Goal: Information Seeking & Learning: Learn about a topic

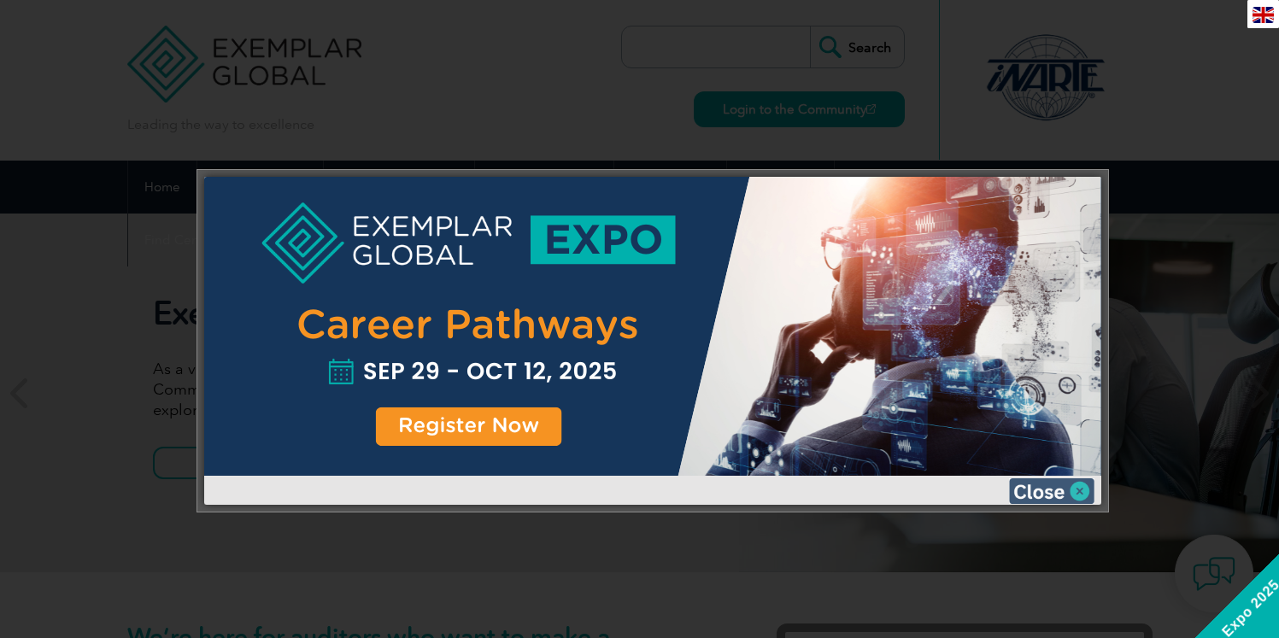
click at [1085, 491] on img at bounding box center [1051, 492] width 85 height 26
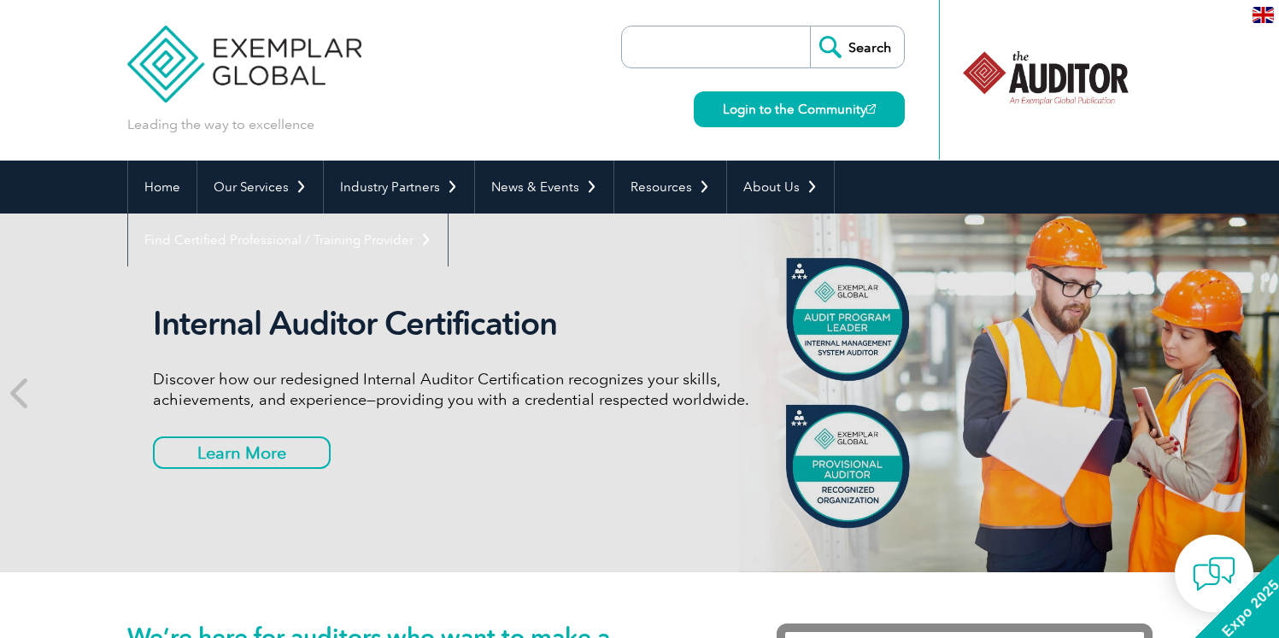
click at [759, 59] on input "search" at bounding box center [720, 46] width 179 height 41
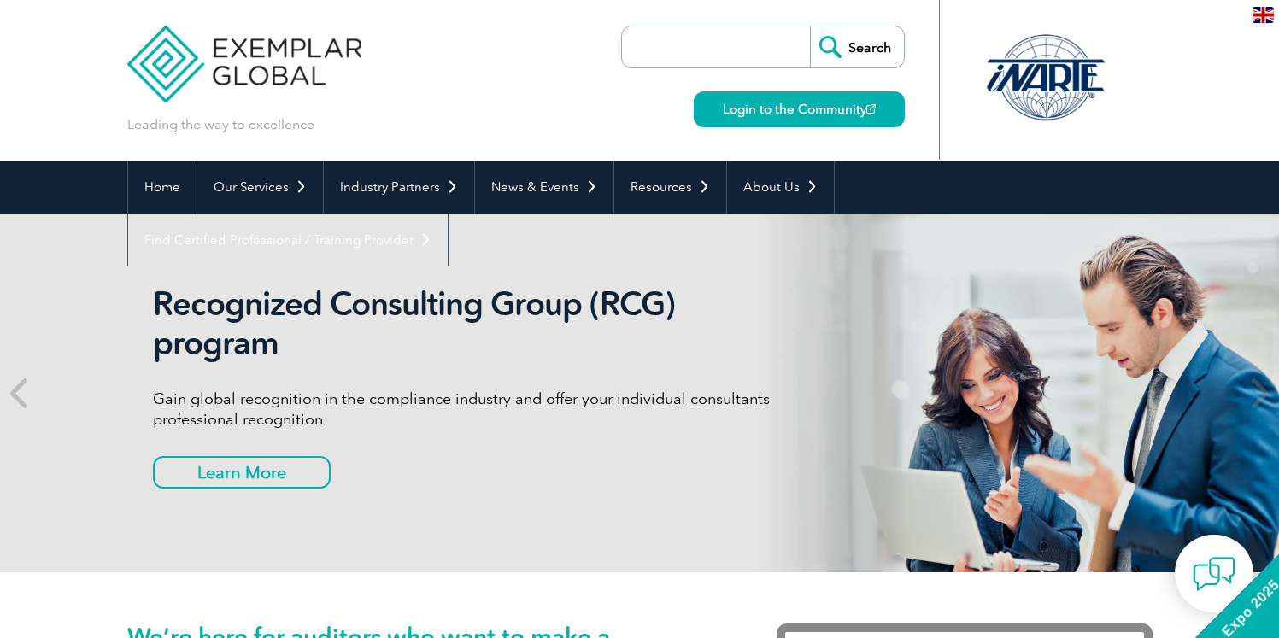
click at [724, 58] on input "search" at bounding box center [720, 46] width 179 height 41
type input "lead auditor"
click at [810, 26] on input "Search" at bounding box center [857, 46] width 94 height 41
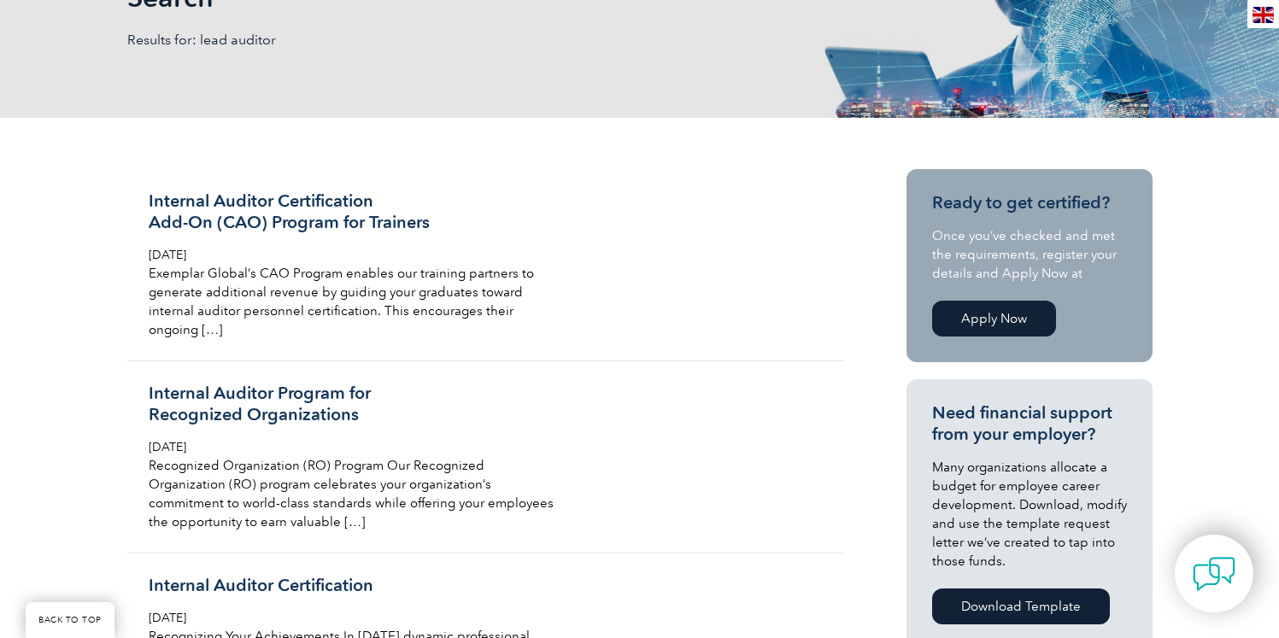
scroll to position [336, 0]
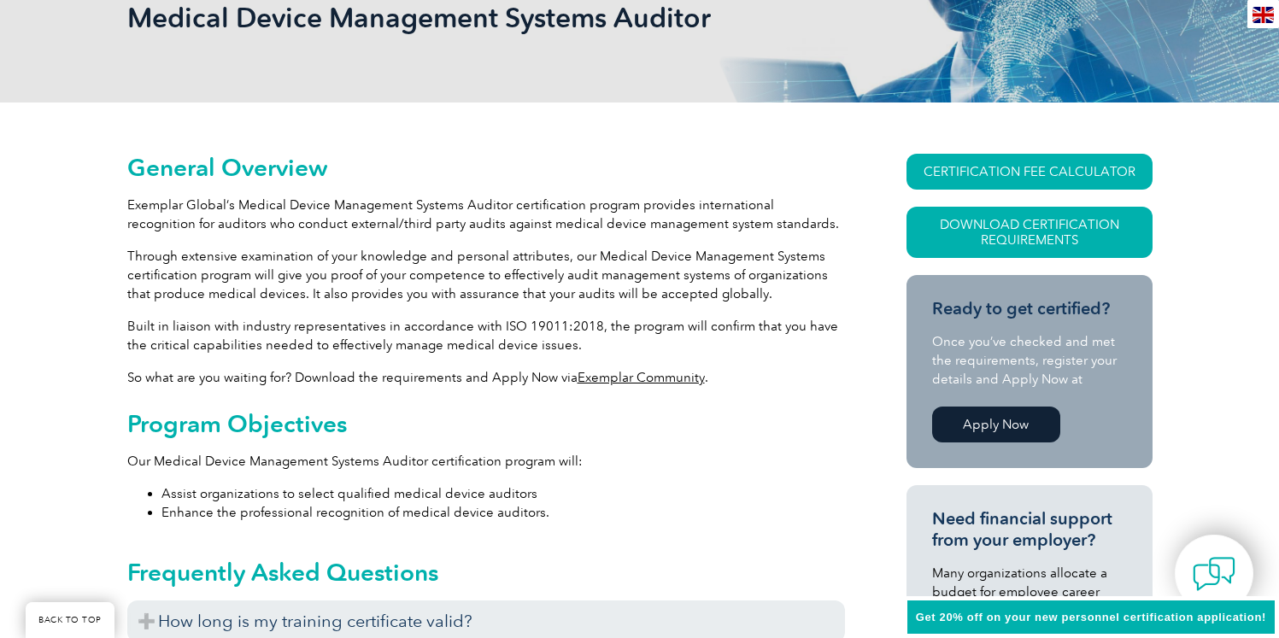
scroll to position [283, 0]
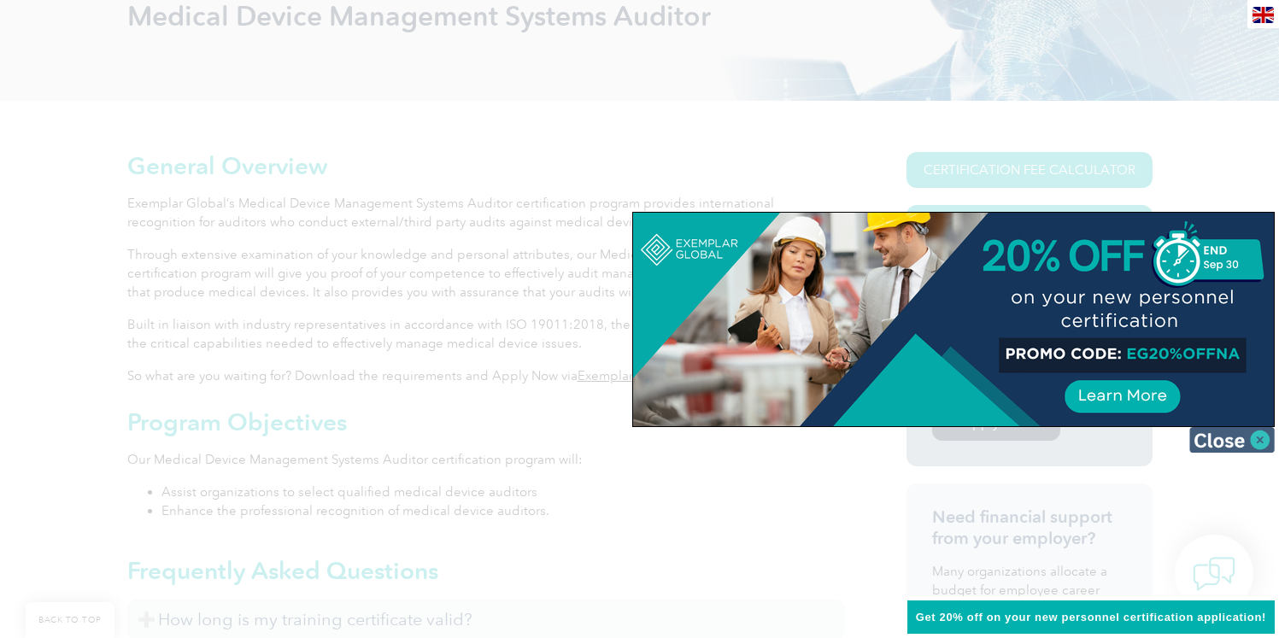
click at [1265, 449] on img at bounding box center [1232, 440] width 85 height 26
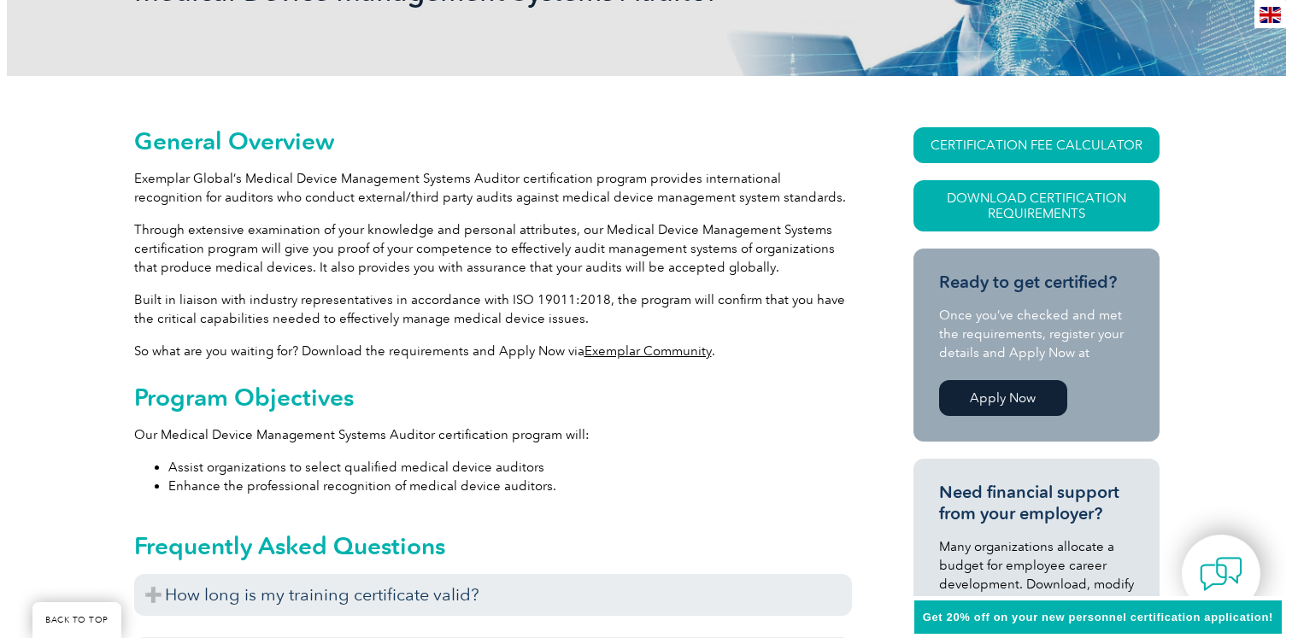
scroll to position [201, 0]
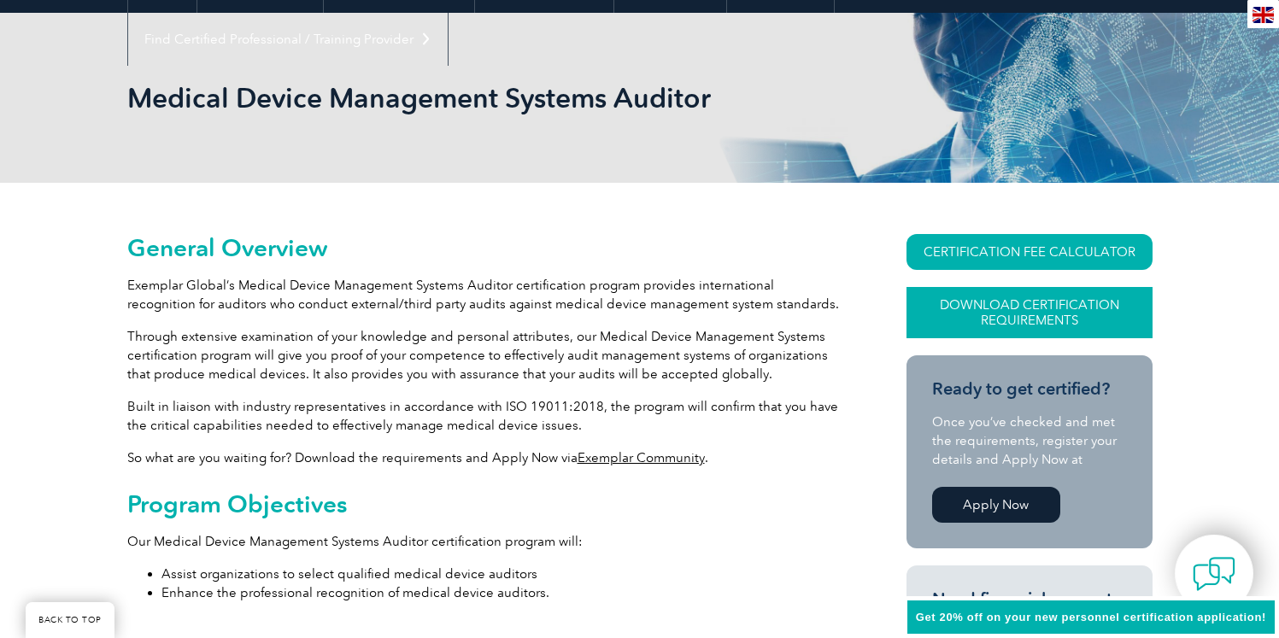
click at [1000, 302] on link "Download Certification Requirements" at bounding box center [1030, 312] width 246 height 51
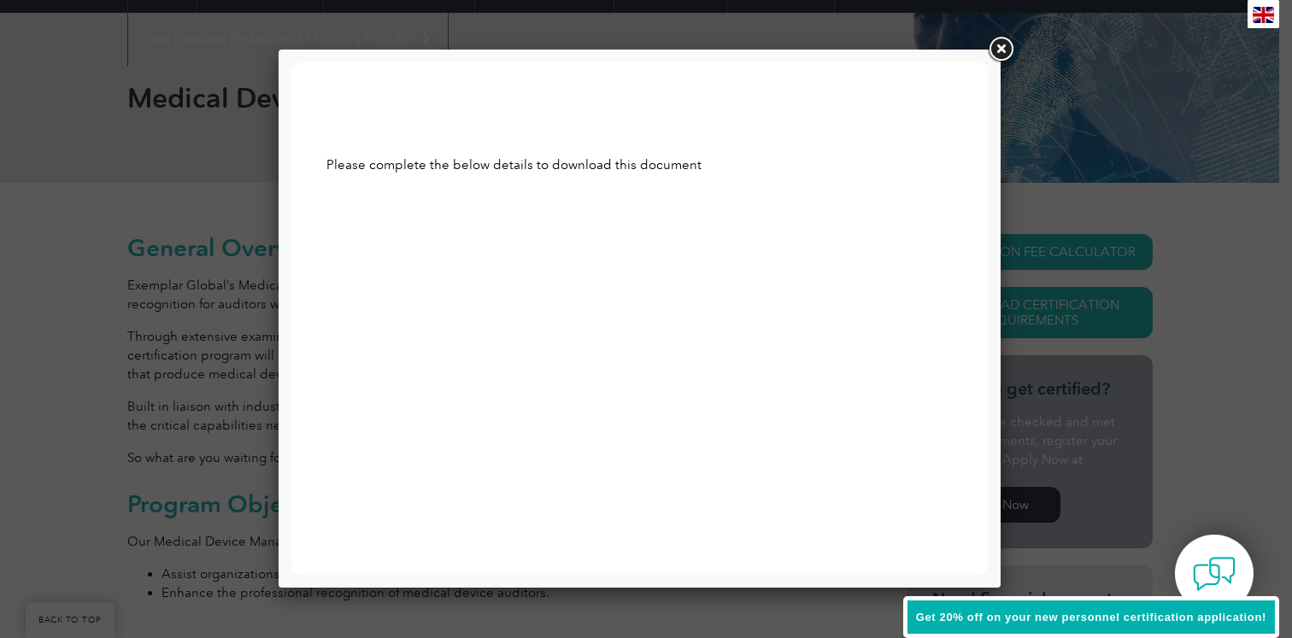
scroll to position [0, 0]
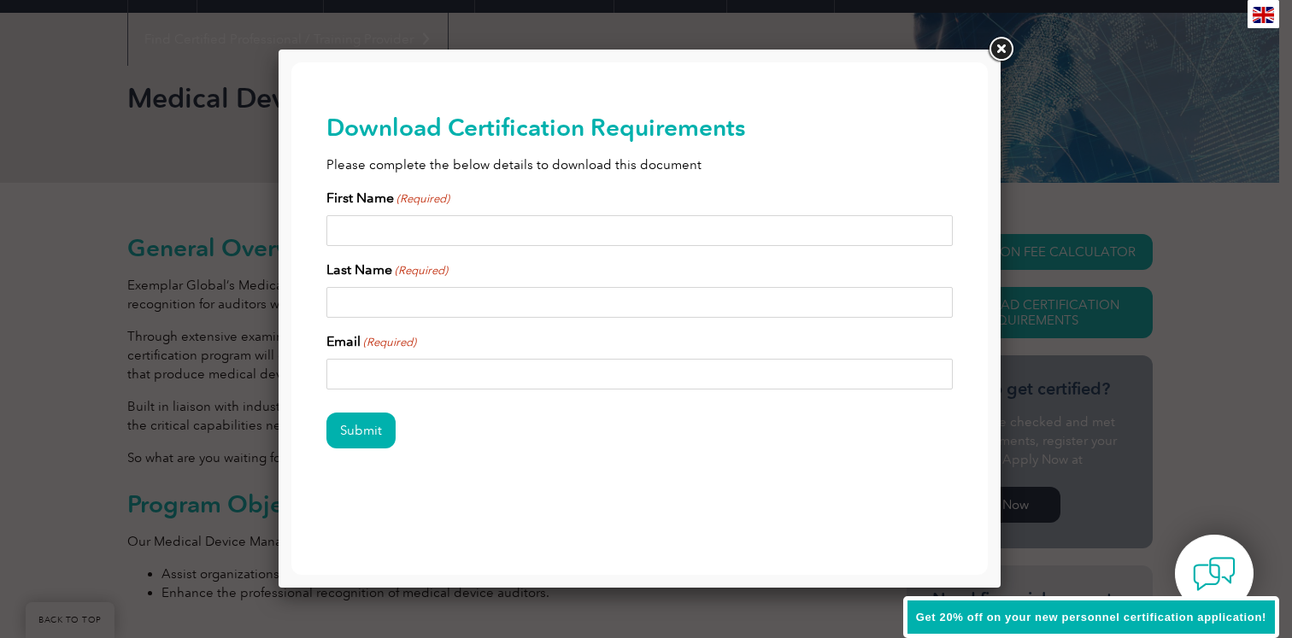
click at [462, 238] on input "First Name (Required)" at bounding box center [639, 230] width 627 height 31
type input "sowmya"
type input "krothapalli"
click at [406, 386] on input "Email (Required)" at bounding box center [639, 374] width 627 height 31
type input "krothapalli.sowmya@gmail.com"
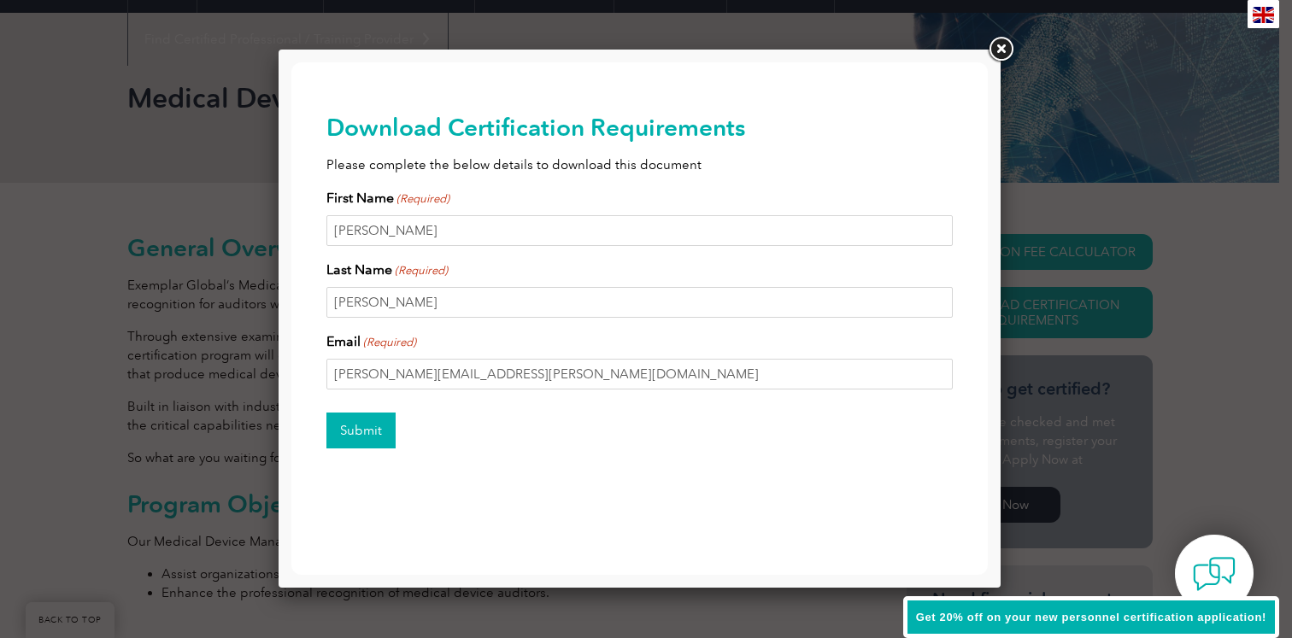
click at [367, 430] on input "Submit" at bounding box center [360, 431] width 69 height 36
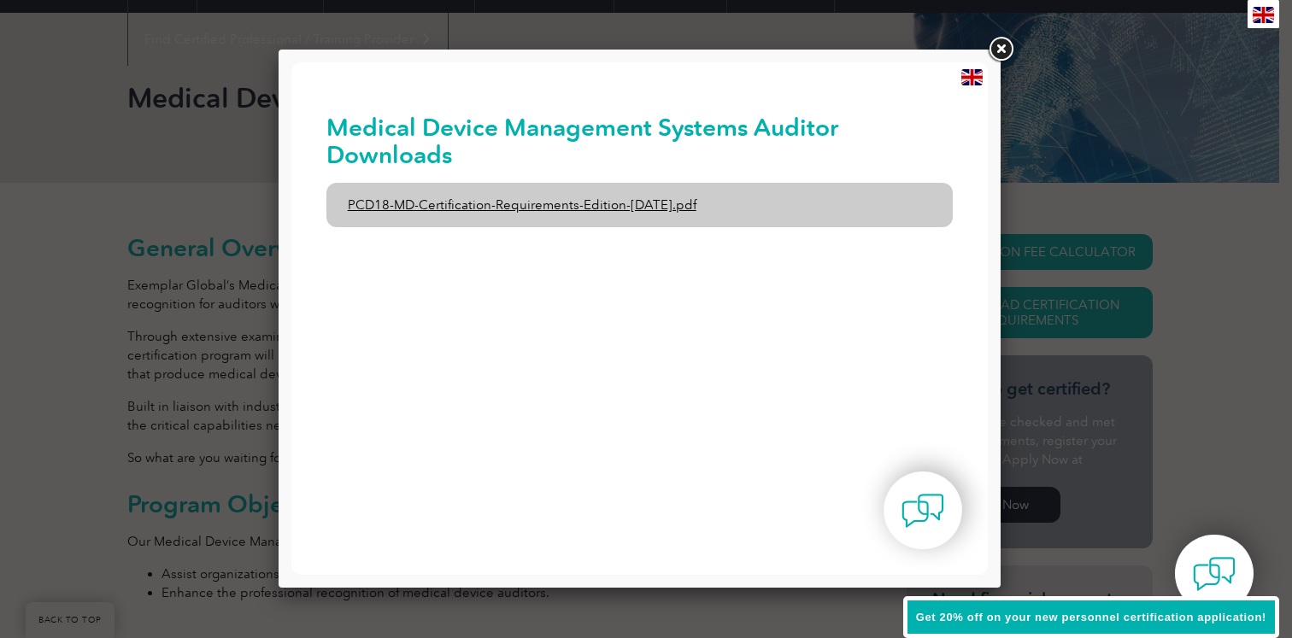
click at [661, 214] on link "PCD18-MD-Certification-Requirements-Edition-1-June-2020.pdf" at bounding box center [639, 205] width 627 height 44
click at [695, 203] on link "PCD18-MD-Certification-Requirements-Edition-1-June-2020.pdf" at bounding box center [639, 205] width 627 height 44
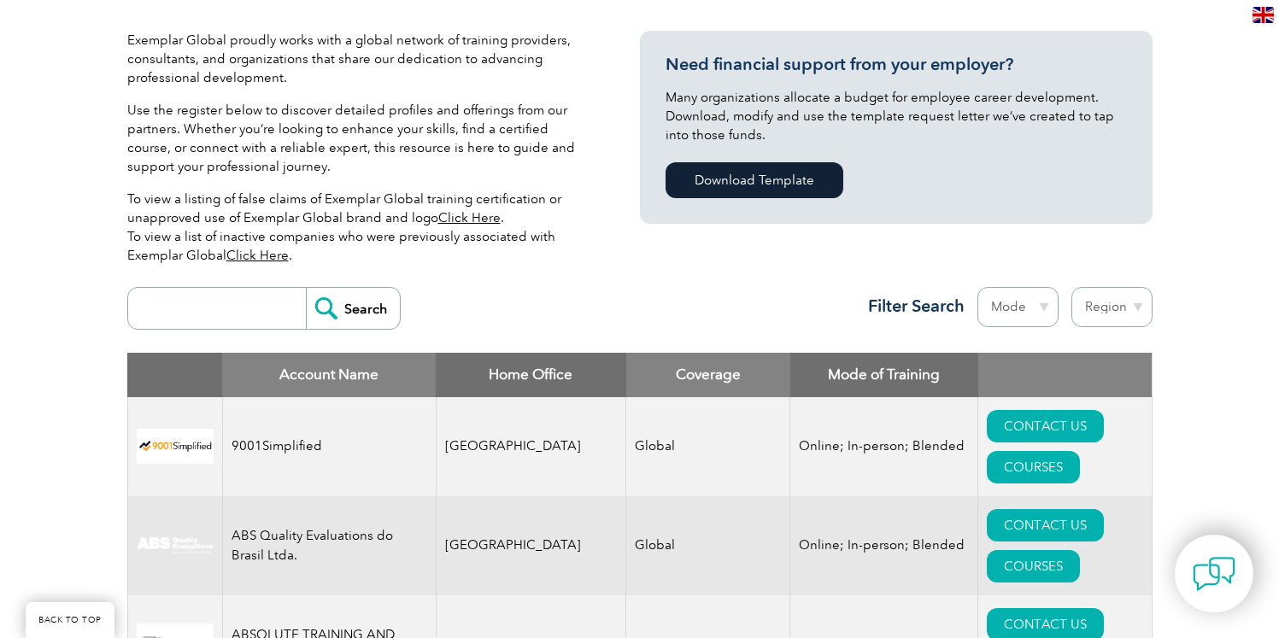
scroll to position [419, 0]
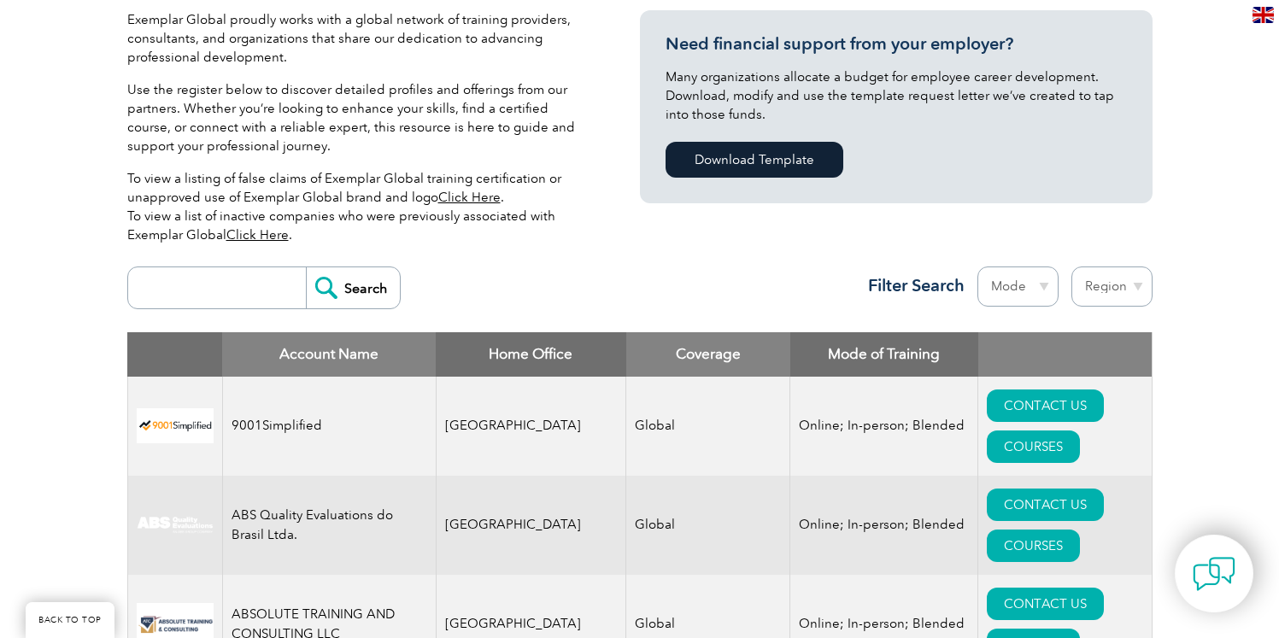
click at [1033, 283] on select "Mode Online In-person Blended" at bounding box center [1018, 287] width 81 height 40
select select "Online"
click at [978, 267] on select "Mode Online In-person Blended" at bounding box center [1018, 287] width 81 height 40
click at [1086, 295] on select "Region Australia Bahrain Bangladesh Brazil Canada Colombia Dominican Republic E…" at bounding box center [1112, 287] width 81 height 40
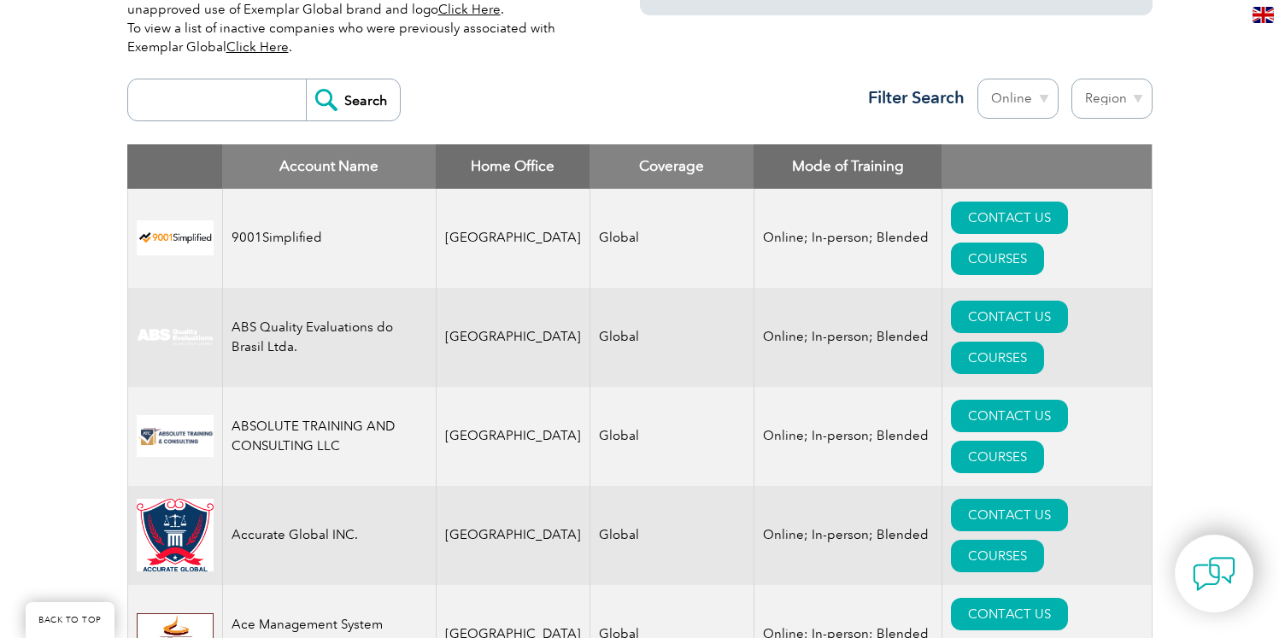
scroll to position [641, 0]
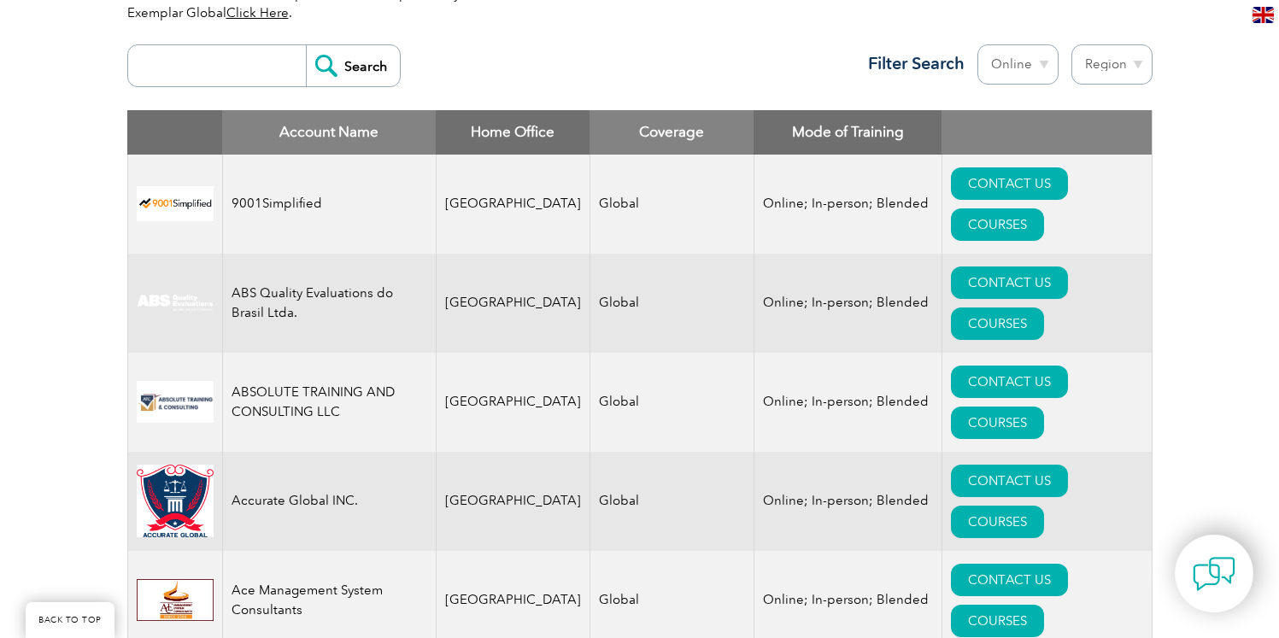
click at [1114, 75] on select "Region [GEOGRAPHIC_DATA] [GEOGRAPHIC_DATA] [GEOGRAPHIC_DATA] [GEOGRAPHIC_DATA] …" at bounding box center [1112, 64] width 81 height 40
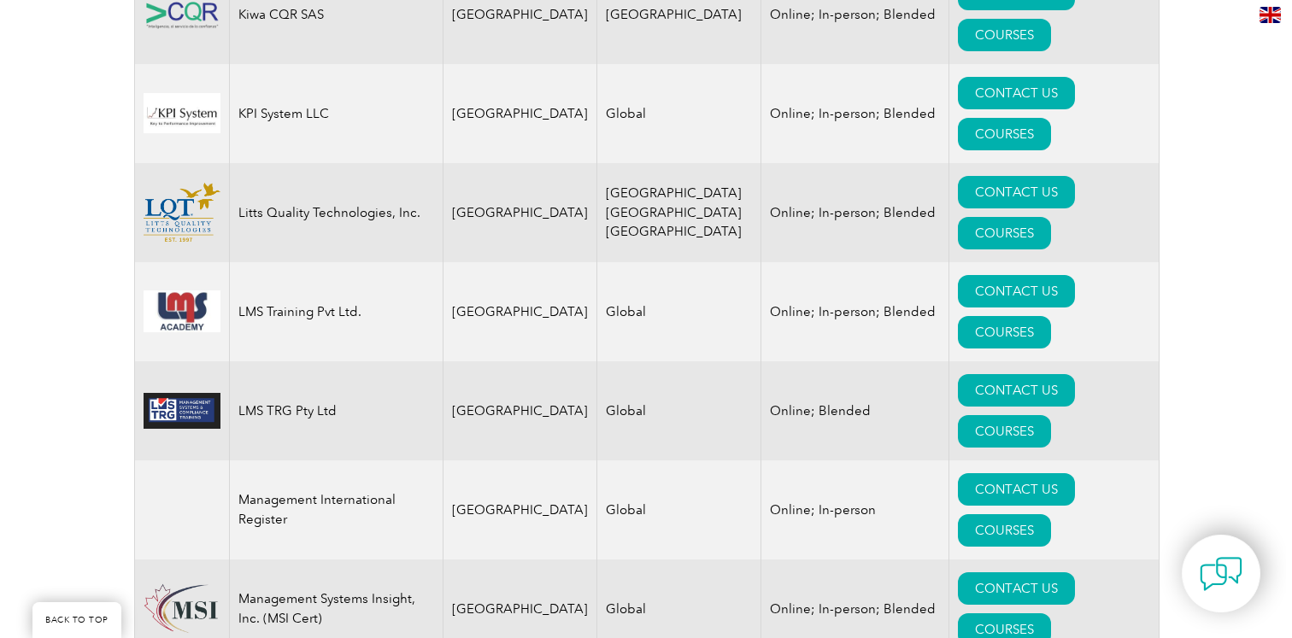
scroll to position [12151, 0]
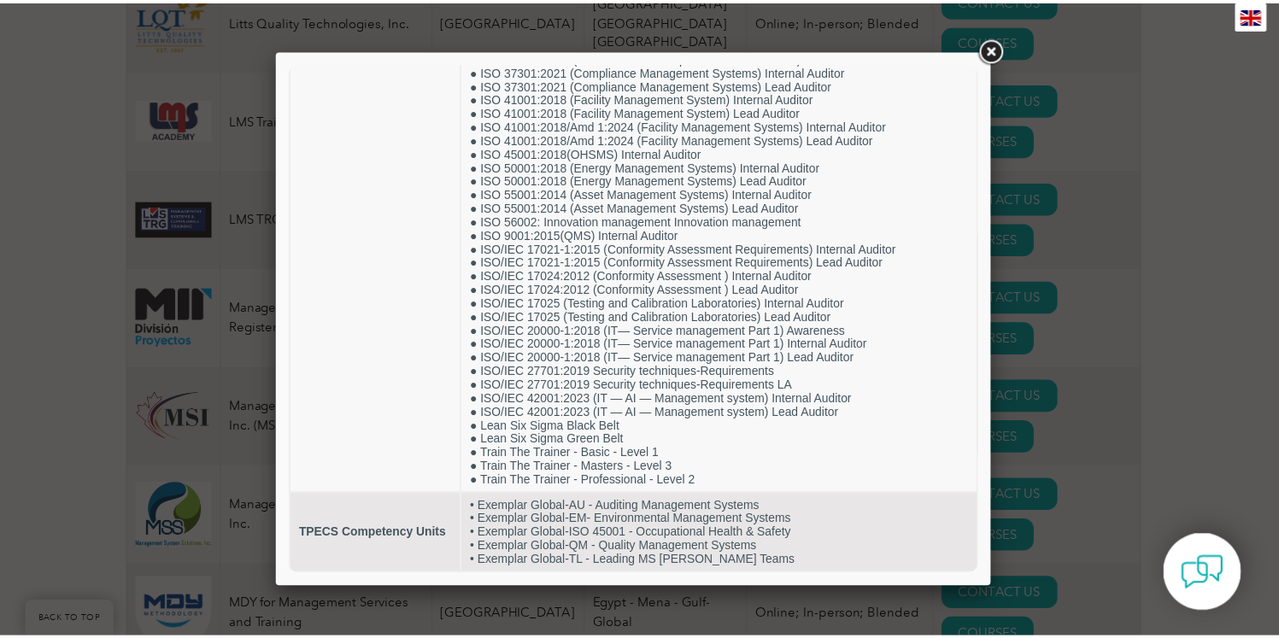
scroll to position [778, 0]
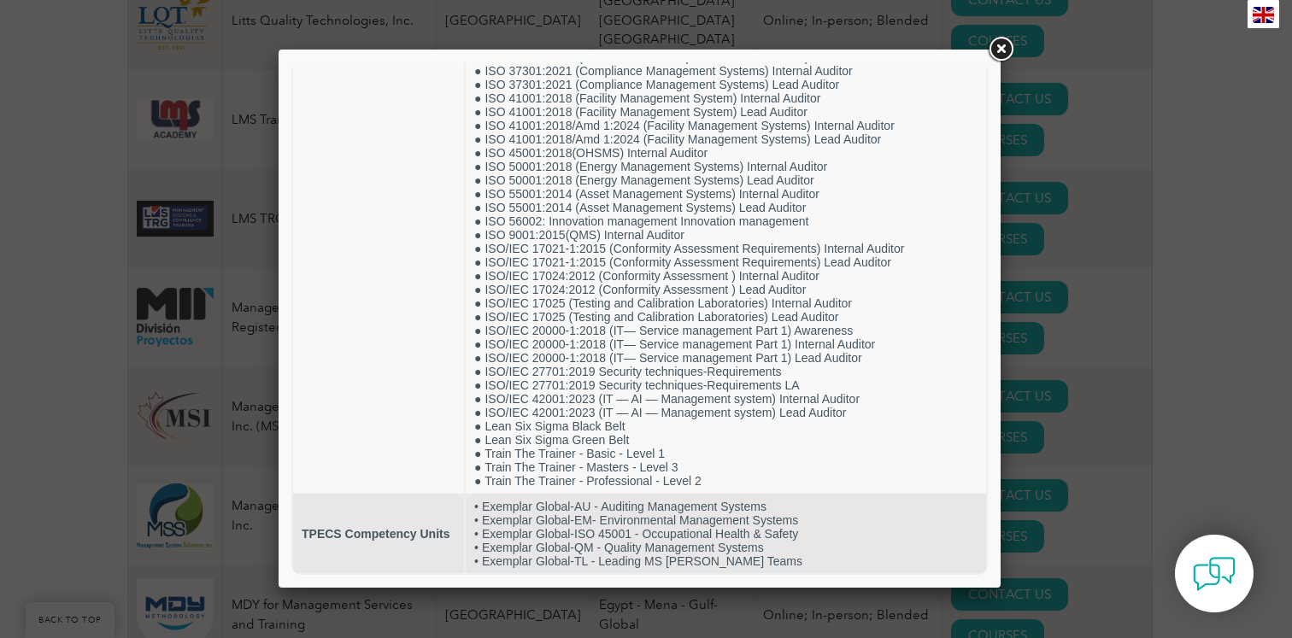
click at [1002, 44] on link at bounding box center [1000, 49] width 31 height 31
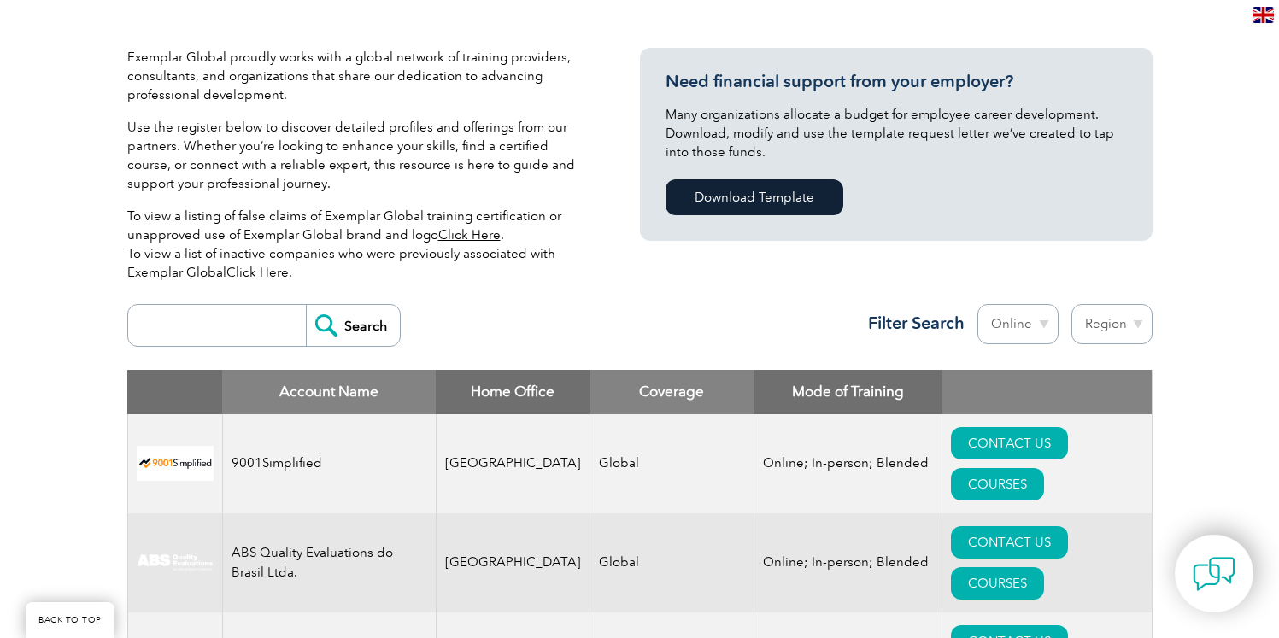
scroll to position [372, 0]
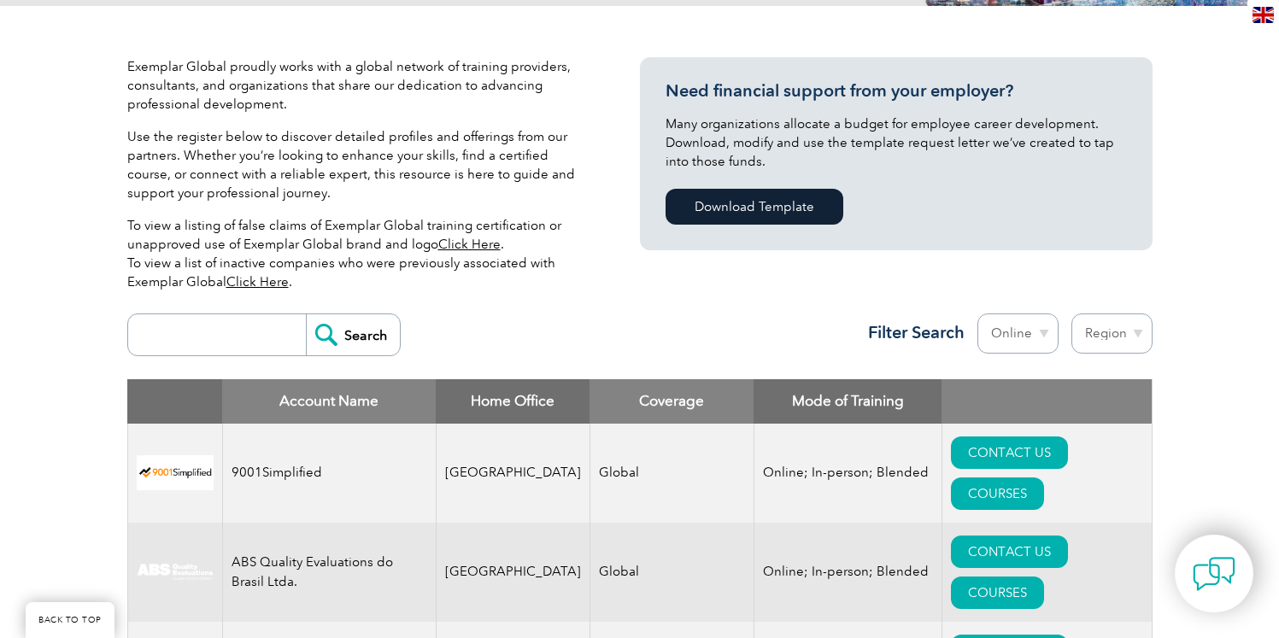
click at [234, 338] on input "search" at bounding box center [221, 335] width 169 height 41
paste input "RCA/CQI"
type input "R"
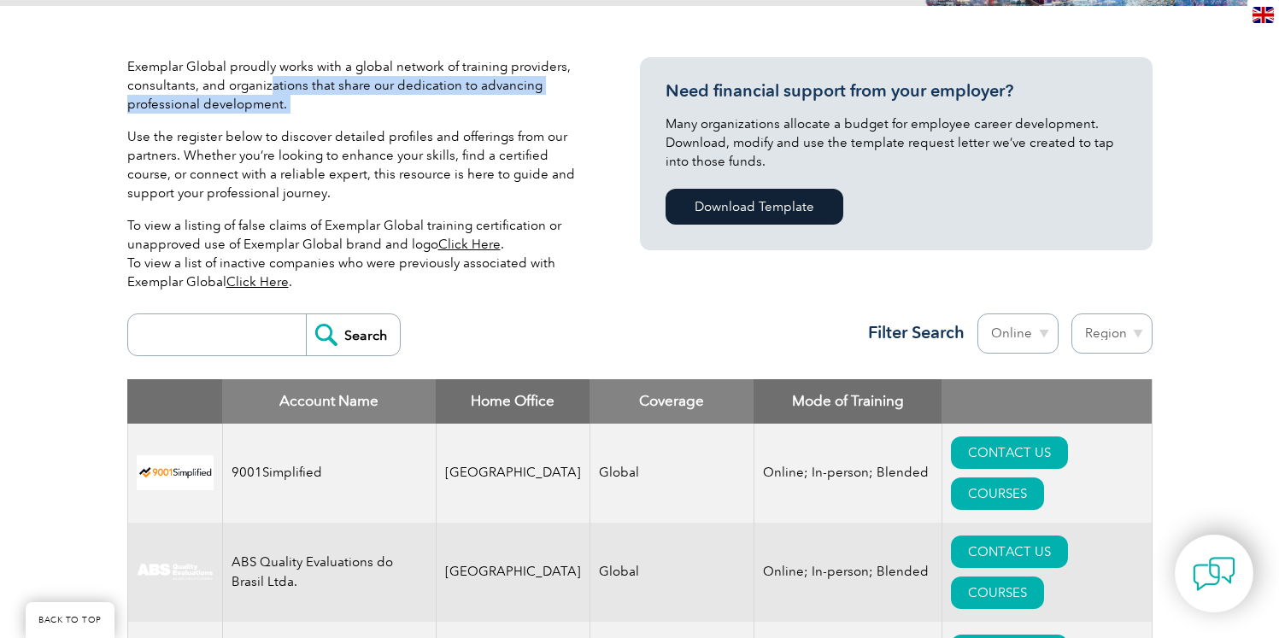
drag, startPoint x: 271, startPoint y: 81, endPoint x: 297, endPoint y: 117, distance: 44.1
click at [297, 117] on div "Exemplar Global proudly works with a global network of training providers, cons…" at bounding box center [358, 181] width 462 height 248
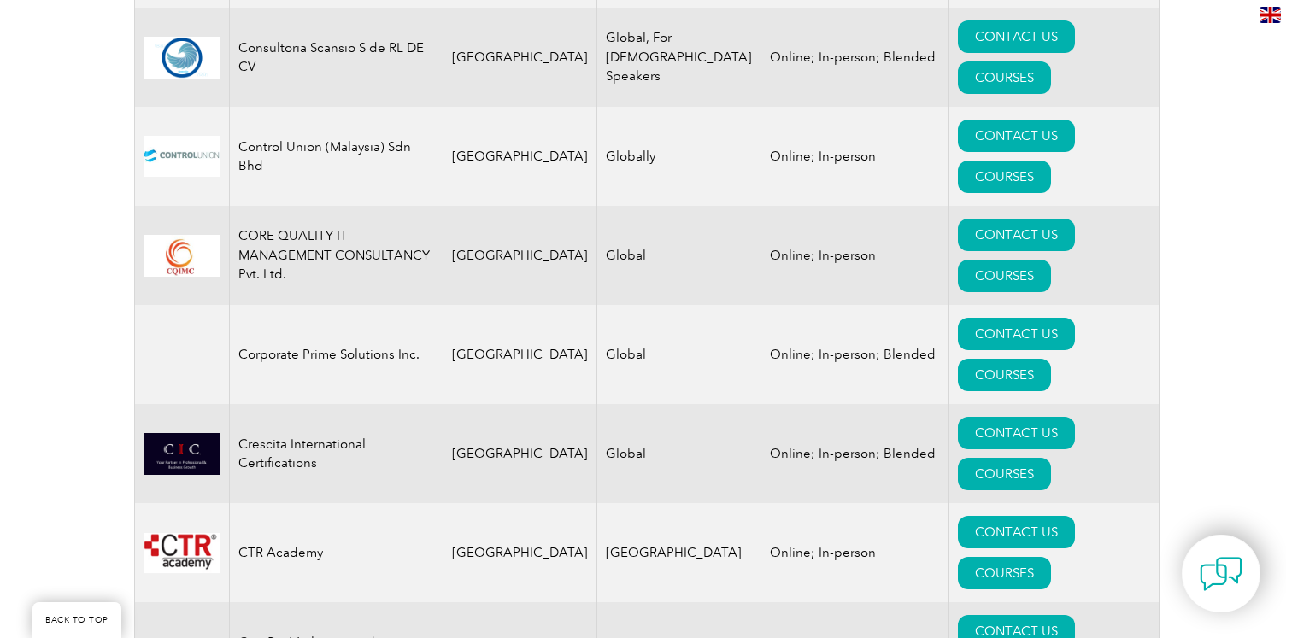
scroll to position [4965, 0]
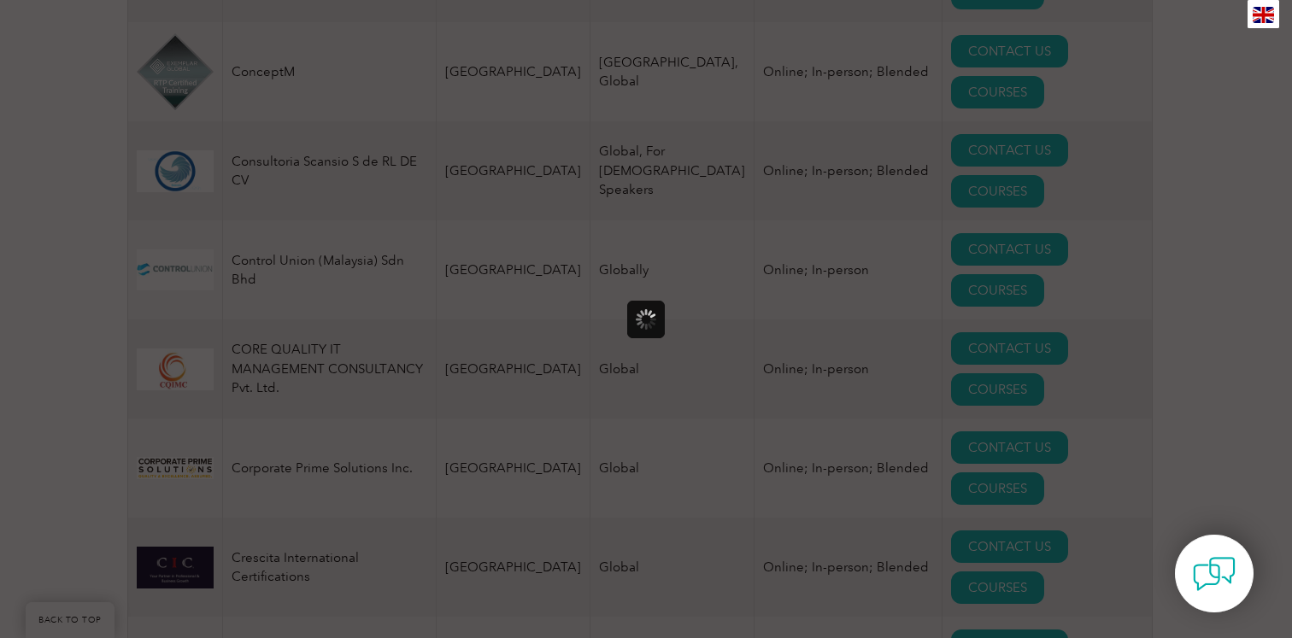
scroll to position [0, 0]
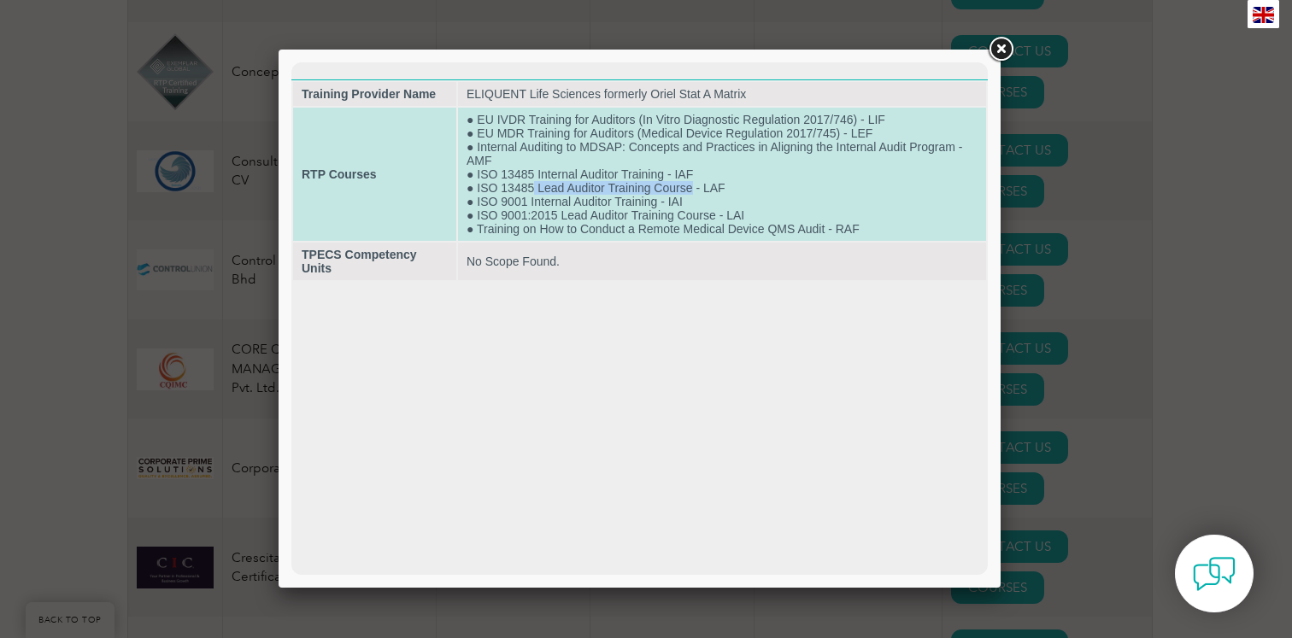
drag, startPoint x: 530, startPoint y: 190, endPoint x: 693, endPoint y: 188, distance: 163.2
click at [693, 188] on td "● EU IVDR Training for Auditors (In Vitro Diagnostic Regulation 2017/746) - LIF…" at bounding box center [722, 174] width 528 height 133
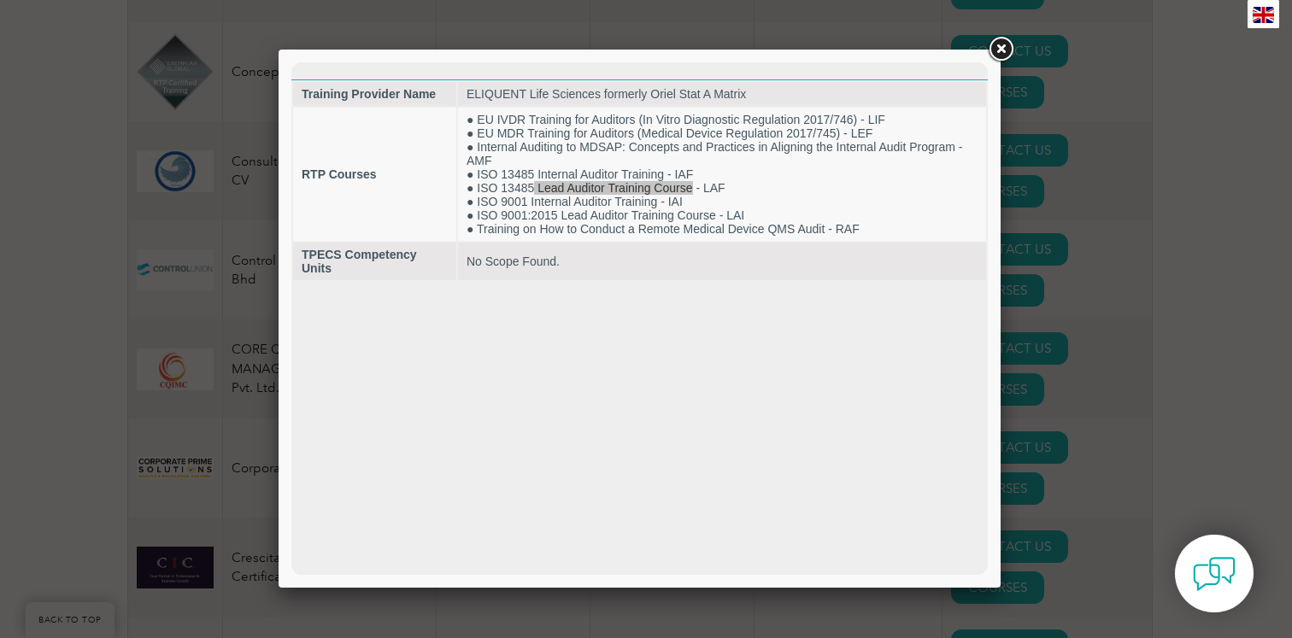
click at [996, 55] on link at bounding box center [1000, 49] width 31 height 31
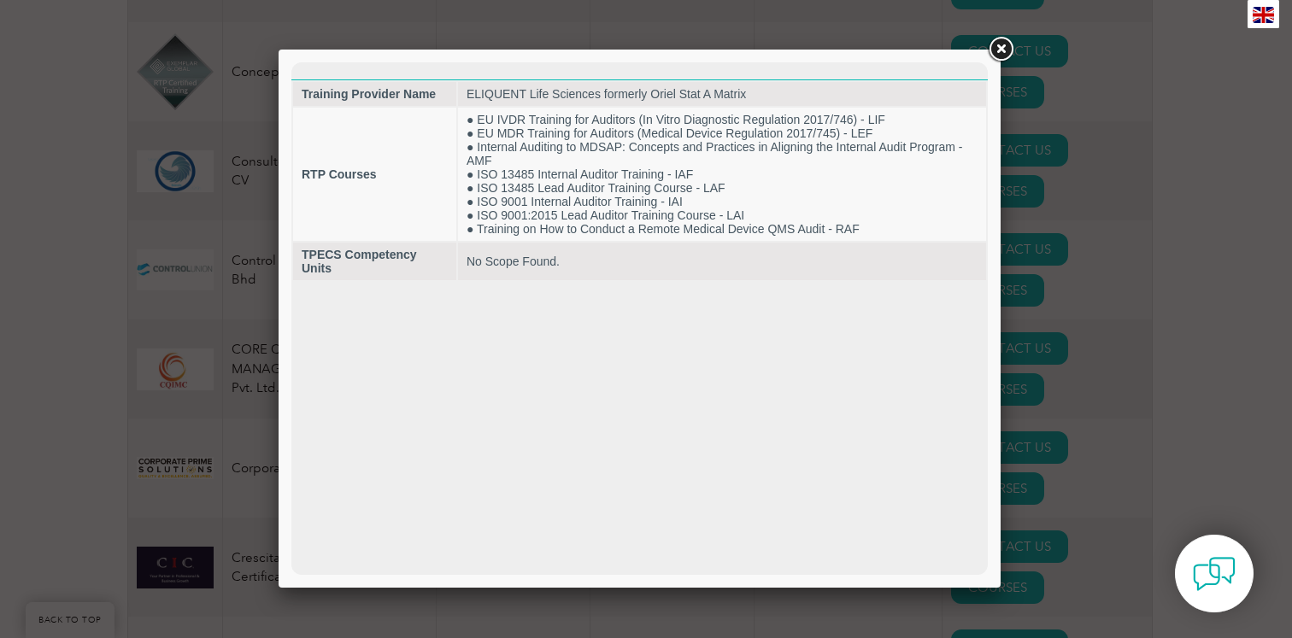
click at [992, 60] on link at bounding box center [1000, 49] width 31 height 31
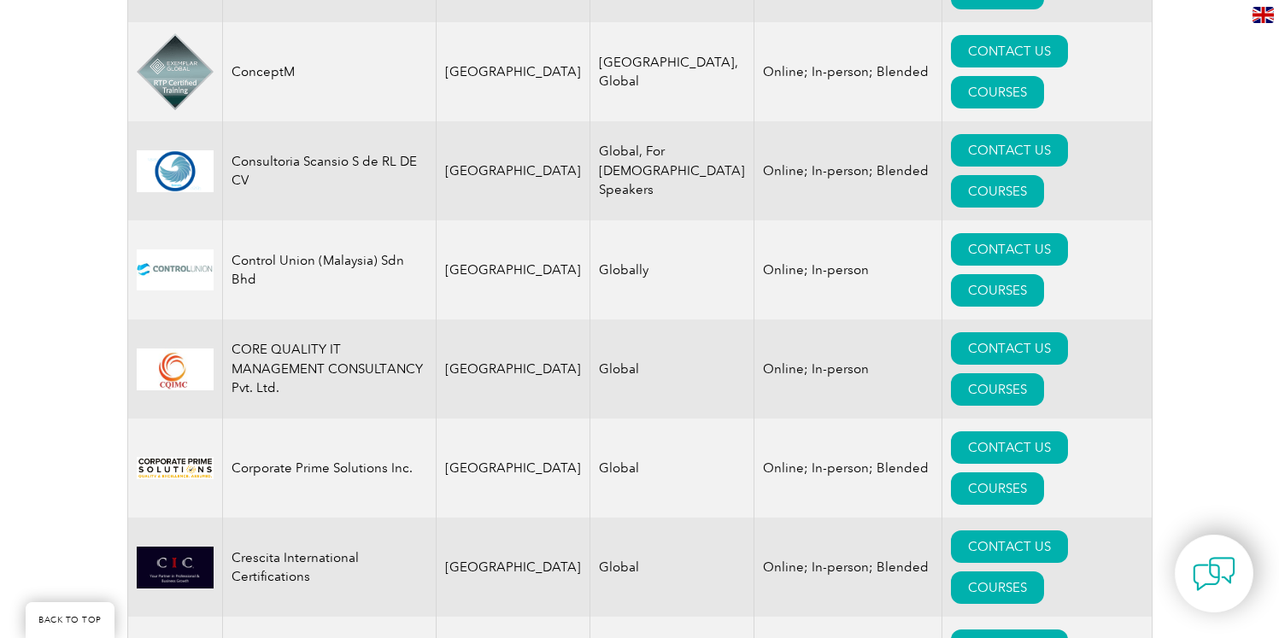
drag, startPoint x: 342, startPoint y: 258, endPoint x: 231, endPoint y: 238, distance: 112.8
copy td "ELIQUENT Life Sciences formerly Oriel Stat A Matrix"
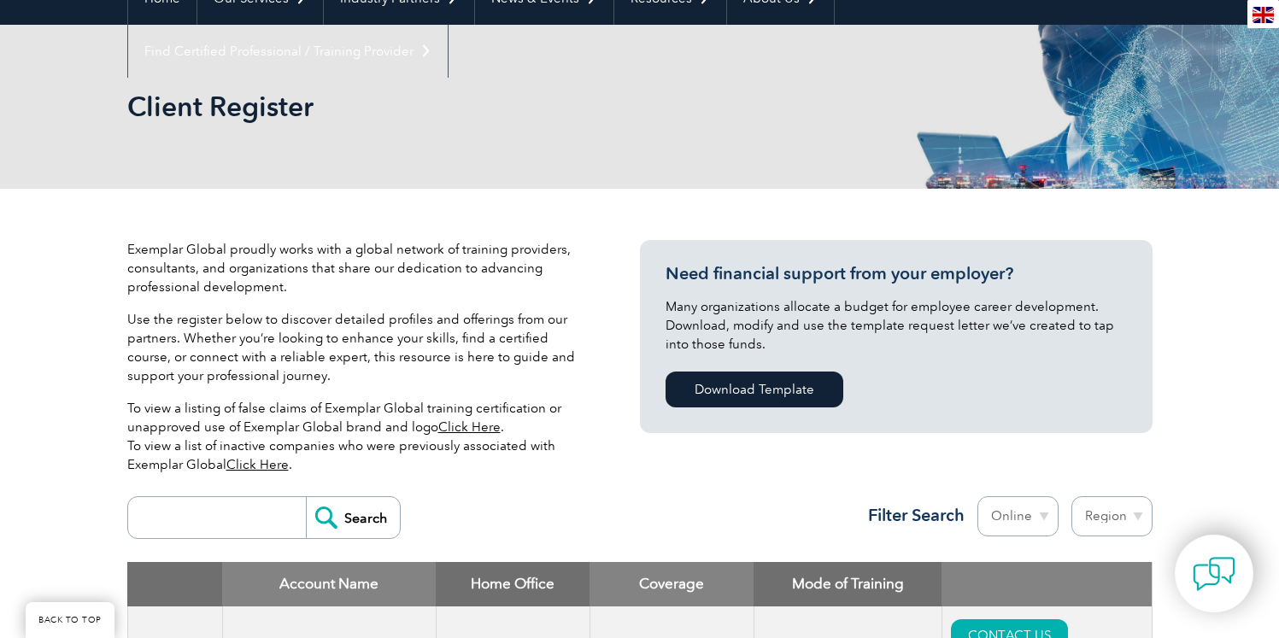
scroll to position [279, 0]
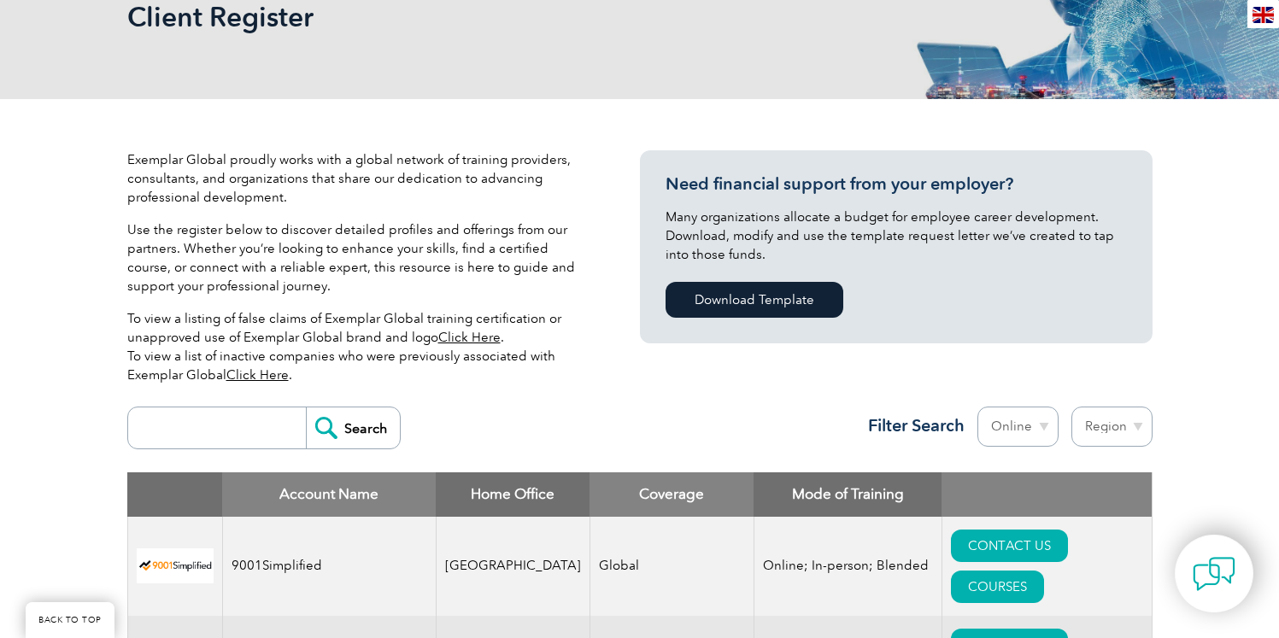
click at [266, 427] on input "search" at bounding box center [221, 428] width 169 height 41
type input "BSI"
click at [306, 408] on input "Search" at bounding box center [353, 428] width 94 height 41
click at [327, 427] on input "Search" at bounding box center [353, 428] width 94 height 41
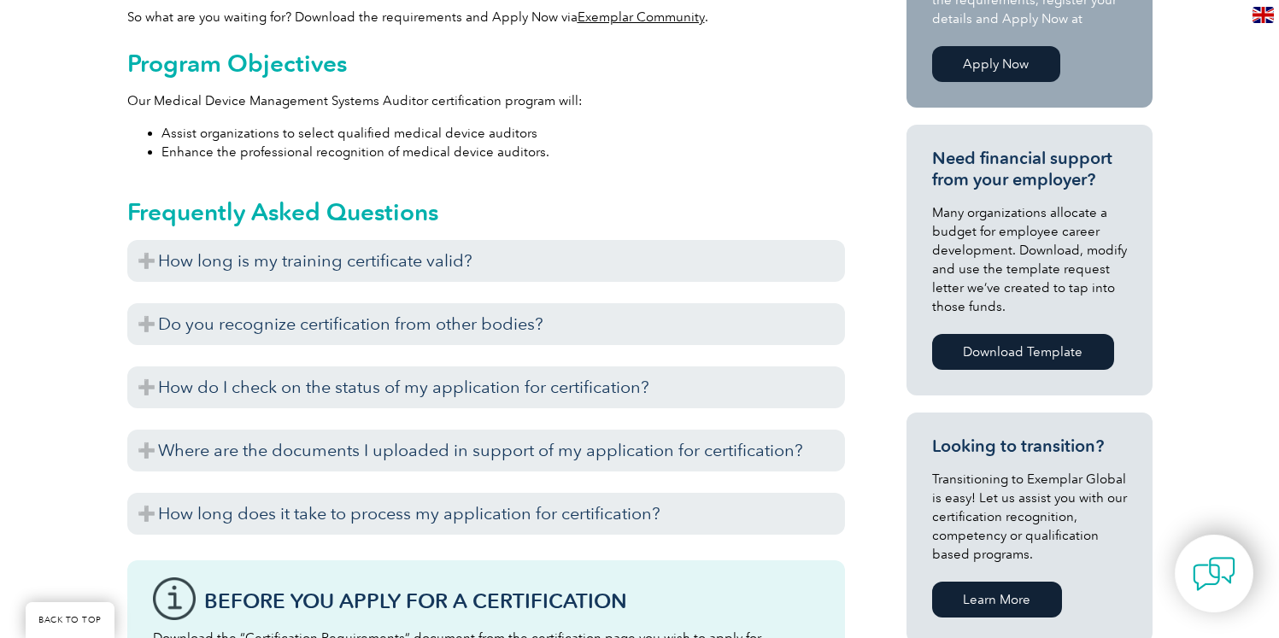
scroll to position [643, 0]
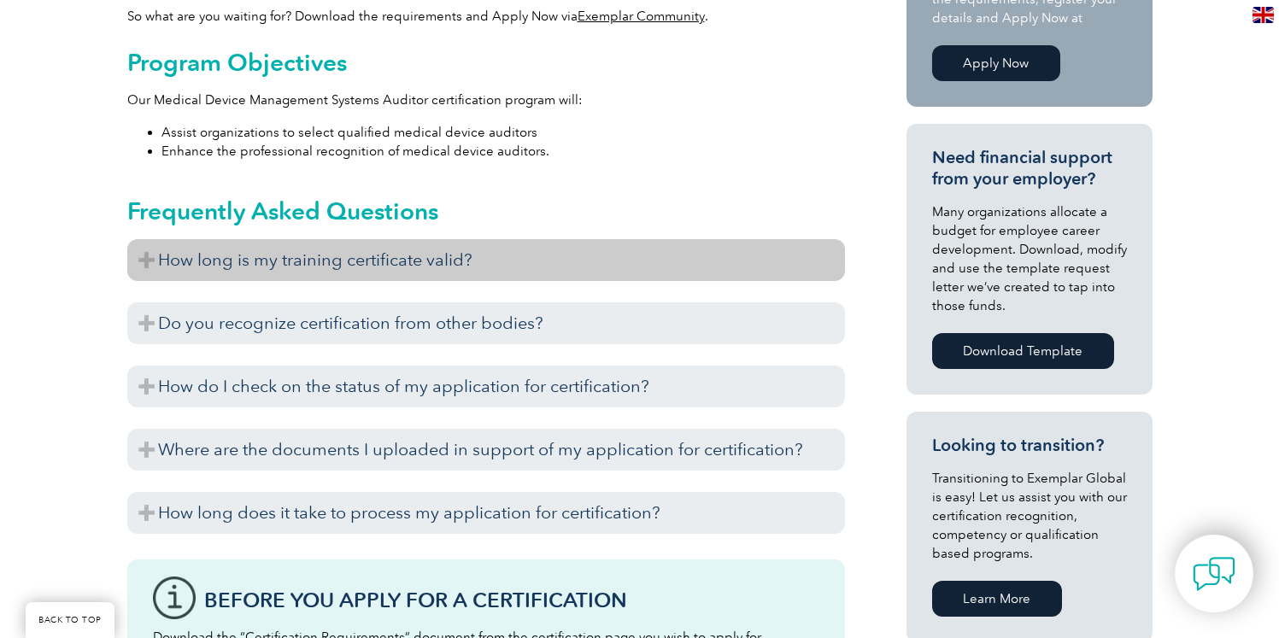
click at [233, 268] on h3 "How long is my training certificate valid?" at bounding box center [486, 260] width 718 height 42
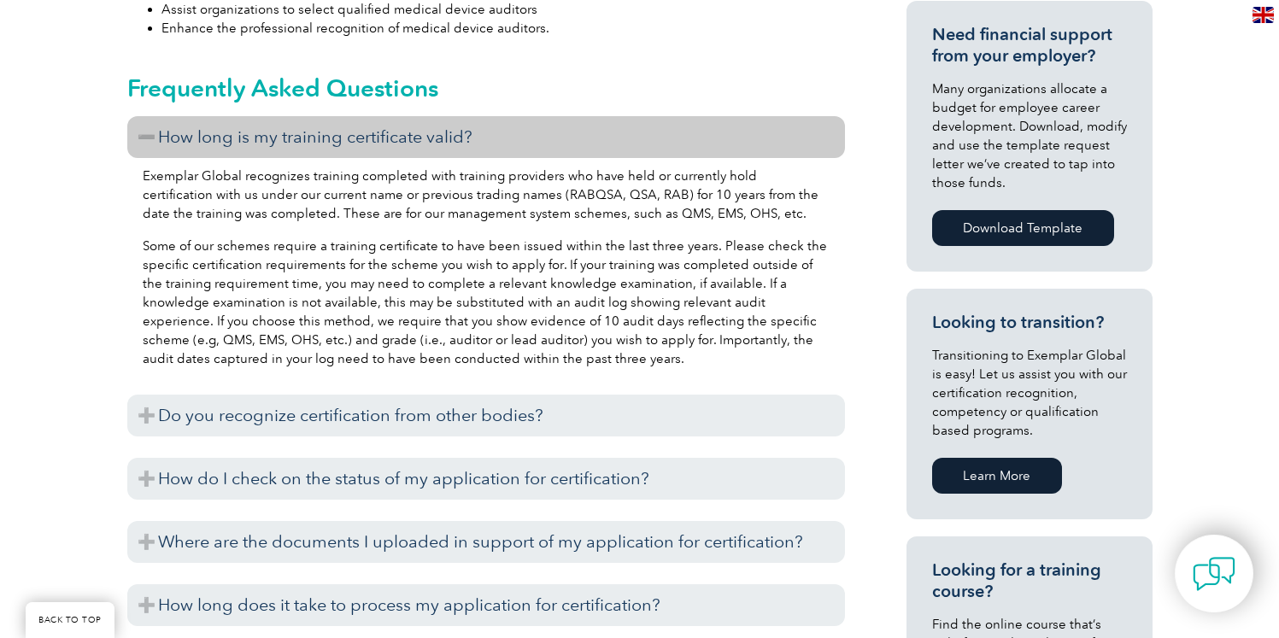
scroll to position [821, 0]
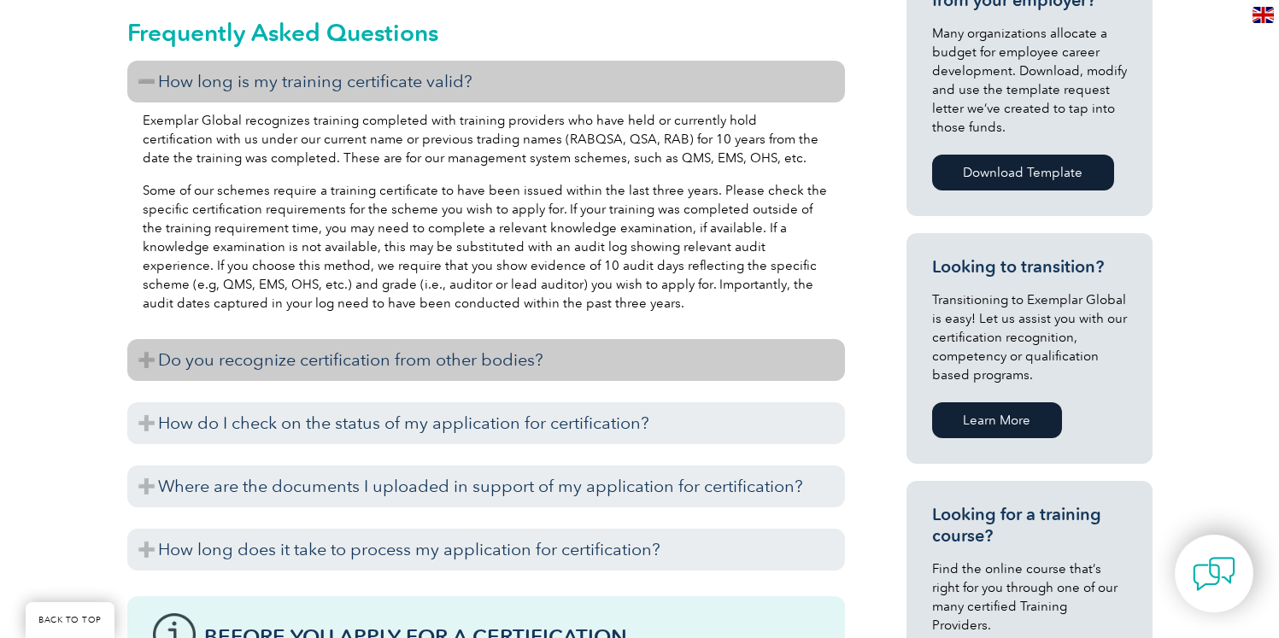
click at [245, 344] on h3 "Do you recognize certification from other bodies?" at bounding box center [486, 360] width 718 height 42
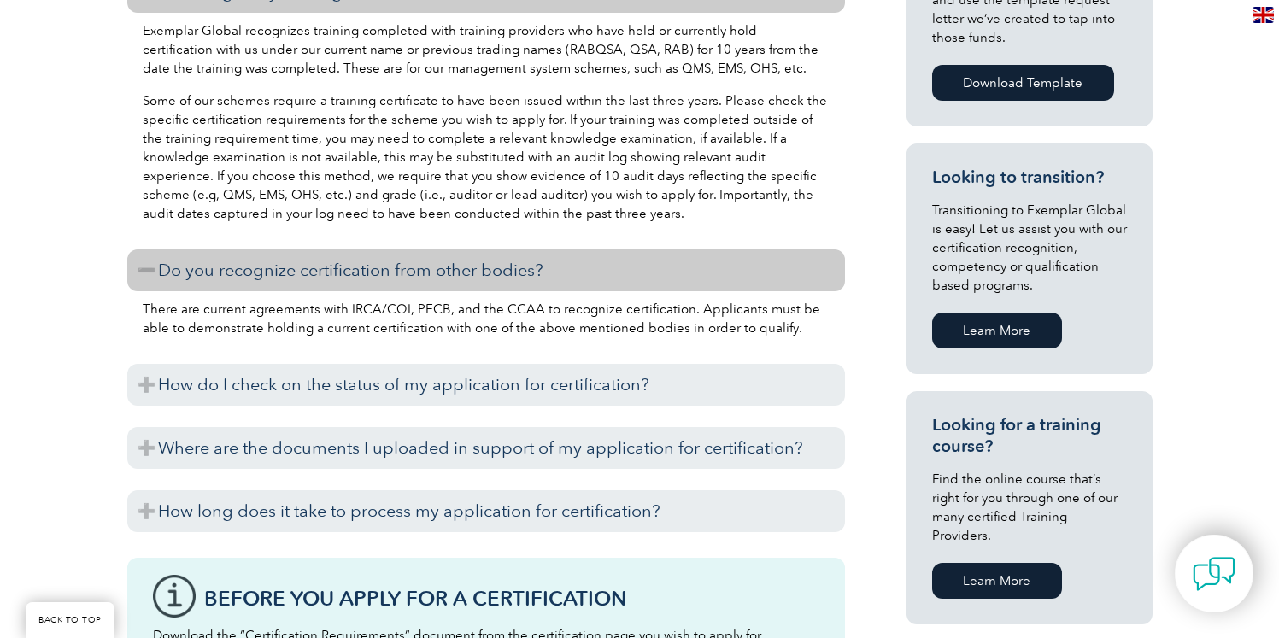
scroll to position [924, 0]
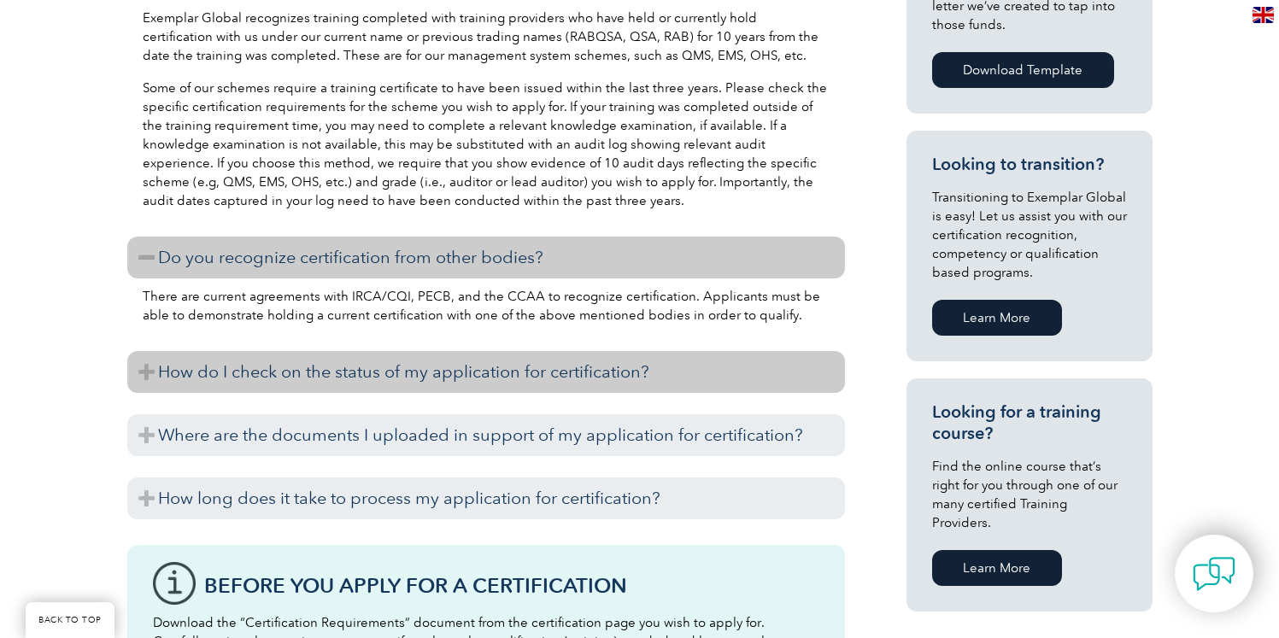
click at [394, 381] on h3 "How do I check on the status of my application for certification?" at bounding box center [486, 372] width 718 height 42
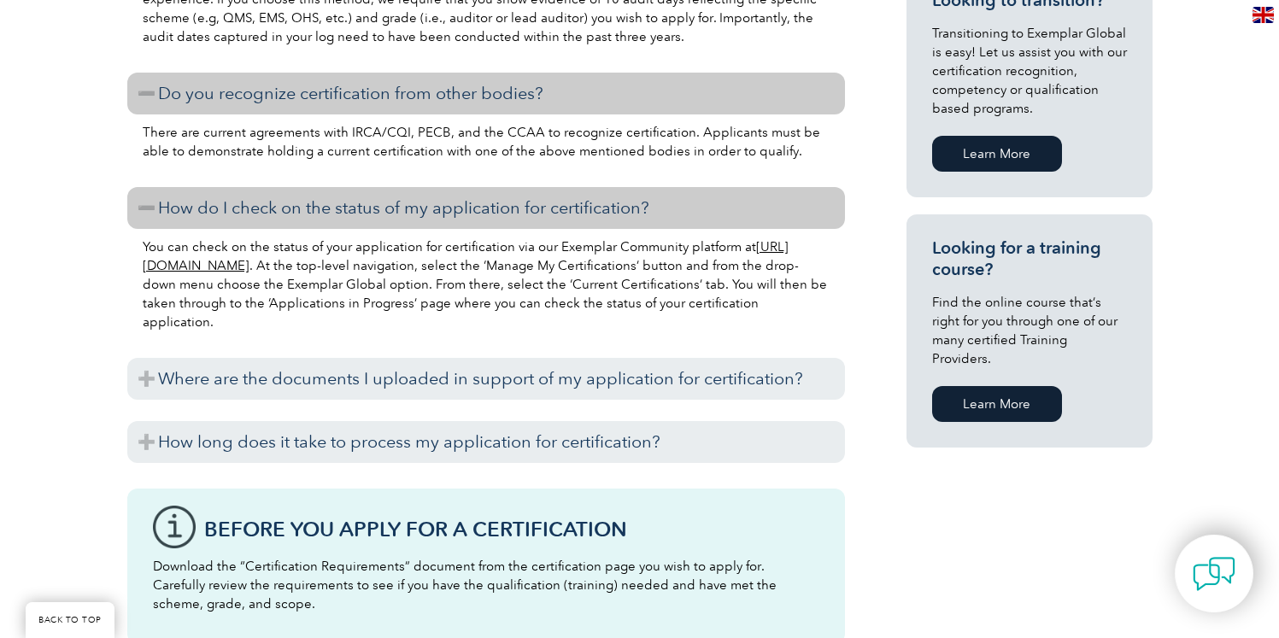
scroll to position [1108, 0]
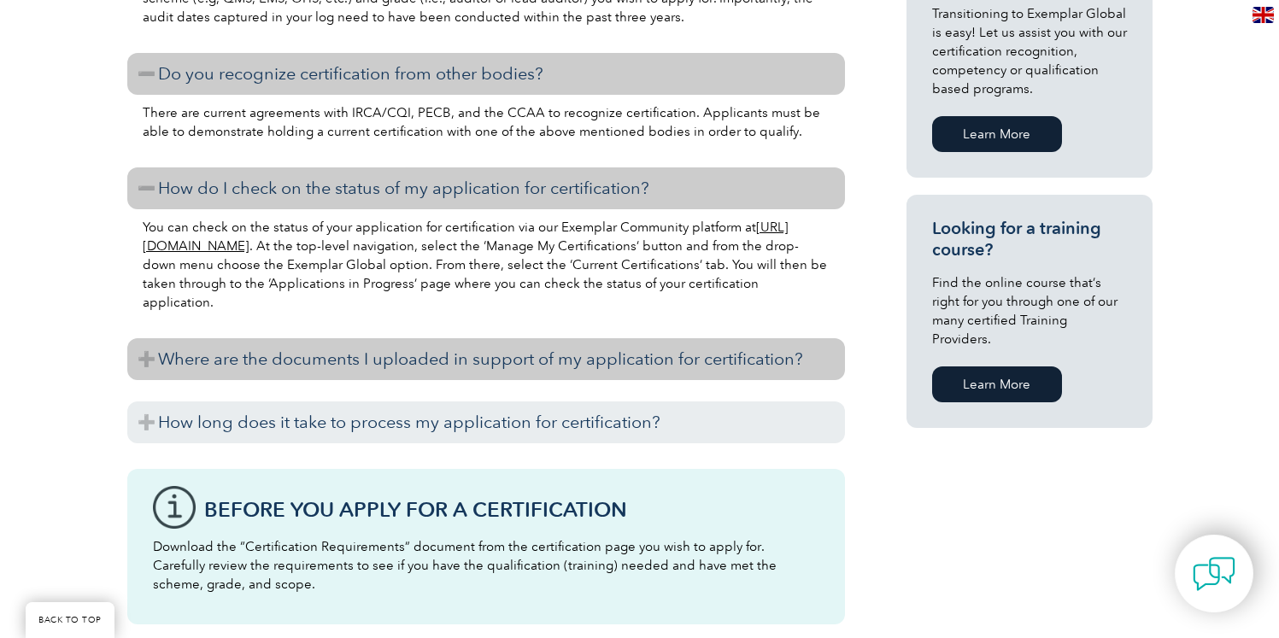
click at [429, 362] on h3 "Where are the documents I uploaded in support of my application for certificati…" at bounding box center [486, 359] width 718 height 42
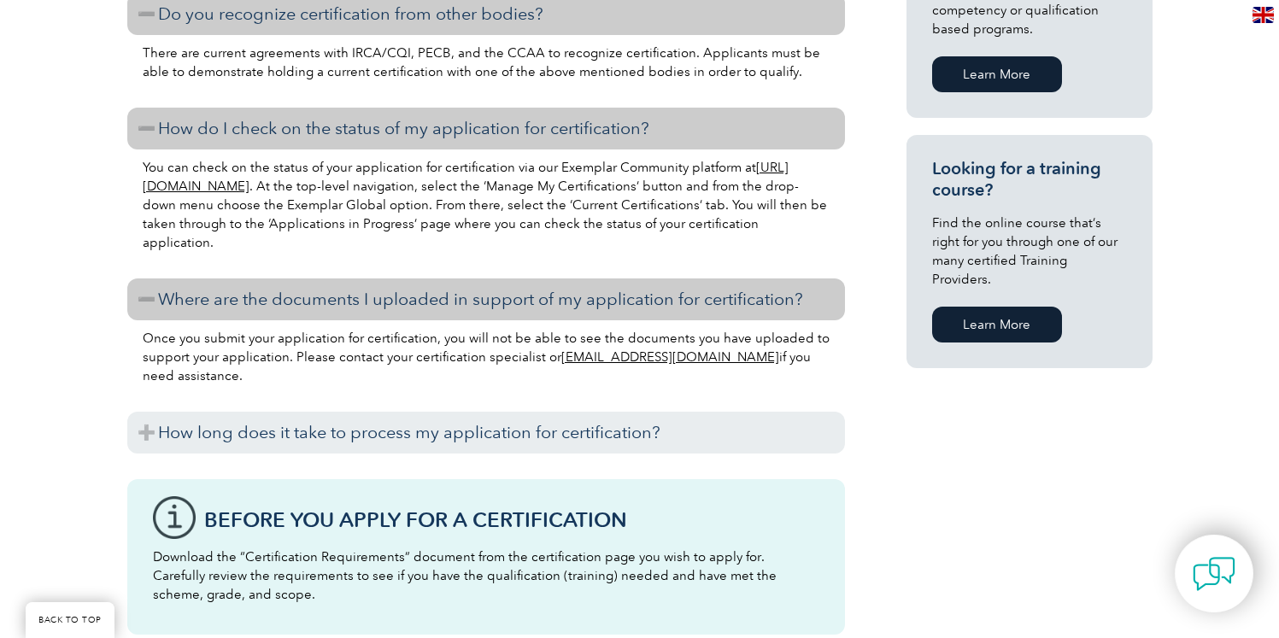
scroll to position [1217, 0]
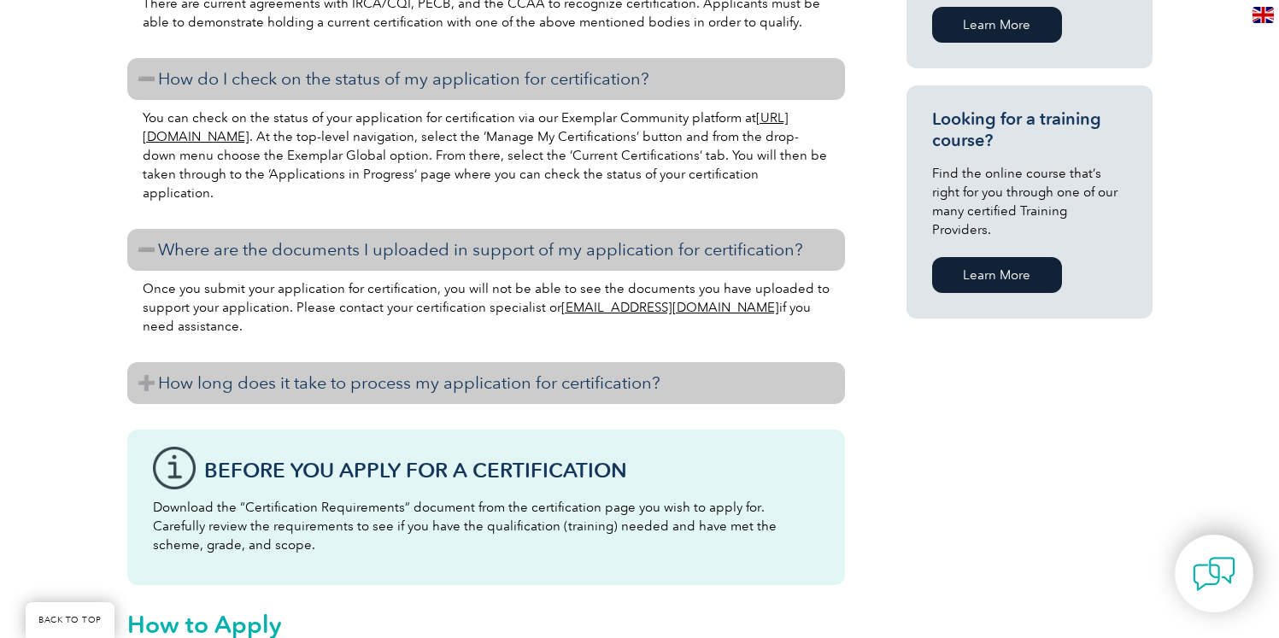
click at [433, 376] on h3 "How long does it take to process my application for certification?" at bounding box center [486, 383] width 718 height 42
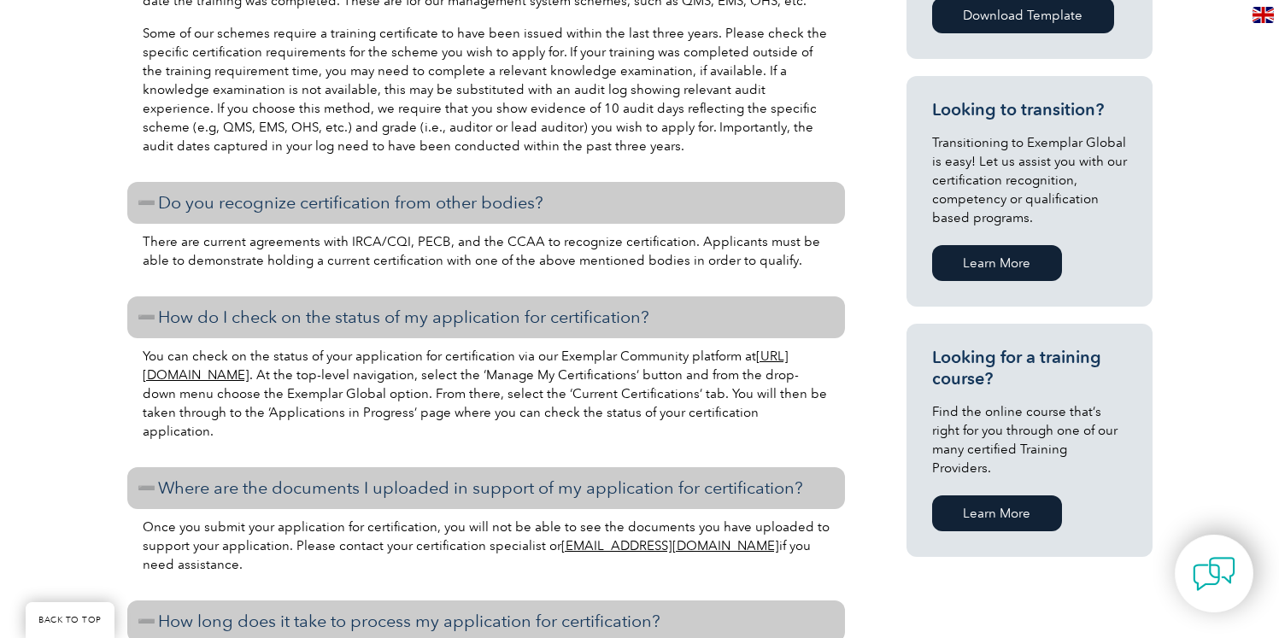
scroll to position [972, 0]
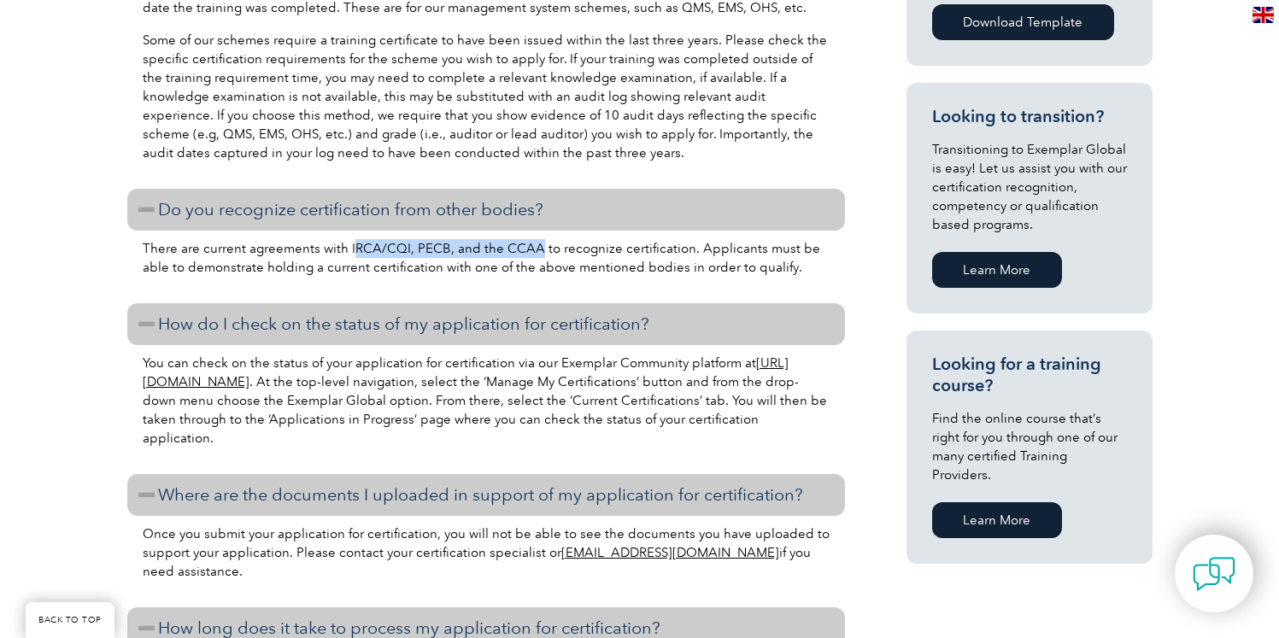
drag, startPoint x: 348, startPoint y: 248, endPoint x: 531, endPoint y: 251, distance: 182.9
click at [531, 251] on p "There are current agreements with IRCA/CQI, PECB, and the CCAA to recognize cer…" at bounding box center [486, 258] width 687 height 38
copy p "RCA/CQI, PECB, and the CCAA"
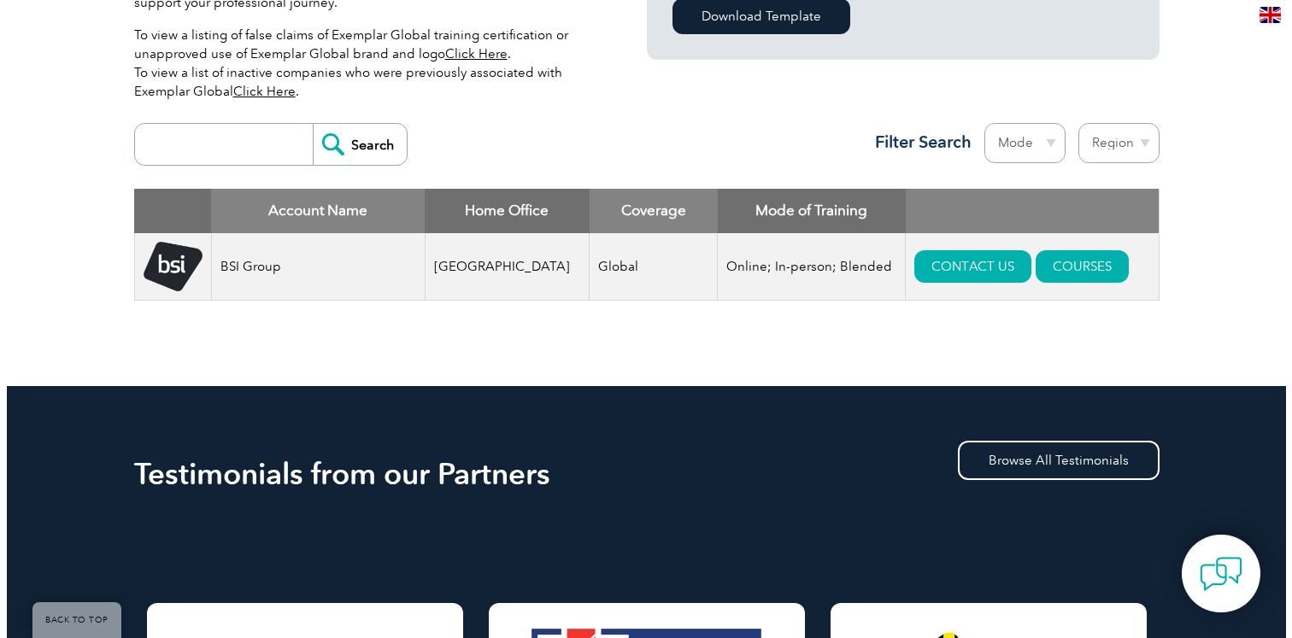
scroll to position [598, 0]
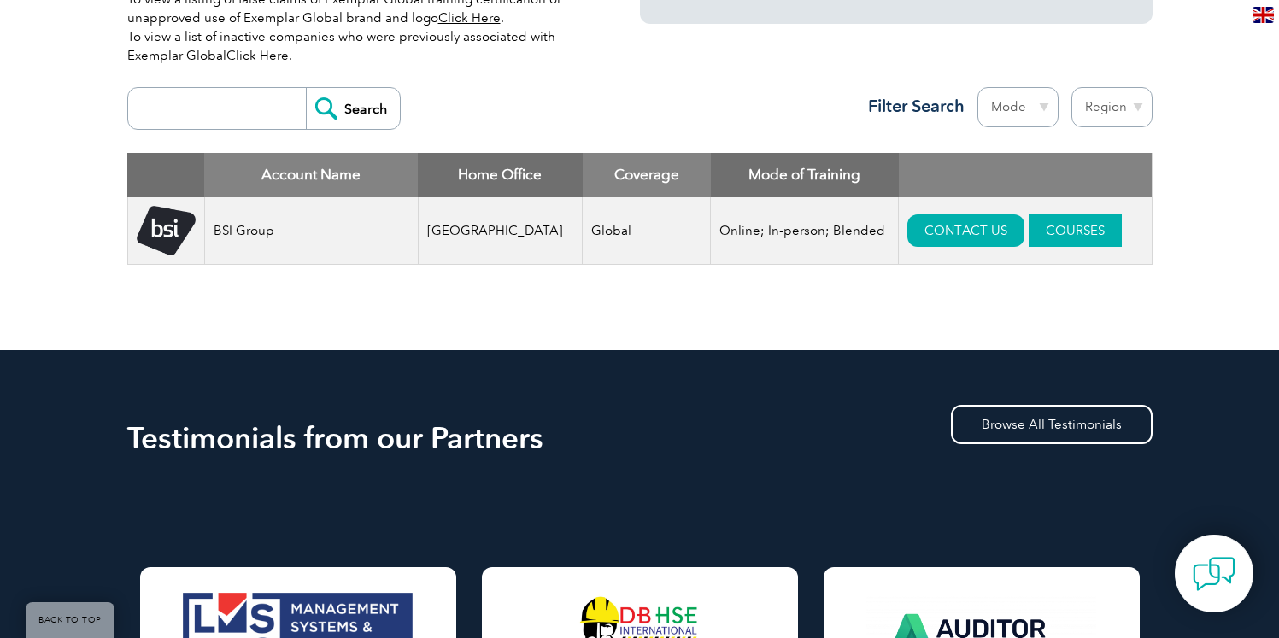
click at [1029, 224] on link "COURSES" at bounding box center [1075, 231] width 93 height 32
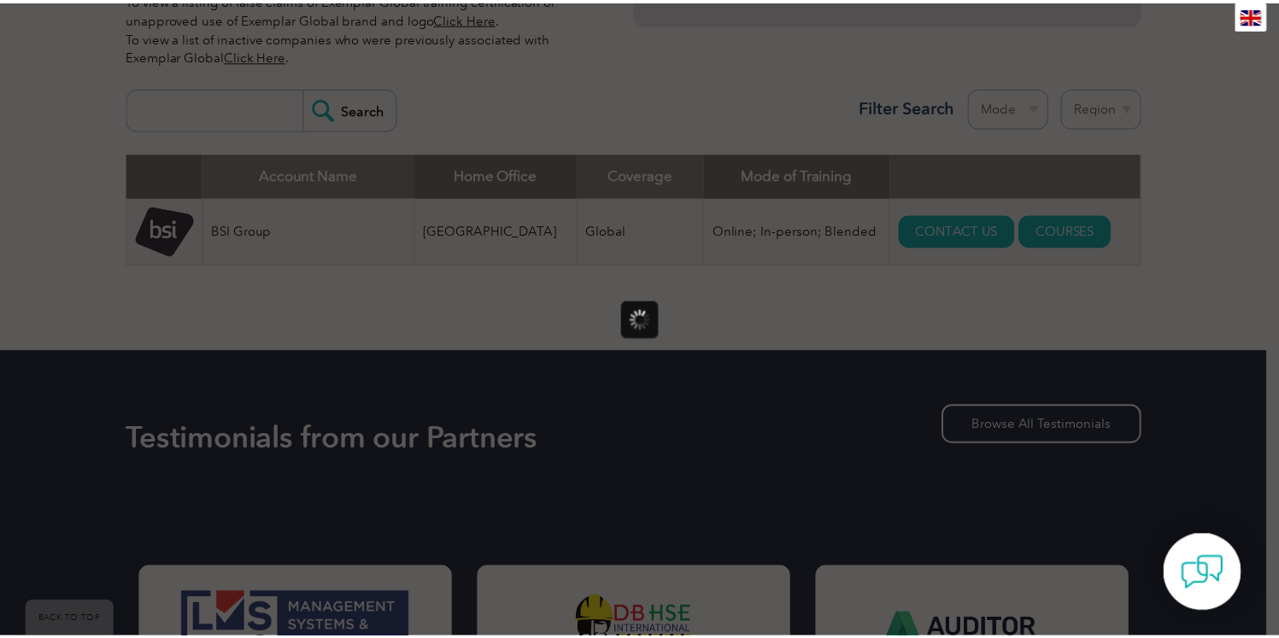
scroll to position [0, 0]
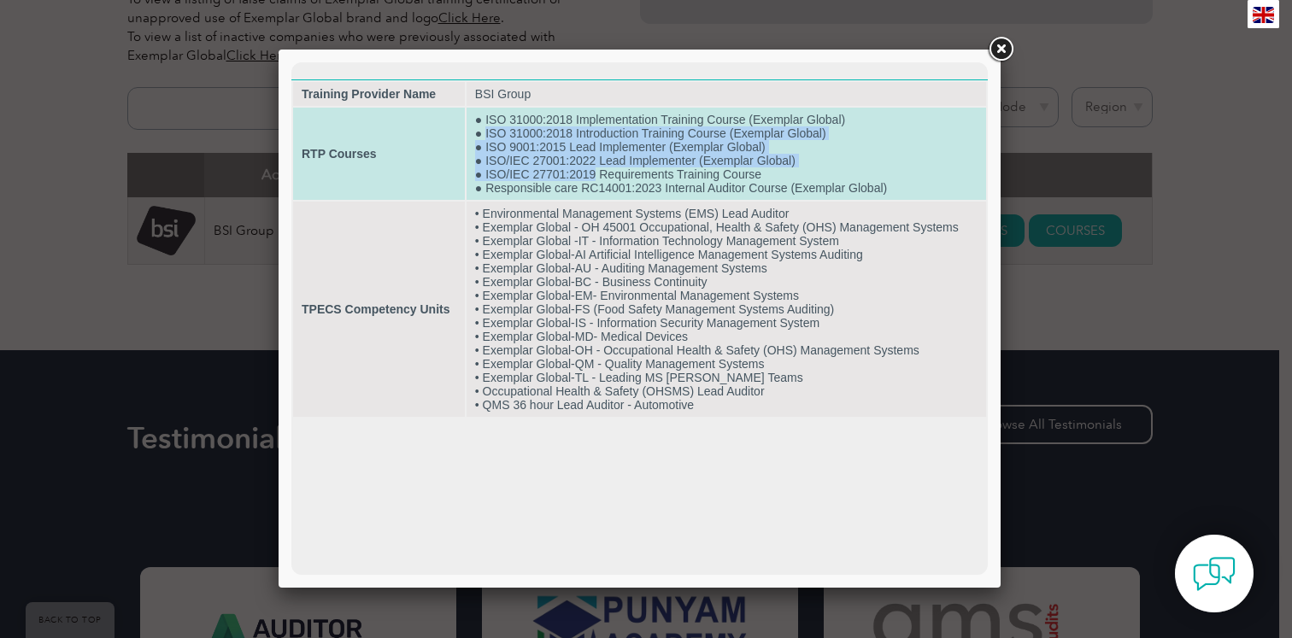
drag, startPoint x: 486, startPoint y: 130, endPoint x: 594, endPoint y: 175, distance: 116.8
click at [594, 175] on td "● ISO 31000:2018 Implementation Training Course (Exemplar Global) ● ISO 31000:2…" at bounding box center [727, 154] width 520 height 92
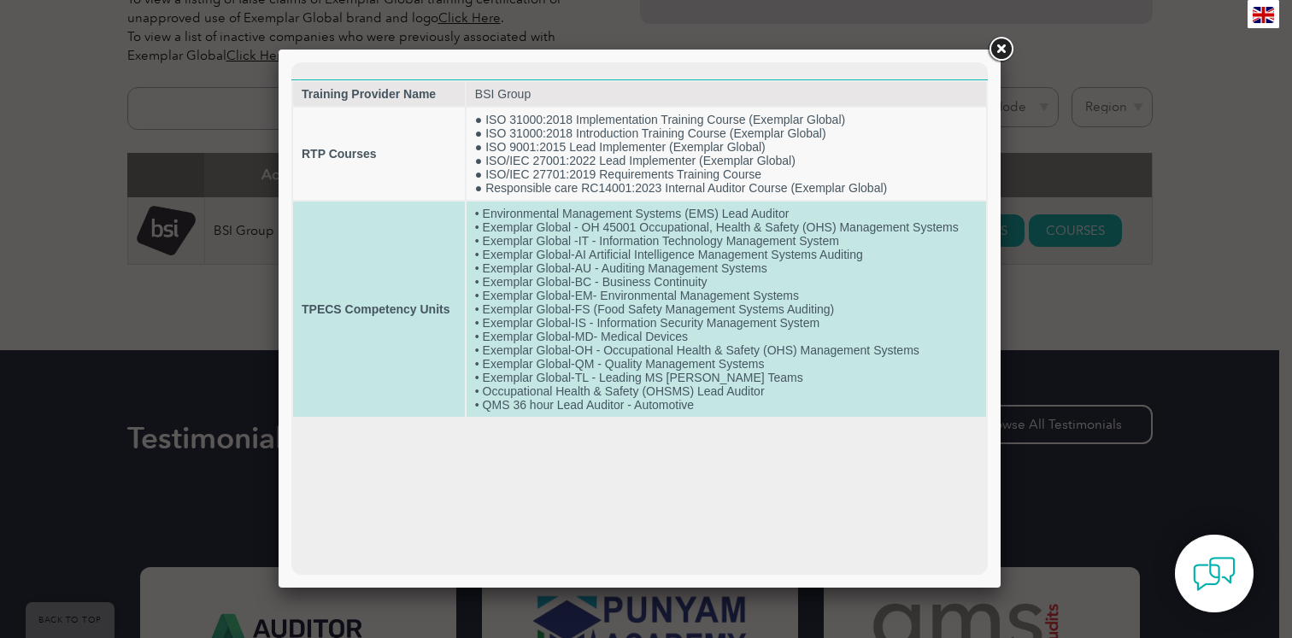
click at [512, 276] on td "• Environmental Management Systems (EMS) Lead Auditor • Exemplar Global - OH 45…" at bounding box center [727, 309] width 520 height 215
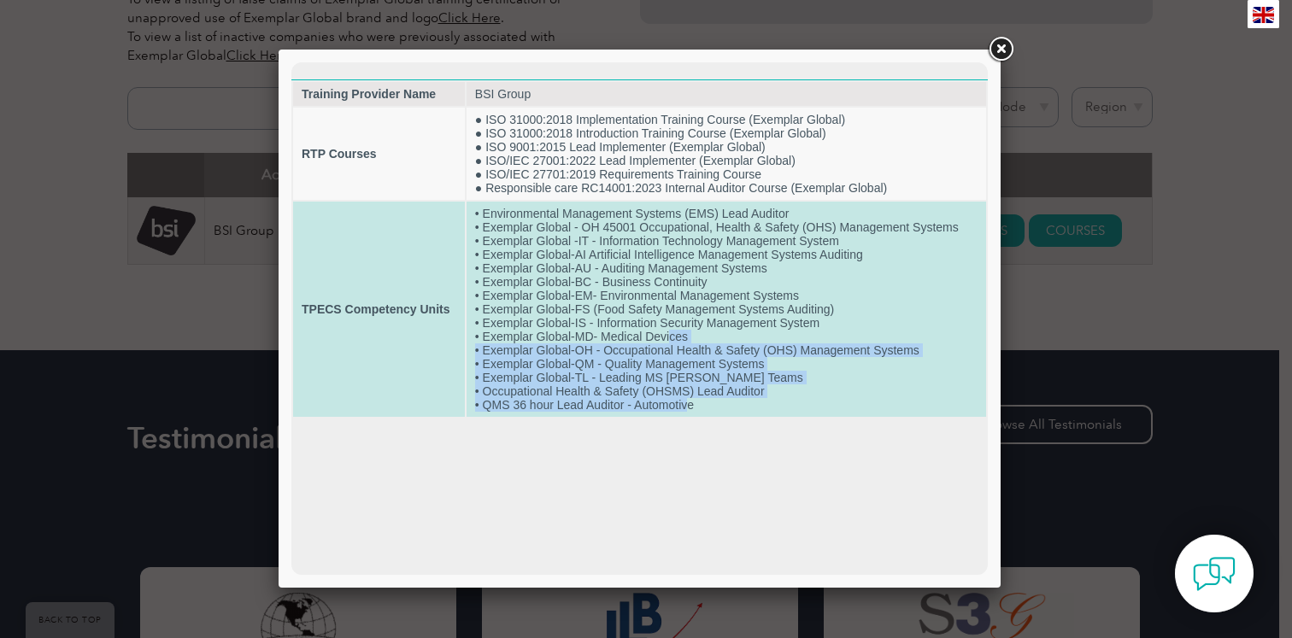
drag, startPoint x: 691, startPoint y: 419, endPoint x: 672, endPoint y: 348, distance: 73.6
click at [672, 348] on td "• Environmental Management Systems (EMS) Lead Auditor • Exemplar Global - OH 45…" at bounding box center [727, 309] width 520 height 215
click at [691, 345] on td "• Environmental Management Systems (EMS) Lead Auditor • Exemplar Global - OH 45…" at bounding box center [727, 309] width 520 height 215
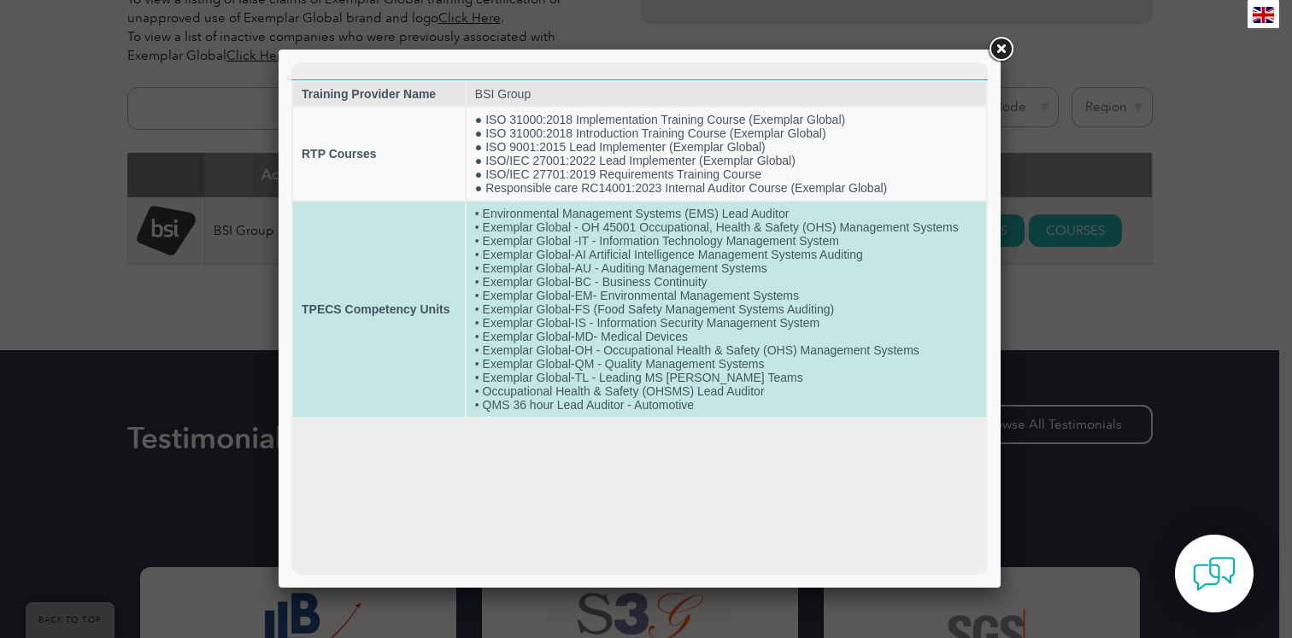
click at [702, 355] on td "• Environmental Management Systems (EMS) Lead Auditor • Exemplar Global - OH 45…" at bounding box center [727, 309] width 520 height 215
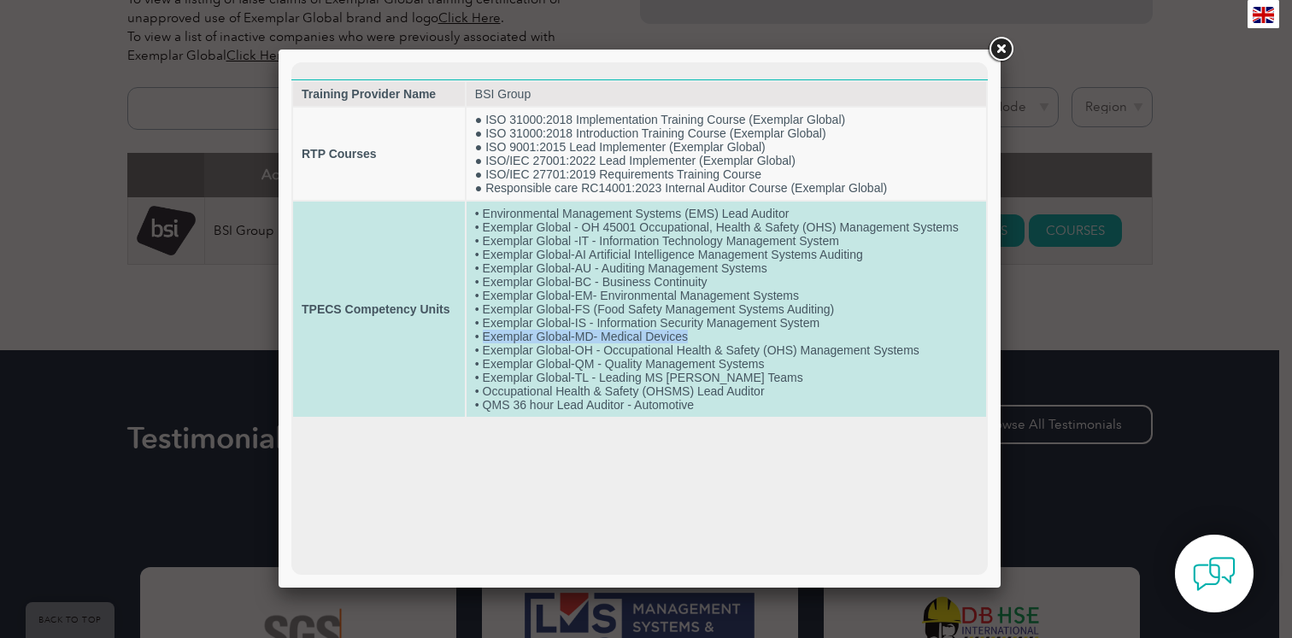
drag, startPoint x: 695, startPoint y: 350, endPoint x: 481, endPoint y: 354, distance: 213.7
click at [481, 354] on td "• Environmental Management Systems (EMS) Lead Auditor • Exemplar Global - OH 45…" at bounding box center [727, 309] width 520 height 215
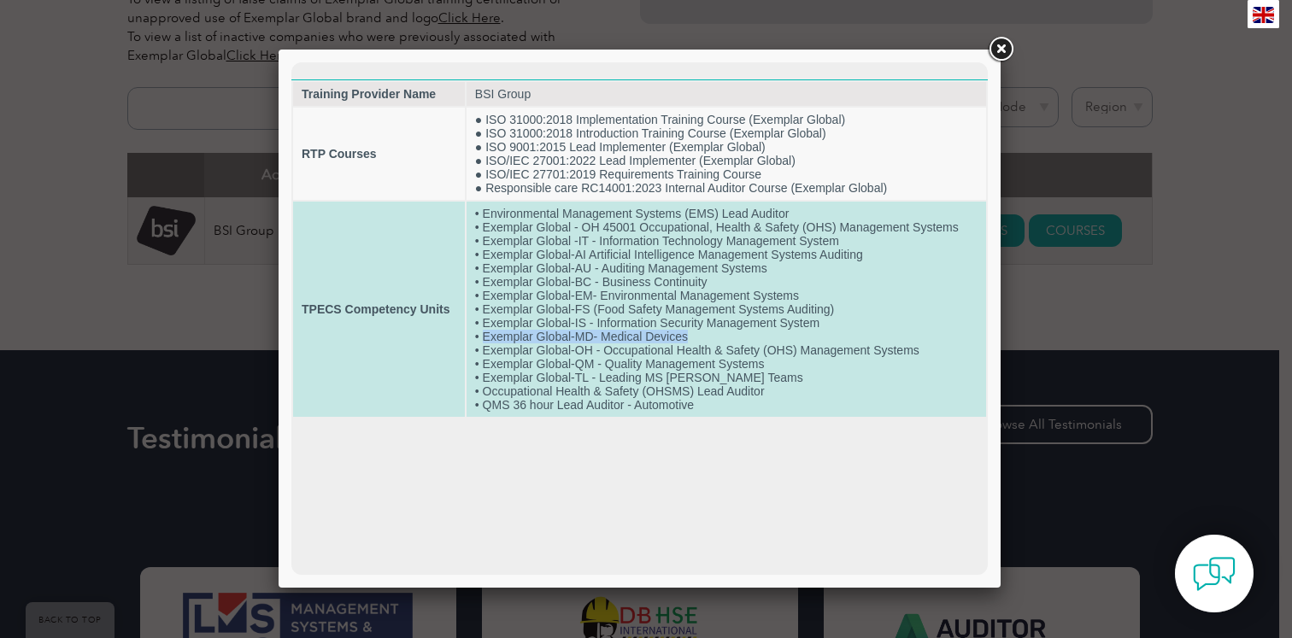
copy td "Exemplar Global-MD- Medical Devices"
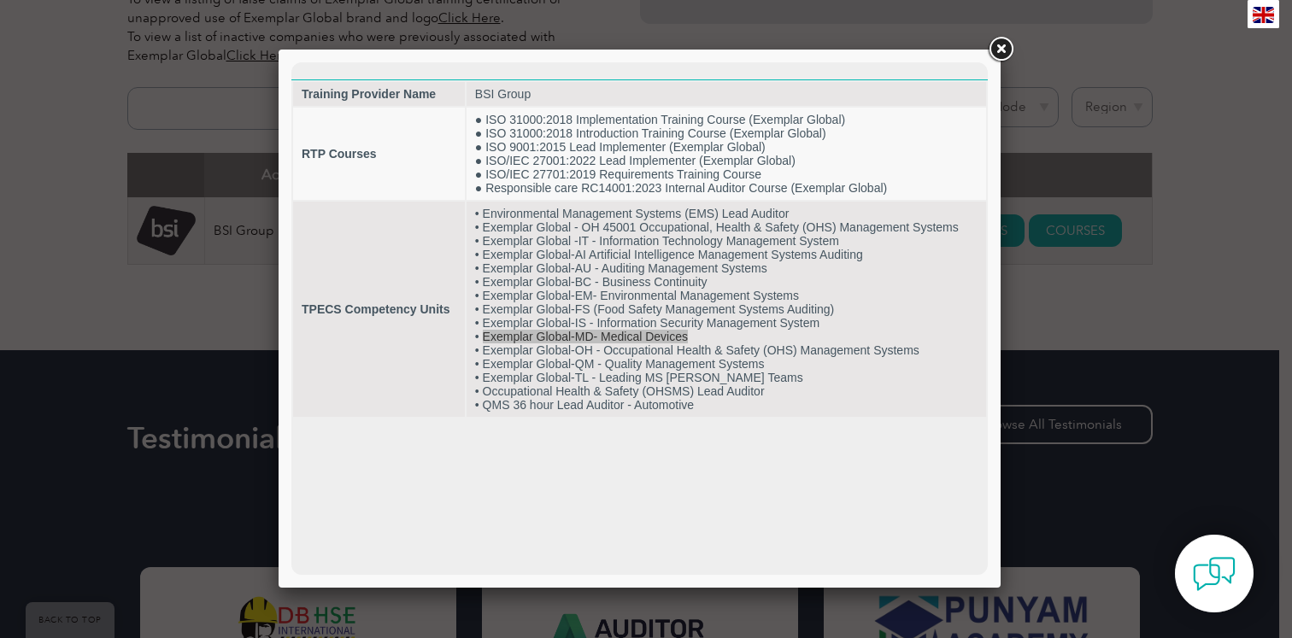
click at [1008, 52] on link at bounding box center [1000, 49] width 31 height 31
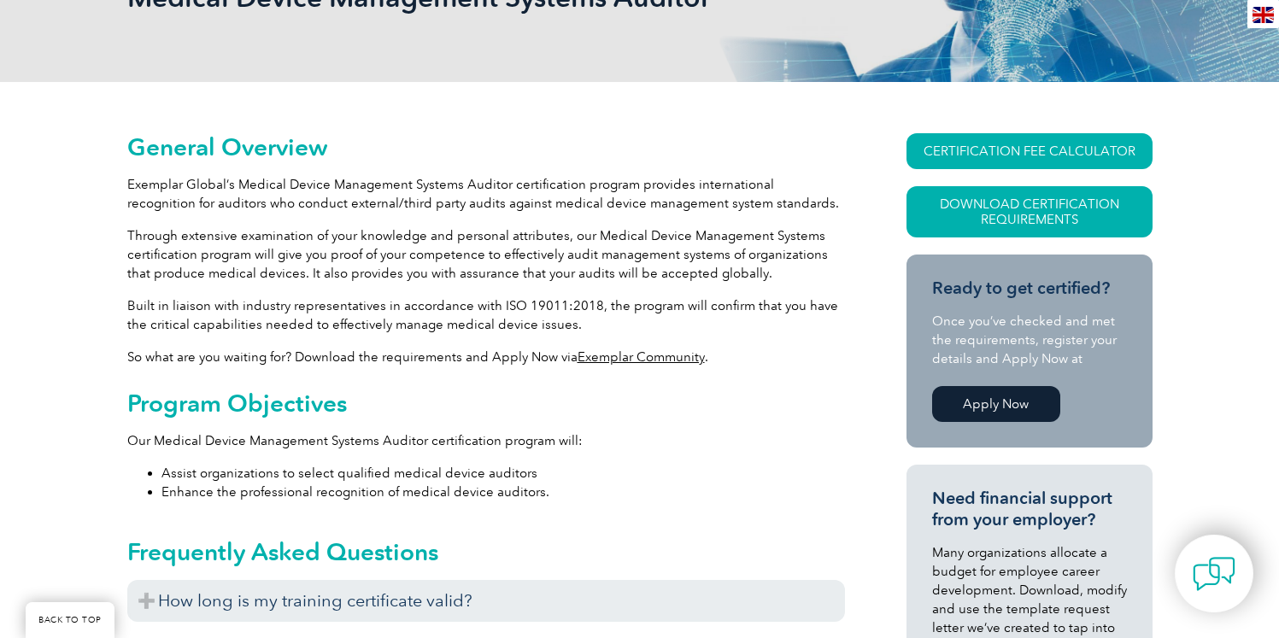
scroll to position [479, 0]
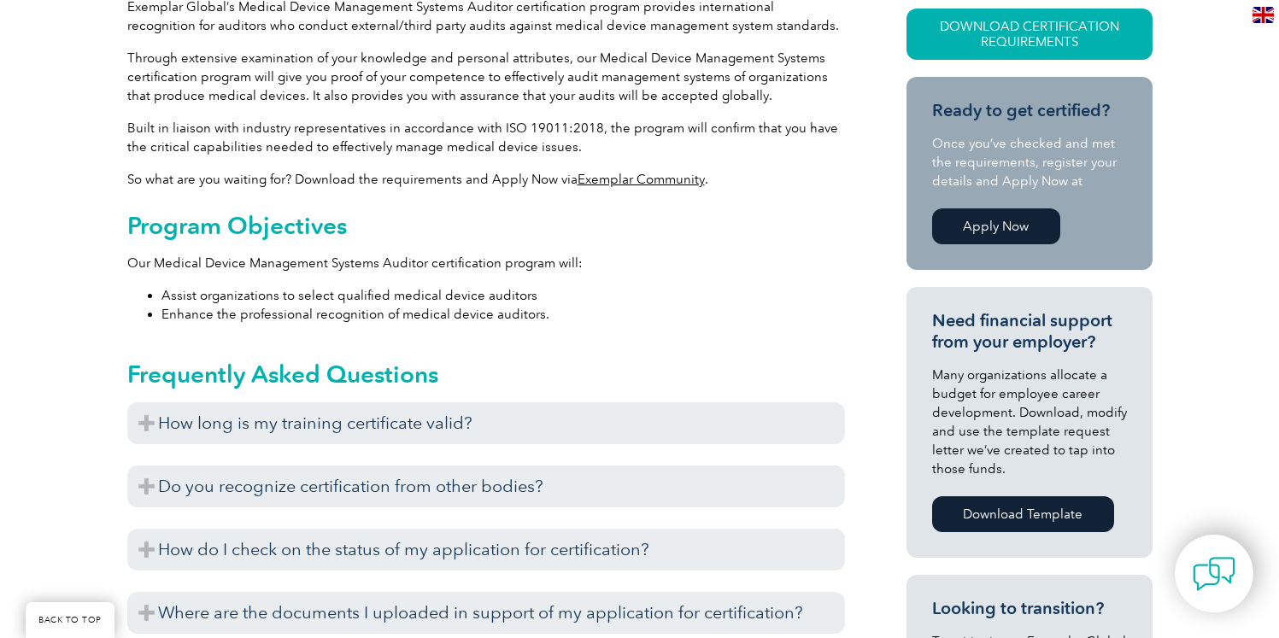
click at [1014, 226] on link "Apply Now" at bounding box center [996, 227] width 128 height 36
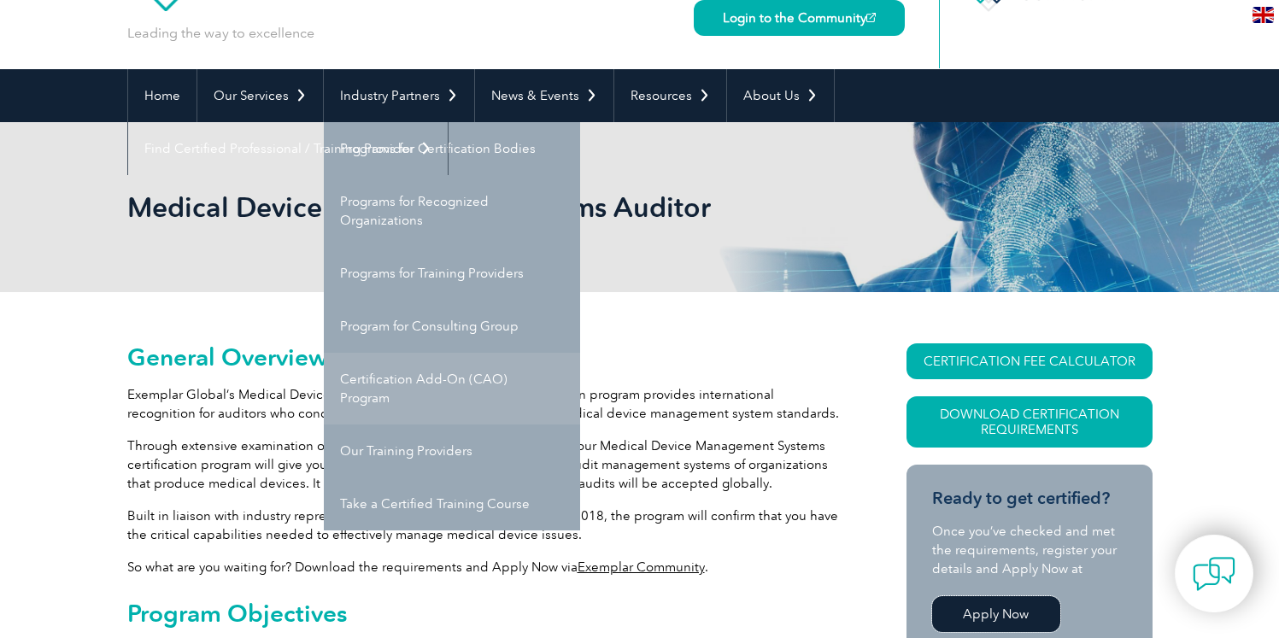
scroll to position [100, 0]
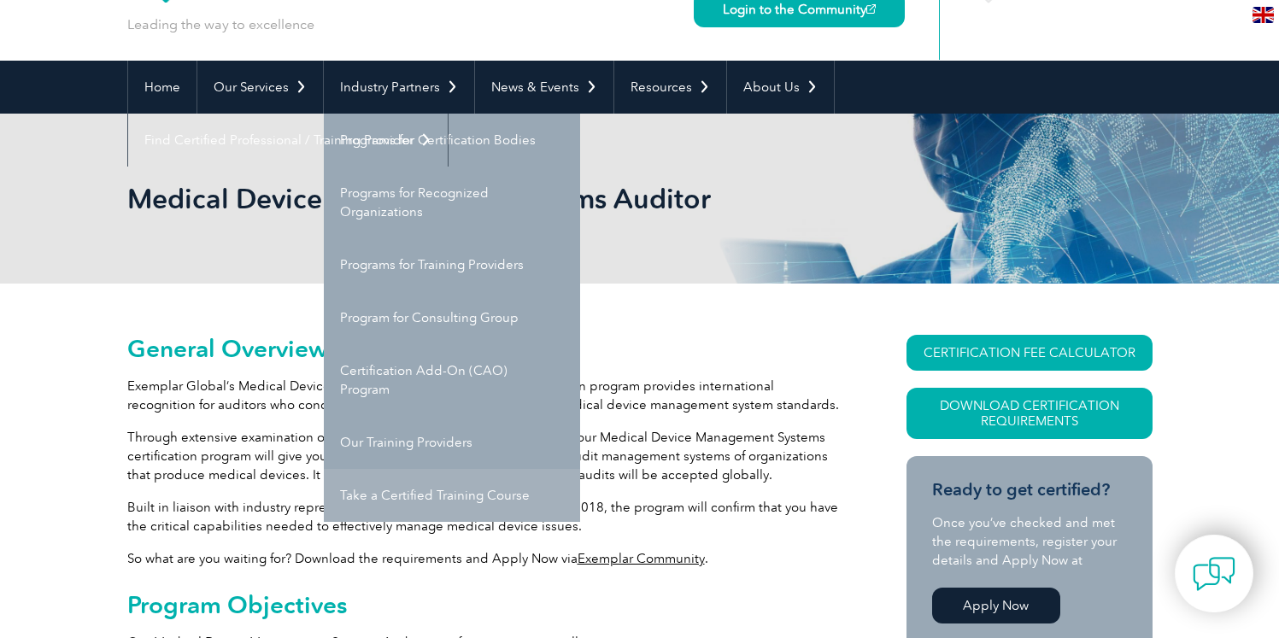
click at [404, 503] on link "Take a Certified Training Course" at bounding box center [452, 495] width 256 height 53
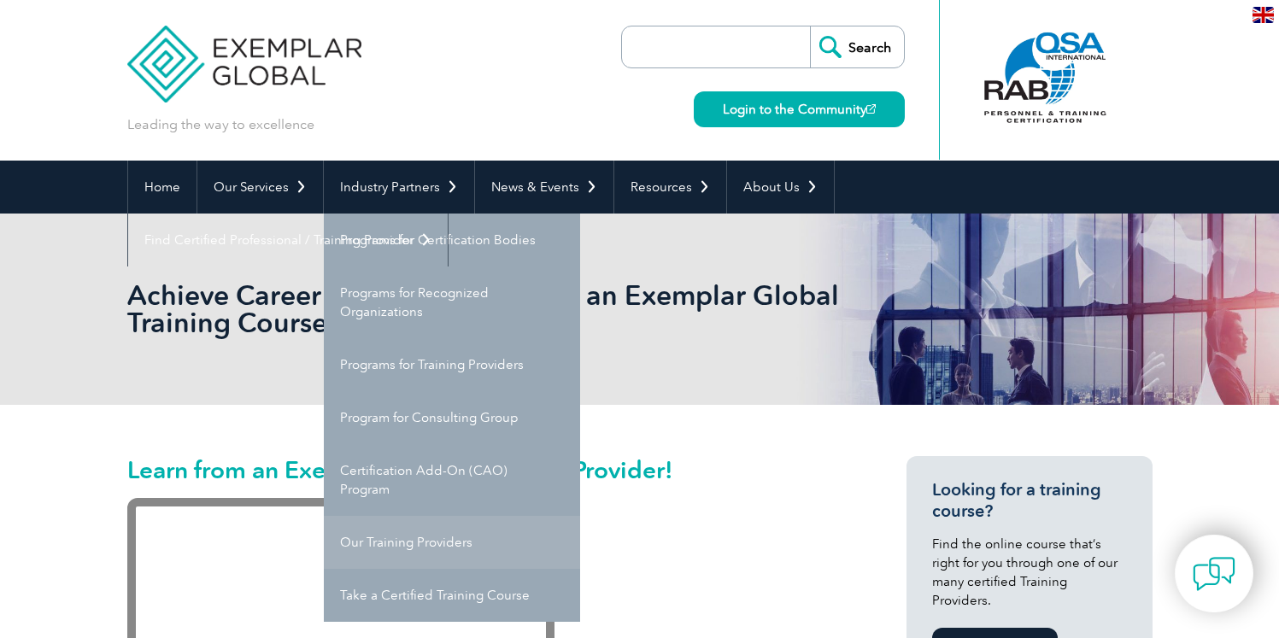
click at [467, 538] on link "Our Training Providers" at bounding box center [452, 542] width 256 height 53
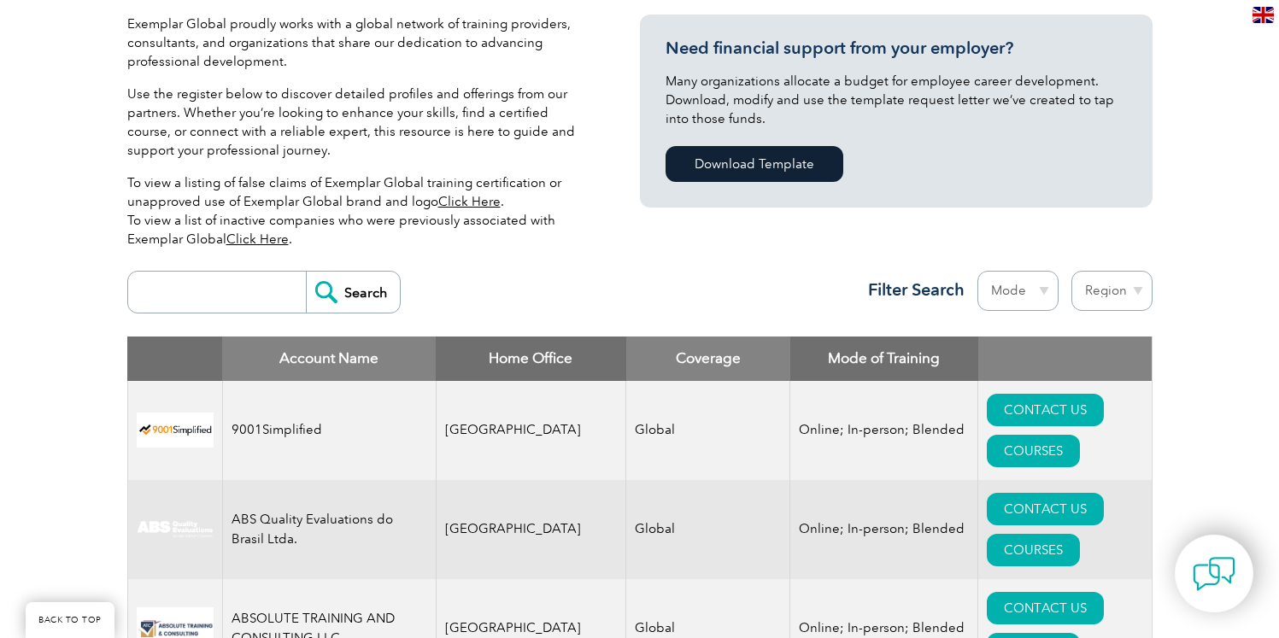
scroll to position [401, 0]
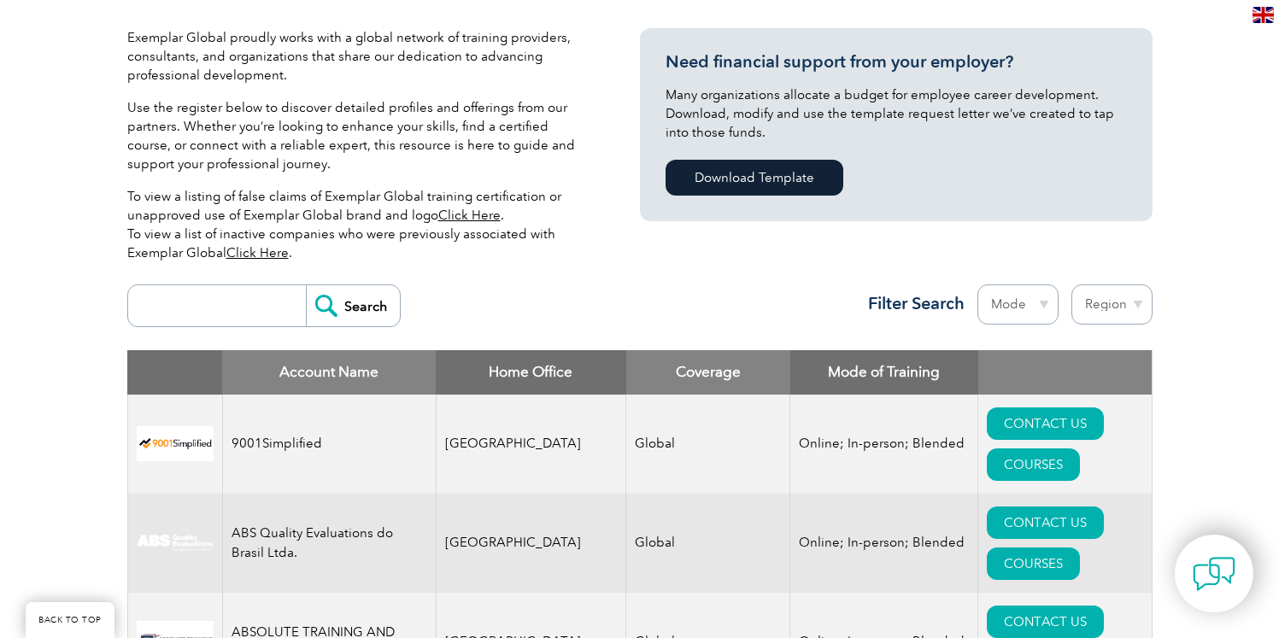
click at [1017, 304] on select "Mode Online In-person Blended" at bounding box center [1018, 305] width 81 height 40
select select "Online"
click at [978, 285] on select "Mode Online In-person Blended" at bounding box center [1018, 305] width 81 height 40
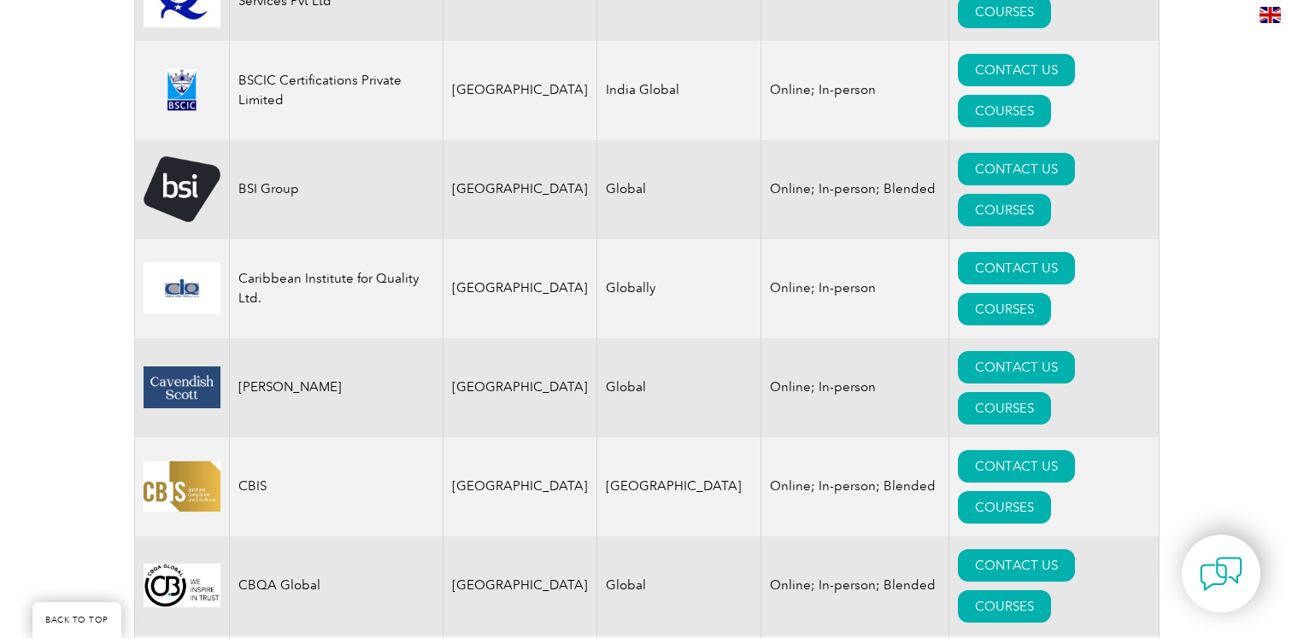
scroll to position [3714, 0]
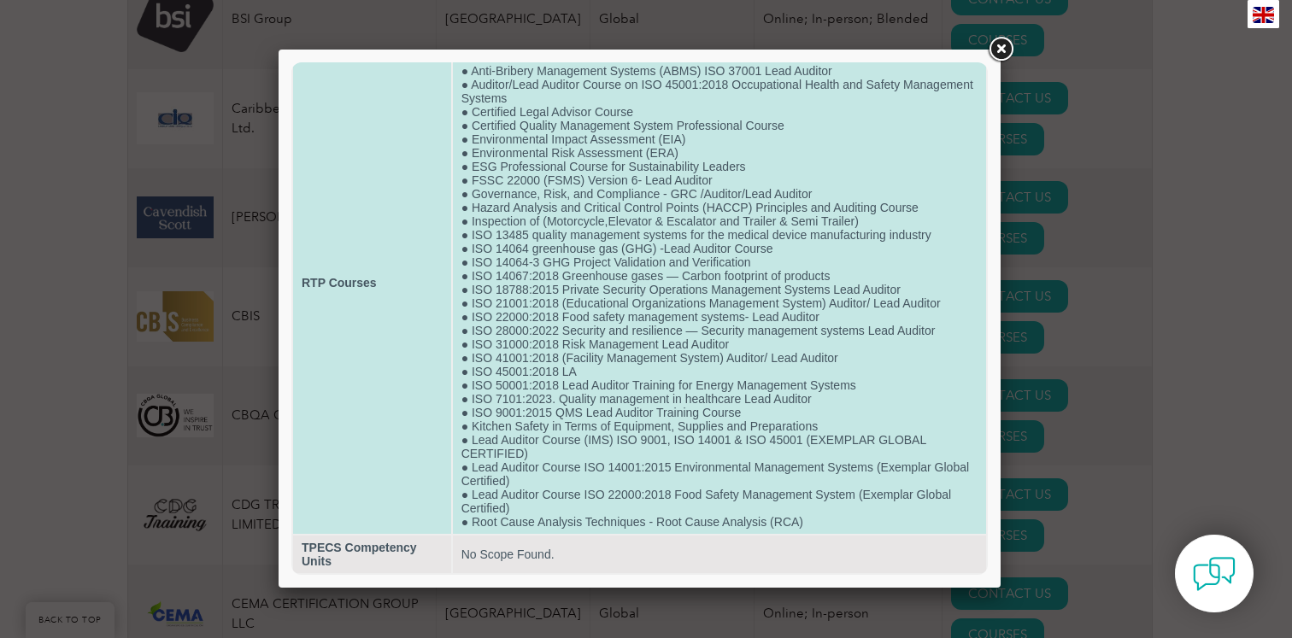
scroll to position [109, 0]
drag, startPoint x: 533, startPoint y: 441, endPoint x: 468, endPoint y: 437, distance: 65.1
click at [468, 437] on td "● Certified ISO 37000 Governance Professionals (CGP) ● Industrial Pollution Con…" at bounding box center [719, 283] width 533 height 503
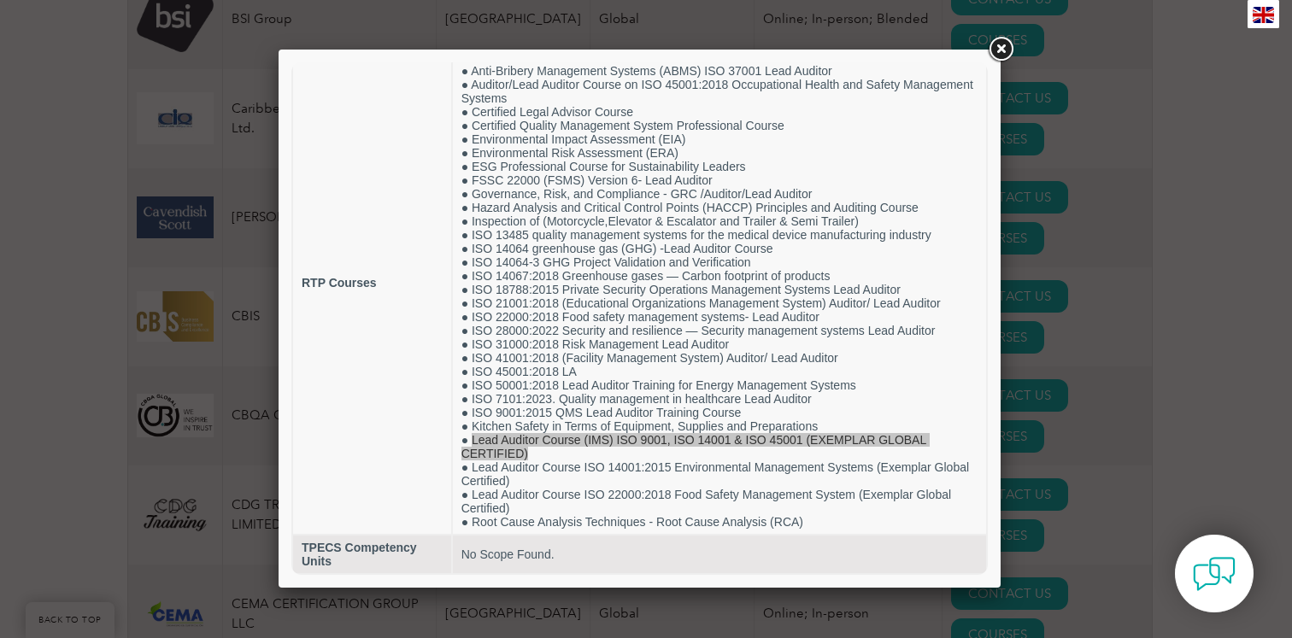
click at [1001, 57] on link at bounding box center [1000, 49] width 31 height 31
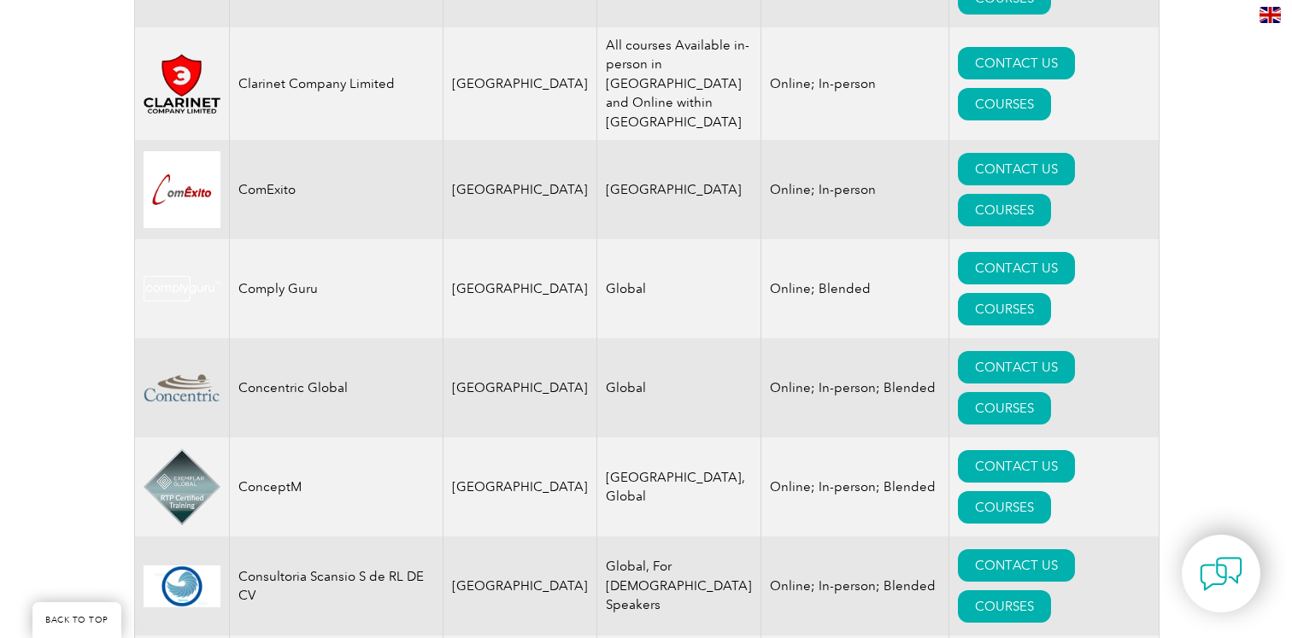
scroll to position [4548, 0]
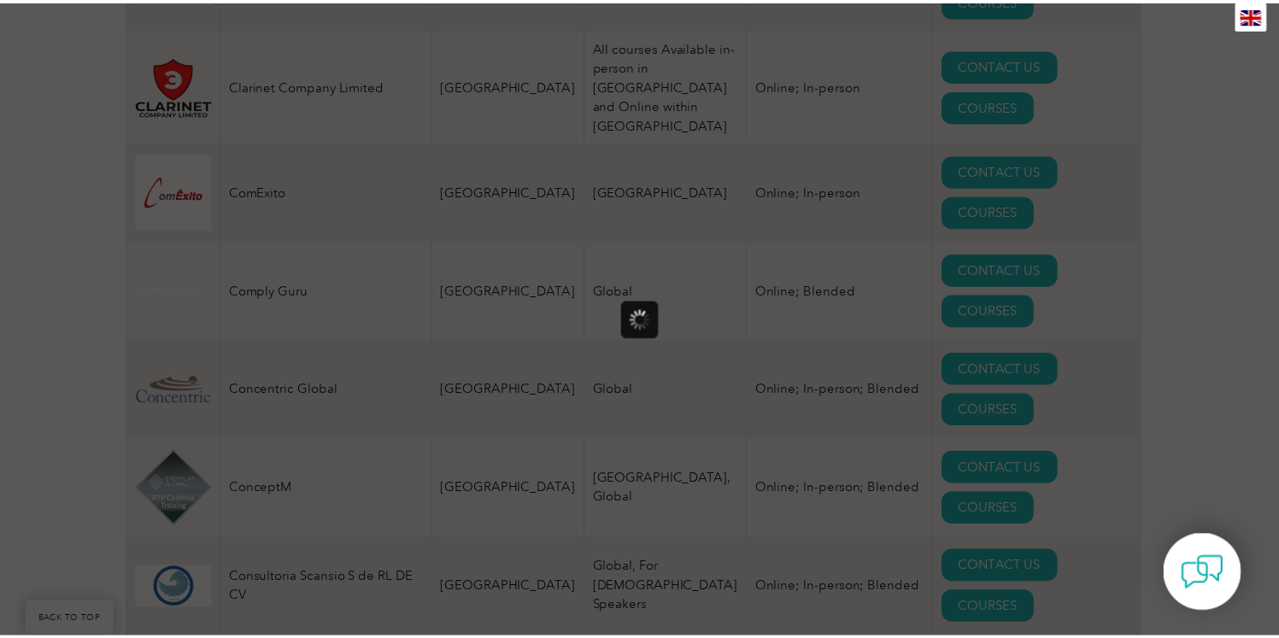
scroll to position [0, 0]
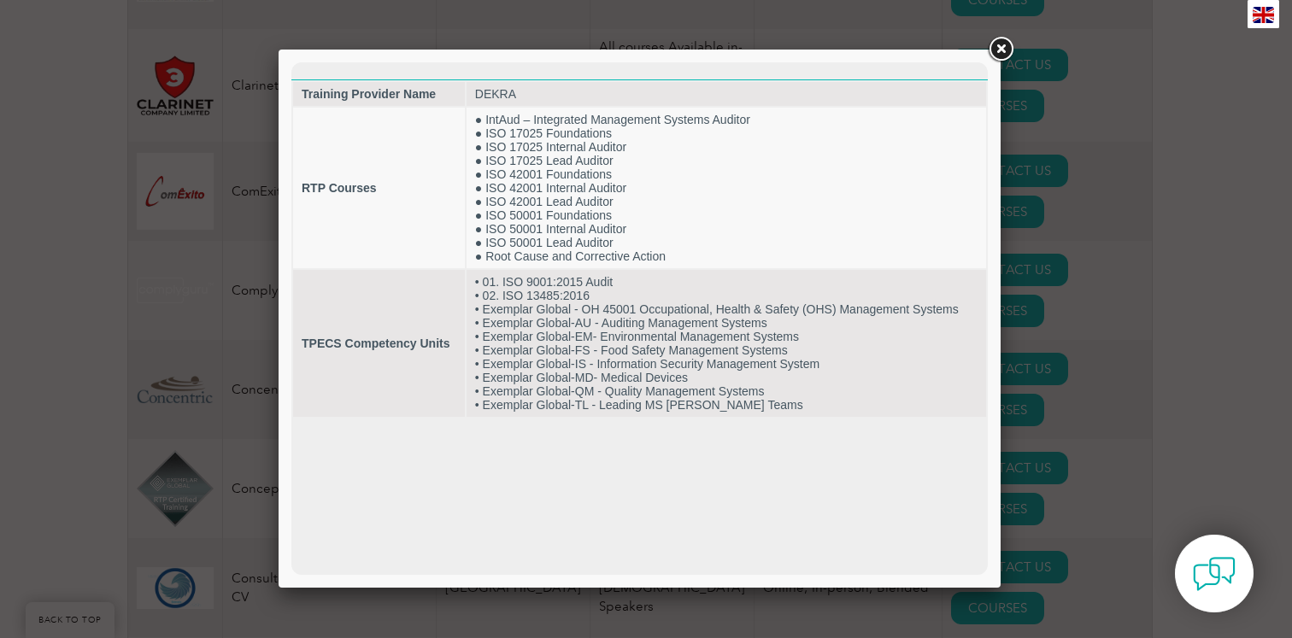
click at [1002, 53] on link at bounding box center [1000, 49] width 31 height 31
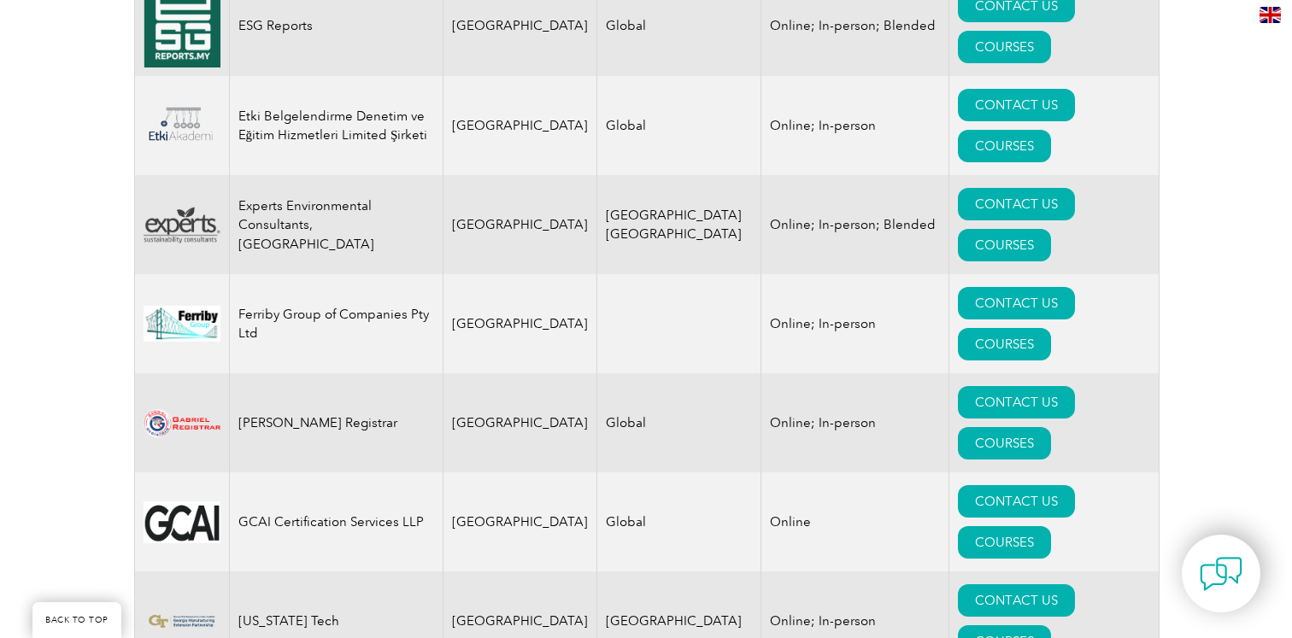
scroll to position [7792, 0]
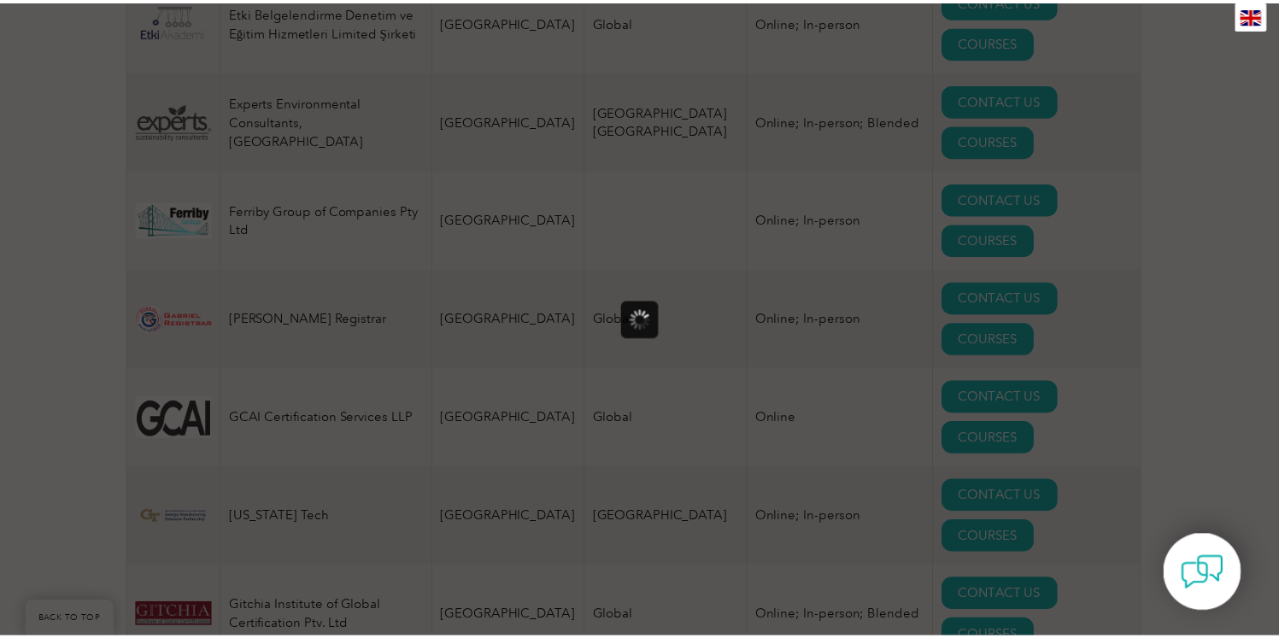
scroll to position [0, 0]
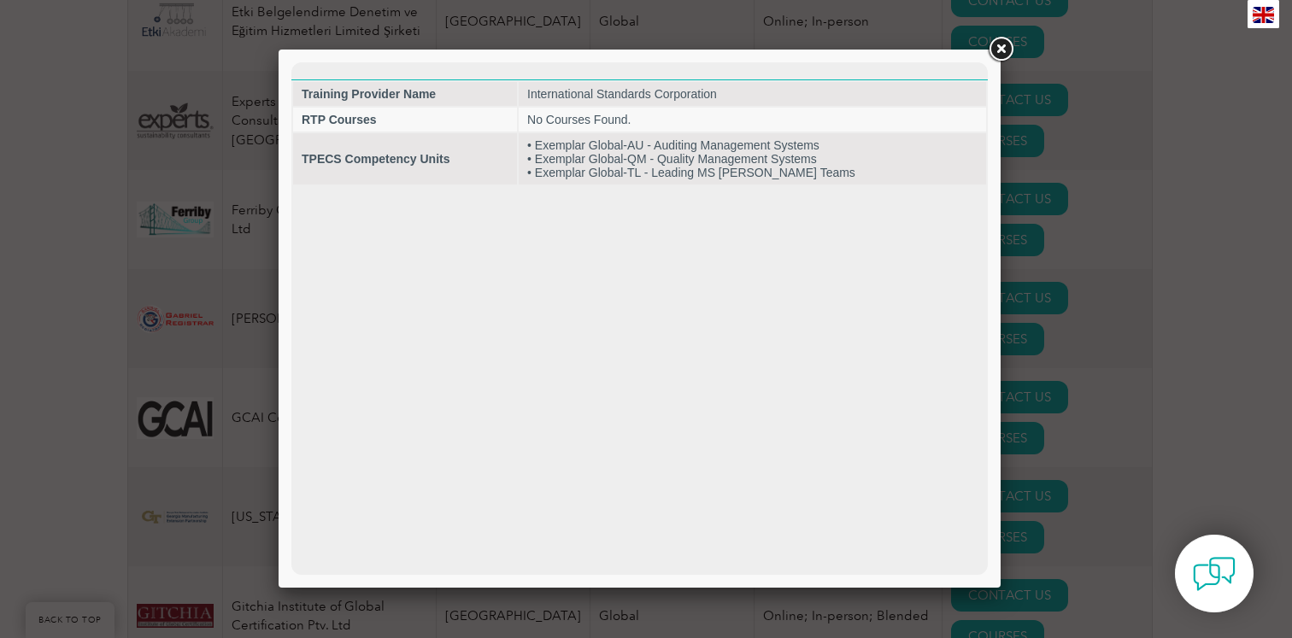
click at [1007, 50] on link at bounding box center [1000, 49] width 31 height 31
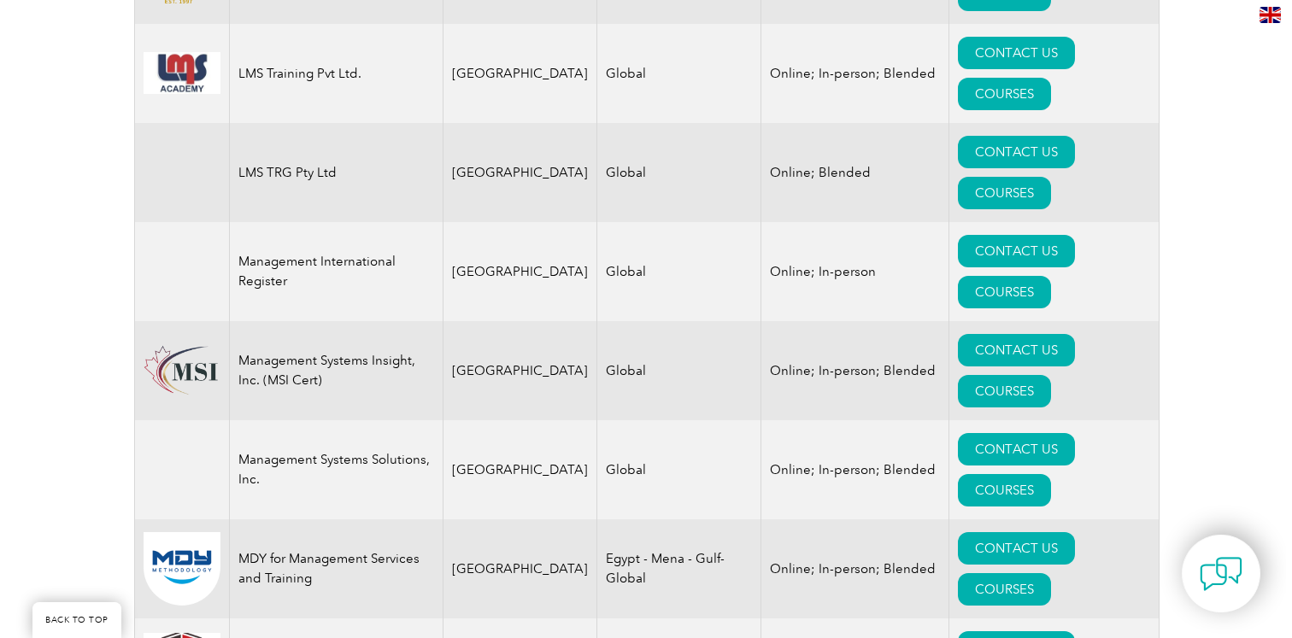
scroll to position [12264, 0]
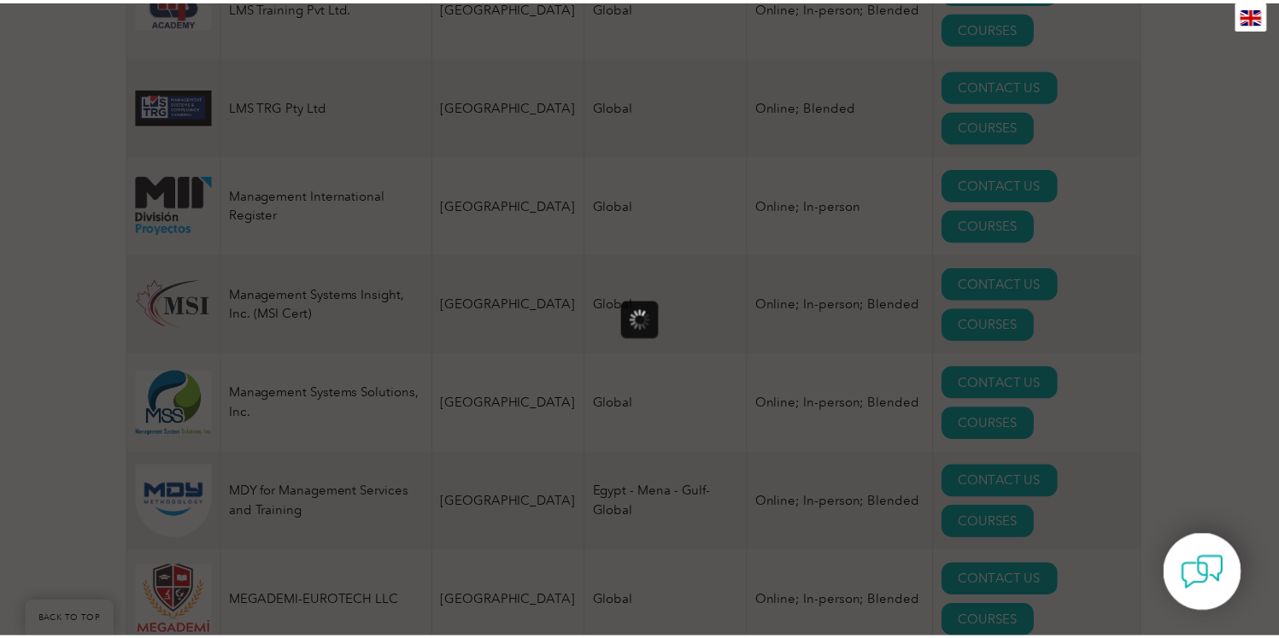
scroll to position [0, 0]
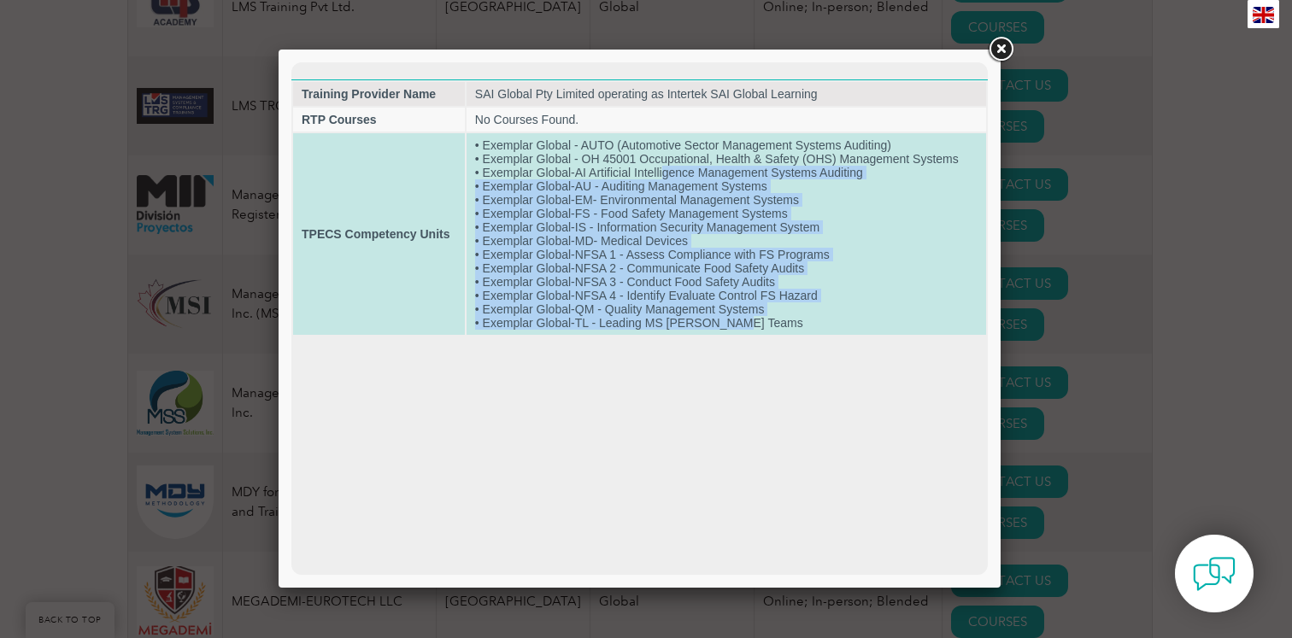
drag, startPoint x: 735, startPoint y: 340, endPoint x: 664, endPoint y: 170, distance: 184.3
click at [664, 170] on td "• Exemplar Global - AUTO (Automotive Sector Management Systems Auditing) • Exem…" at bounding box center [727, 234] width 520 height 202
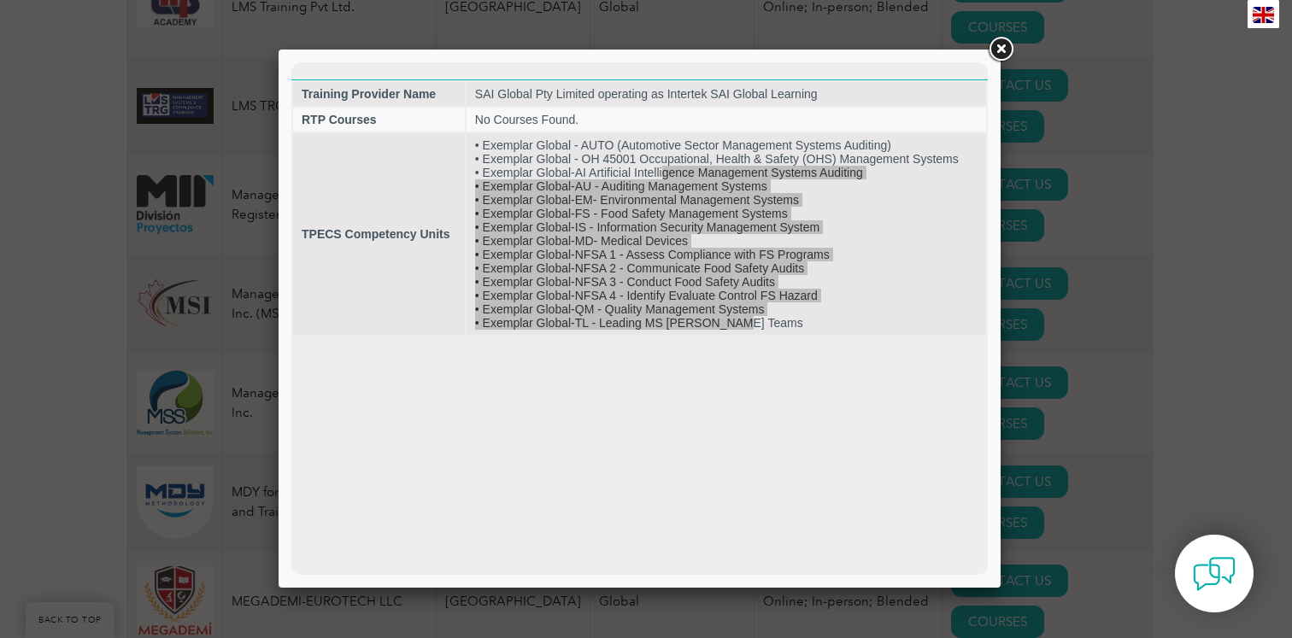
click at [1001, 51] on link at bounding box center [1000, 49] width 31 height 31
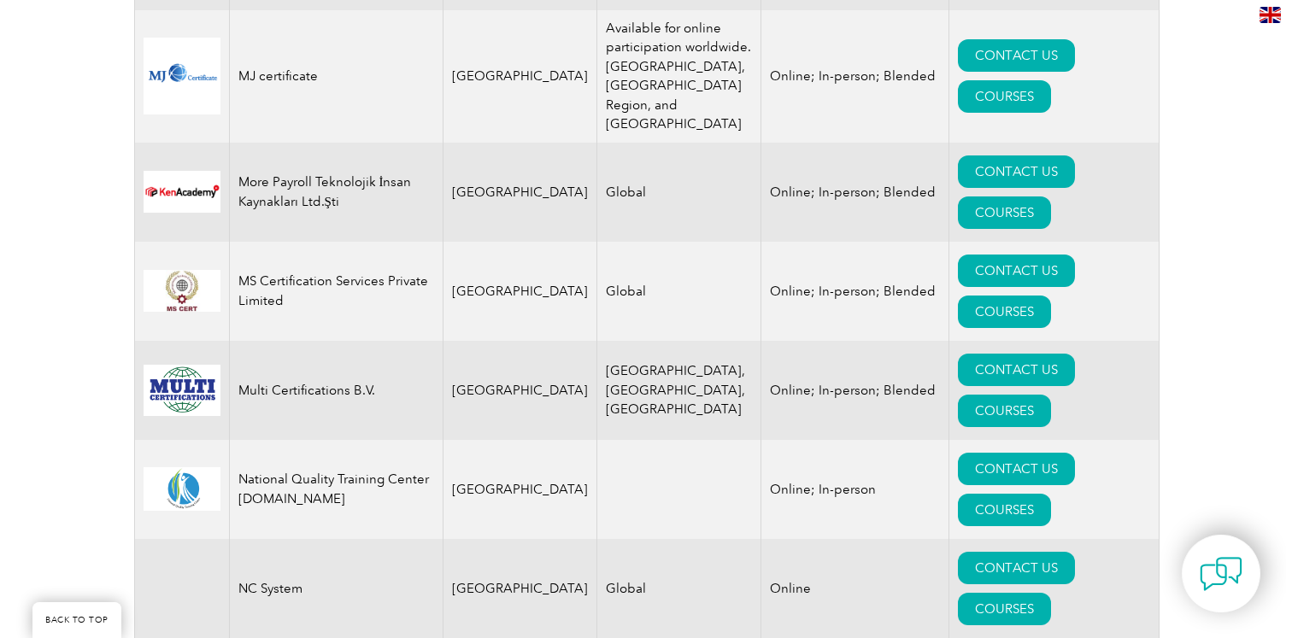
scroll to position [13506, 0]
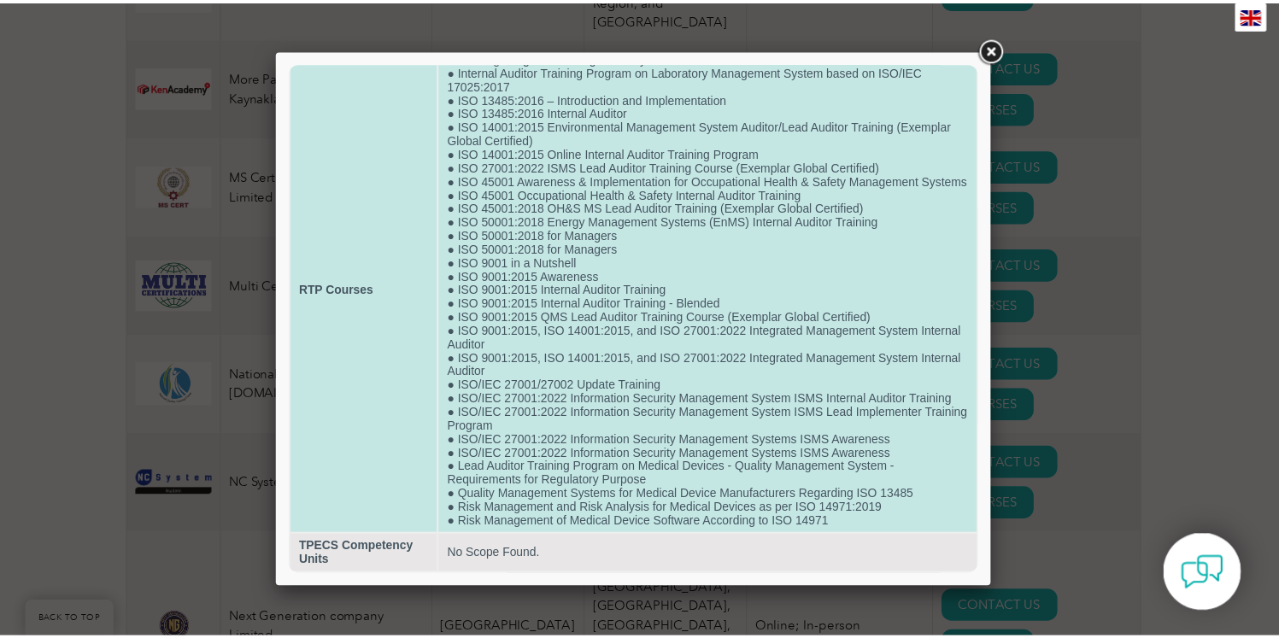
scroll to position [124, 0]
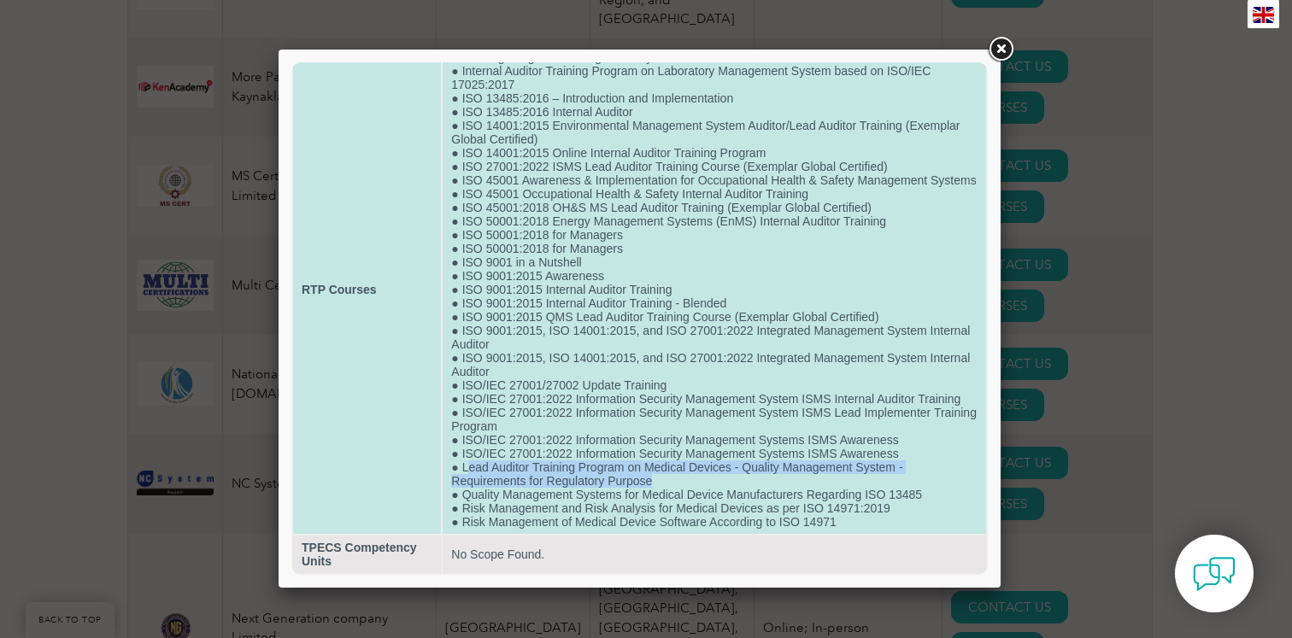
drag, startPoint x: 674, startPoint y: 479, endPoint x: 468, endPoint y: 463, distance: 206.6
click at [468, 463] on td "● Auditing Integrated Management Systems ● Internal Auditor Training Program on…" at bounding box center [715, 289] width 544 height 489
click at [547, 477] on td "● Auditing Integrated Management Systems ● Internal Auditor Training Program on…" at bounding box center [715, 289] width 544 height 489
drag, startPoint x: 522, startPoint y: 483, endPoint x: 517, endPoint y: 466, distance: 17.8
click at [517, 466] on td "● Auditing Integrated Management Systems ● Internal Auditor Training Program on…" at bounding box center [715, 289] width 544 height 489
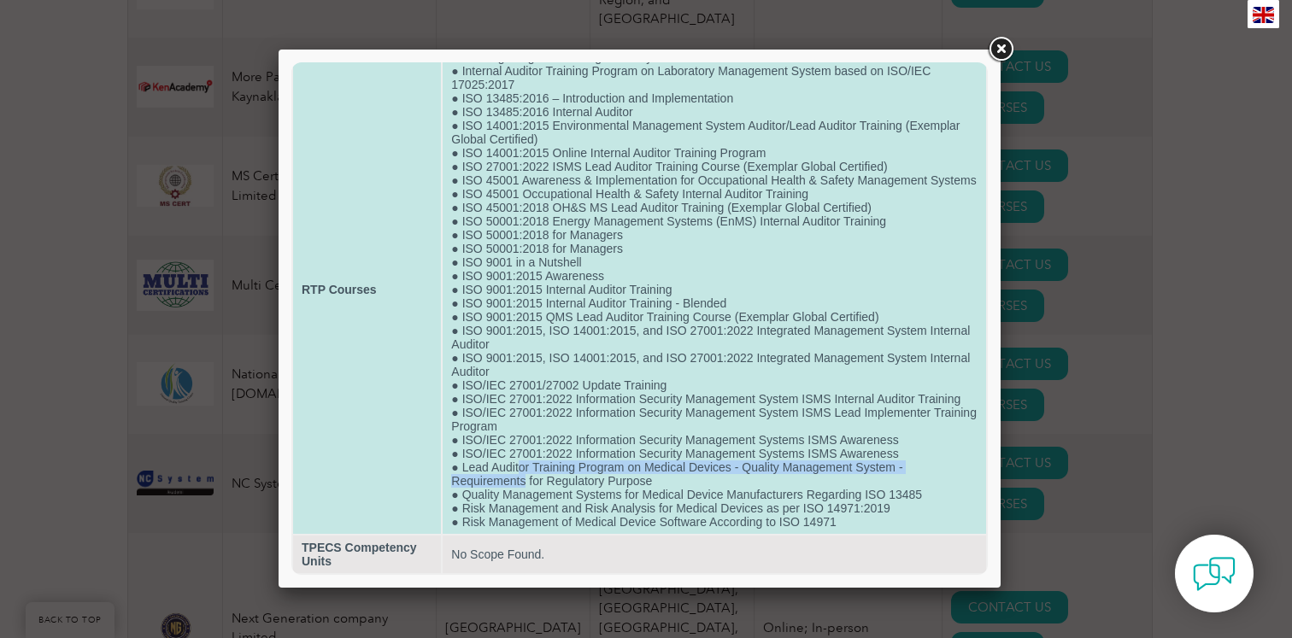
click at [517, 466] on td "● Auditing Integrated Management Systems ● Internal Auditor Training Program on…" at bounding box center [715, 289] width 544 height 489
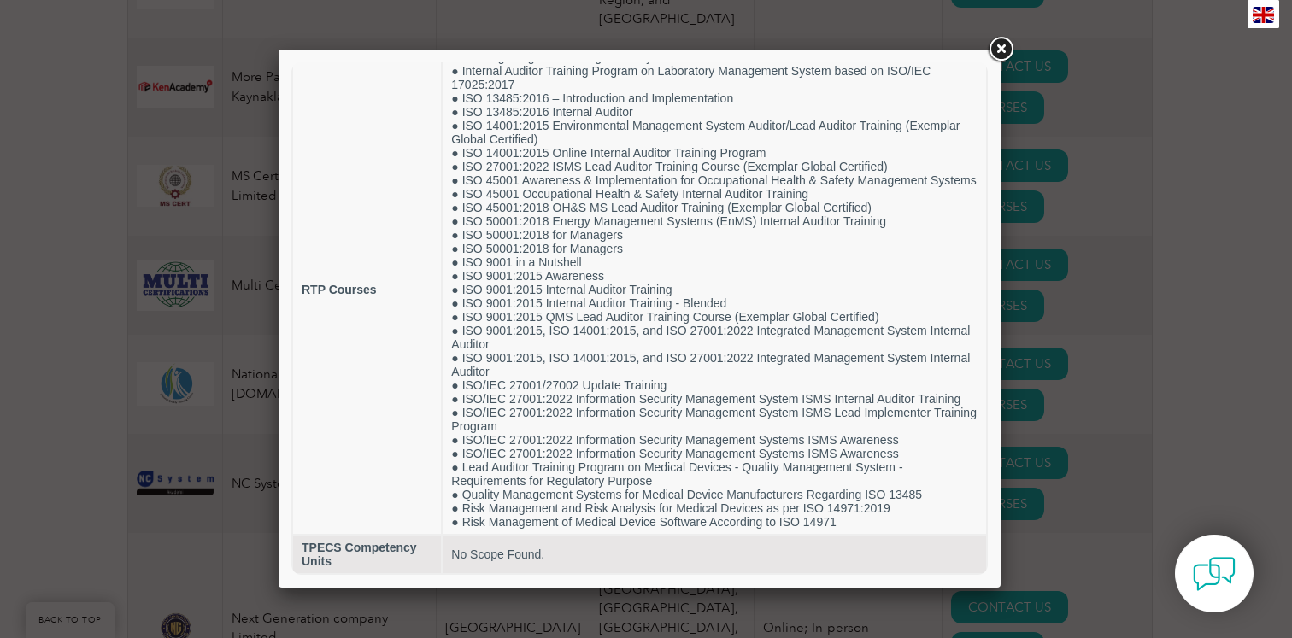
click at [1008, 50] on link at bounding box center [1000, 49] width 31 height 31
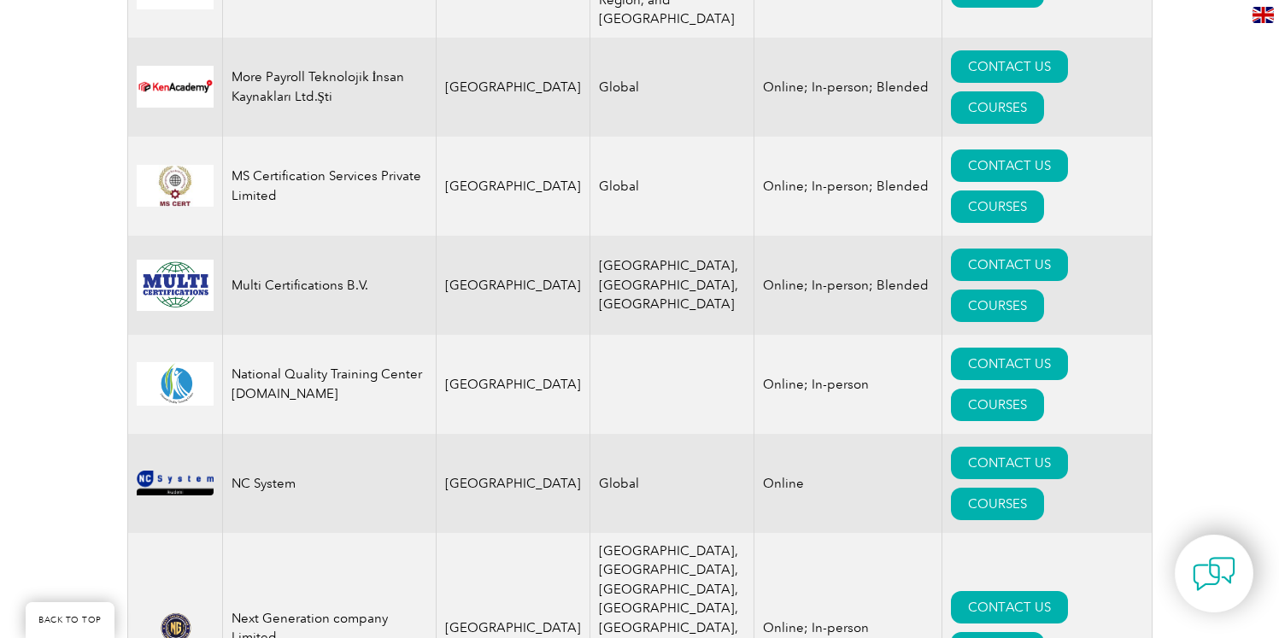
drag, startPoint x: 394, startPoint y: 435, endPoint x: 227, endPoint y: 437, distance: 166.7
copy td "TUV SUD America, Inc."
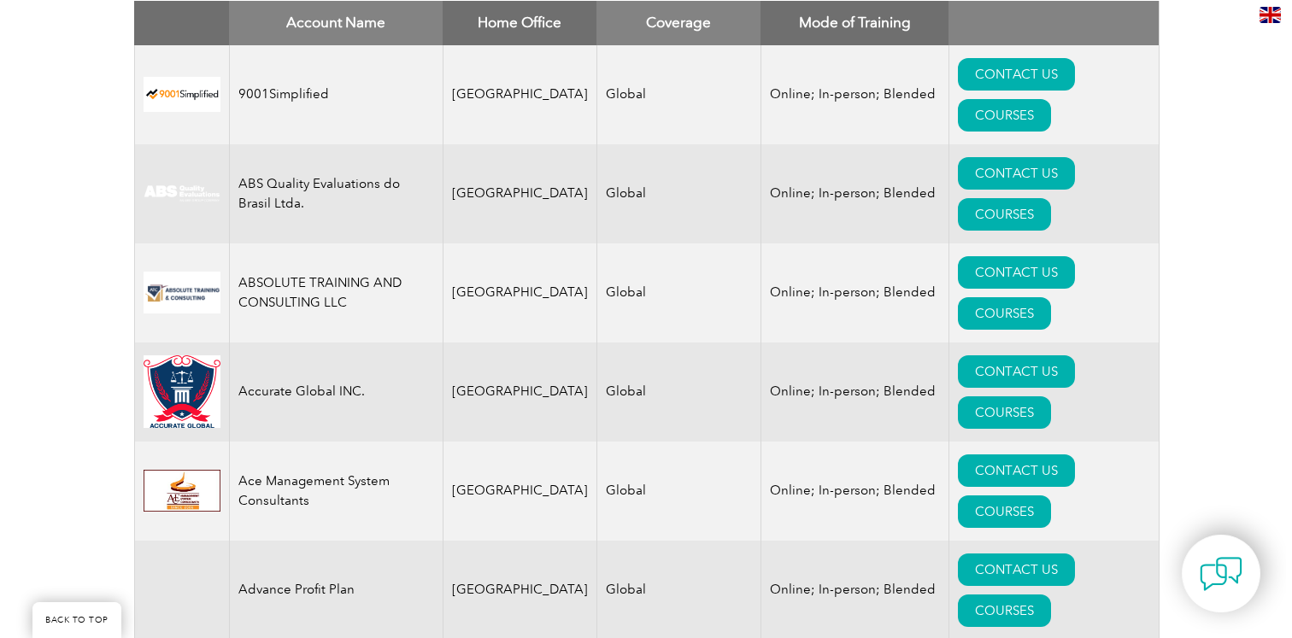
scroll to position [583, 0]
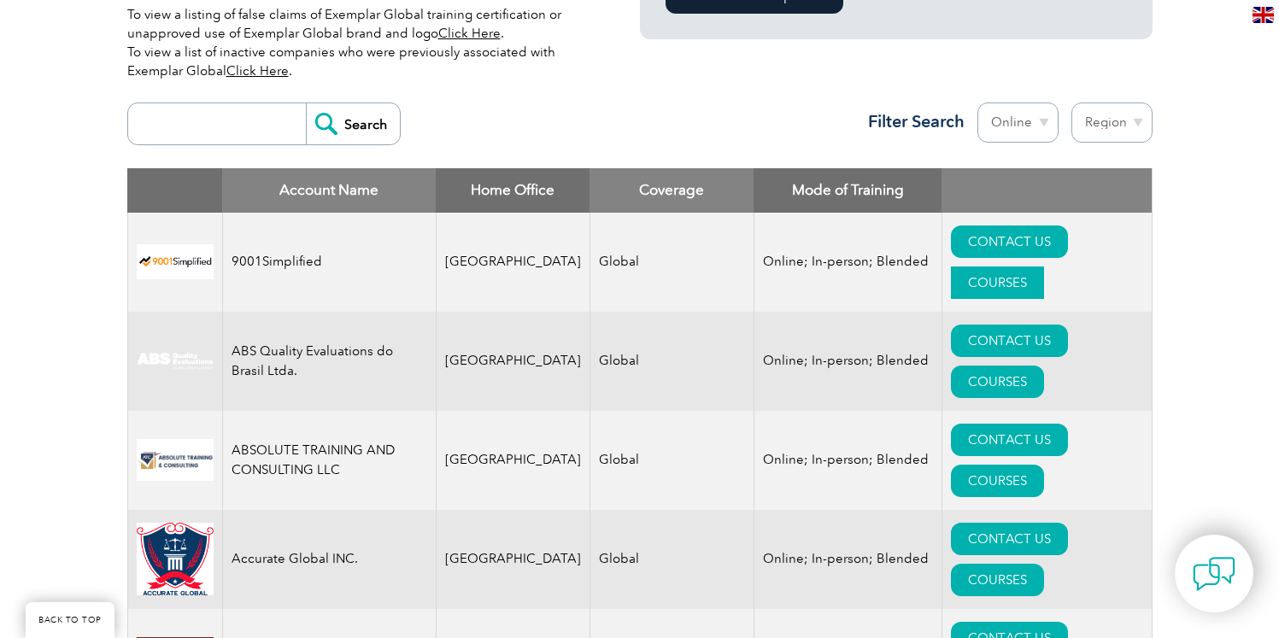
click at [1044, 267] on link "COURSES" at bounding box center [997, 283] width 93 height 32
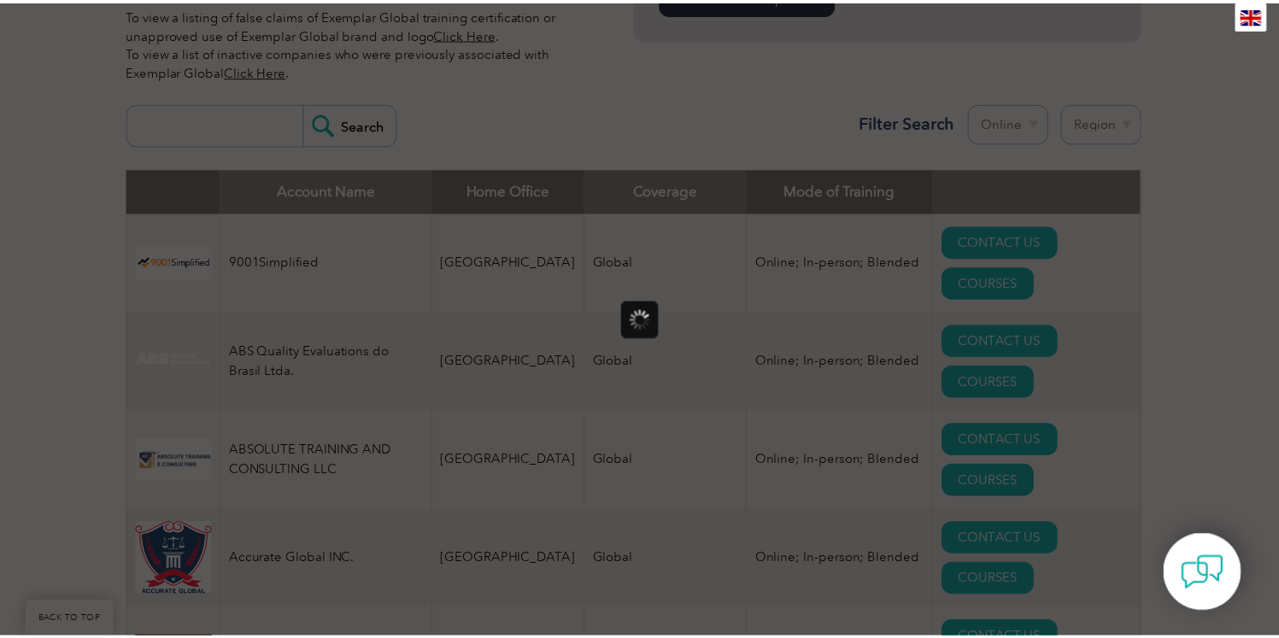
scroll to position [0, 0]
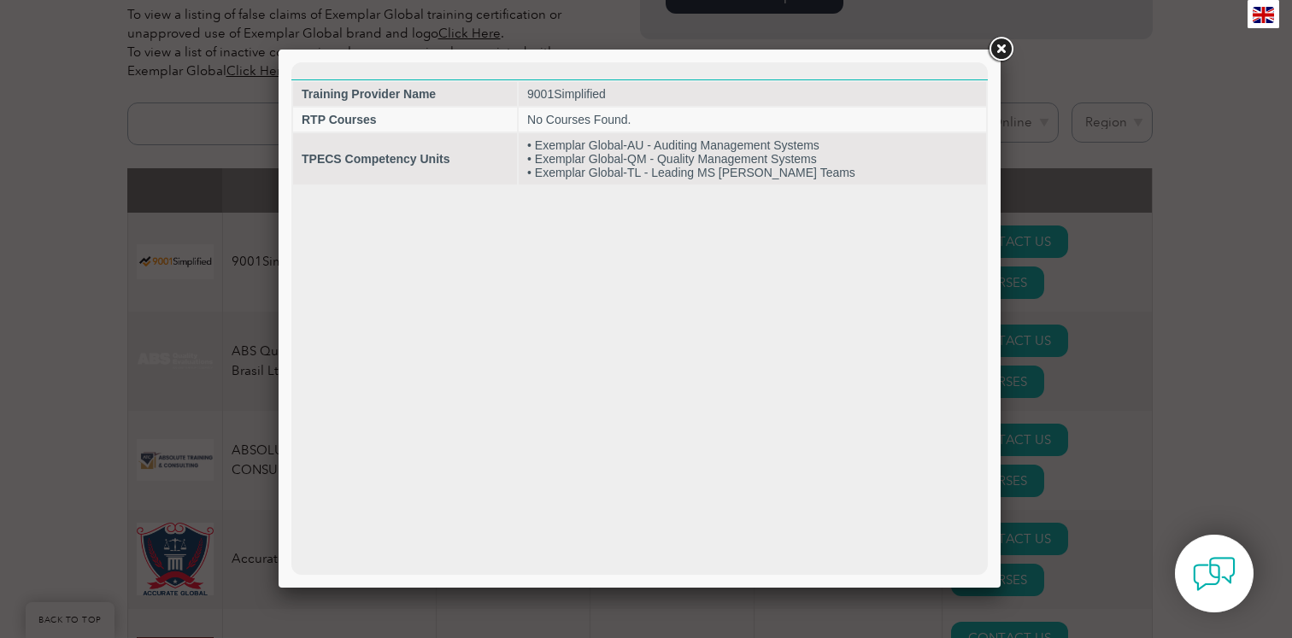
click at [1006, 56] on link at bounding box center [1000, 49] width 31 height 31
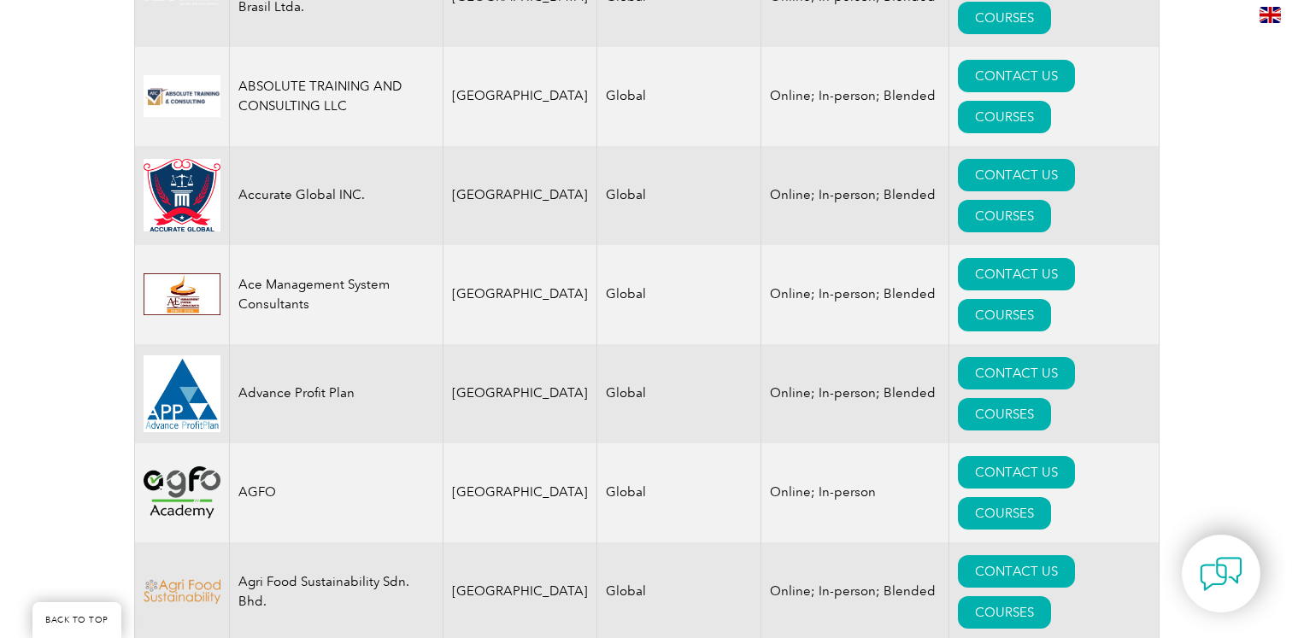
scroll to position [949, 0]
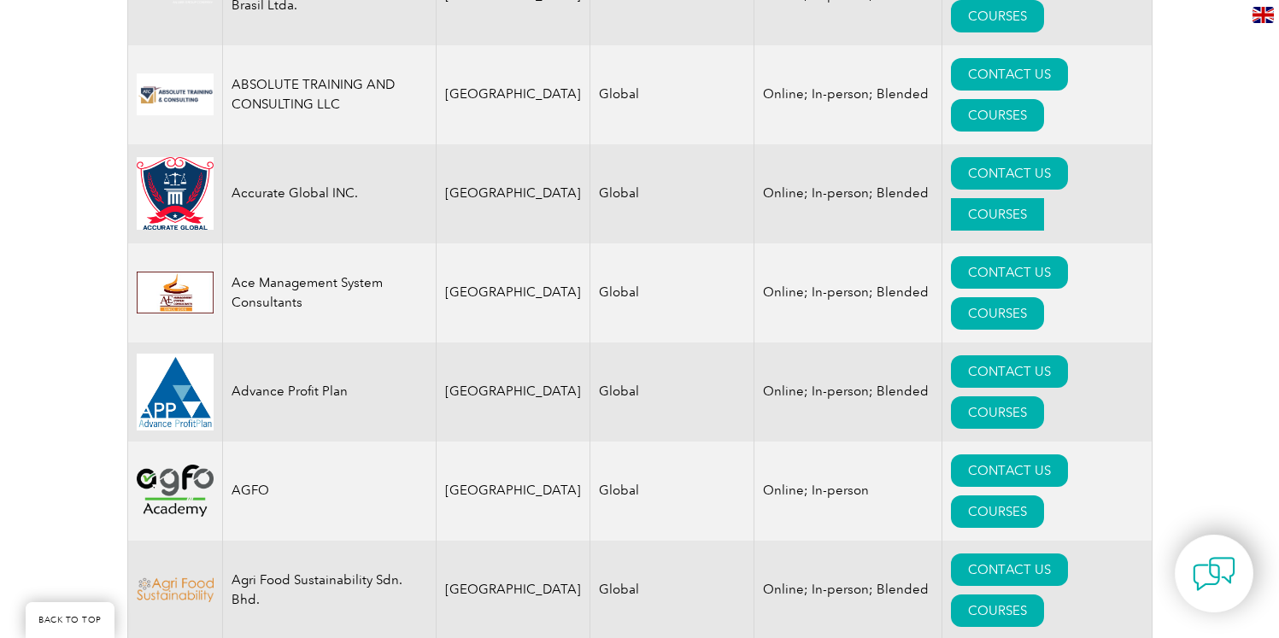
click at [1044, 198] on link "COURSES" at bounding box center [997, 214] width 93 height 32
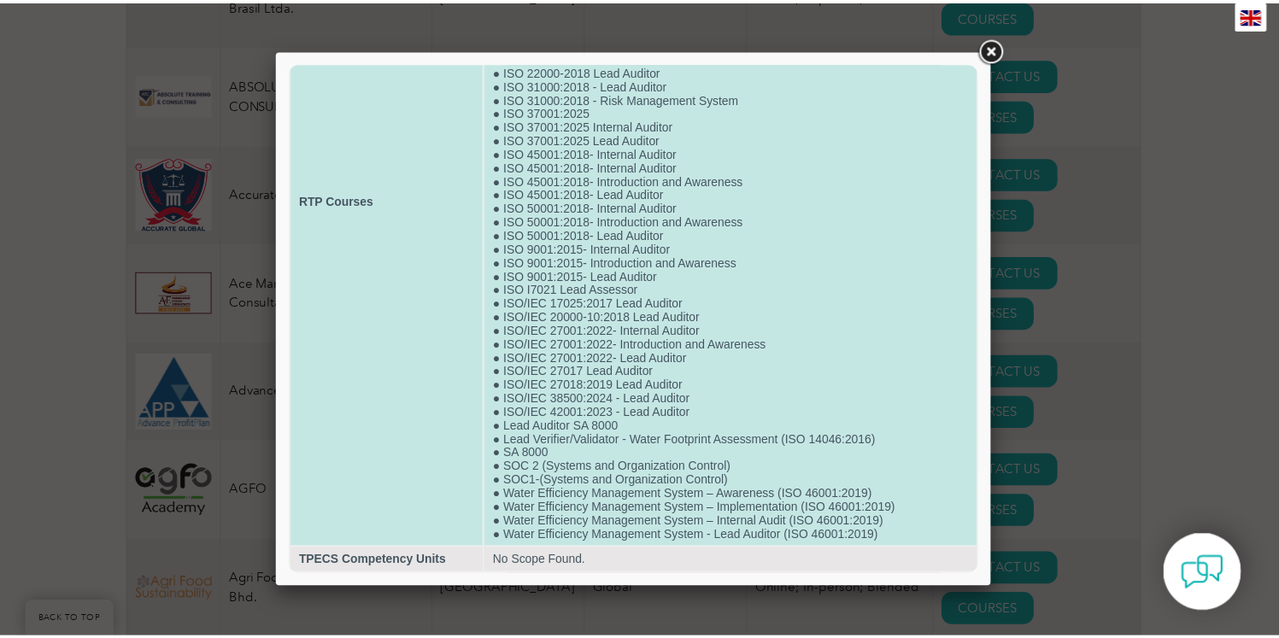
scroll to position [0, 0]
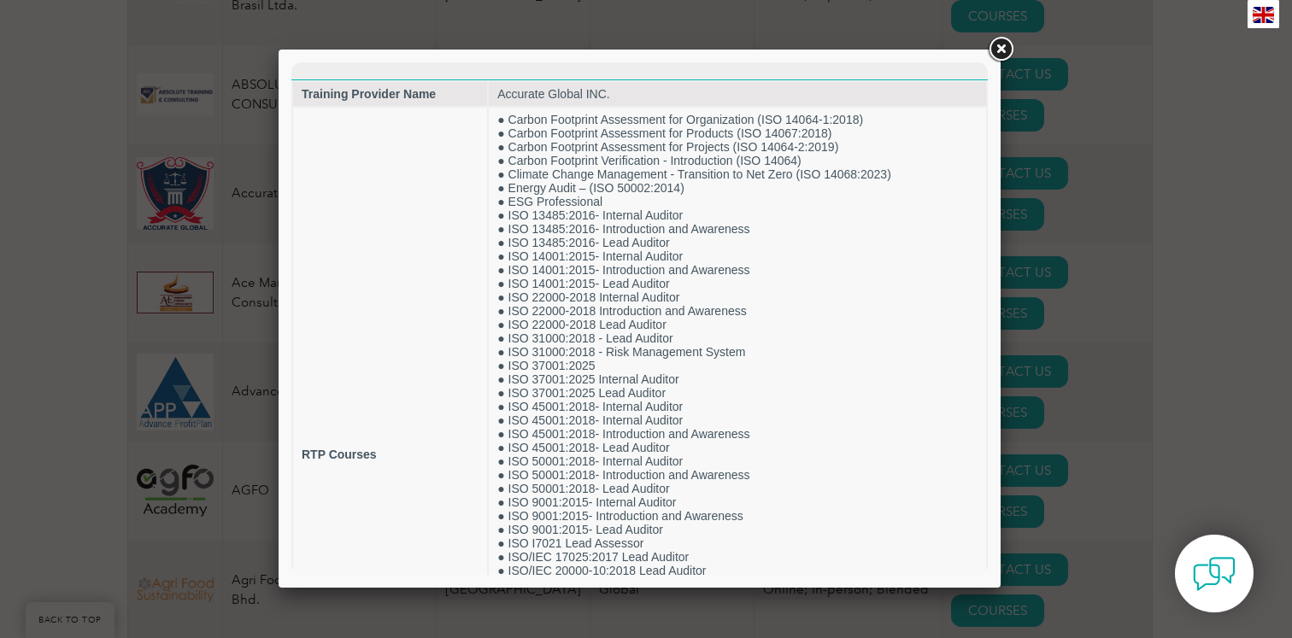
click at [1002, 47] on link at bounding box center [1000, 49] width 31 height 31
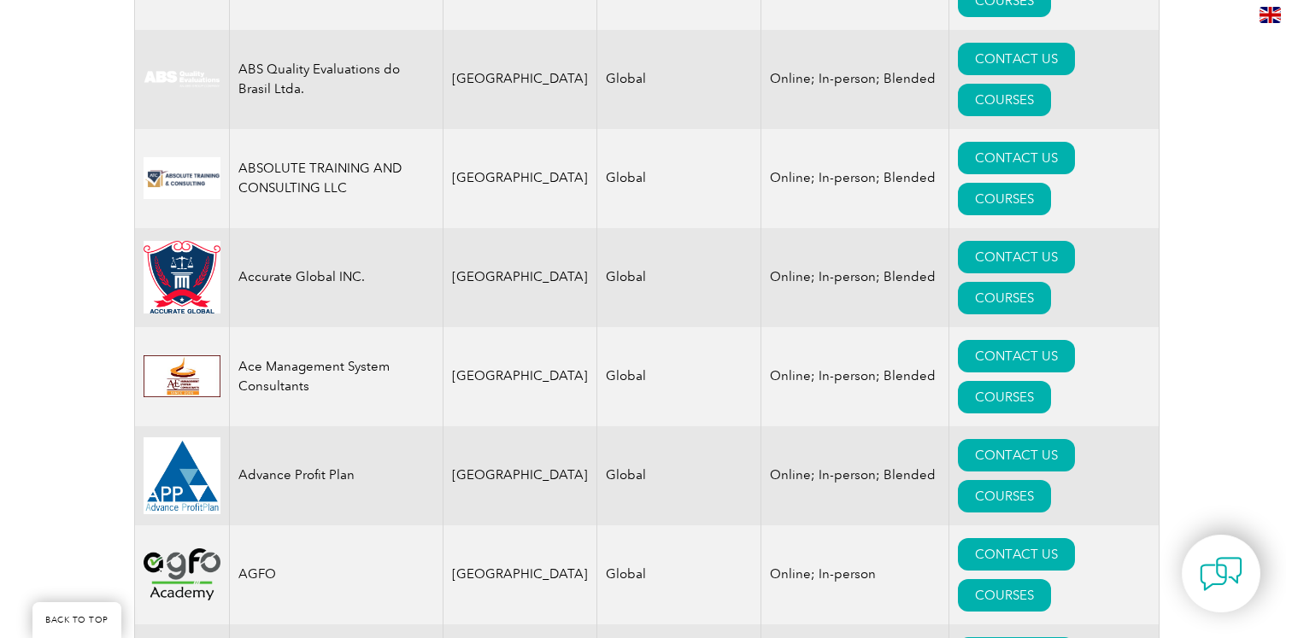
scroll to position [859, 0]
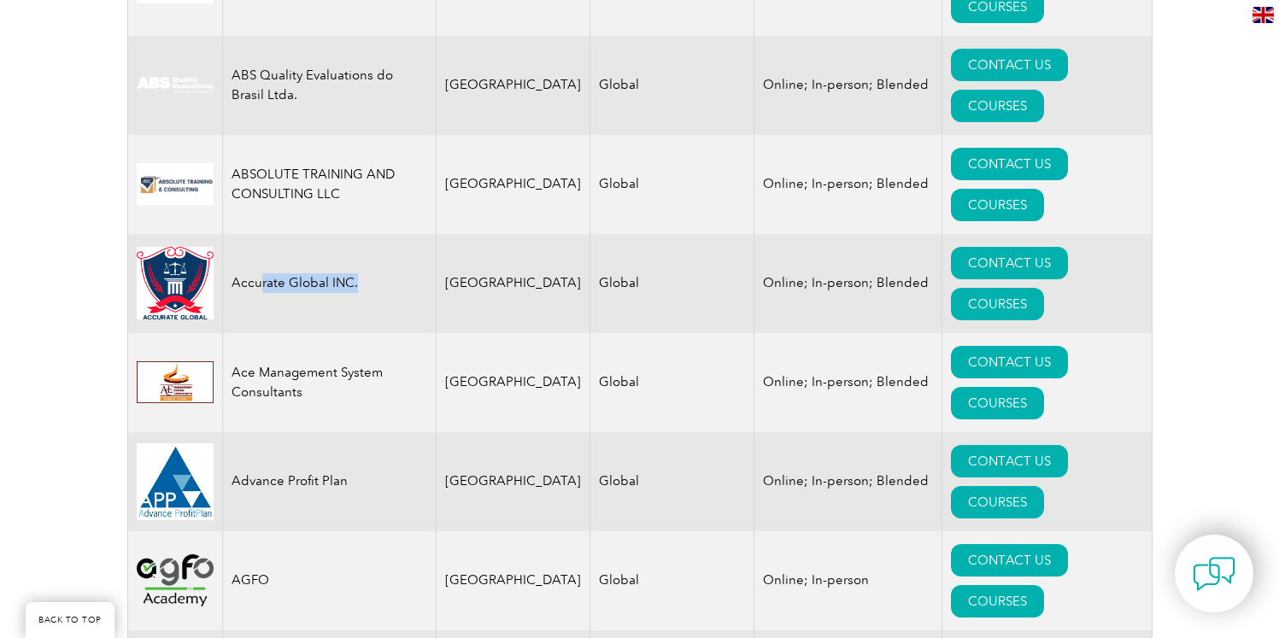
drag, startPoint x: 362, startPoint y: 153, endPoint x: 262, endPoint y: 156, distance: 100.0
click at [262, 234] on td "Accurate Global INC." at bounding box center [329, 283] width 214 height 99
click at [357, 234] on td "Accurate Global INC." at bounding box center [329, 283] width 214 height 99
click at [1044, 288] on link "COURSES" at bounding box center [997, 304] width 93 height 32
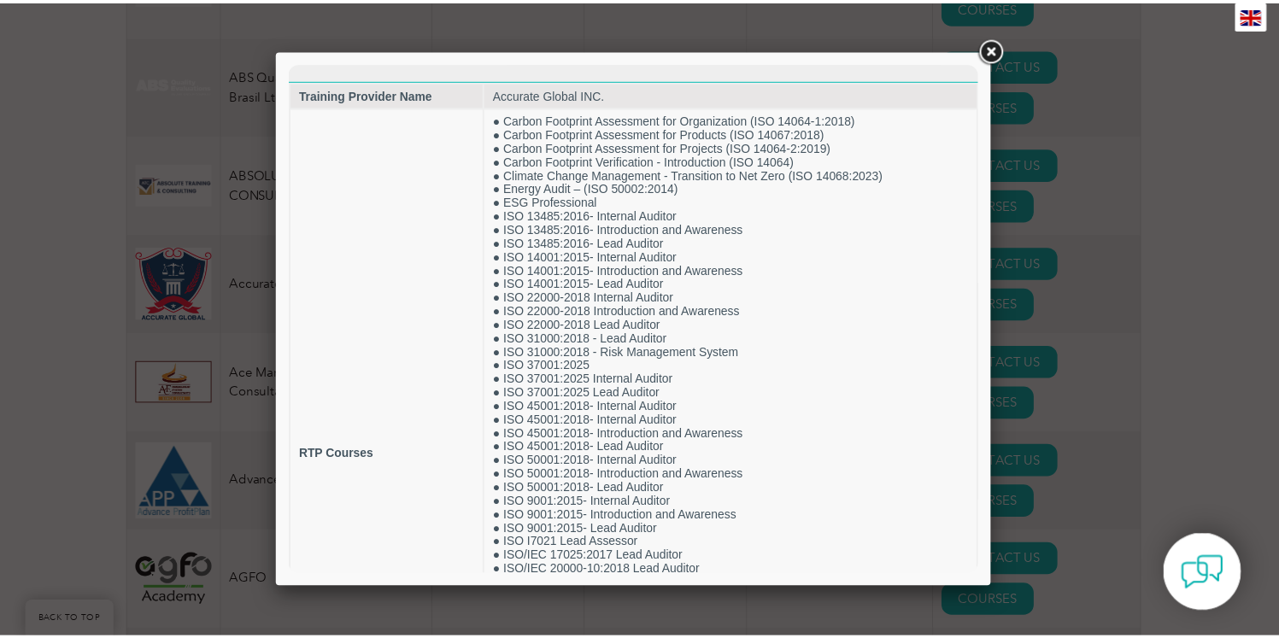
scroll to position [0, 0]
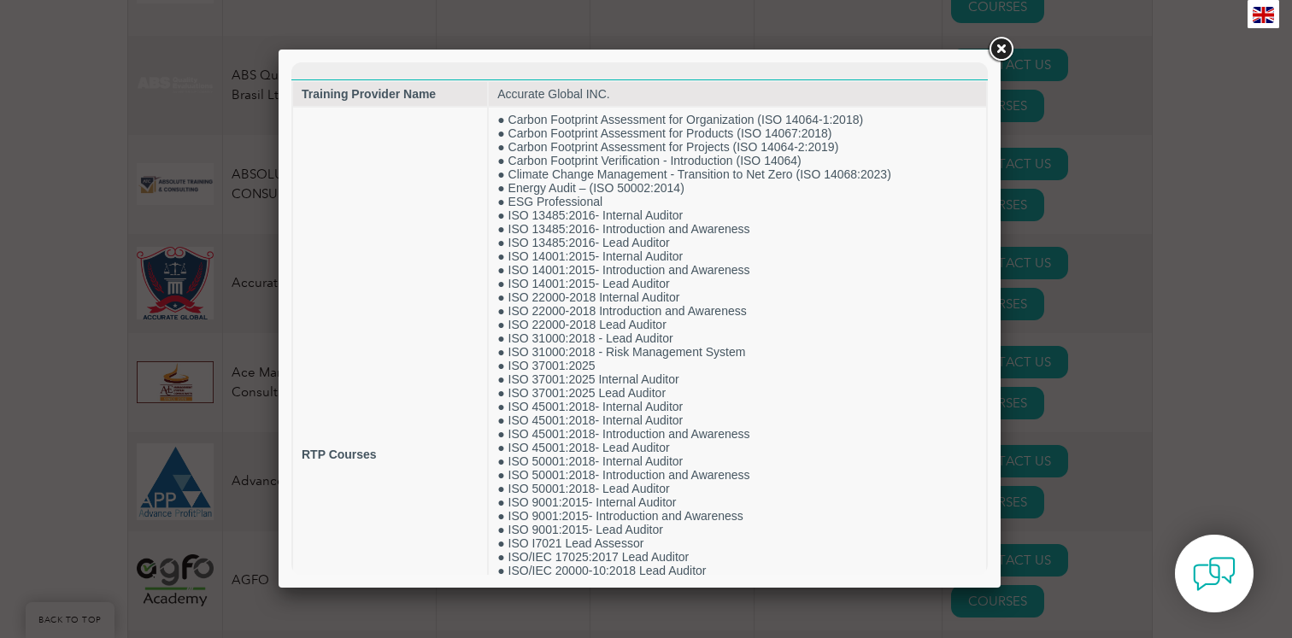
click at [999, 51] on link at bounding box center [1000, 49] width 31 height 31
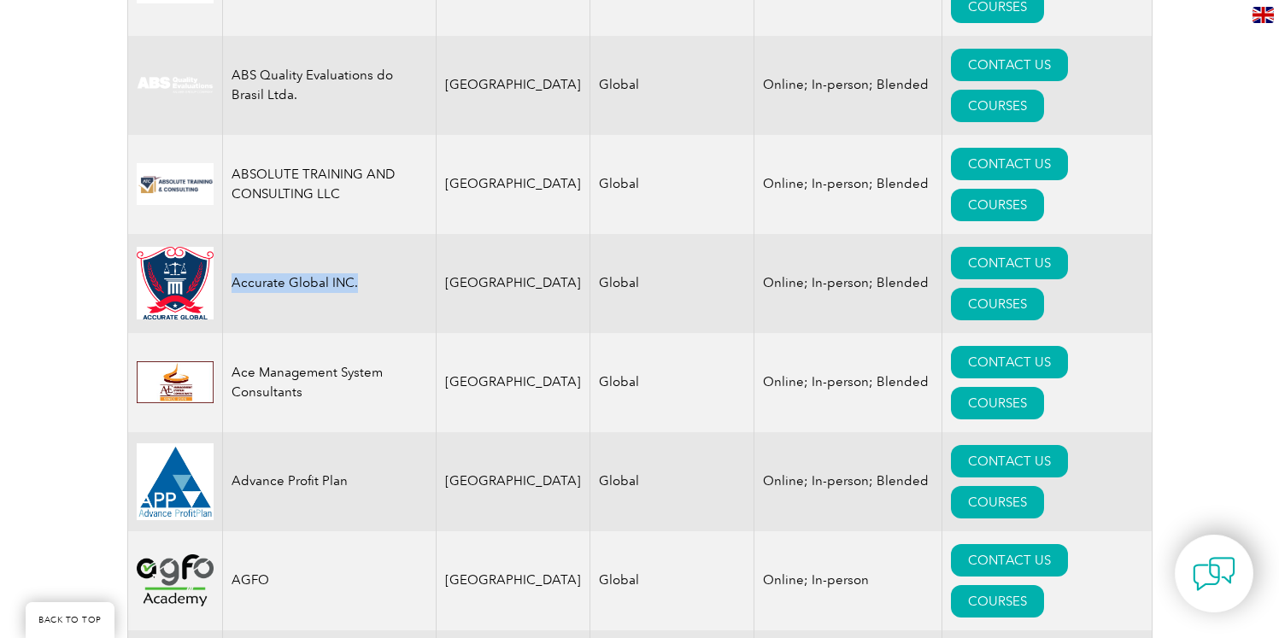
drag, startPoint x: 363, startPoint y: 152, endPoint x: 232, endPoint y: 150, distance: 130.8
click at [231, 234] on td "Accurate Global INC." at bounding box center [329, 283] width 214 height 99
copy td "Accurate Global INC."
click at [497, 234] on td "United States" at bounding box center [513, 283] width 154 height 99
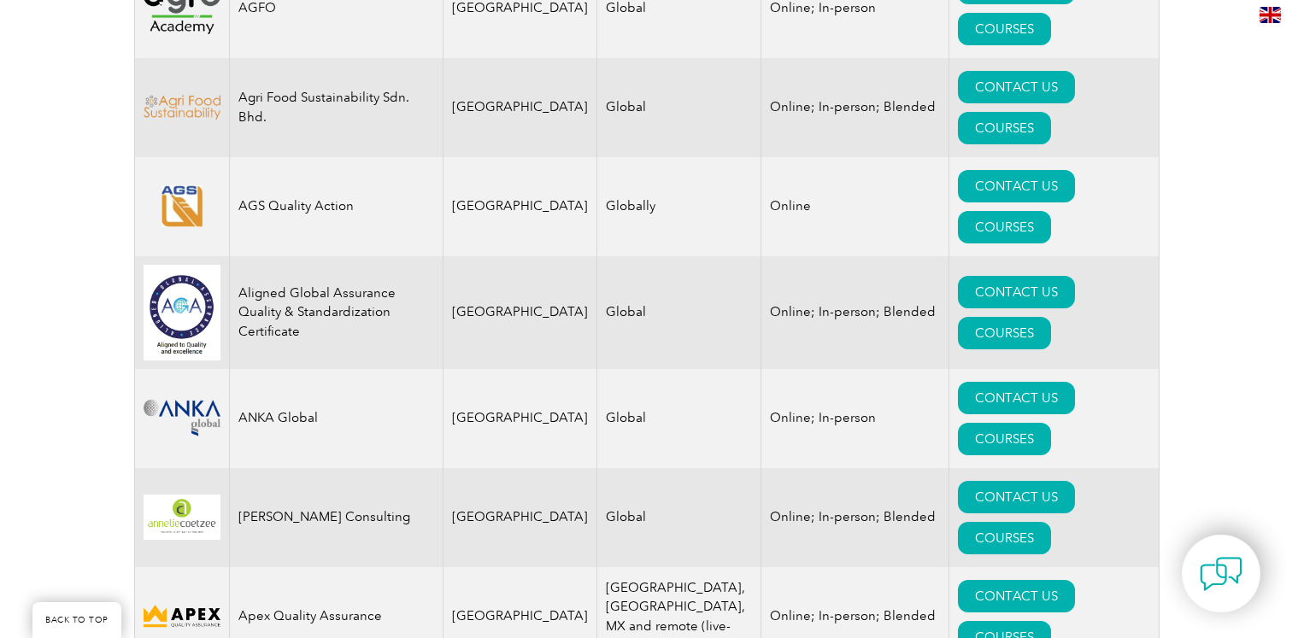
scroll to position [1437, 0]
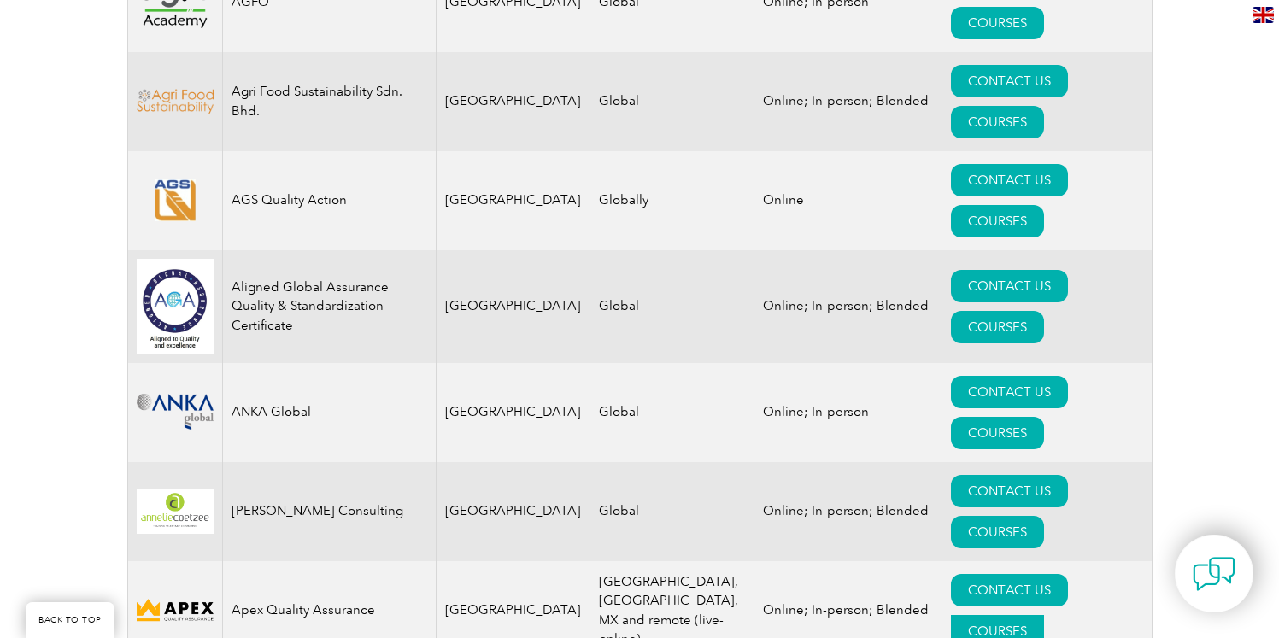
click at [1044, 615] on link "COURSES" at bounding box center [997, 631] width 93 height 32
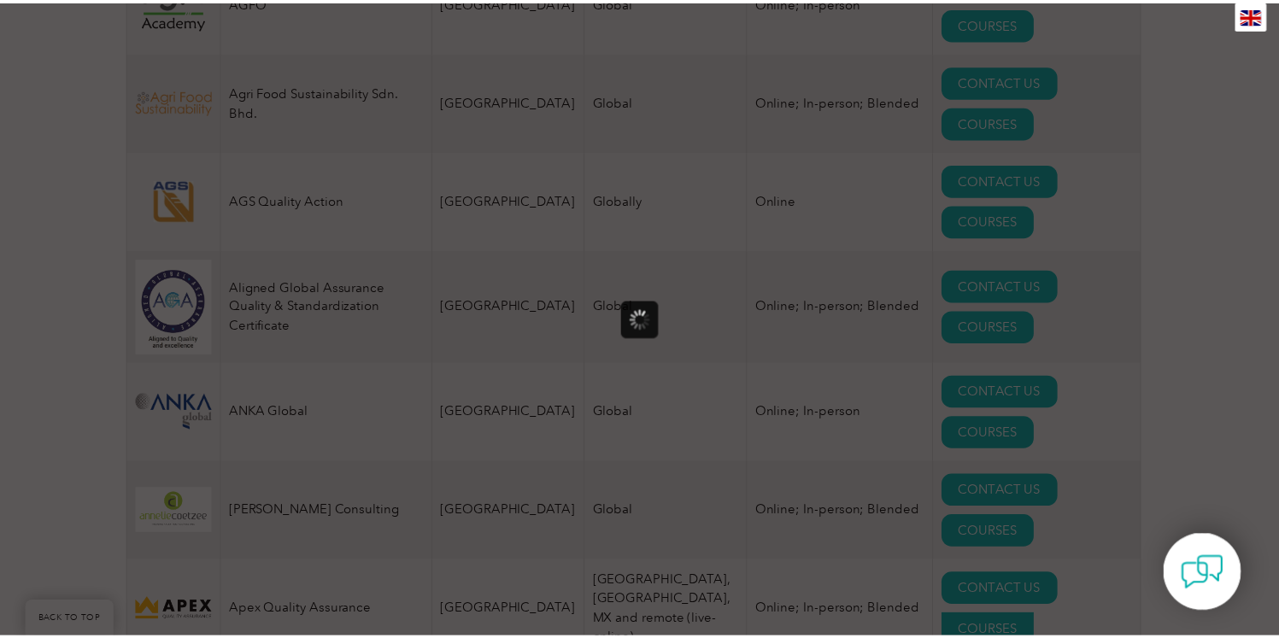
scroll to position [0, 0]
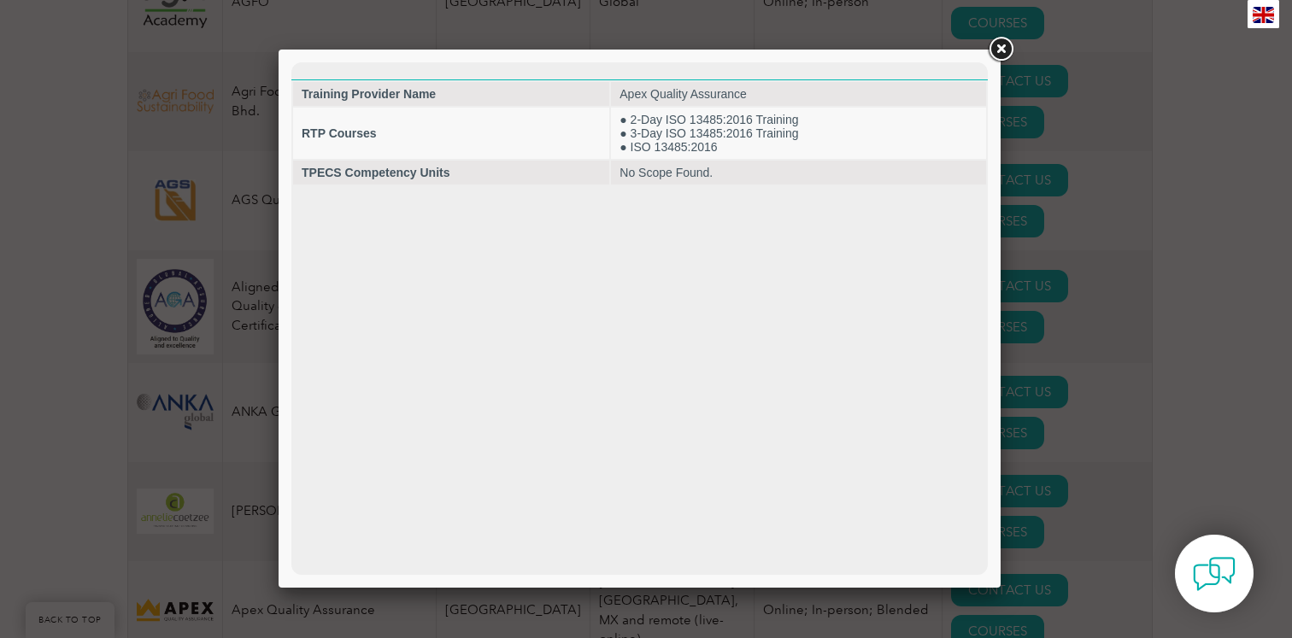
click at [1003, 53] on link at bounding box center [1000, 49] width 31 height 31
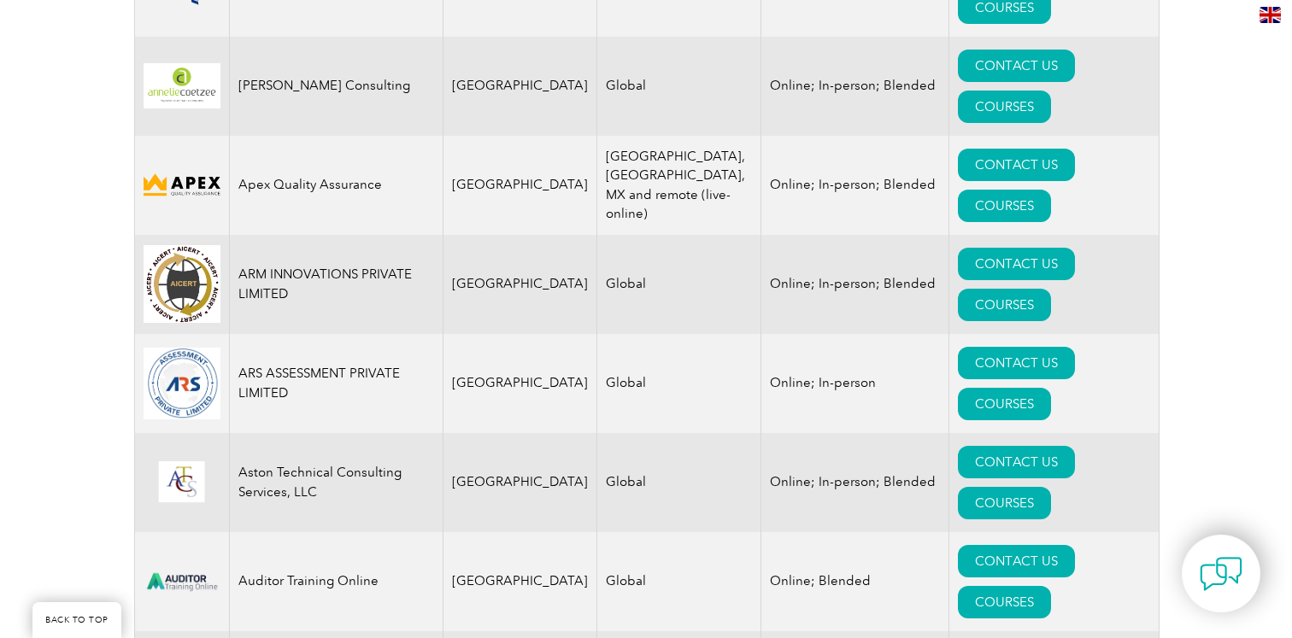
scroll to position [1864, 0]
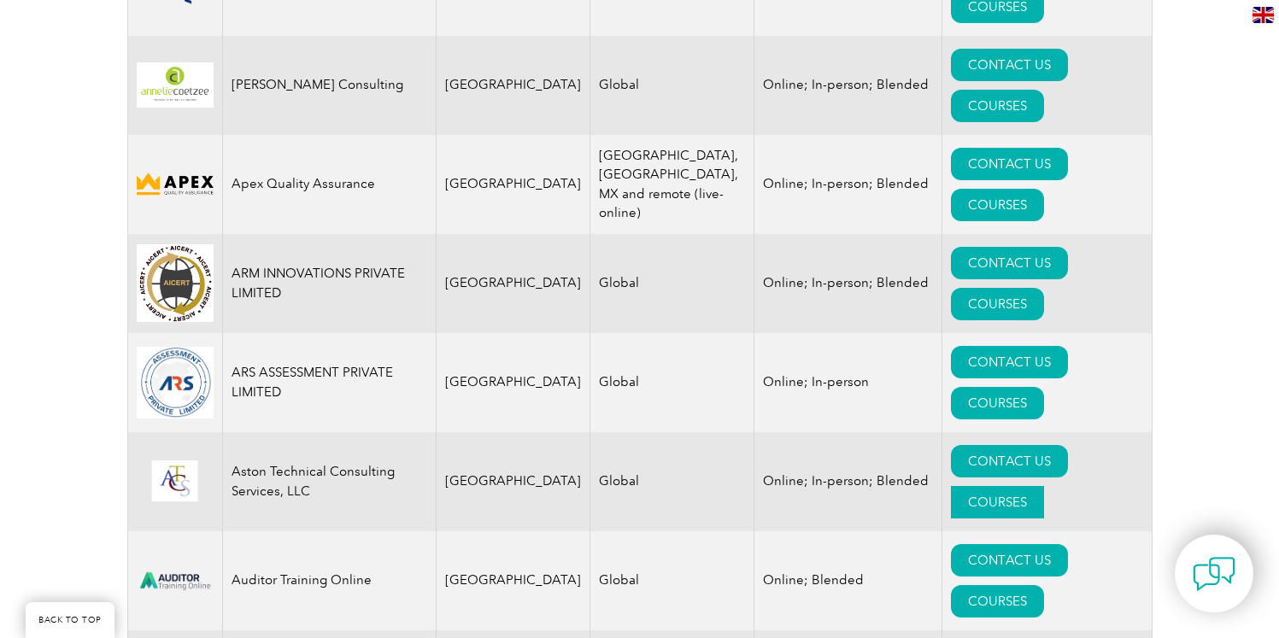
click at [1044, 486] on link "COURSES" at bounding box center [997, 502] width 93 height 32
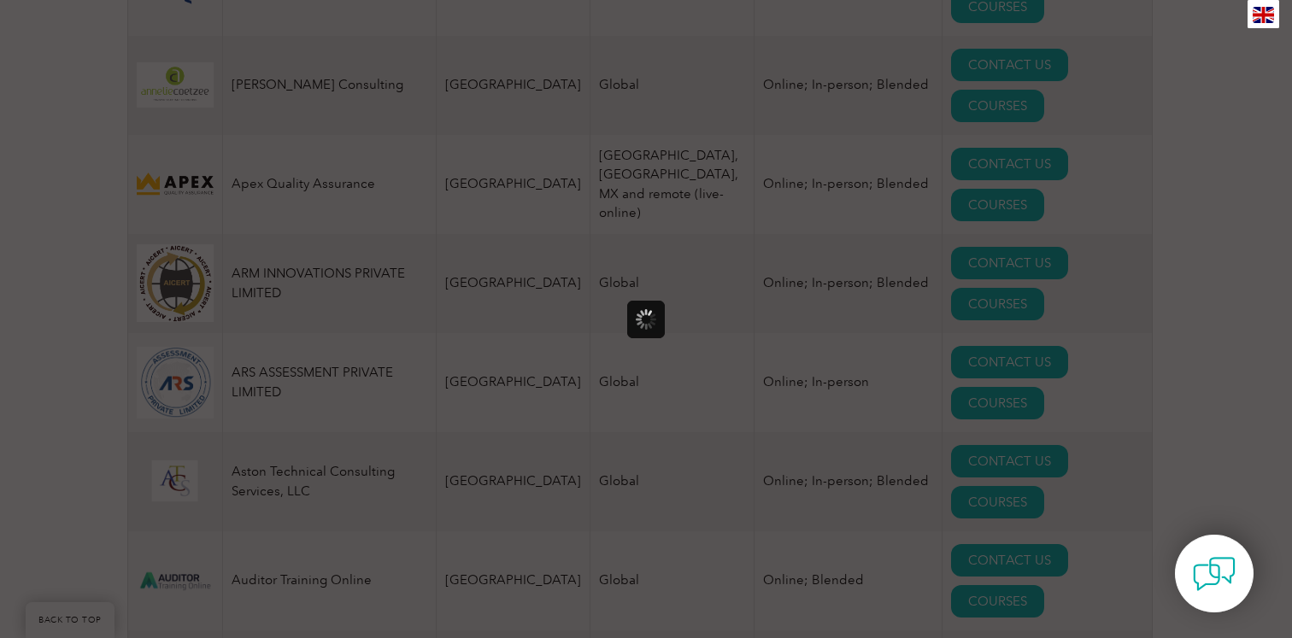
scroll to position [0, 0]
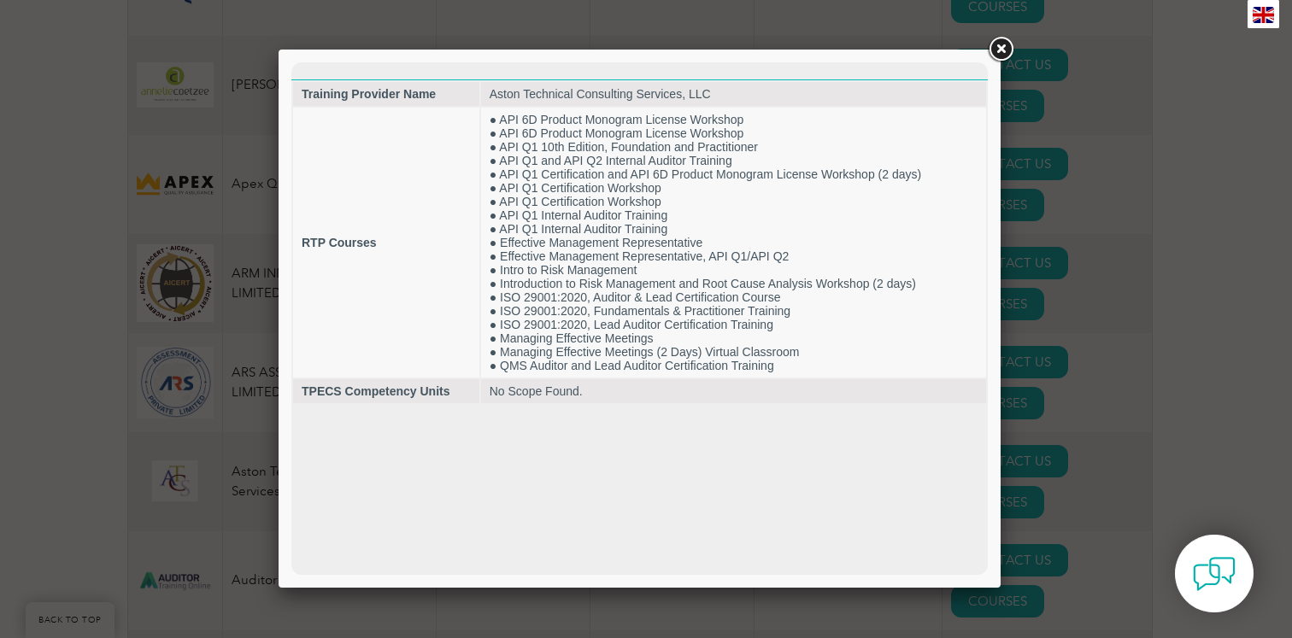
click at [999, 49] on link at bounding box center [1000, 49] width 31 height 31
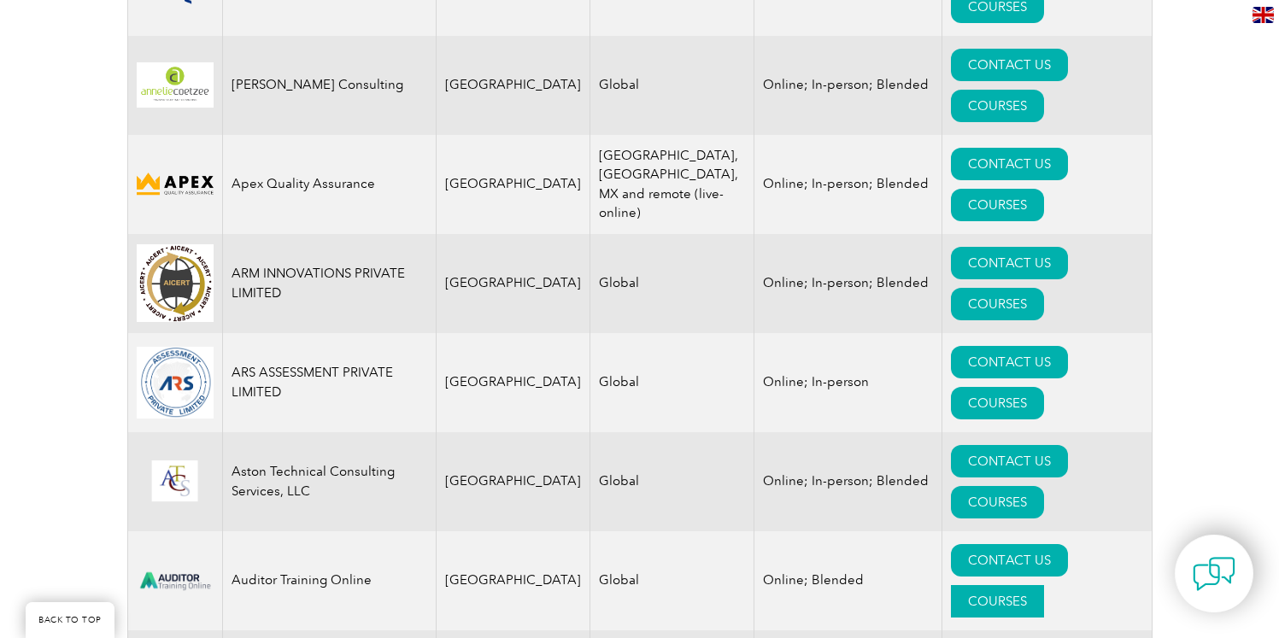
click at [1044, 585] on link "COURSES" at bounding box center [997, 601] width 93 height 32
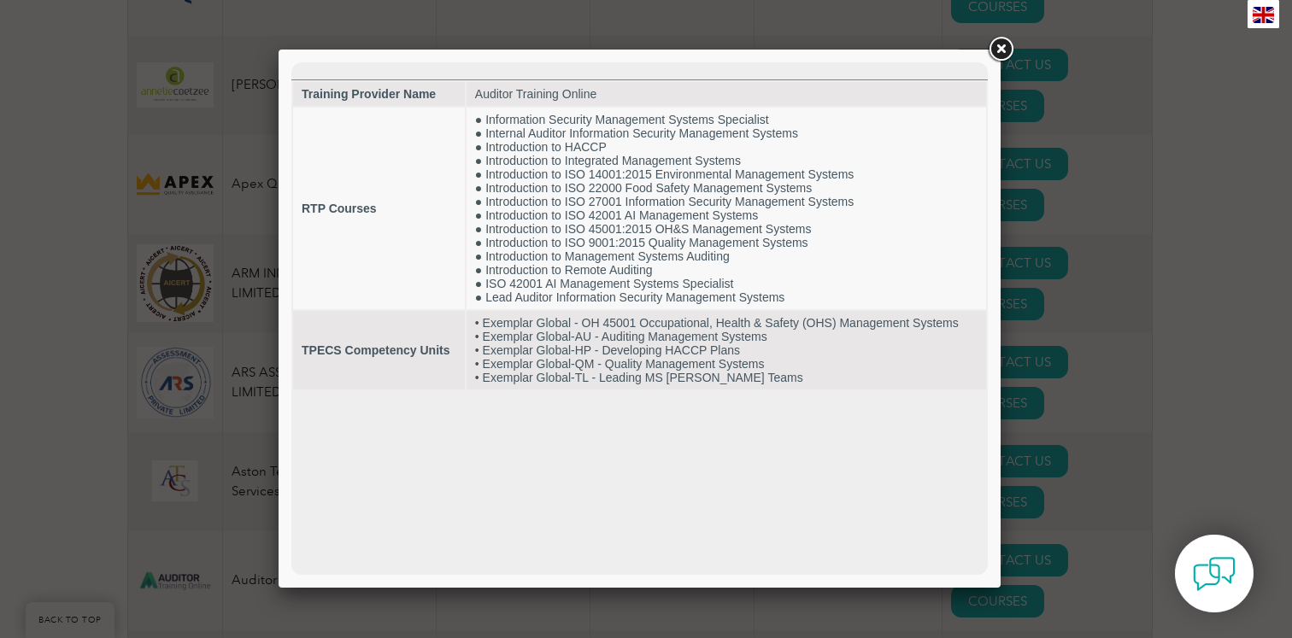
click at [1004, 41] on link at bounding box center [1000, 49] width 31 height 31
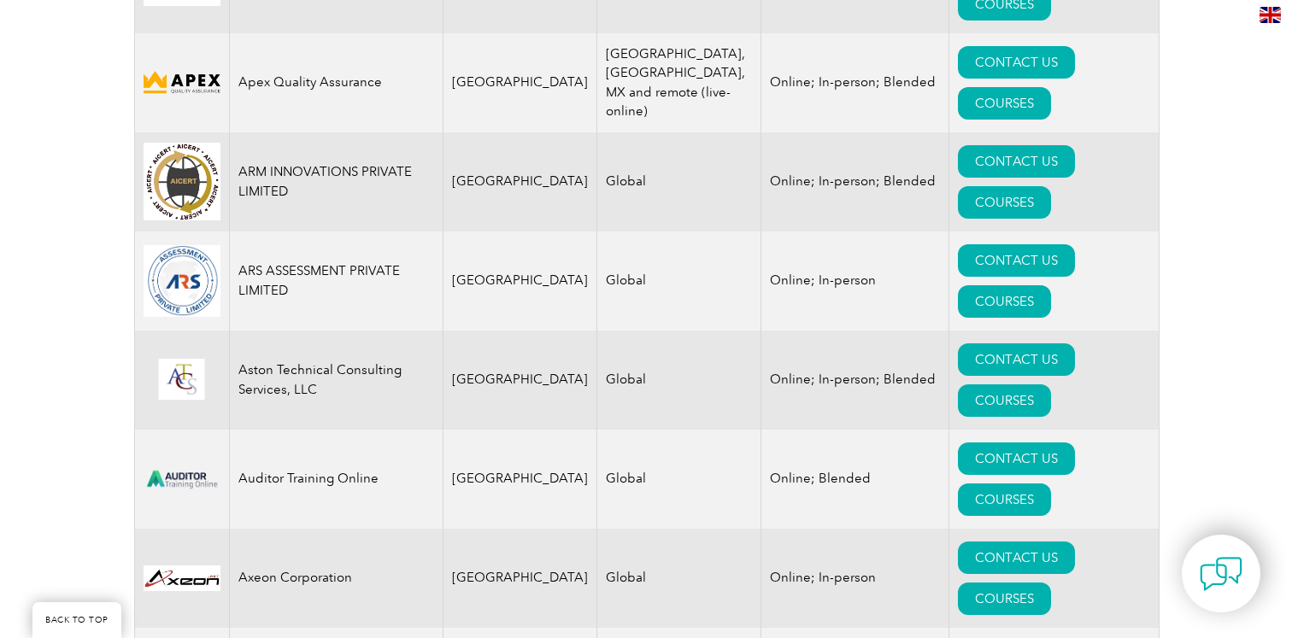
scroll to position [1991, 0]
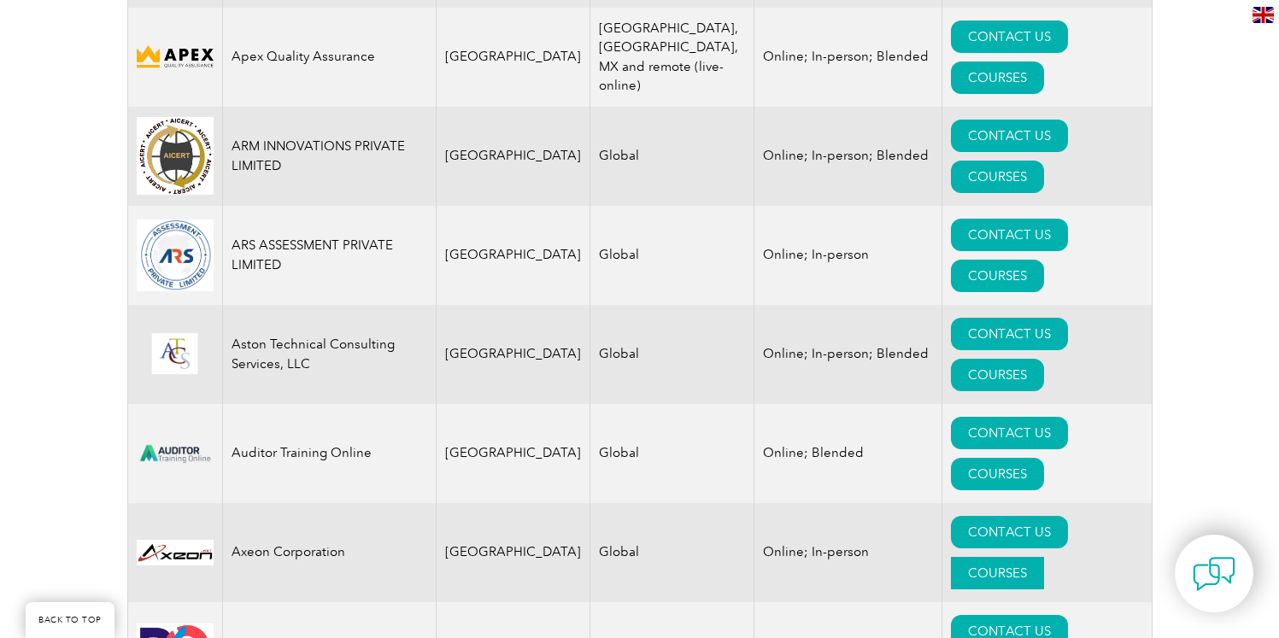
click at [1044, 557] on link "COURSES" at bounding box center [997, 573] width 93 height 32
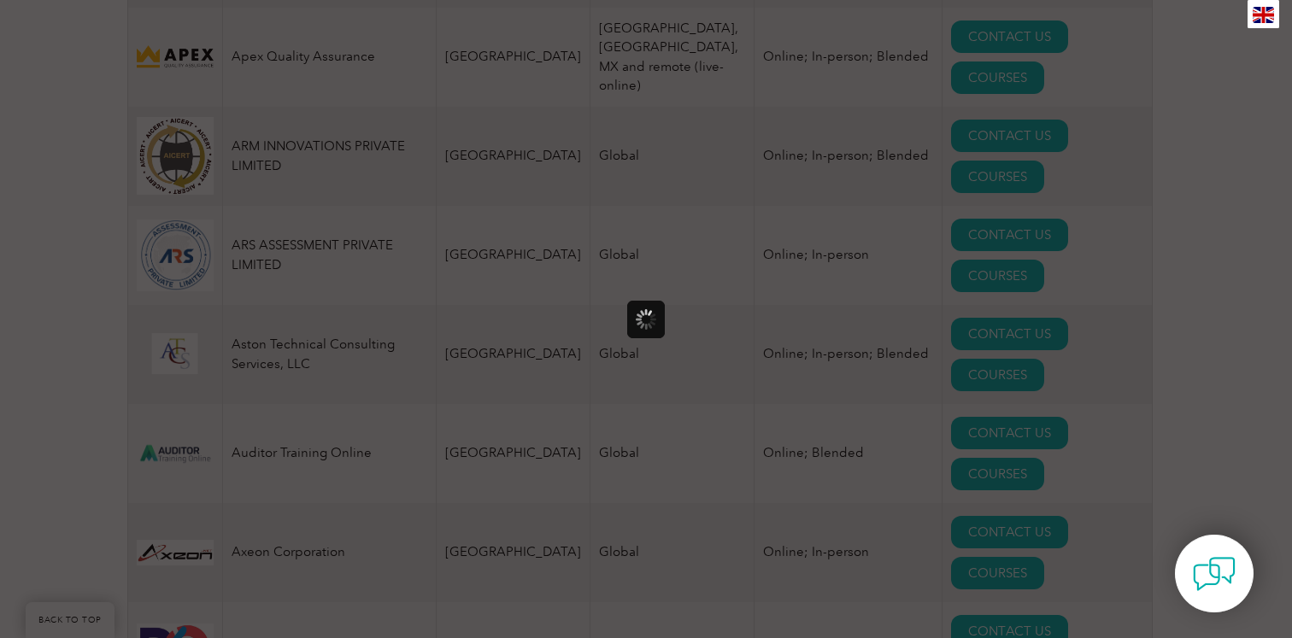
scroll to position [0, 0]
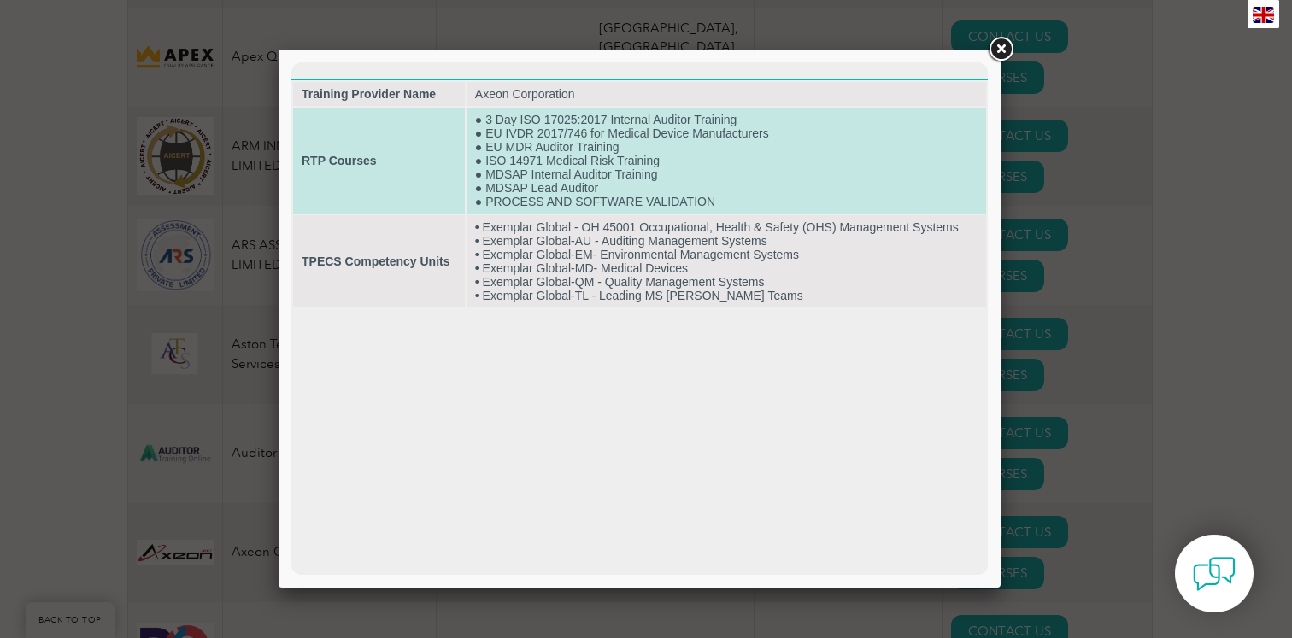
click at [570, 193] on td "● 3 Day ISO 17025:2017 Internal Auditor Training ● EU IVDR 2017/746 for Medical…" at bounding box center [727, 161] width 520 height 106
click at [394, 189] on td "RTP Courses" at bounding box center [379, 161] width 172 height 106
click at [811, 146] on td "● 3 Day ISO 17025:2017 Internal Auditor Training ● EU IVDR 2017/746 for Medical…" at bounding box center [727, 161] width 520 height 106
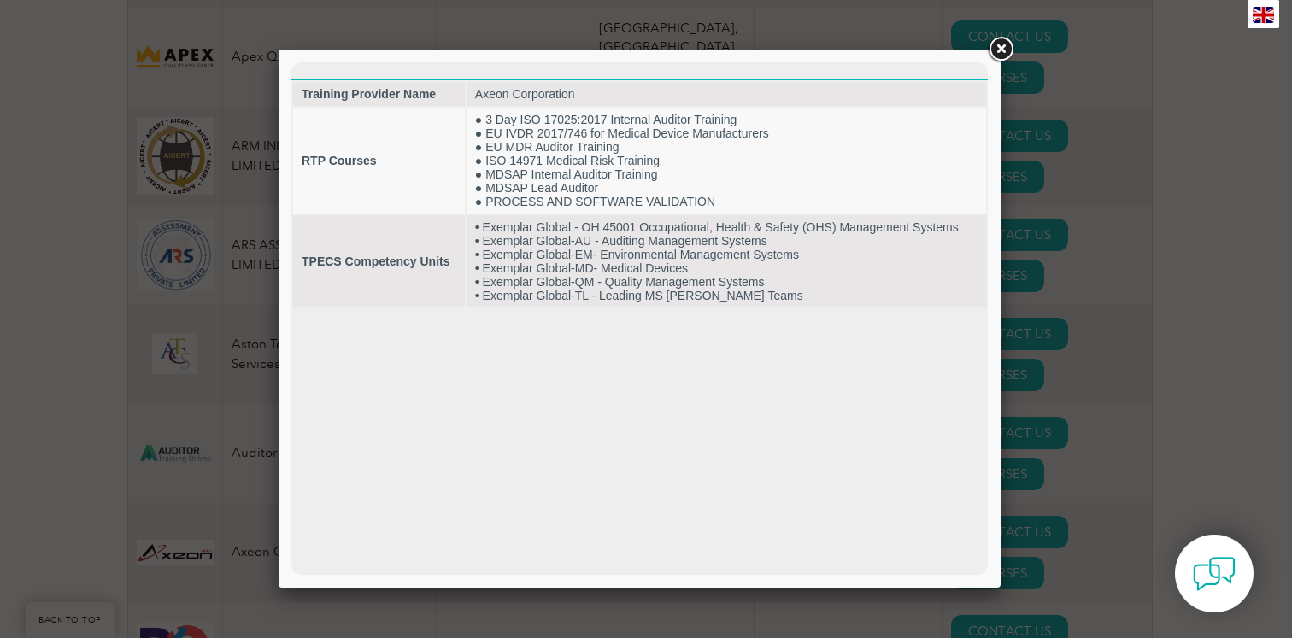
click at [1005, 45] on link at bounding box center [1000, 49] width 31 height 31
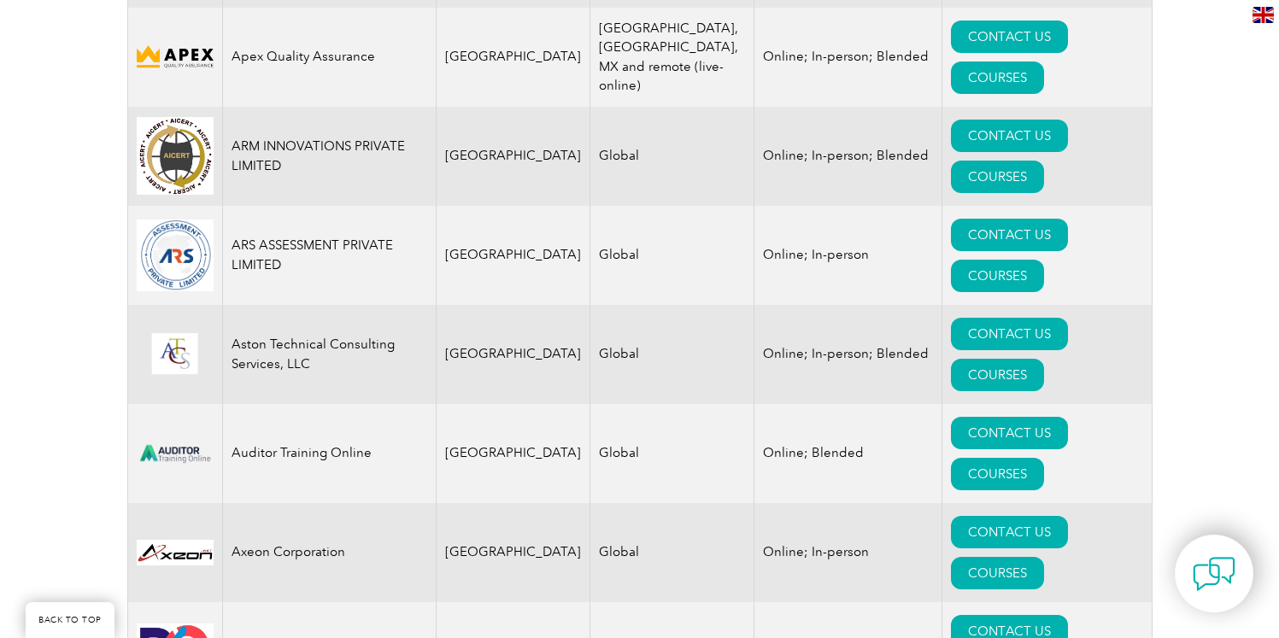
drag, startPoint x: 235, startPoint y: 47, endPoint x: 340, endPoint y: 51, distance: 105.2
click at [340, 503] on td "Axeon Corporation" at bounding box center [329, 552] width 214 height 99
drag, startPoint x: 345, startPoint y: 50, endPoint x: 234, endPoint y: 35, distance: 112.2
click at [234, 503] on td "Axeon Corporation" at bounding box center [329, 552] width 214 height 99
copy td "Axeon Corporation"
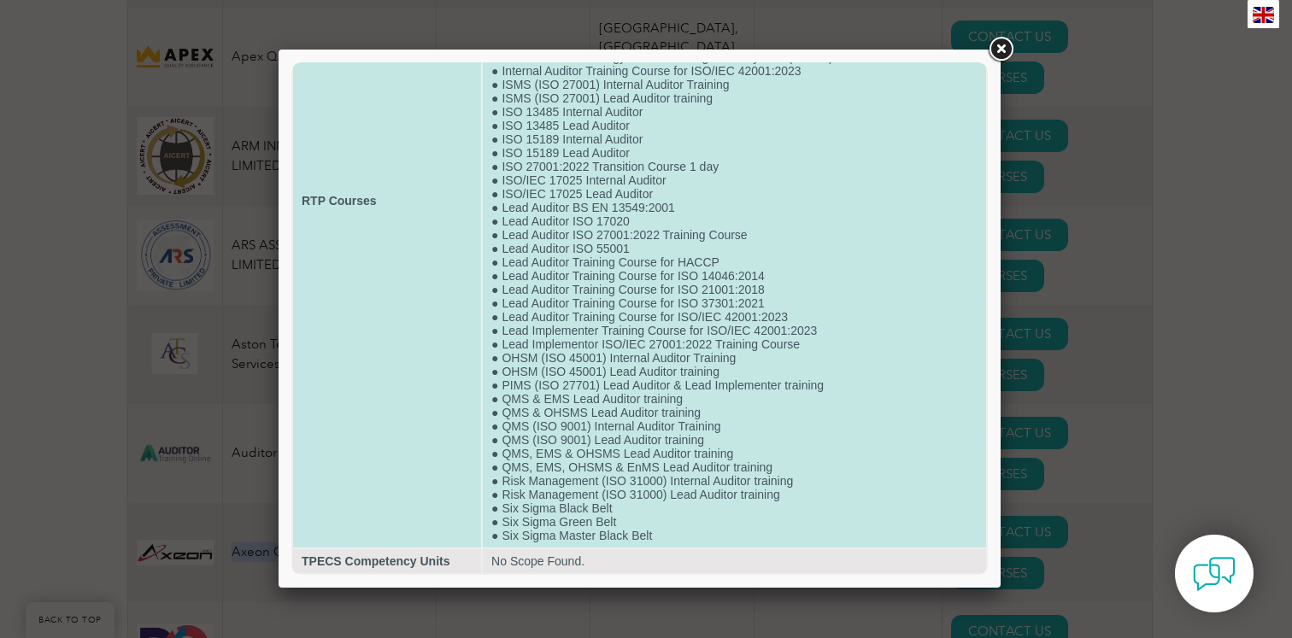
scroll to position [298, 0]
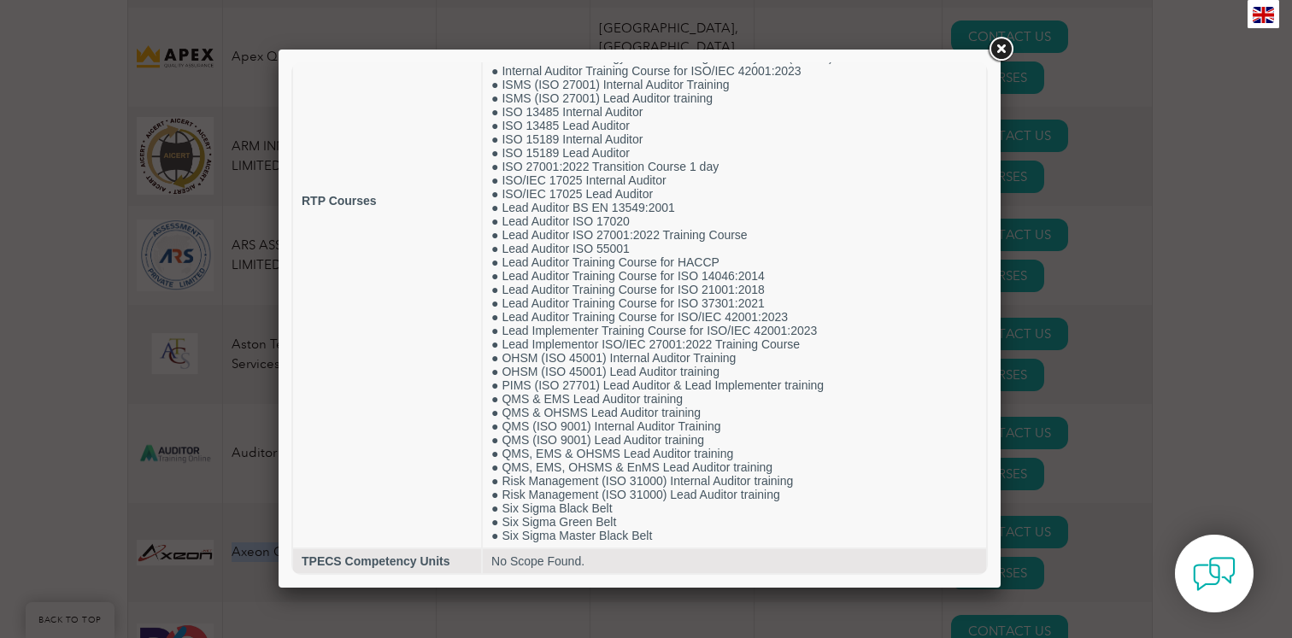
click at [1008, 43] on link at bounding box center [1000, 49] width 31 height 31
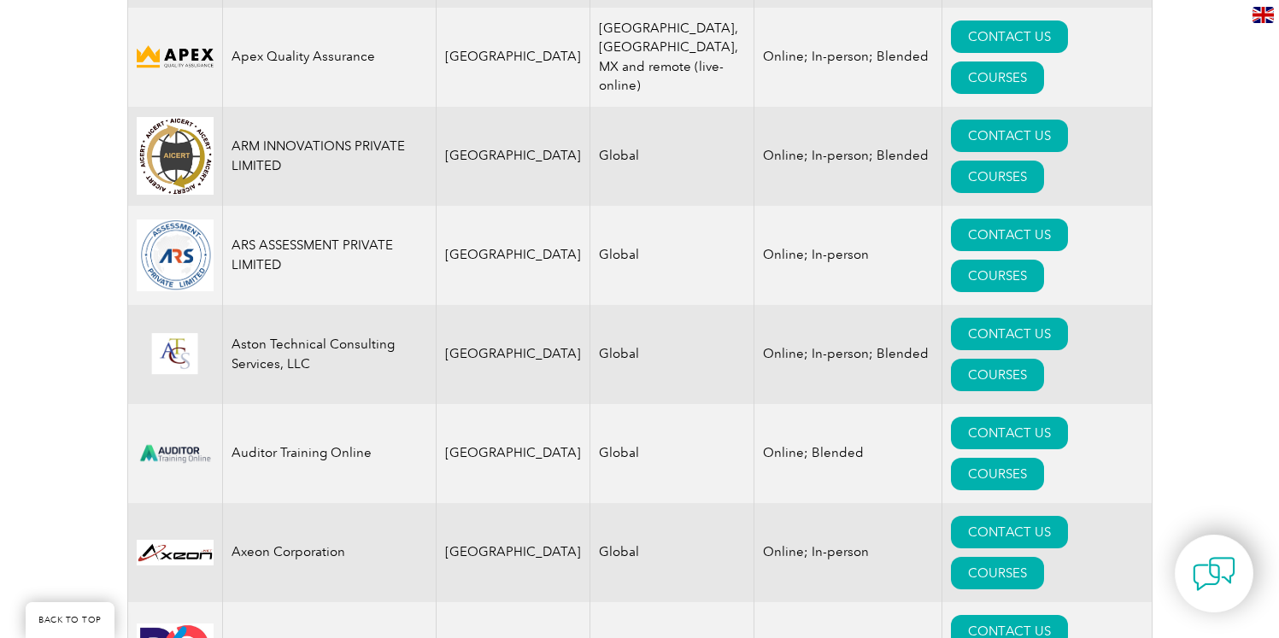
drag, startPoint x: 234, startPoint y: 108, endPoint x: 367, endPoint y: 115, distance: 133.5
copy td "B4Q Management Ltd"
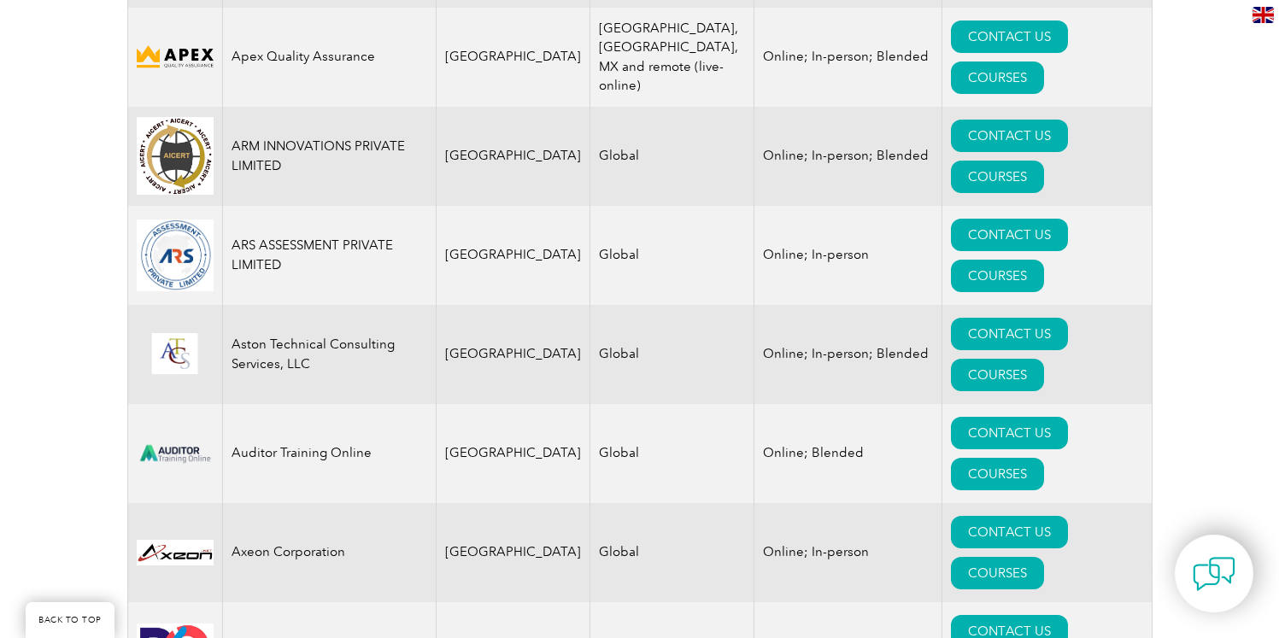
drag, startPoint x: 360, startPoint y: 232, endPoint x: 220, endPoint y: 234, distance: 140.2
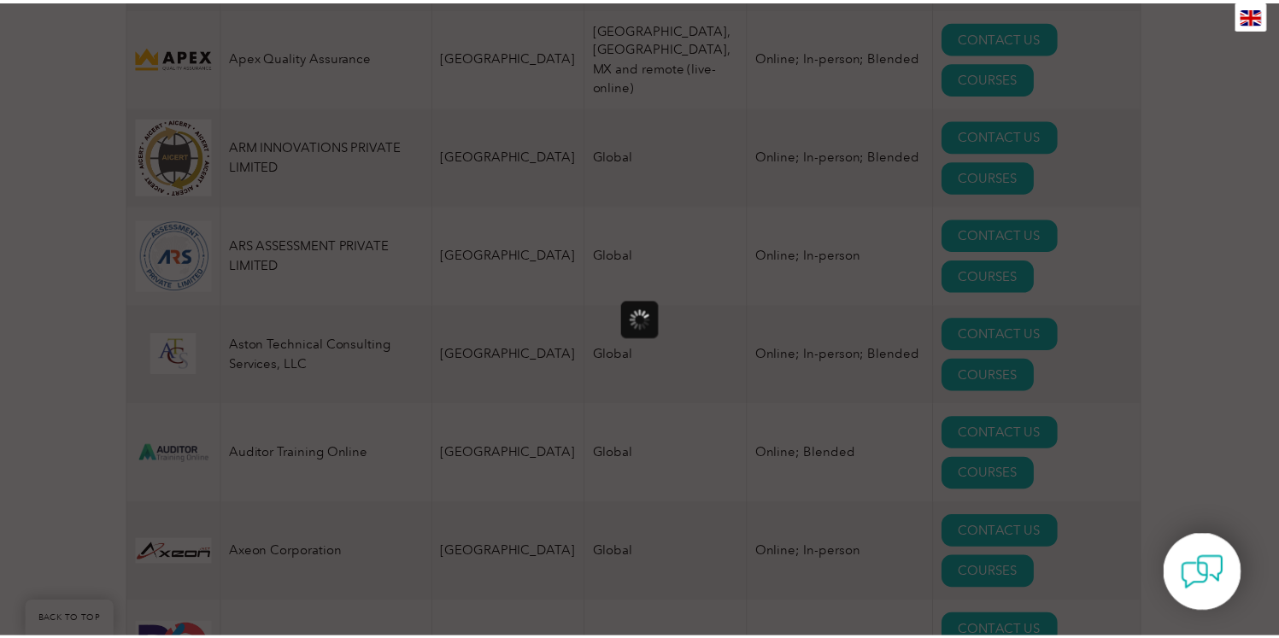
scroll to position [0, 0]
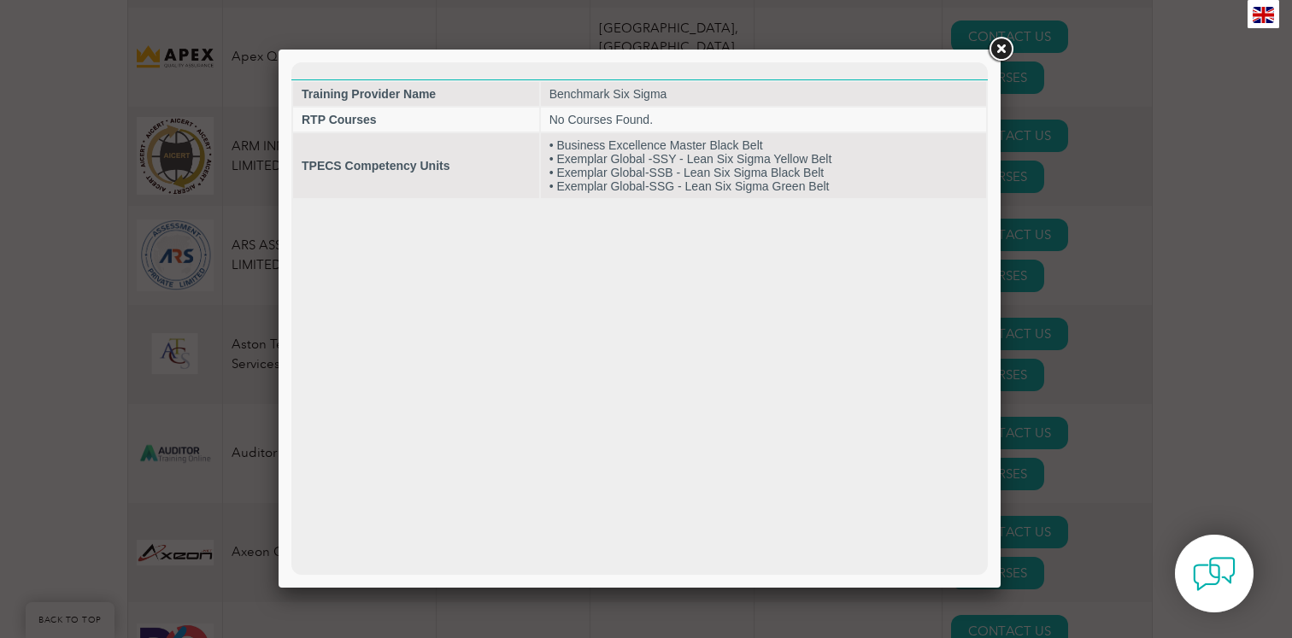
click at [1002, 54] on link at bounding box center [1000, 49] width 31 height 31
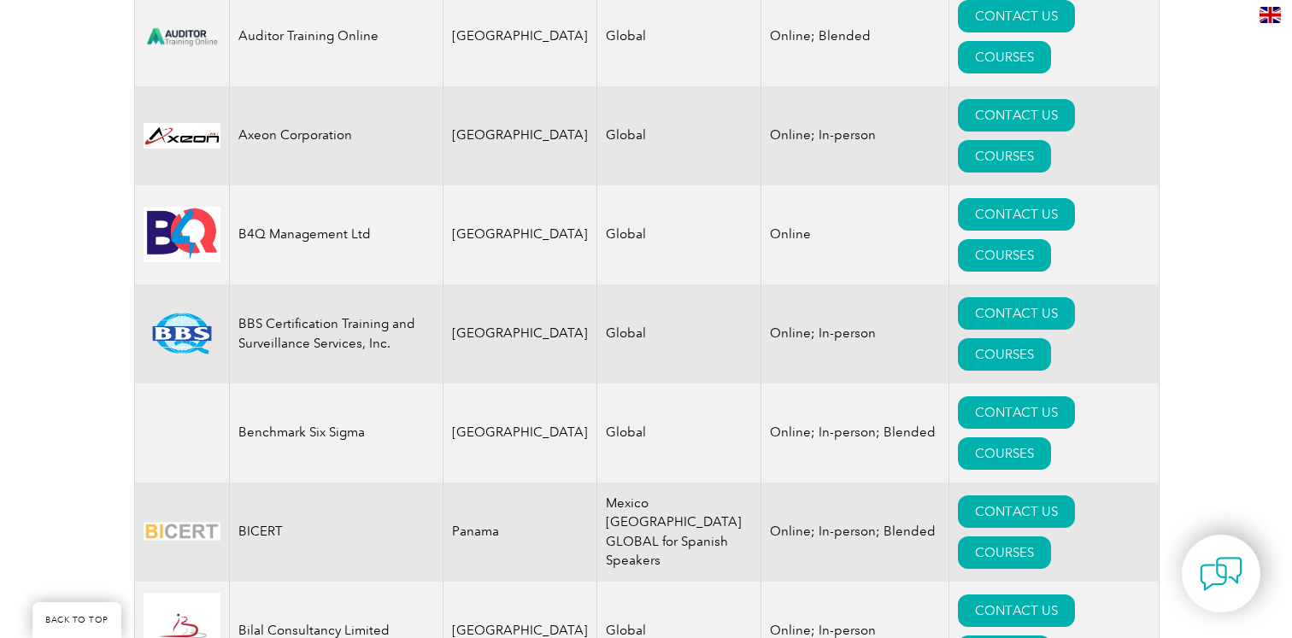
scroll to position [2428, 0]
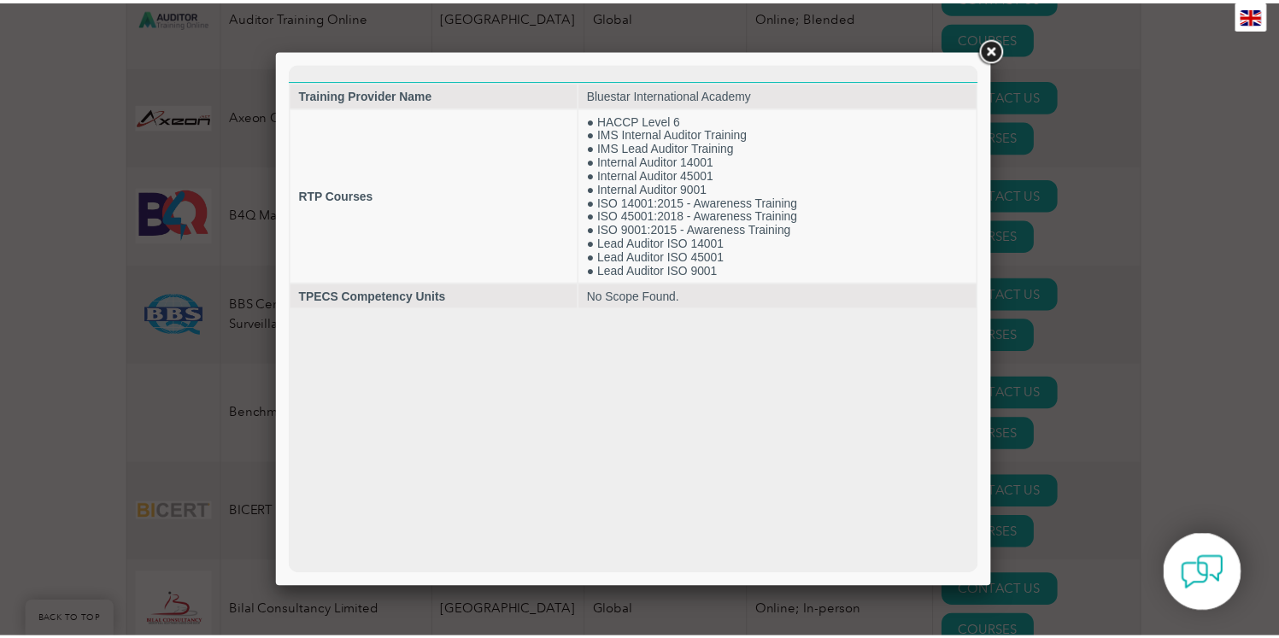
scroll to position [0, 0]
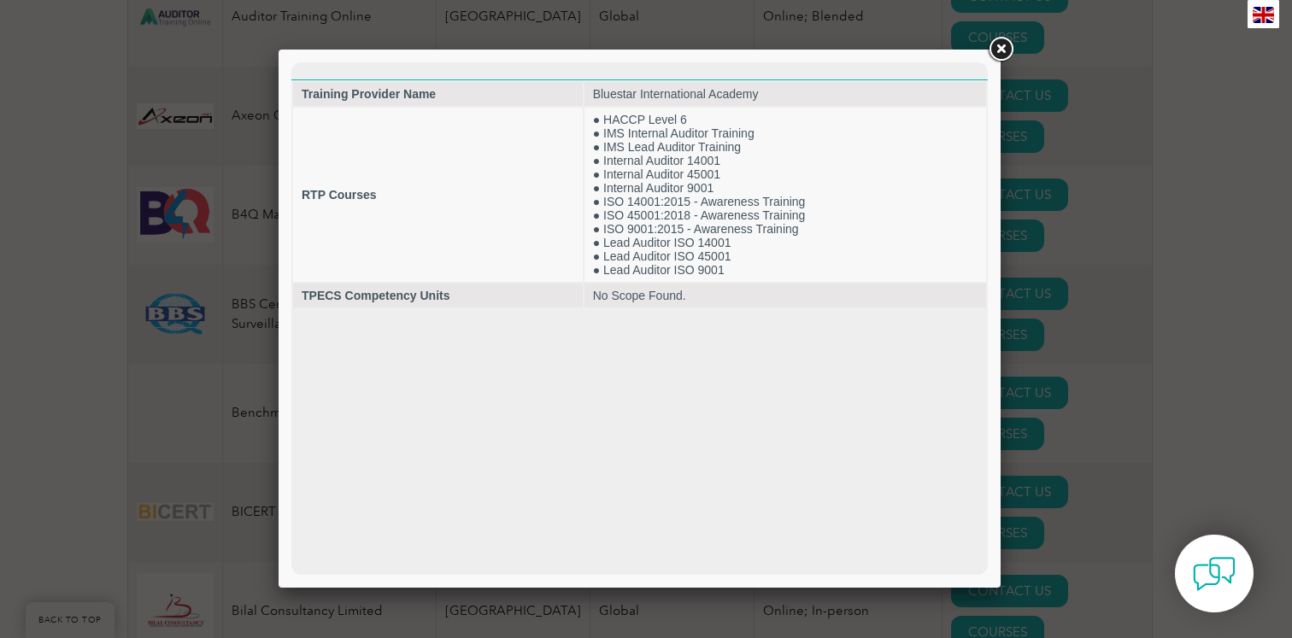
click at [999, 52] on link at bounding box center [1000, 49] width 31 height 31
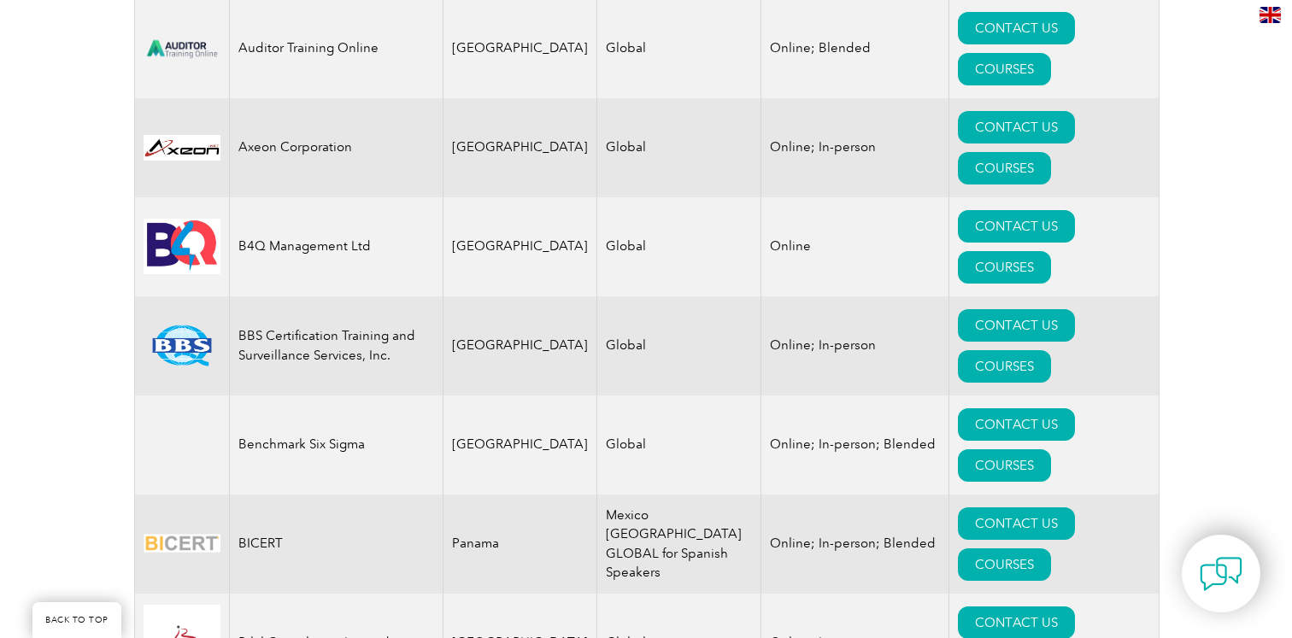
scroll to position [2382, 0]
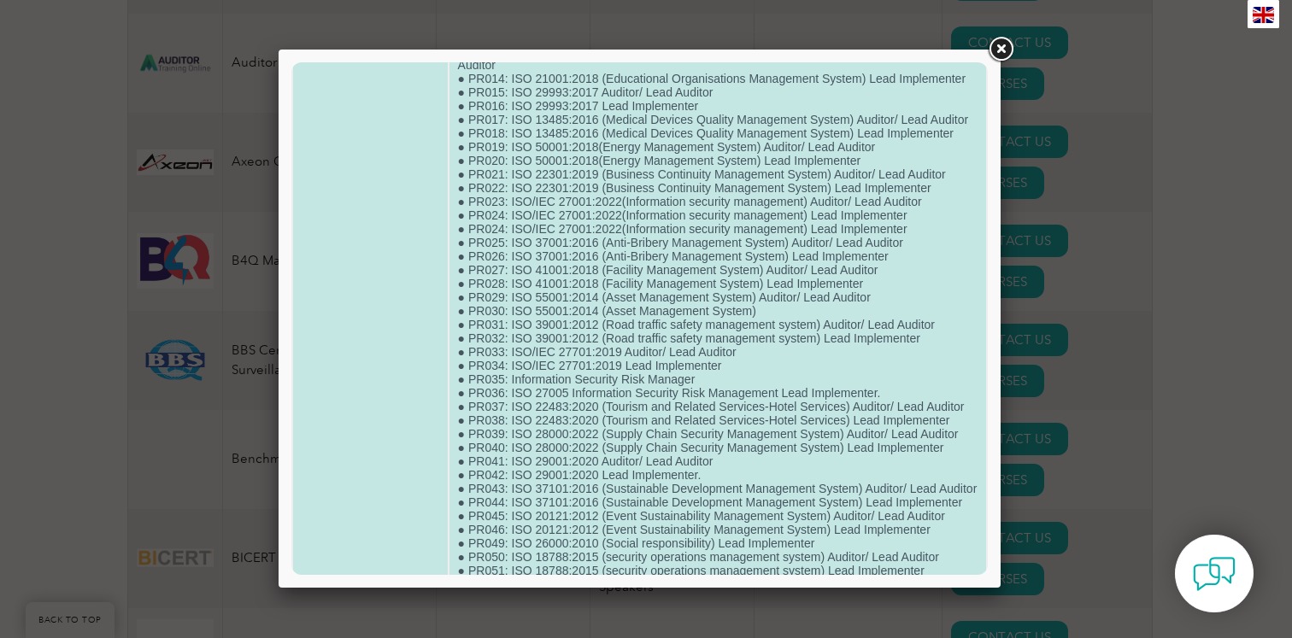
scroll to position [313, 0]
click at [859, 134] on td "● Infection Control and Prevention ● ISO23592:2021 Service excellence Model and…" at bounding box center [718, 620] width 537 height 1651
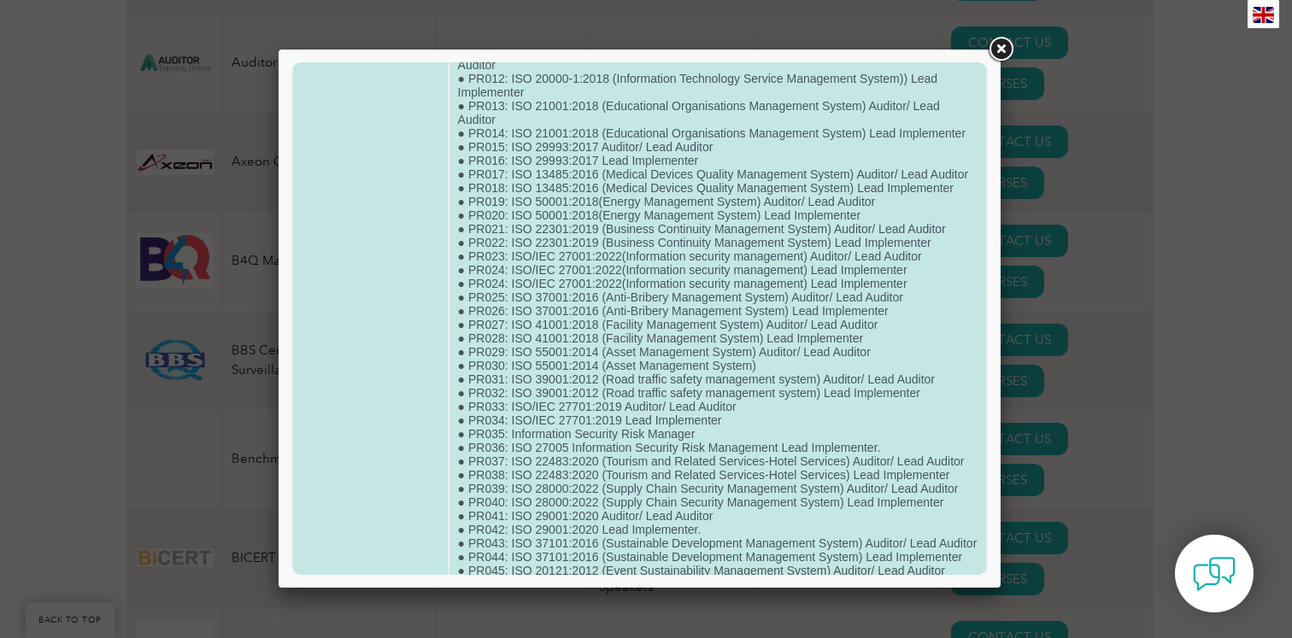
scroll to position [247, 0]
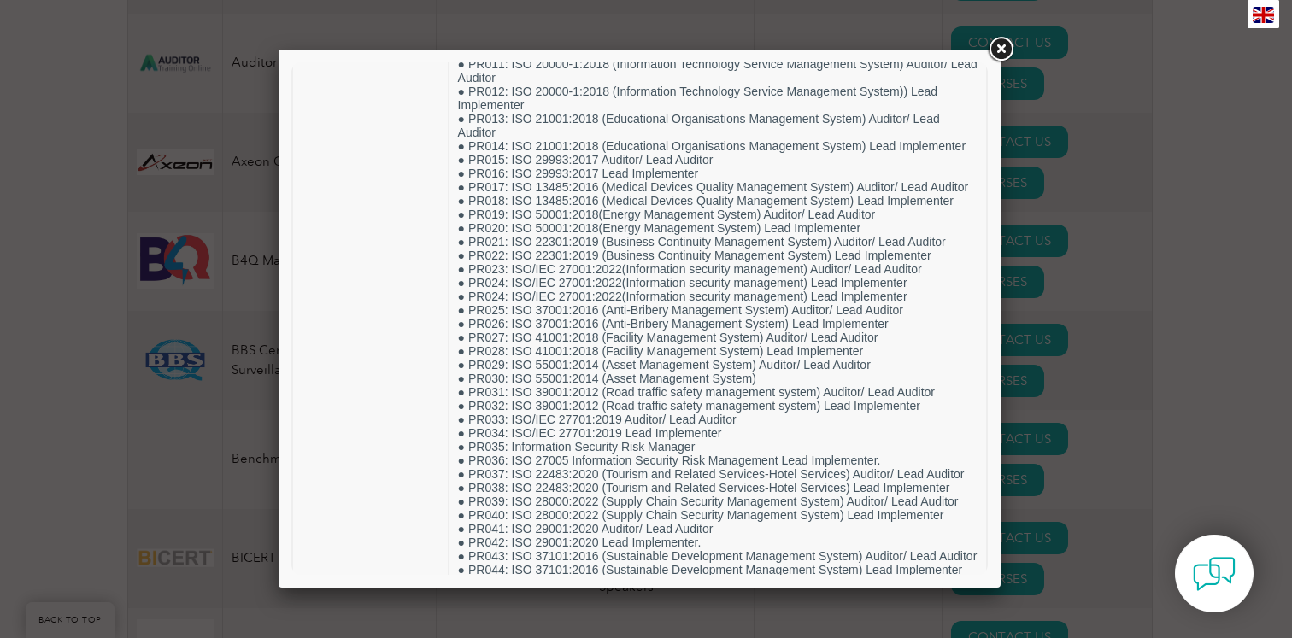
click at [1002, 56] on link at bounding box center [1000, 49] width 31 height 31
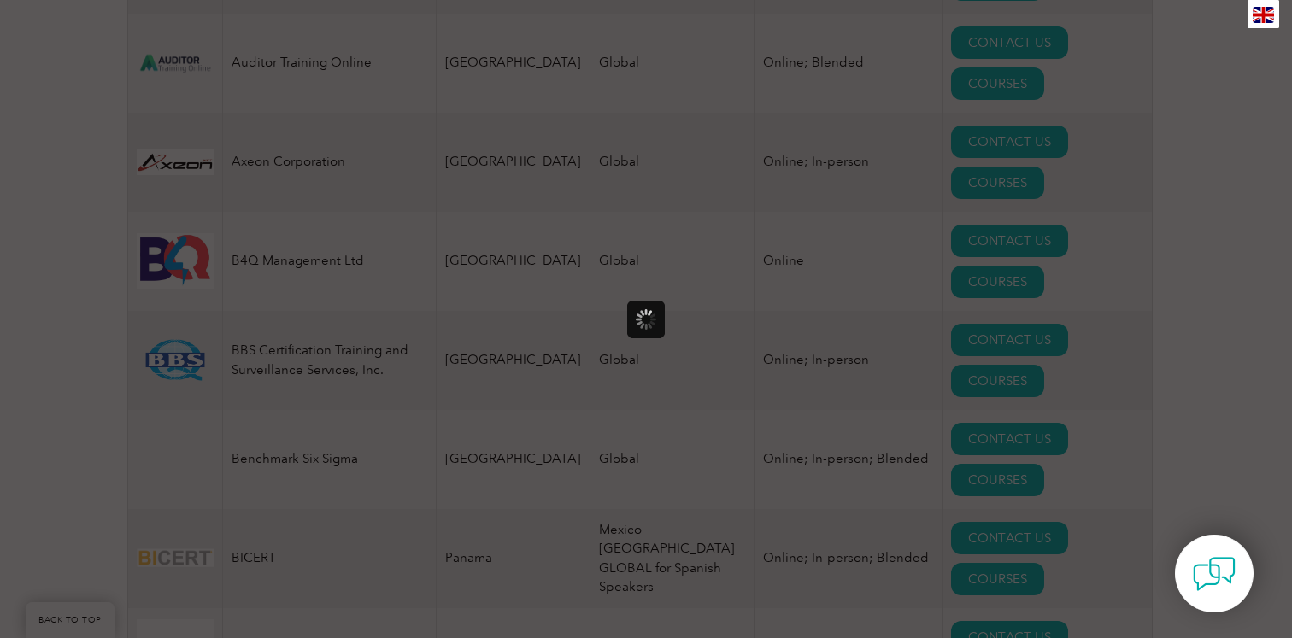
scroll to position [0, 0]
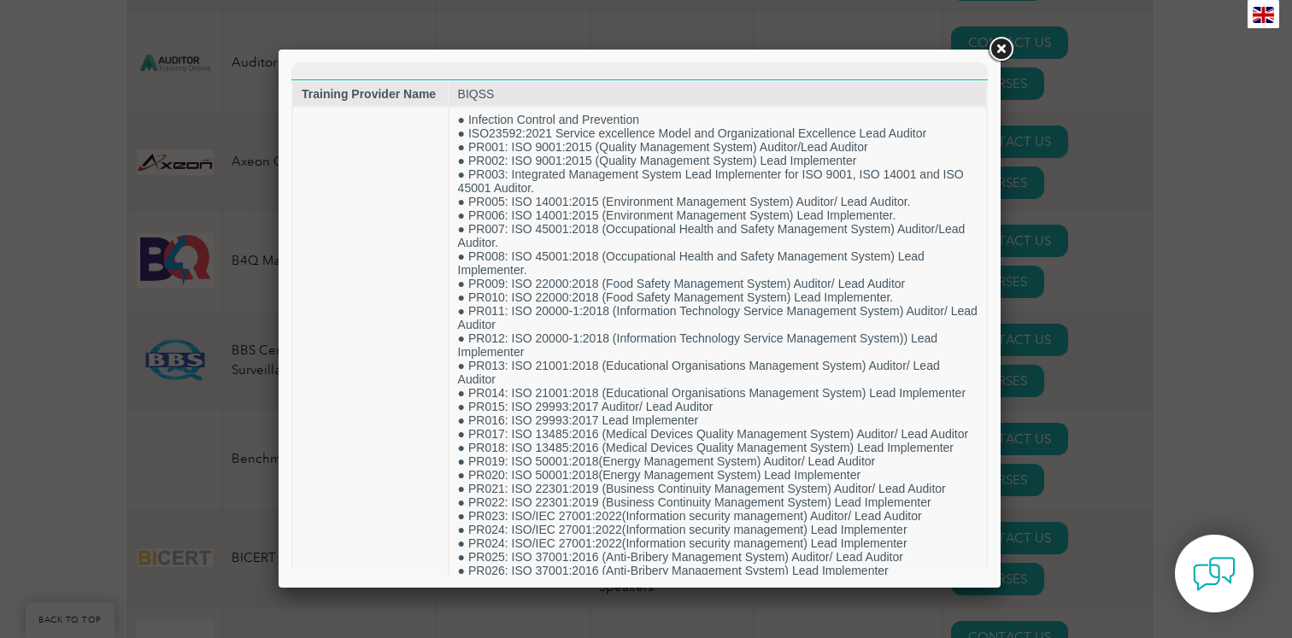
click at [1002, 53] on link at bounding box center [1000, 49] width 31 height 31
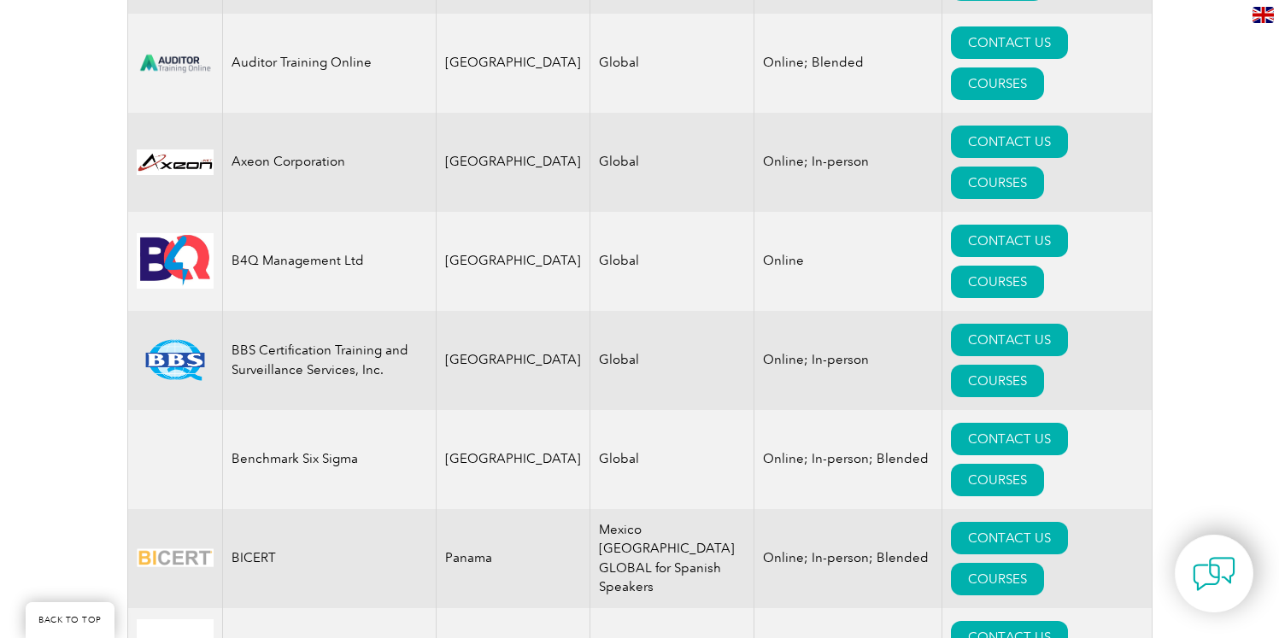
drag, startPoint x: 285, startPoint y: 163, endPoint x: 222, endPoint y: 158, distance: 62.6
drag, startPoint x: 266, startPoint y: 162, endPoint x: 228, endPoint y: 166, distance: 37.8
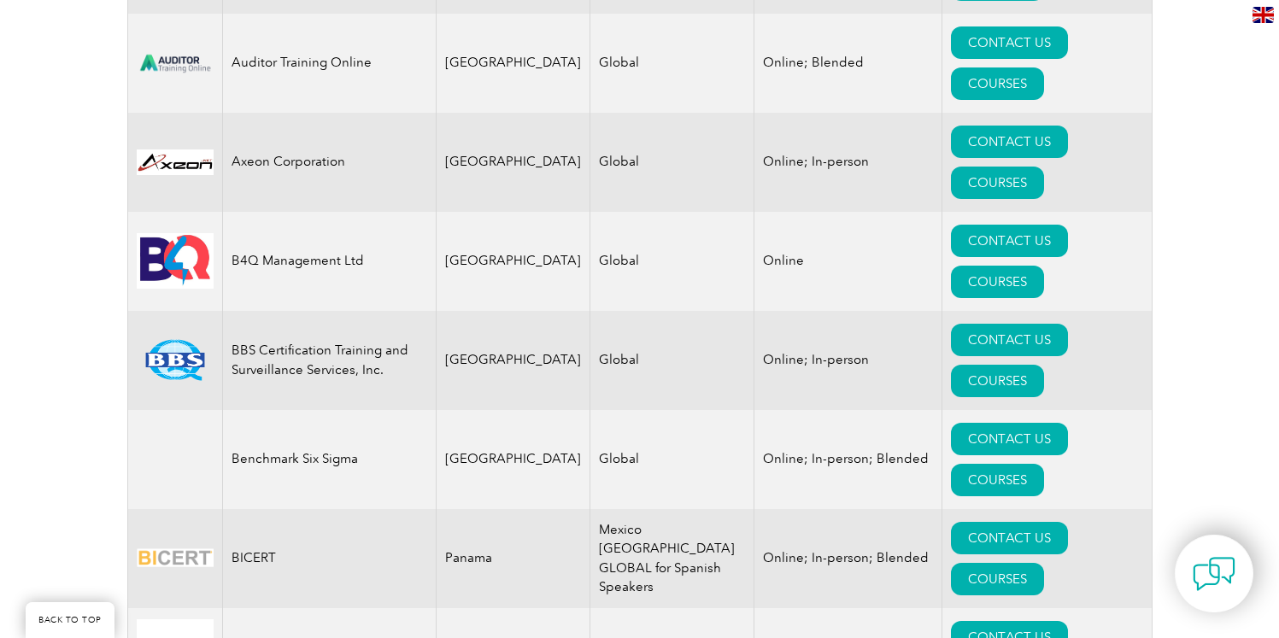
copy td "BIQSS"
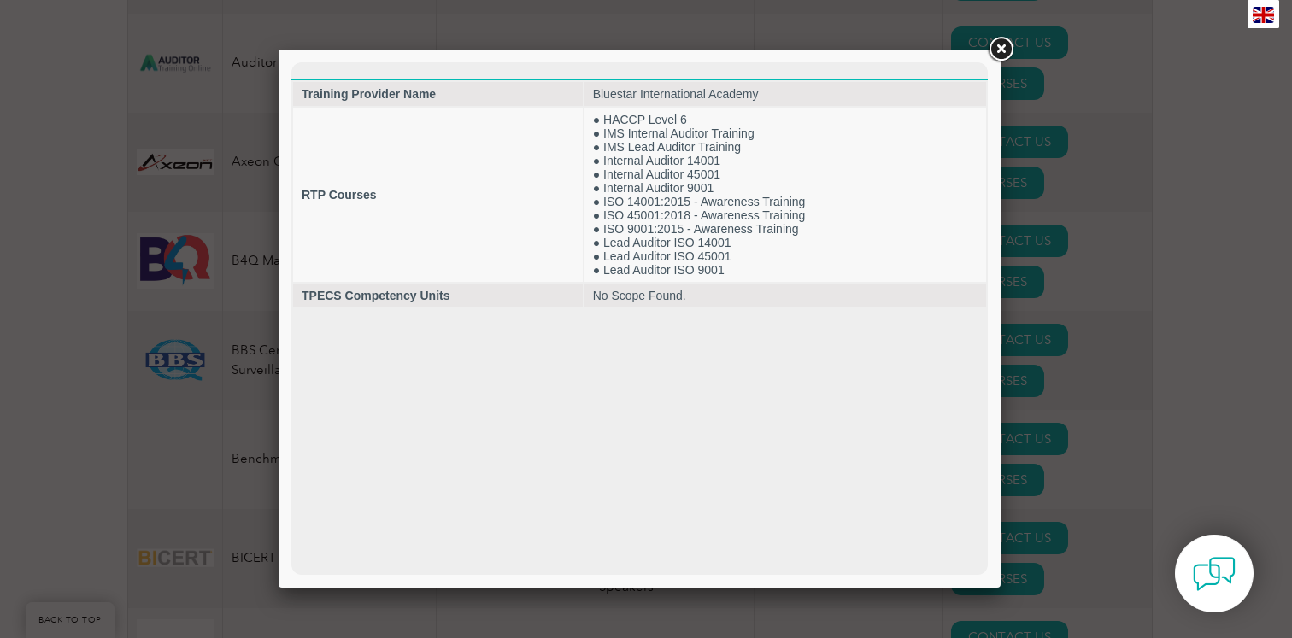
click at [995, 51] on link at bounding box center [1000, 49] width 31 height 31
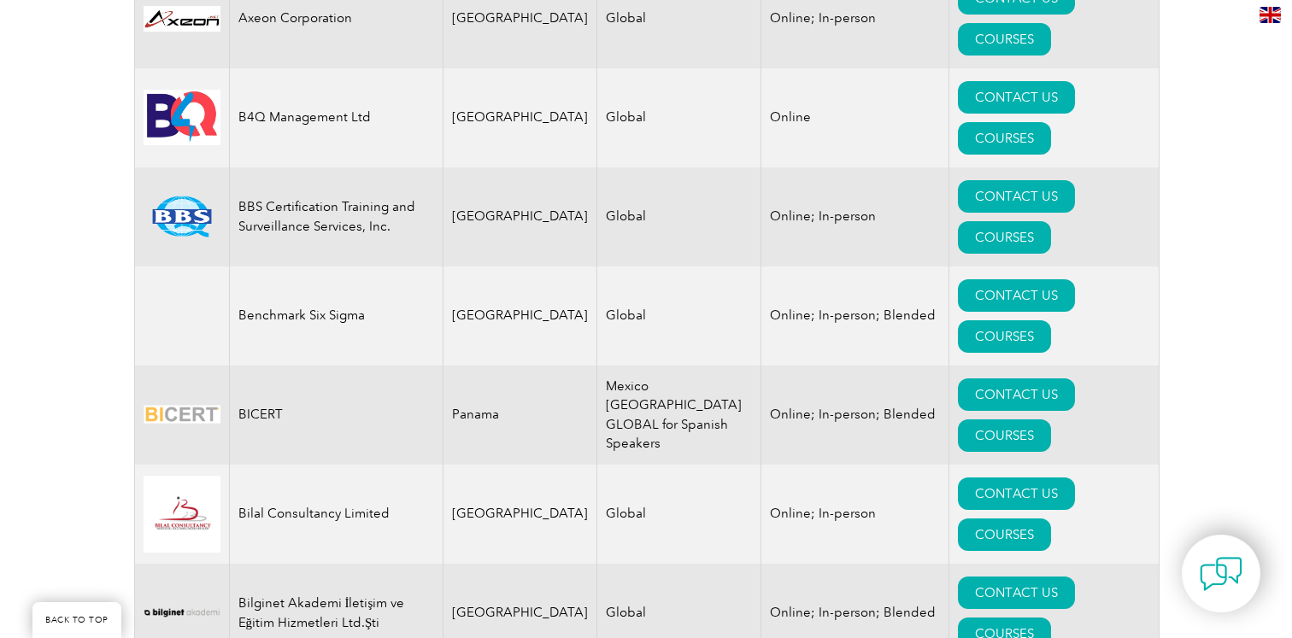
scroll to position [2540, 0]
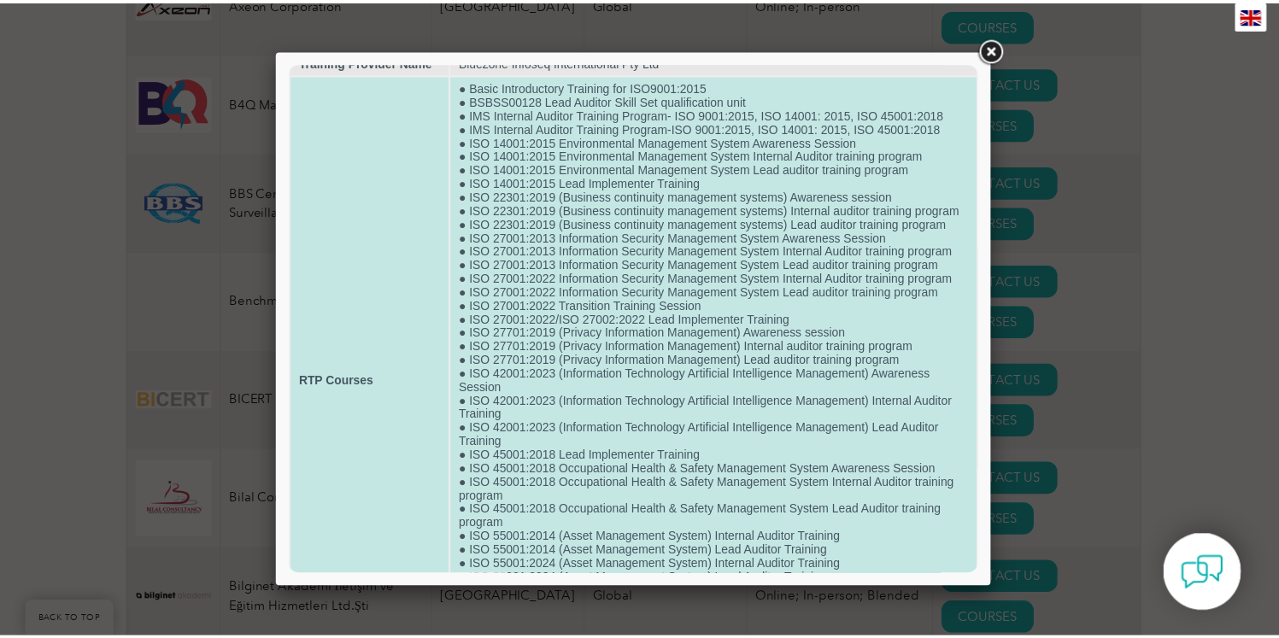
scroll to position [0, 0]
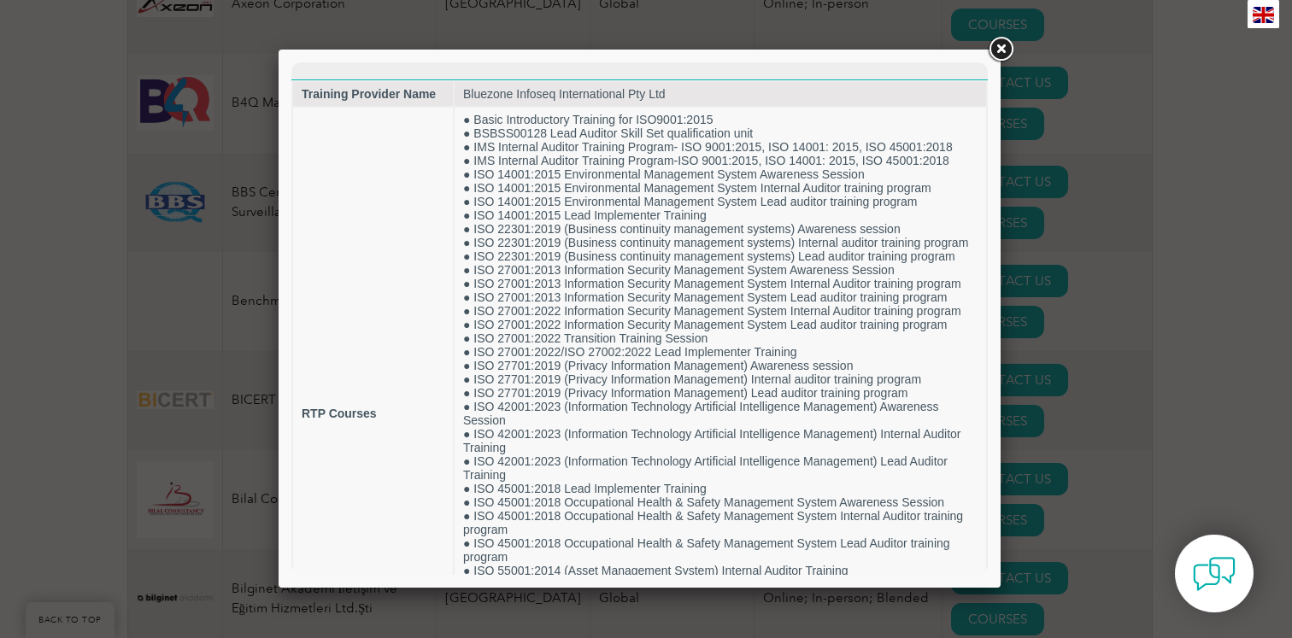
click at [1008, 53] on link at bounding box center [1000, 49] width 31 height 31
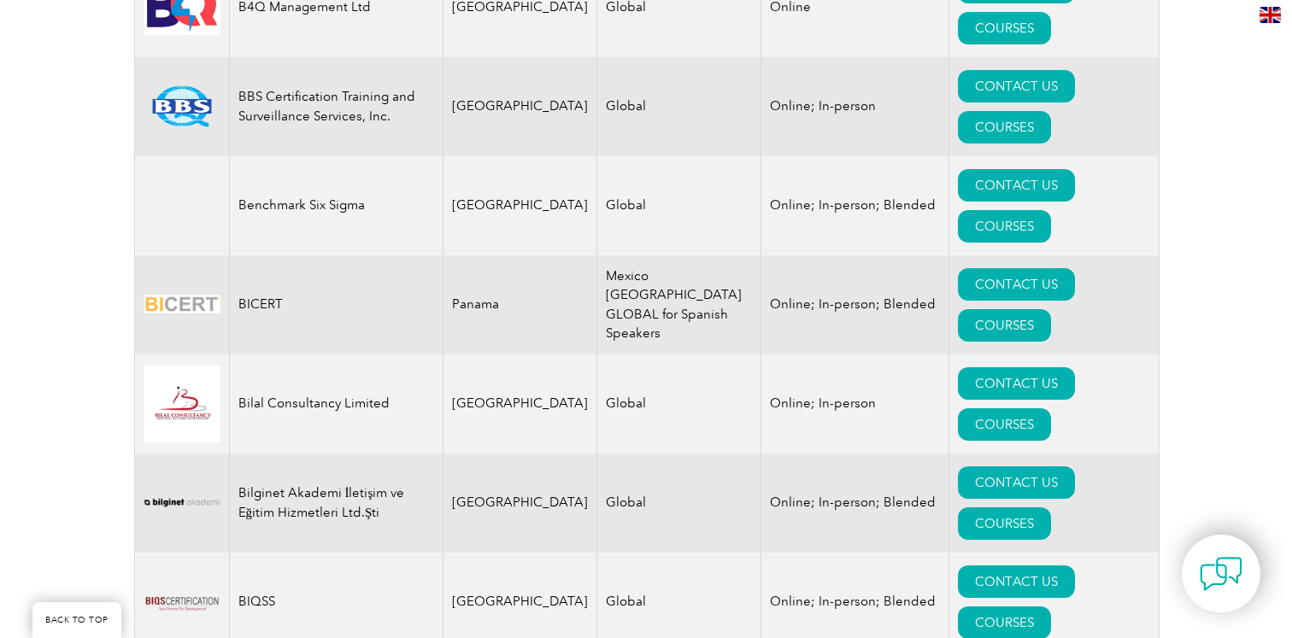
scroll to position [2653, 0]
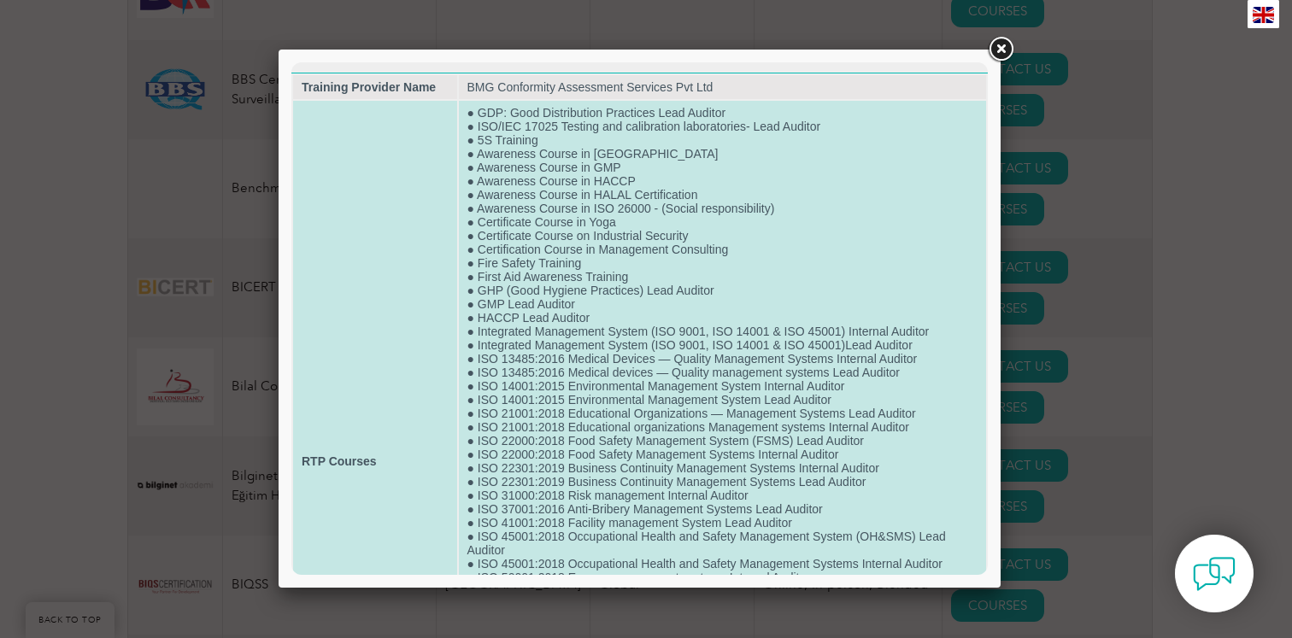
scroll to position [9, 0]
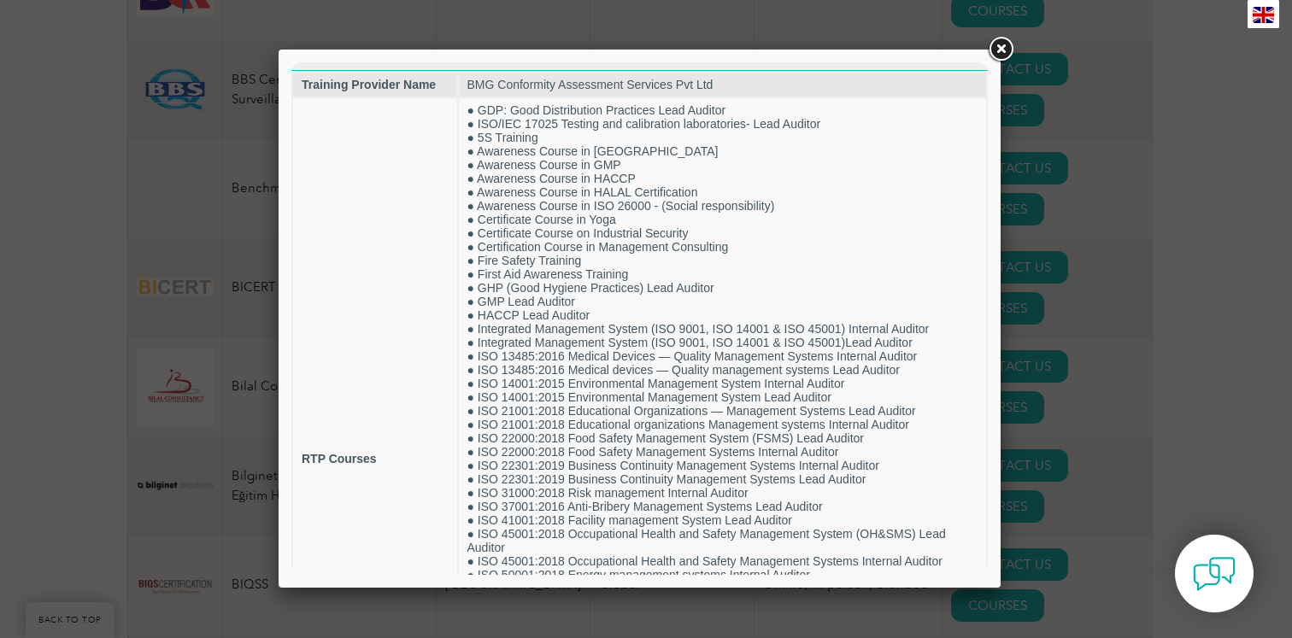
click at [1000, 52] on link at bounding box center [1000, 49] width 31 height 31
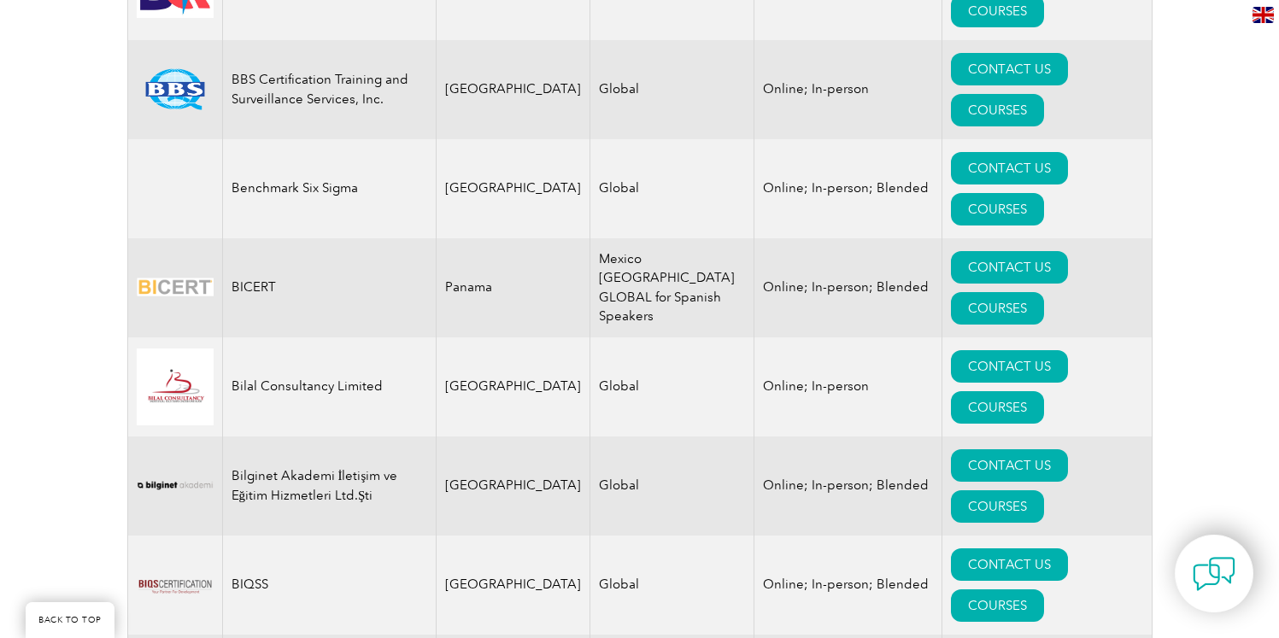
drag, startPoint x: 331, startPoint y: 152, endPoint x: 226, endPoint y: 128, distance: 107.0
copy td "BMG Conformity Assessment Services Pvt Ltd"
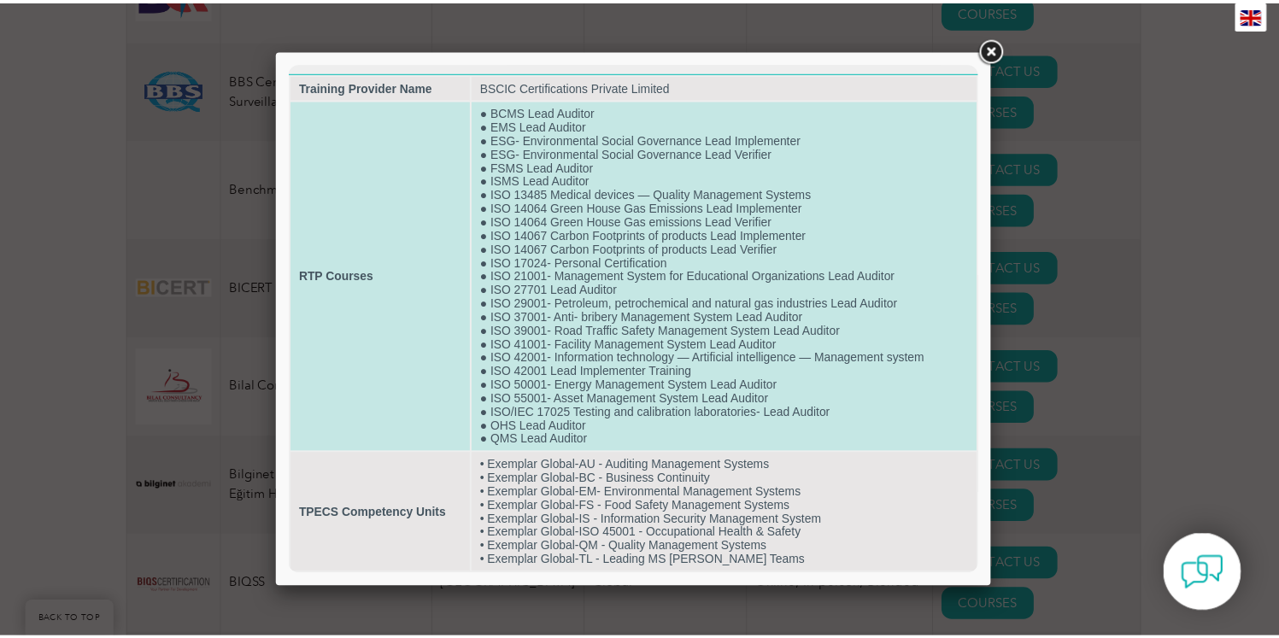
scroll to position [0, 0]
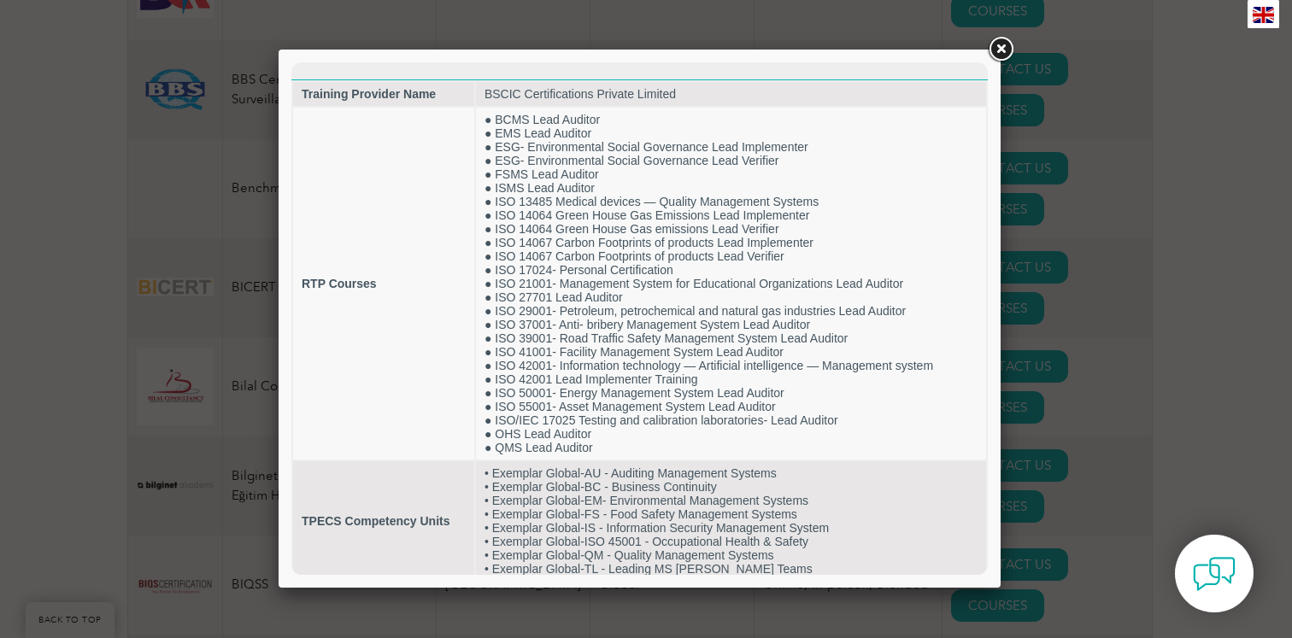
click at [1002, 55] on link at bounding box center [1000, 49] width 31 height 31
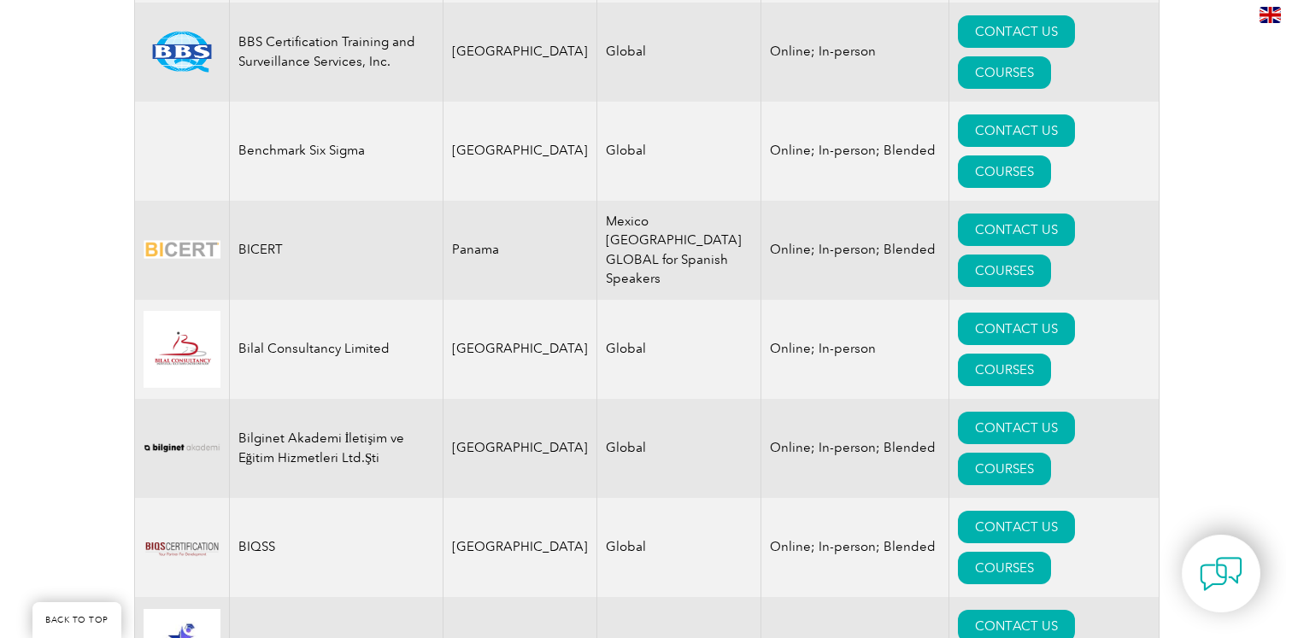
scroll to position [2699, 0]
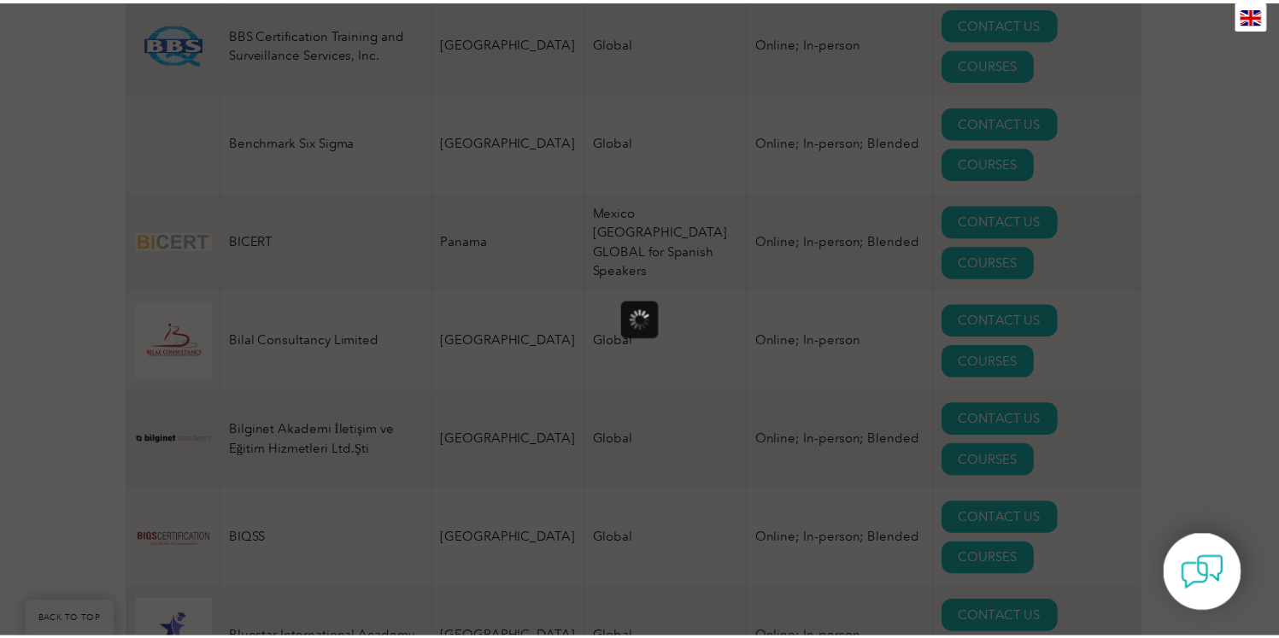
scroll to position [0, 0]
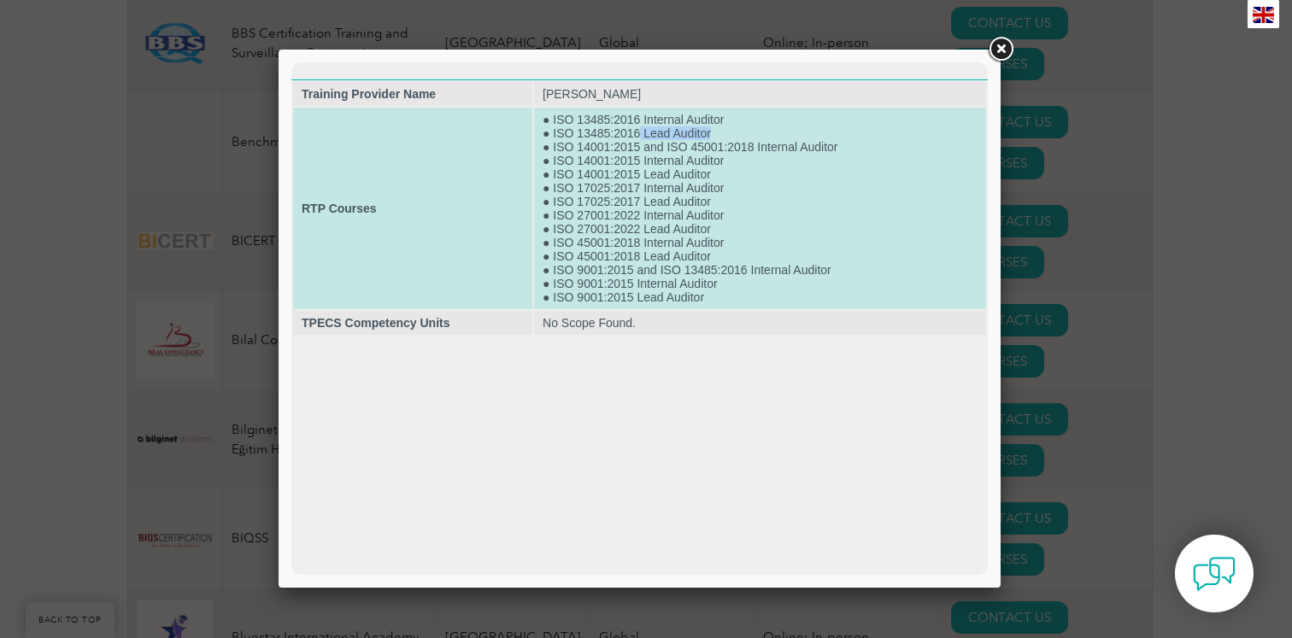
drag, startPoint x: 724, startPoint y: 132, endPoint x: 639, endPoint y: 139, distance: 84.9
click at [639, 139] on td "● ISO 13485:2016 Internal Auditor ● ISO 13485:2016 Lead Auditor ● ISO 14001:201…" at bounding box center [760, 209] width 452 height 202
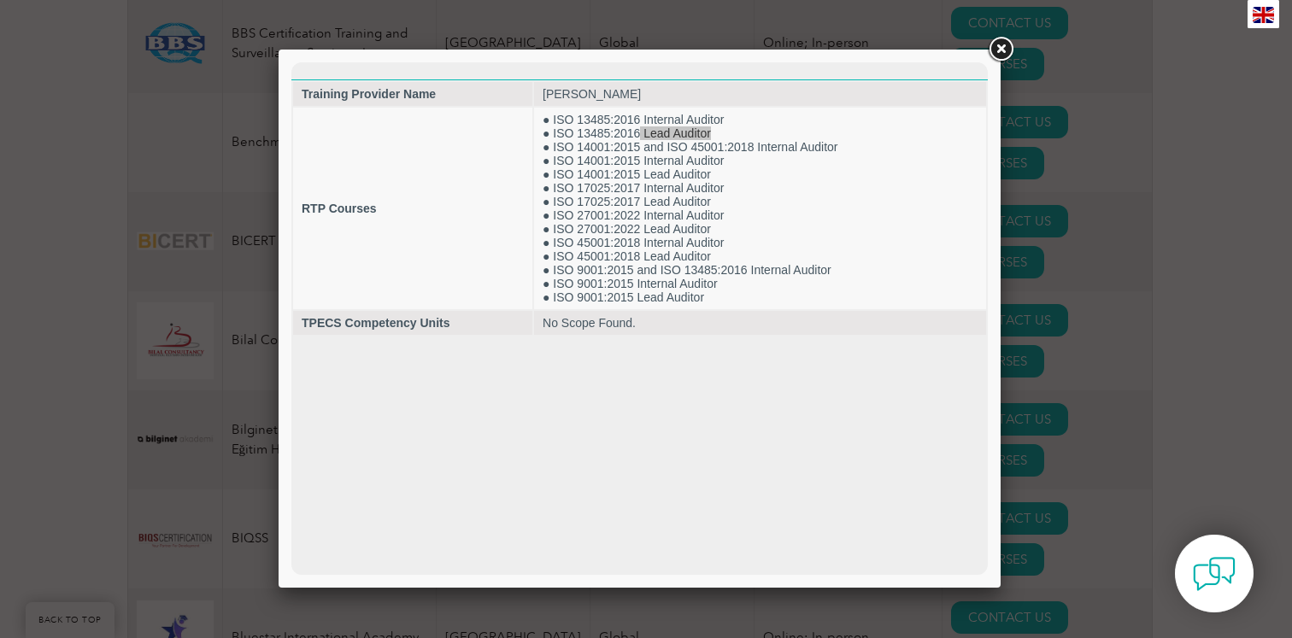
click at [1003, 53] on link at bounding box center [1000, 49] width 31 height 31
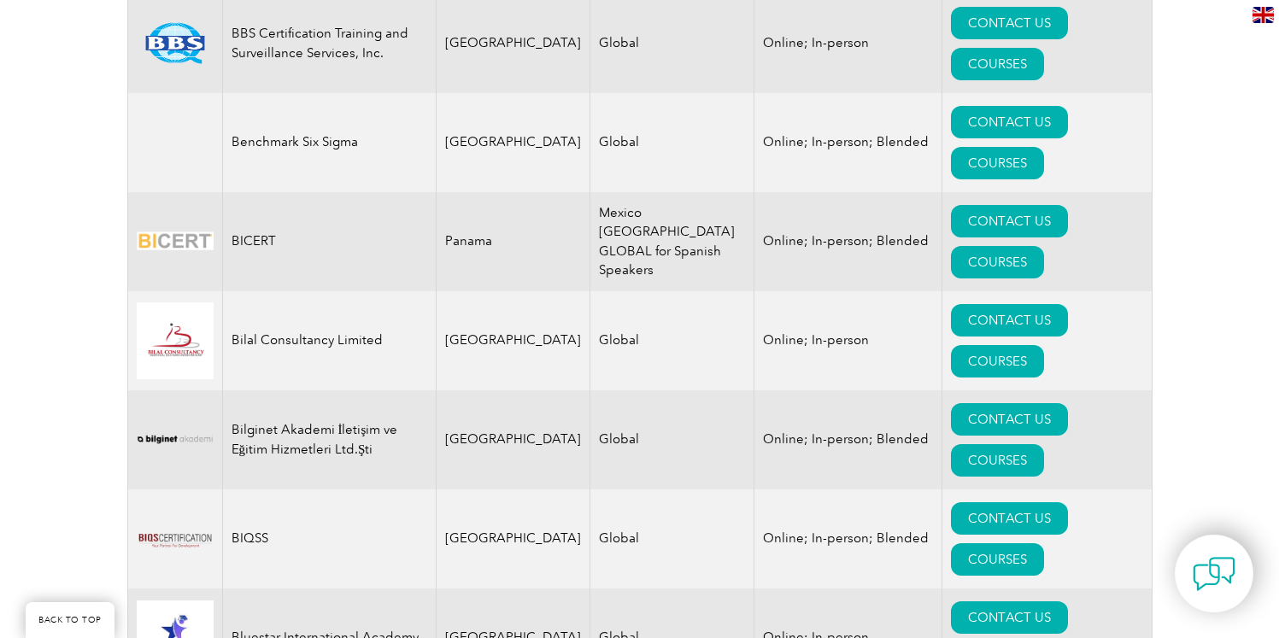
drag, startPoint x: 337, startPoint y: 377, endPoint x: 235, endPoint y: 375, distance: 101.7
copy td "Cavendish Scott"
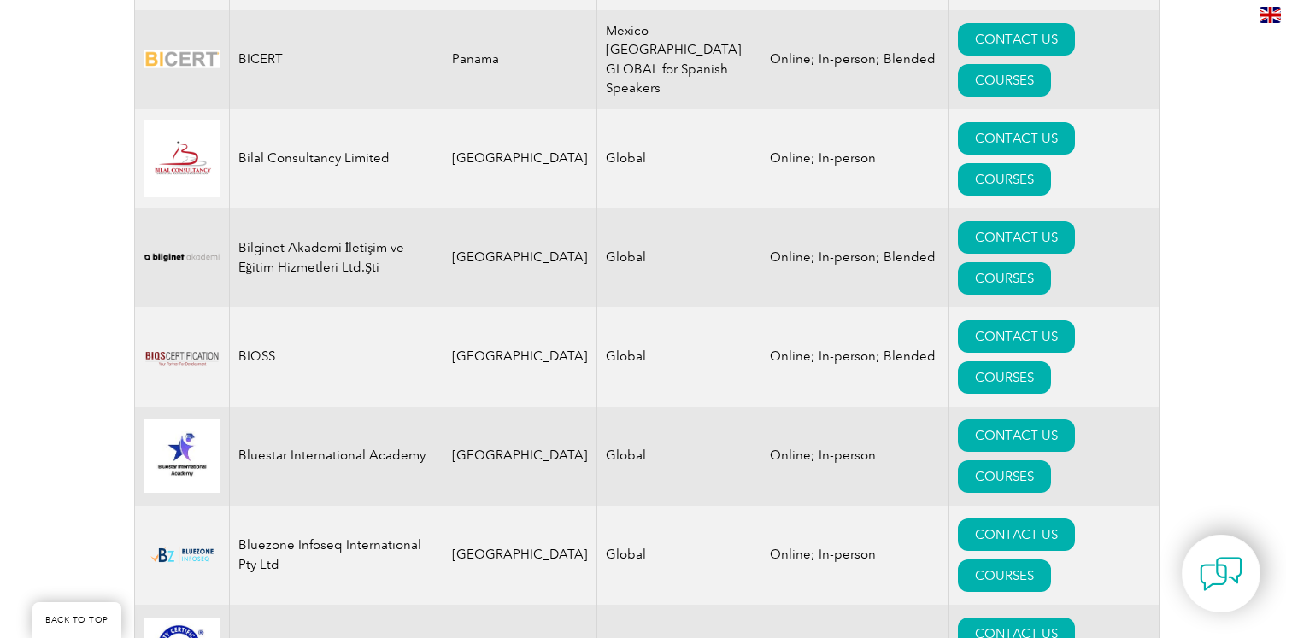
scroll to position [2883, 0]
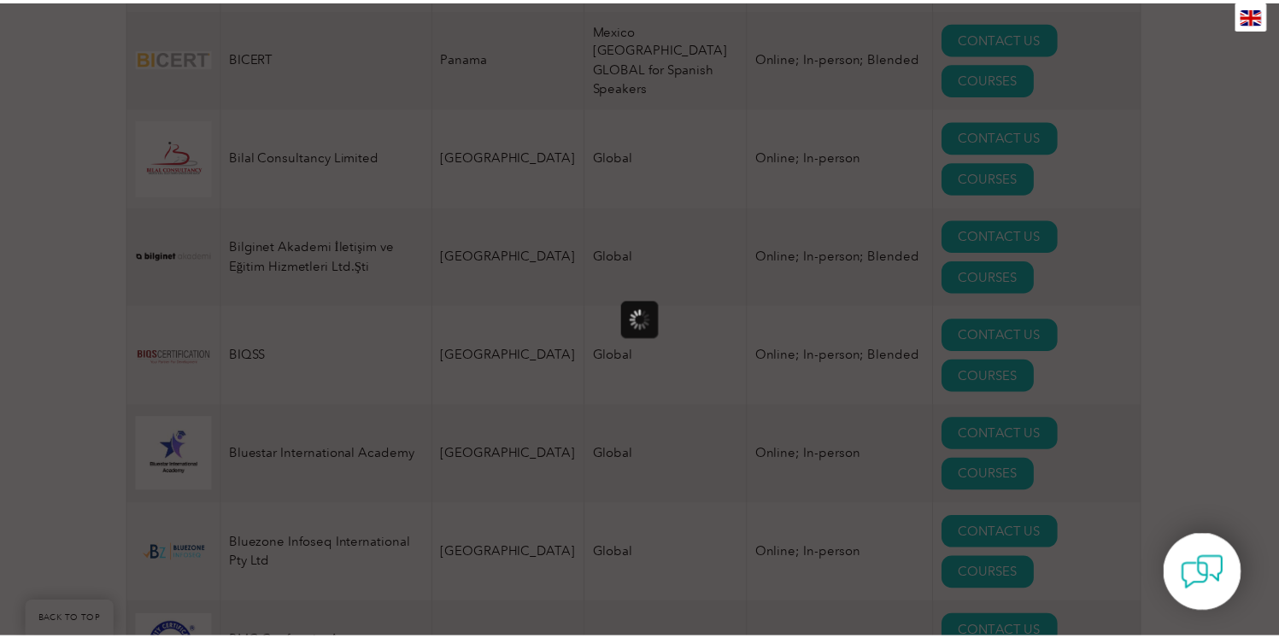
scroll to position [0, 0]
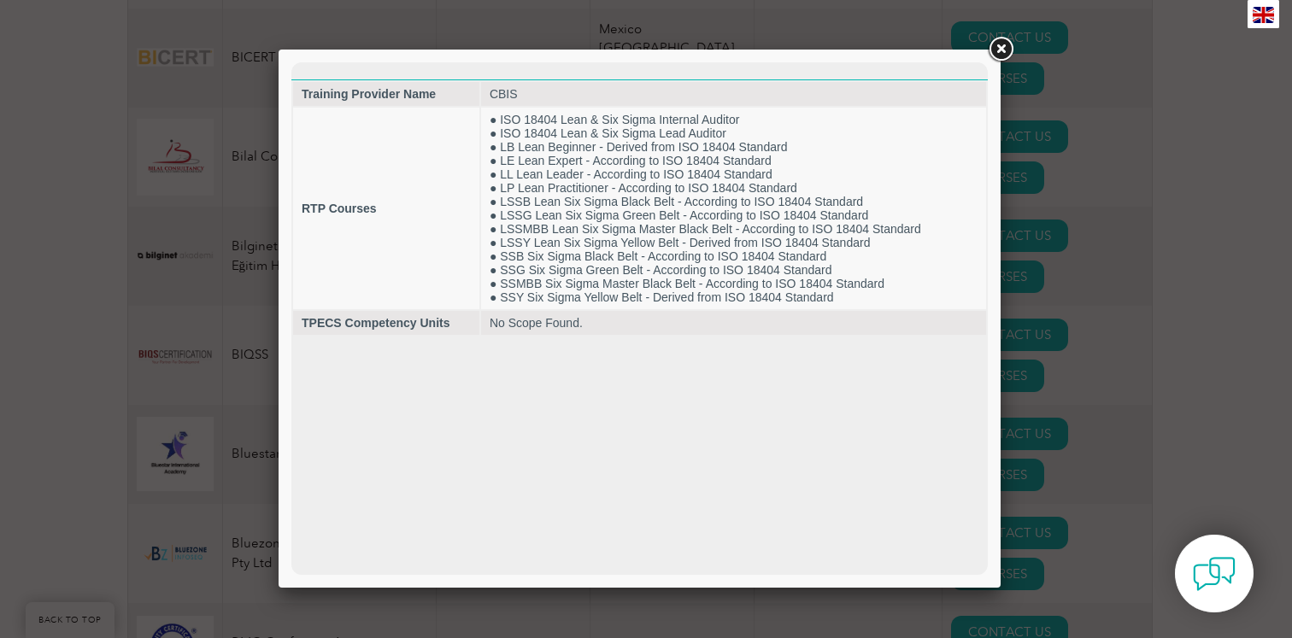
click at [1005, 58] on link at bounding box center [1000, 49] width 31 height 31
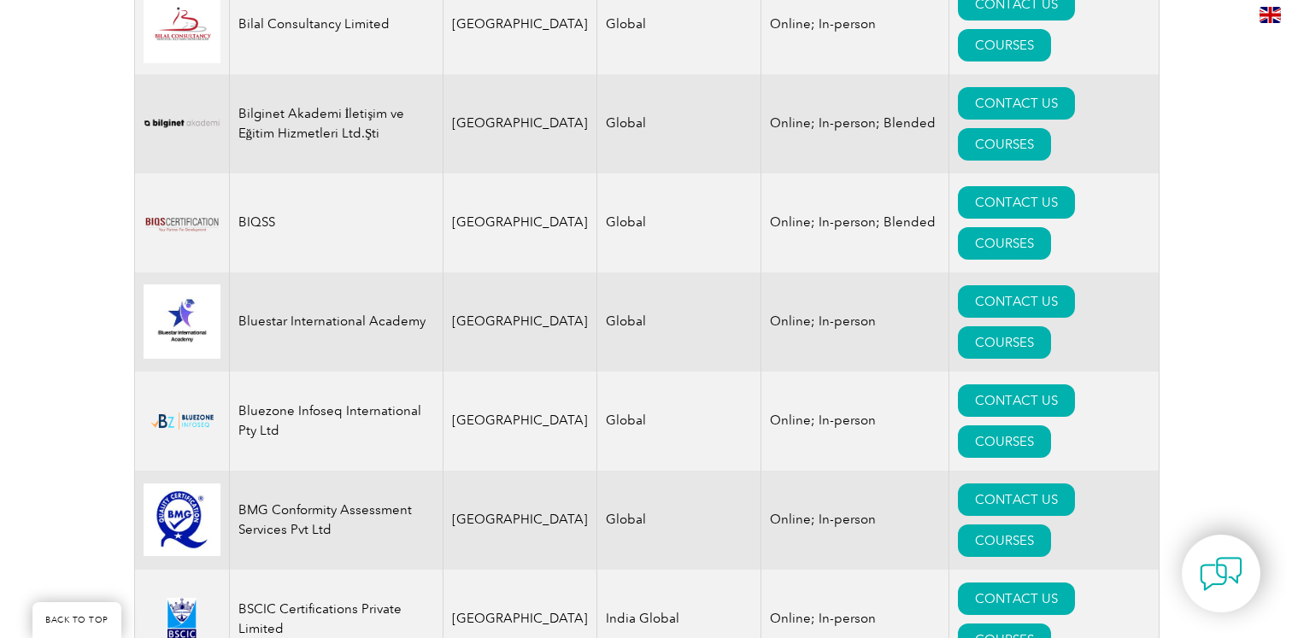
scroll to position [3019, 0]
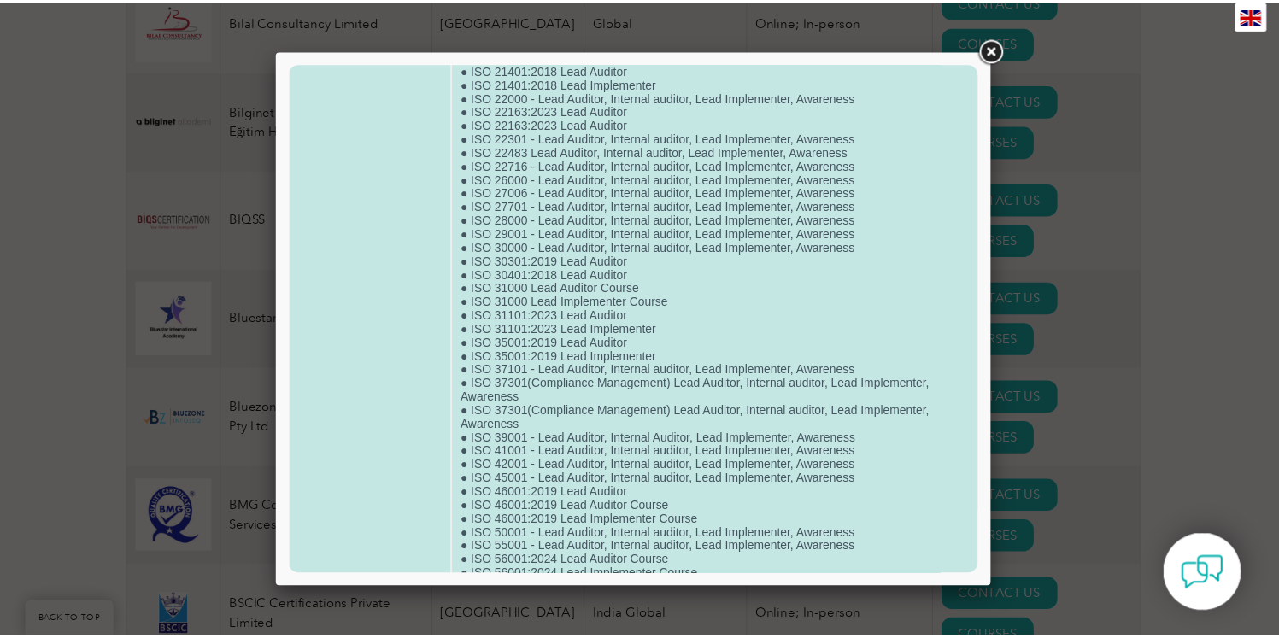
scroll to position [3187, 0]
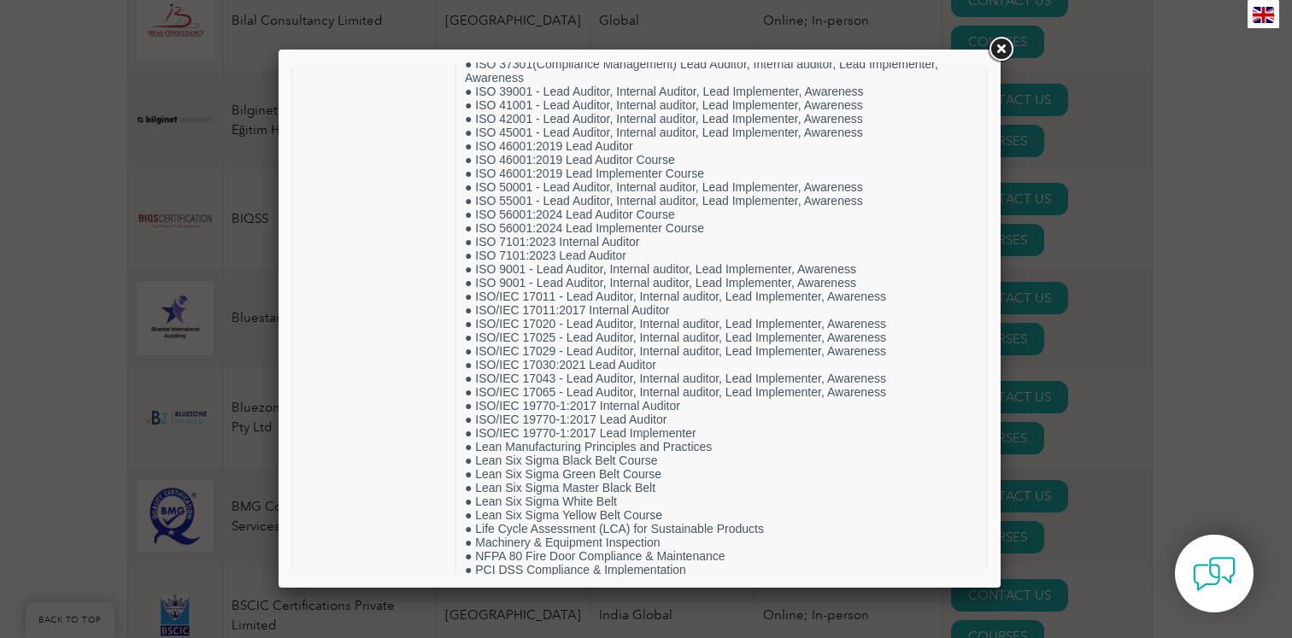
click at [1010, 40] on link at bounding box center [1000, 49] width 31 height 31
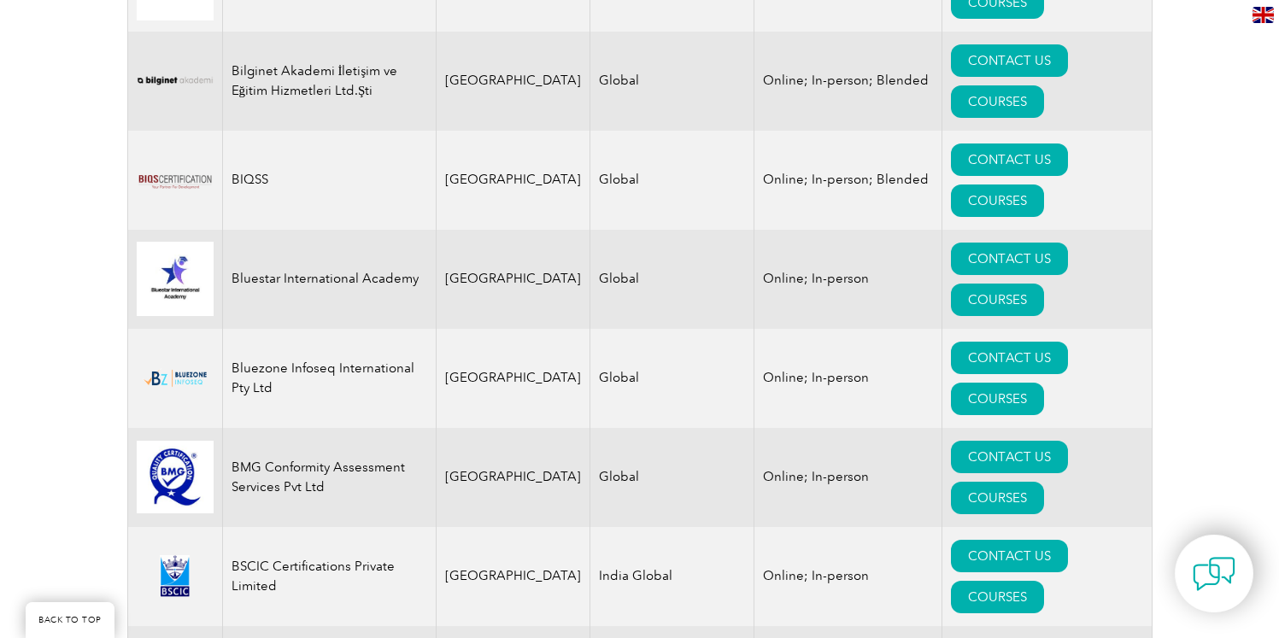
scroll to position [3056, 0]
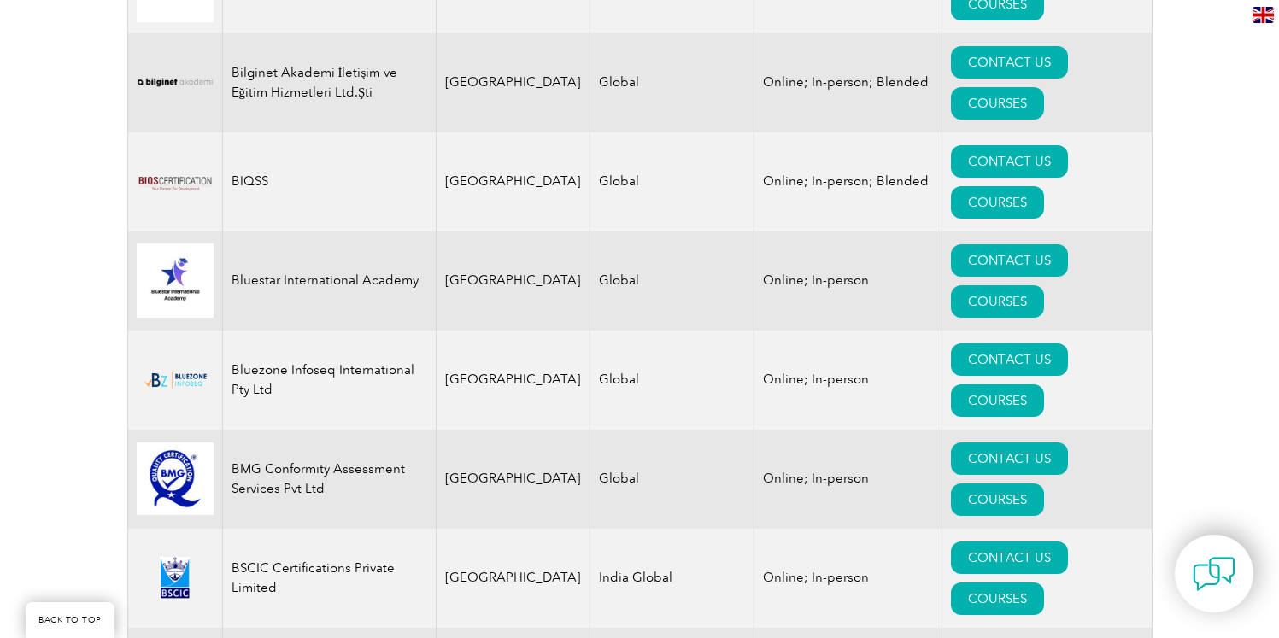
drag, startPoint x: 268, startPoint y: 79, endPoint x: 220, endPoint y: 79, distance: 47.9
drag, startPoint x: 293, startPoint y: 213, endPoint x: 229, endPoint y: 194, distance: 66.8
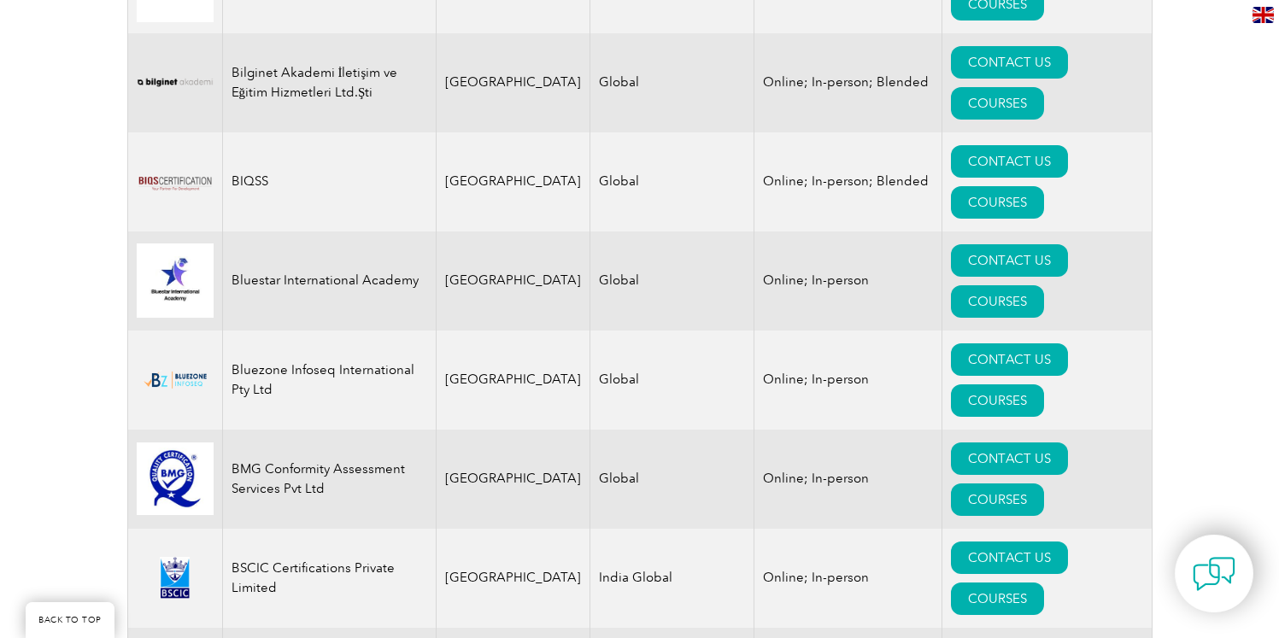
copy td "CDG TRAINING PRIVATE LIMITED"
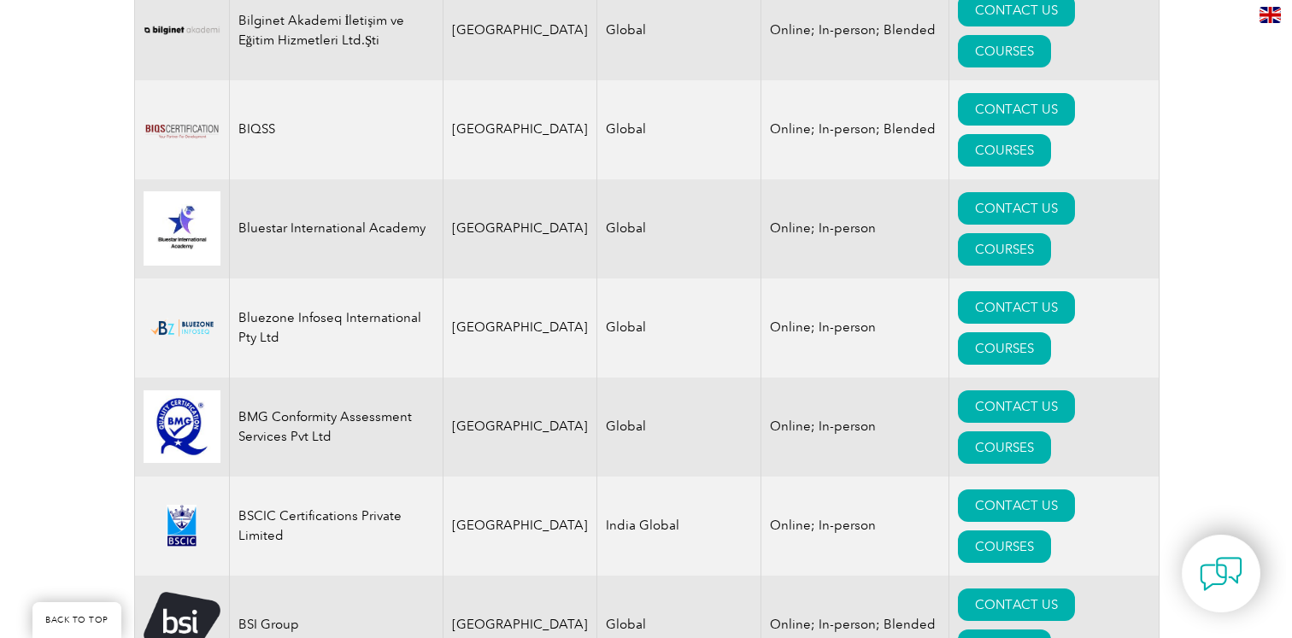
scroll to position [3117, 0]
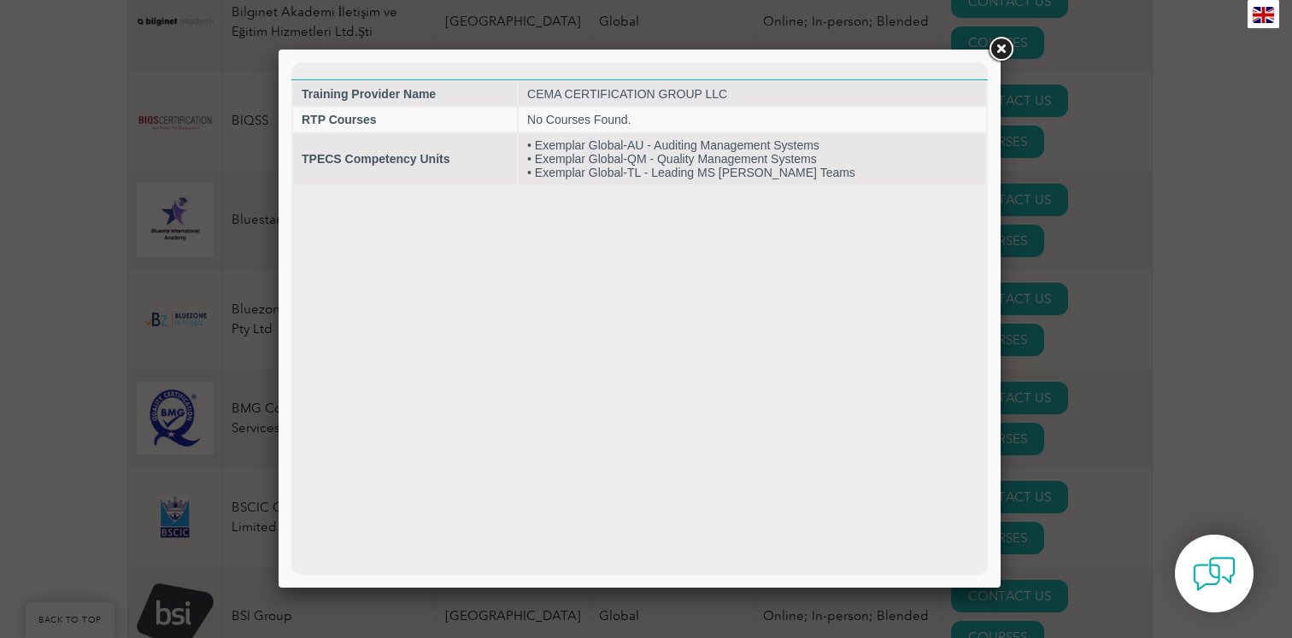
scroll to position [0, 0]
click at [995, 50] on link at bounding box center [1000, 49] width 31 height 31
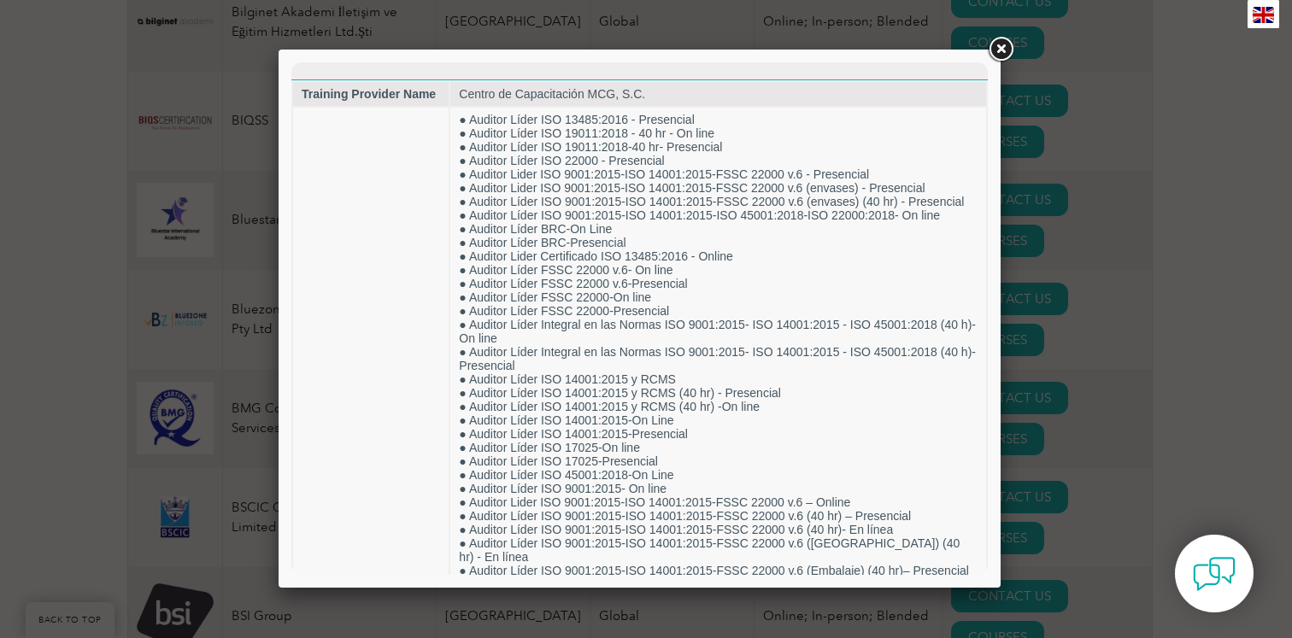
click at [1004, 55] on link at bounding box center [1000, 49] width 31 height 31
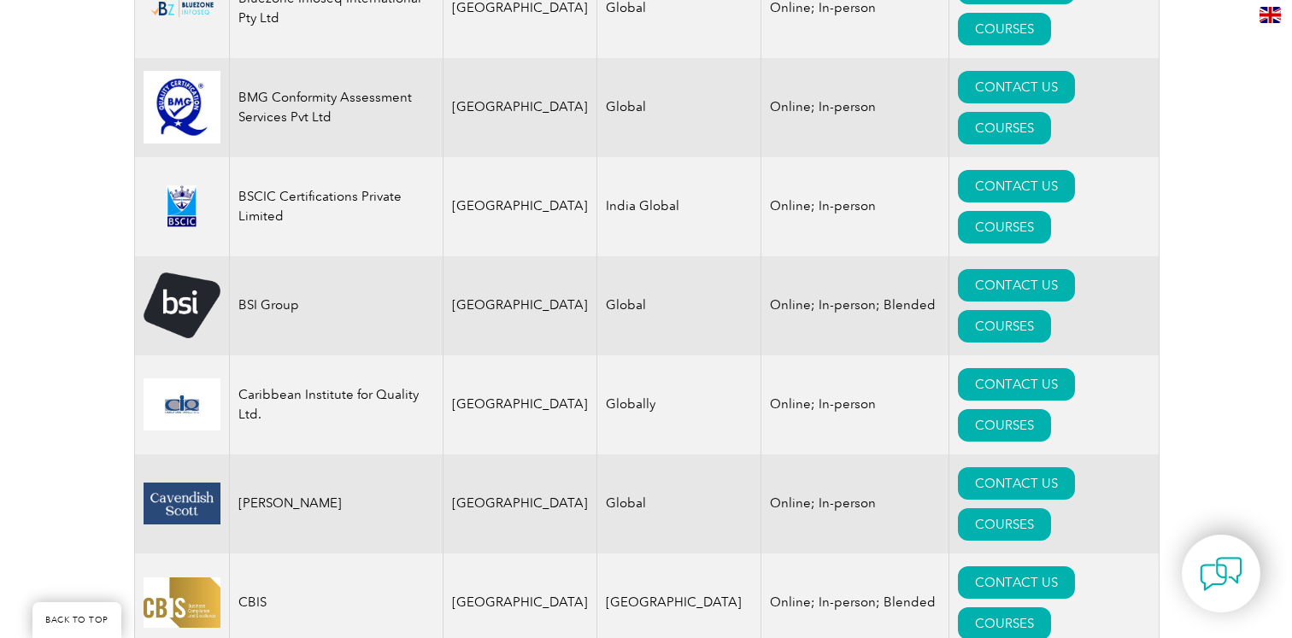
scroll to position [3449, 0]
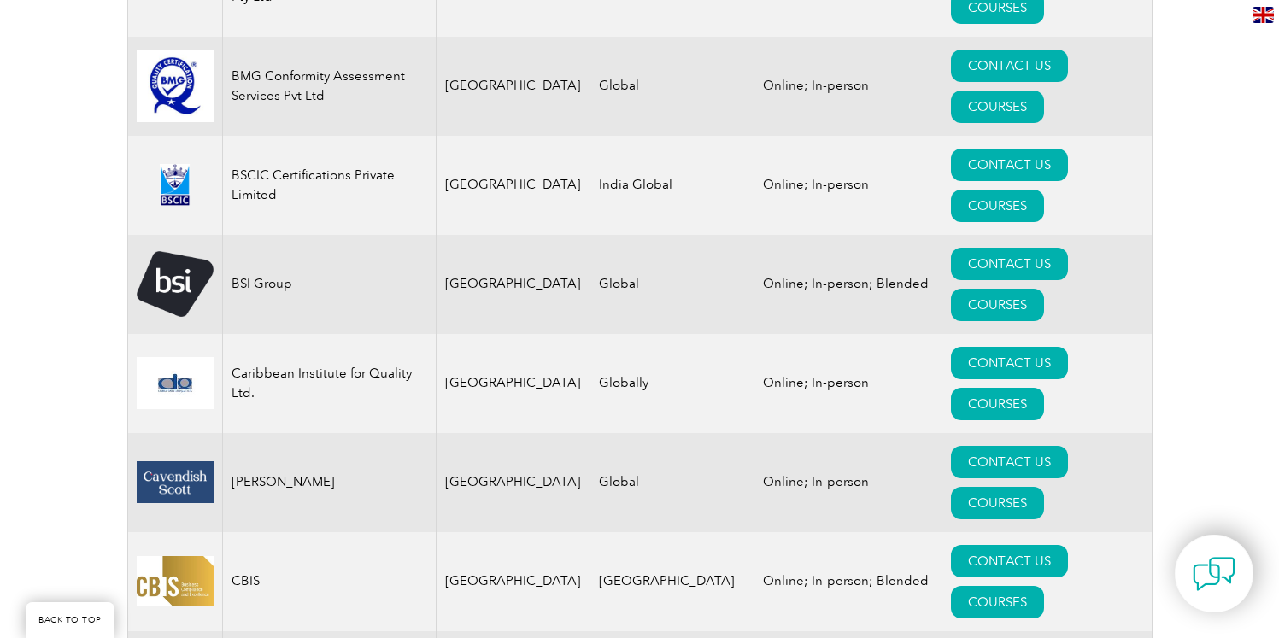
drag, startPoint x: 338, startPoint y: 354, endPoint x: 258, endPoint y: 358, distance: 80.4
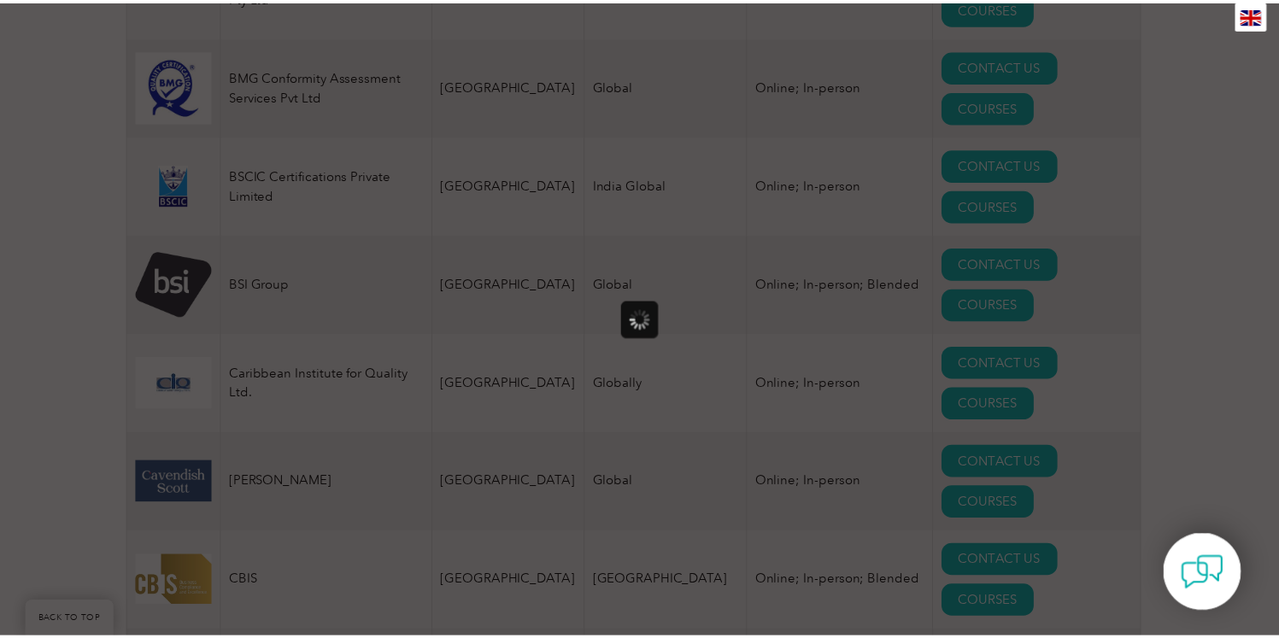
scroll to position [0, 0]
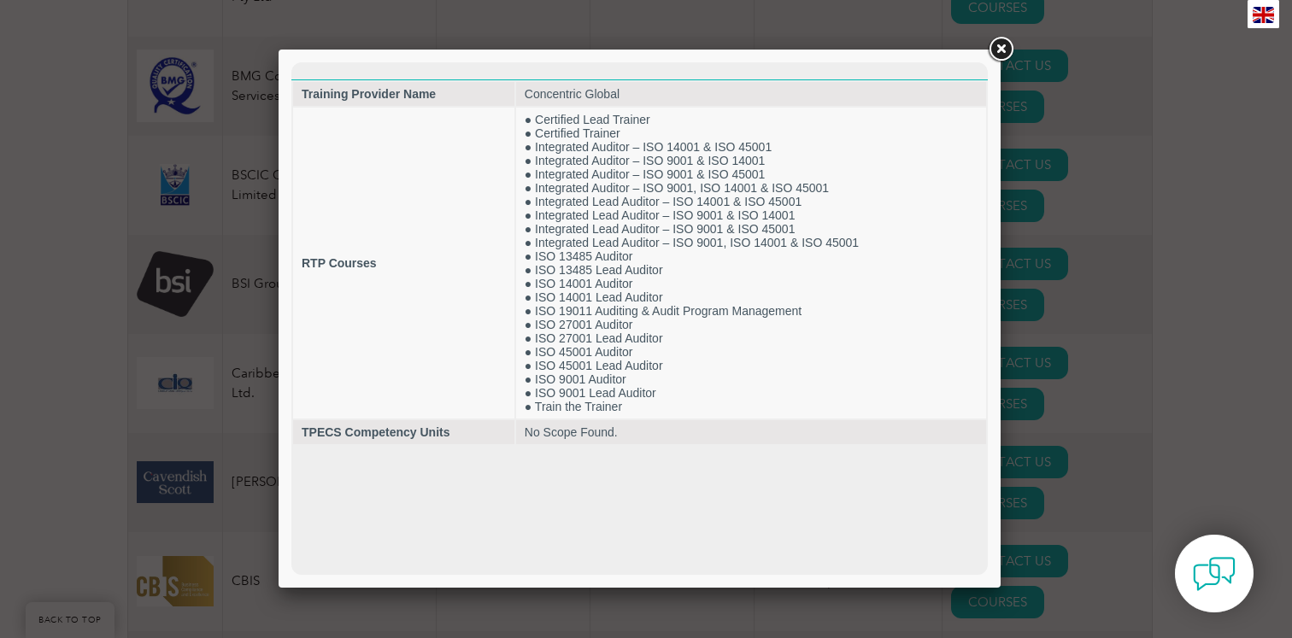
click at [997, 50] on link at bounding box center [1000, 49] width 31 height 31
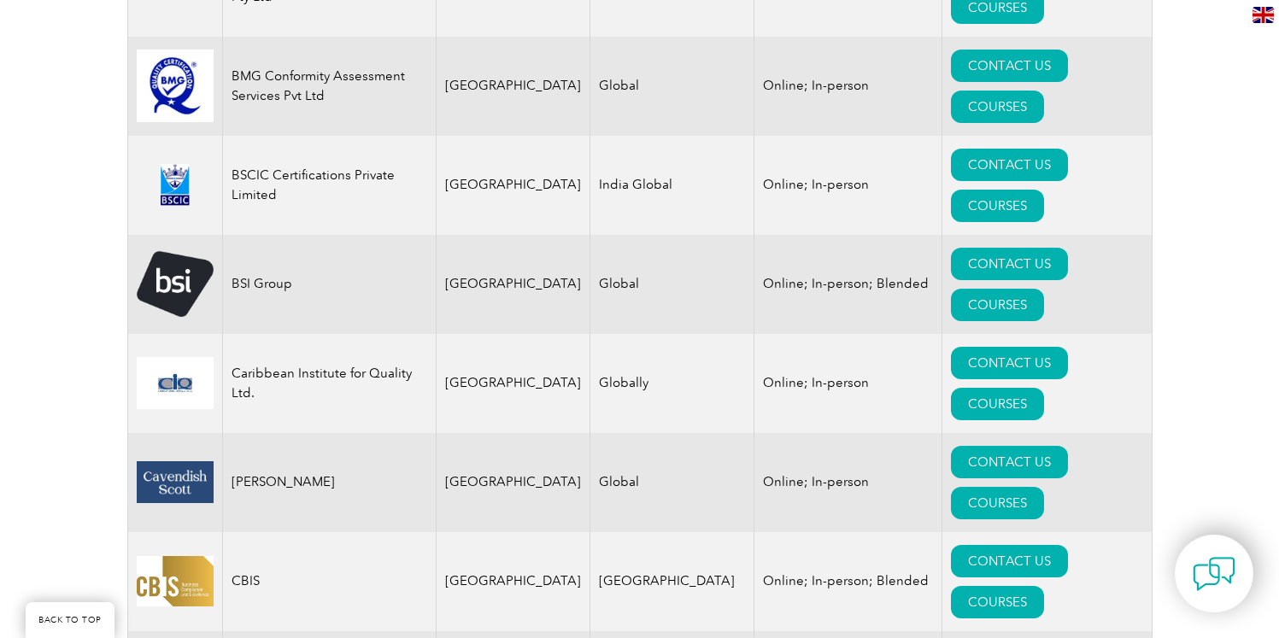
drag, startPoint x: 355, startPoint y: 349, endPoint x: 238, endPoint y: 341, distance: 116.5
copy td "Concentric Global"
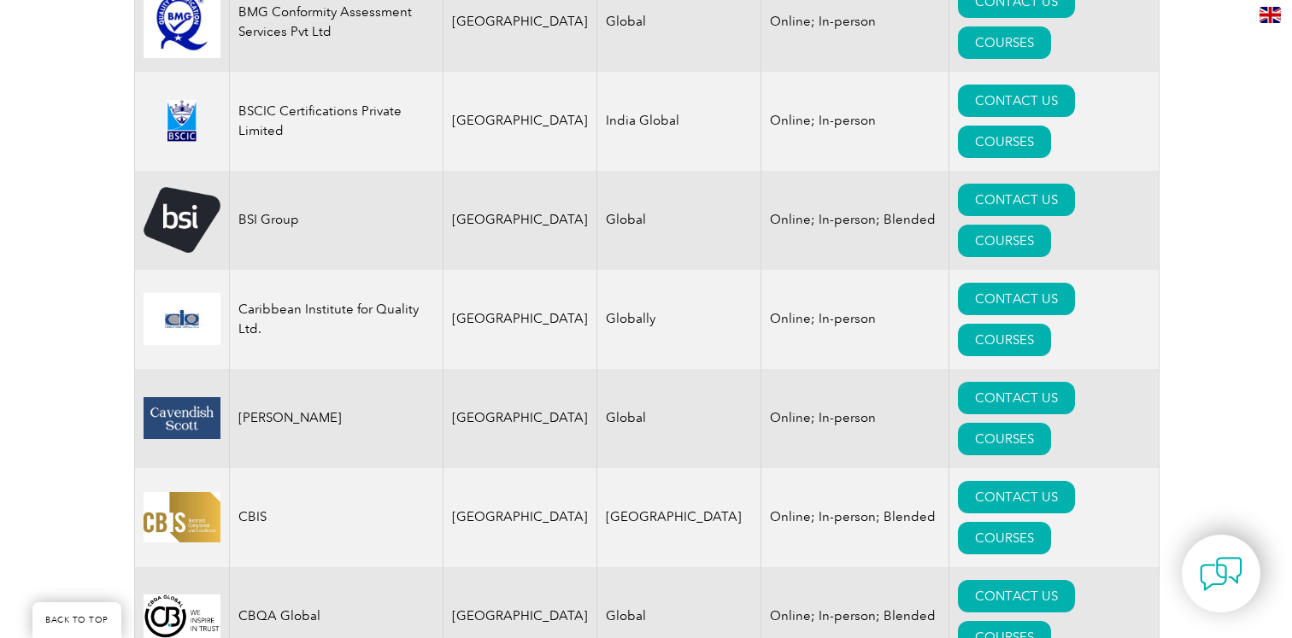
scroll to position [3515, 0]
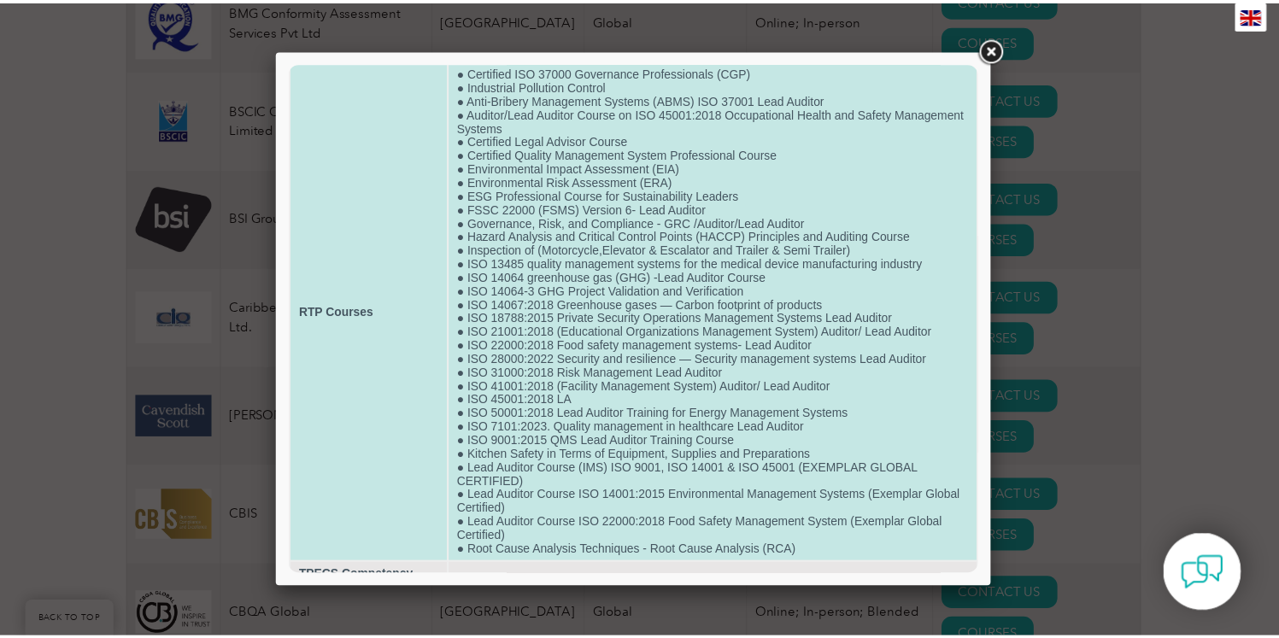
scroll to position [109, 0]
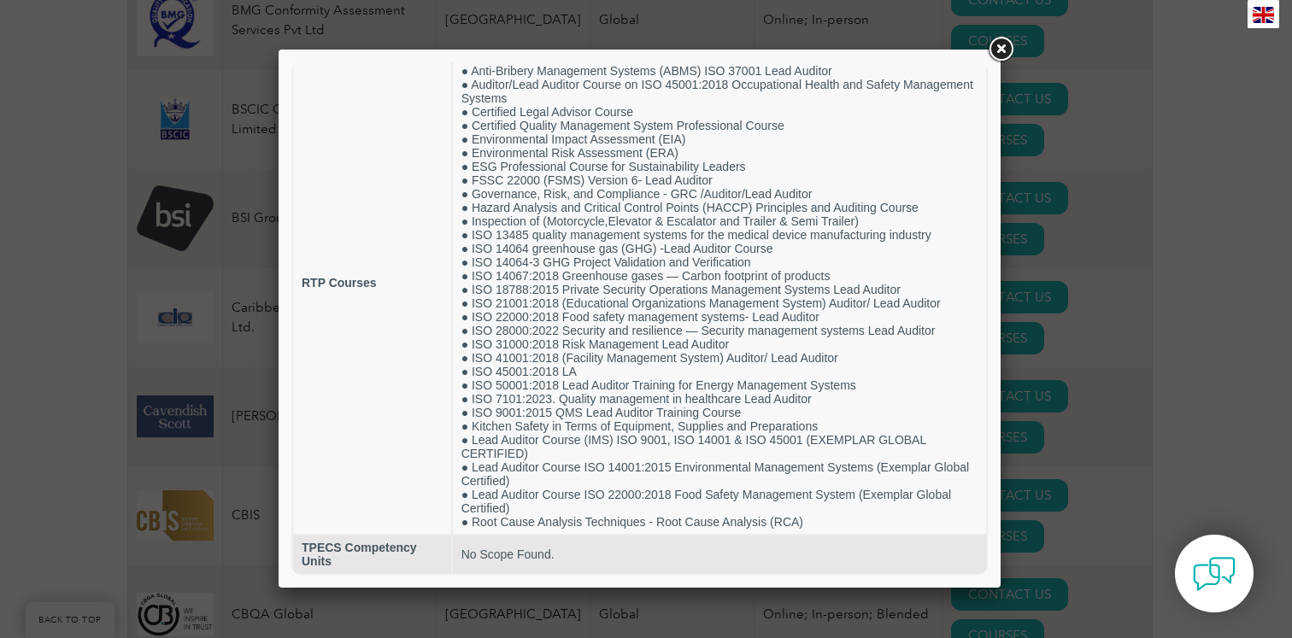
click at [1003, 52] on link at bounding box center [1000, 49] width 31 height 31
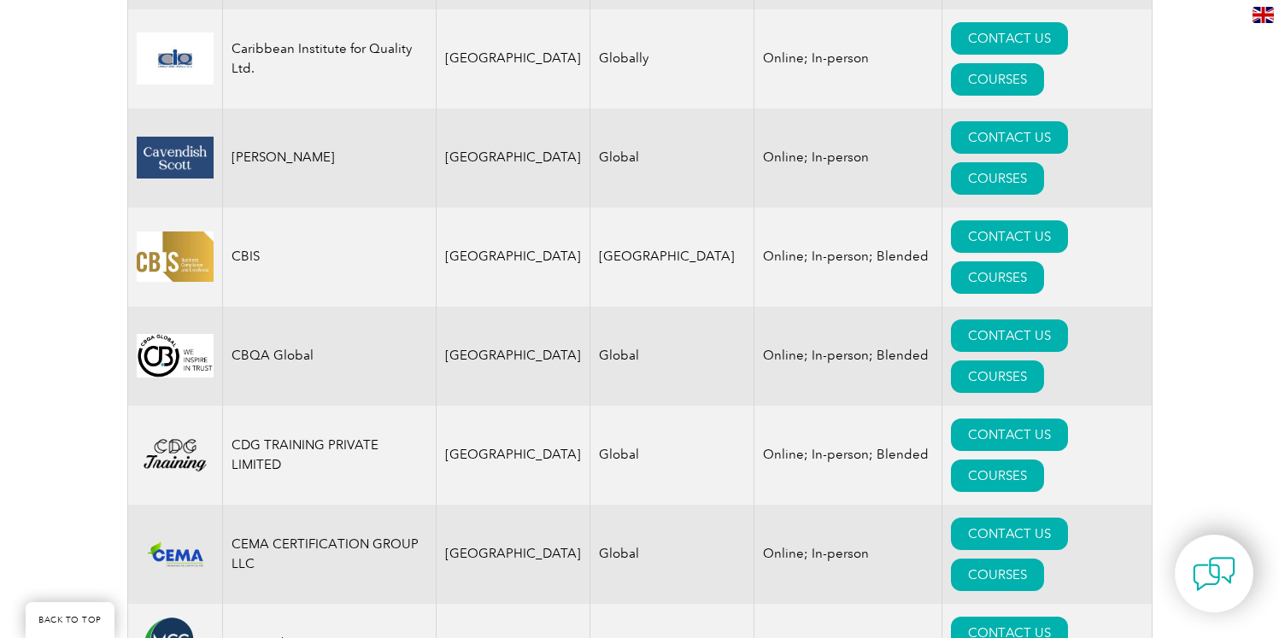
scroll to position [3786, 0]
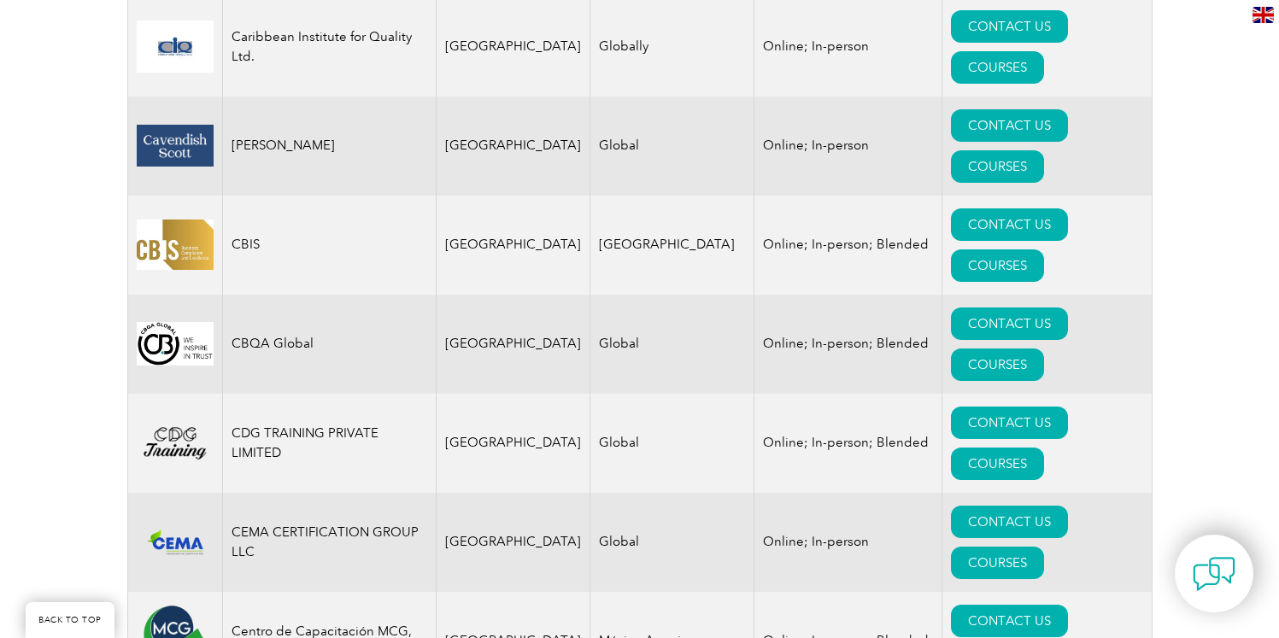
drag, startPoint x: 319, startPoint y: 424, endPoint x: 226, endPoint y: 411, distance: 93.2
copy td "Crescita International Certifications"
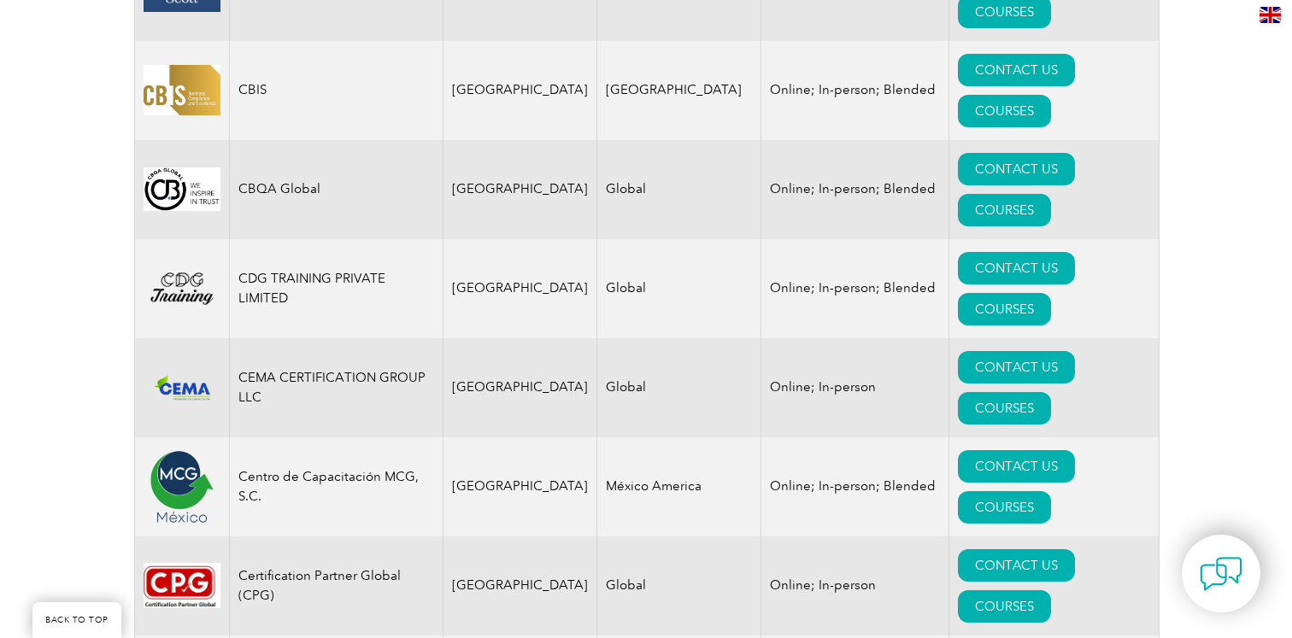
scroll to position [3978, 0]
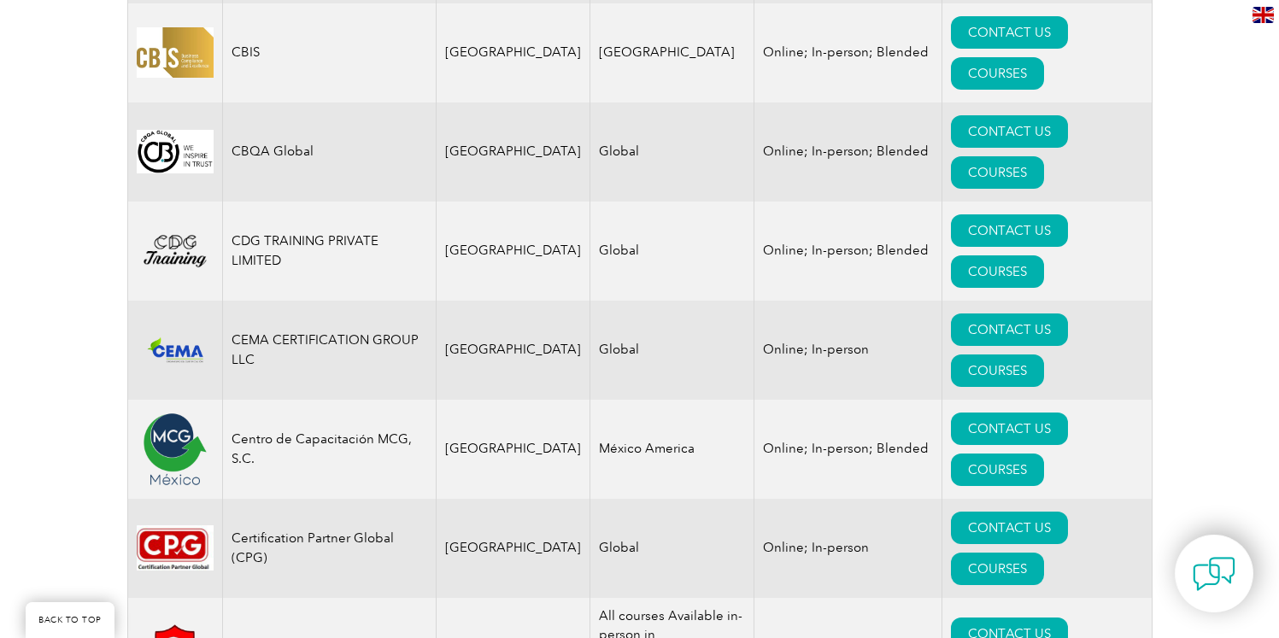
drag, startPoint x: 362, startPoint y: 401, endPoint x: 296, endPoint y: 398, distance: 66.7
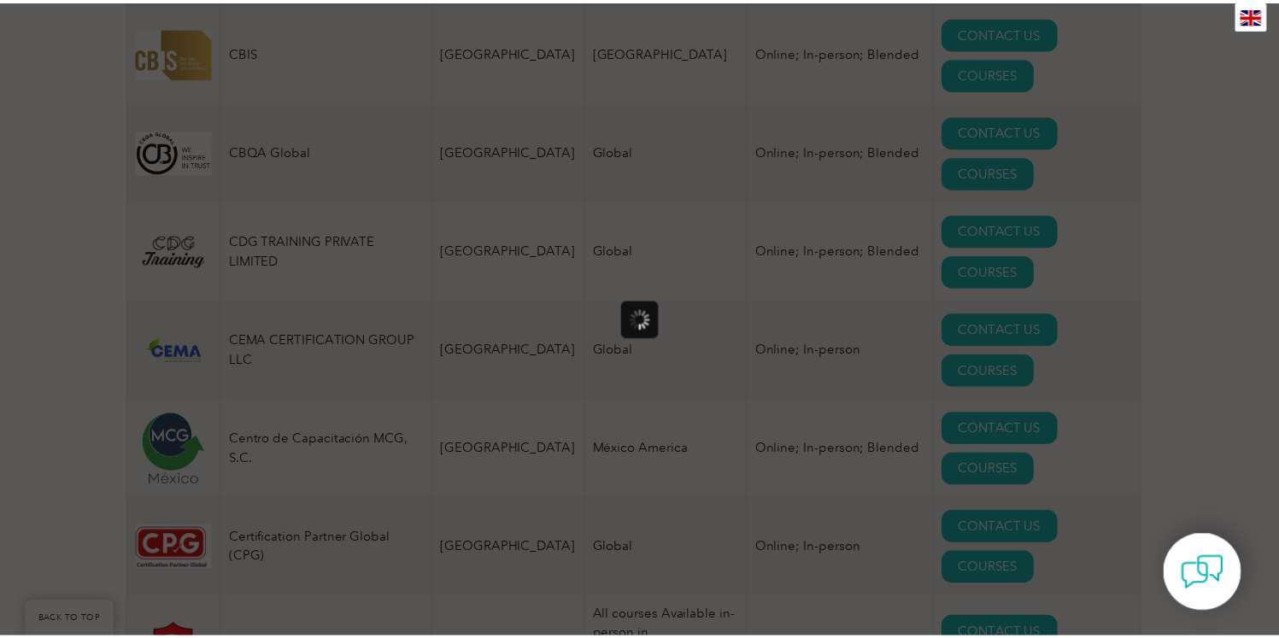
scroll to position [0, 0]
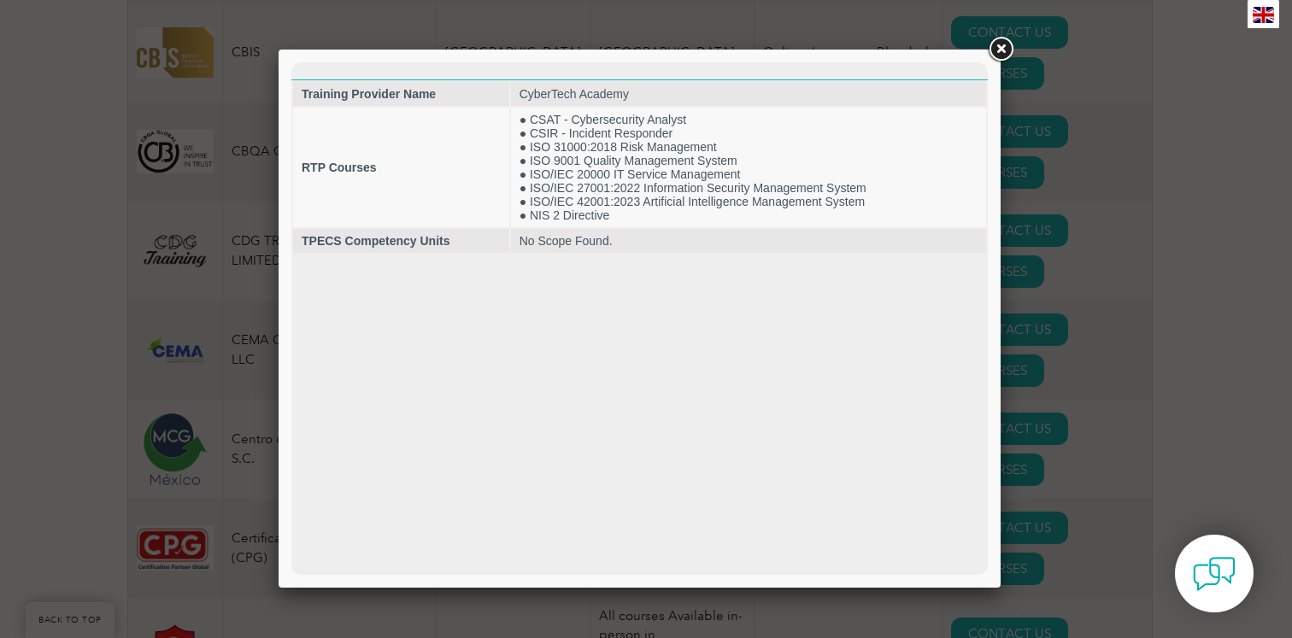
click at [1002, 49] on link at bounding box center [1000, 49] width 31 height 31
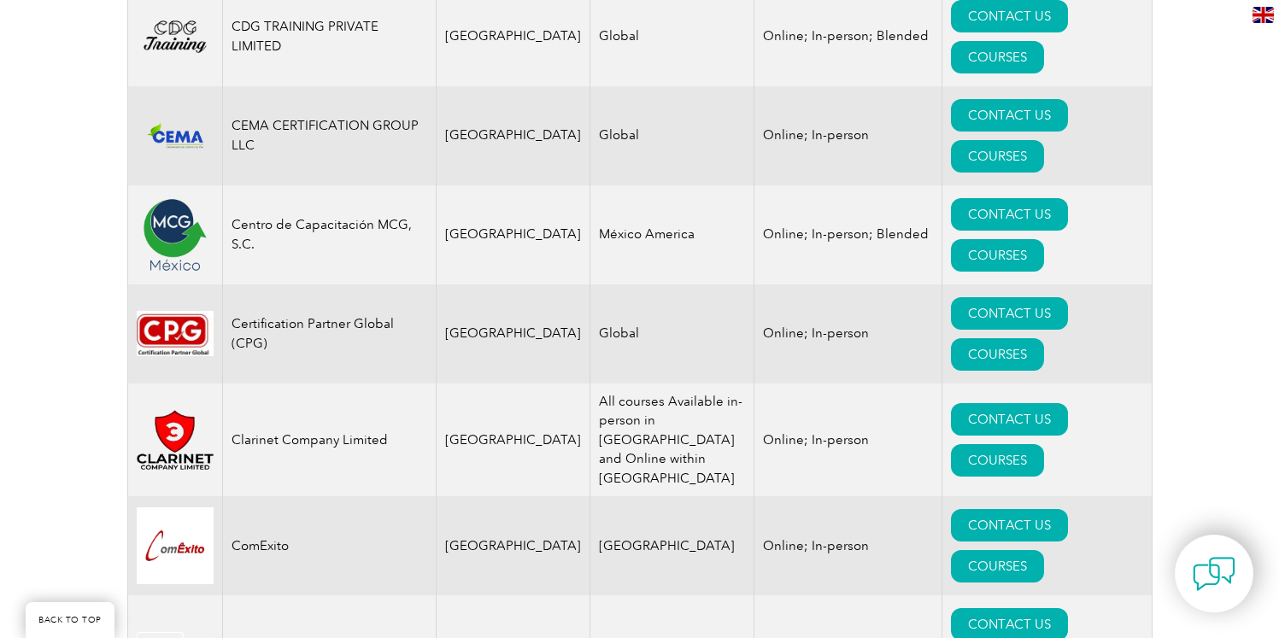
scroll to position [4195, 0]
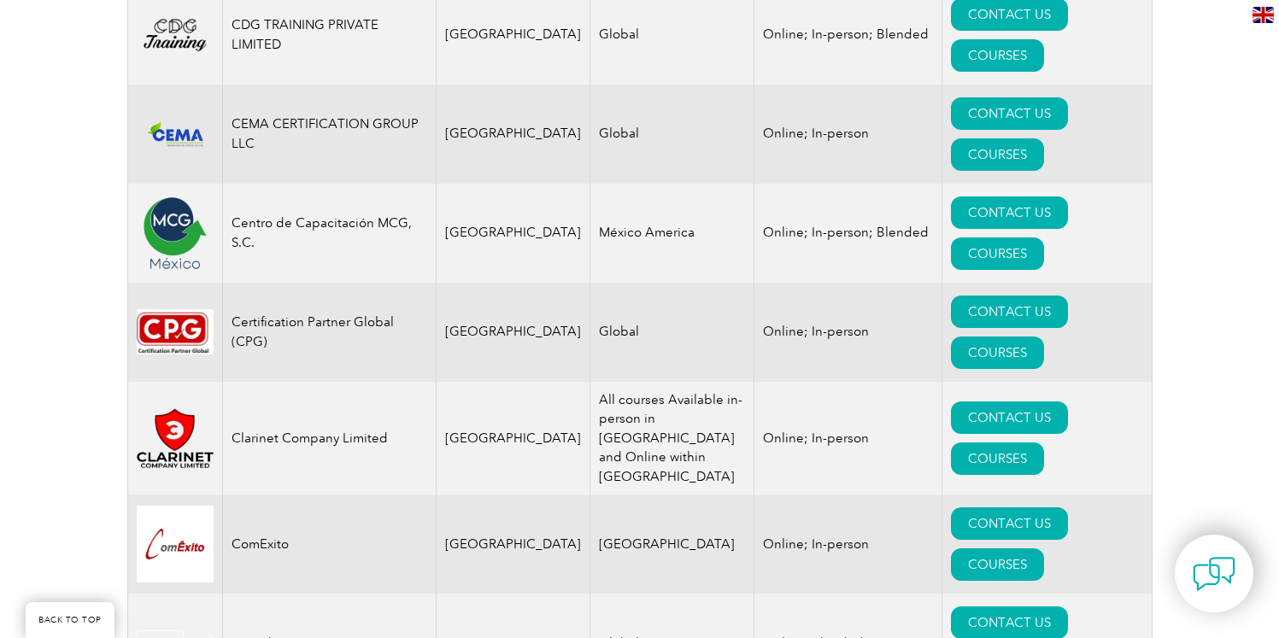
drag, startPoint x: 644, startPoint y: 256, endPoint x: 679, endPoint y: 284, distance: 45.0
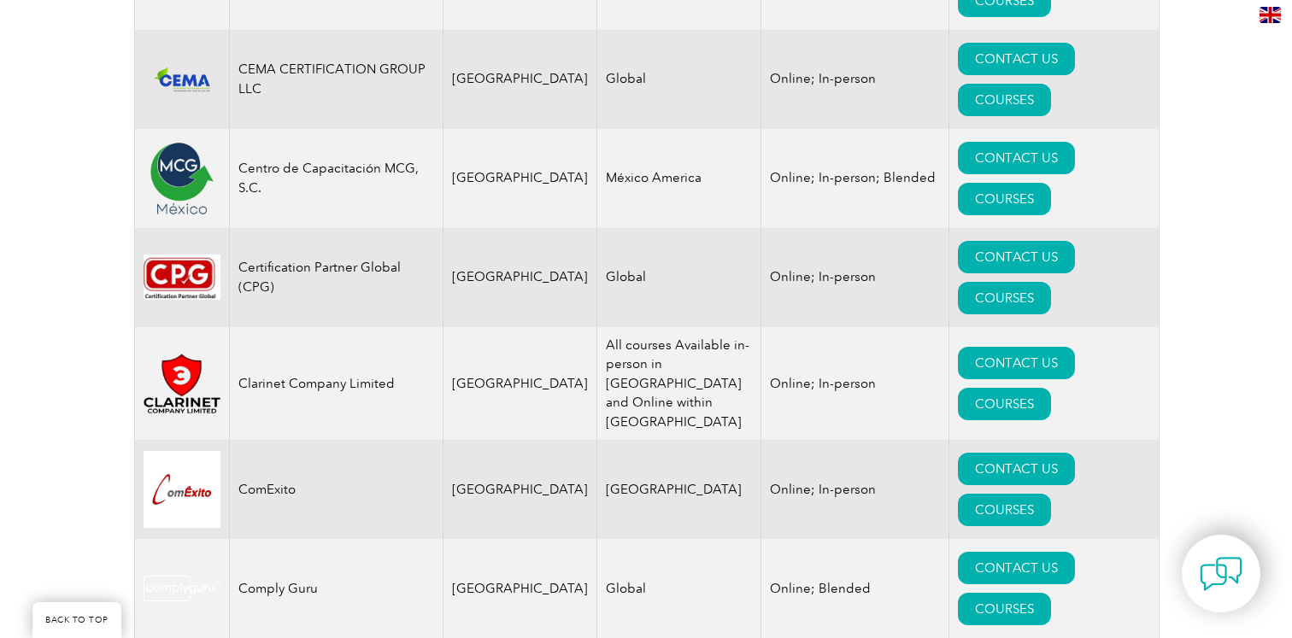
scroll to position [4285, 0]
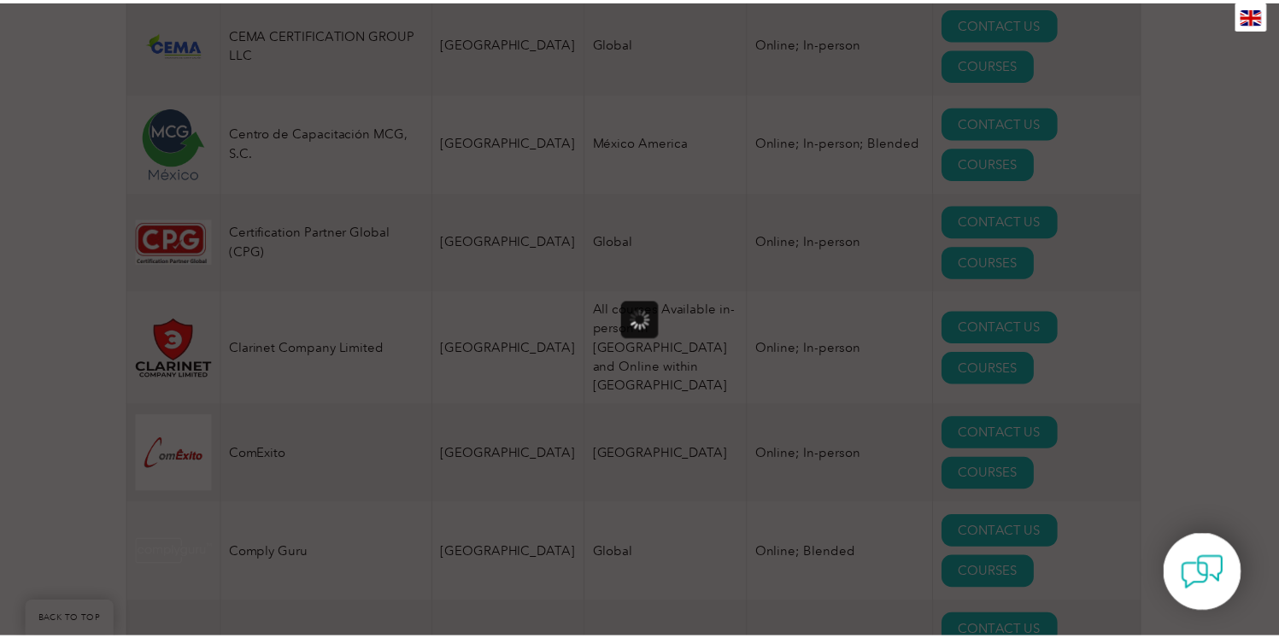
scroll to position [0, 0]
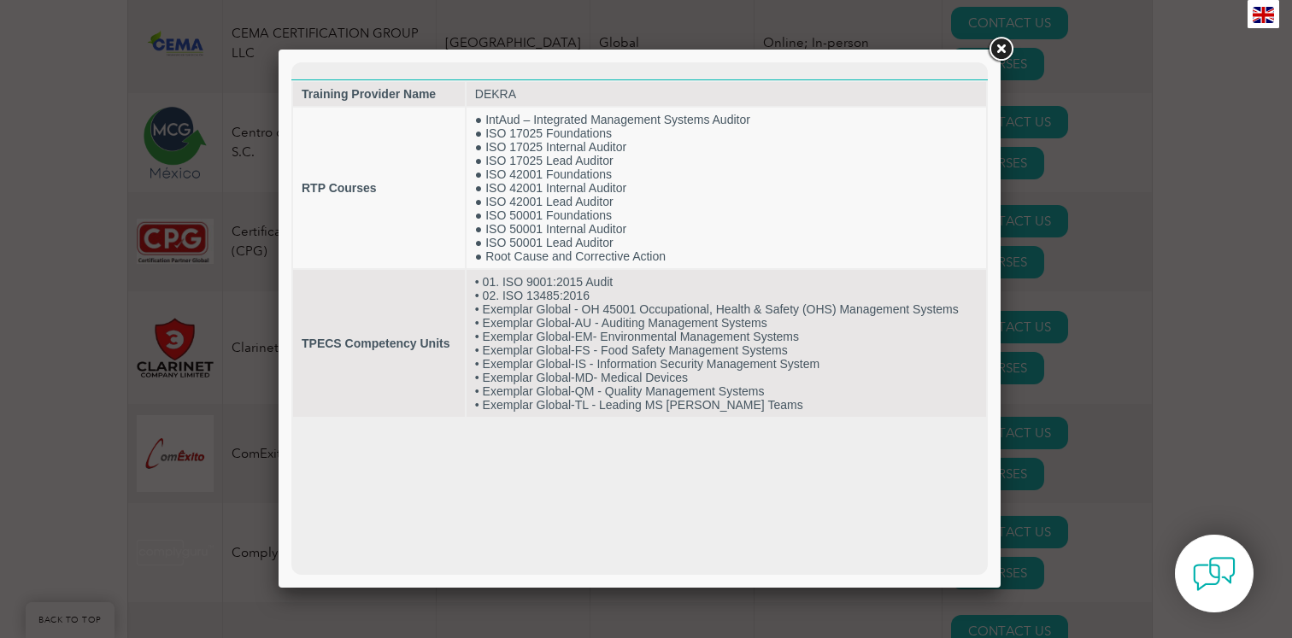
click at [997, 55] on link at bounding box center [1000, 49] width 31 height 31
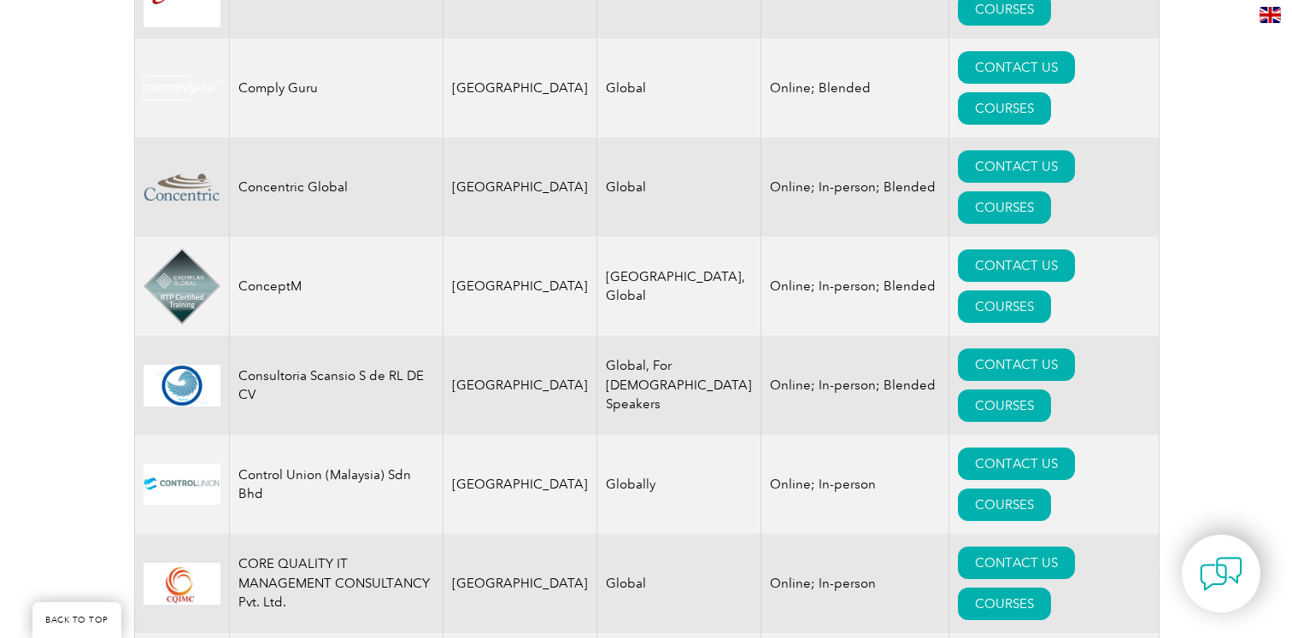
scroll to position [4772, 0]
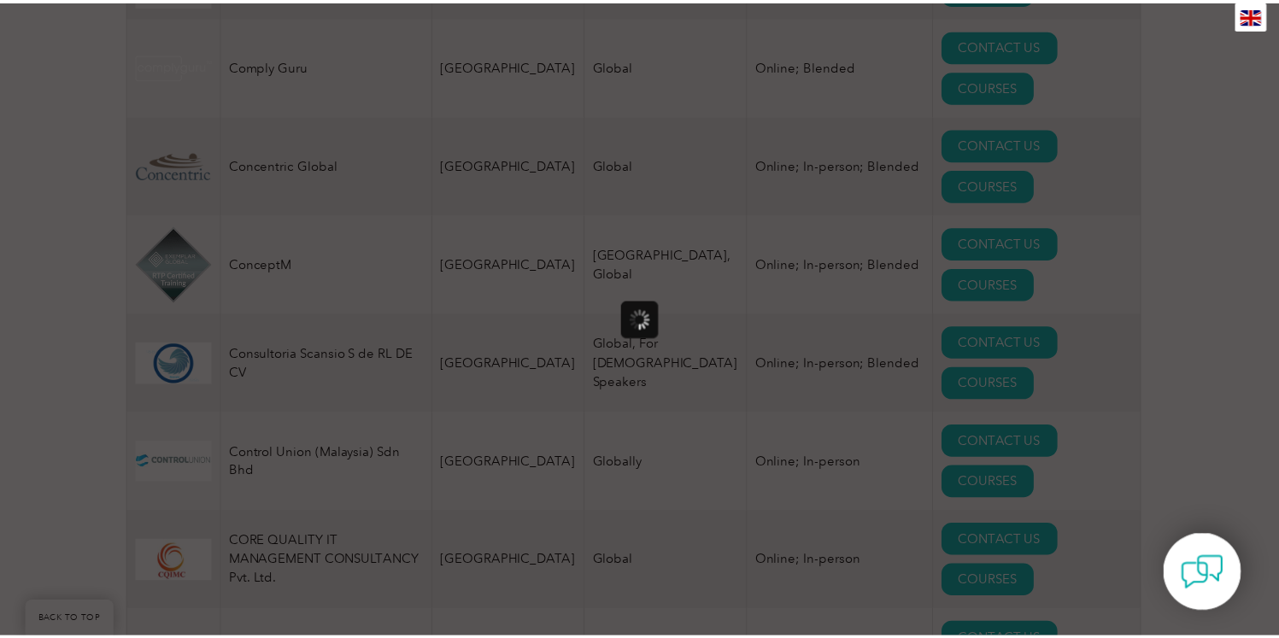
scroll to position [0, 0]
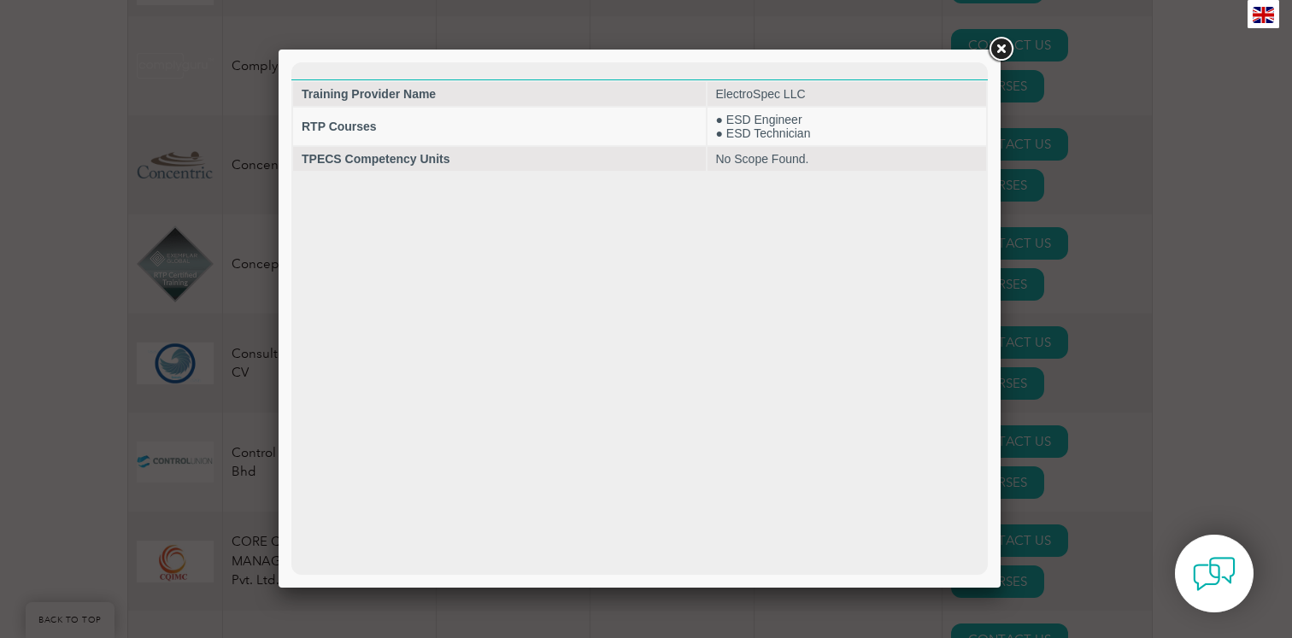
click at [997, 54] on link at bounding box center [1000, 49] width 31 height 31
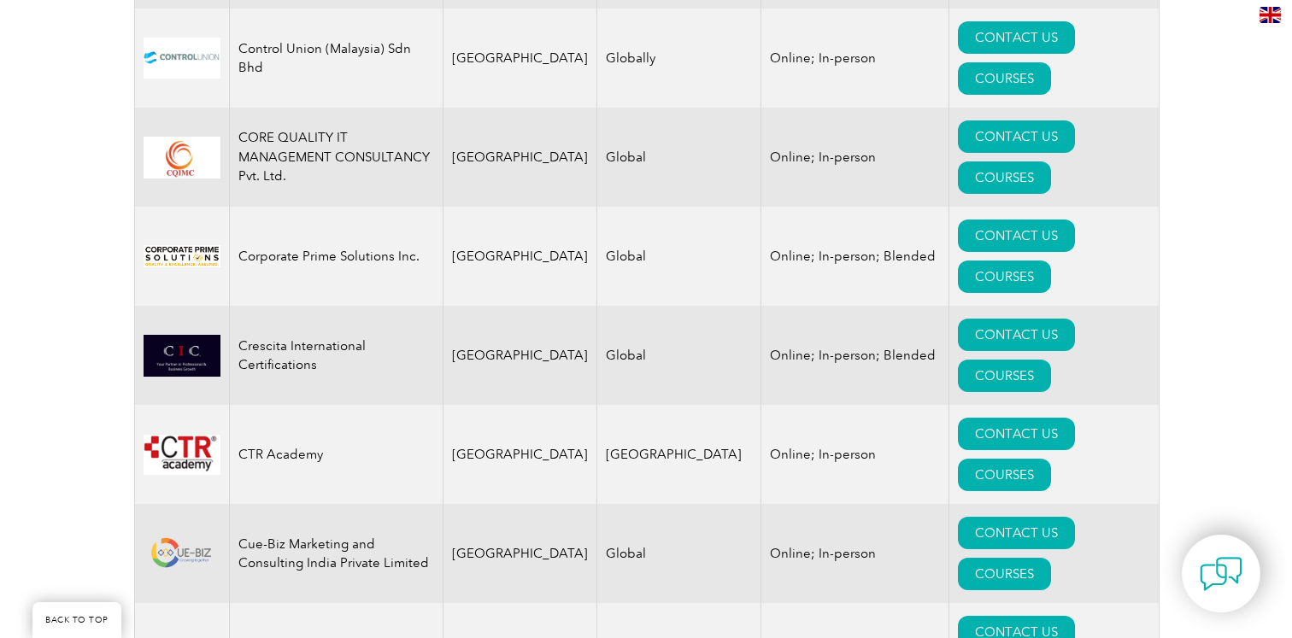
scroll to position [5194, 0]
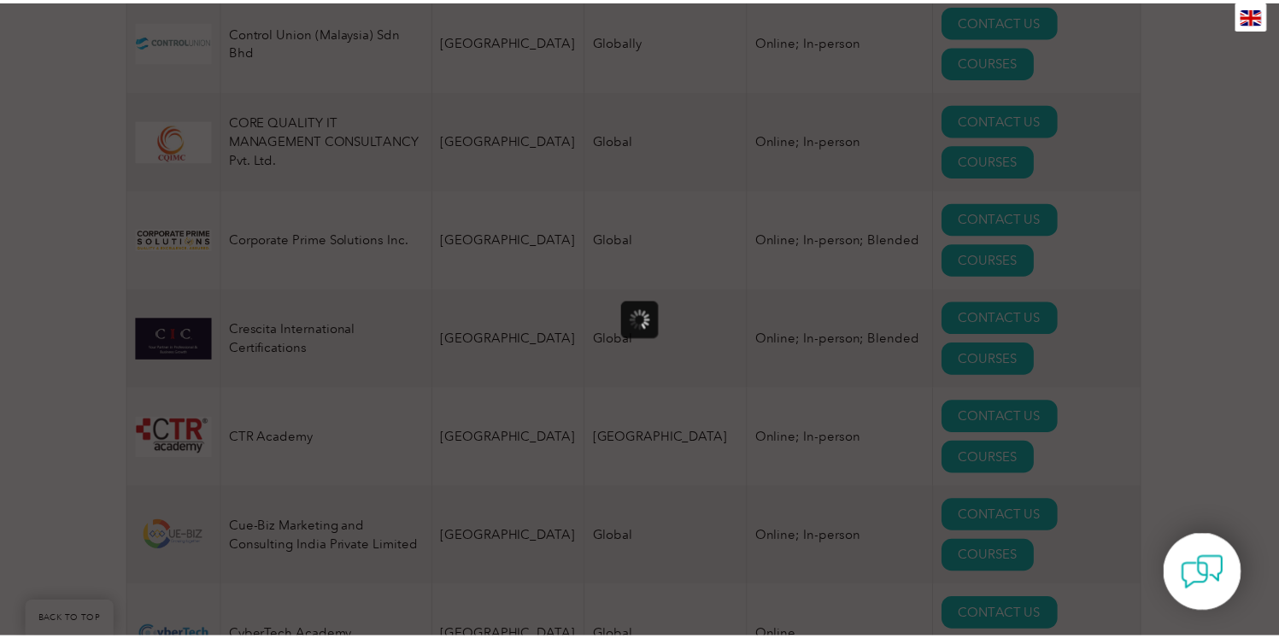
scroll to position [0, 0]
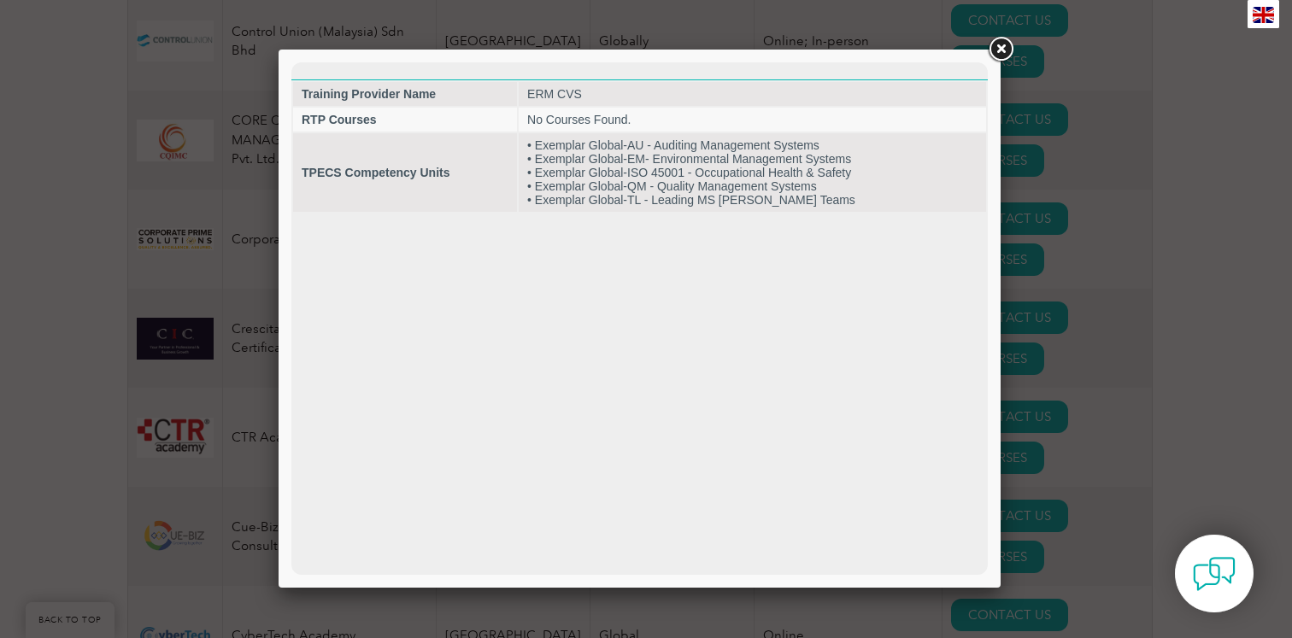
click at [1005, 56] on link at bounding box center [1000, 49] width 31 height 31
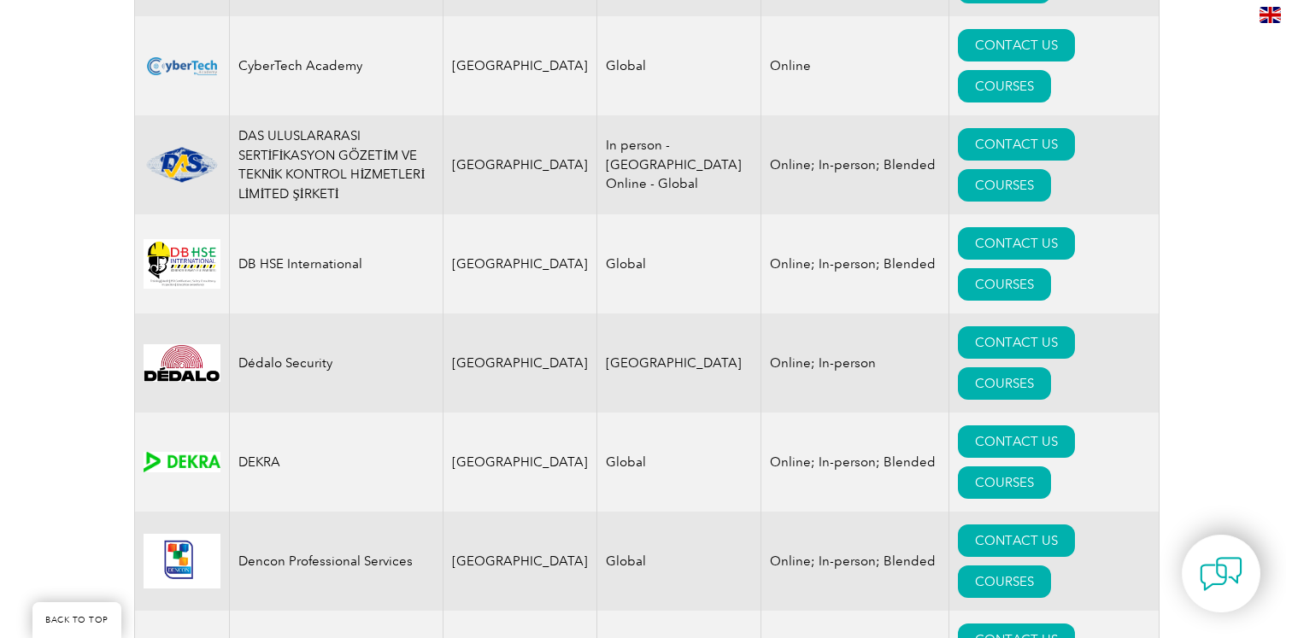
scroll to position [5813, 0]
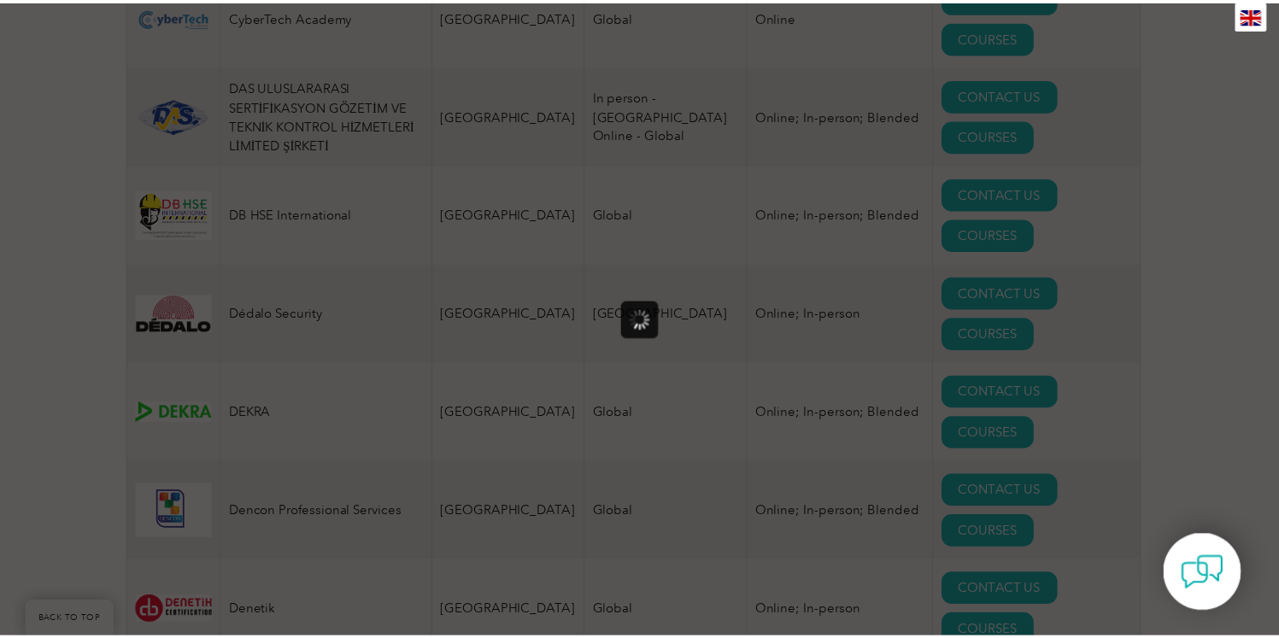
scroll to position [0, 0]
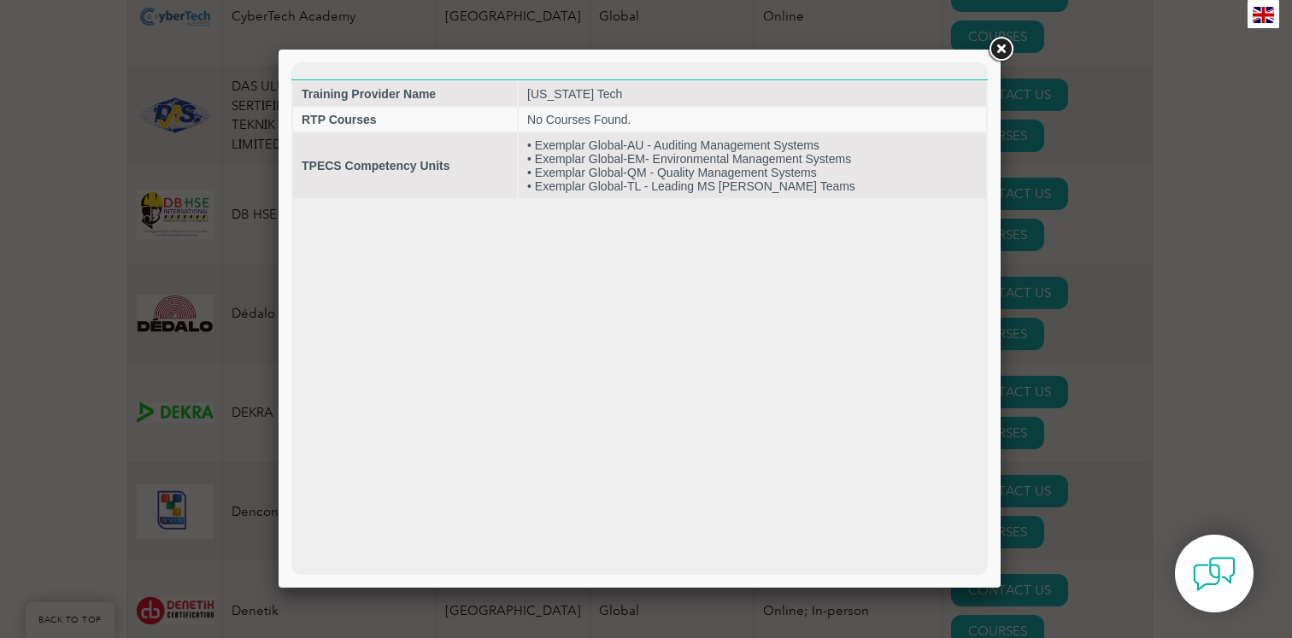
click at [1002, 59] on link at bounding box center [1000, 49] width 31 height 31
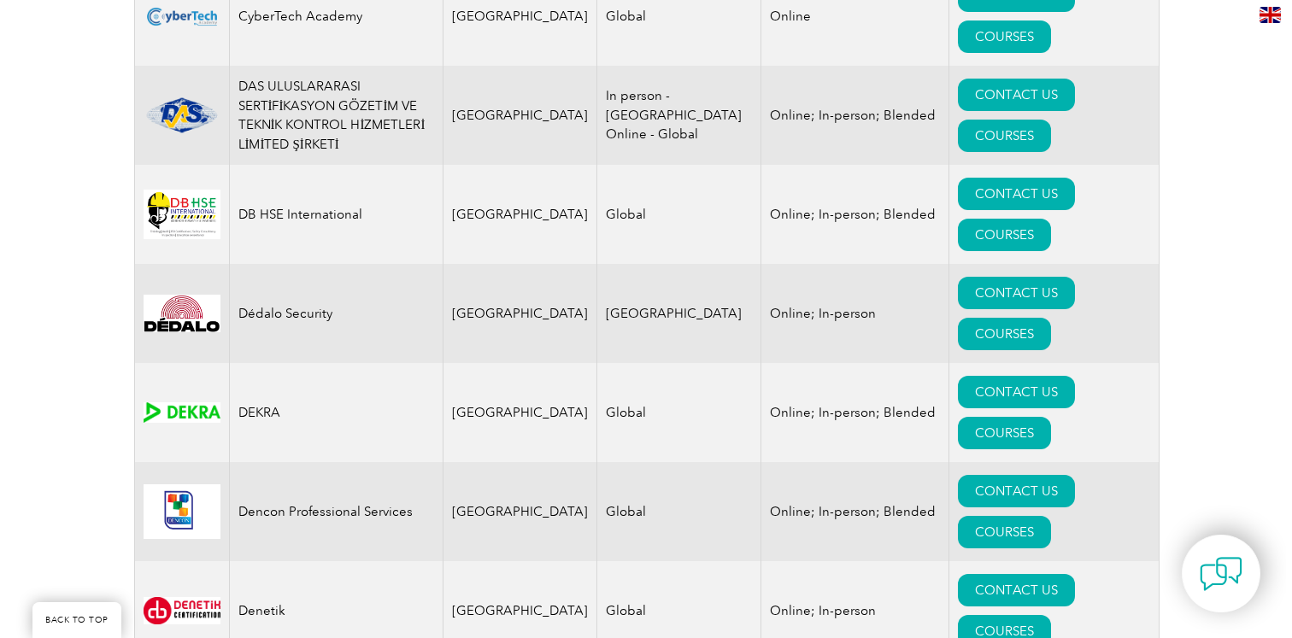
scroll to position [5814, 0]
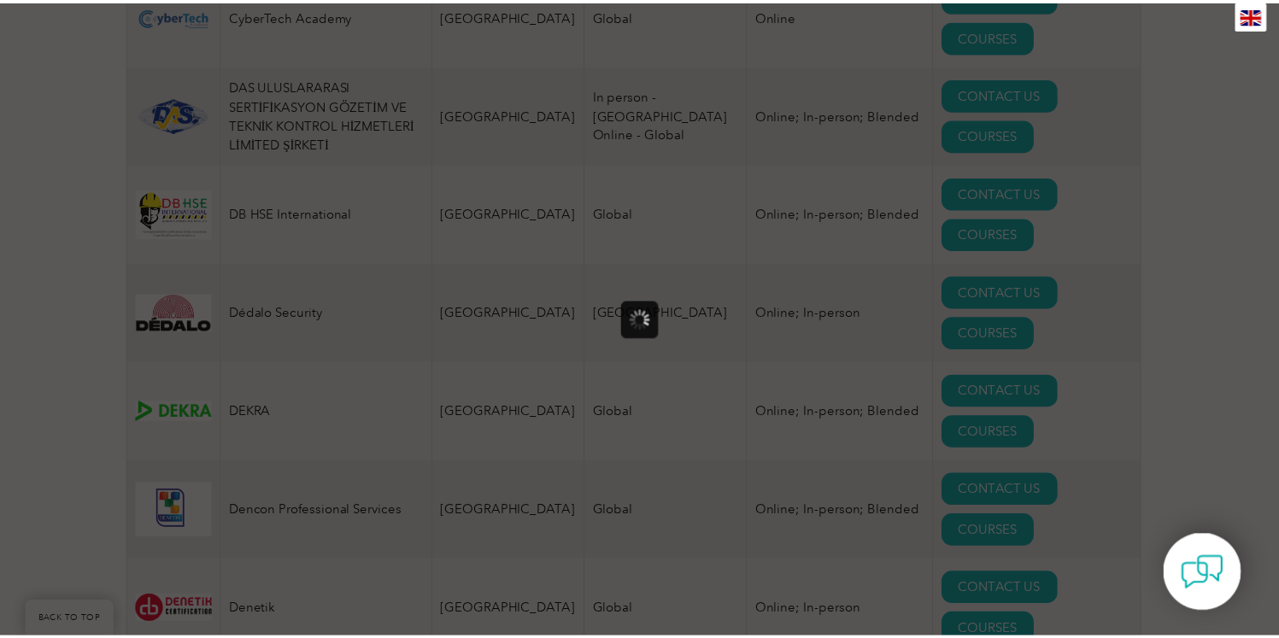
scroll to position [0, 0]
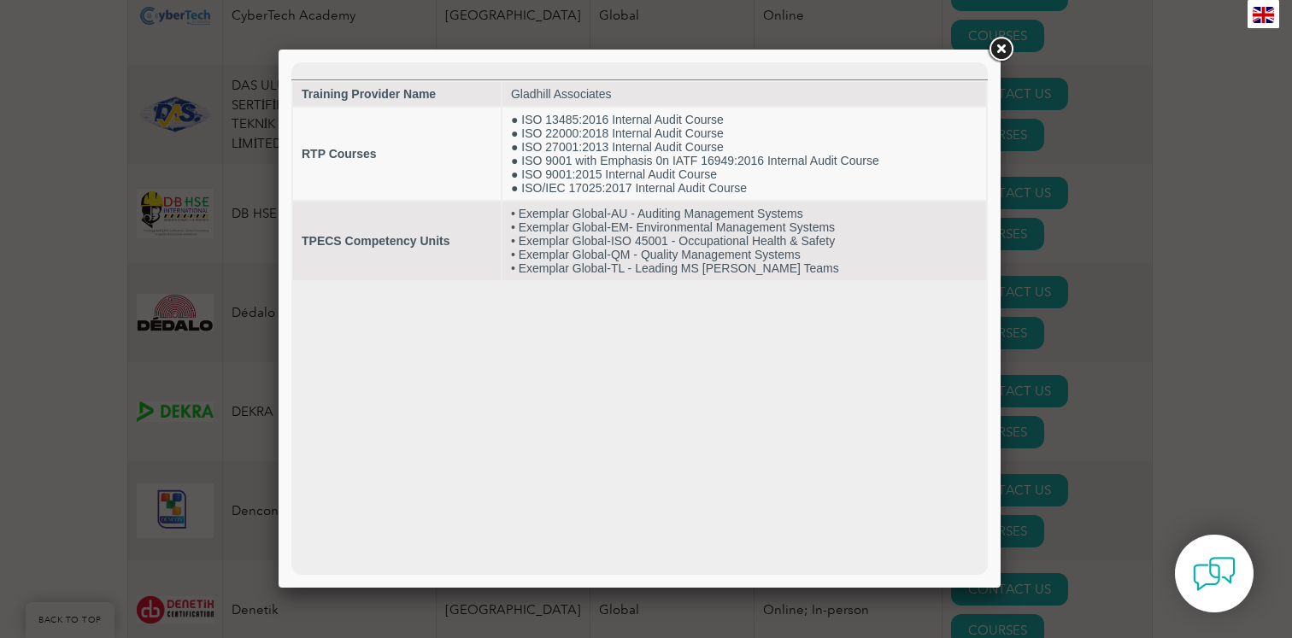
click at [998, 55] on link at bounding box center [1000, 49] width 31 height 31
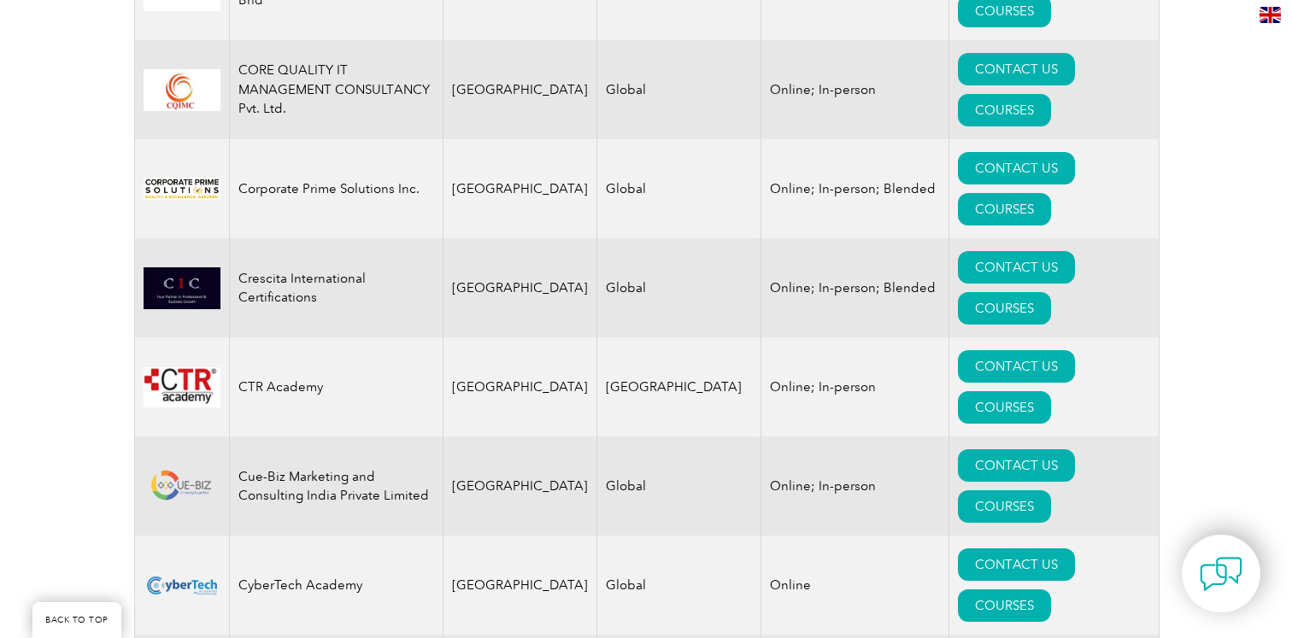
scroll to position [5203, 0]
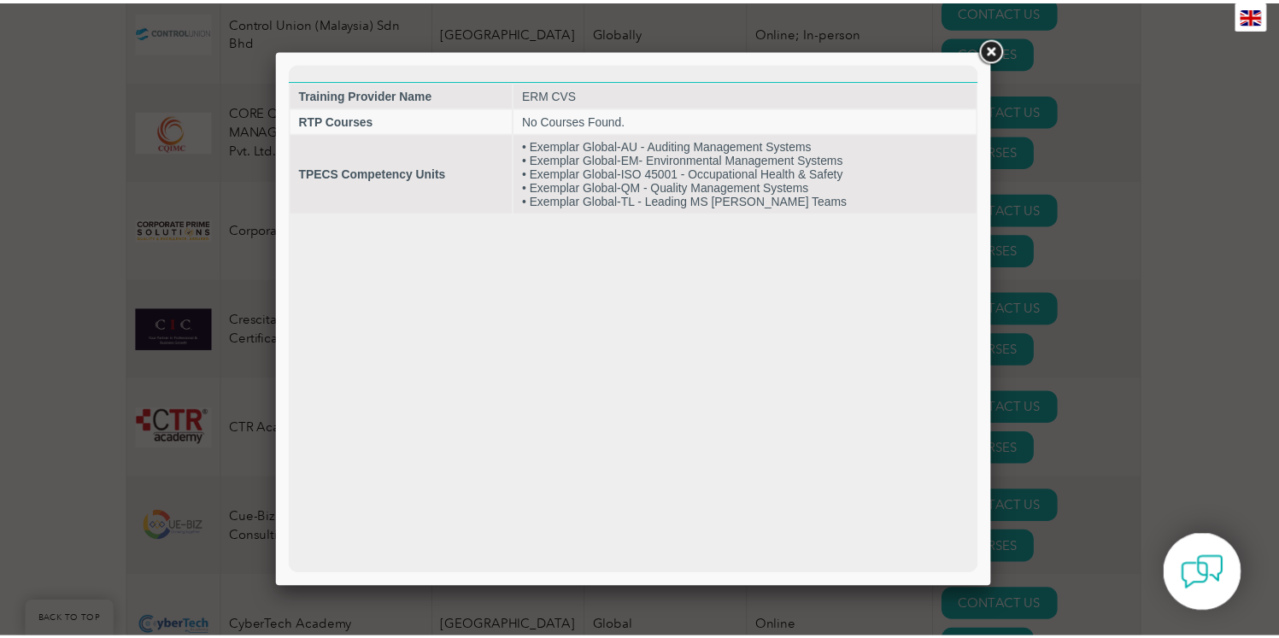
scroll to position [0, 0]
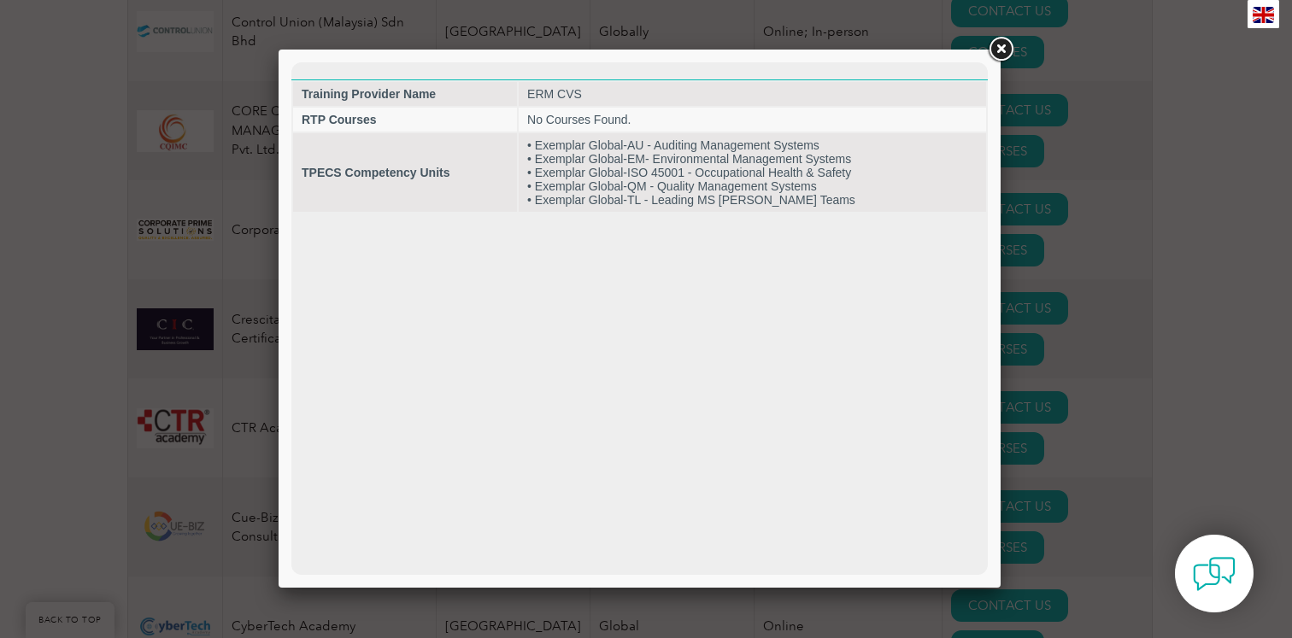
click at [1002, 54] on link at bounding box center [1000, 49] width 31 height 31
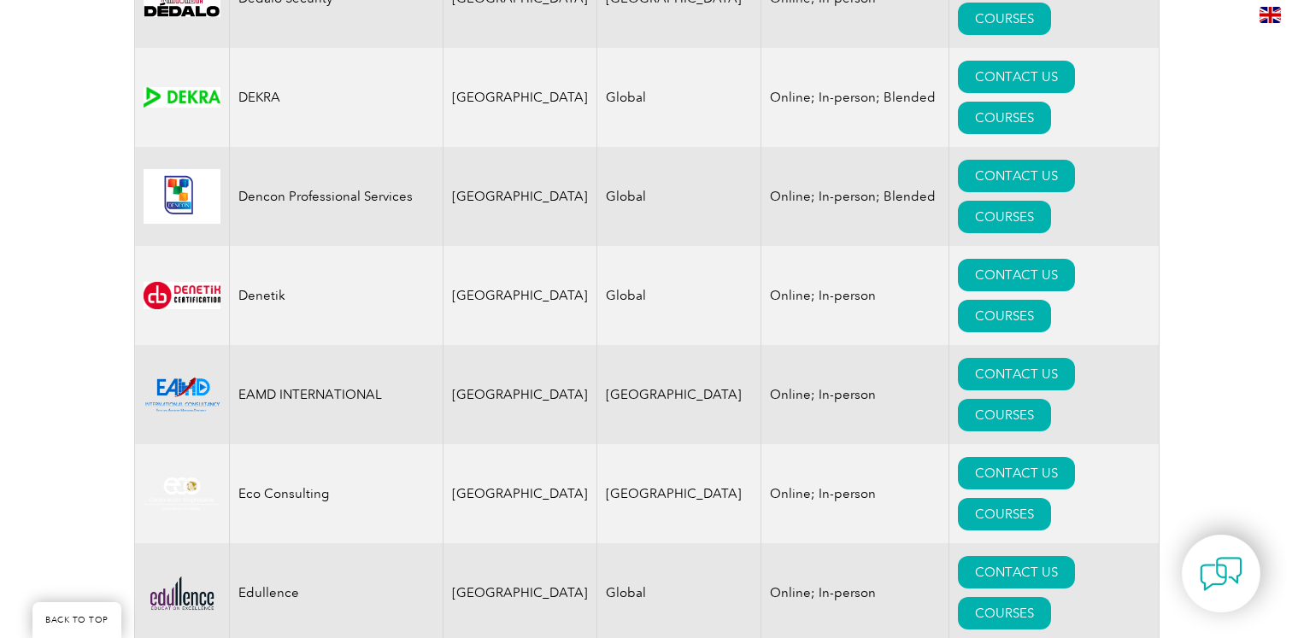
scroll to position [6172, 0]
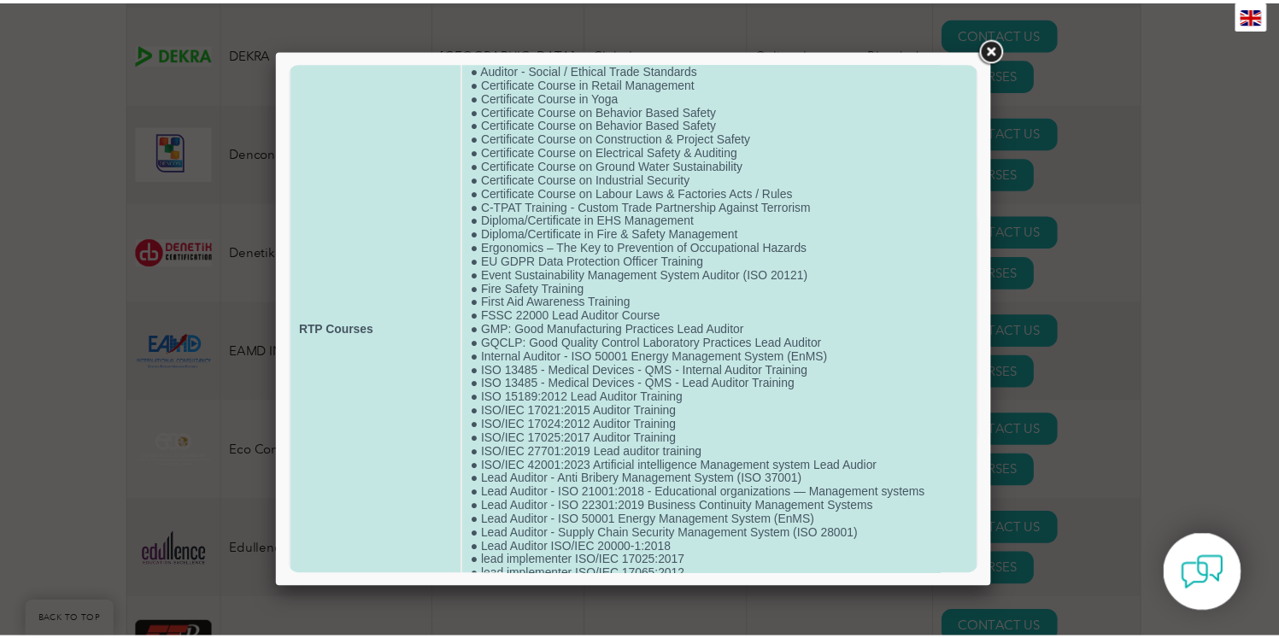
scroll to position [14, 0]
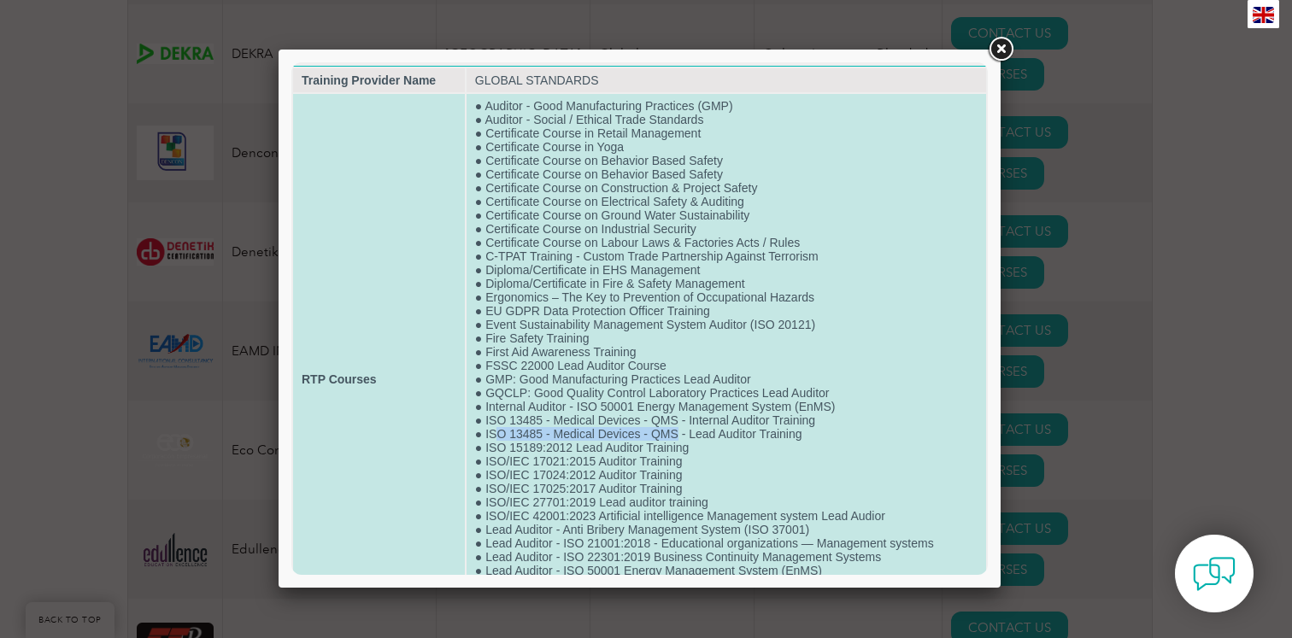
drag, startPoint x: 493, startPoint y: 456, endPoint x: 676, endPoint y: 458, distance: 182.9
click at [676, 458] on td "● Auditor - Good Manufacturing Practices (GMP) ● Auditor - Social / Ethical Tra…" at bounding box center [727, 379] width 520 height 571
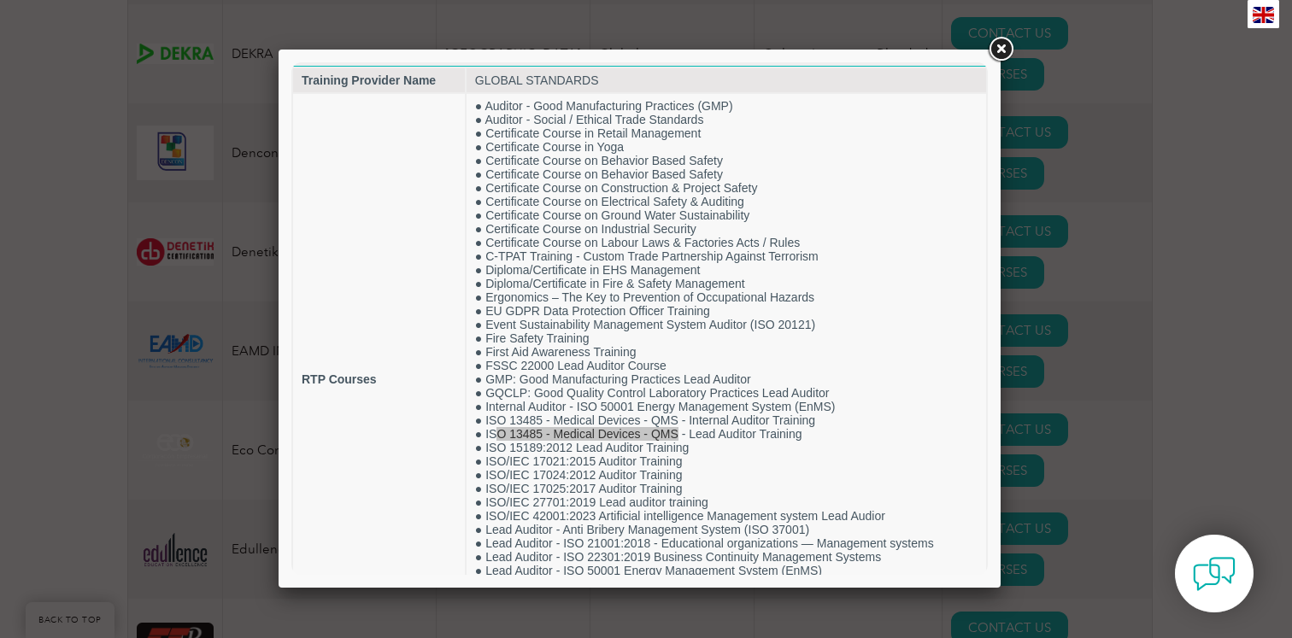
click at [1000, 52] on link at bounding box center [1000, 49] width 31 height 31
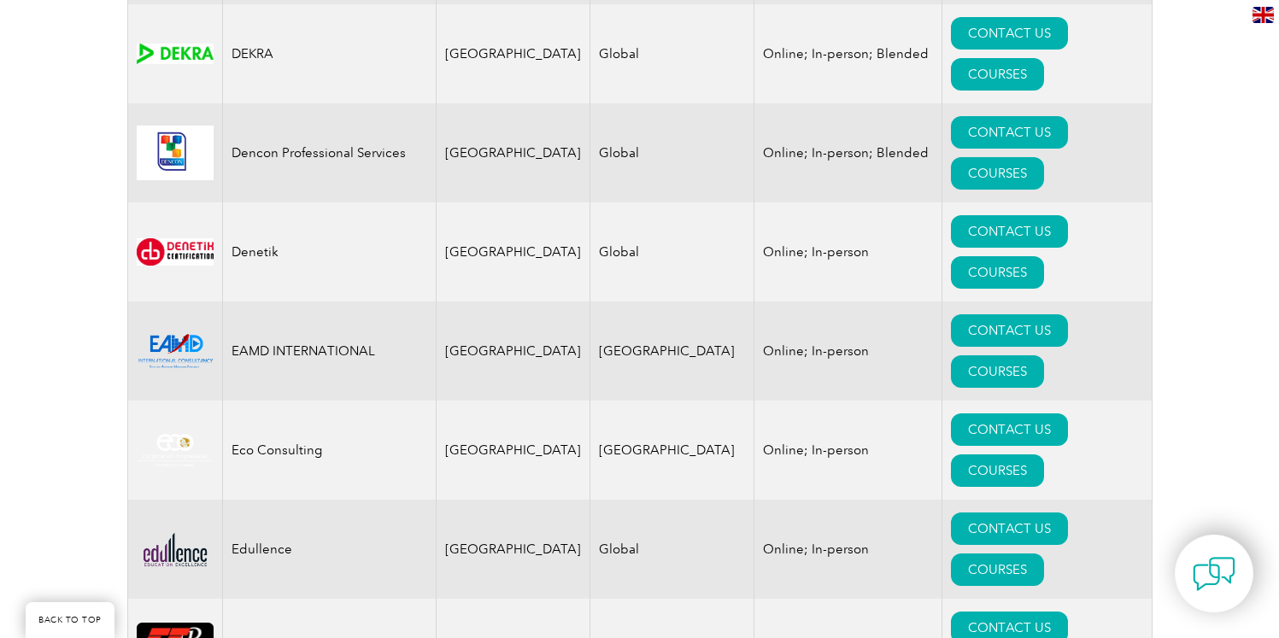
drag, startPoint x: 366, startPoint y: 208, endPoint x: 215, endPoint y: 196, distance: 150.9
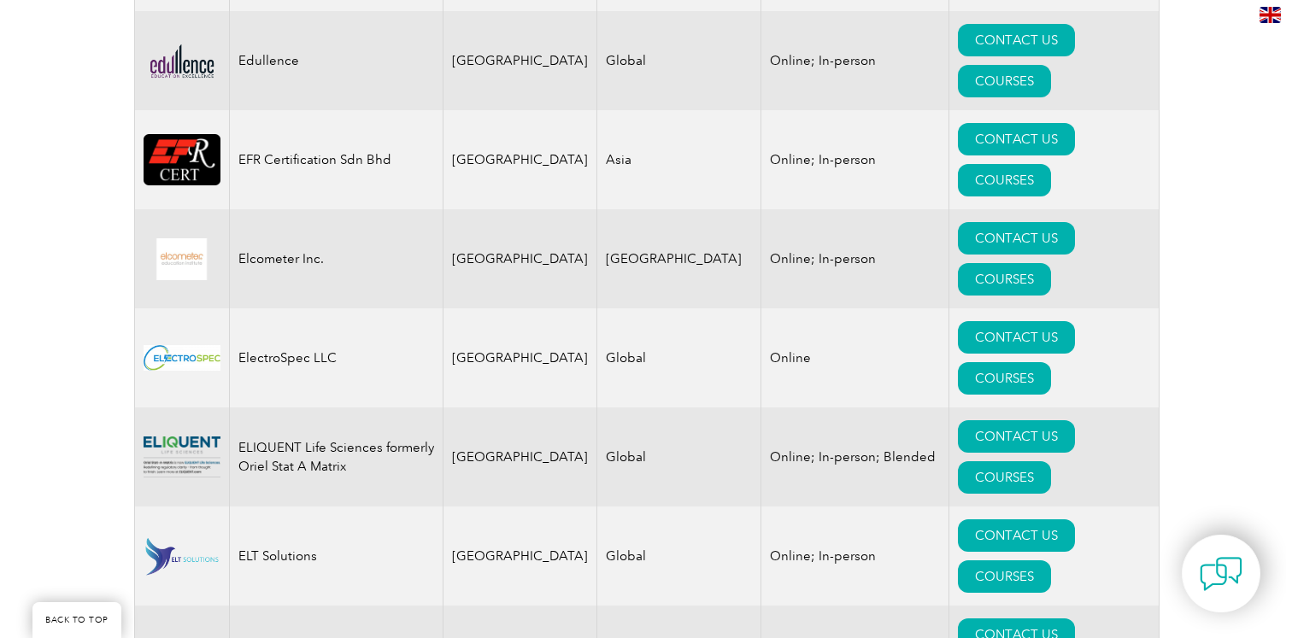
scroll to position [6662, 0]
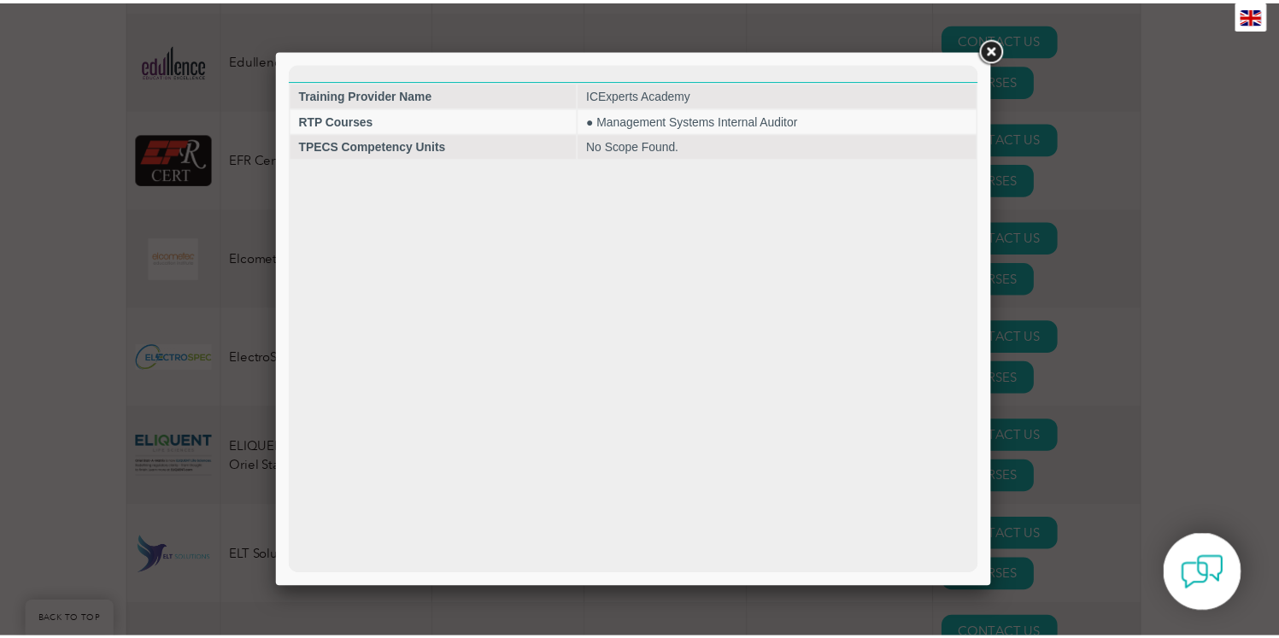
scroll to position [0, 0]
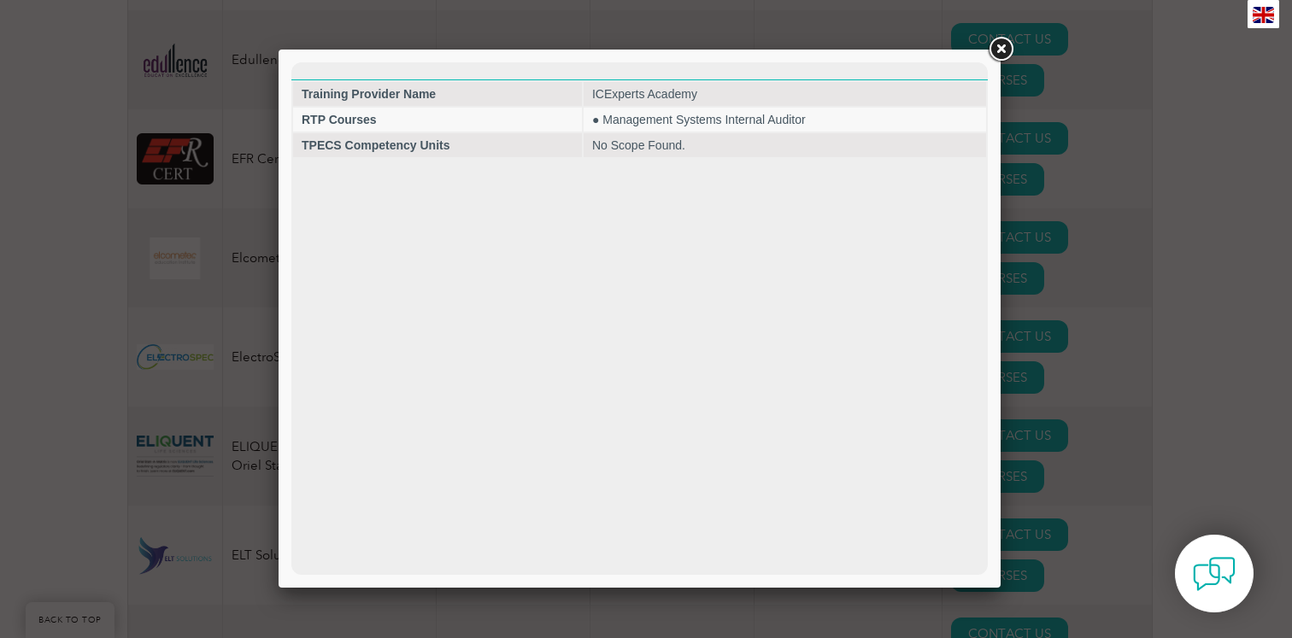
click at [992, 39] on link at bounding box center [1000, 49] width 31 height 31
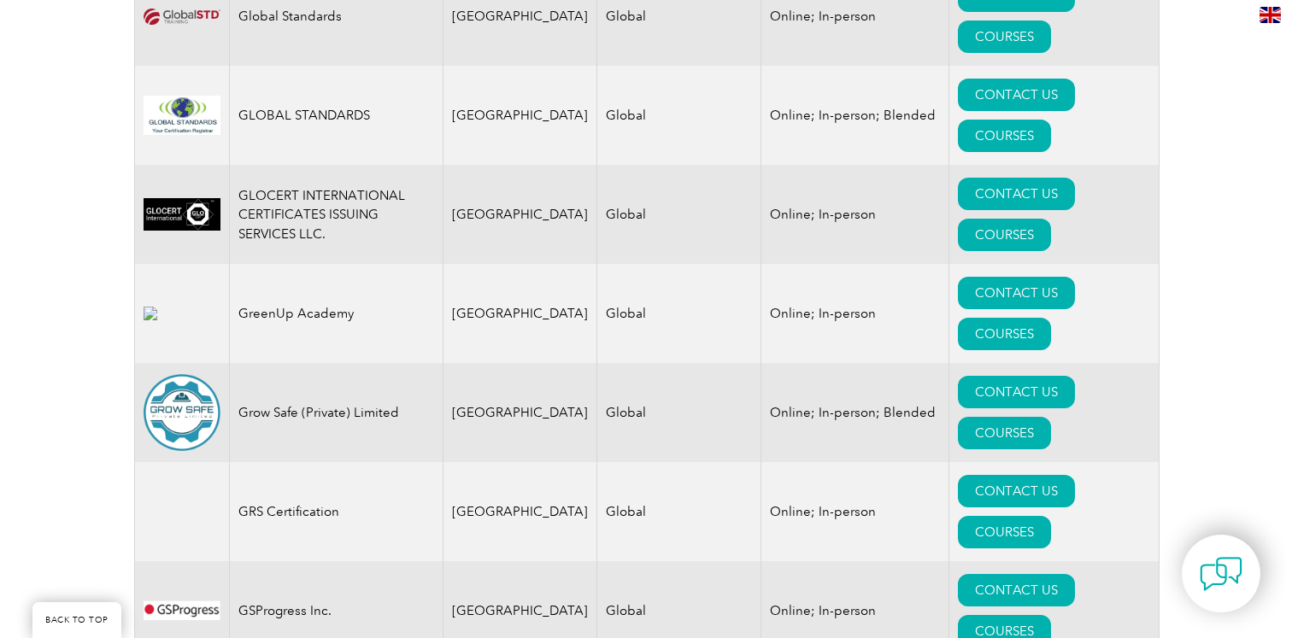
scroll to position [8693, 0]
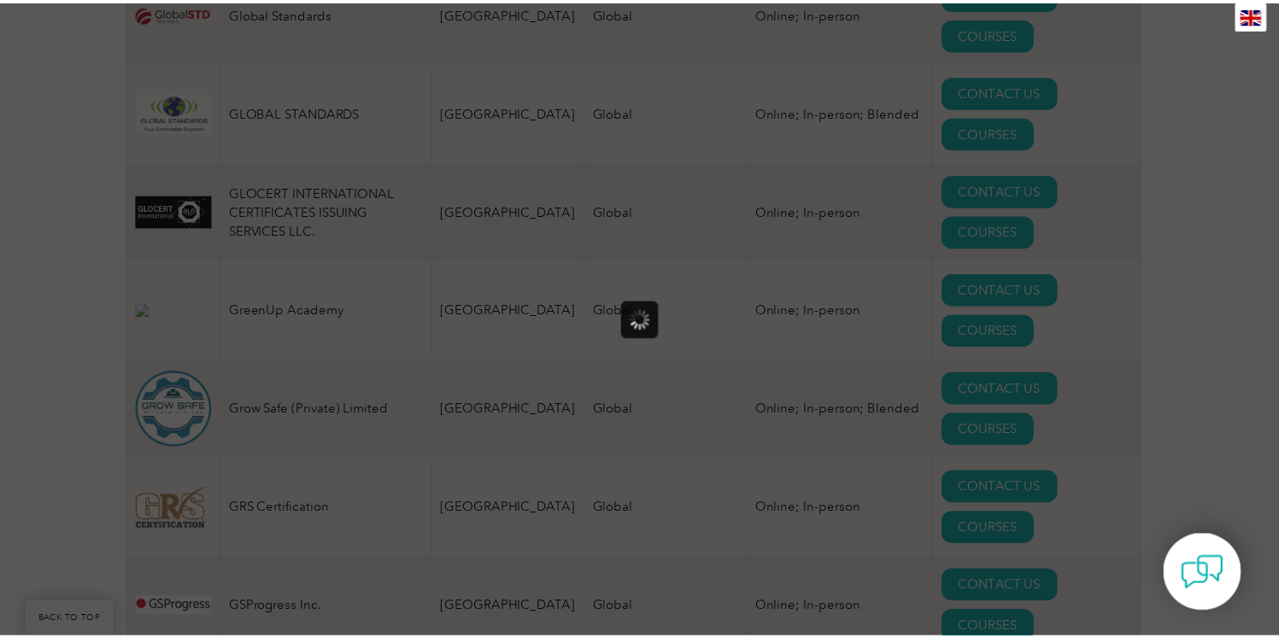
scroll to position [0, 0]
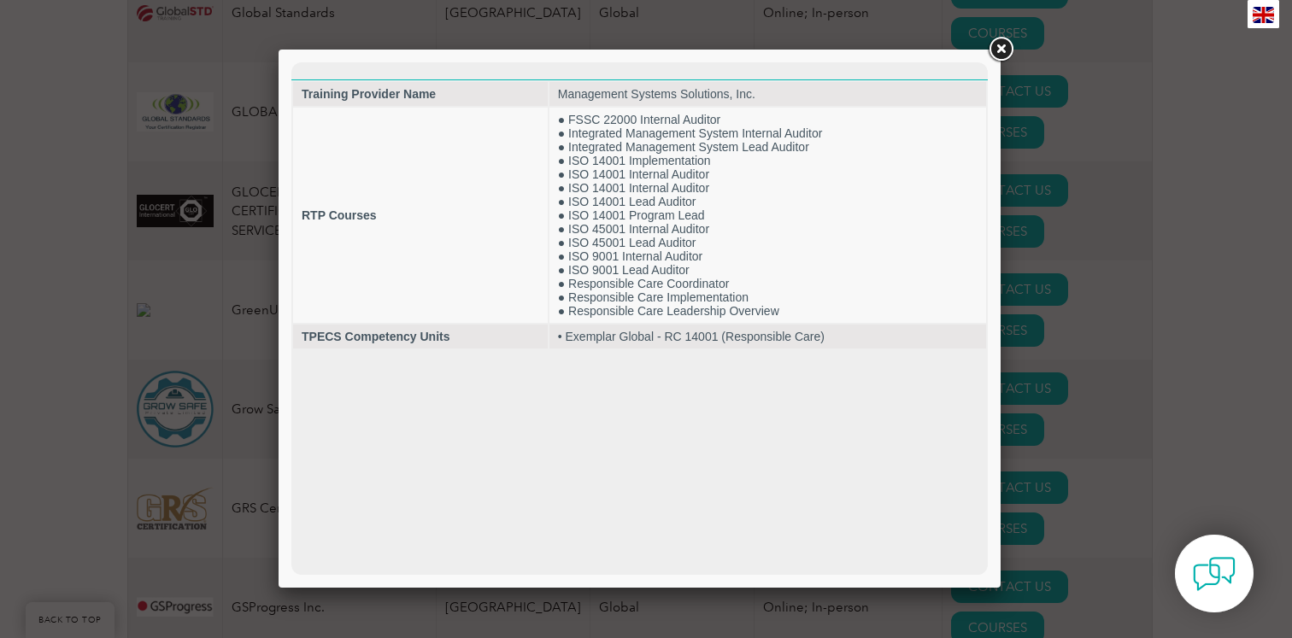
click at [999, 50] on link at bounding box center [1000, 49] width 31 height 31
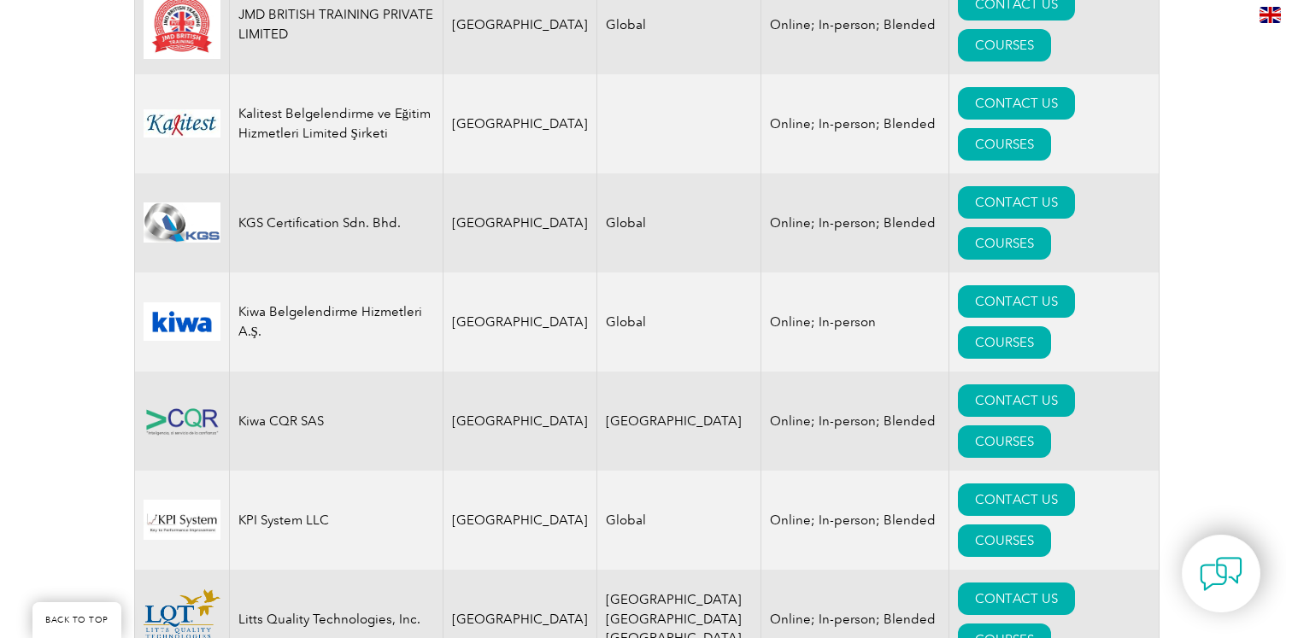
scroll to position [11560, 0]
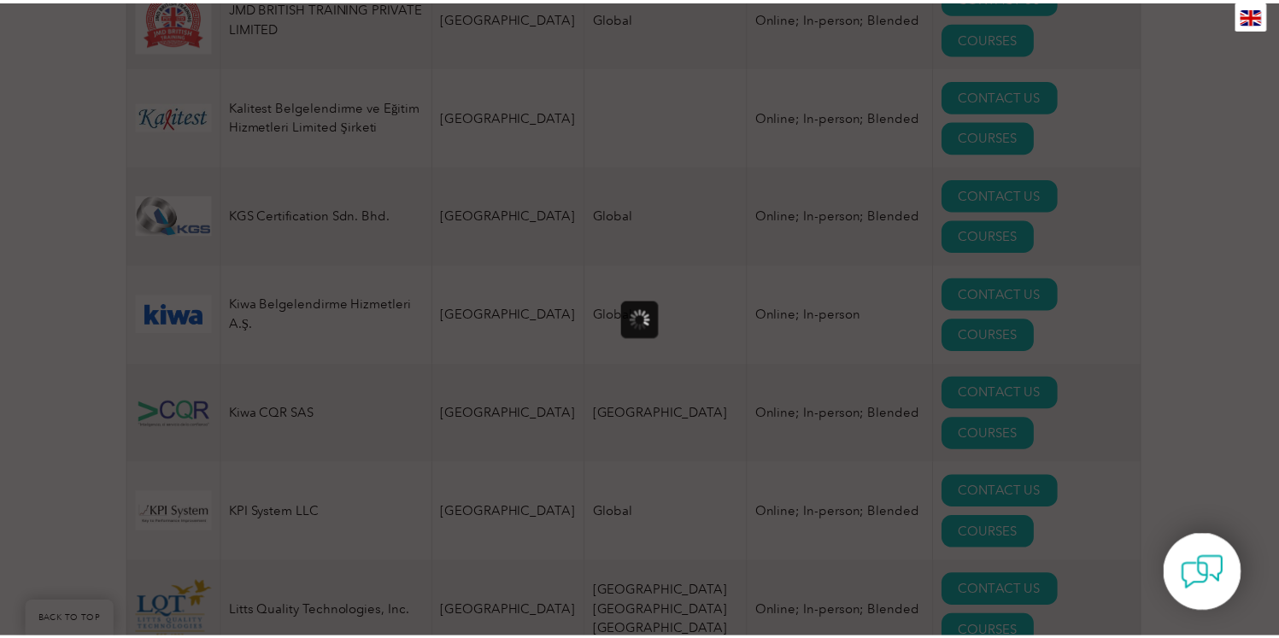
scroll to position [0, 0]
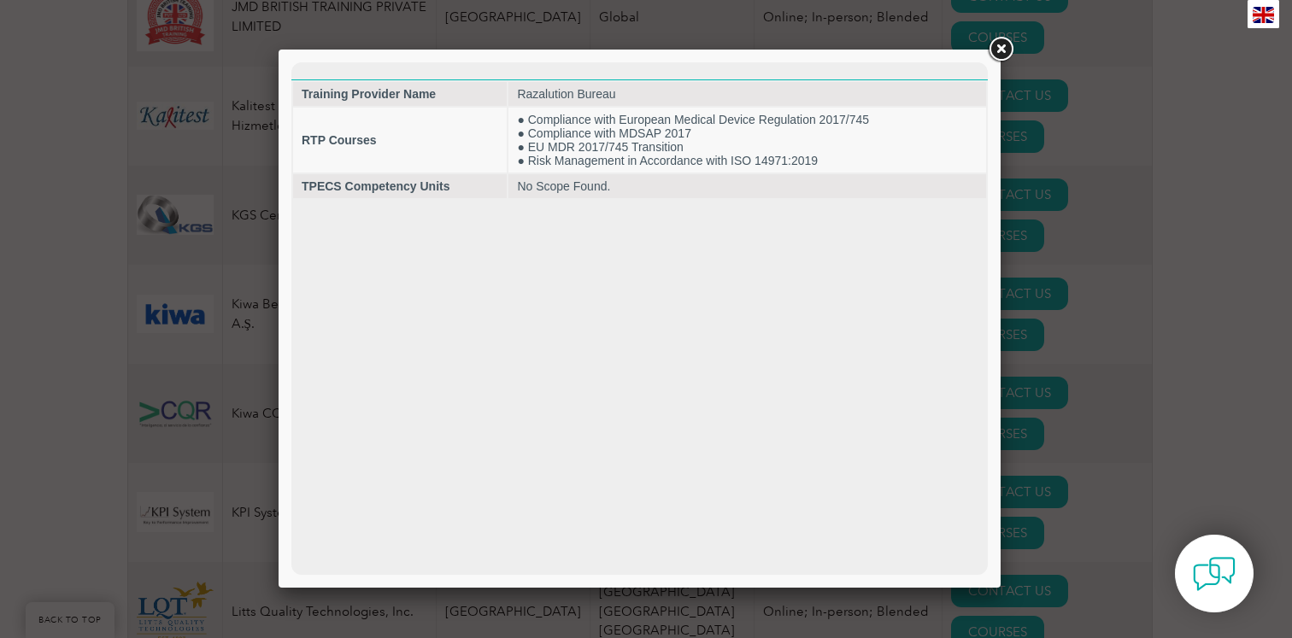
click at [1002, 50] on link at bounding box center [1000, 49] width 31 height 31
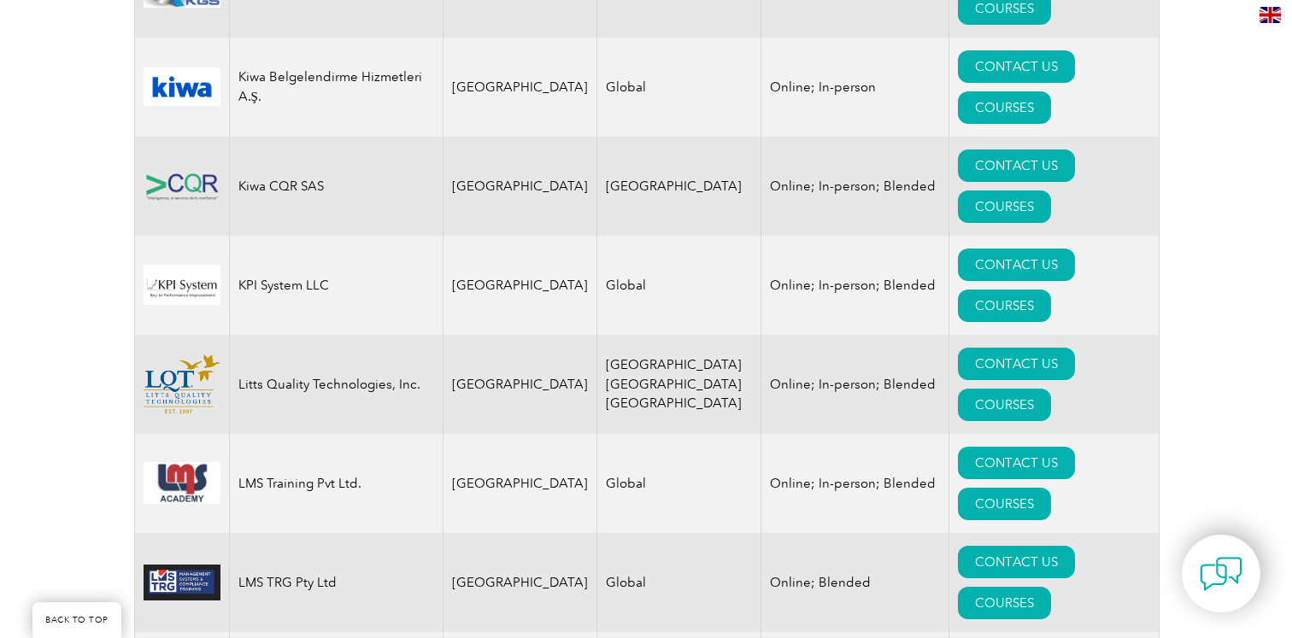
scroll to position [11803, 0]
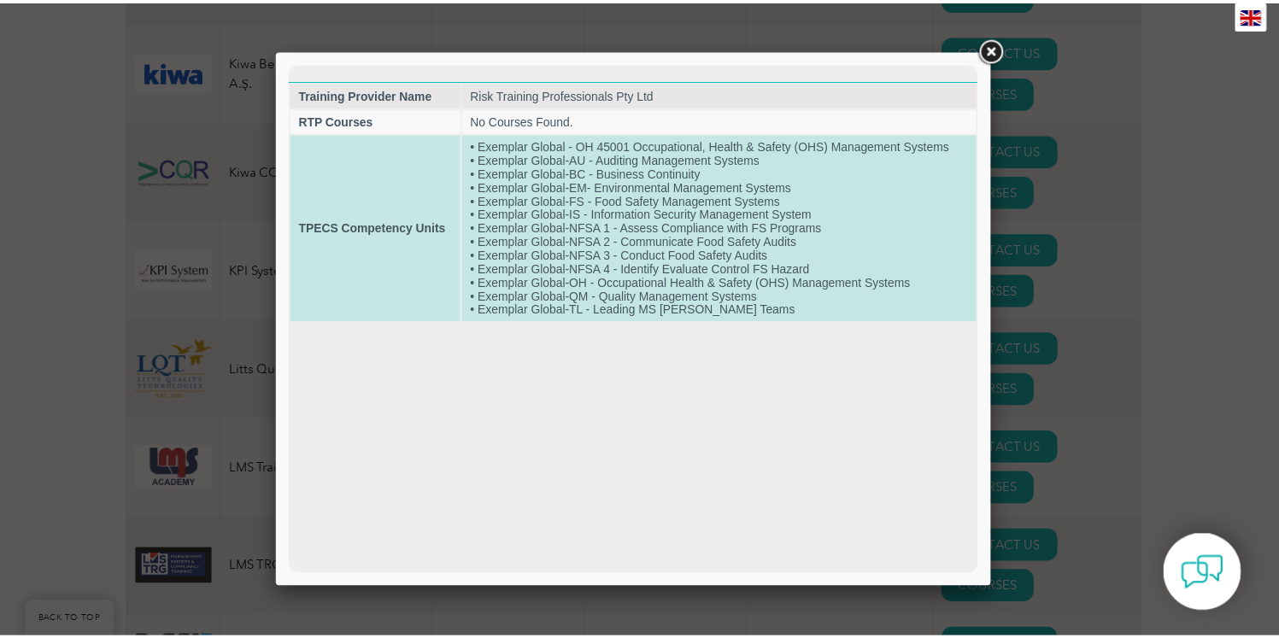
scroll to position [0, 0]
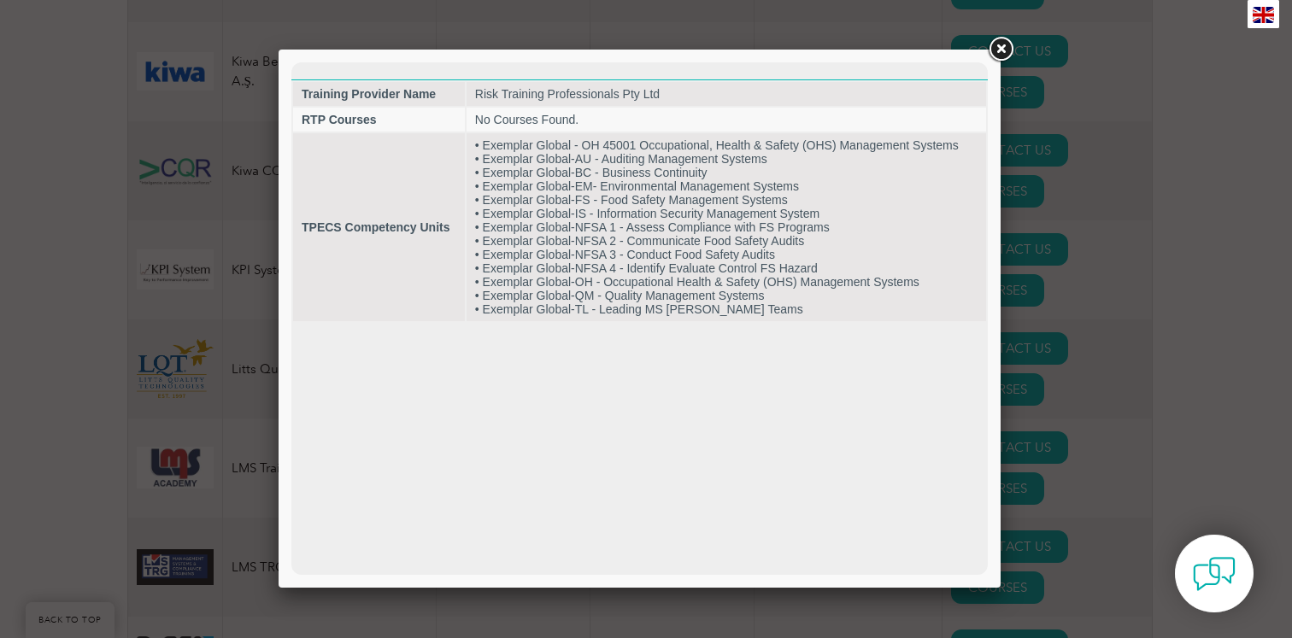
click at [996, 62] on link at bounding box center [1000, 49] width 31 height 31
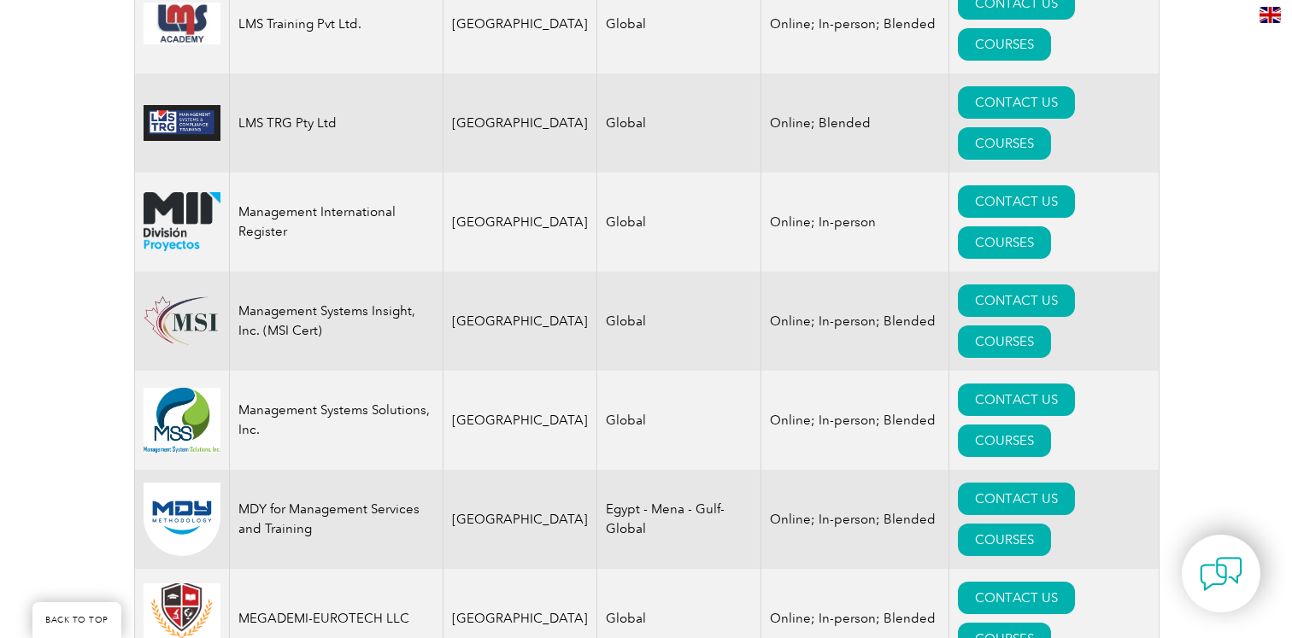
scroll to position [12255, 0]
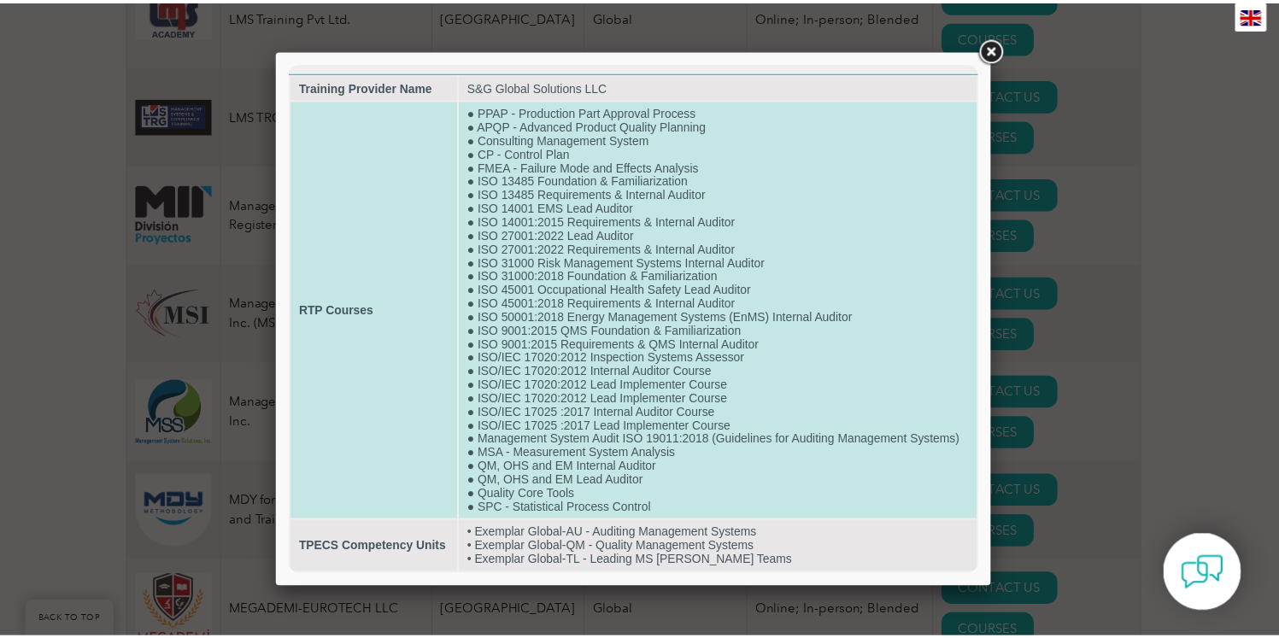
scroll to position [51, 0]
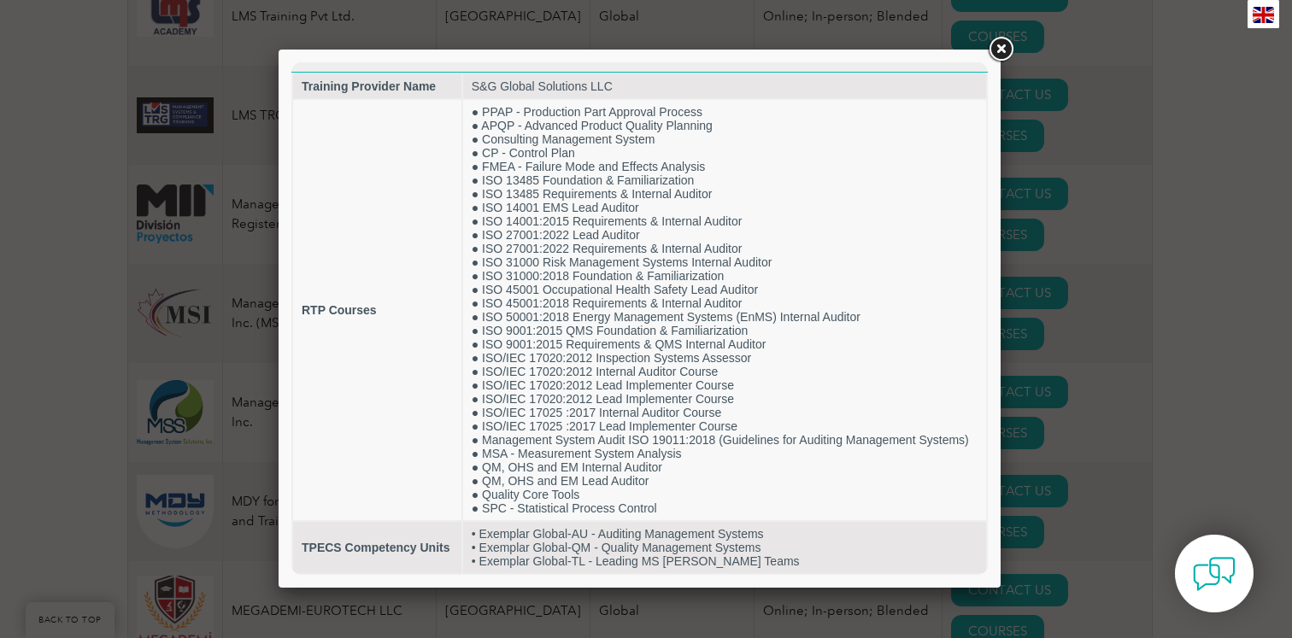
click at [999, 54] on link at bounding box center [1000, 49] width 31 height 31
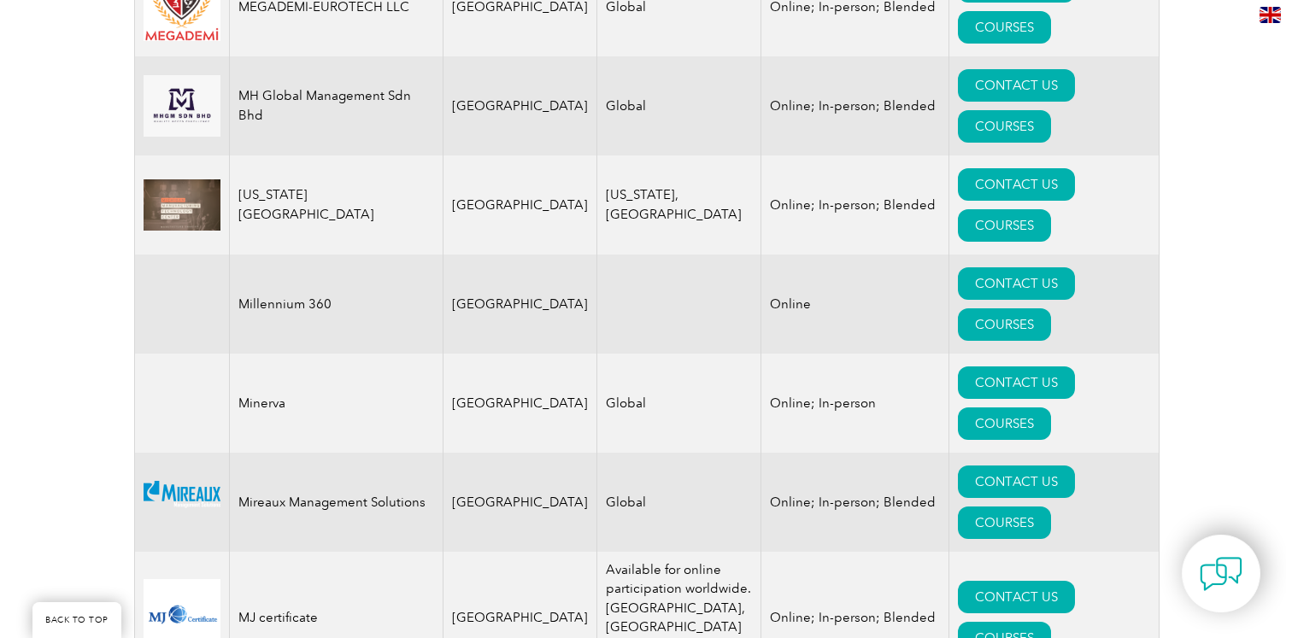
scroll to position [12861, 0]
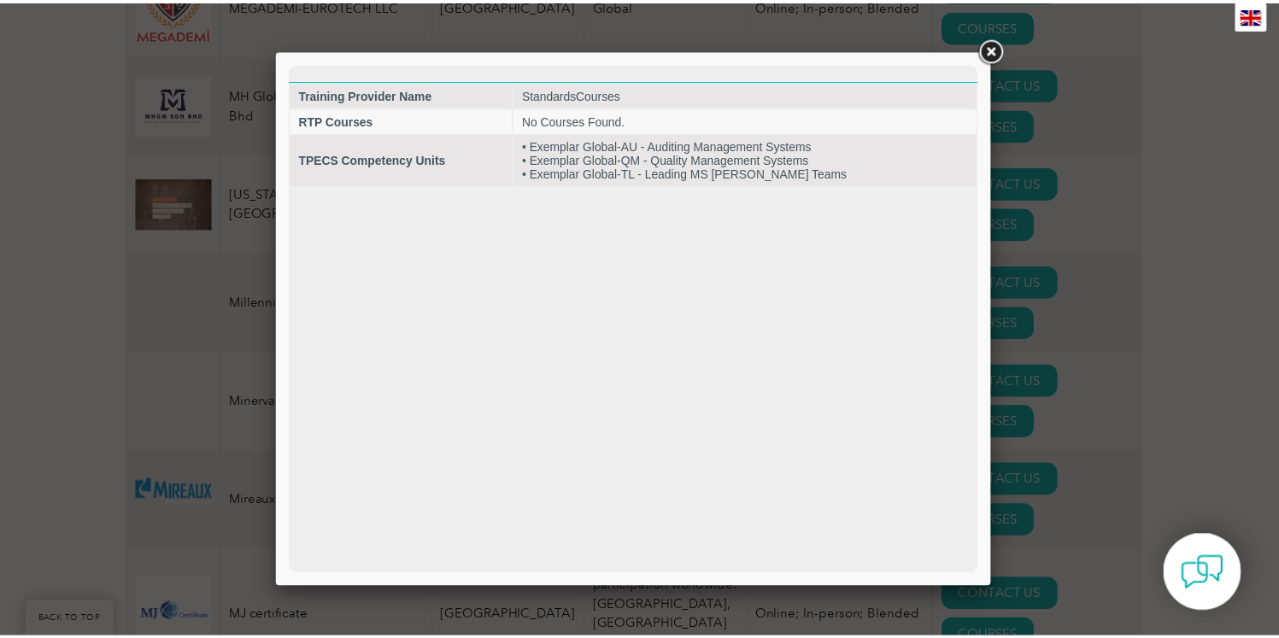
scroll to position [0, 0]
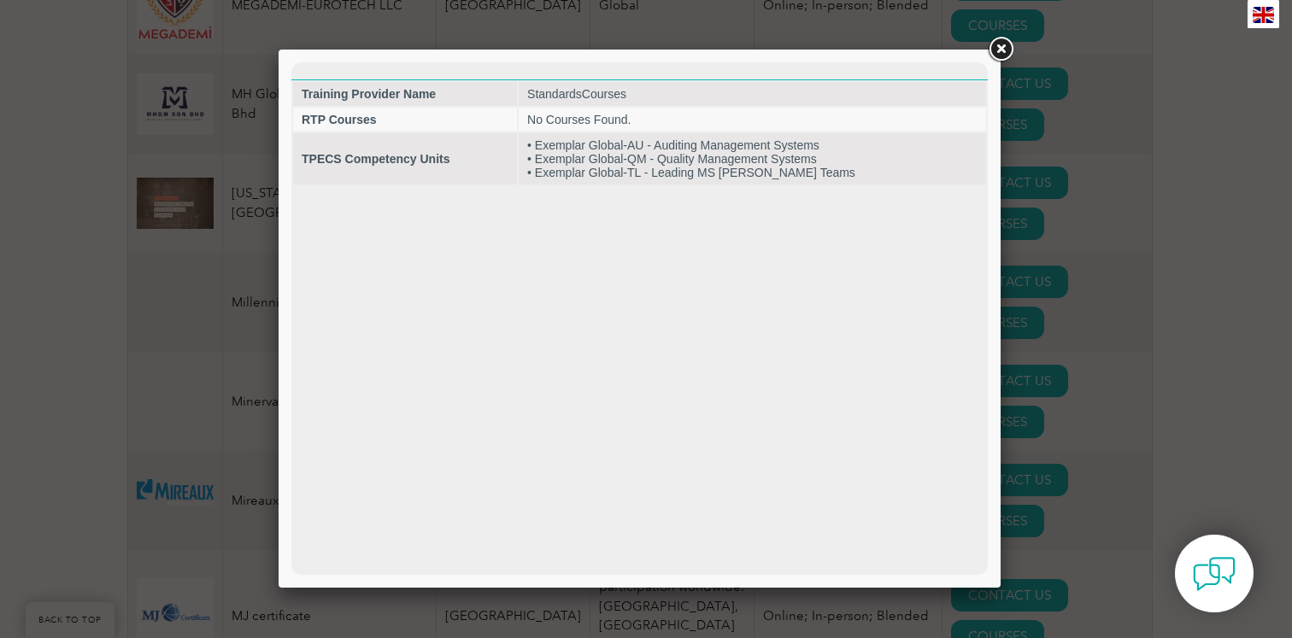
click at [999, 48] on link at bounding box center [1000, 49] width 31 height 31
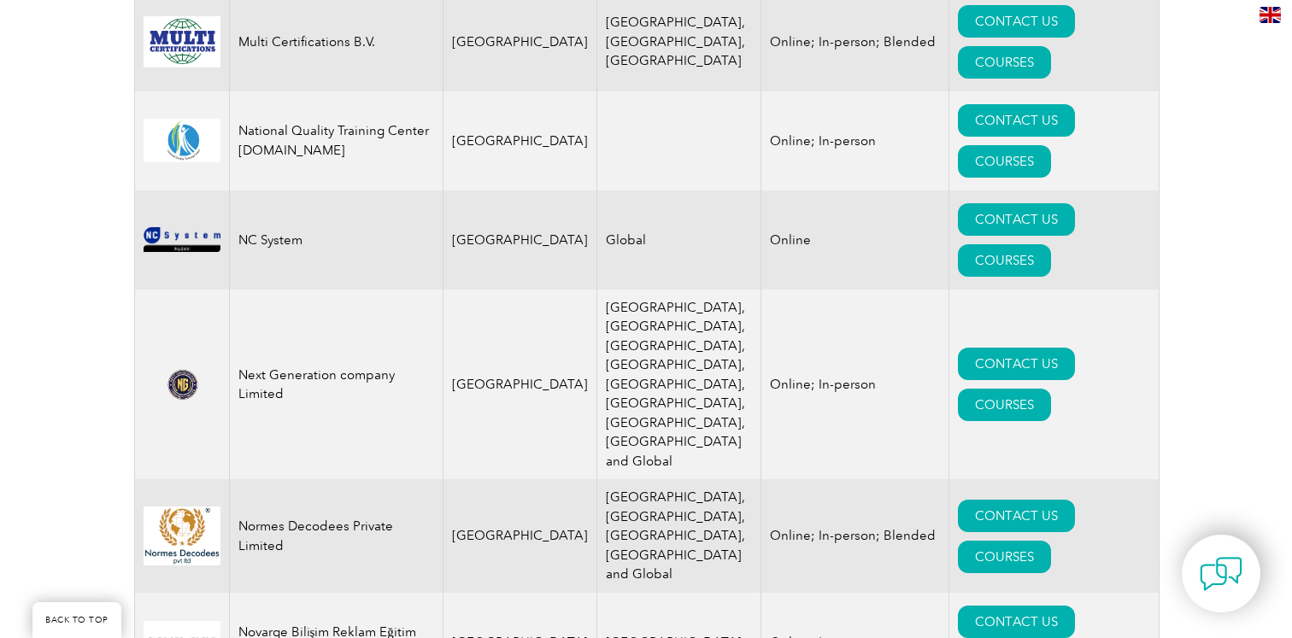
scroll to position [13759, 0]
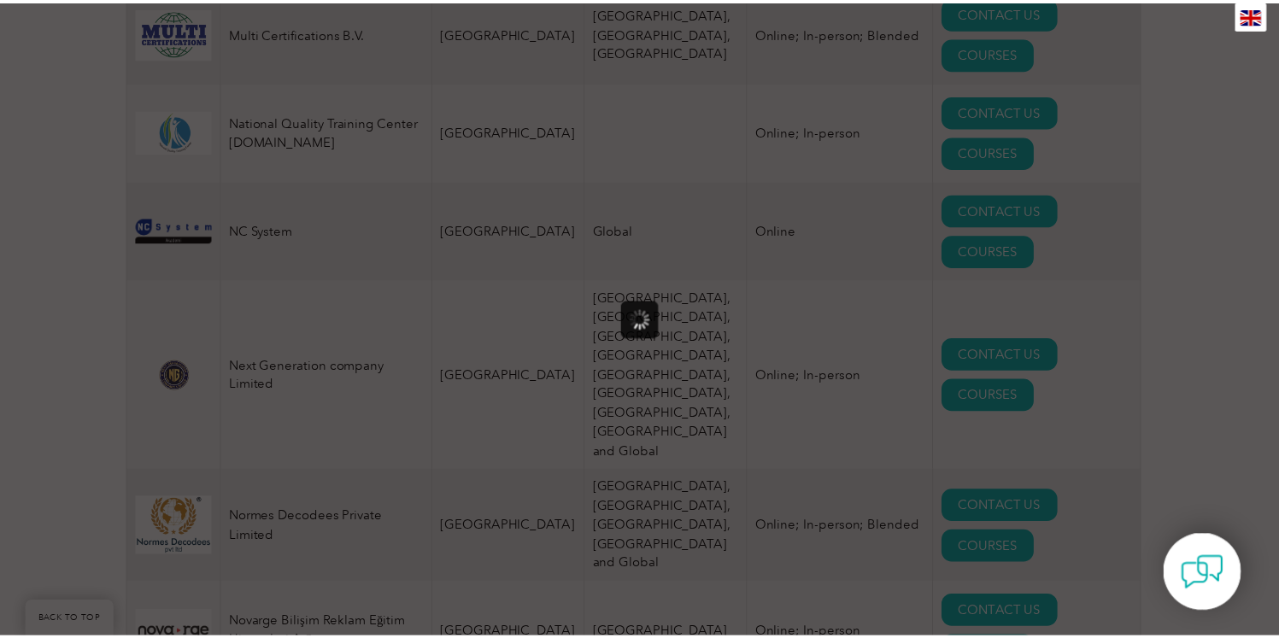
scroll to position [0, 0]
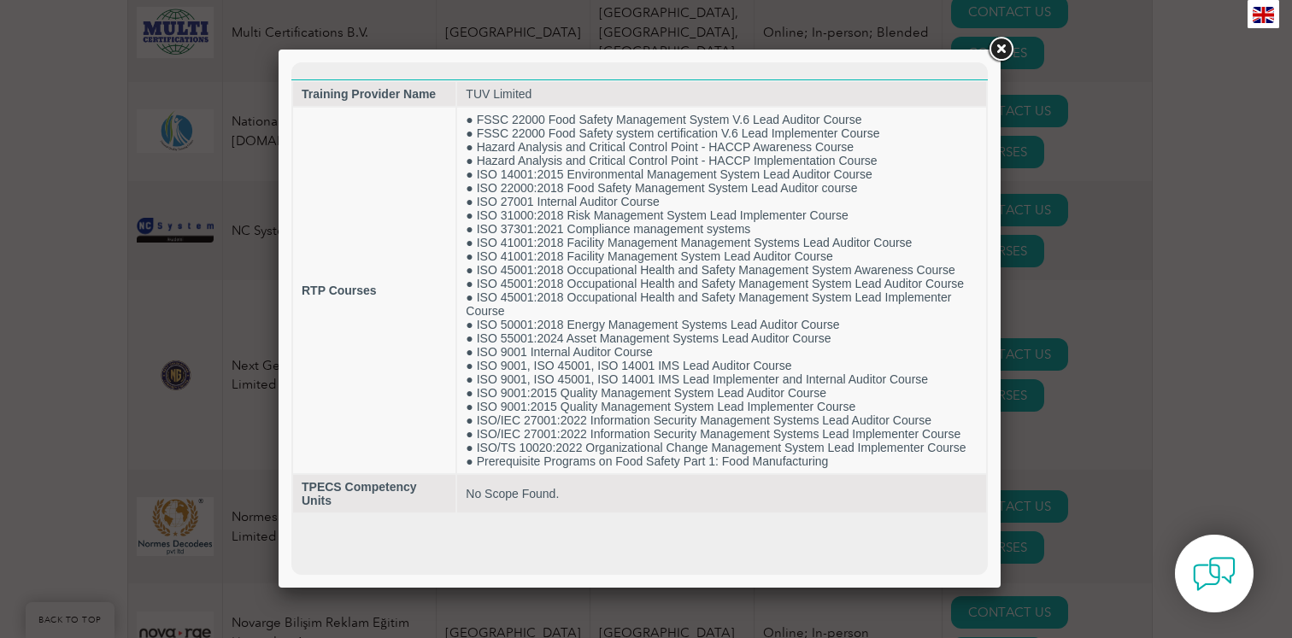
click at [998, 53] on link at bounding box center [1000, 49] width 31 height 31
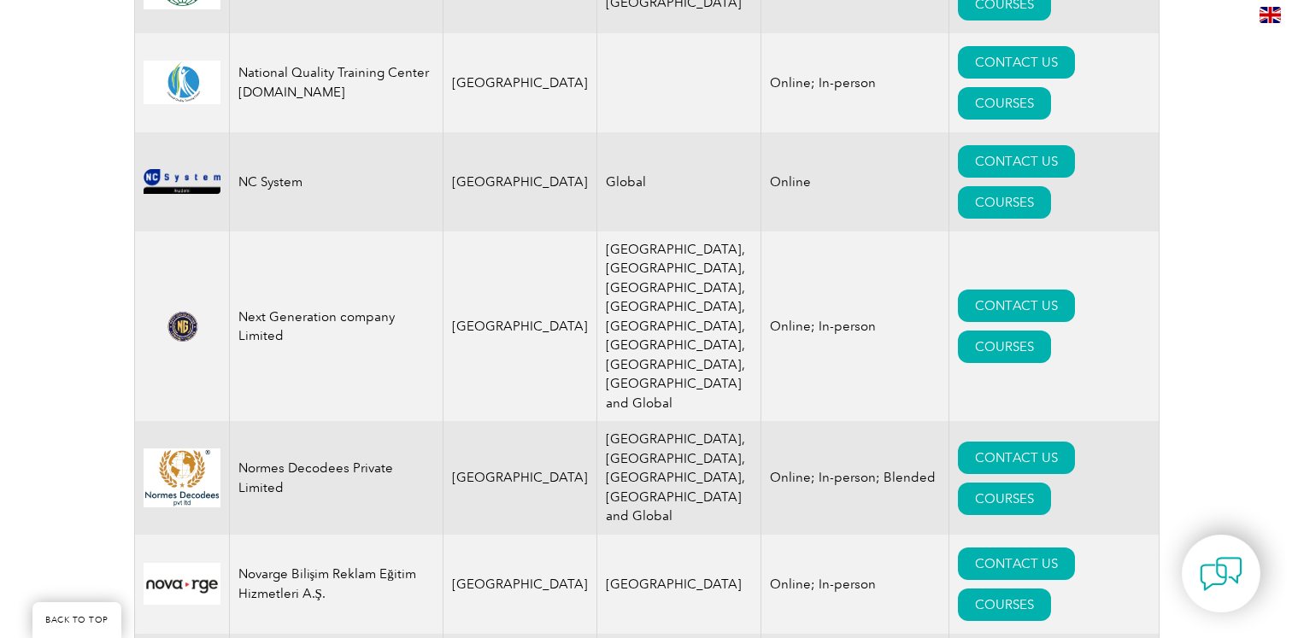
scroll to position [13809, 0]
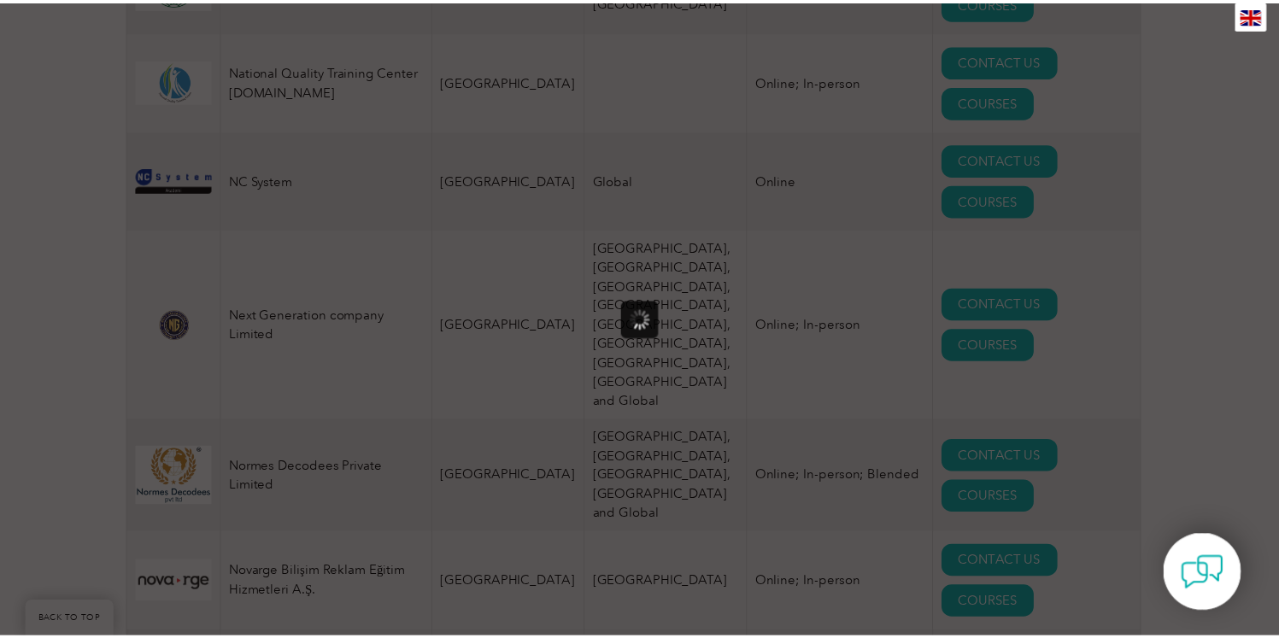
scroll to position [0, 0]
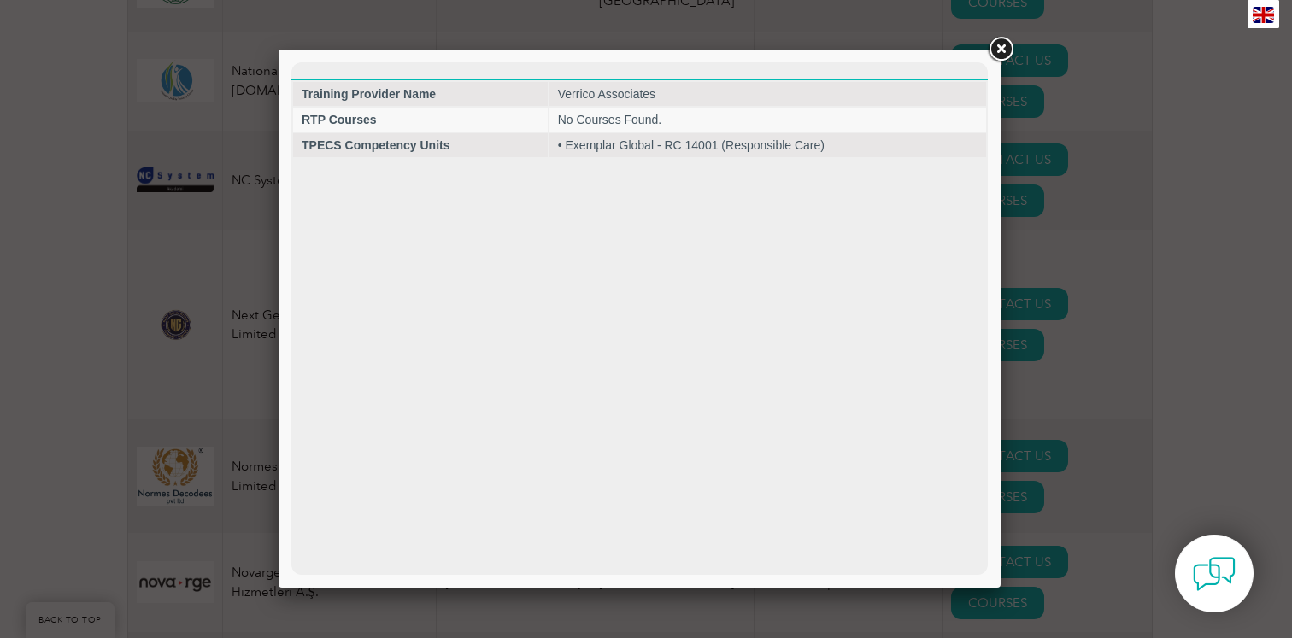
click at [1002, 53] on link at bounding box center [1000, 49] width 31 height 31
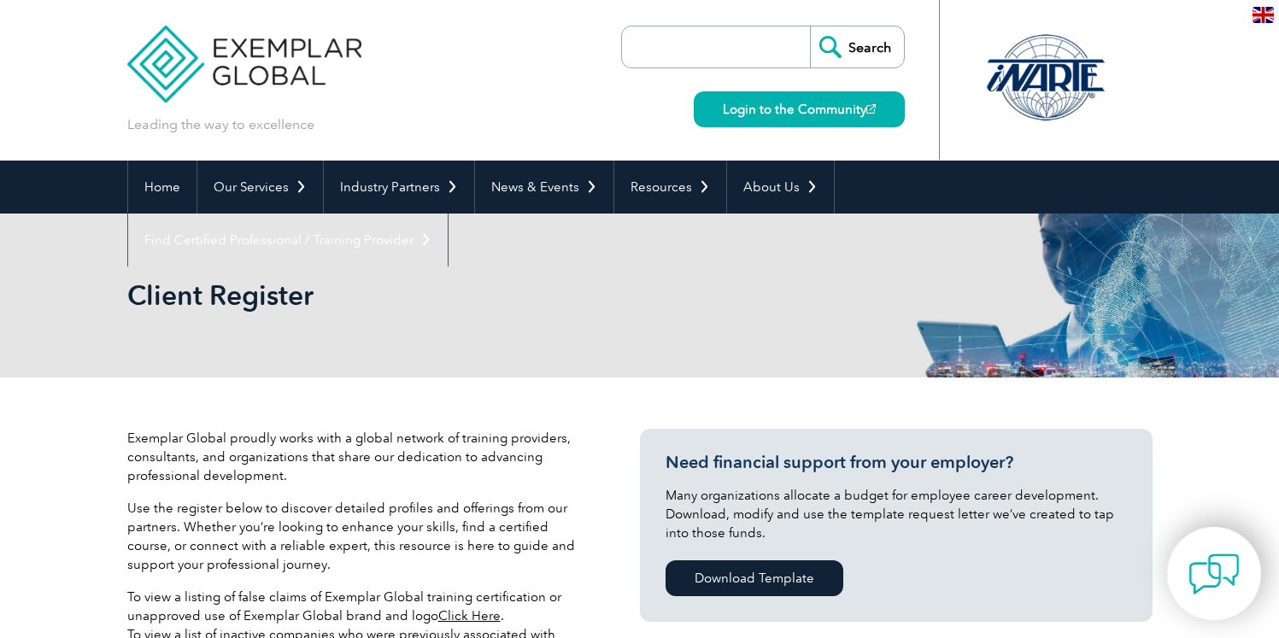
click at [1205, 568] on img at bounding box center [1214, 574] width 51 height 51
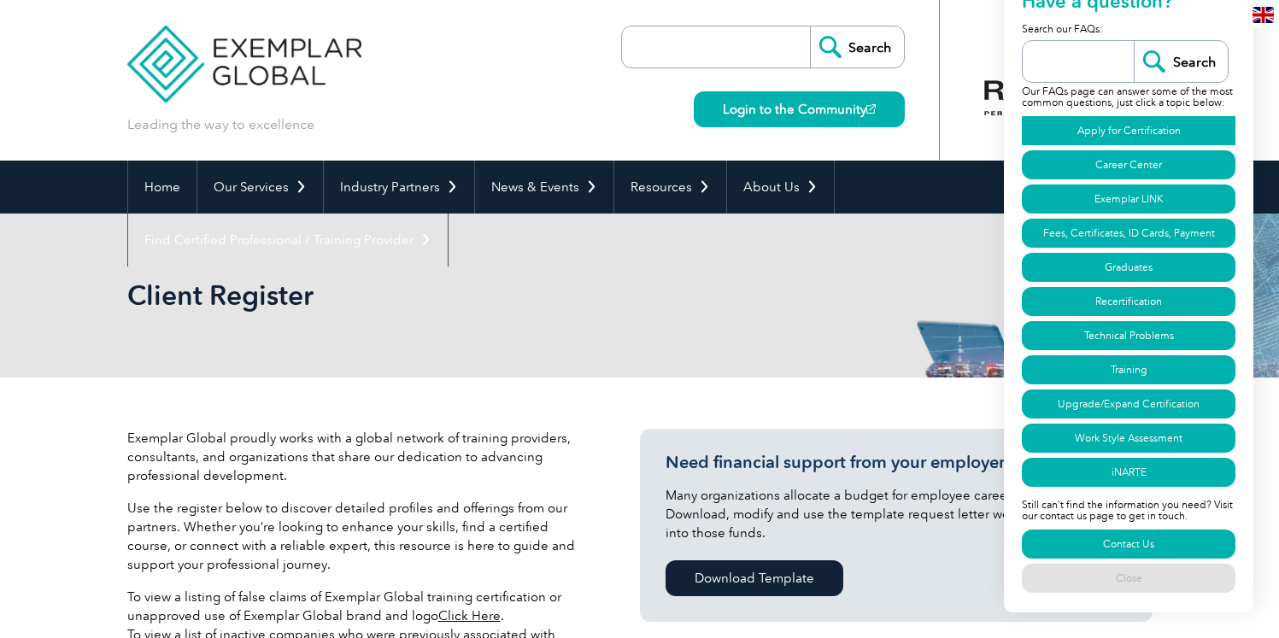
click at [1185, 126] on link "Apply for Certification" at bounding box center [1129, 130] width 214 height 29
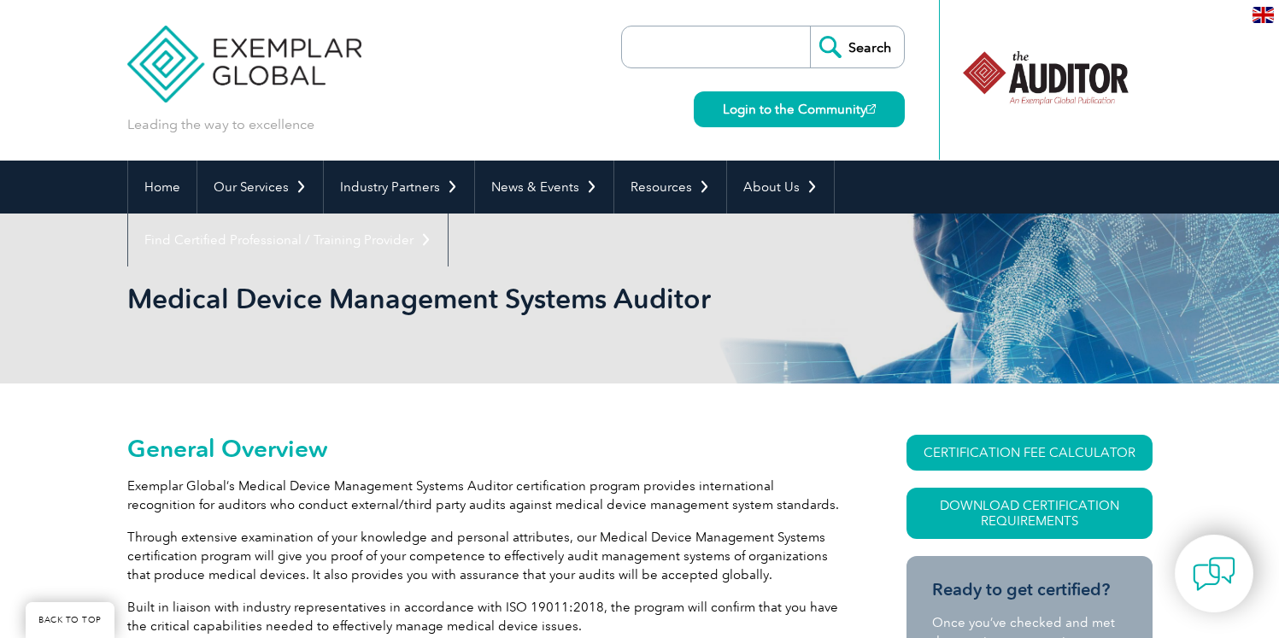
scroll to position [972, 0]
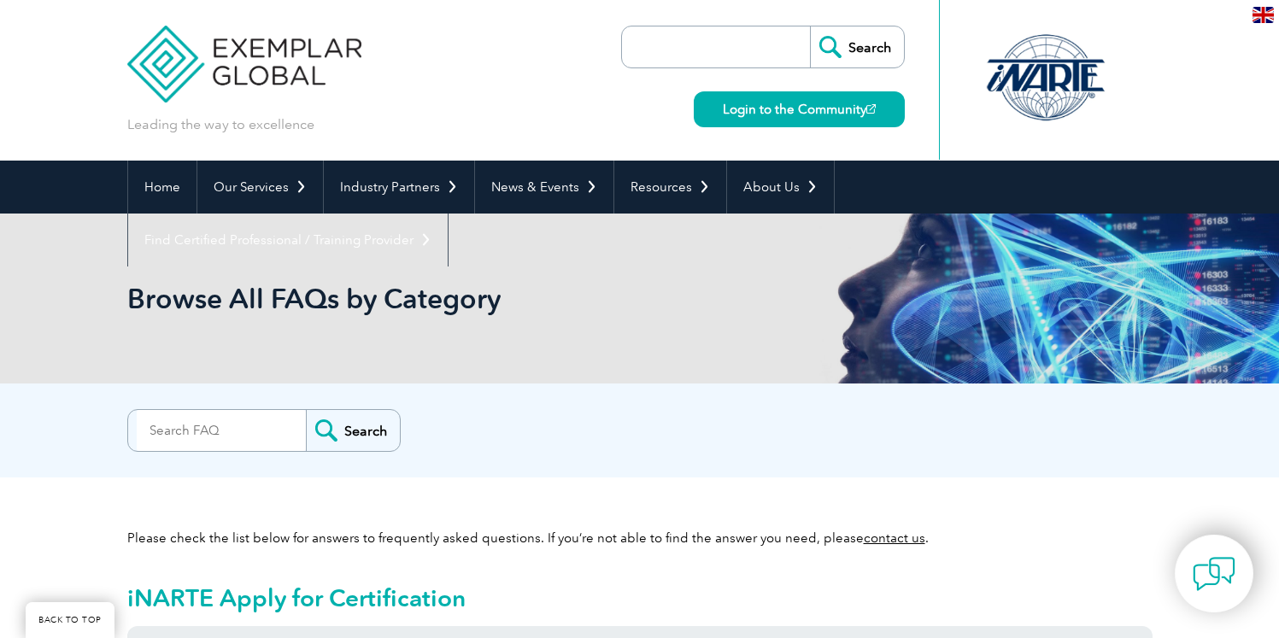
scroll to position [982, 0]
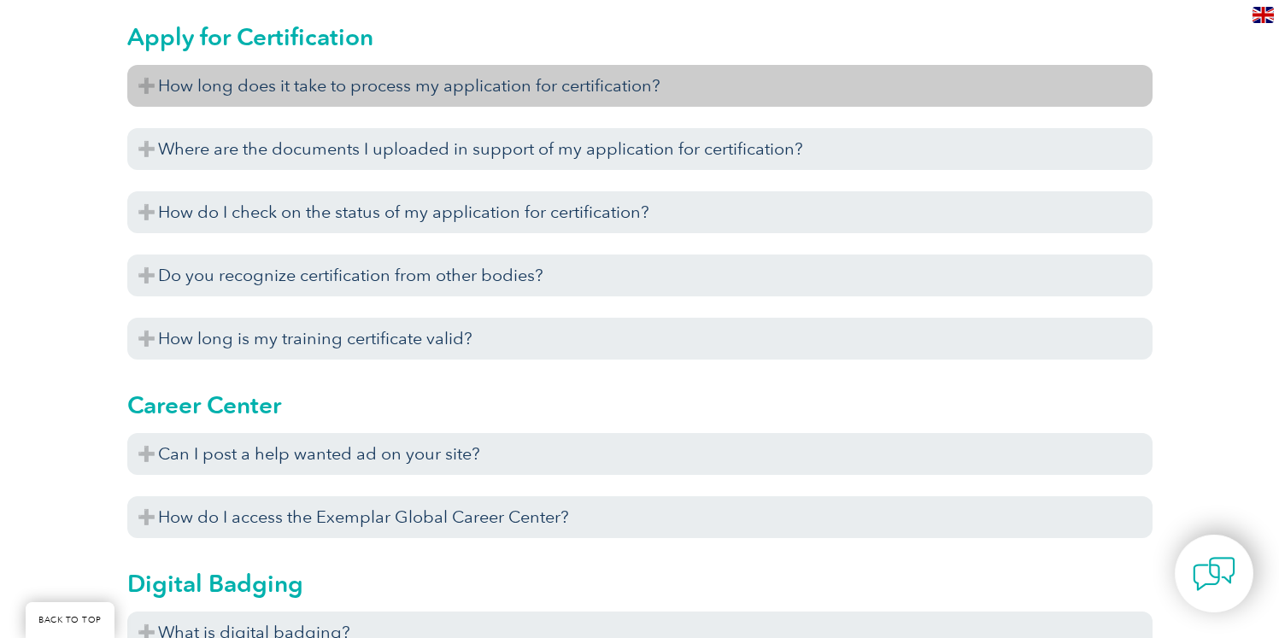
click at [668, 99] on h3 "How long does it take to process my application for certification?" at bounding box center [640, 86] width 1026 height 42
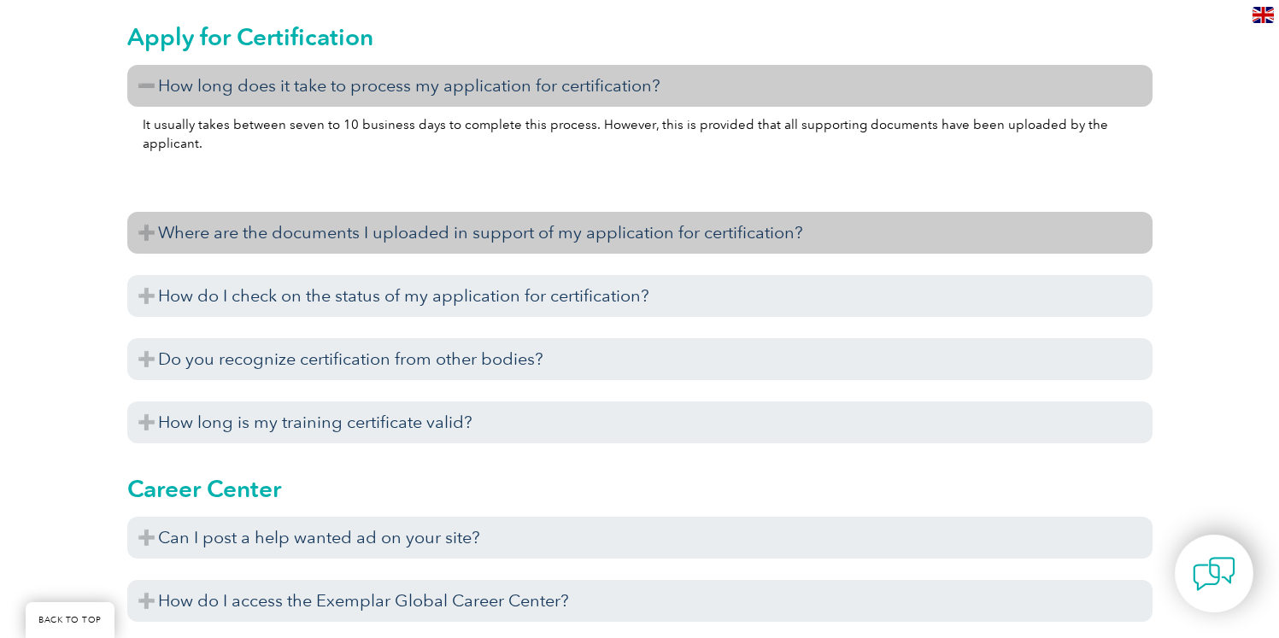
click at [559, 249] on h3 "Where are the documents I uploaded in support of my application for certificati…" at bounding box center [640, 233] width 1026 height 42
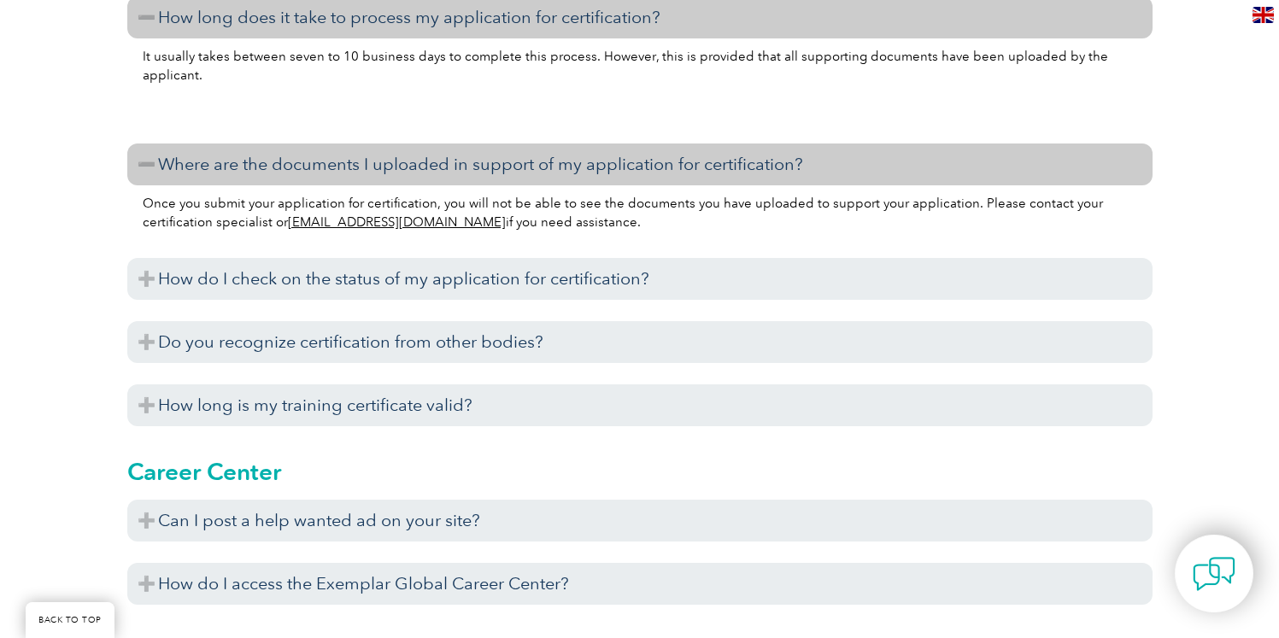
scroll to position [1092, 0]
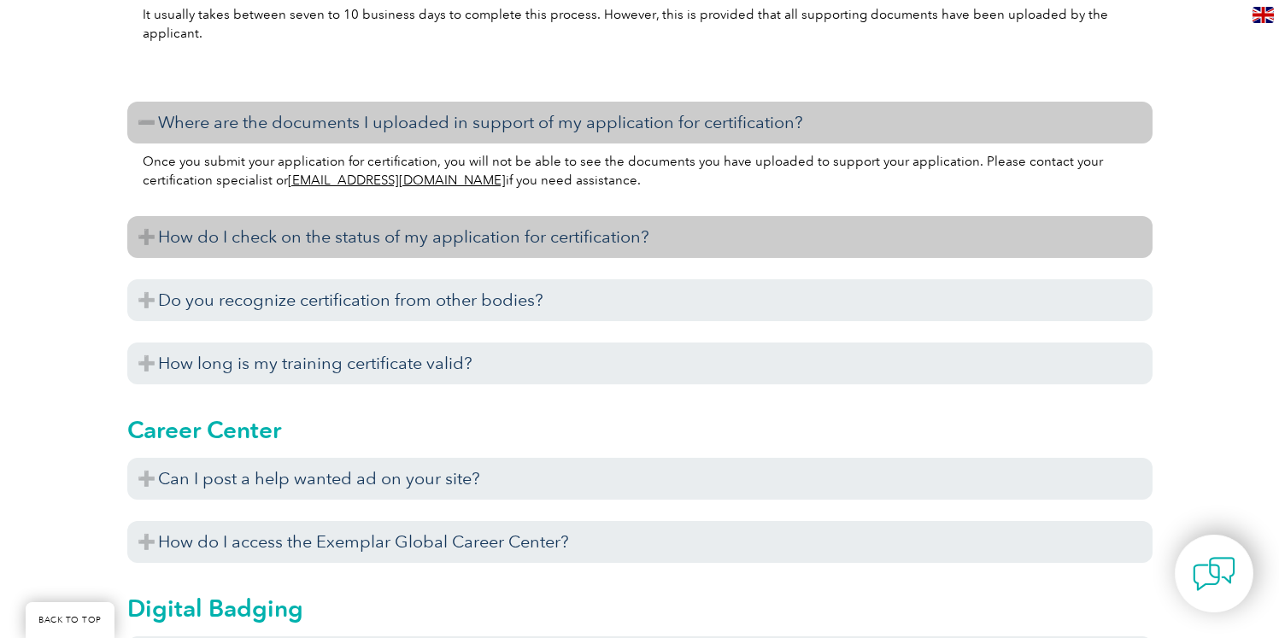
click at [552, 253] on h3 "How do I check on the status of my application for certification?" at bounding box center [640, 237] width 1026 height 42
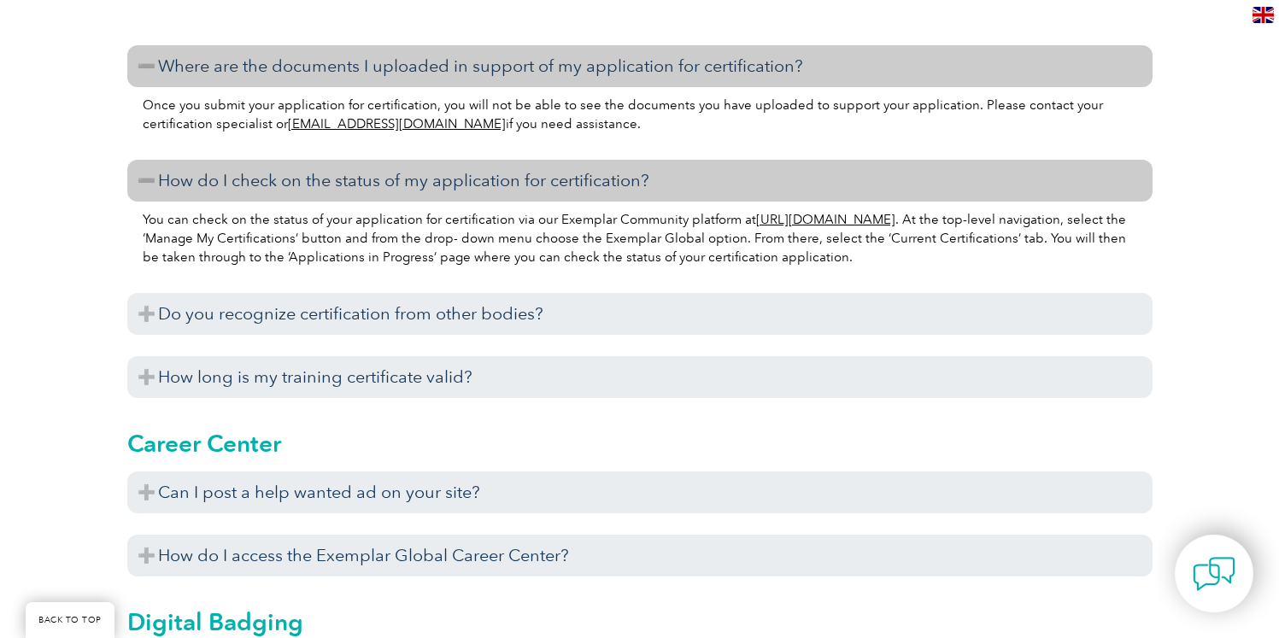
scroll to position [1176, 0]
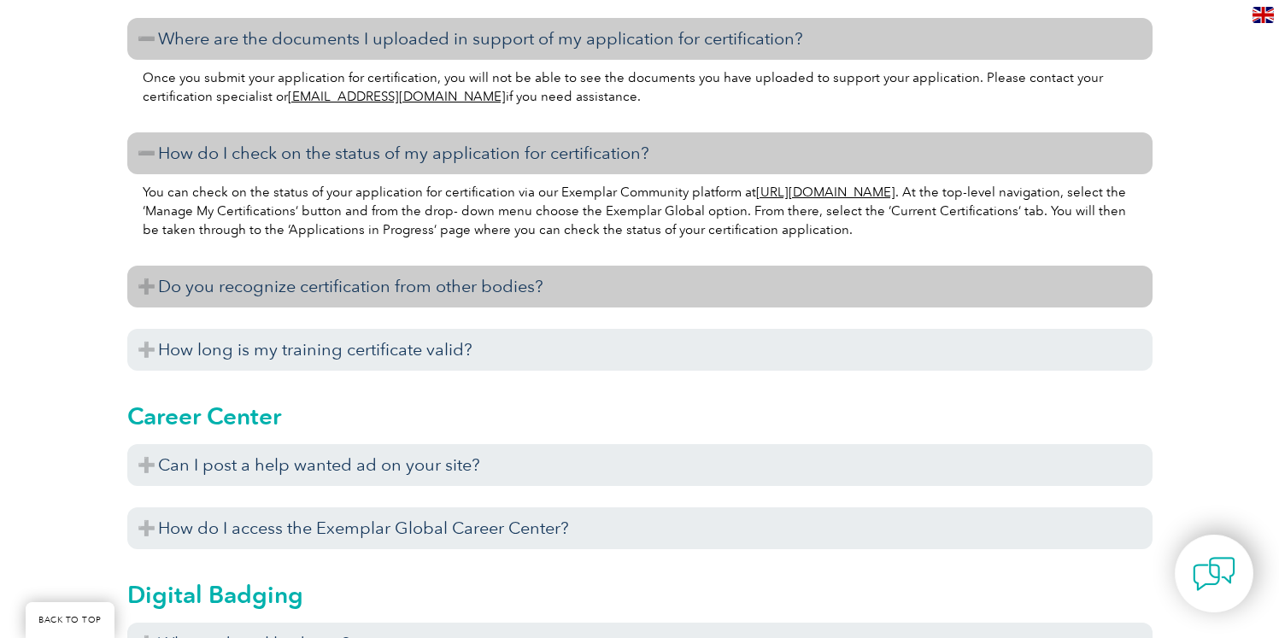
click at [541, 299] on h3 "Do you recognize certification from other bodies?" at bounding box center [640, 287] width 1026 height 42
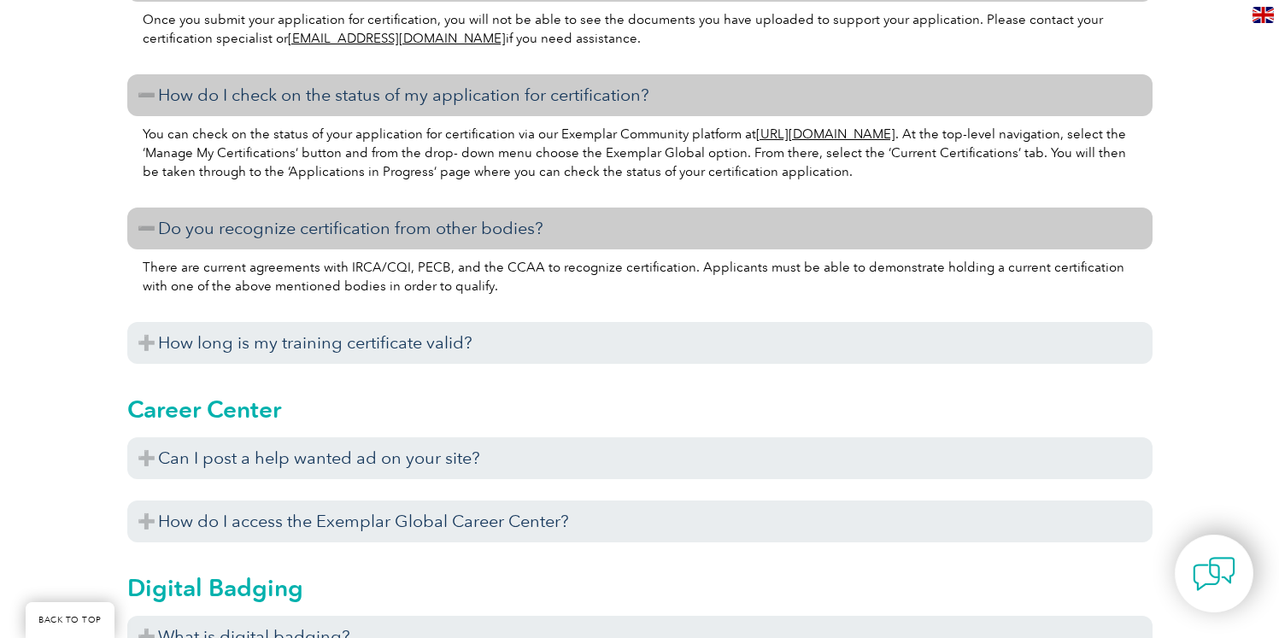
scroll to position [1254, 0]
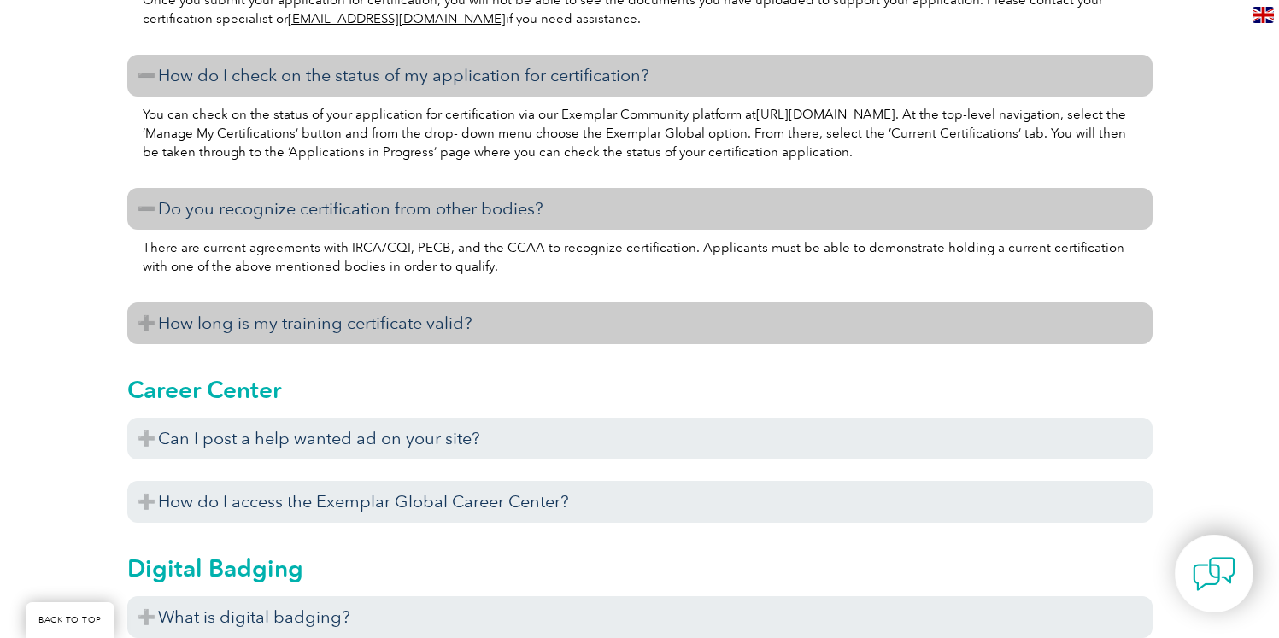
click at [509, 326] on h3 "How long is my training certificate valid?" at bounding box center [640, 324] width 1026 height 42
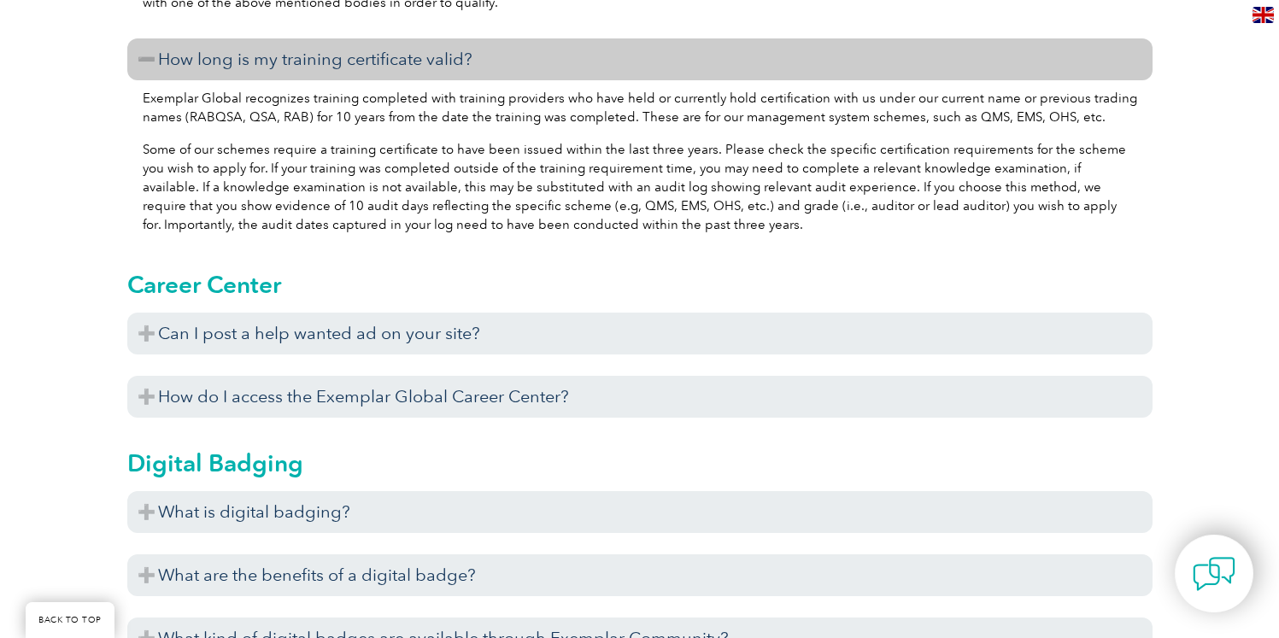
scroll to position [1546, 0]
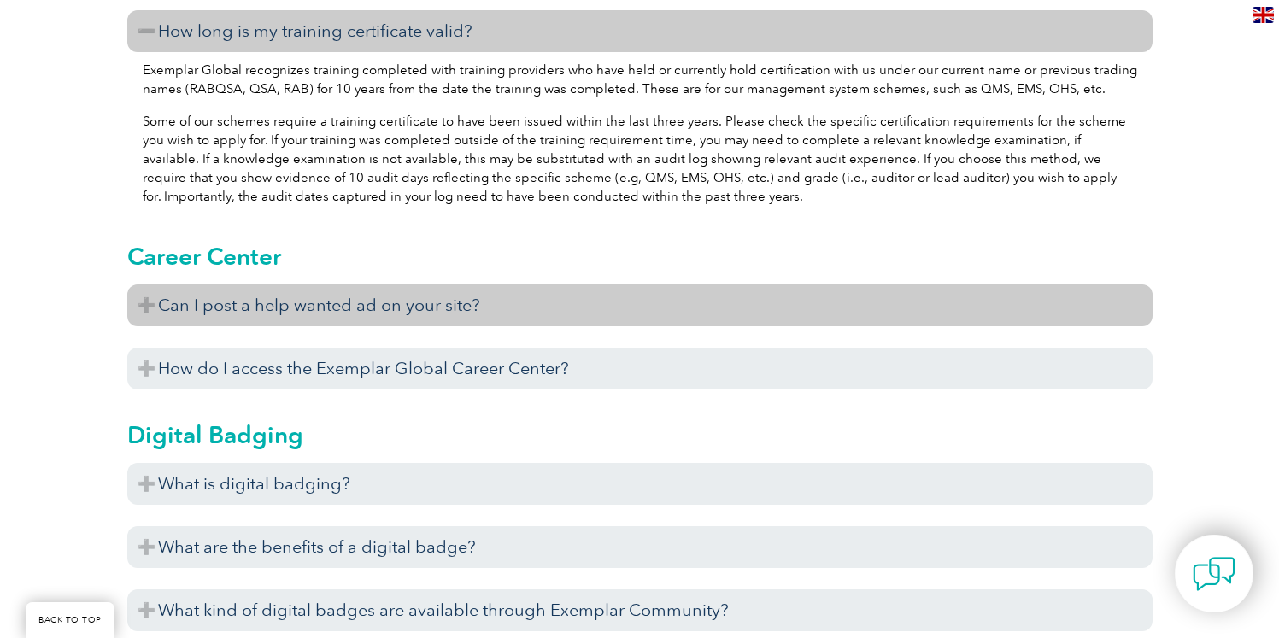
click at [513, 317] on h3 "Can I post a help wanted ad on your site?" at bounding box center [640, 306] width 1026 height 42
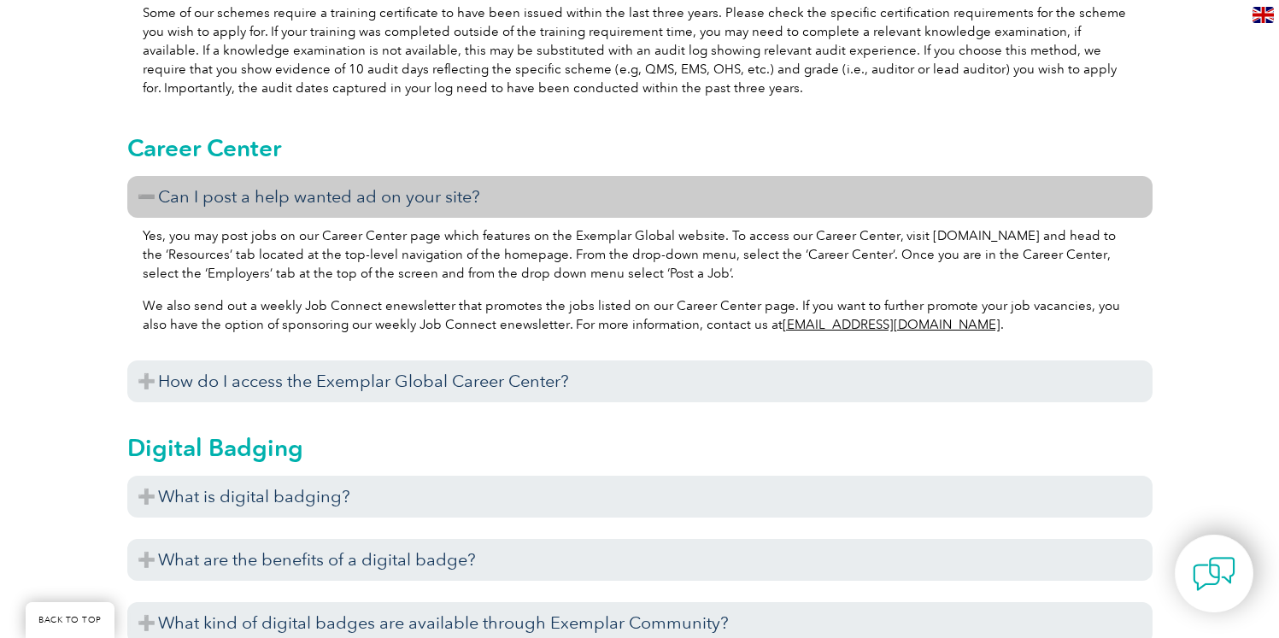
scroll to position [1736, 0]
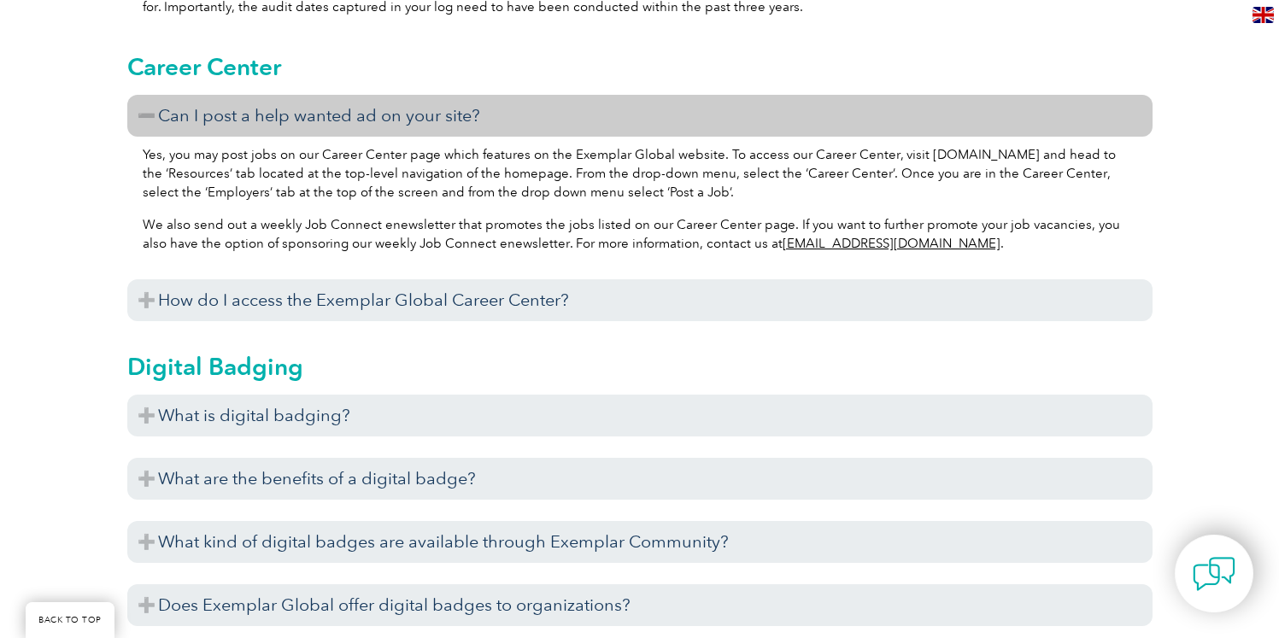
click at [522, 327] on div "To access our Career Center, visit our website at www.exemplarglobal.org and se…" at bounding box center [640, 325] width 1026 height 9
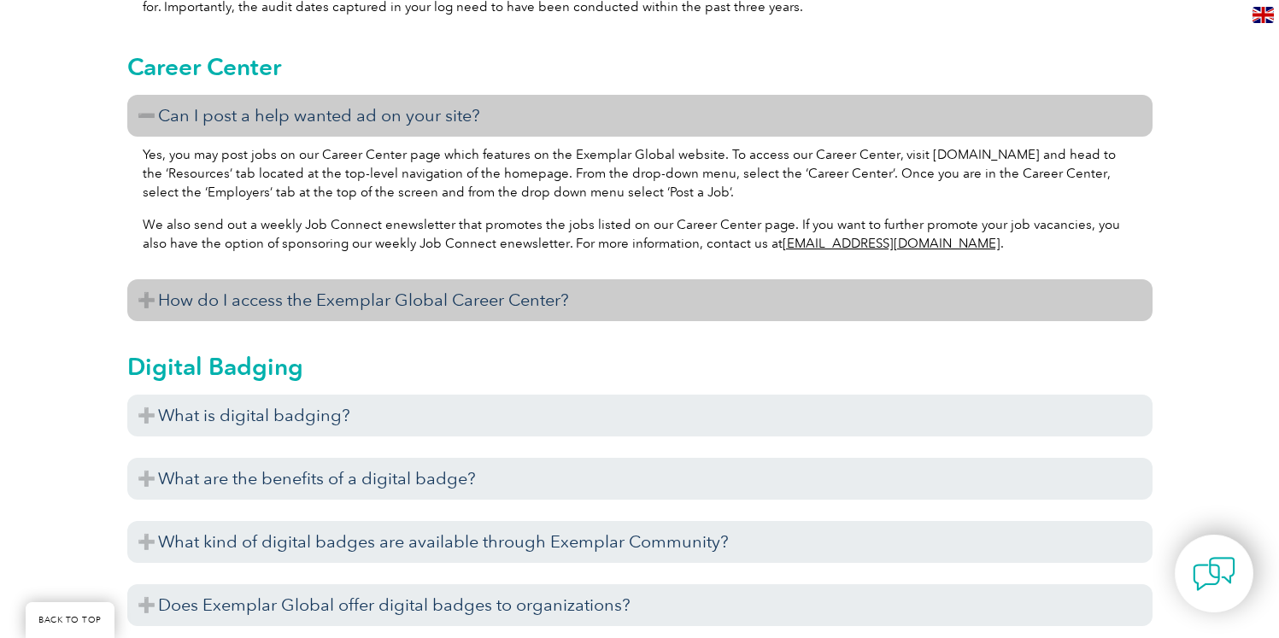
click at [538, 310] on h3 "How do I access the Exemplar Global Career Center?" at bounding box center [640, 300] width 1026 height 42
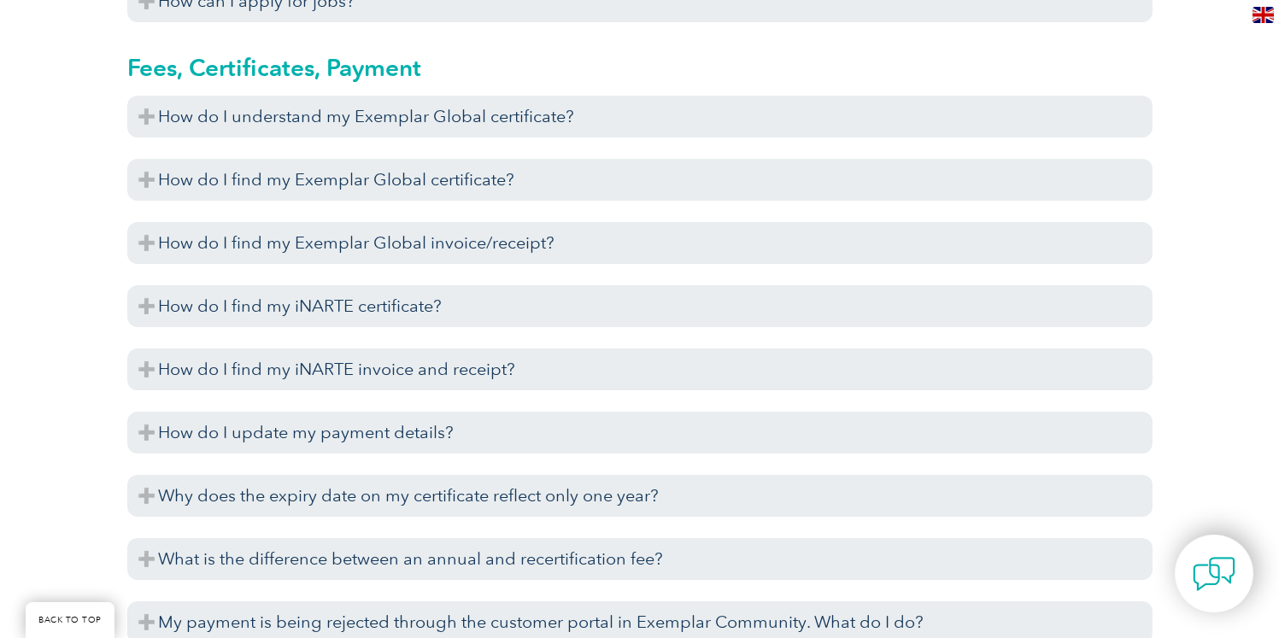
scroll to position [4612, 0]
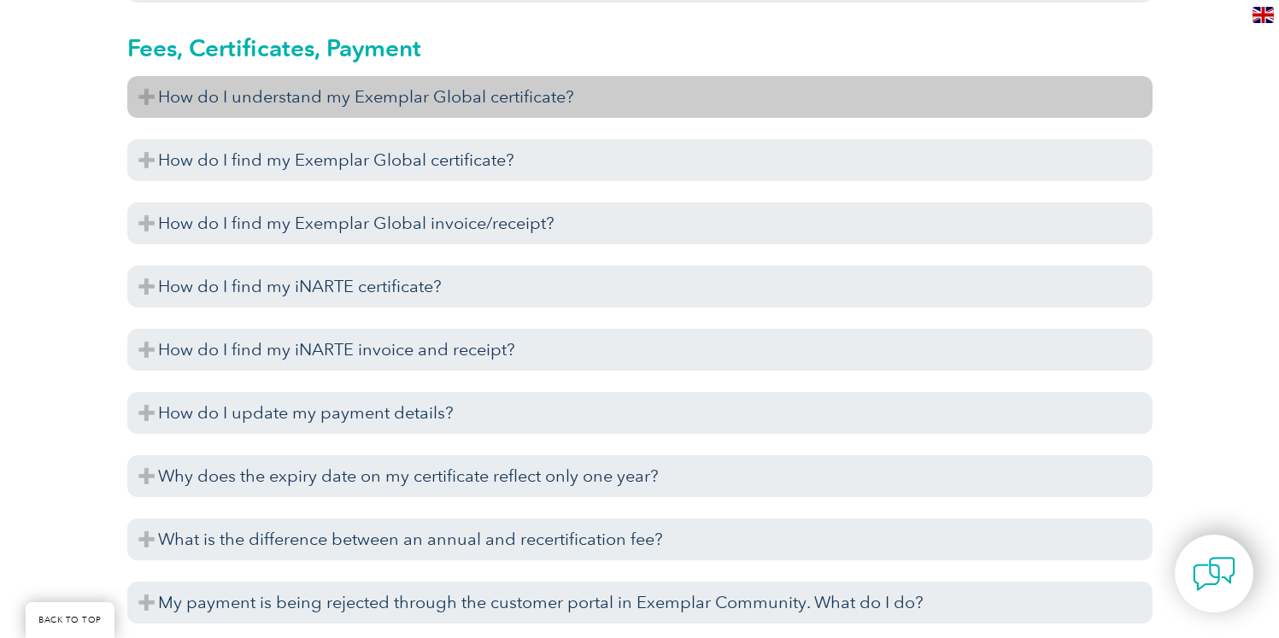
click at [552, 105] on h3 "How do I understand my Exemplar Global certificate?" at bounding box center [640, 97] width 1026 height 42
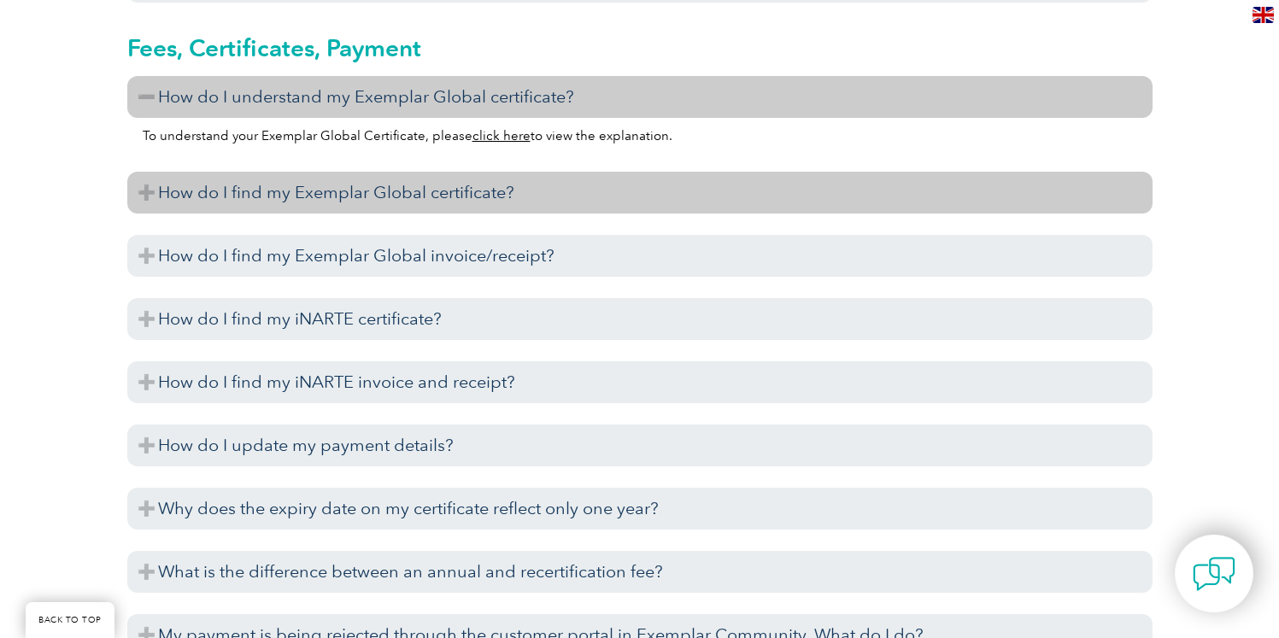
click at [505, 182] on h3 "How do I find my Exemplar Global certificate?" at bounding box center [640, 193] width 1026 height 42
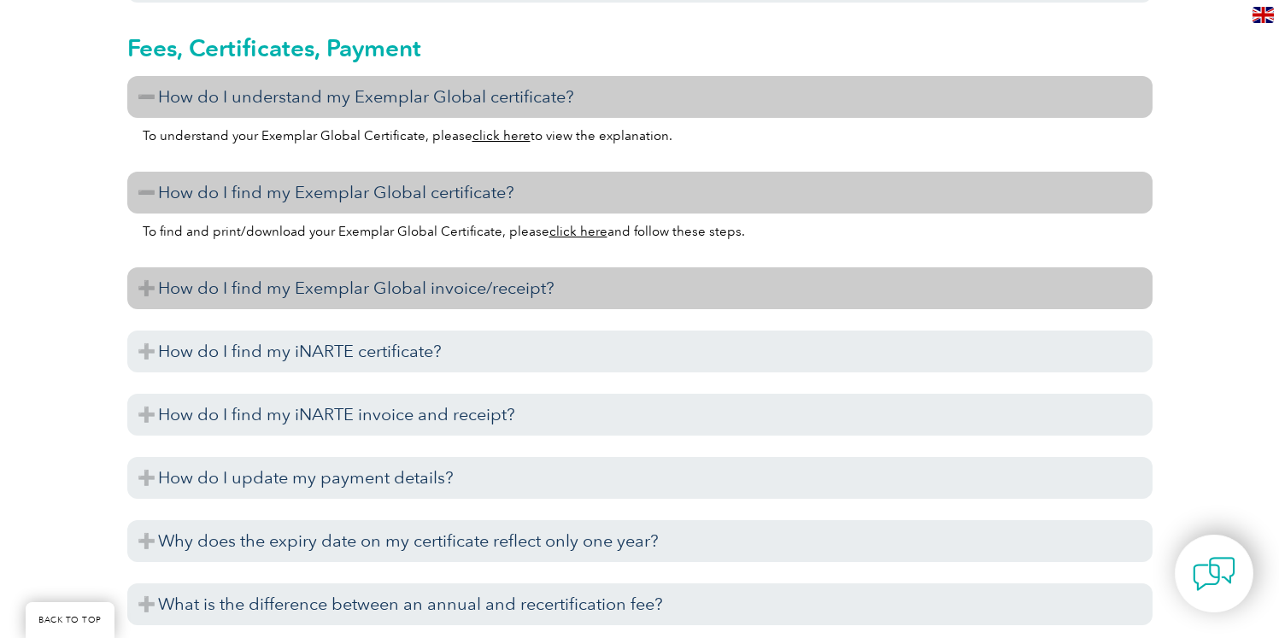
click at [491, 290] on h3 "How do I find my Exemplar Global invoice/receipt?" at bounding box center [640, 289] width 1026 height 42
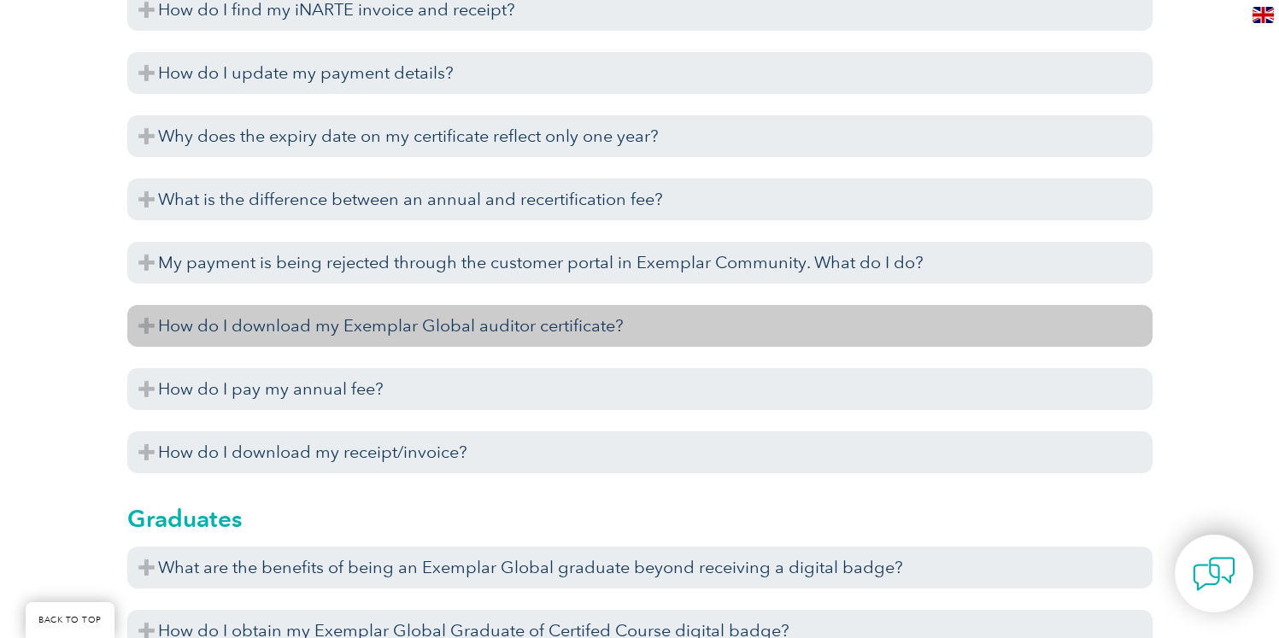
scroll to position [5077, 0]
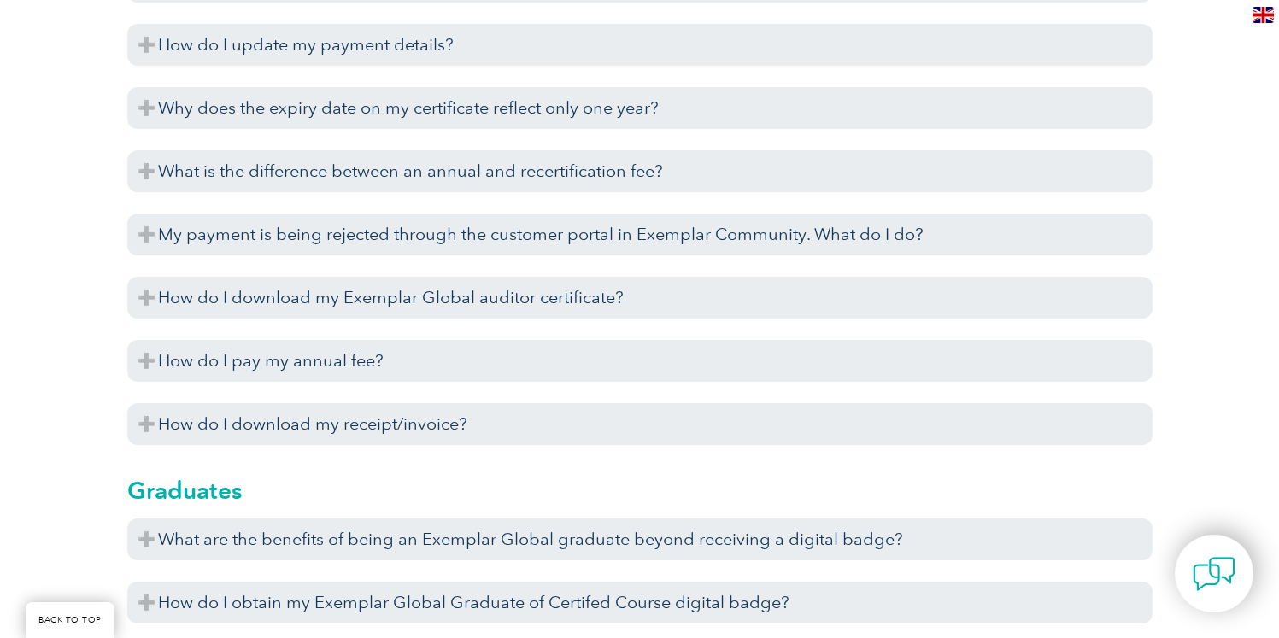
click at [470, 382] on div "To pay your annual fee, head to Exemplar Community at https://community.exempla…" at bounding box center [640, 386] width 1026 height 9
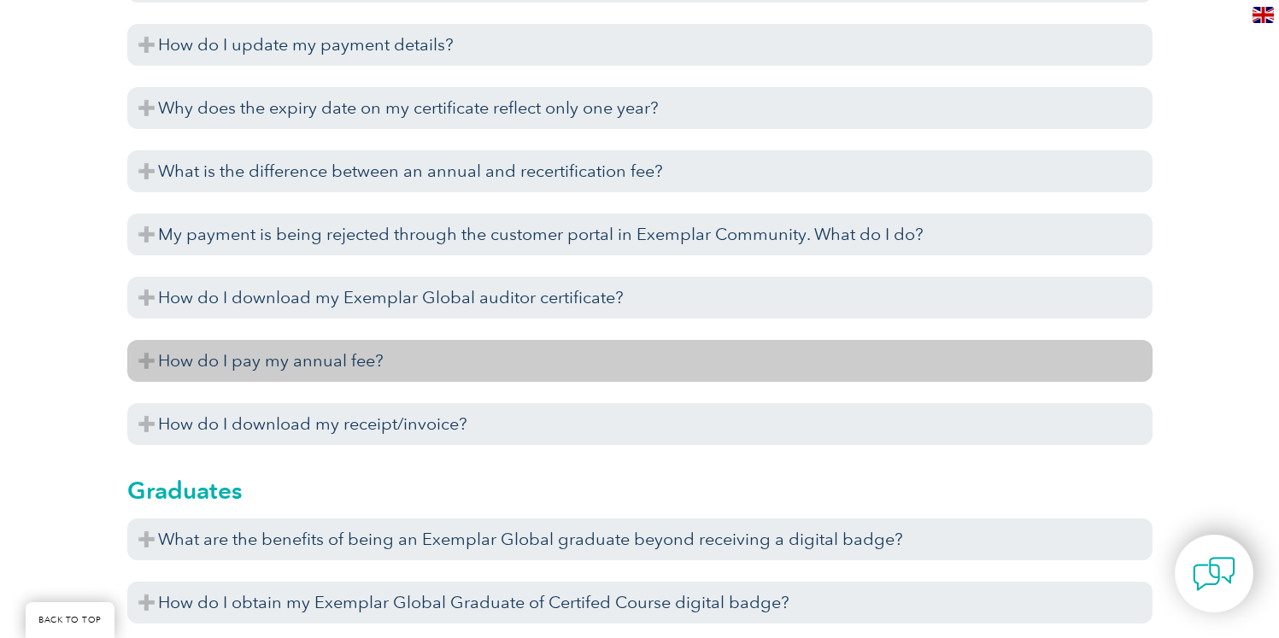
click at [464, 377] on h3 "How do I pay my annual fee?" at bounding box center [640, 361] width 1026 height 42
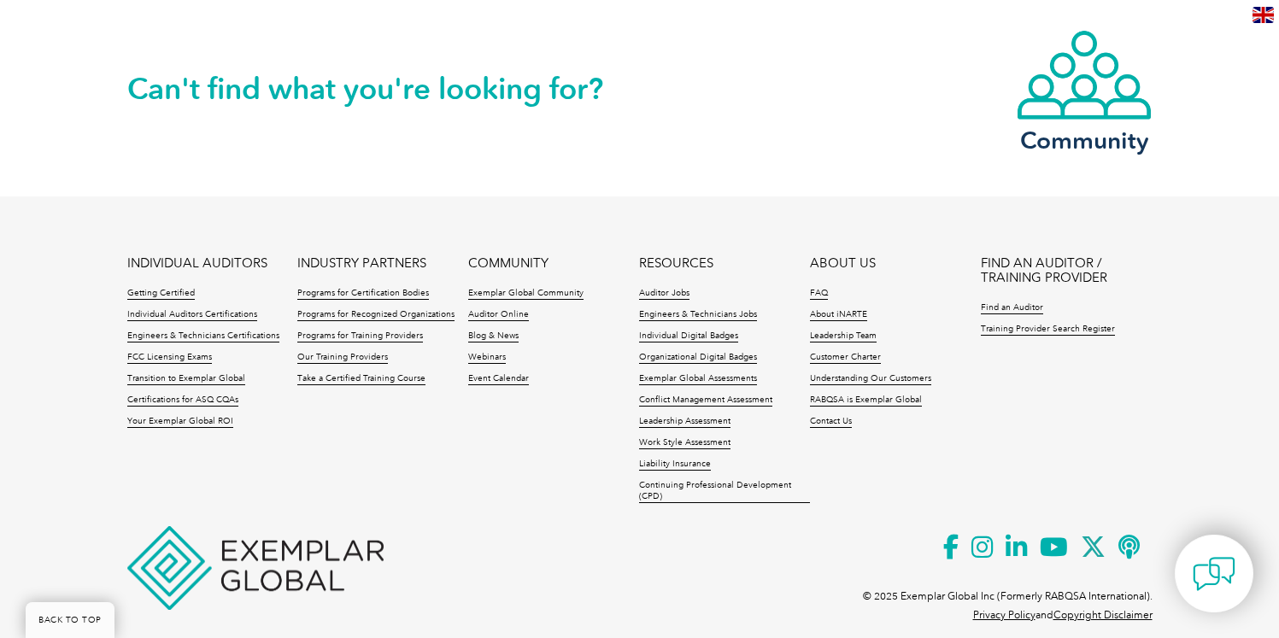
scroll to position [7537, 0]
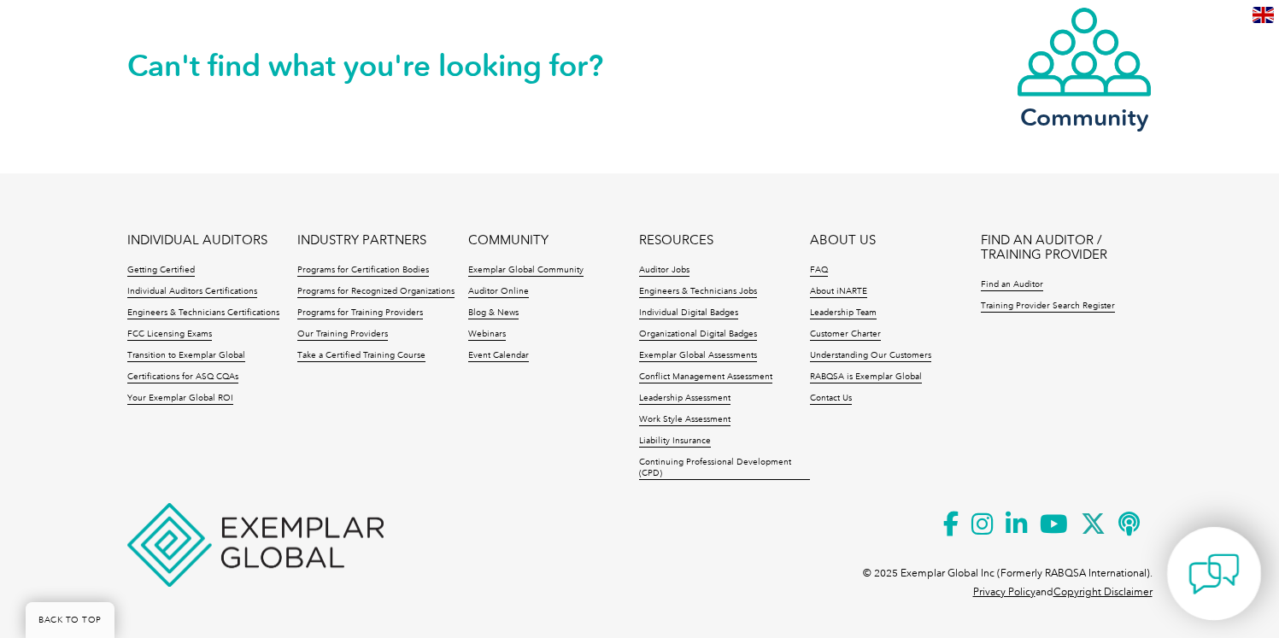
click at [1232, 578] on img at bounding box center [1214, 574] width 51 height 51
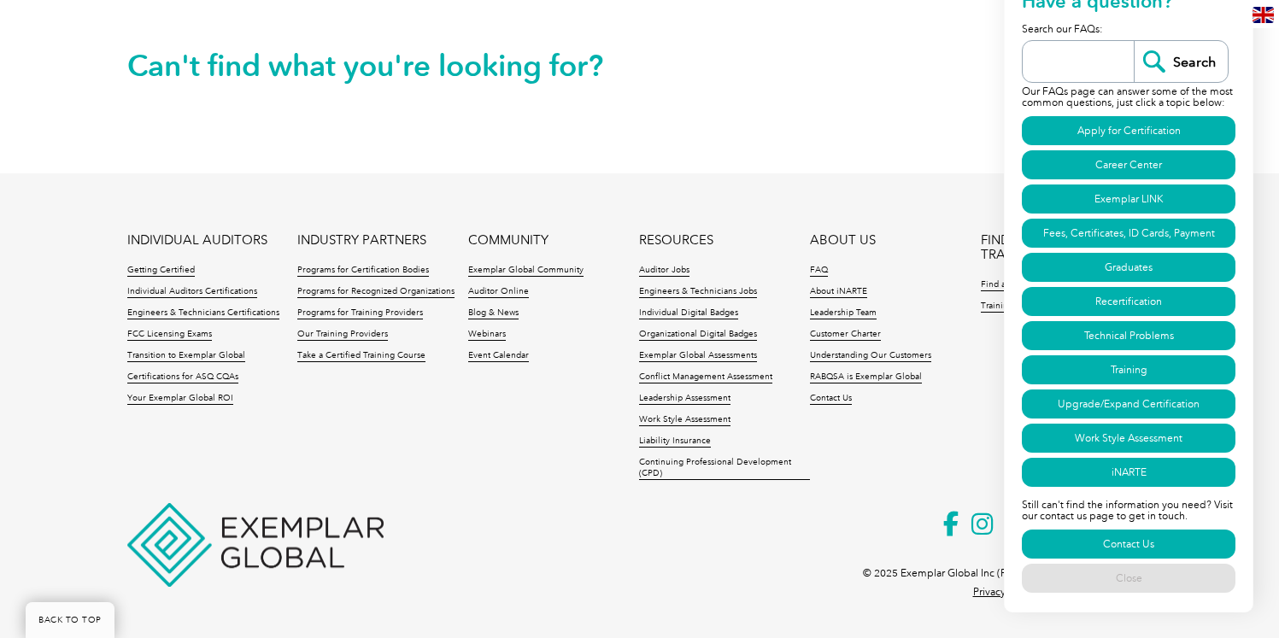
click at [815, 132] on div "Can't find what you're looking for? Community" at bounding box center [640, 64] width 1026 height 219
click at [443, 544] on p at bounding box center [640, 545] width 1026 height 19
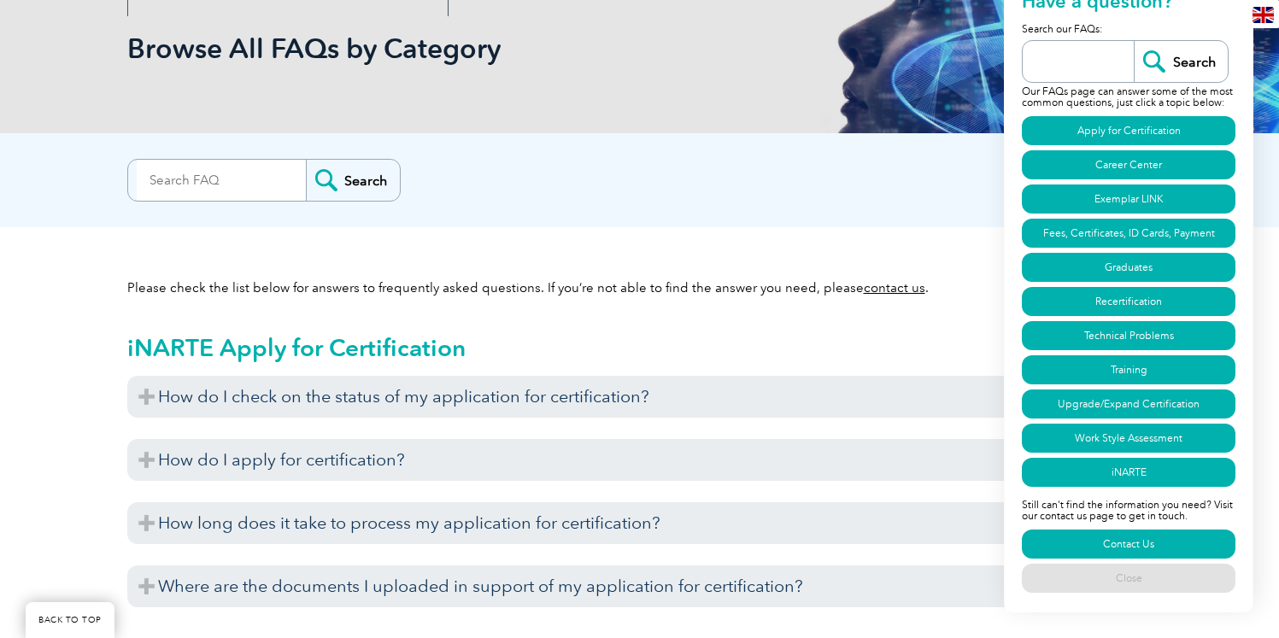
scroll to position [0, 0]
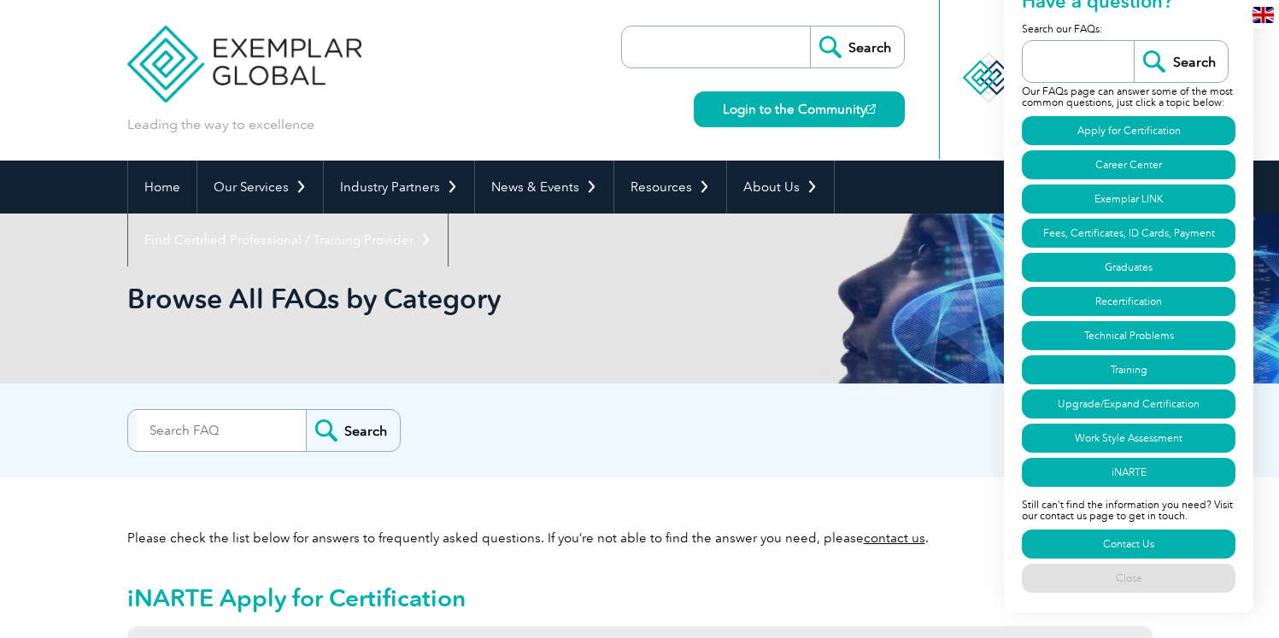
click at [270, 76] on img at bounding box center [244, 51] width 235 height 103
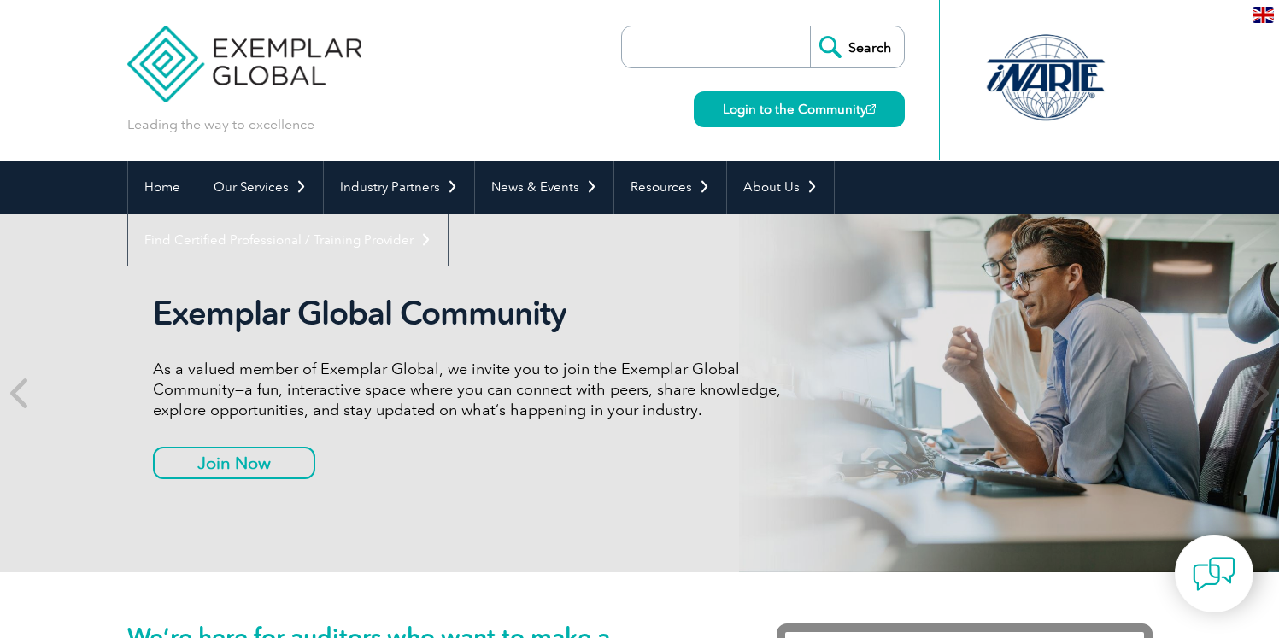
scroll to position [47, 0]
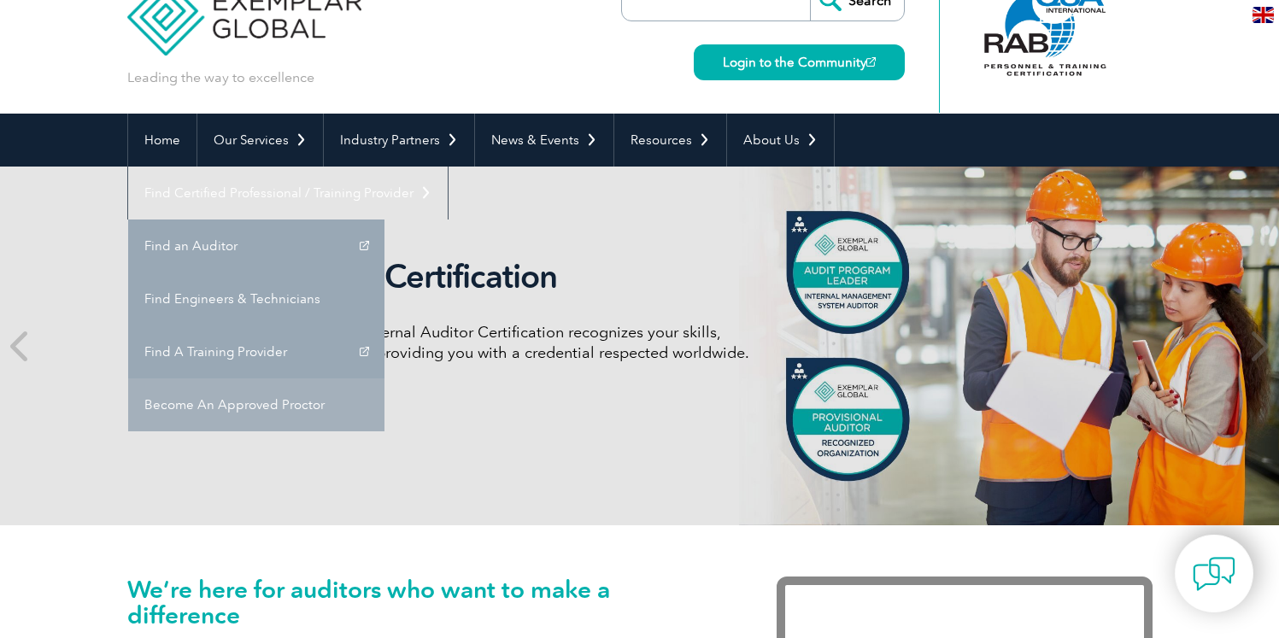
click at [385, 379] on link "Become An Approved Proctor" at bounding box center [256, 405] width 256 height 53
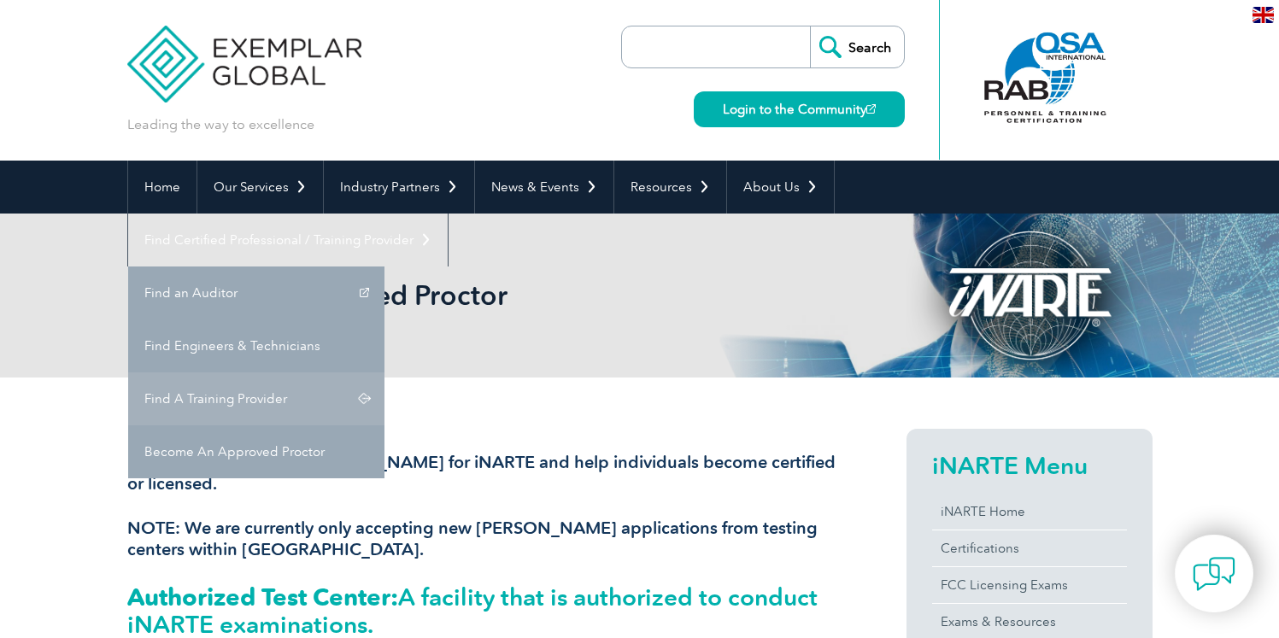
click at [385, 373] on link "Find A Training Provider" at bounding box center [256, 399] width 256 height 53
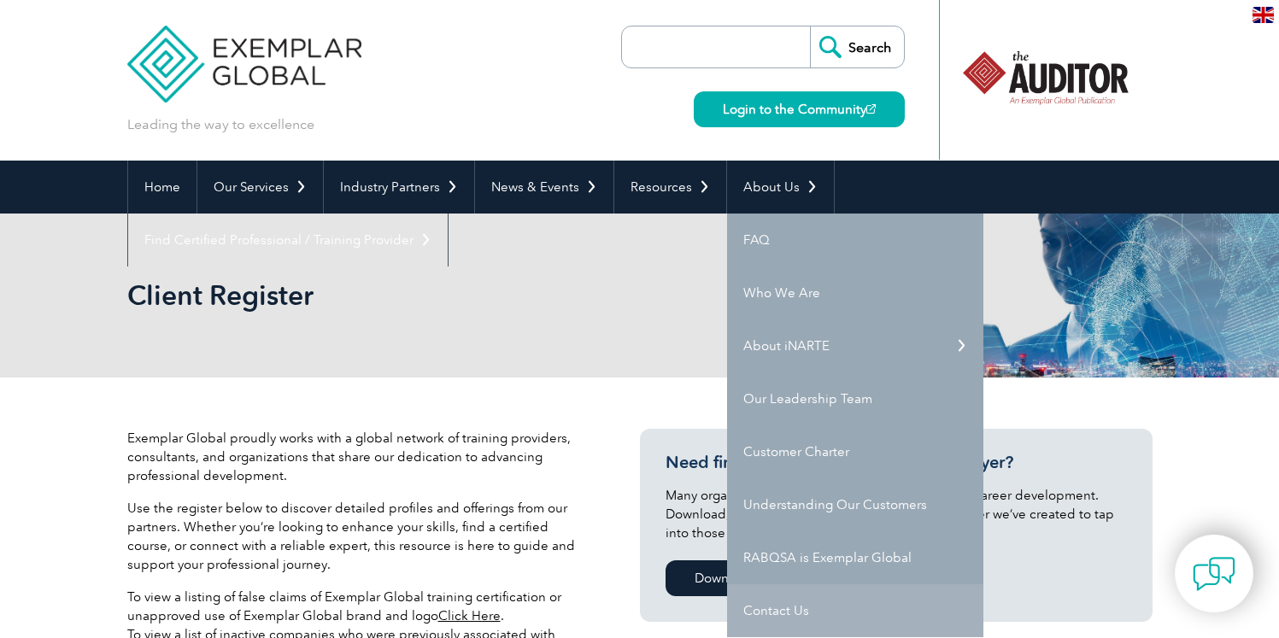
click at [754, 596] on link "Contact Us" at bounding box center [855, 611] width 256 height 53
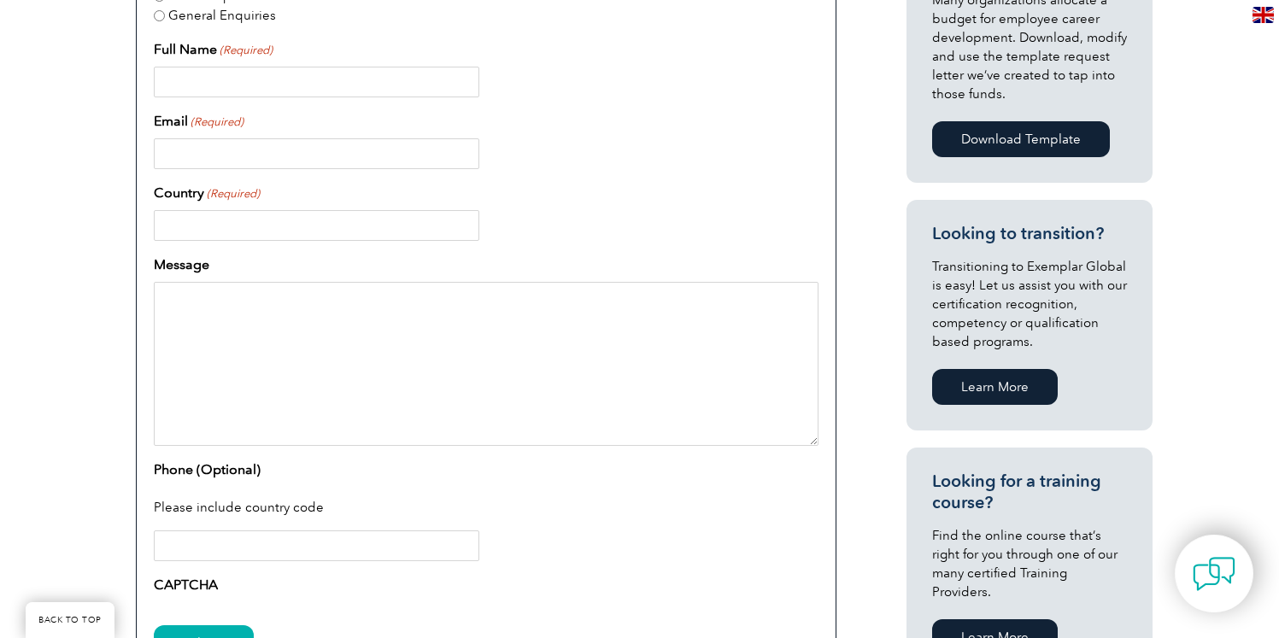
scroll to position [553, 0]
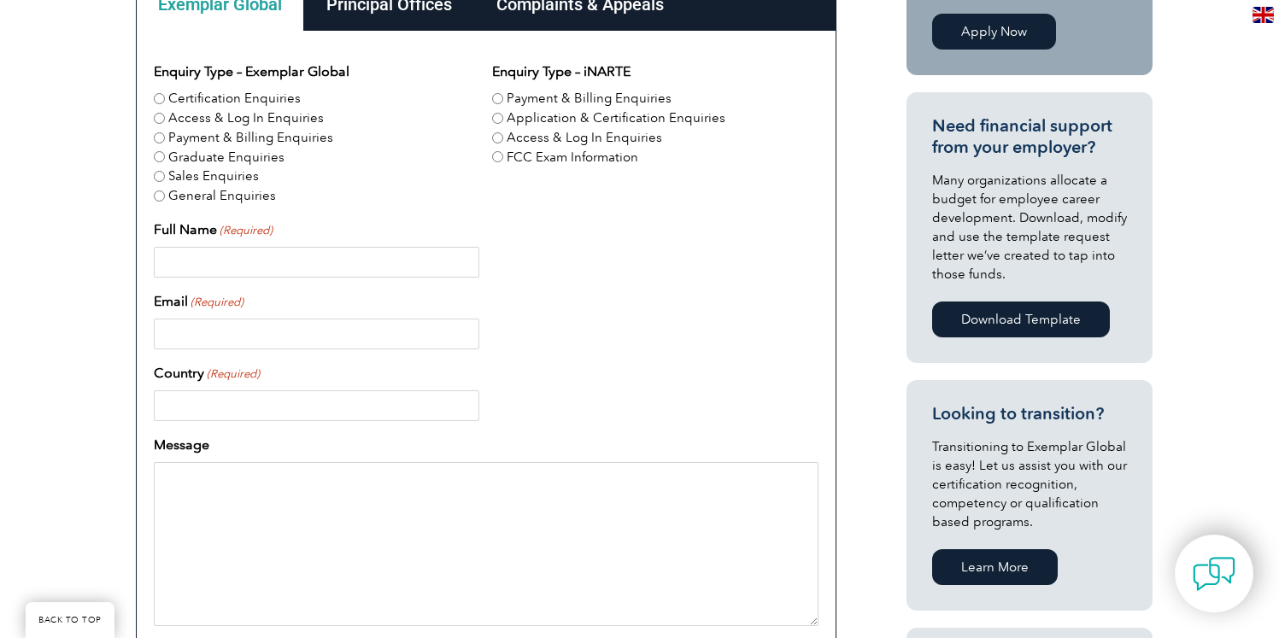
click at [281, 100] on label "Certification Enquiries" at bounding box center [234, 99] width 132 height 20
click at [165, 100] on input "Certification Enquiries" at bounding box center [159, 98] width 11 height 11
radio input "true"
click at [307, 273] on input "Full Name (Required)" at bounding box center [317, 262] width 326 height 31
type input "[PERSON_NAME]"
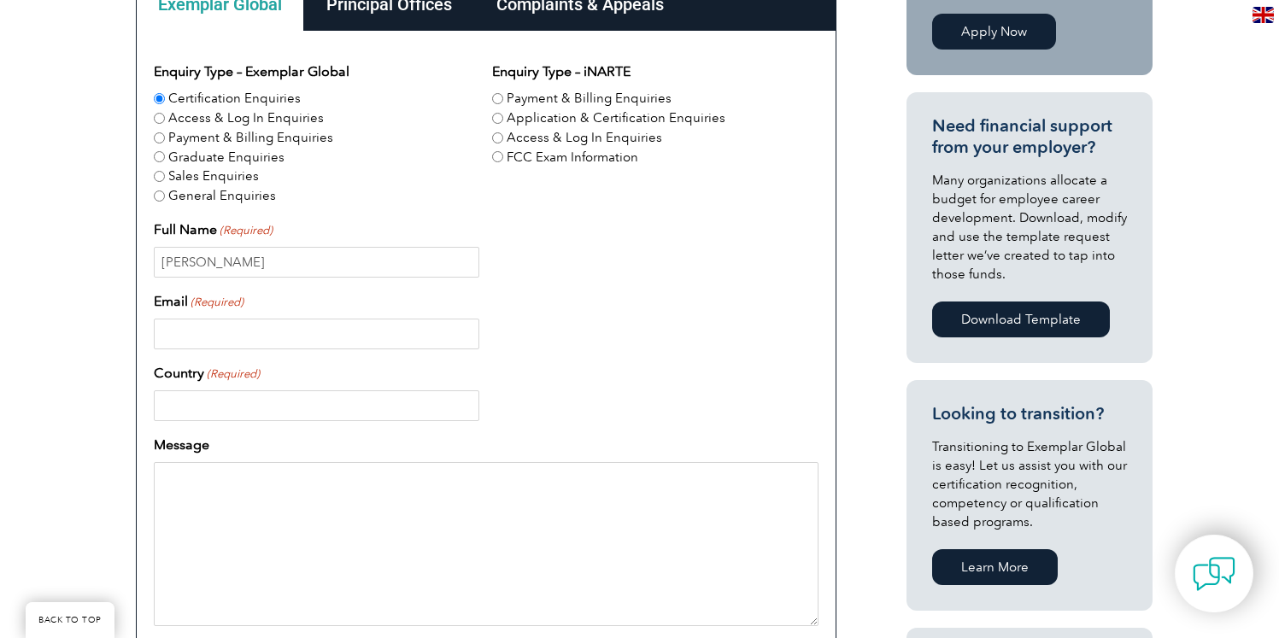
type input "s"
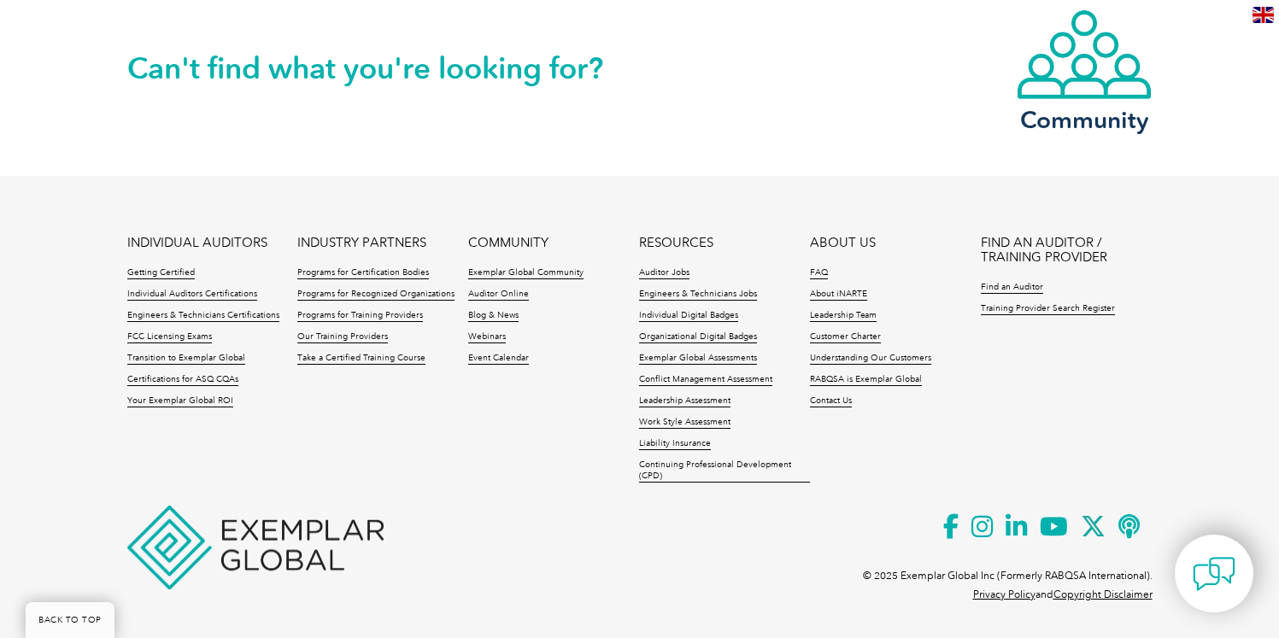
scroll to position [1575, 0]
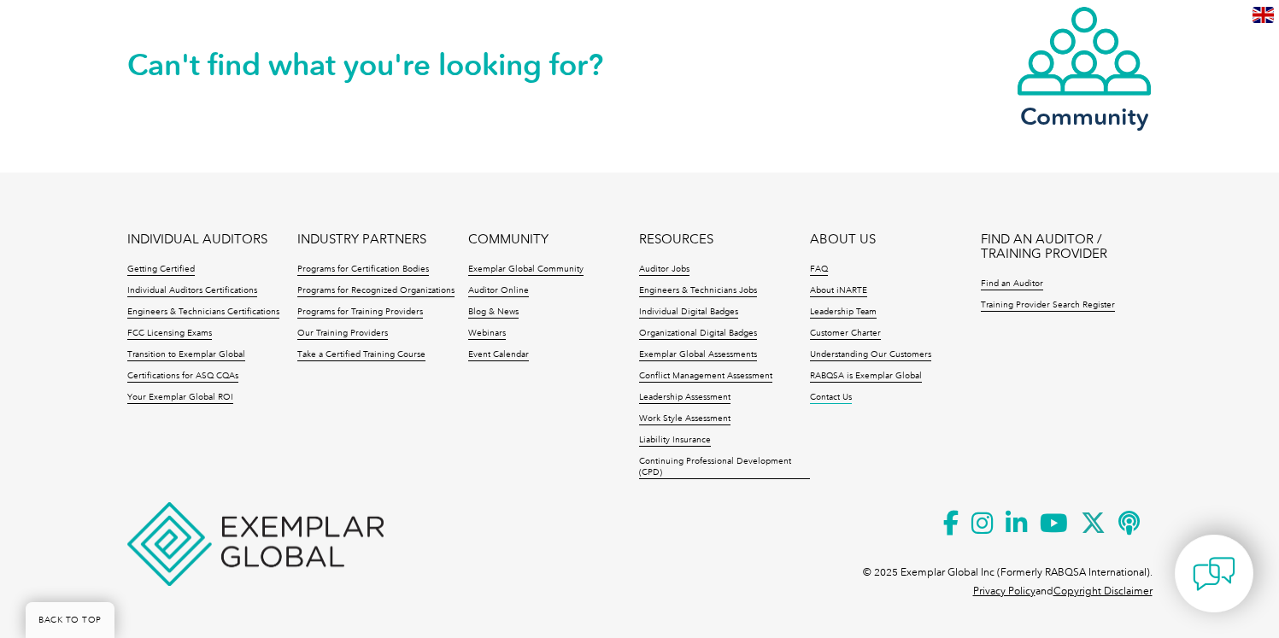
type input "[PERSON_NAME].[PERSON_NAME]@g"
click at [839, 401] on link "Contact Us" at bounding box center [831, 398] width 42 height 12
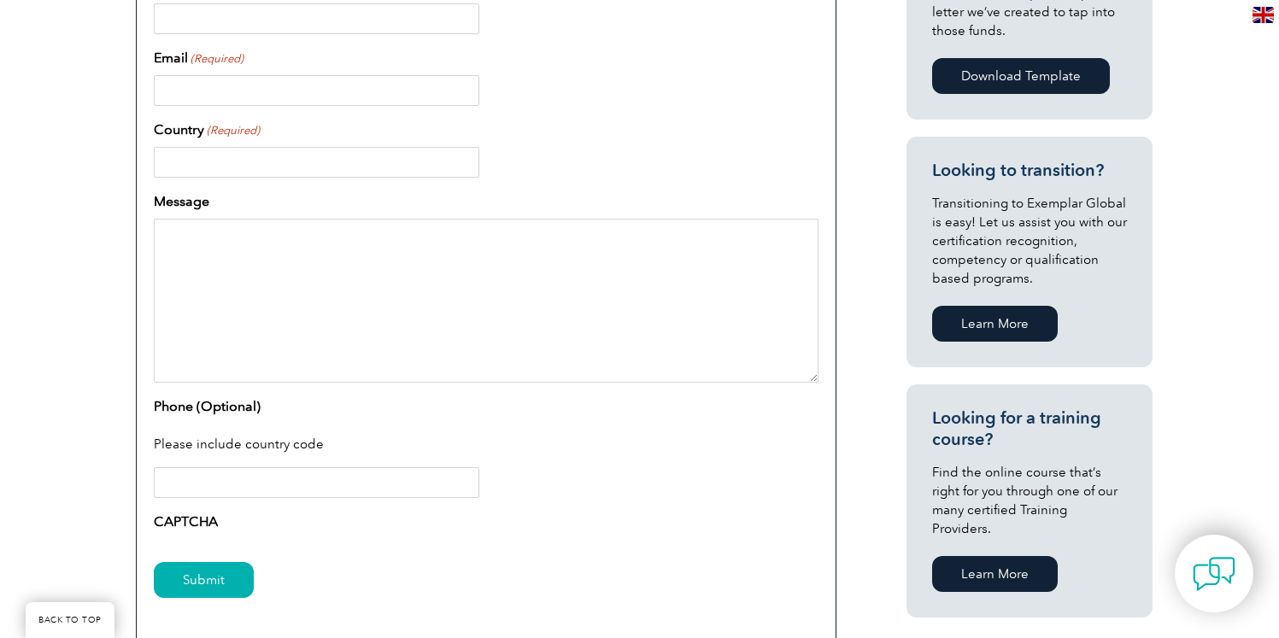
scroll to position [796, 0]
click at [1015, 557] on link "Learn More" at bounding box center [995, 575] width 126 height 36
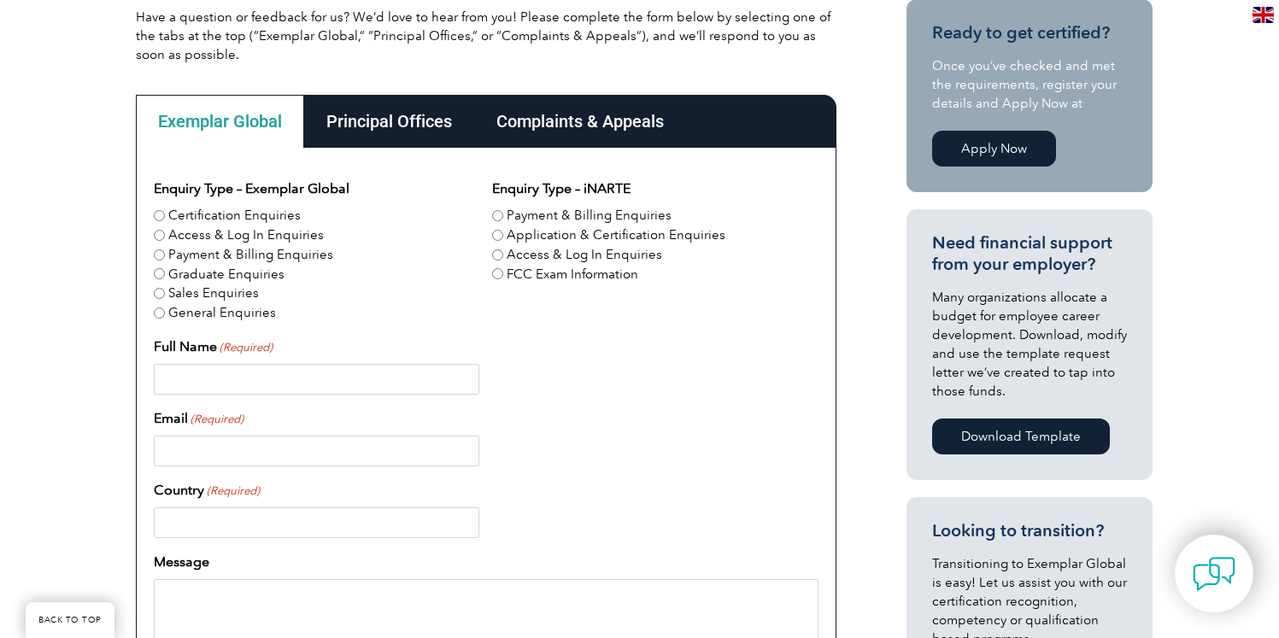
scroll to position [156, 0]
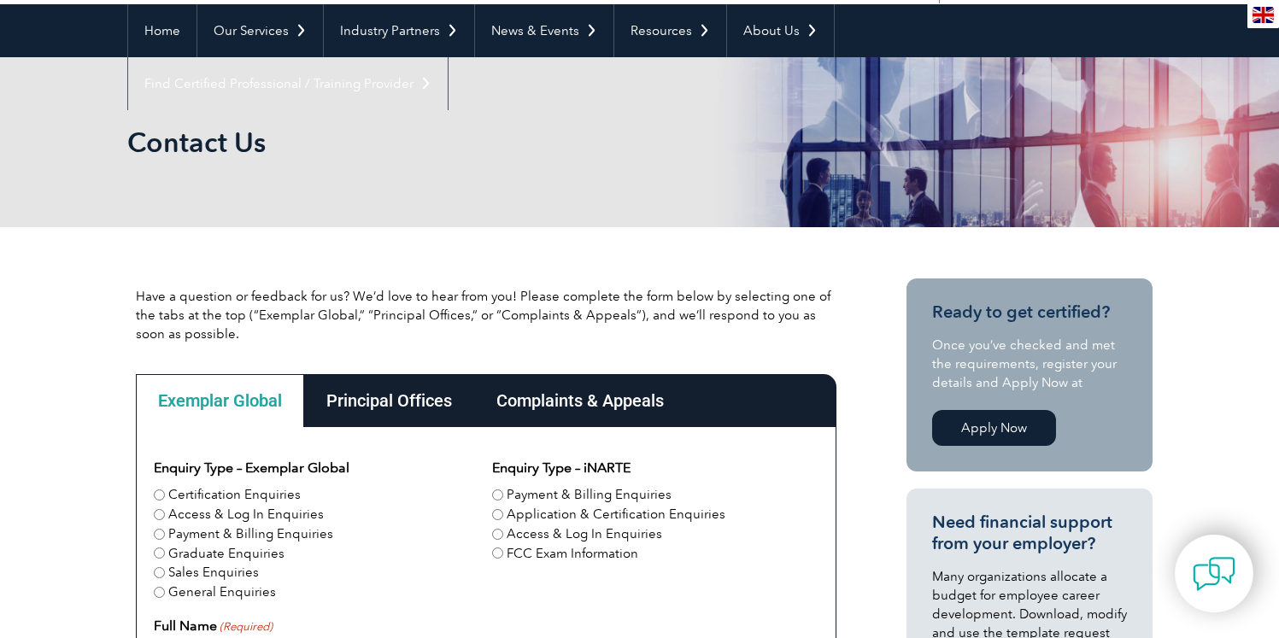
click at [549, 421] on div "Complaints & Appeals" at bounding box center [580, 400] width 212 height 53
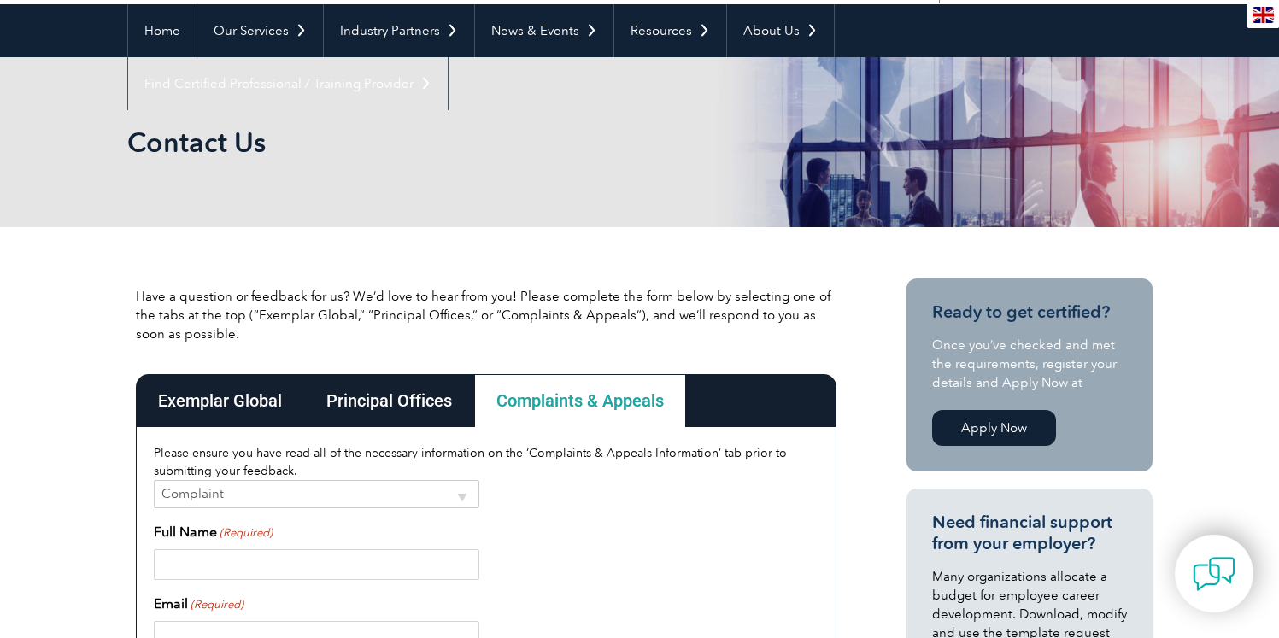
click at [461, 392] on div "Principal Offices" at bounding box center [389, 400] width 170 height 53
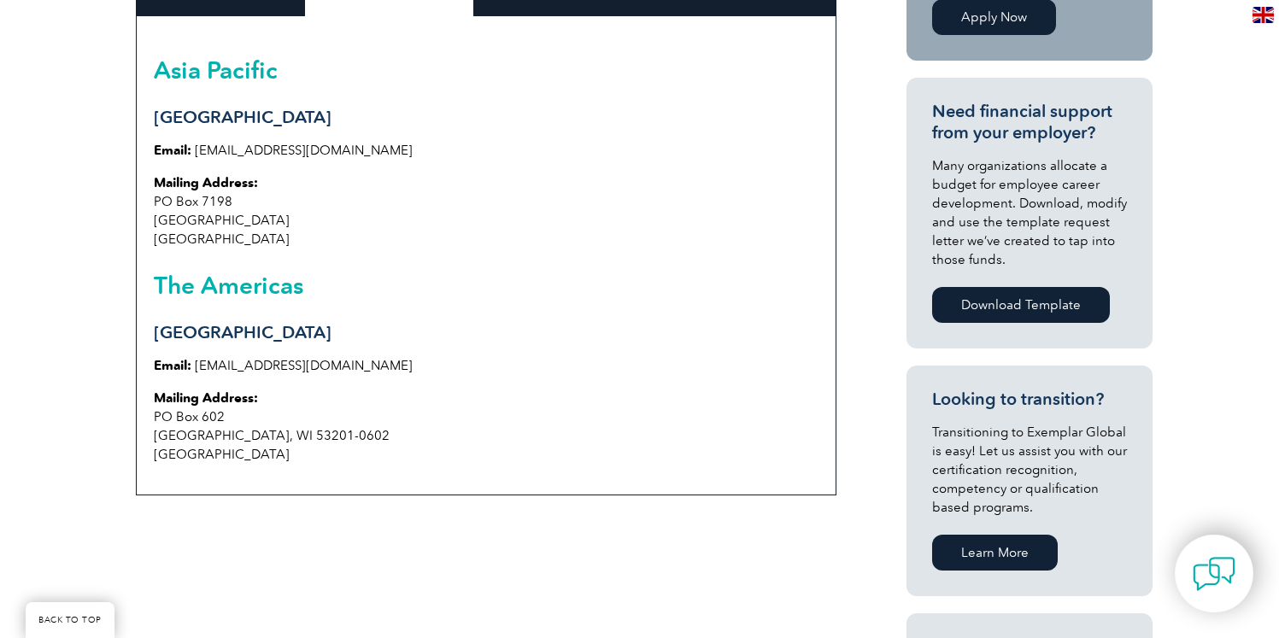
scroll to position [537, 0]
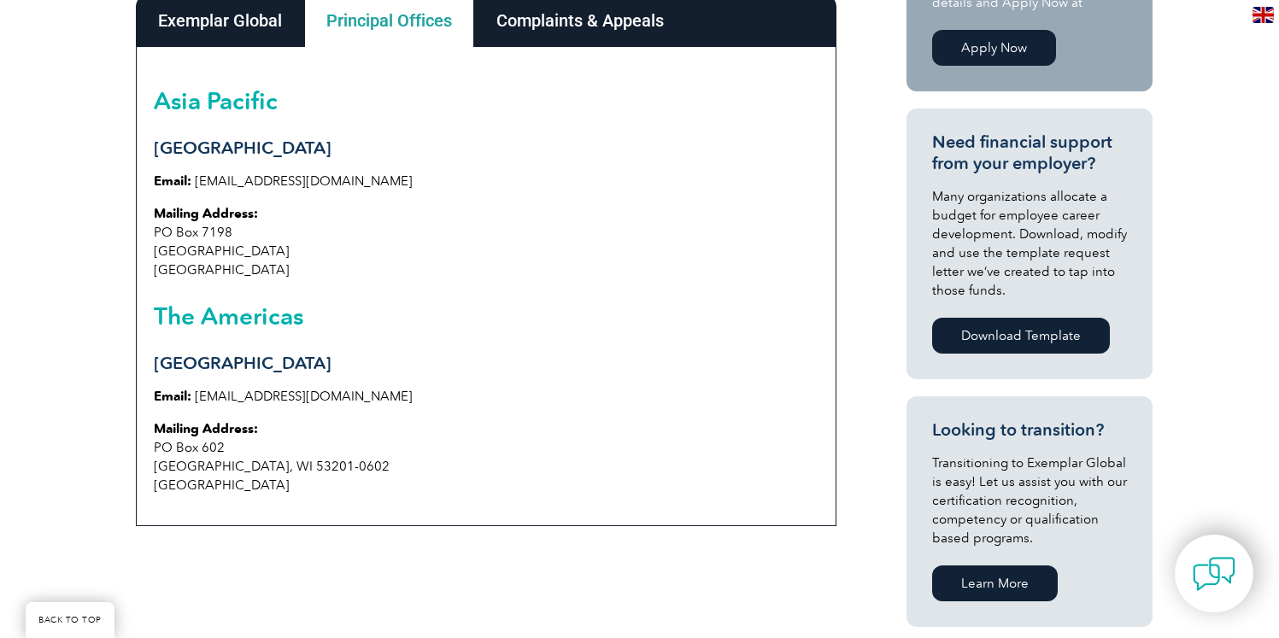
click at [235, 32] on div "Exemplar Global" at bounding box center [220, 20] width 168 height 53
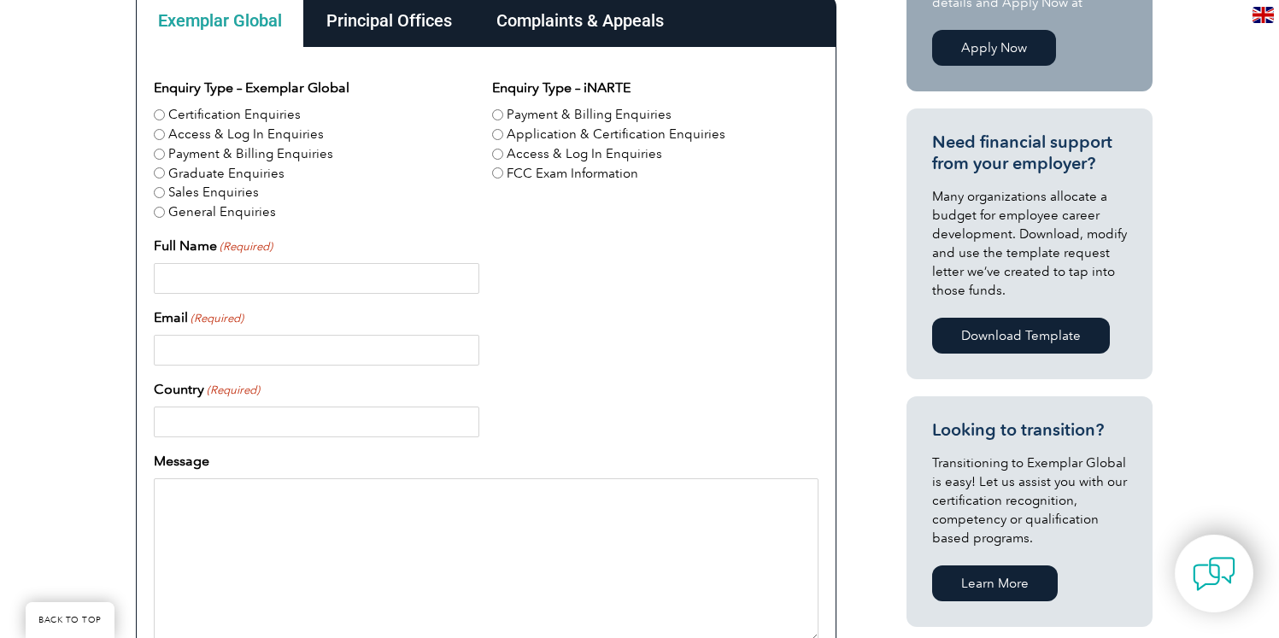
click at [279, 280] on input "Full Name (Required)" at bounding box center [317, 278] width 326 height 31
type input "sowmya krothapalli"
type input "[GEOGRAPHIC_DATA]"
click at [273, 351] on input "Email (Required)" at bounding box center [317, 350] width 326 height 31
type input "[PERSON_NAME][EMAIL_ADDRESS][PERSON_NAME][DOMAIN_NAME]"
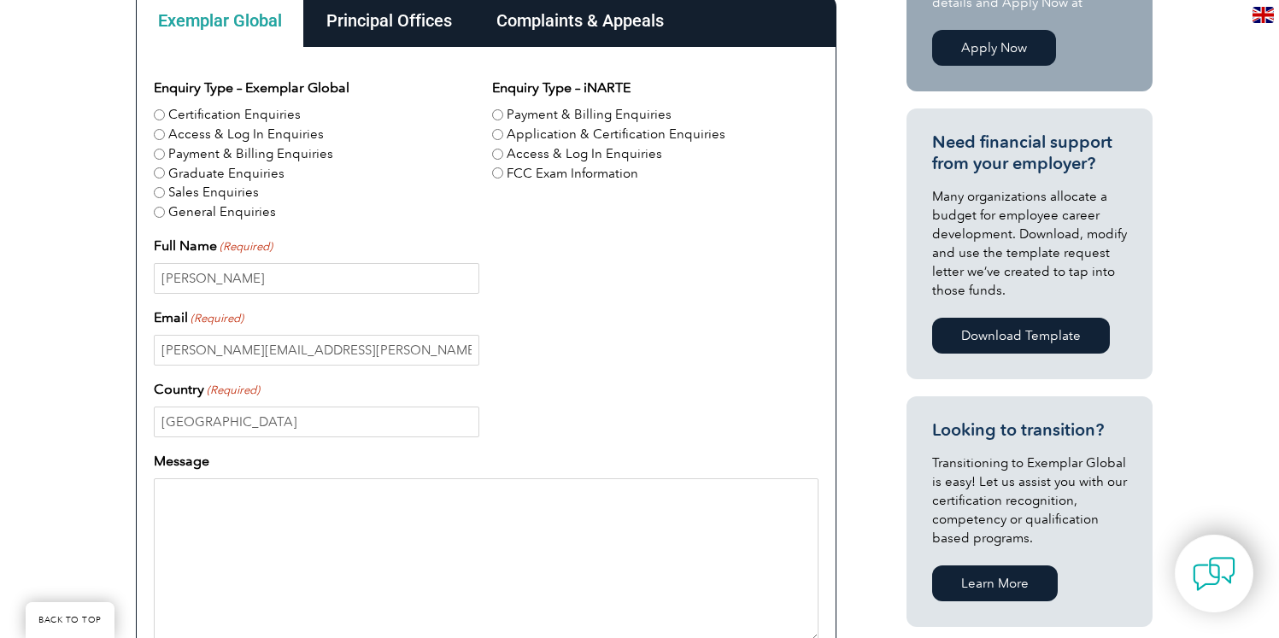
click at [222, 121] on label "Certification Enquiries" at bounding box center [234, 115] width 132 height 20
click at [165, 121] on input "Certification Enquiries" at bounding box center [159, 114] width 11 height 11
radio input "true"
click at [220, 514] on textarea "Message" at bounding box center [486, 561] width 665 height 164
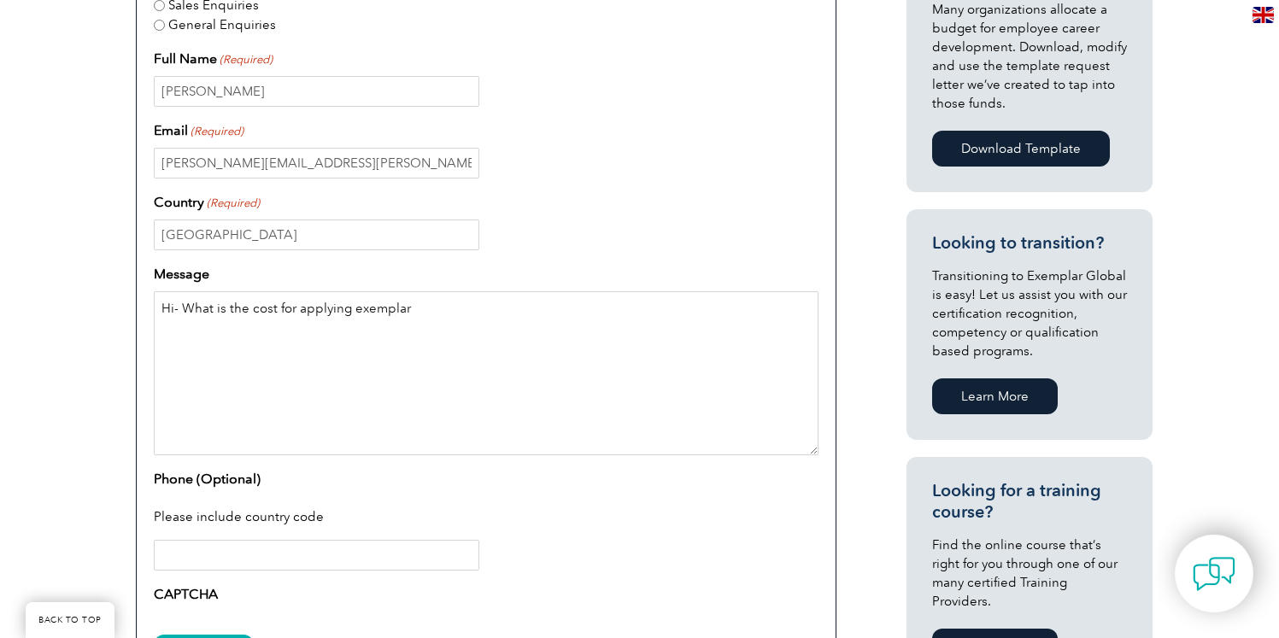
scroll to position [725, 0]
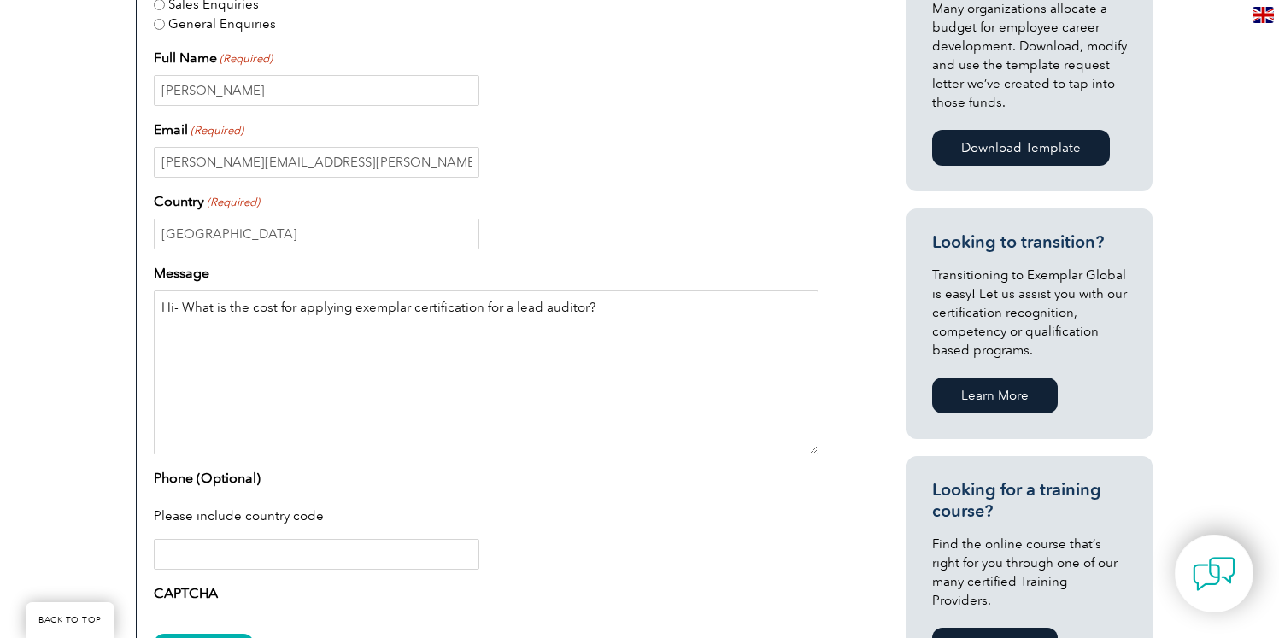
drag, startPoint x: 352, startPoint y: 309, endPoint x: 507, endPoint y: 309, distance: 154.7
click at [507, 309] on textarea "Hi- What is the cost for applying exemplar certification for a lead auditor?" at bounding box center [486, 373] width 665 height 164
click at [518, 309] on textarea "Hi- What is the cost for applying lead auditor?" at bounding box center [486, 373] width 665 height 164
paste textarea "exemplar certification for a"
click at [426, 303] on textarea "Hi- What is the cost for applying lead auditor exemplar certification for a" at bounding box center [486, 373] width 665 height 164
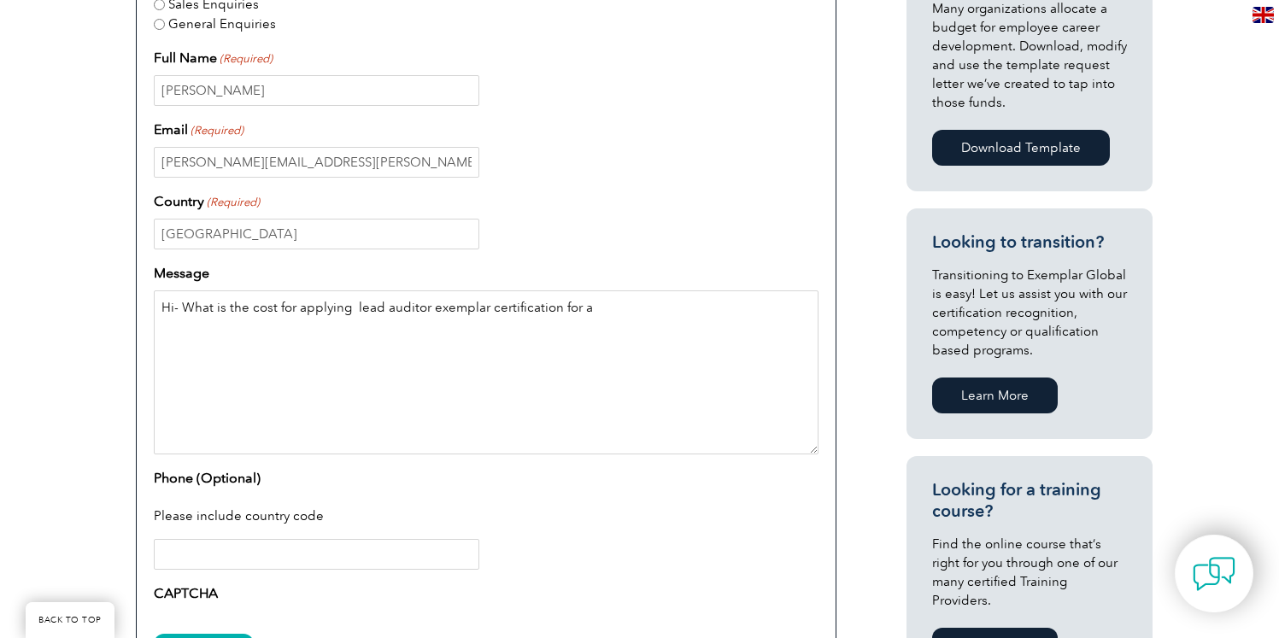
click at [350, 305] on textarea "Hi- What is the cost for applying lead auditor exemplar certification for a" at bounding box center [486, 373] width 665 height 164
click at [723, 309] on textarea "Hi- What is the cost for applying Medical Device QMS lead auditor exemplar cert…" at bounding box center [486, 373] width 665 height 164
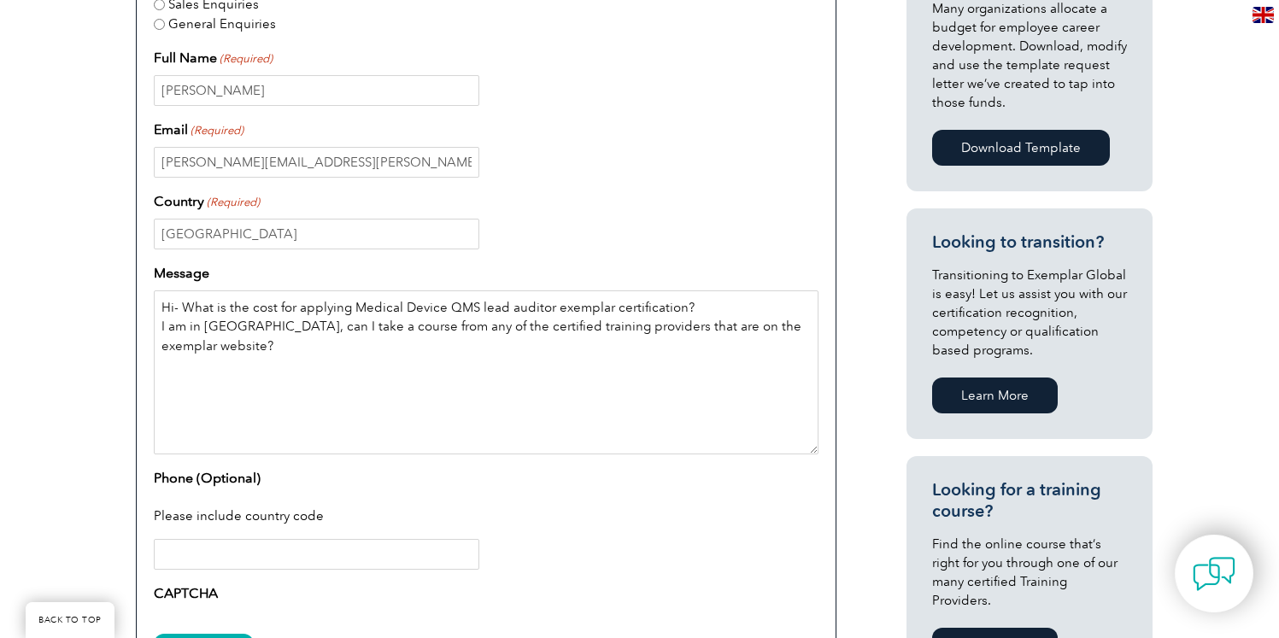
click at [594, 323] on textarea "Hi- What is the cost for applying Medical Device QMS lead auditor exemplar cert…" at bounding box center [486, 373] width 665 height 164
drag, startPoint x: 536, startPoint y: 361, endPoint x: 450, endPoint y: 329, distance: 91.1
click at [450, 329] on textarea "Hi- What is the cost for applying Medical Device QMS lead auditor exemplar cert…" at bounding box center [486, 373] width 665 height 164
drag, startPoint x: 599, startPoint y: 328, endPoint x: 763, endPoint y: 327, distance: 164.1
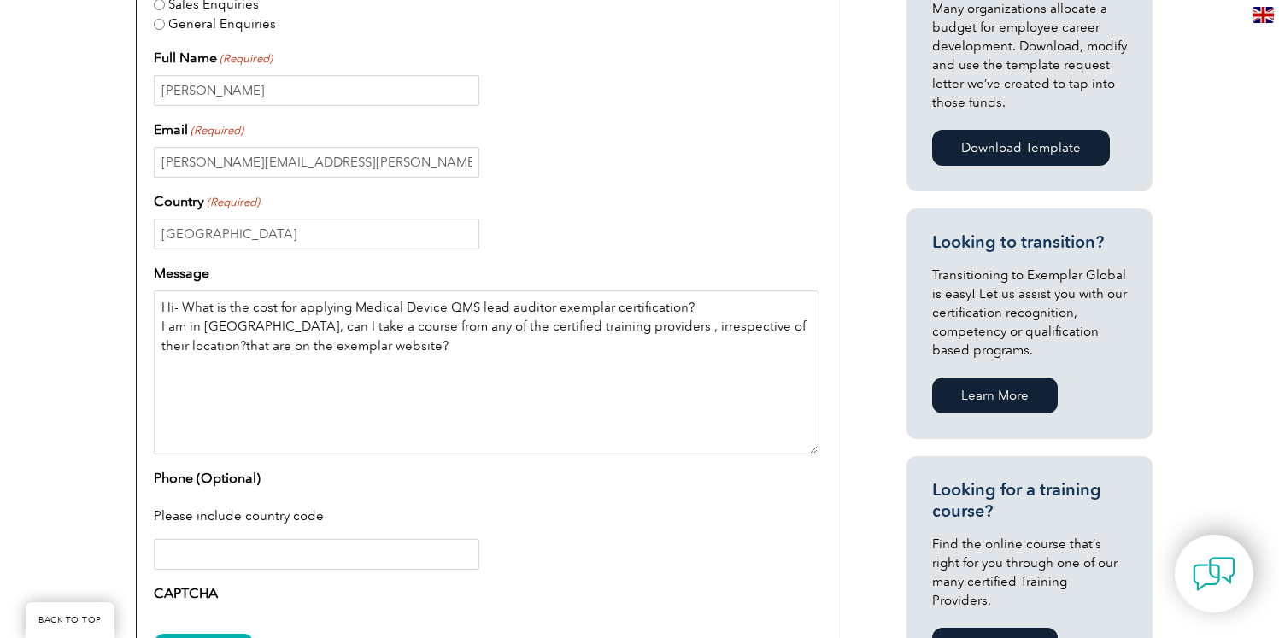
click at [763, 327] on textarea "Hi- What is the cost for applying Medical Device QMS lead auditor exemplar cert…" at bounding box center [486, 373] width 665 height 164
drag, startPoint x: 596, startPoint y: 332, endPoint x: 792, endPoint y: 331, distance: 196.6
click at [792, 331] on textarea "Hi- What is the cost for applying Medical Device QMS lead auditor exemplar cert…" at bounding box center [486, 373] width 665 height 164
click at [782, 323] on textarea "Hi- What is the cost for applying Medical Device QMS lead auditor exemplar cert…" at bounding box center [486, 373] width 665 height 164
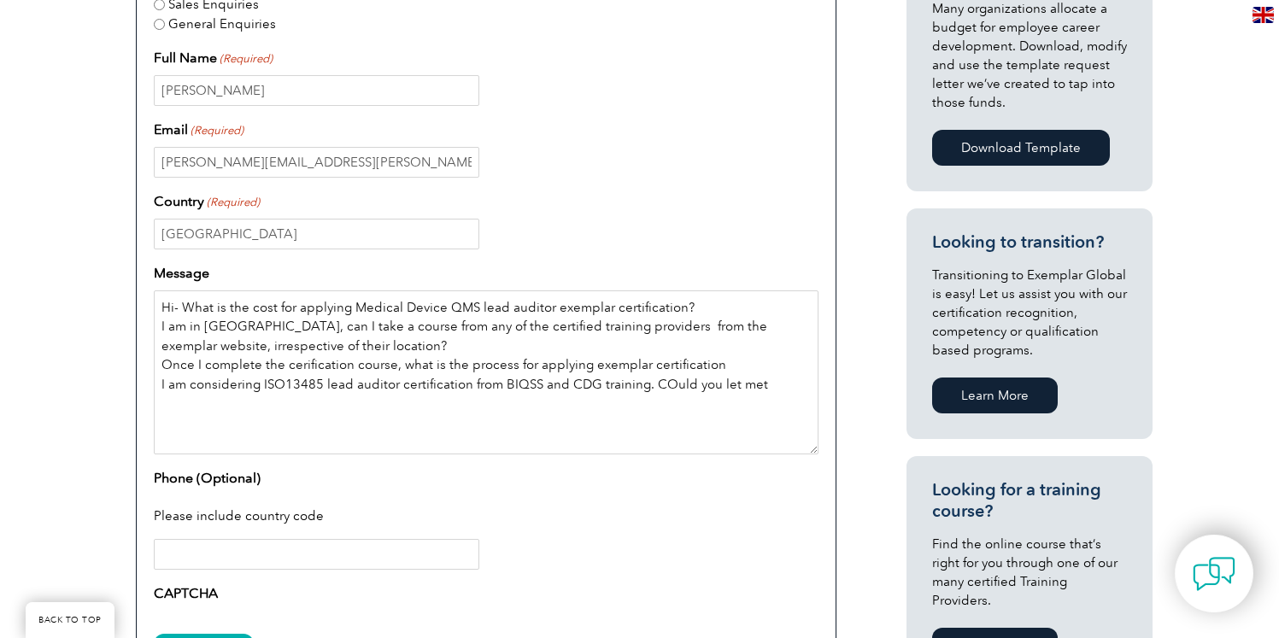
click at [639, 383] on textarea "Hi- What is the cost for applying Medical Device QMS lead auditor exemplar cert…" at bounding box center [486, 373] width 665 height 164
click at [459, 383] on textarea "Hi- What is the cost for applying Medical Device QMS lead auditor exemplar cert…" at bounding box center [486, 373] width 665 height 164
click at [769, 375] on textarea "Hi- What is the cost for applying Medical Device QMS lead auditor exemplar cert…" at bounding box center [486, 373] width 665 height 164
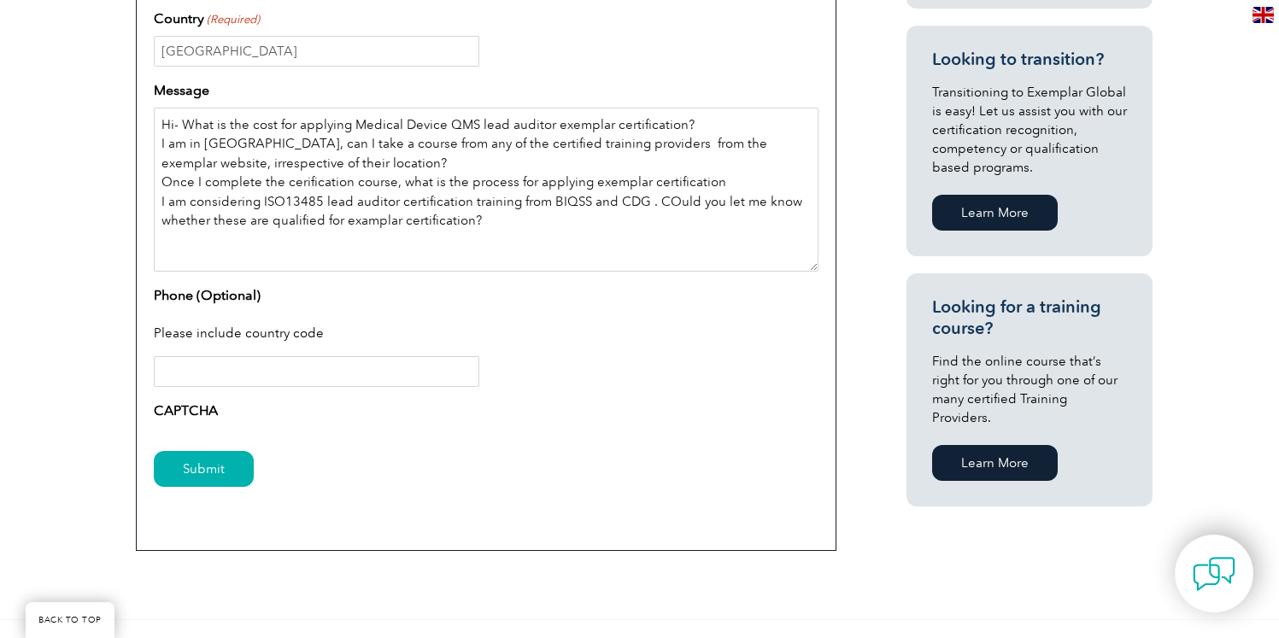
scroll to position [925, 0]
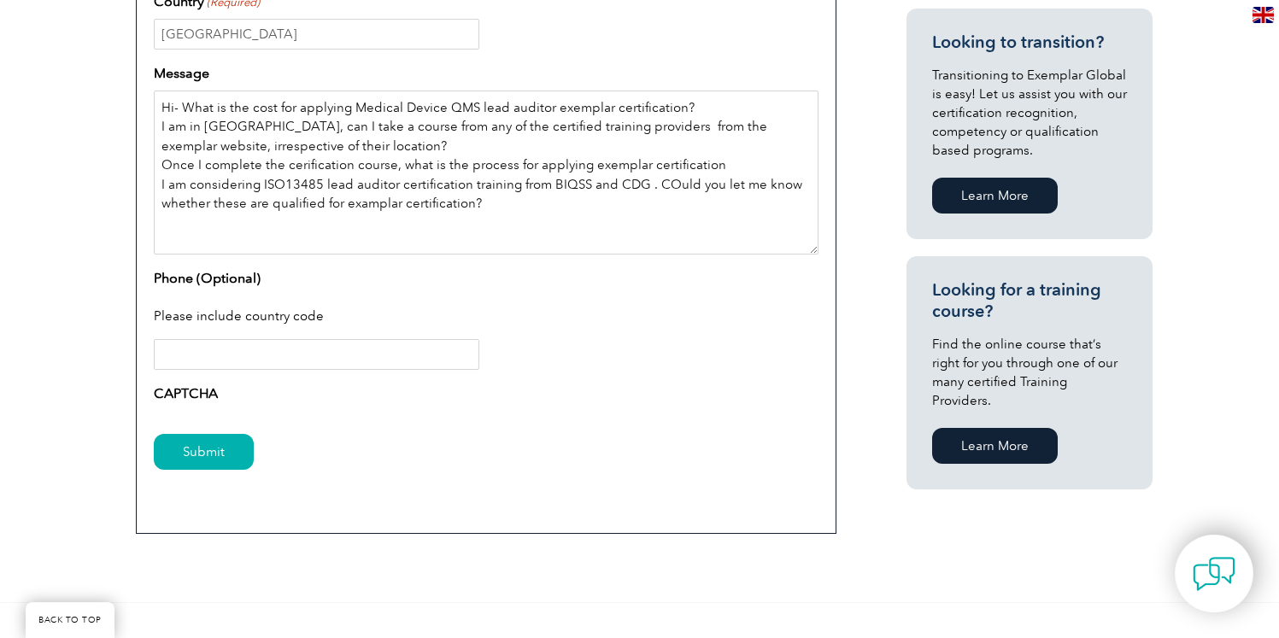
type textarea "Hi- What is the cost for applying Medical Device QMS lead auditor exemplar cert…"
click at [473, 362] on input "Phone (Optional)" at bounding box center [317, 354] width 326 height 31
click at [399, 408] on div "CAPTCHA" at bounding box center [486, 397] width 665 height 27
click at [265, 364] on input "USA" at bounding box center [317, 354] width 326 height 31
type input "U"
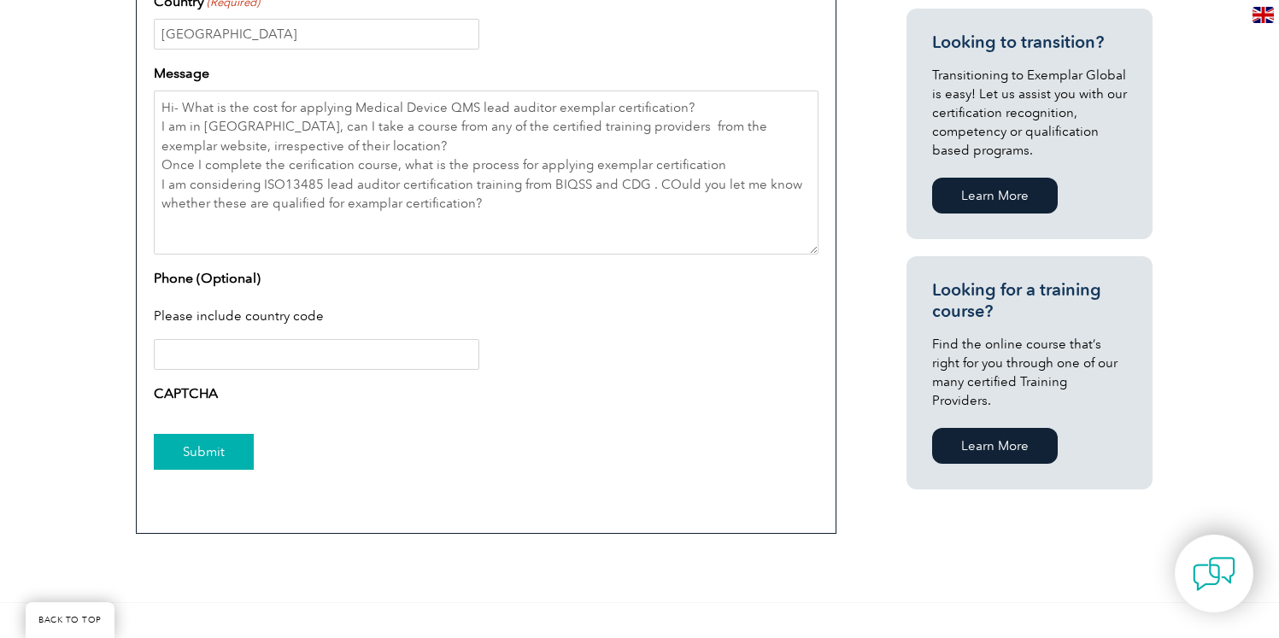
click at [201, 450] on input "Submit" at bounding box center [204, 452] width 100 height 36
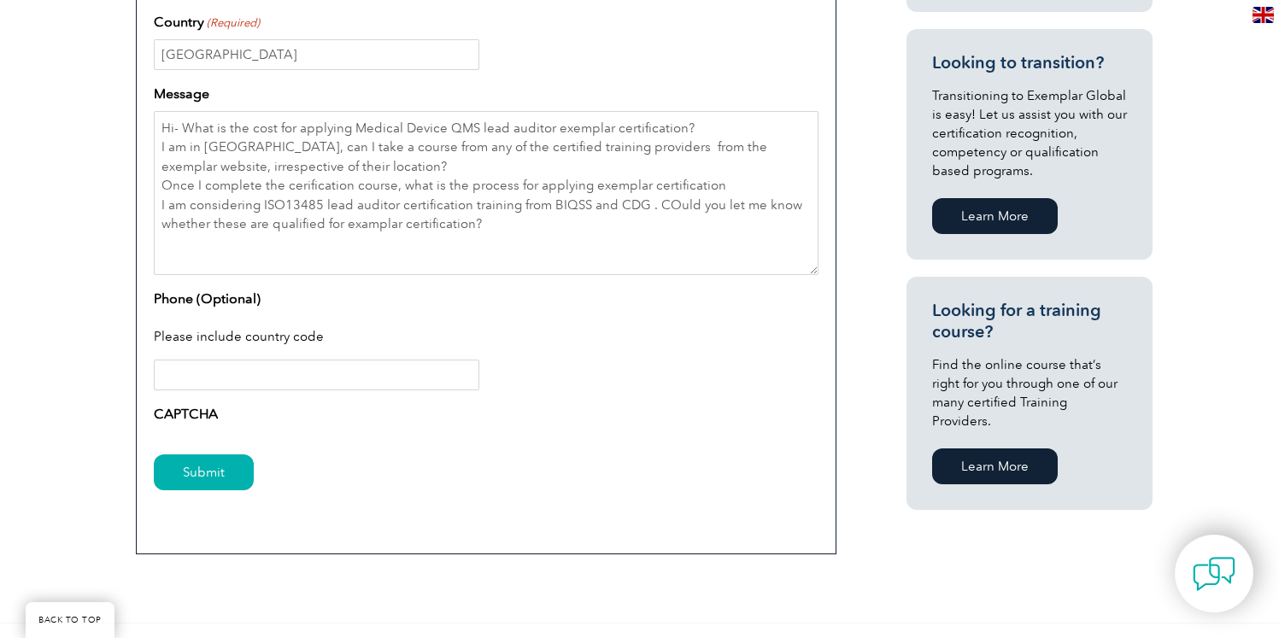
scroll to position [896, 0]
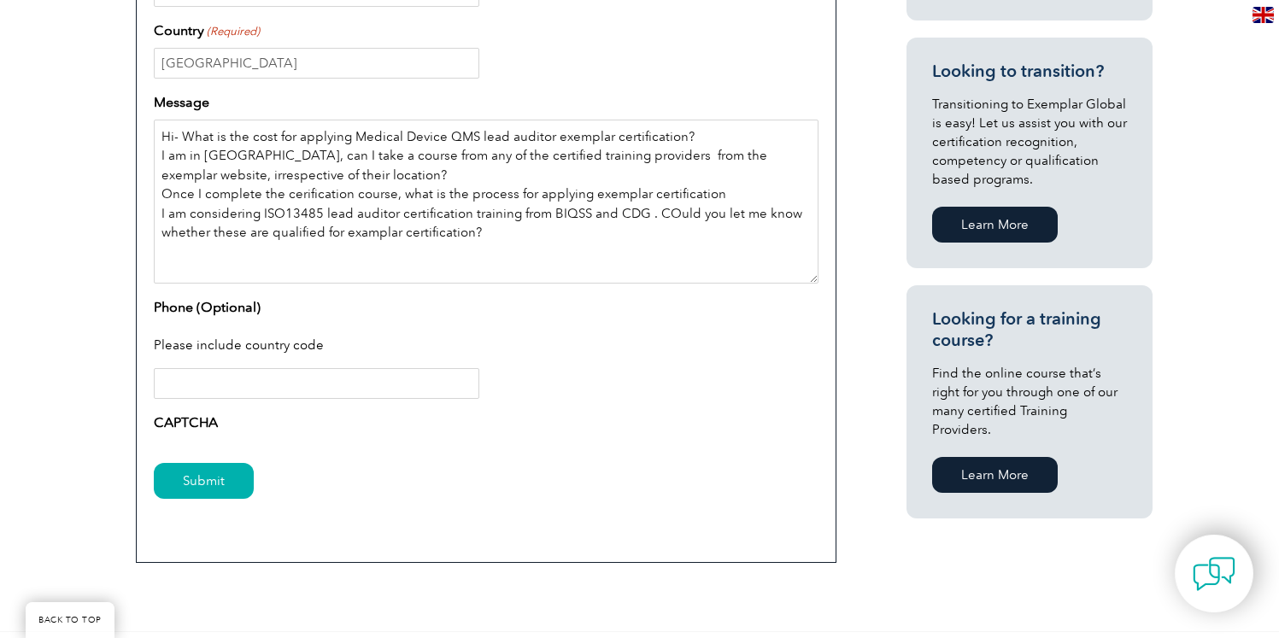
drag, startPoint x: 479, startPoint y: 232, endPoint x: 158, endPoint y: 137, distance: 334.5
click at [158, 137] on textarea "Hi- What is the cost for applying Medical Device QMS lead auditor exemplar cert…" at bounding box center [486, 202] width 665 height 164
click at [504, 243] on textarea "Hi- What is the cost for applying Medical Device QMS lead auditor exemplar cert…" at bounding box center [486, 202] width 665 height 164
click at [208, 479] on input "Submit" at bounding box center [204, 481] width 100 height 36
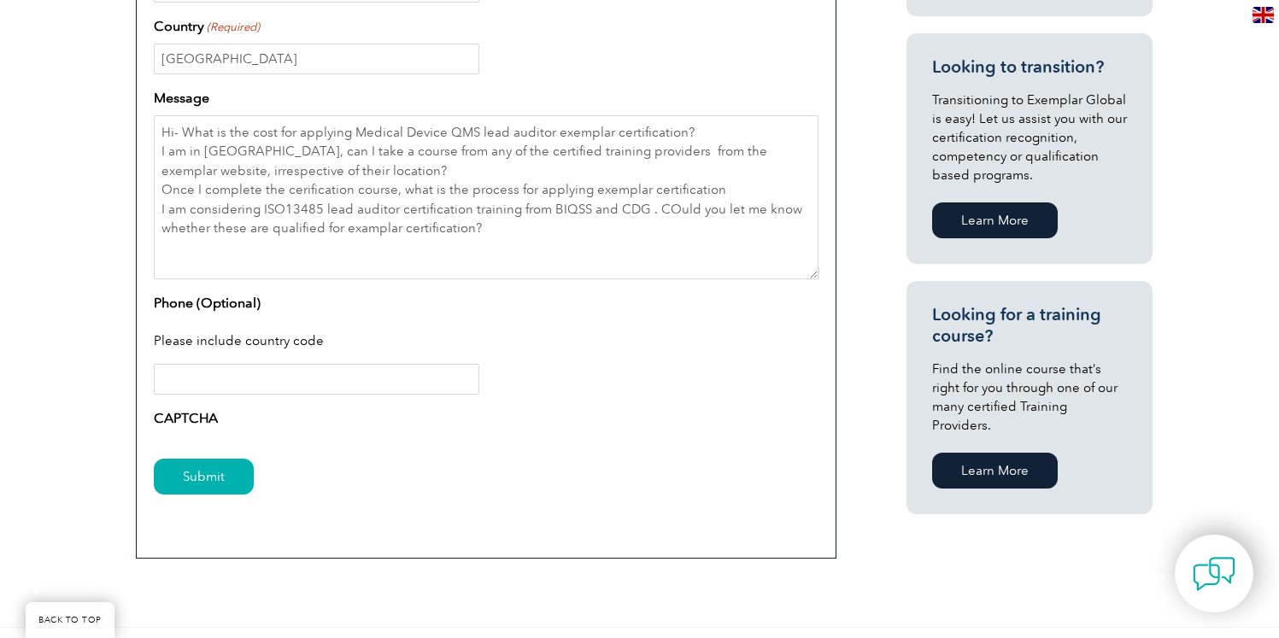
scroll to position [938, 0]
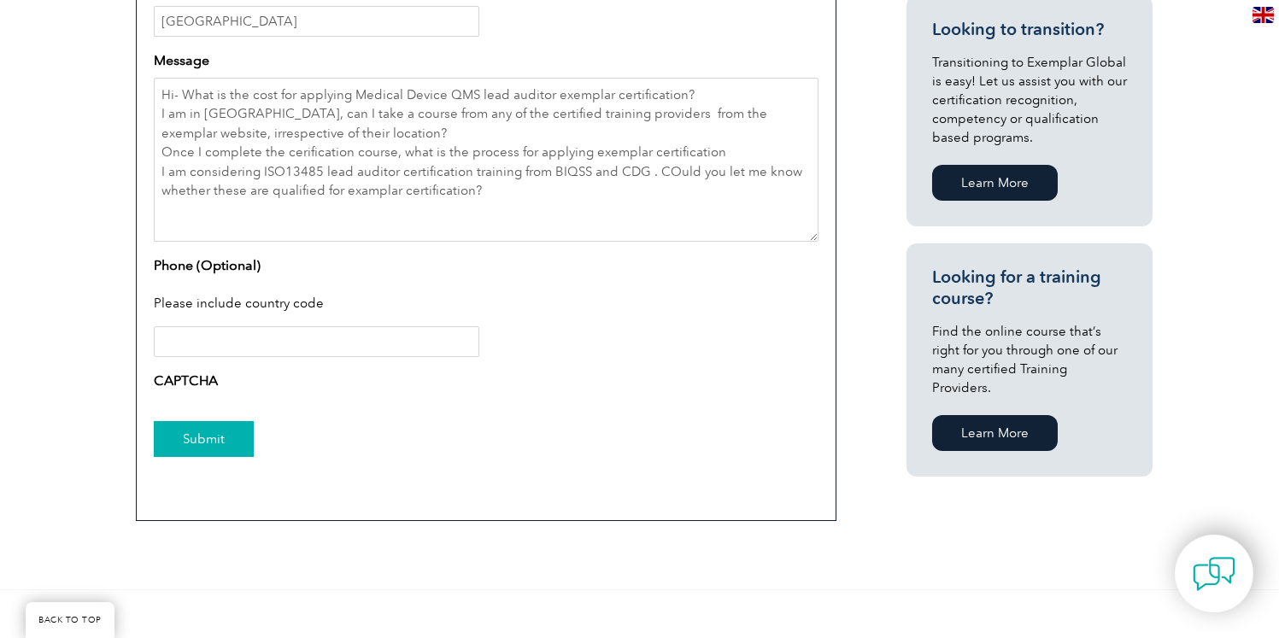
click at [230, 431] on input "Submit" at bounding box center [204, 439] width 100 height 36
click at [309, 345] on input "Phone (Optional)" at bounding box center [317, 341] width 326 height 31
click at [206, 446] on input "Submit" at bounding box center [204, 439] width 100 height 36
drag, startPoint x: 496, startPoint y: 195, endPoint x: 155, endPoint y: 85, distance: 358.4
click at [155, 85] on textarea "Hi- What is the cost for applying Medical Device QMS lead auditor exemplar cert…" at bounding box center [486, 160] width 665 height 164
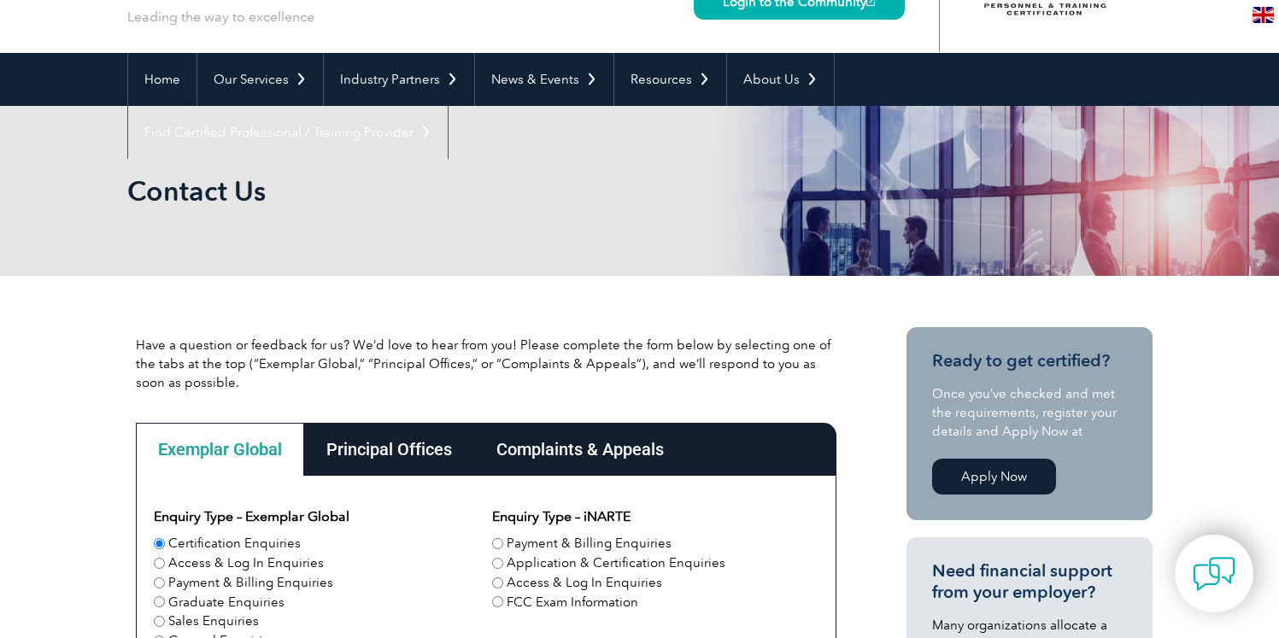
scroll to position [0, 0]
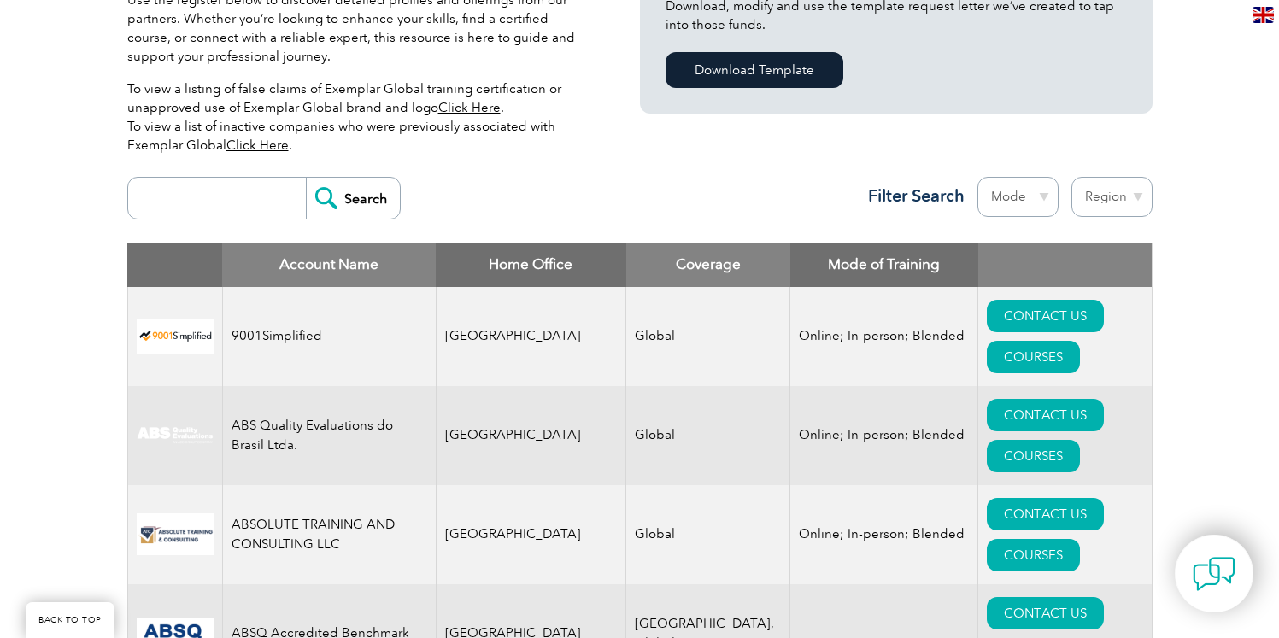
scroll to position [516, 0]
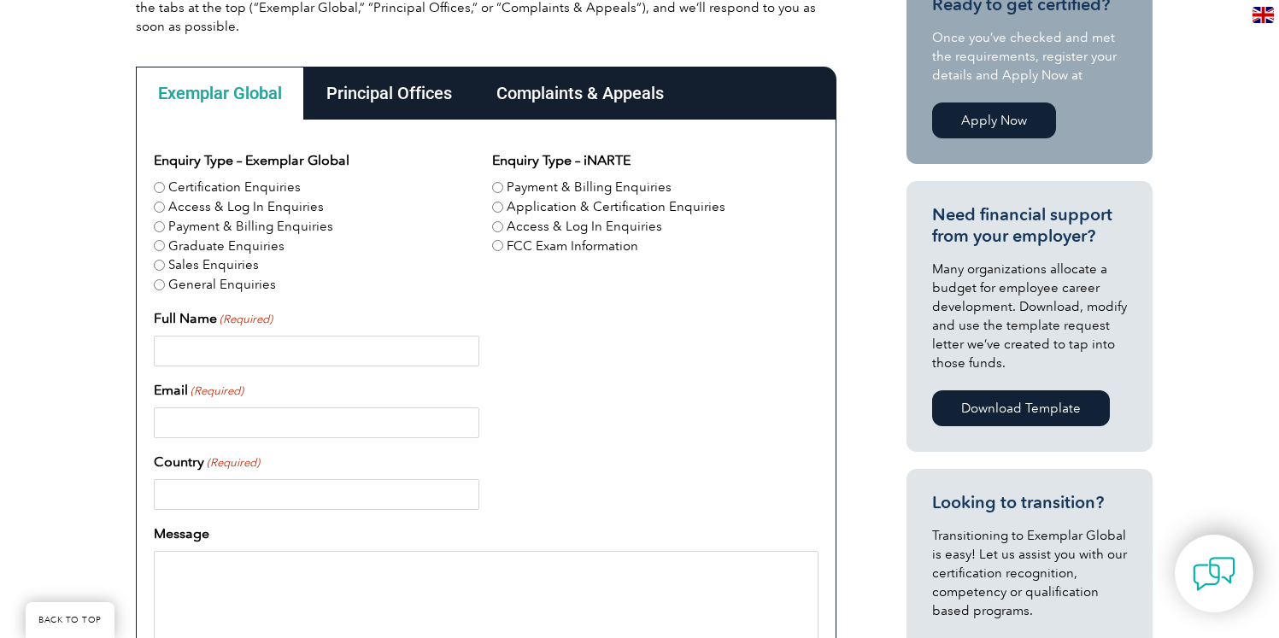
scroll to position [482, 0]
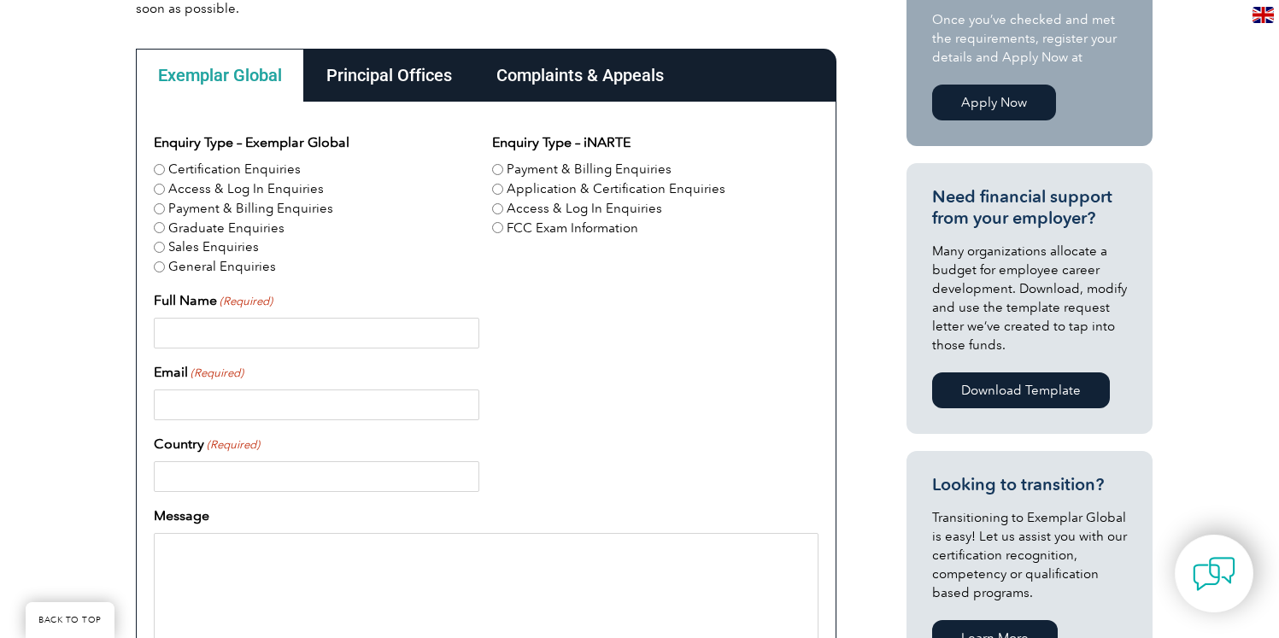
click at [285, 173] on label "Certification Enquiries" at bounding box center [234, 170] width 132 height 20
click at [165, 173] on input "Certification Enquiries" at bounding box center [159, 169] width 11 height 11
radio input "true"
click at [286, 329] on input "Full Name (Required)" at bounding box center [317, 333] width 326 height 31
type input "[PERSON_NAME]"
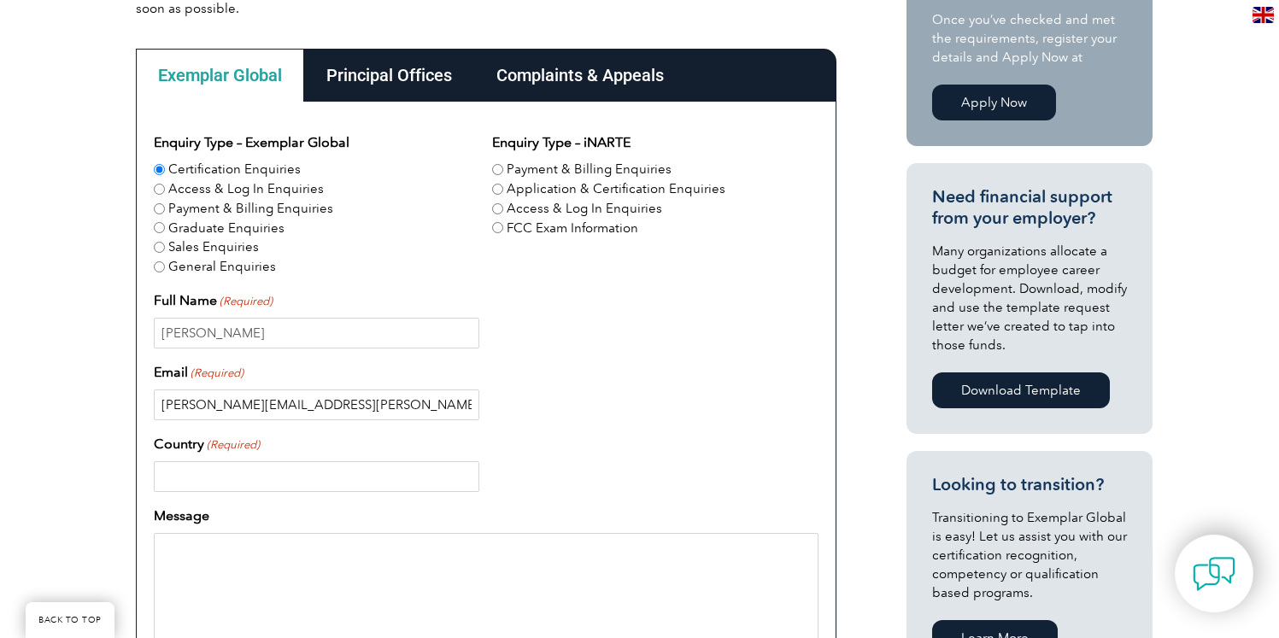
type input "krothapalli.sowmya@gmail.com"
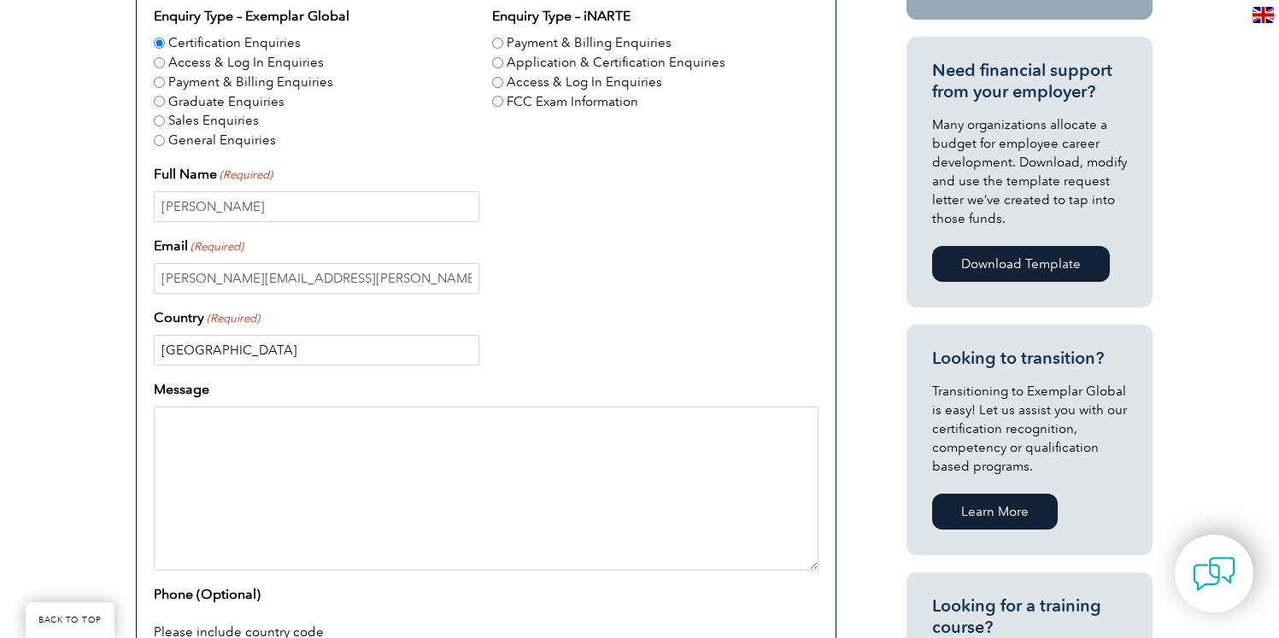
scroll to position [744, 0]
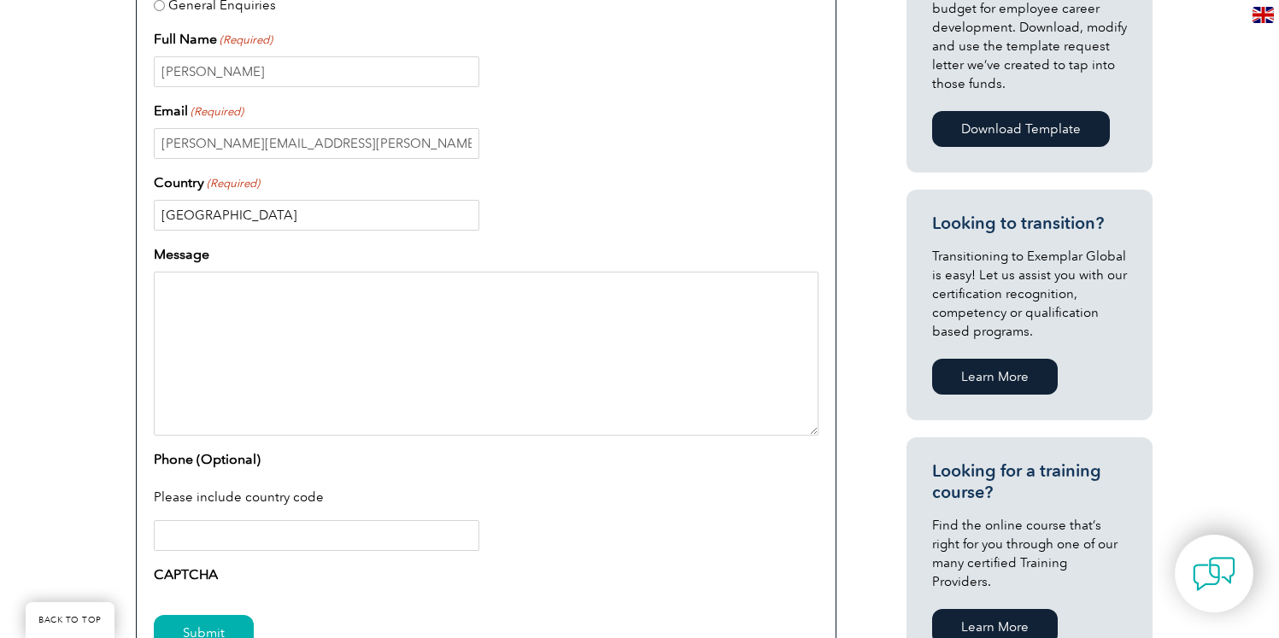
type input "[GEOGRAPHIC_DATA]"
click at [261, 328] on textarea "Message" at bounding box center [486, 354] width 665 height 164
paste textarea "Hi- What is the cost for applying Medical Device QMS lead auditor exemplar cert…"
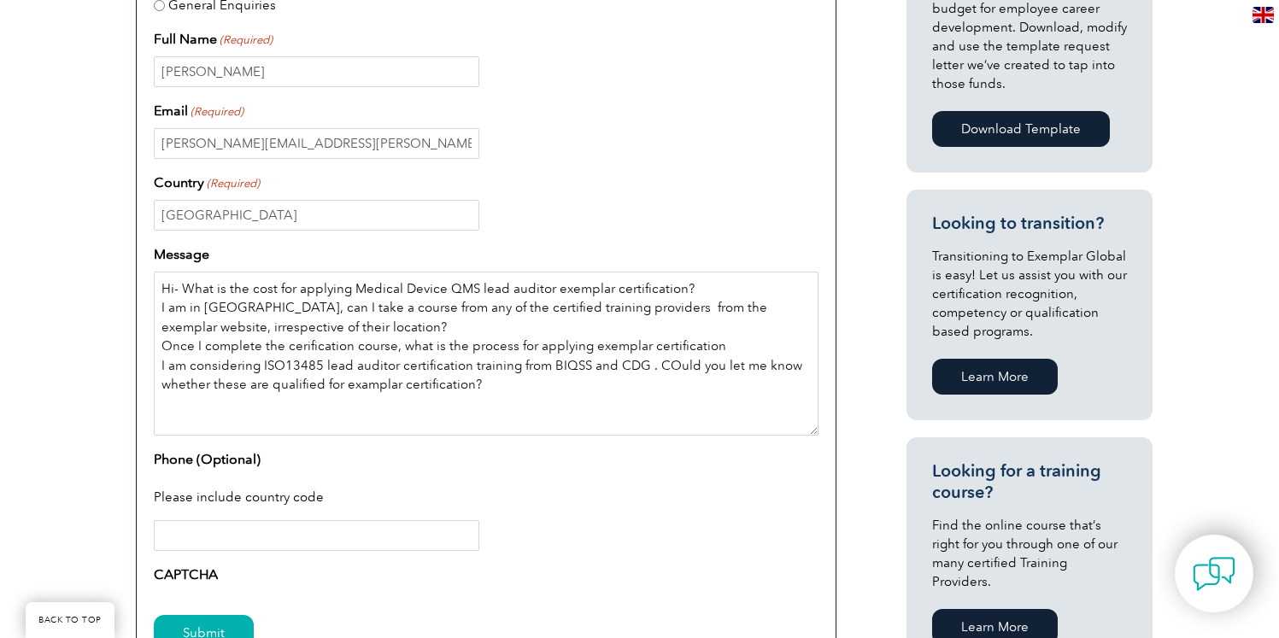
type textarea "Hi- What is the cost for applying Medical Device QMS lead auditor exemplar cert…"
click at [216, 522] on input "Phone (Optional)" at bounding box center [317, 535] width 326 height 31
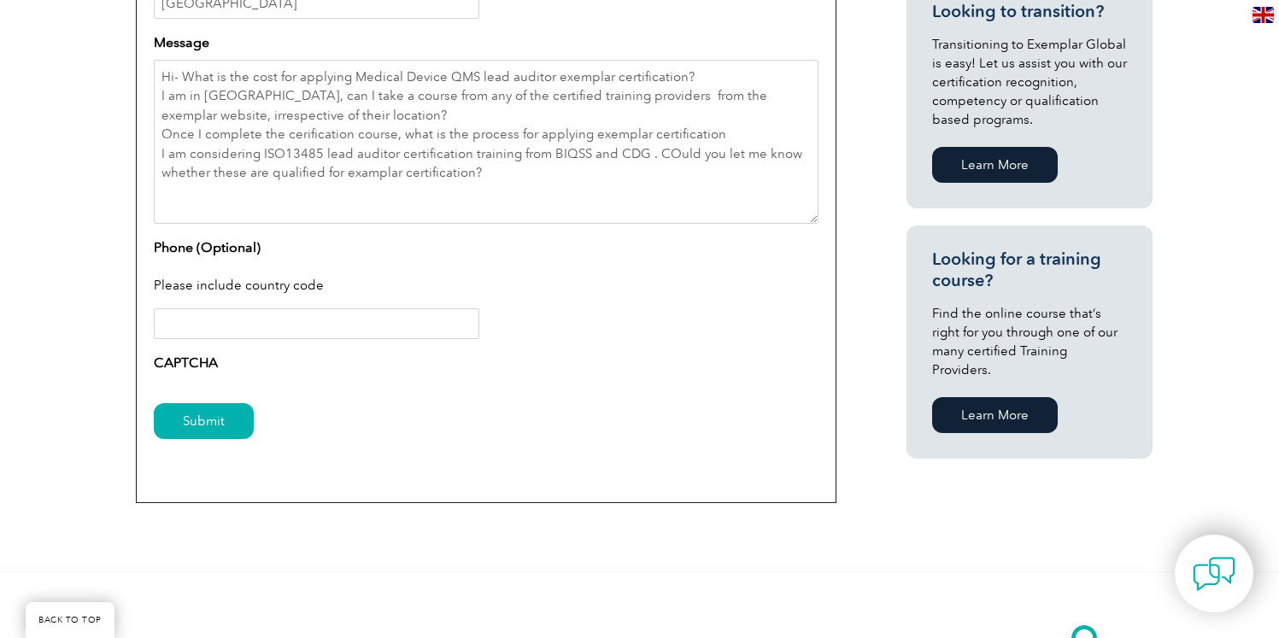
scroll to position [1010, 0]
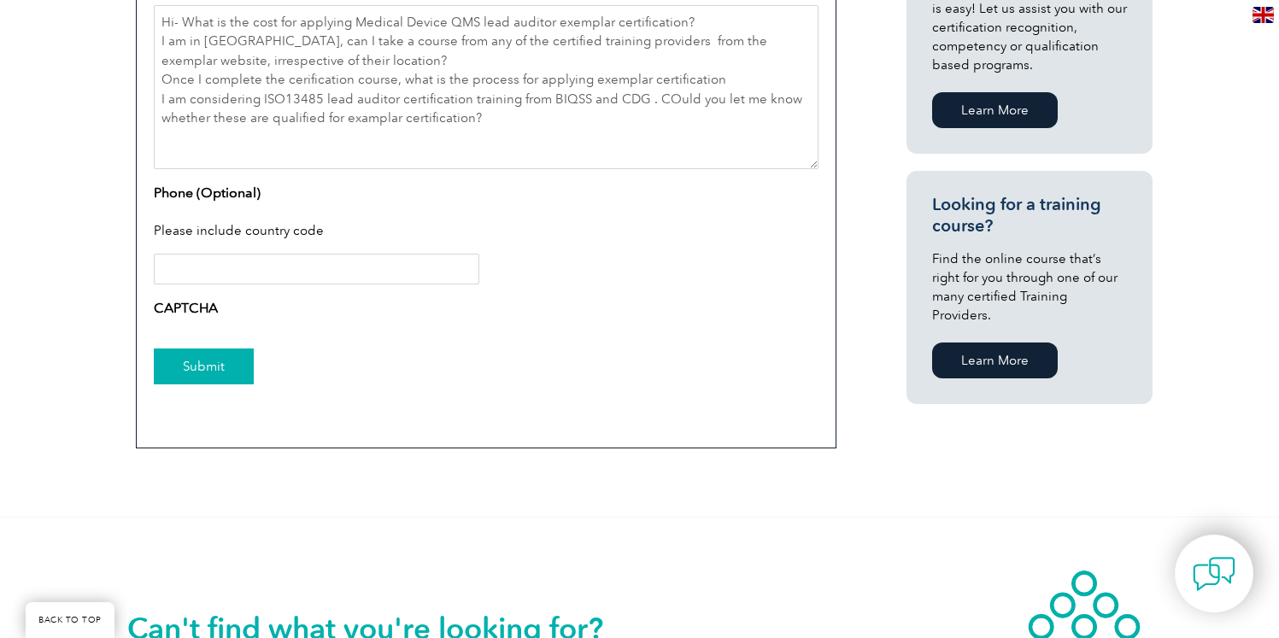
click at [231, 373] on input "Submit" at bounding box center [204, 367] width 100 height 36
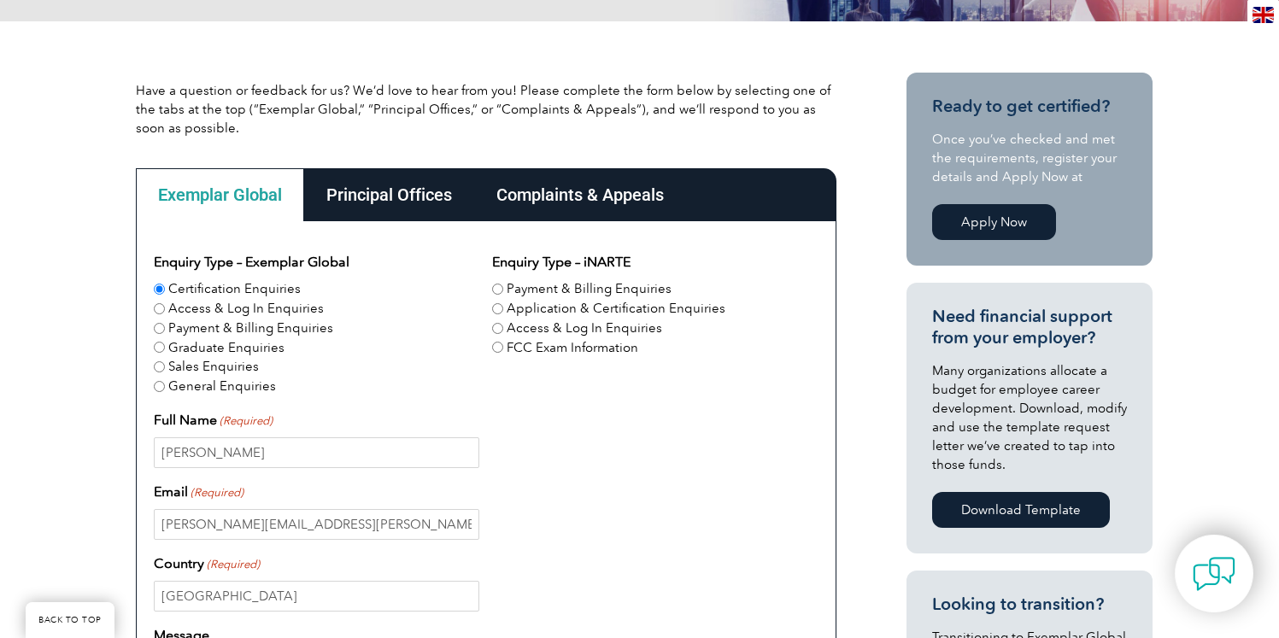
scroll to position [338, 0]
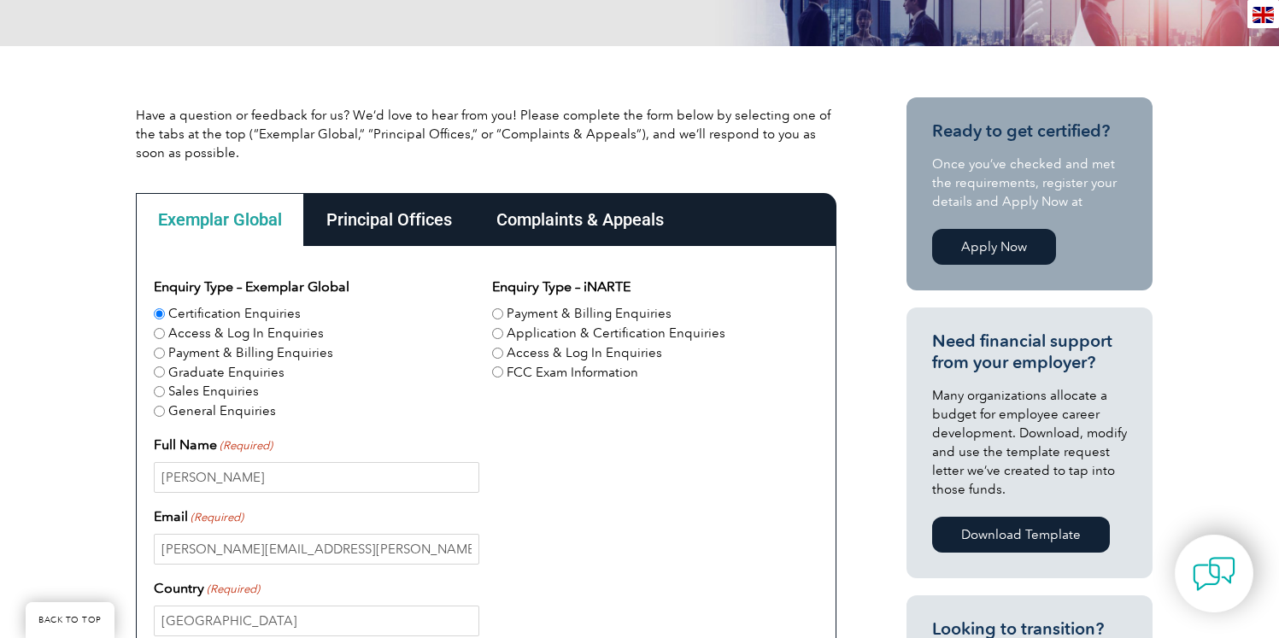
click at [391, 220] on div "Principal Offices" at bounding box center [389, 219] width 170 height 53
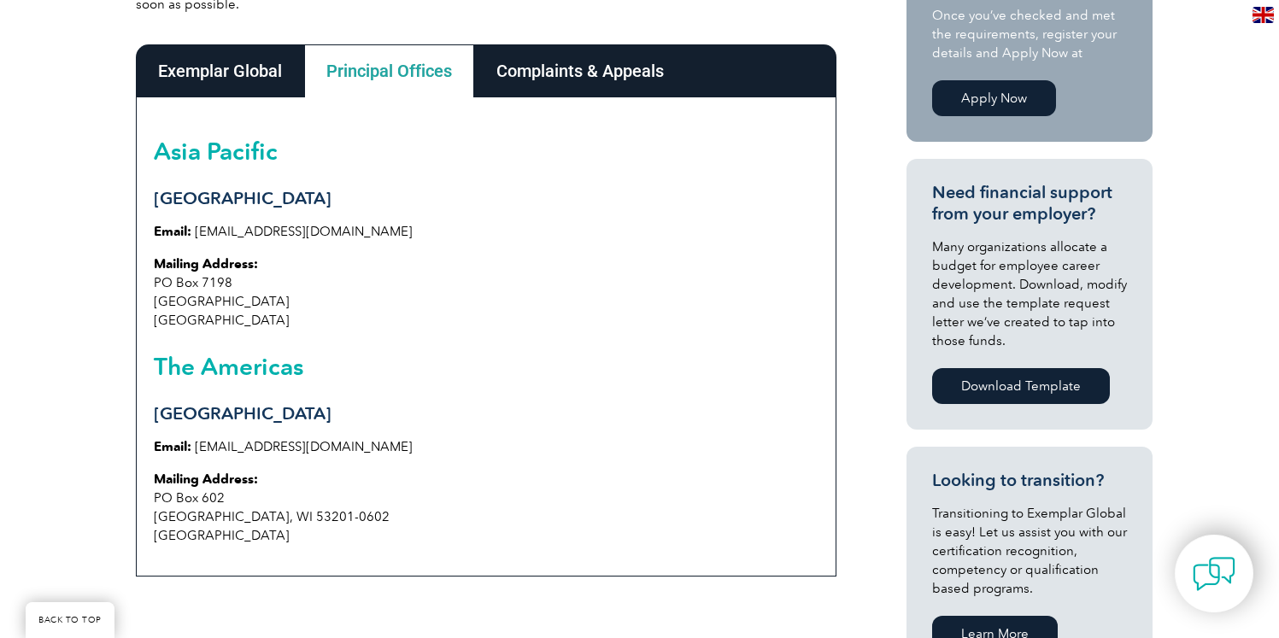
scroll to position [491, 0]
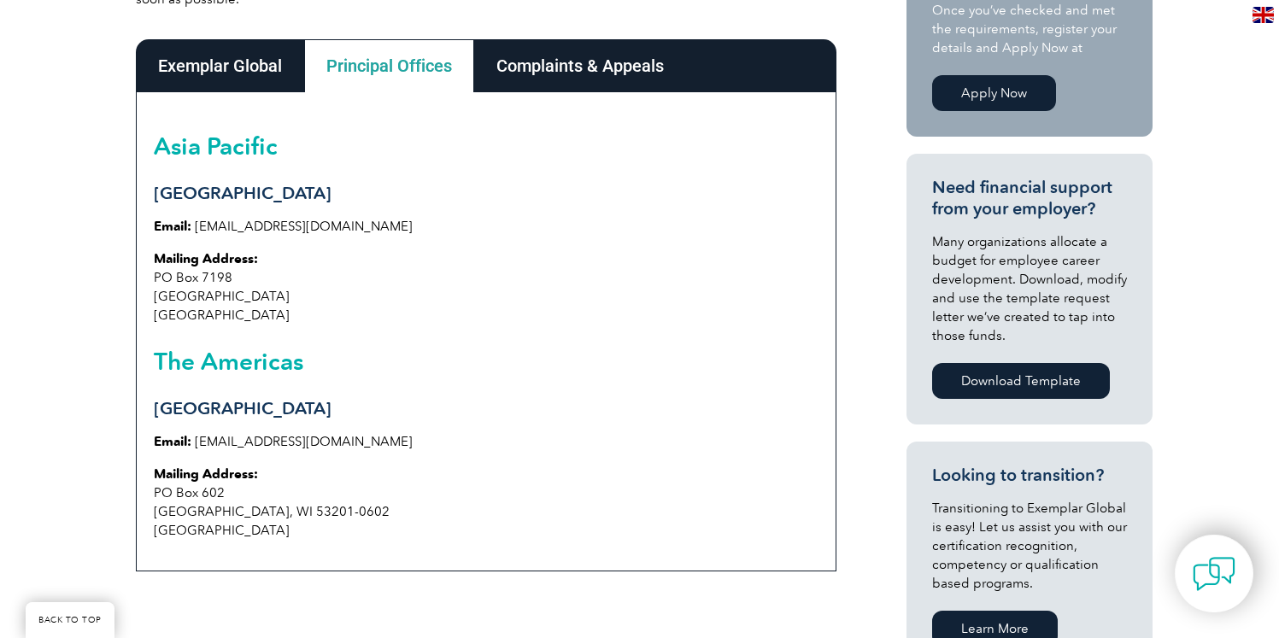
click at [255, 88] on div "Exemplar Global" at bounding box center [220, 65] width 168 height 53
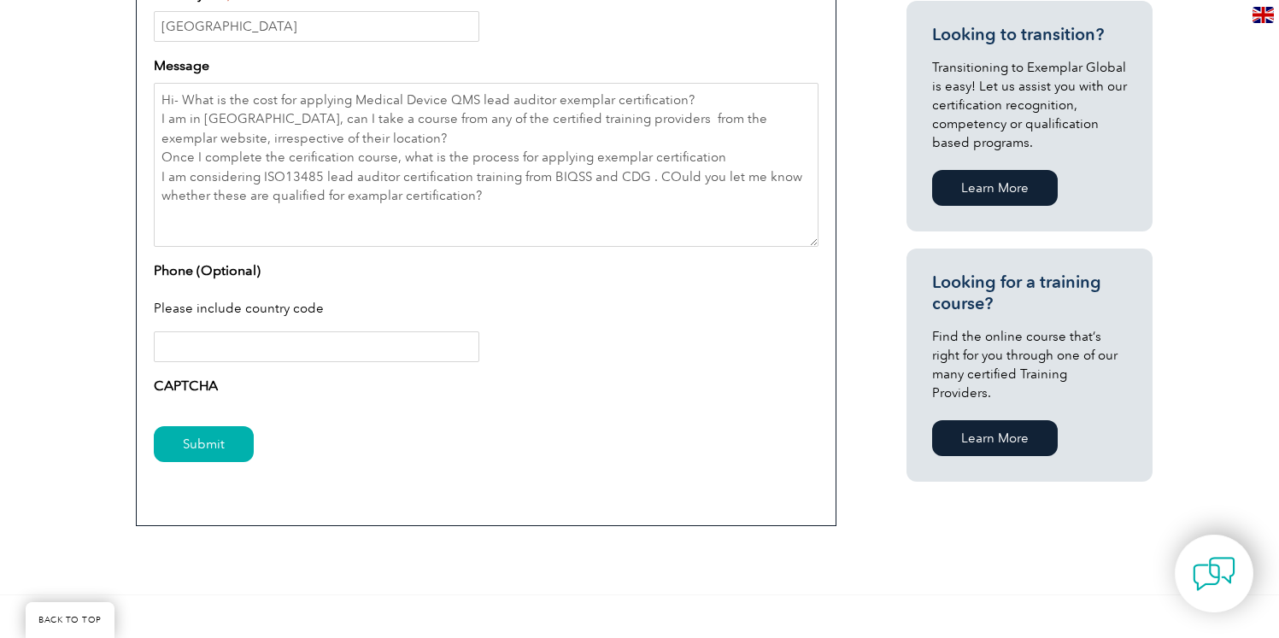
scroll to position [997, 0]
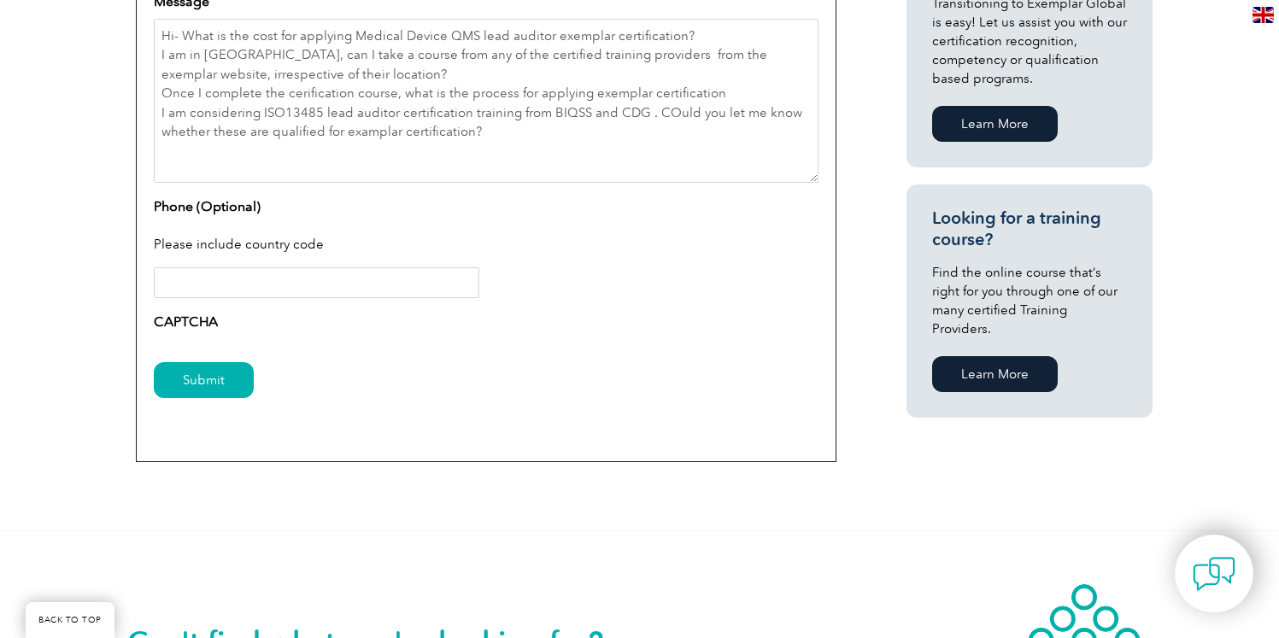
click at [372, 285] on input "Phone (Optional)" at bounding box center [317, 283] width 326 height 31
type input "0014797990565"
click at [195, 363] on input "Submit" at bounding box center [204, 380] width 100 height 36
click at [203, 380] on input "Submit" at bounding box center [204, 380] width 100 height 36
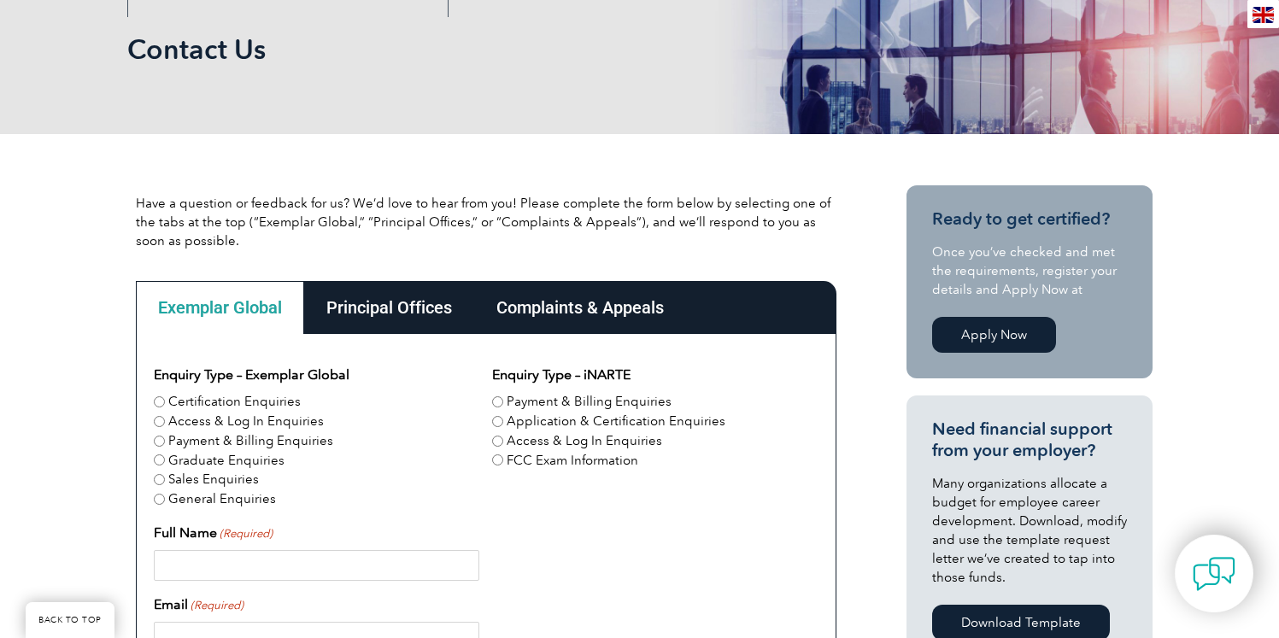
scroll to position [546, 0]
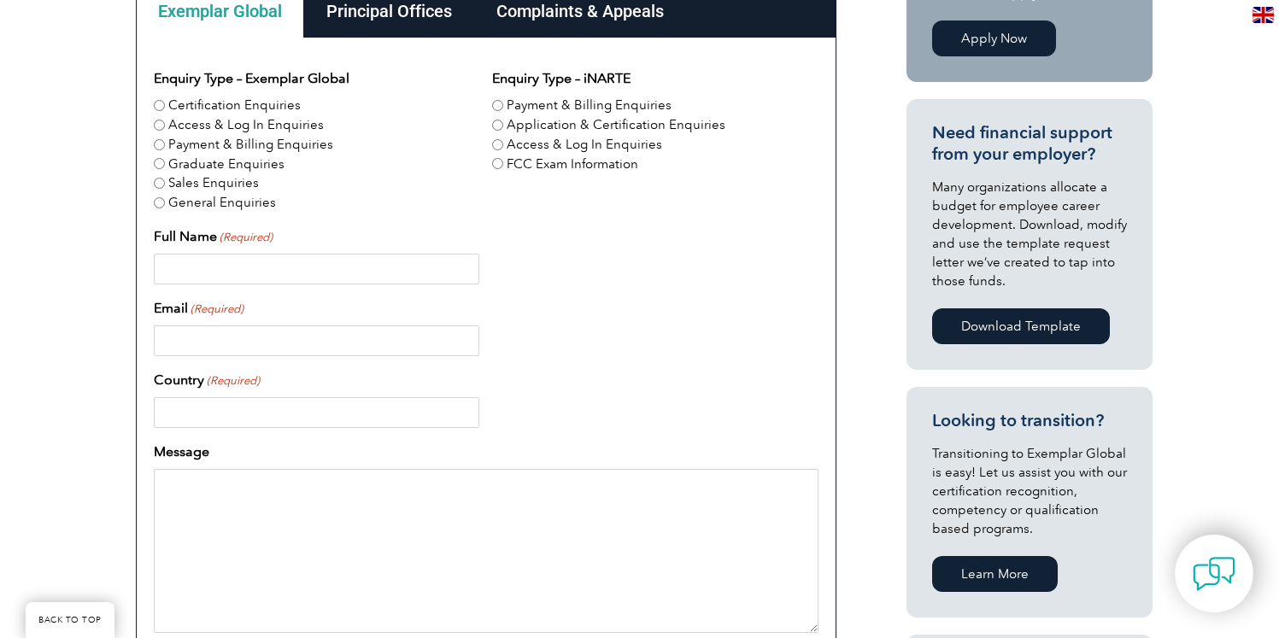
click at [453, 274] on input "Full Name (Required)" at bounding box center [317, 269] width 326 height 31
click at [168, 105] on label "Certification Enquiries" at bounding box center [234, 106] width 132 height 20
click at [165, 105] on input "Certification Enquiries" at bounding box center [159, 105] width 11 height 11
radio input "true"
click at [301, 284] on input "Full Name (Required)" at bounding box center [317, 269] width 326 height 31
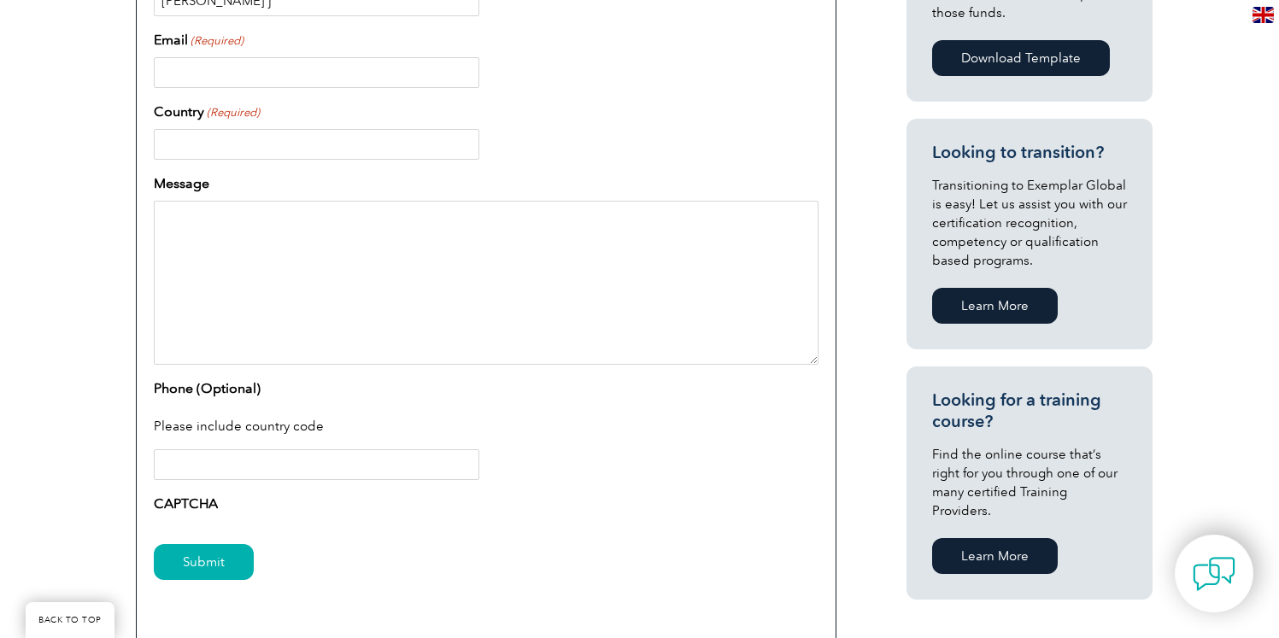
scroll to position [1071, 0]
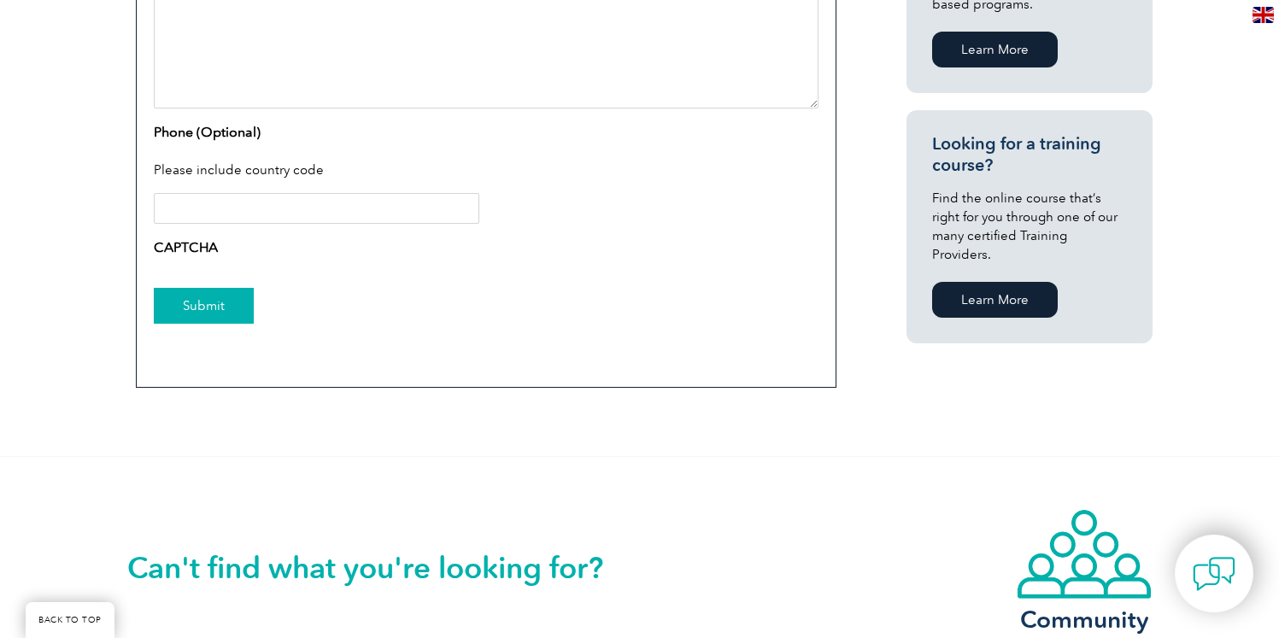
type input "[PERSON_NAME] j"
click at [209, 305] on input "Submit" at bounding box center [204, 306] width 100 height 36
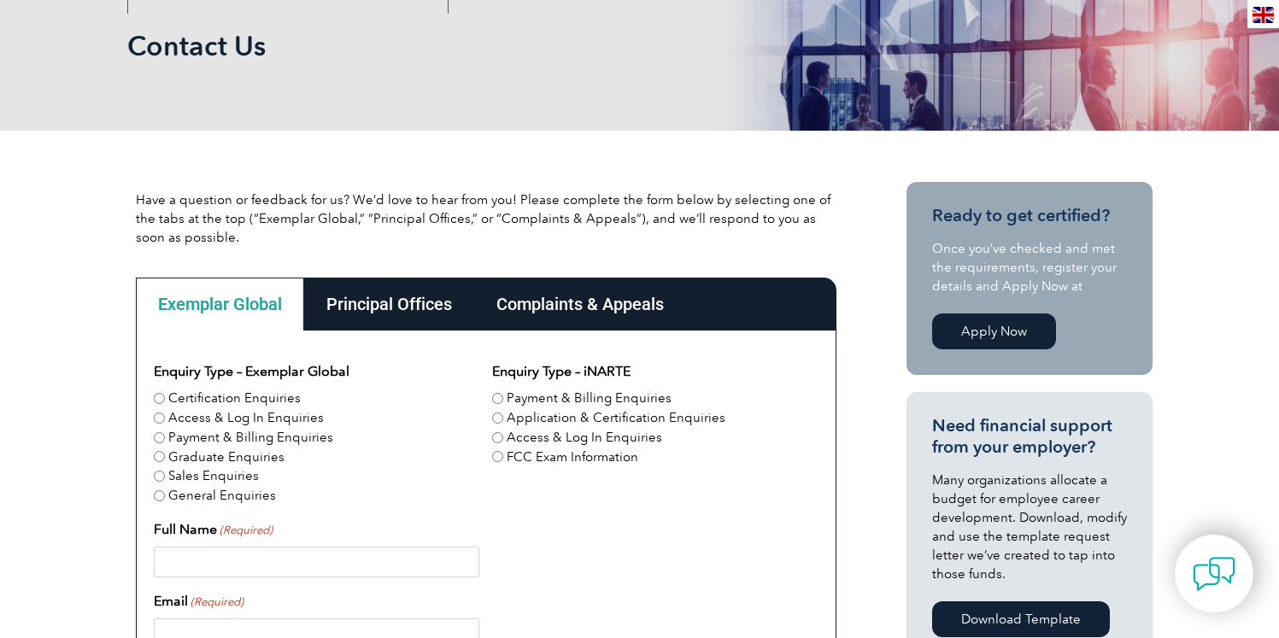
scroll to position [319, 0]
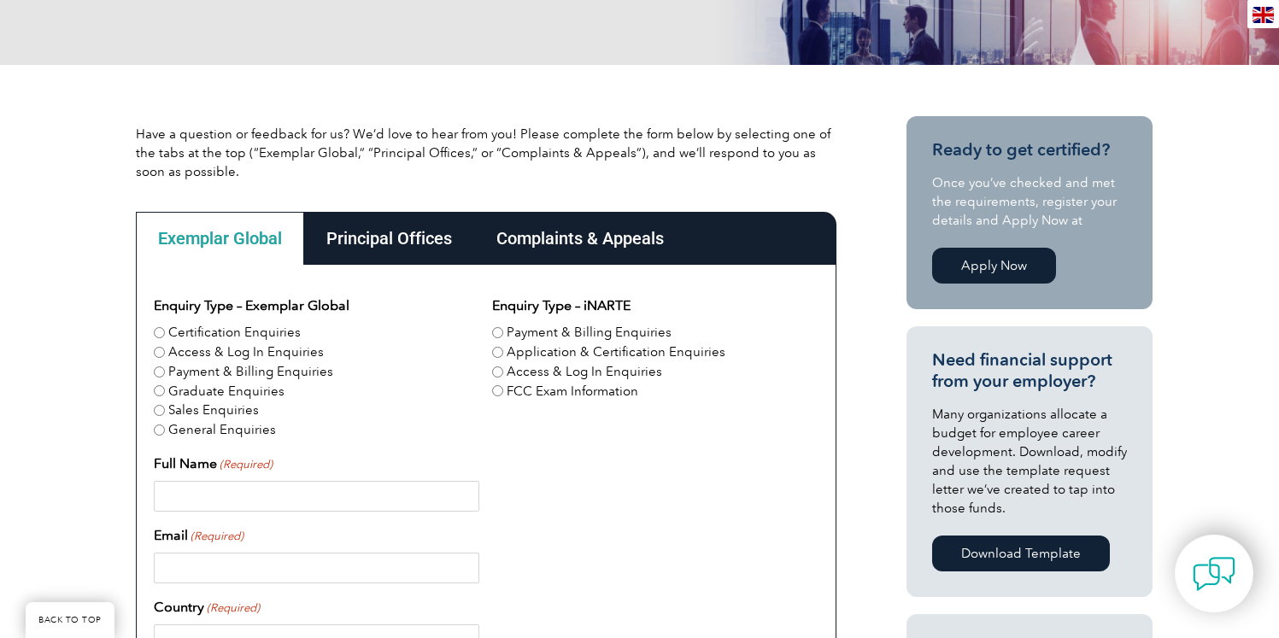
click at [390, 259] on div "Principal Offices" at bounding box center [389, 238] width 170 height 53
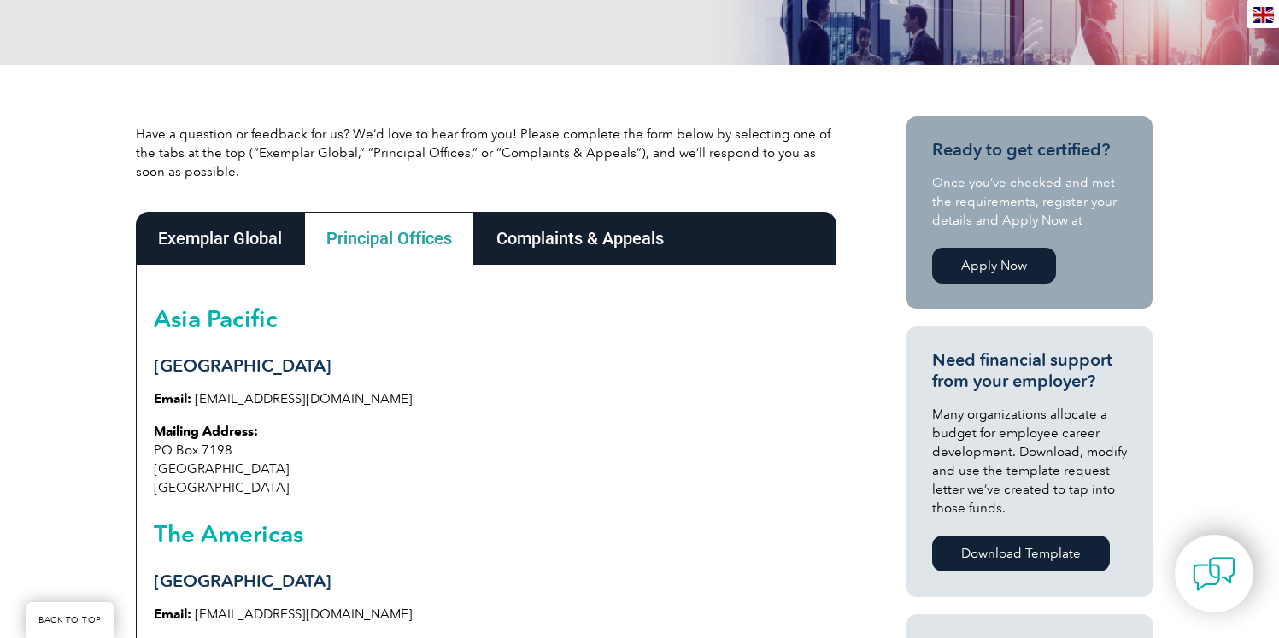
click at [561, 242] on div "Complaints & Appeals" at bounding box center [580, 238] width 212 height 53
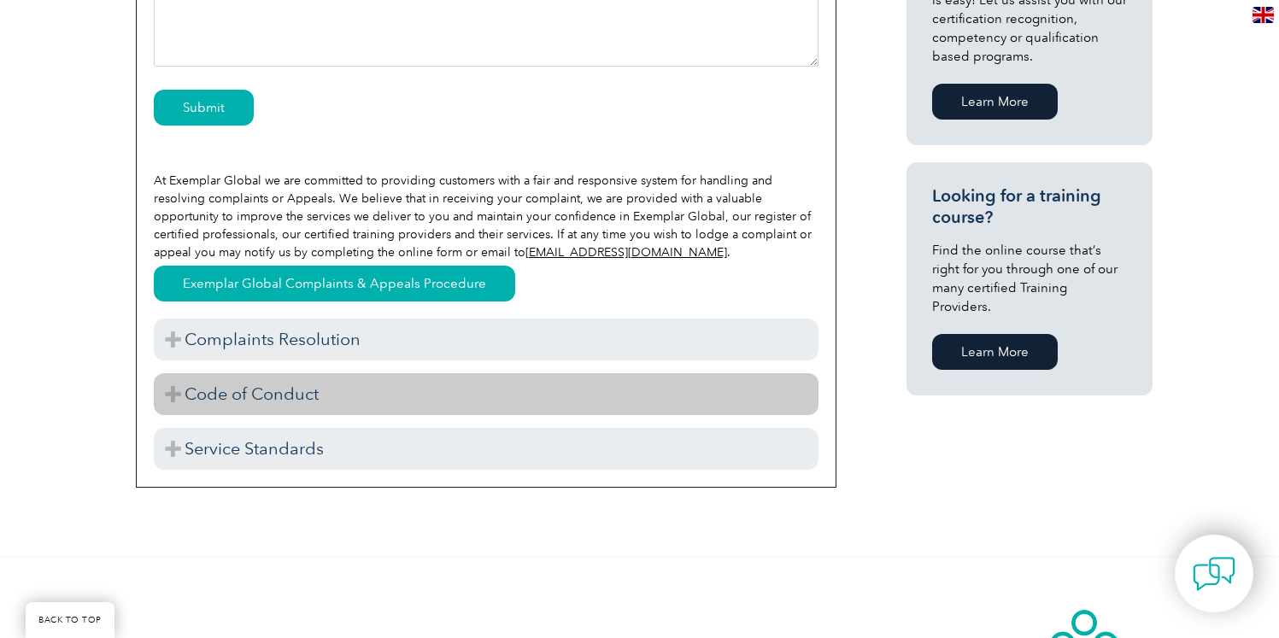
scroll to position [555, 0]
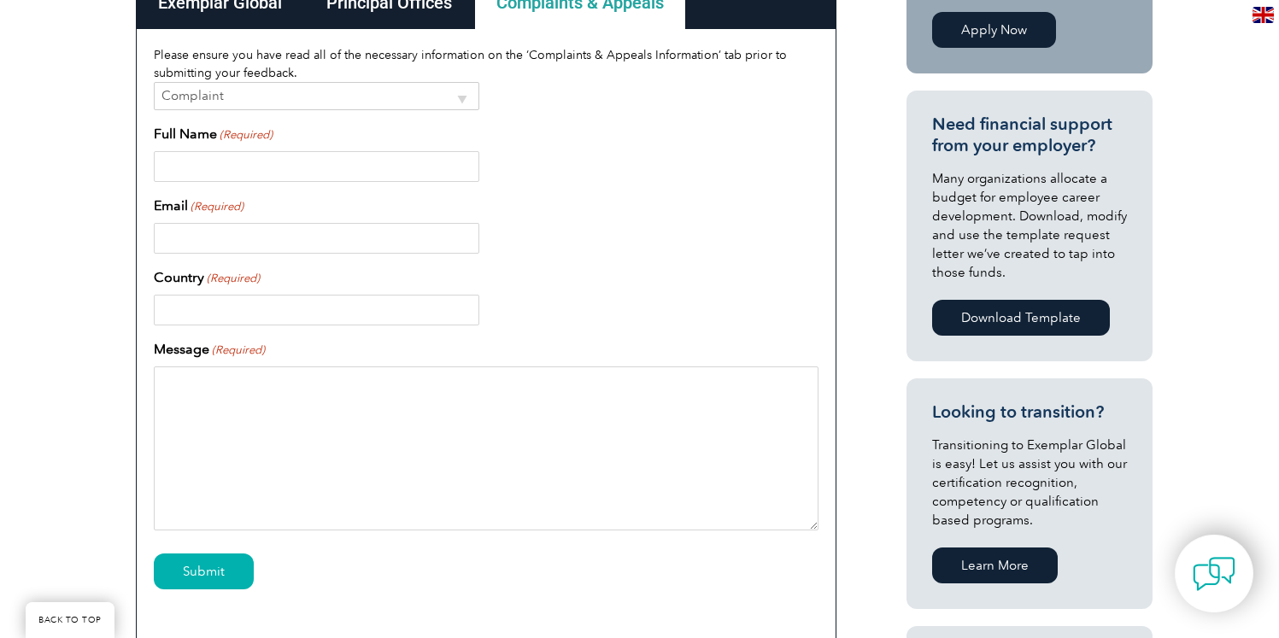
click at [415, 17] on div "Principal Offices" at bounding box center [389, 2] width 170 height 53
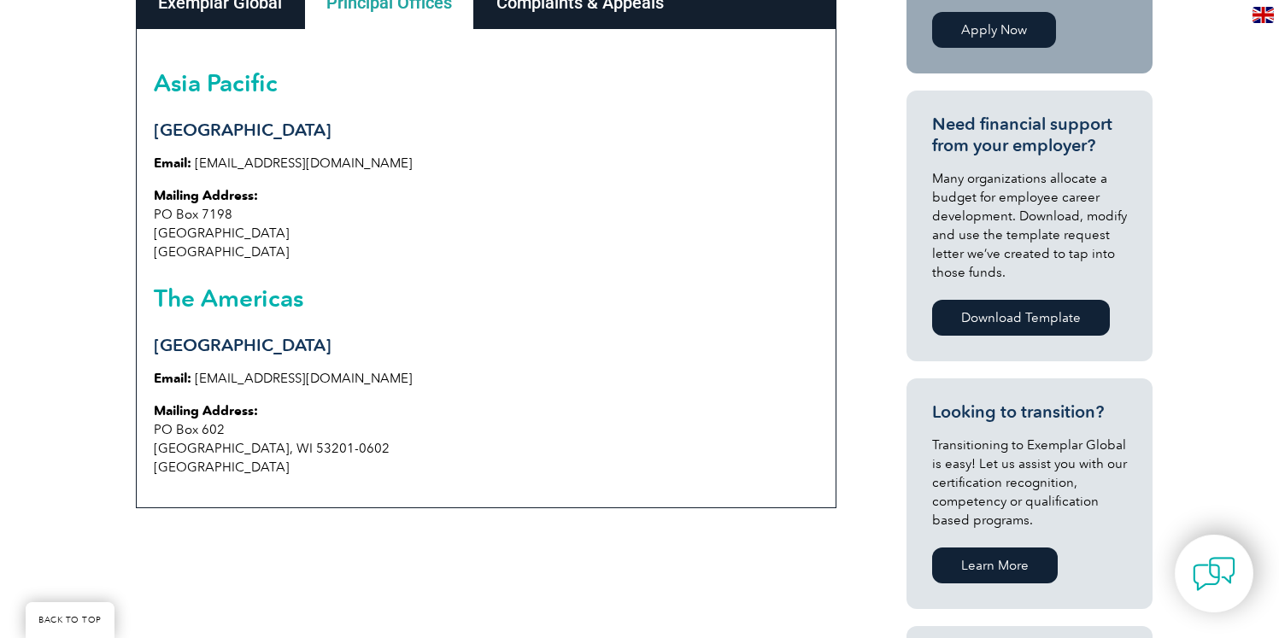
click at [249, 22] on div "Exemplar Global" at bounding box center [220, 2] width 168 height 53
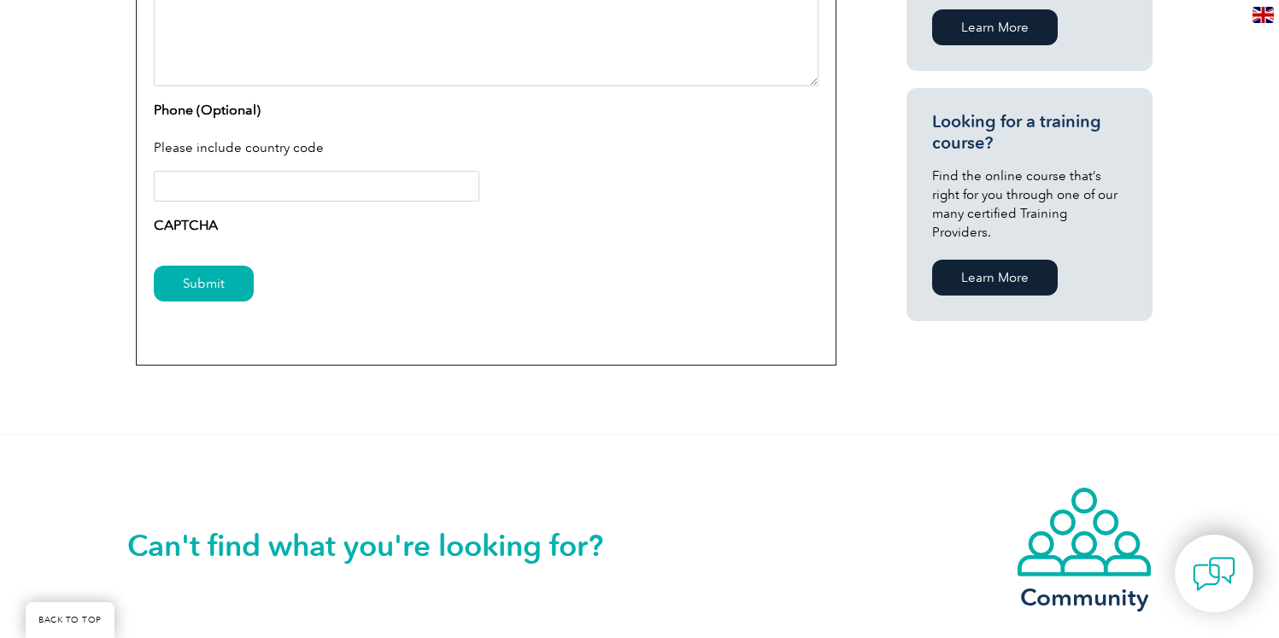
scroll to position [1096, 0]
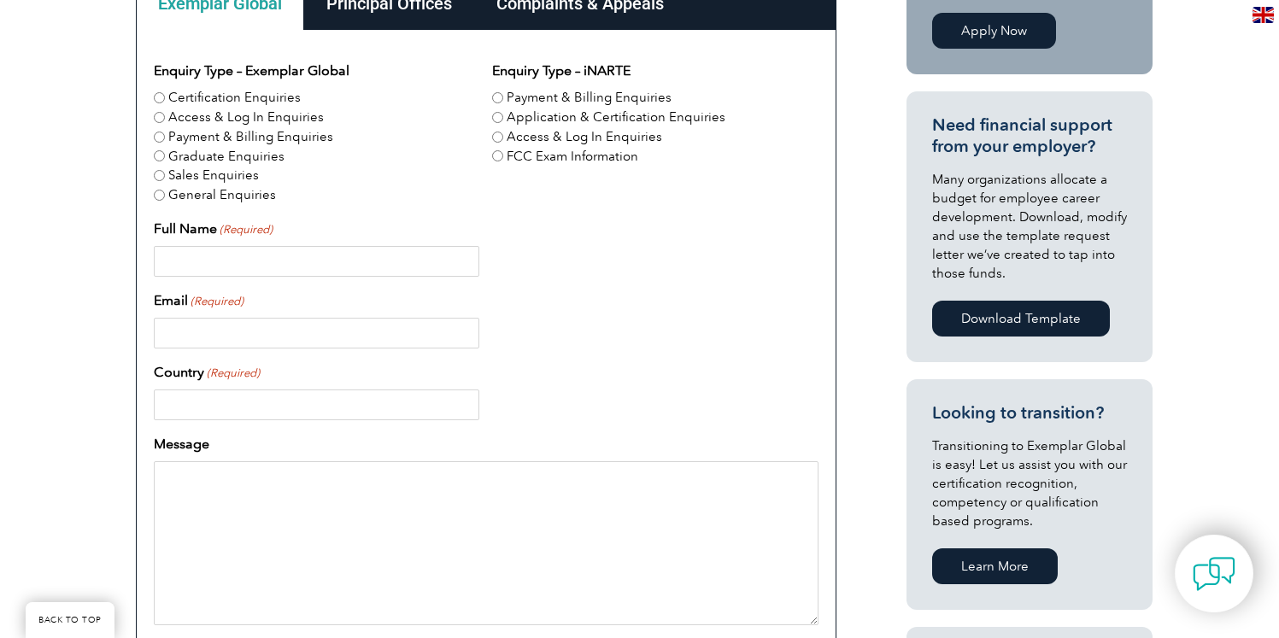
scroll to position [567, 0]
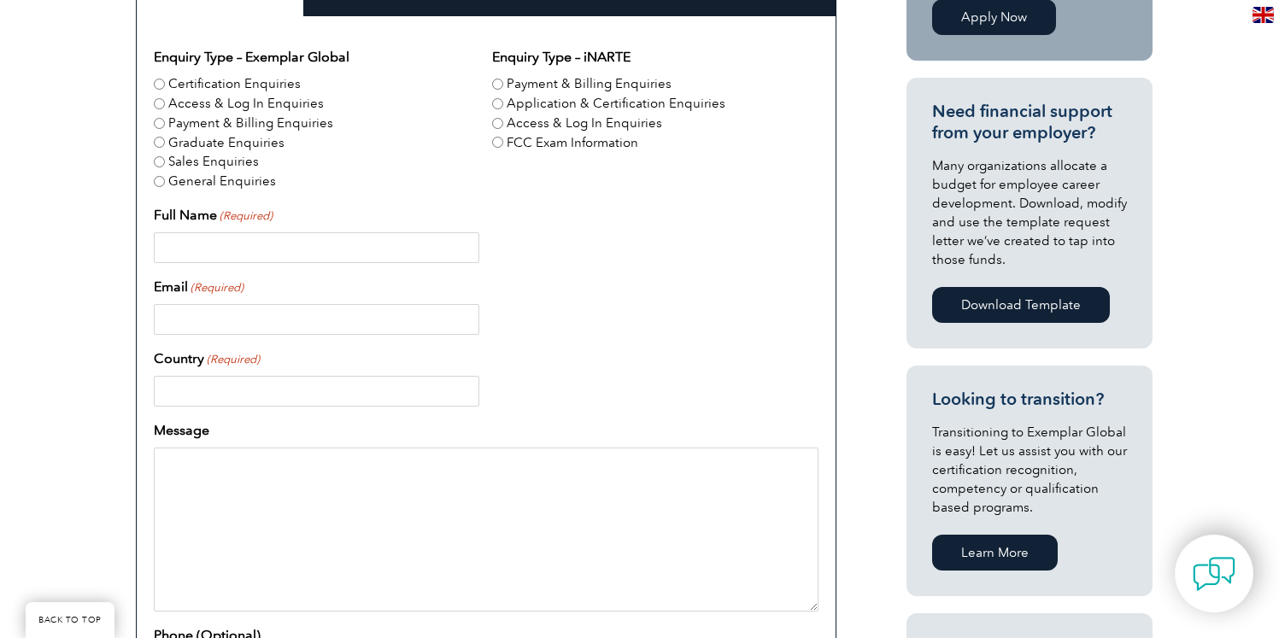
click at [170, 82] on label "Certification Enquiries" at bounding box center [234, 84] width 132 height 20
click at [165, 82] on input "Certification Enquiries" at bounding box center [159, 84] width 11 height 11
radio input "true"
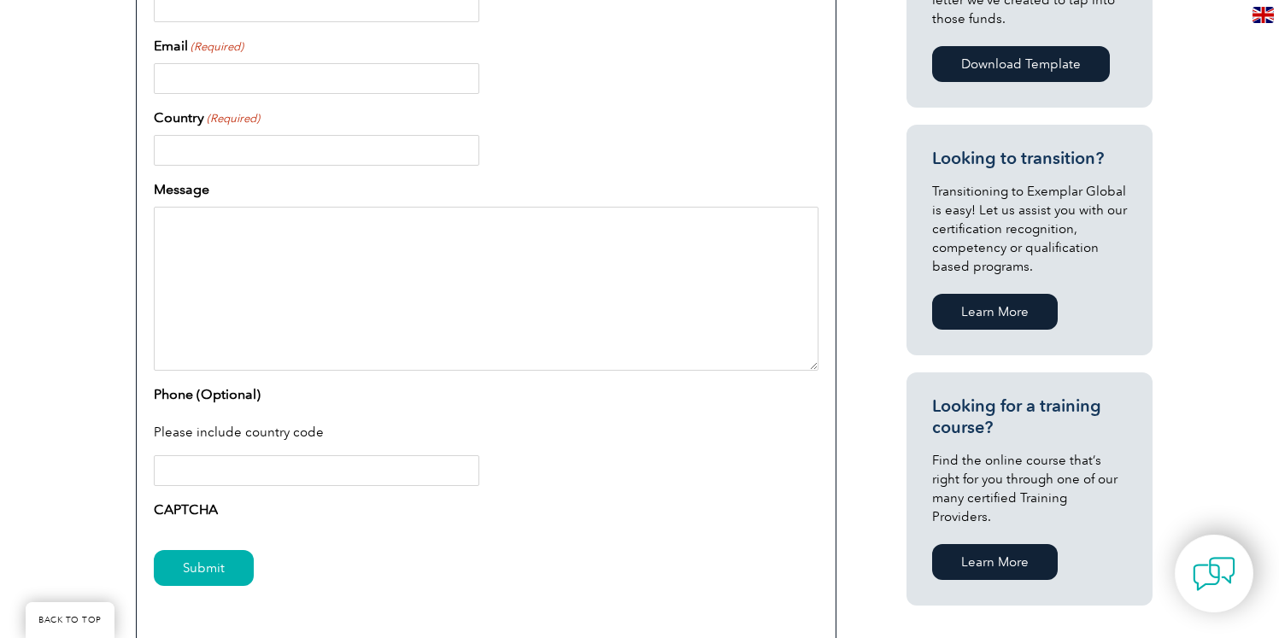
scroll to position [1084, 0]
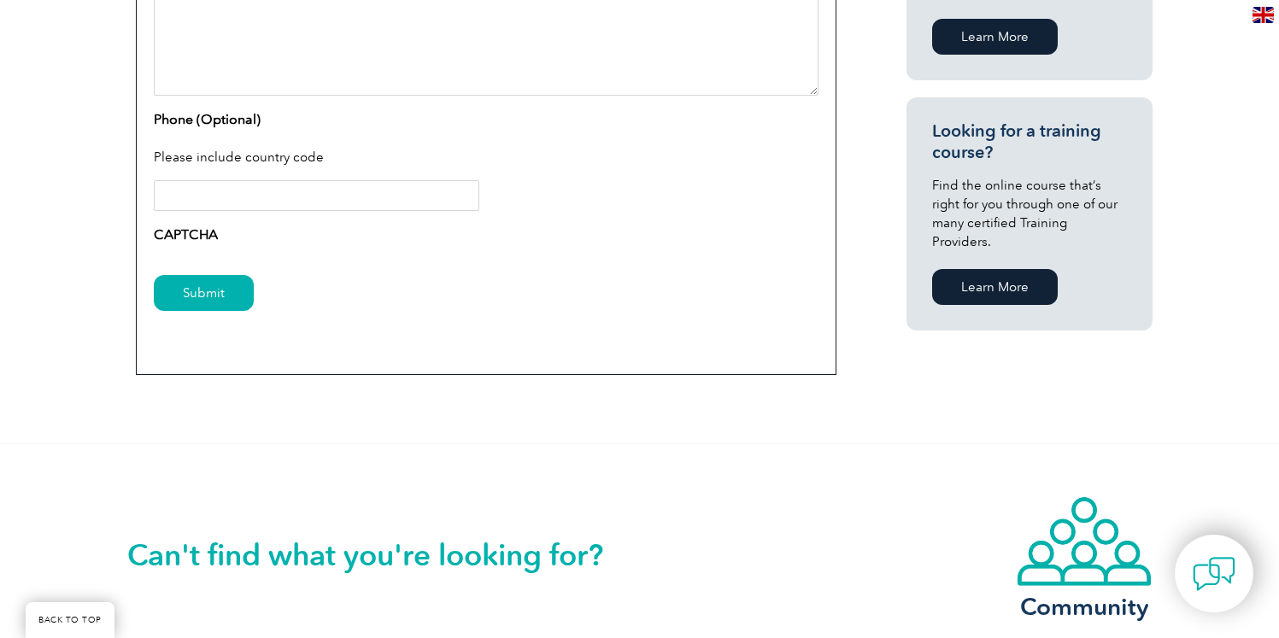
click at [196, 233] on label "CAPTCHA" at bounding box center [186, 235] width 64 height 21
click at [188, 237] on label "CAPTCHA" at bounding box center [186, 235] width 64 height 21
click at [233, 201] on input "Phone (Optional)" at bounding box center [317, 195] width 326 height 31
click at [221, 229] on div "CAPTCHA" at bounding box center [486, 238] width 665 height 27
click at [208, 293] on input "Submit" at bounding box center [204, 293] width 100 height 36
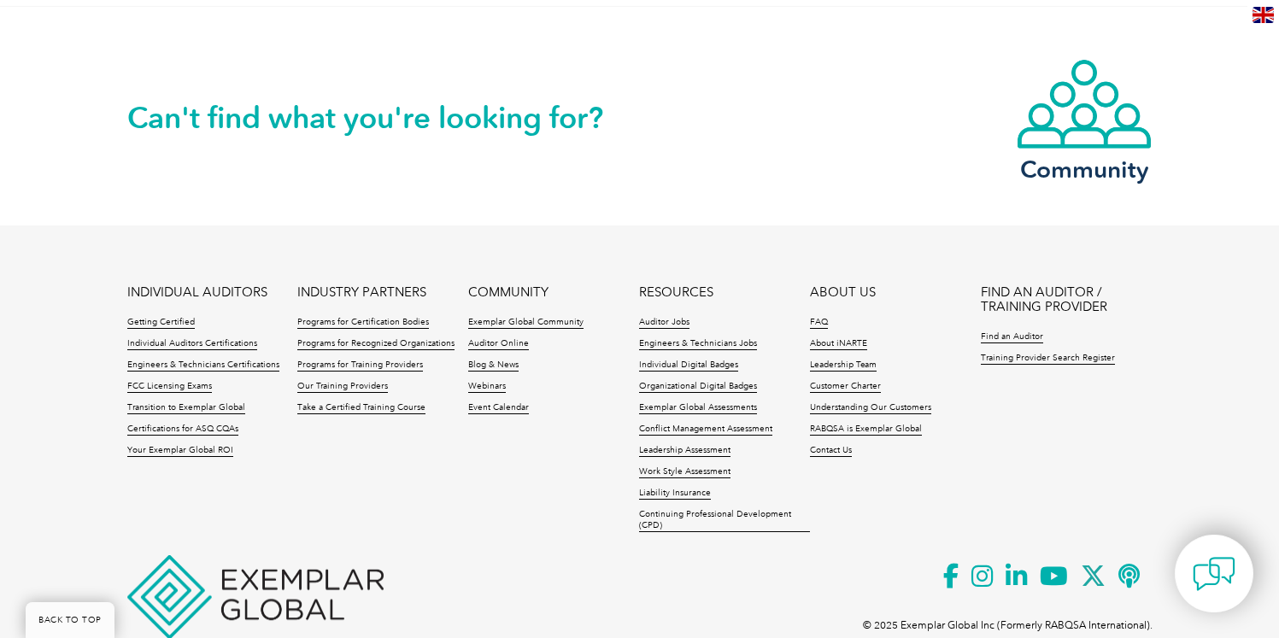
scroll to position [1575, 0]
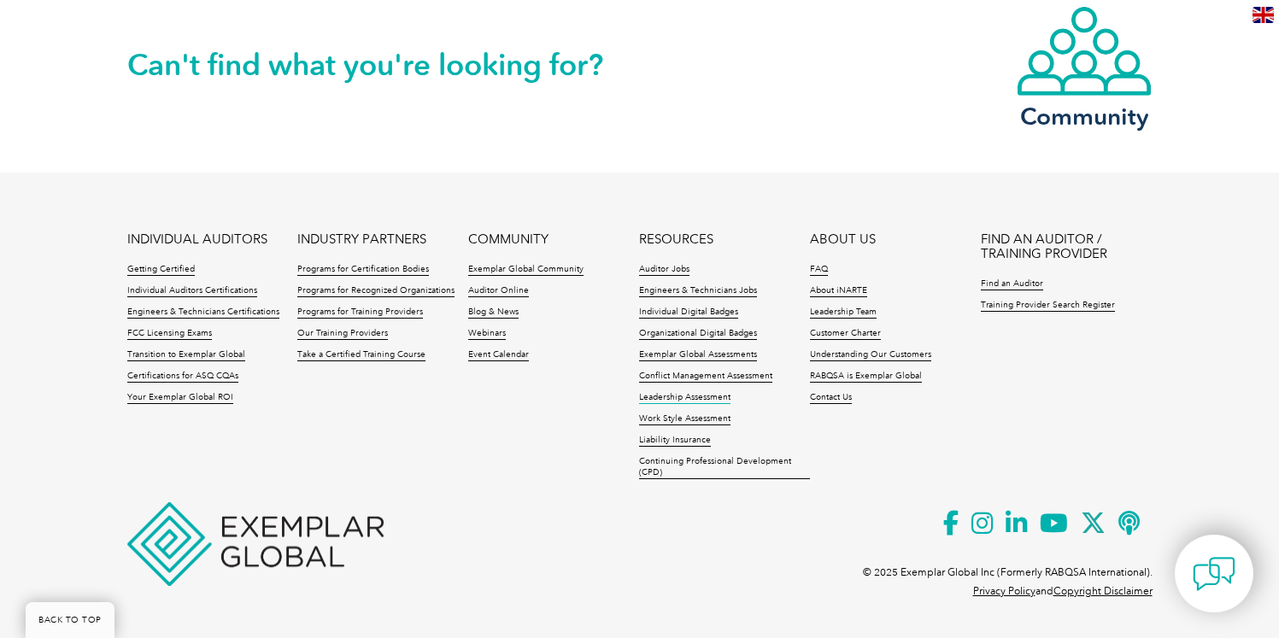
click at [705, 400] on link "Leadership Assessment" at bounding box center [684, 398] width 91 height 12
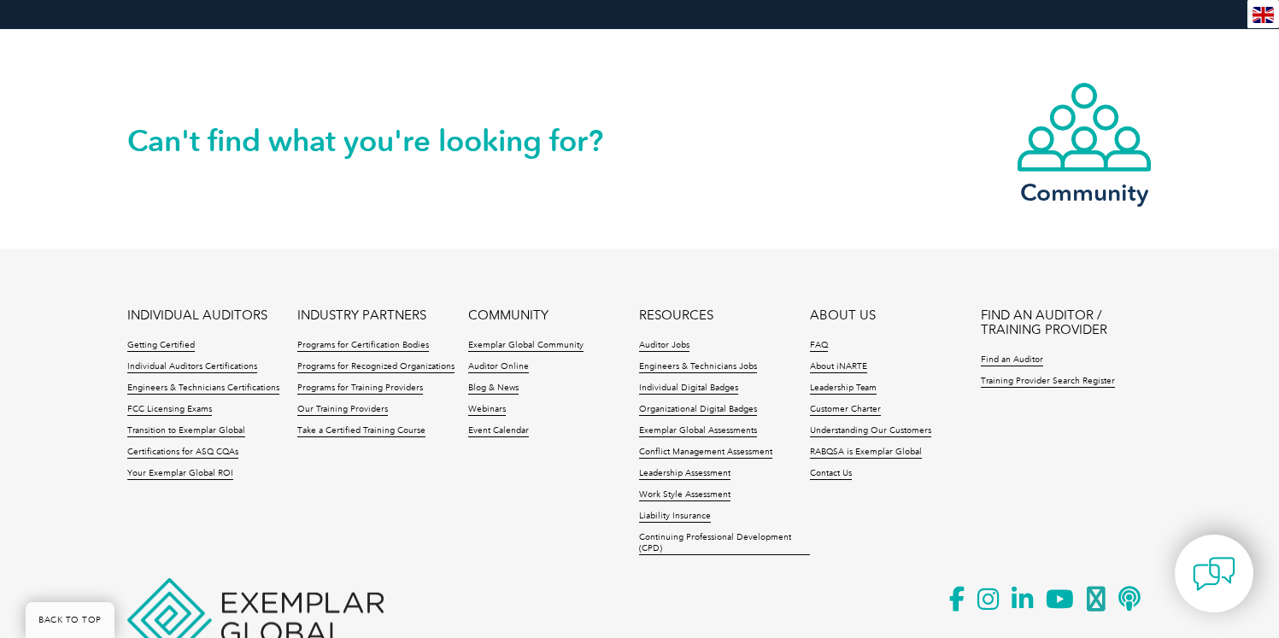
scroll to position [3161, 0]
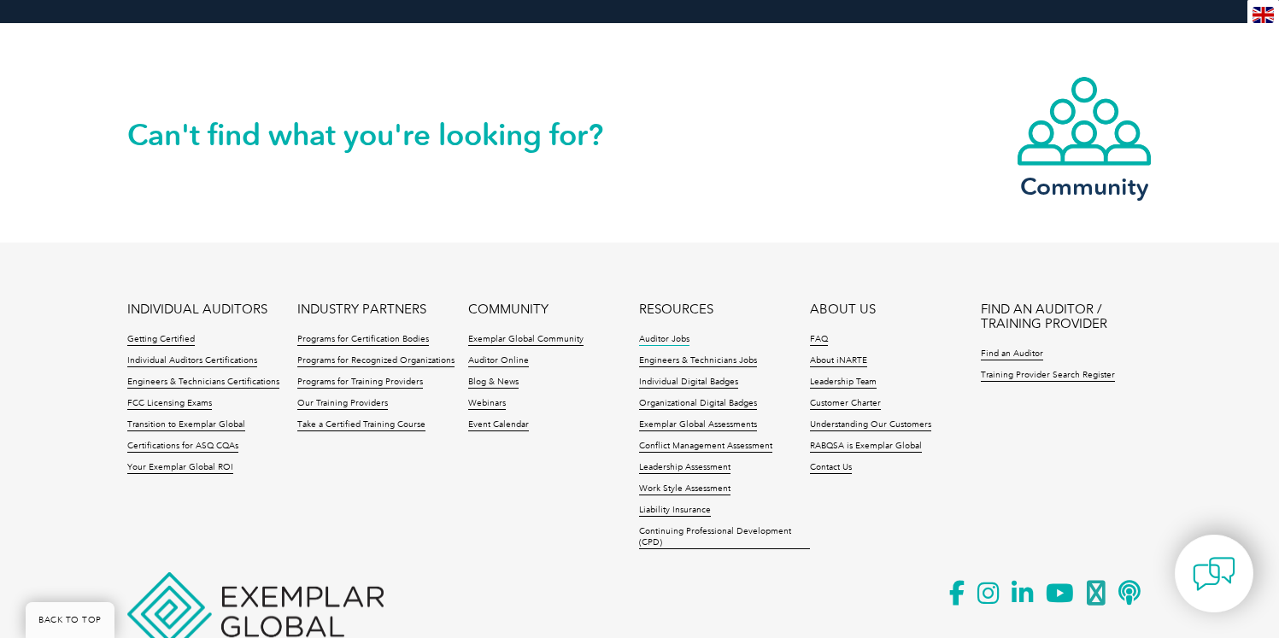
click at [680, 334] on link "Auditor Jobs" at bounding box center [664, 340] width 50 height 12
click at [831, 150] on div "Can't find what you're looking for? Community" at bounding box center [640, 133] width 1026 height 219
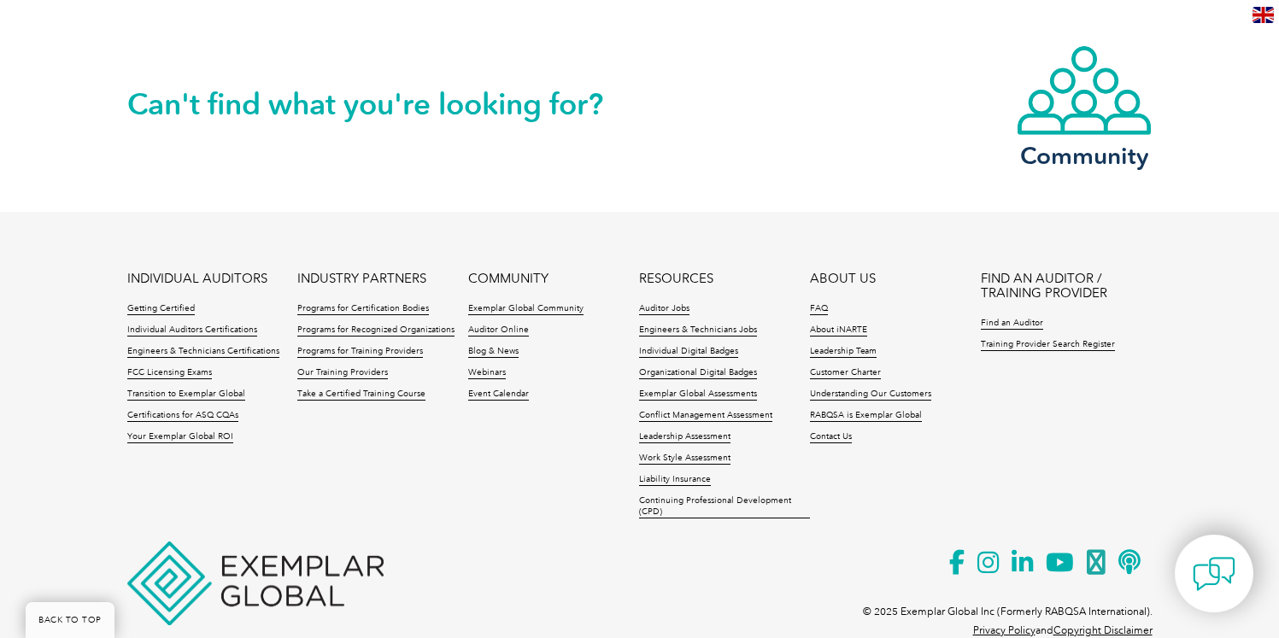
scroll to position [3203, 0]
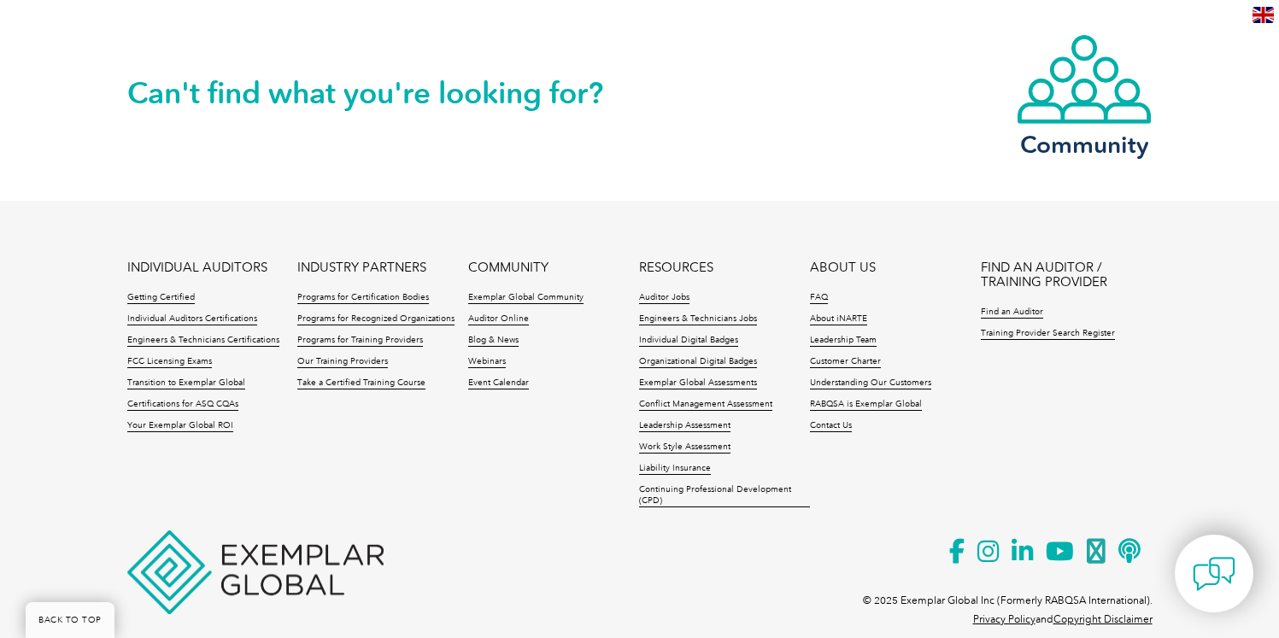
click at [173, 557] on img at bounding box center [255, 573] width 256 height 84
click at [230, 399] on link "Certifications for ASQ CQAs" at bounding box center [182, 405] width 111 height 12
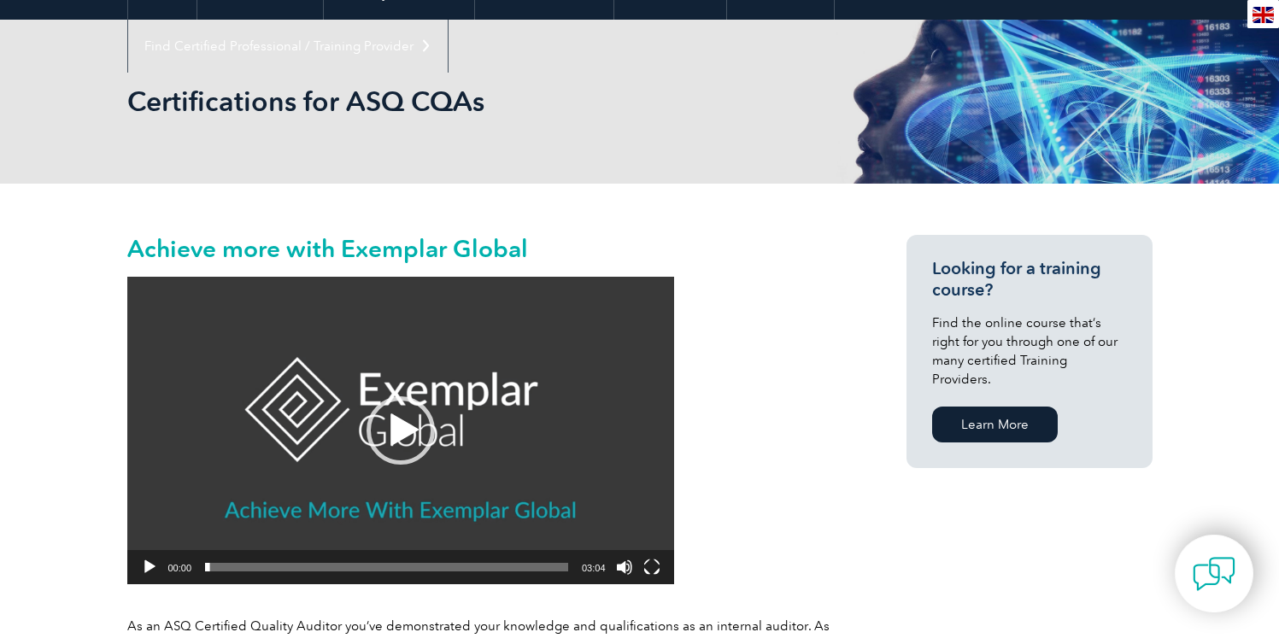
scroll to position [90, 0]
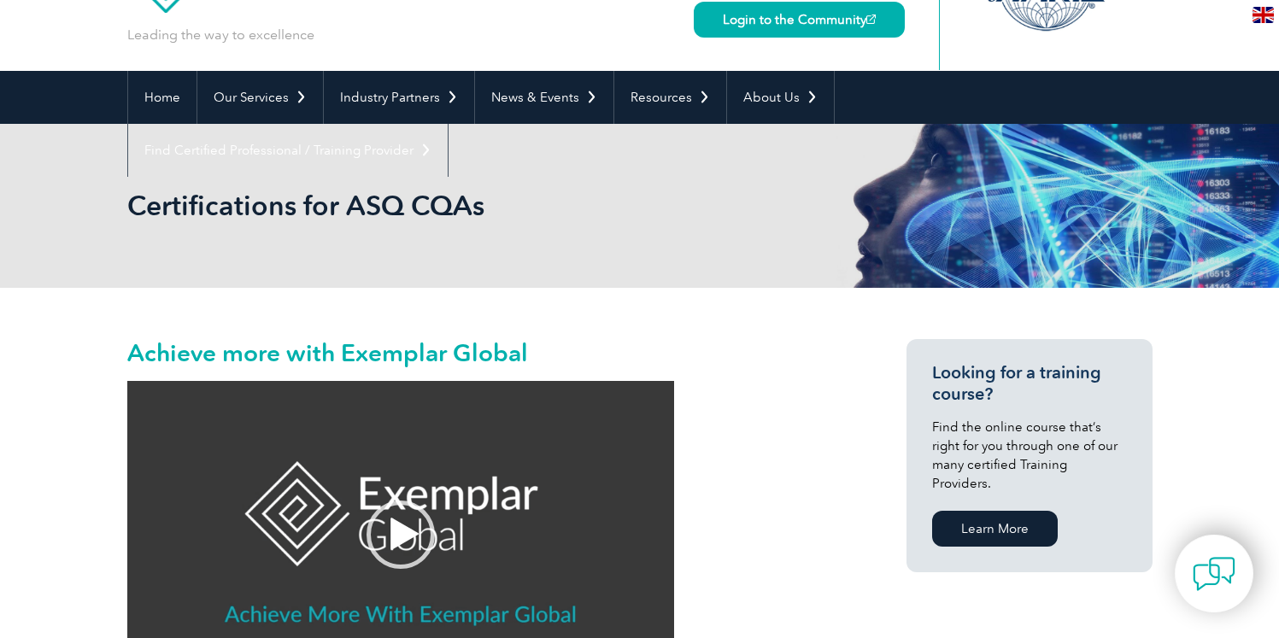
click at [343, 200] on h2 "Certifications for ASQ CQAs" at bounding box center [486, 205] width 718 height 27
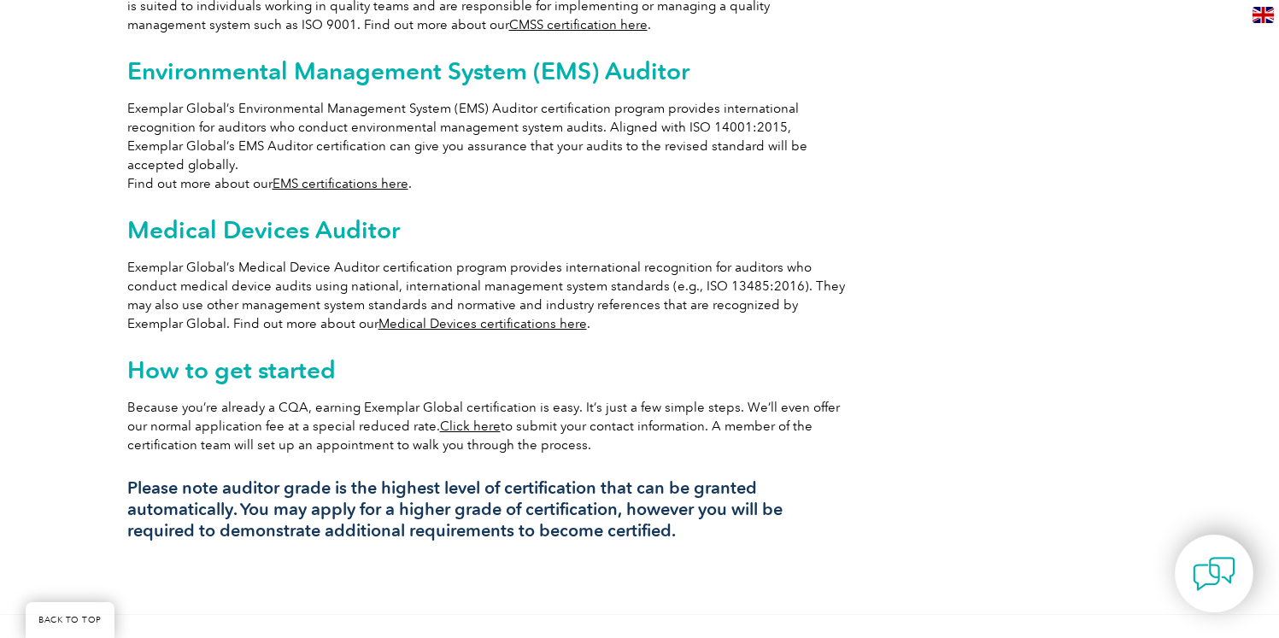
scroll to position [1302, 0]
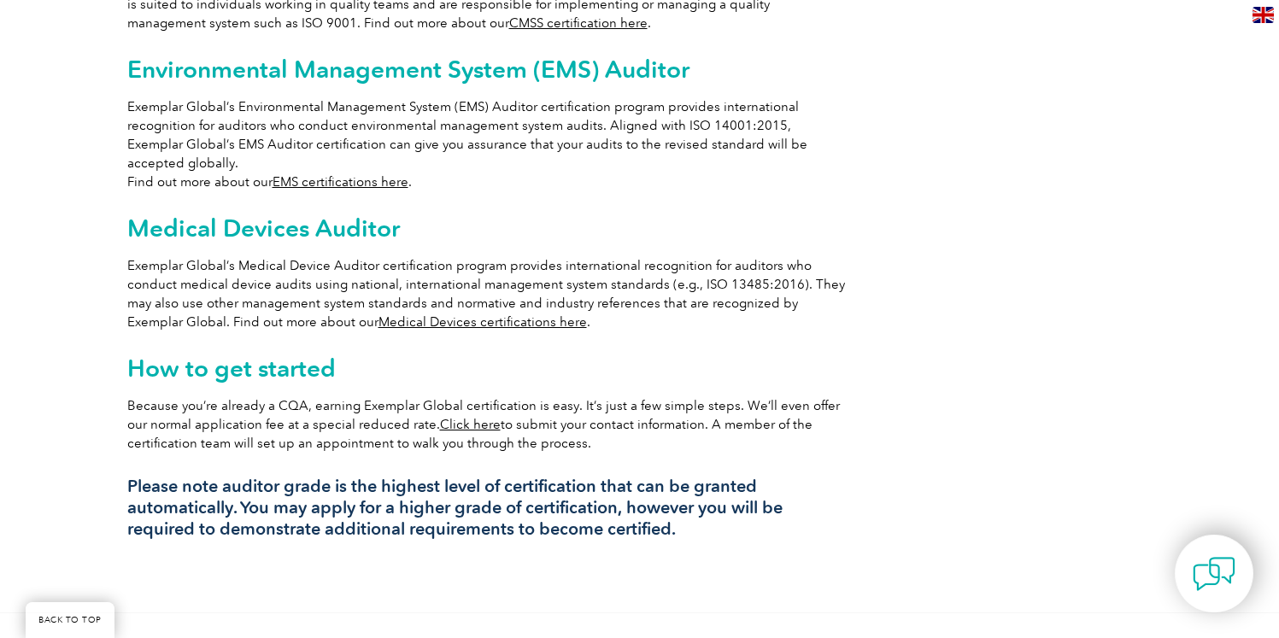
click at [492, 315] on link "Medical Devices certifications here" at bounding box center [483, 322] width 209 height 15
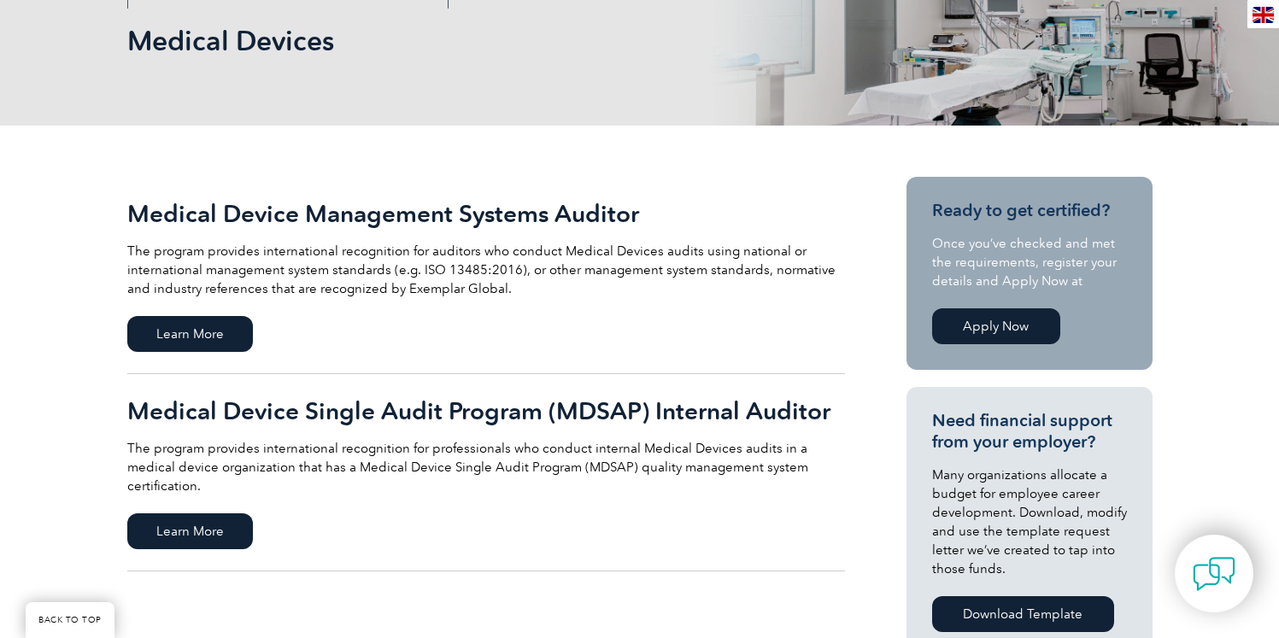
scroll to position [251, 0]
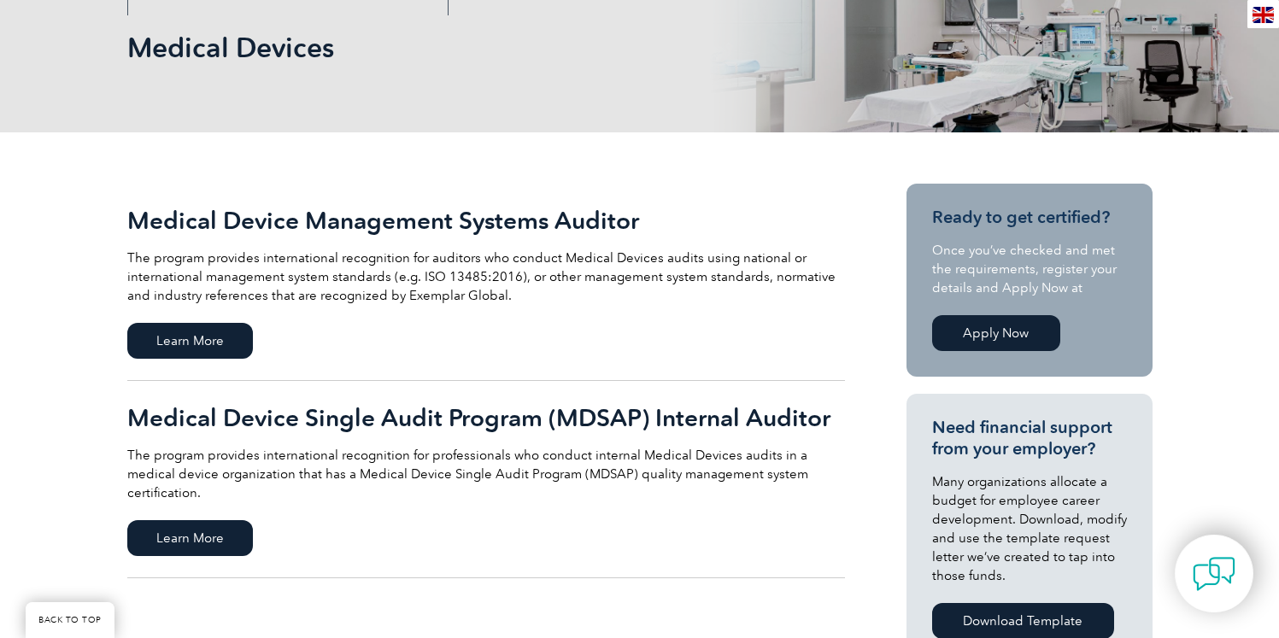
click at [1005, 338] on link "Apply Now" at bounding box center [996, 333] width 128 height 36
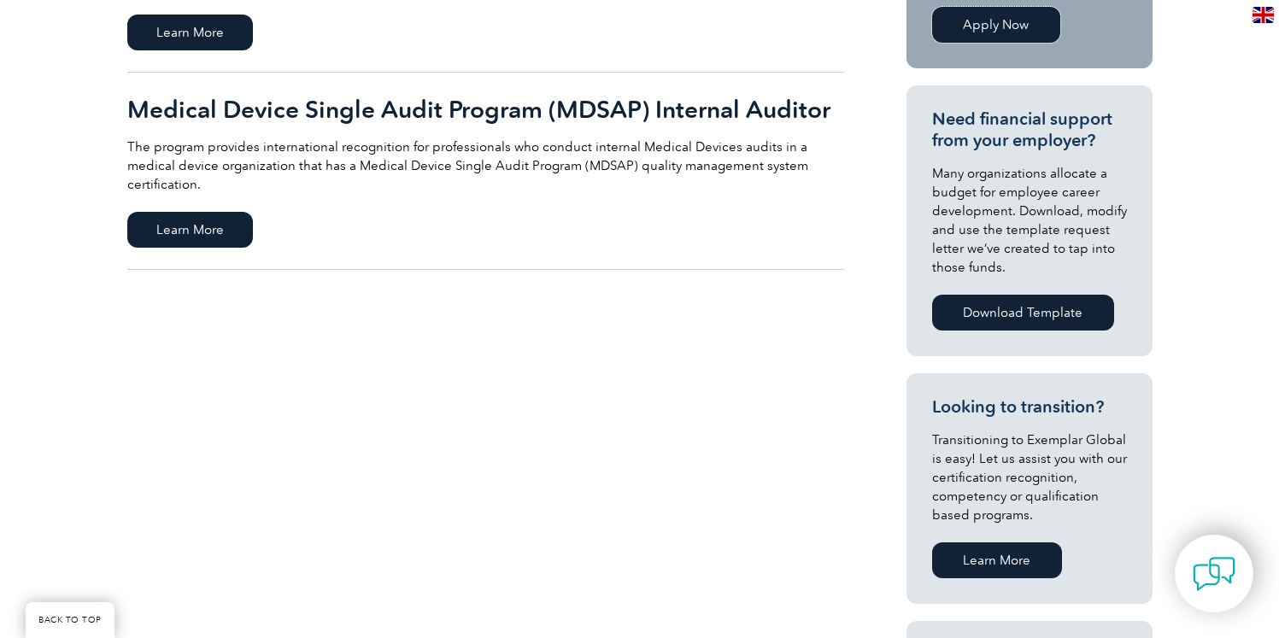
scroll to position [328, 0]
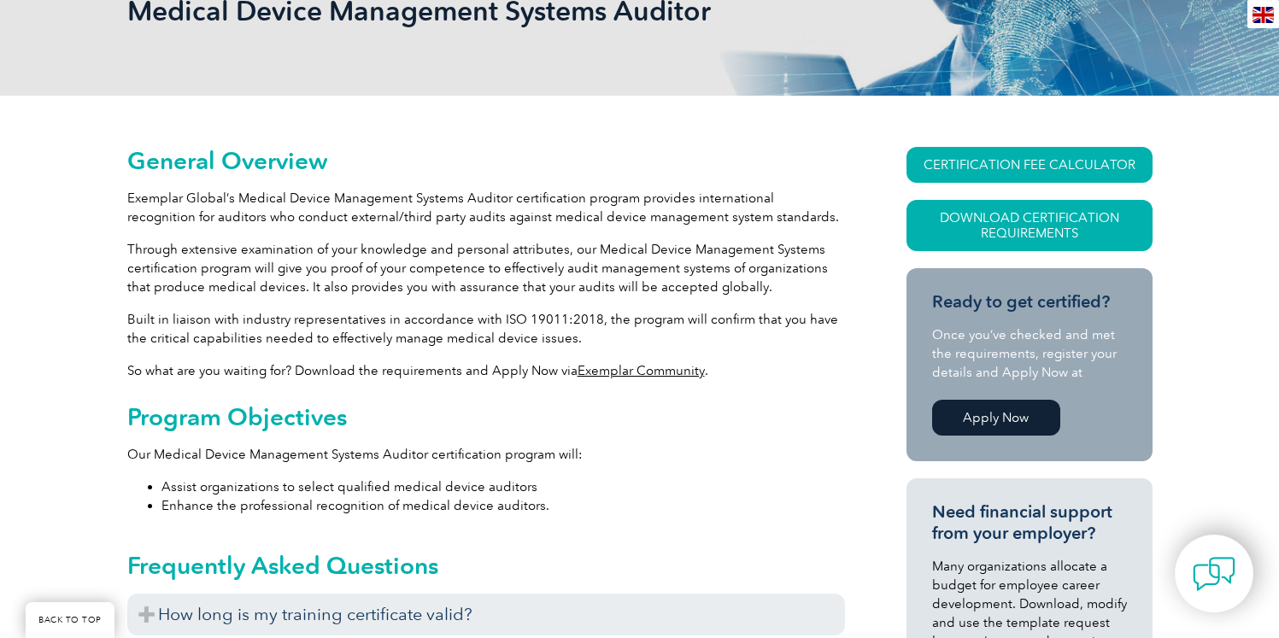
scroll to position [295, 0]
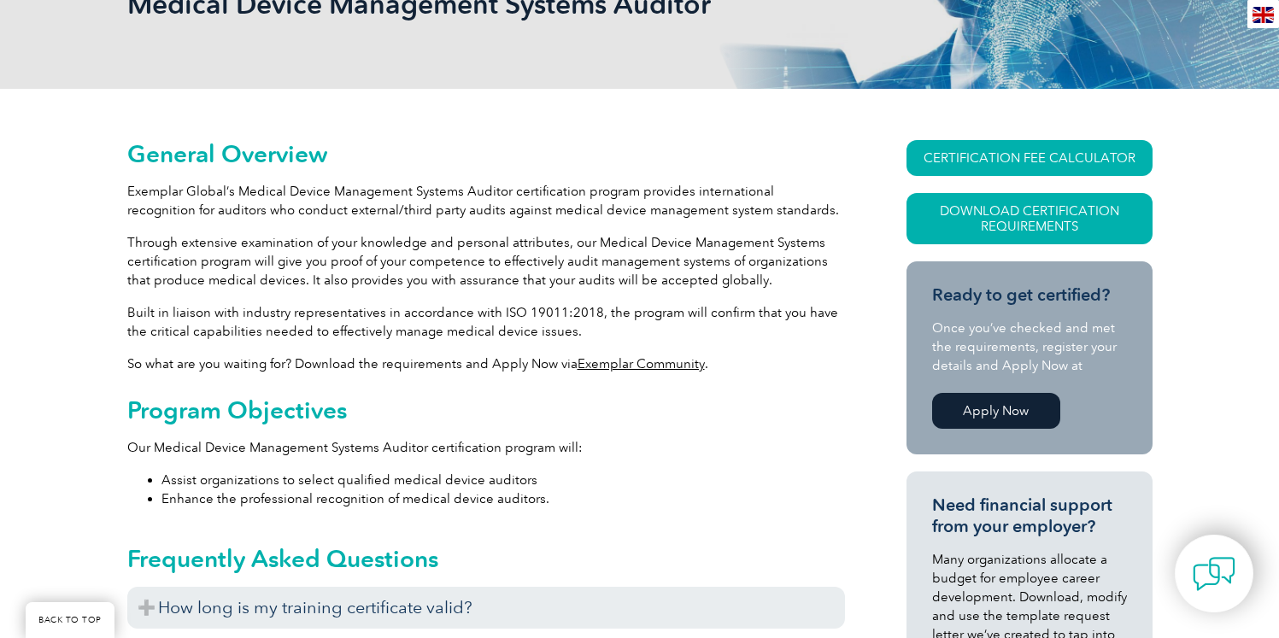
click at [962, 408] on link "Apply Now" at bounding box center [996, 411] width 128 height 36
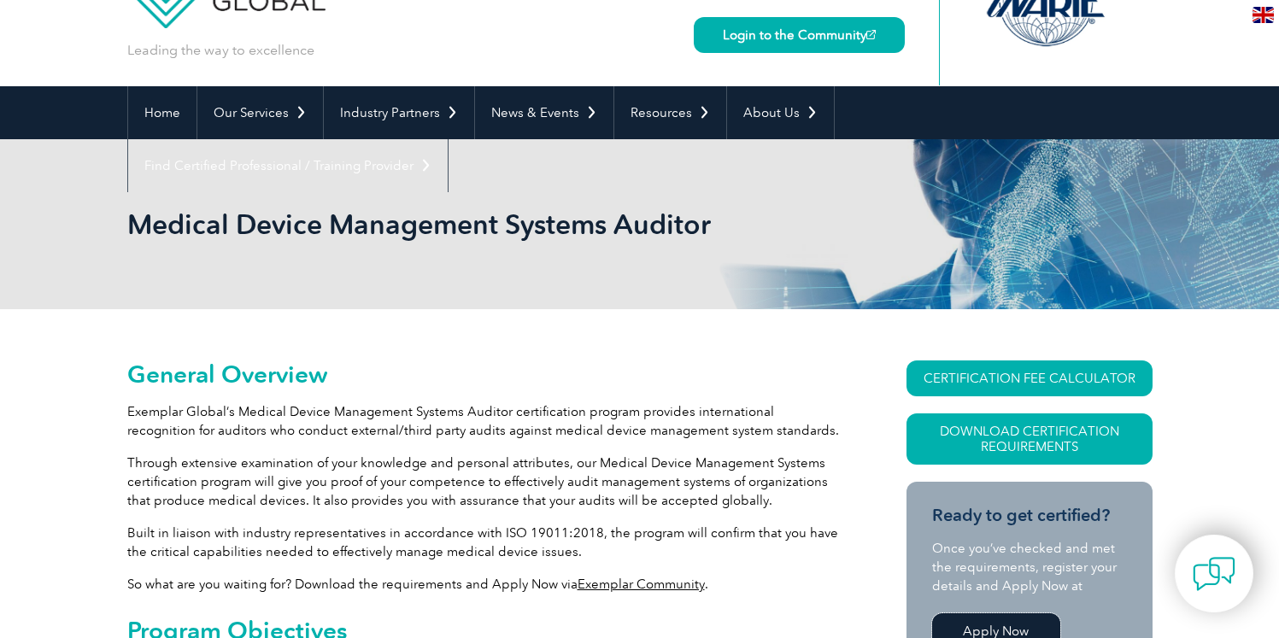
scroll to position [0, 0]
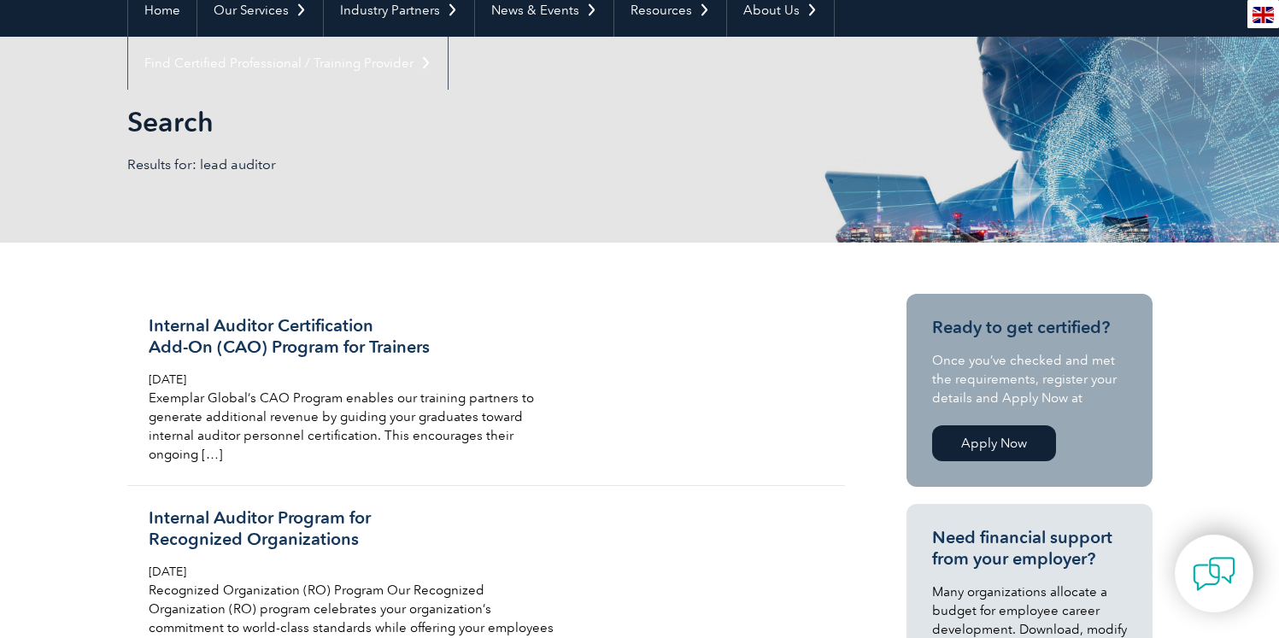
scroll to position [275, 0]
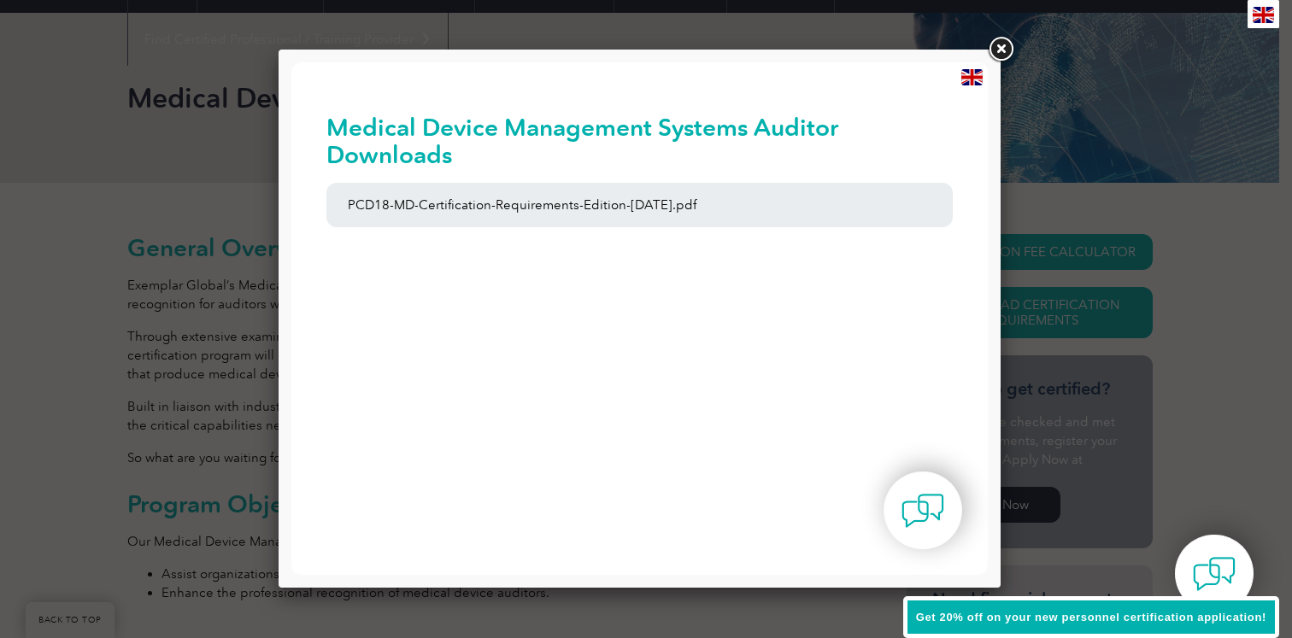
click at [1002, 54] on link at bounding box center [1000, 49] width 31 height 31
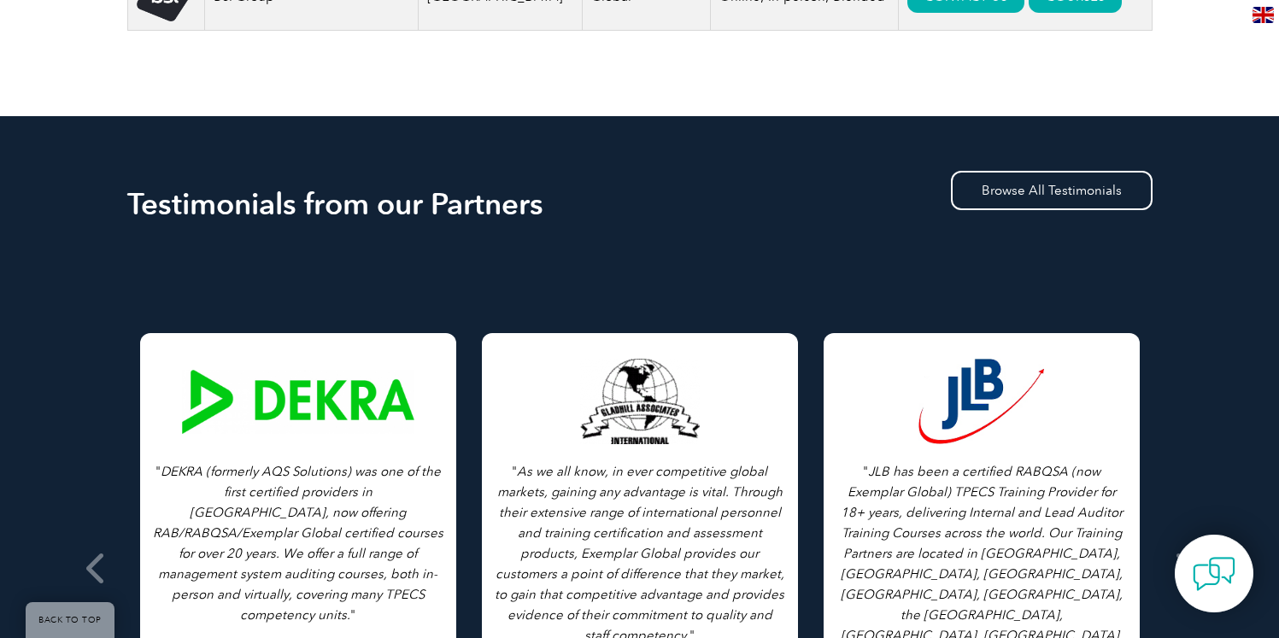
scroll to position [1104, 0]
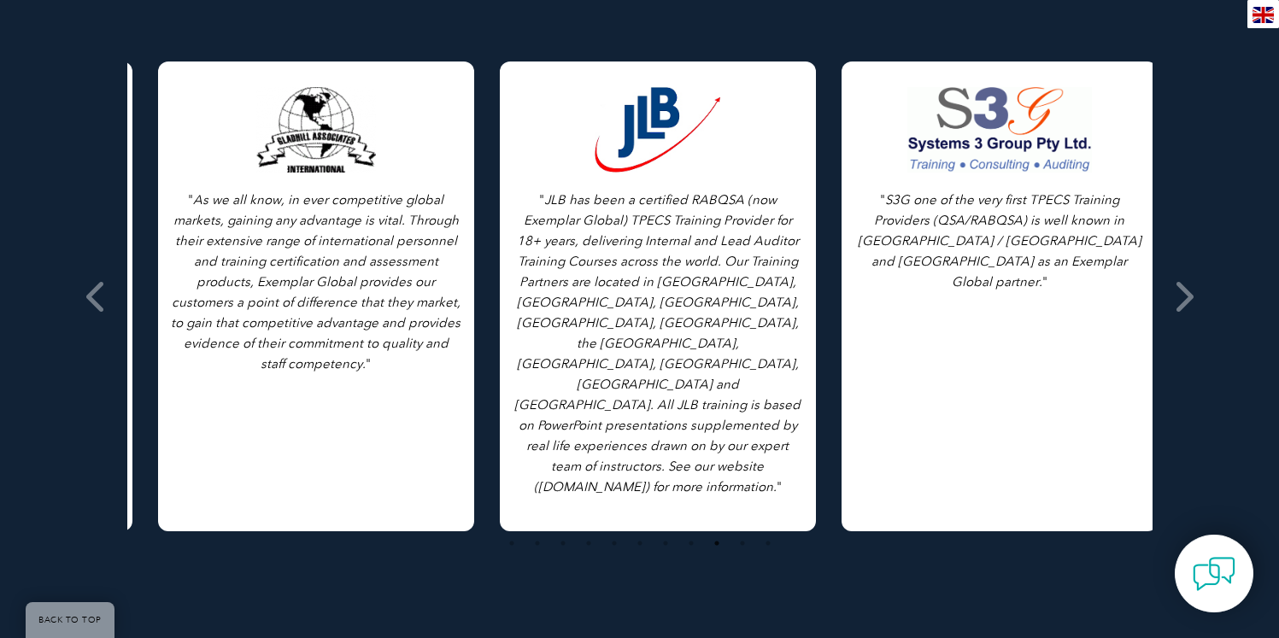
drag, startPoint x: 528, startPoint y: 420, endPoint x: 546, endPoint y: 420, distance: 18.0
click at [546, 420] on icon "JLB has been a certified RABQSA (now Exemplar Global) TPECS Training Provider f…" at bounding box center [657, 343] width 286 height 303
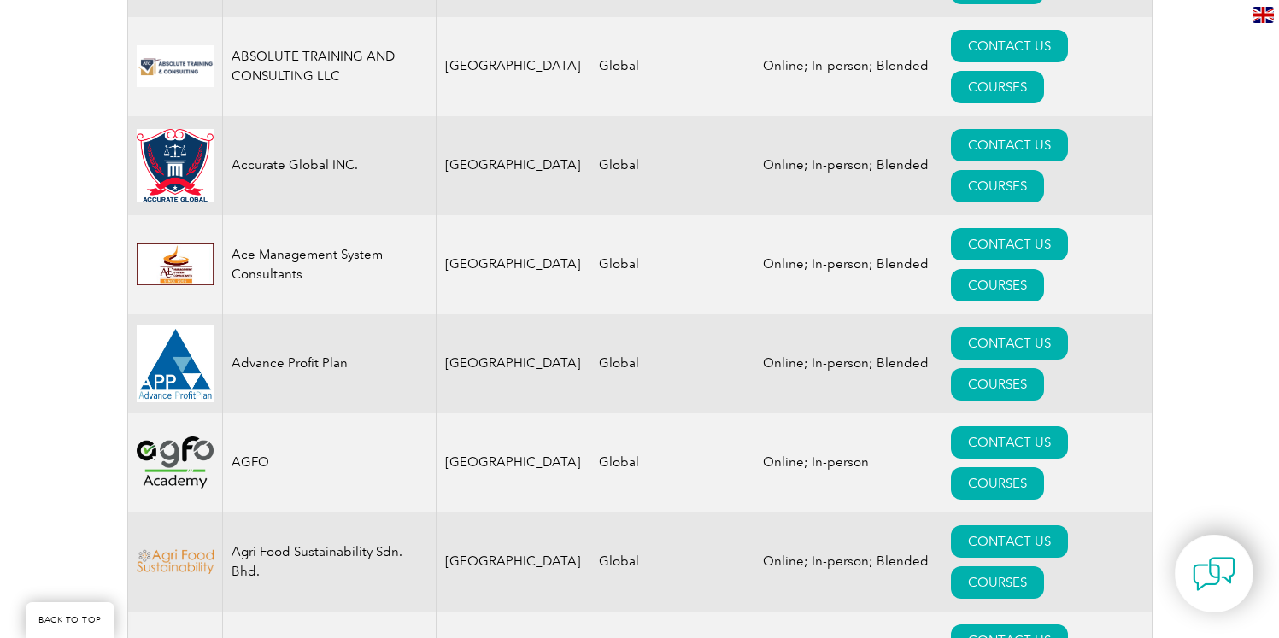
scroll to position [902, 0]
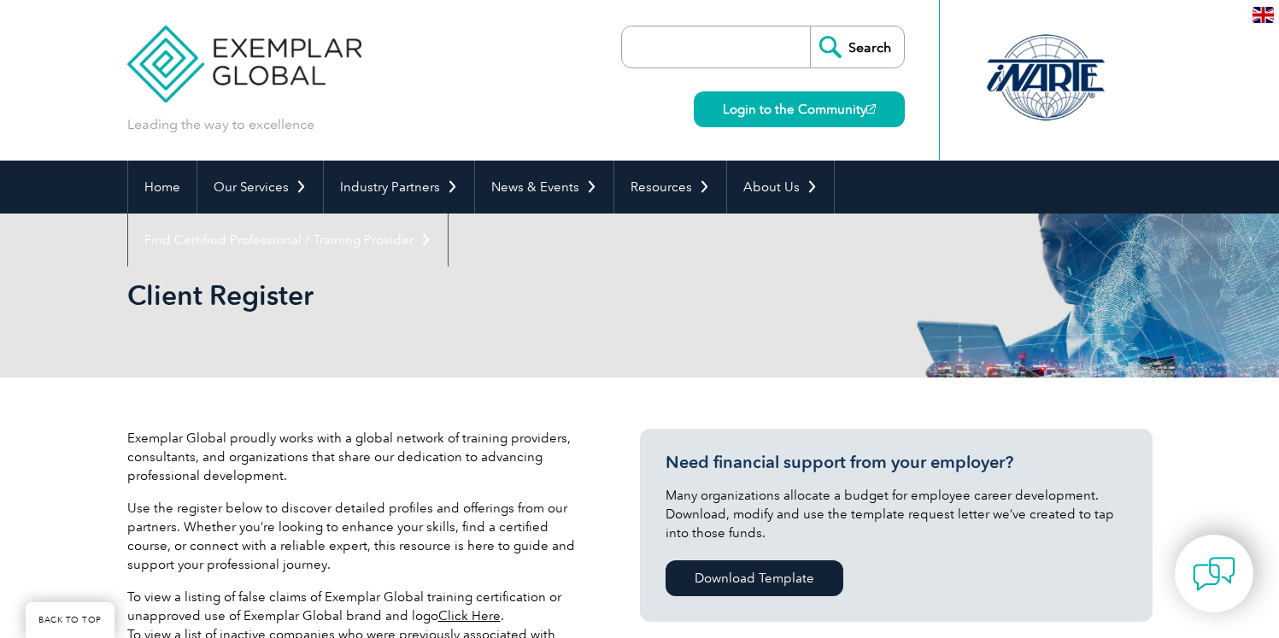
select select "Online"
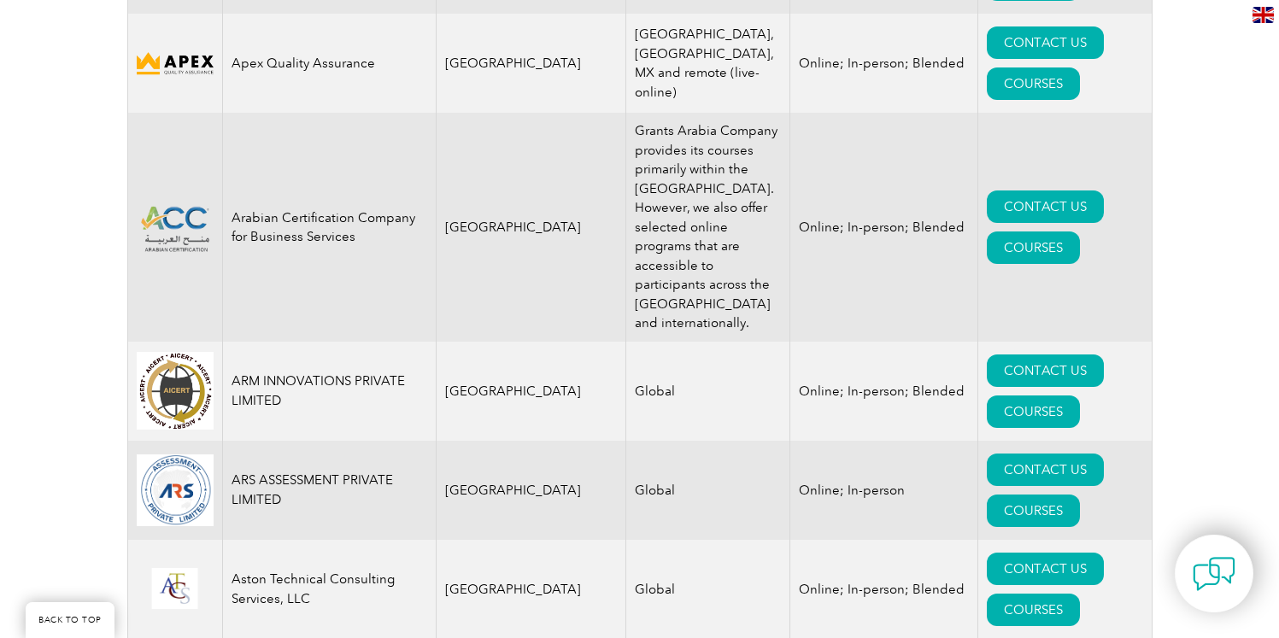
scroll to position [2398, 0]
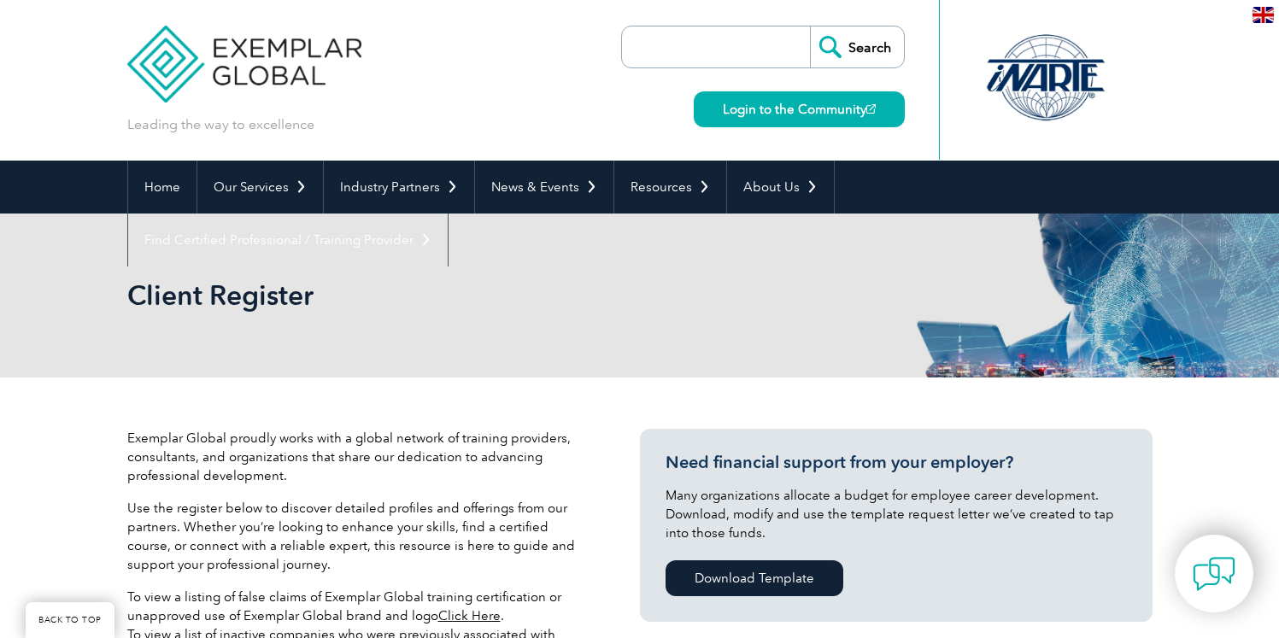
select select "Online"
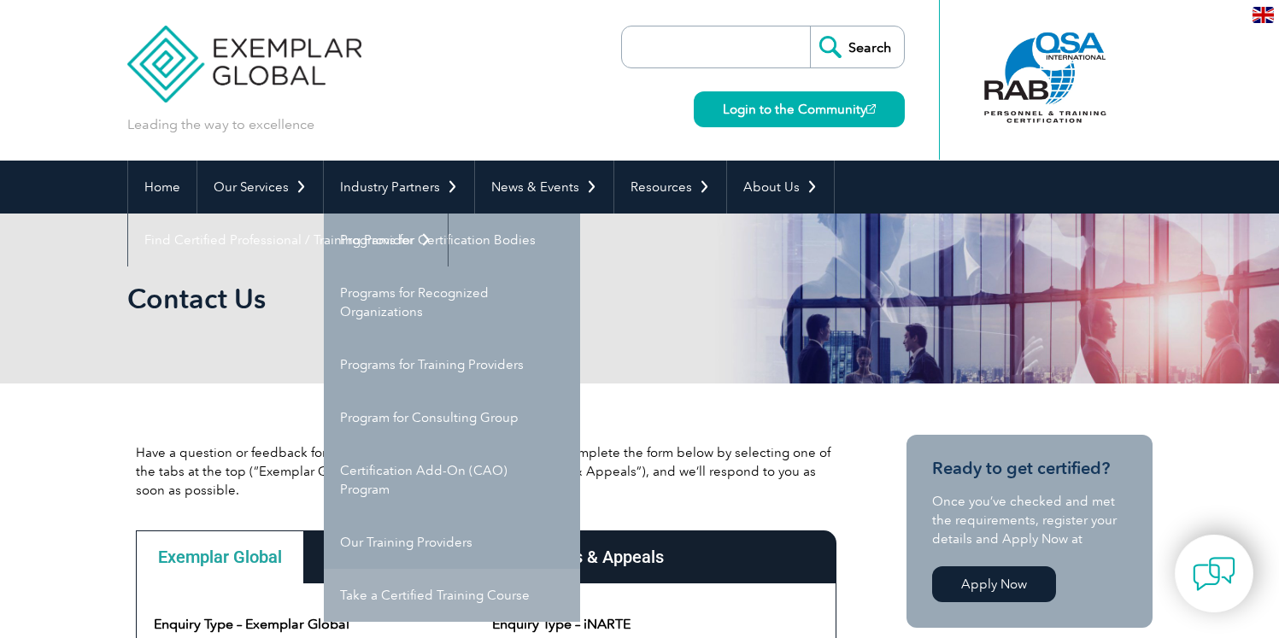
click at [412, 604] on link "Take a Certified Training Course" at bounding box center [452, 595] width 256 height 53
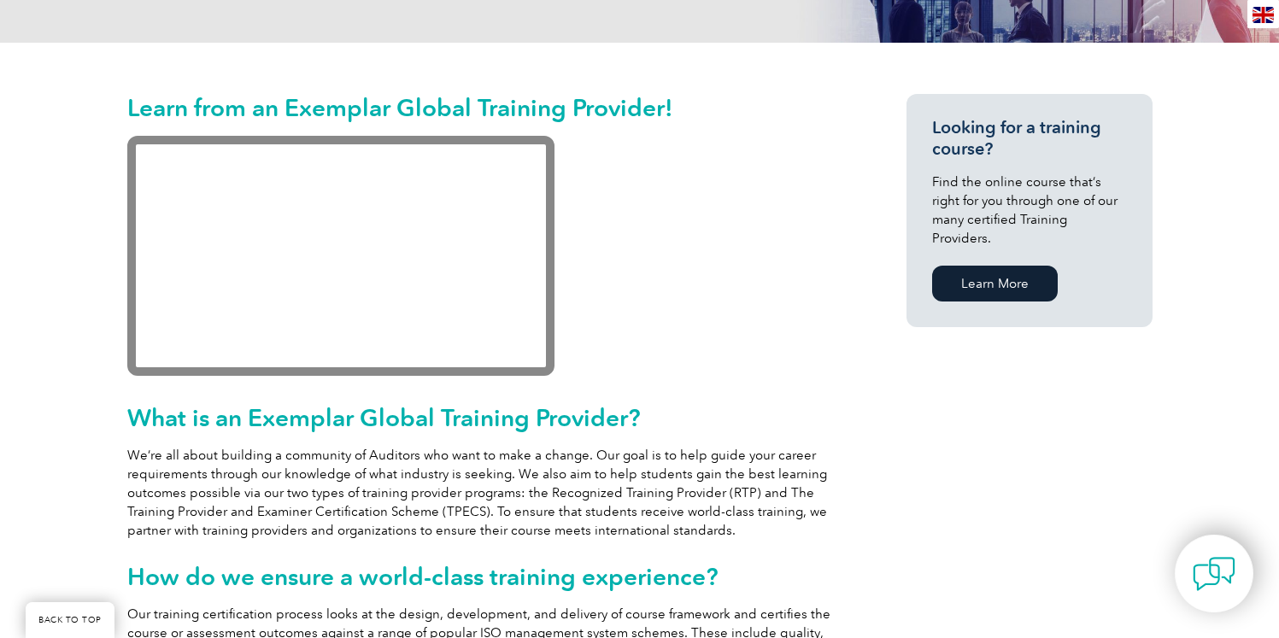
scroll to position [445, 0]
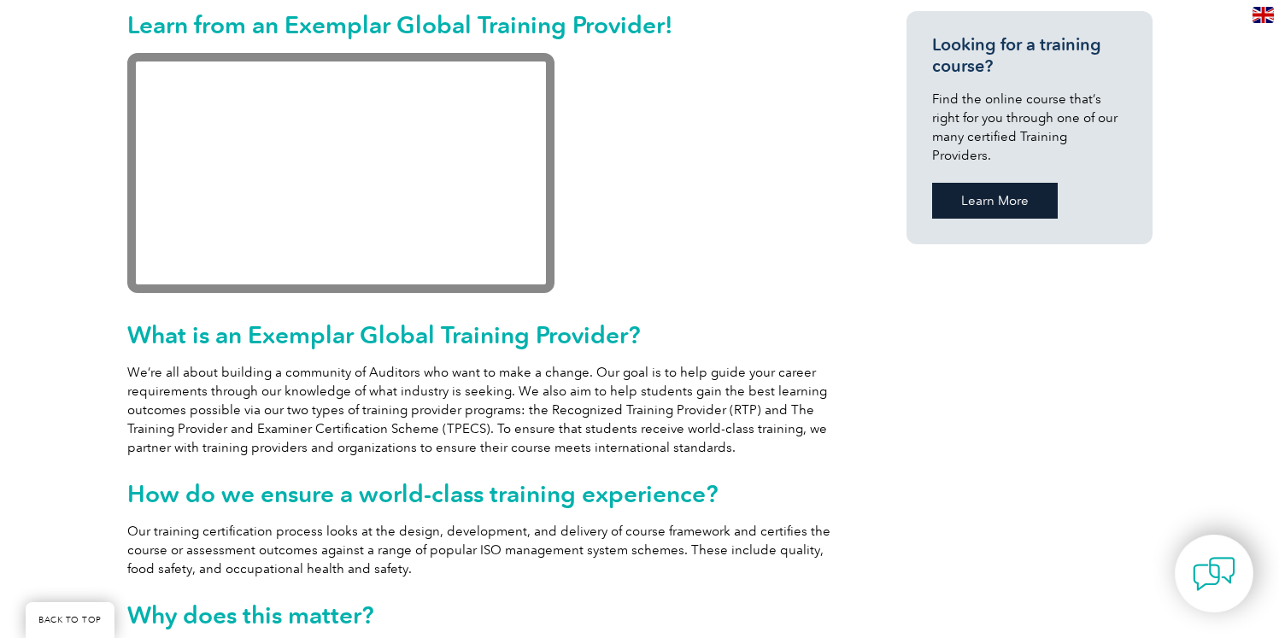
click at [973, 192] on link "Learn More" at bounding box center [995, 201] width 126 height 36
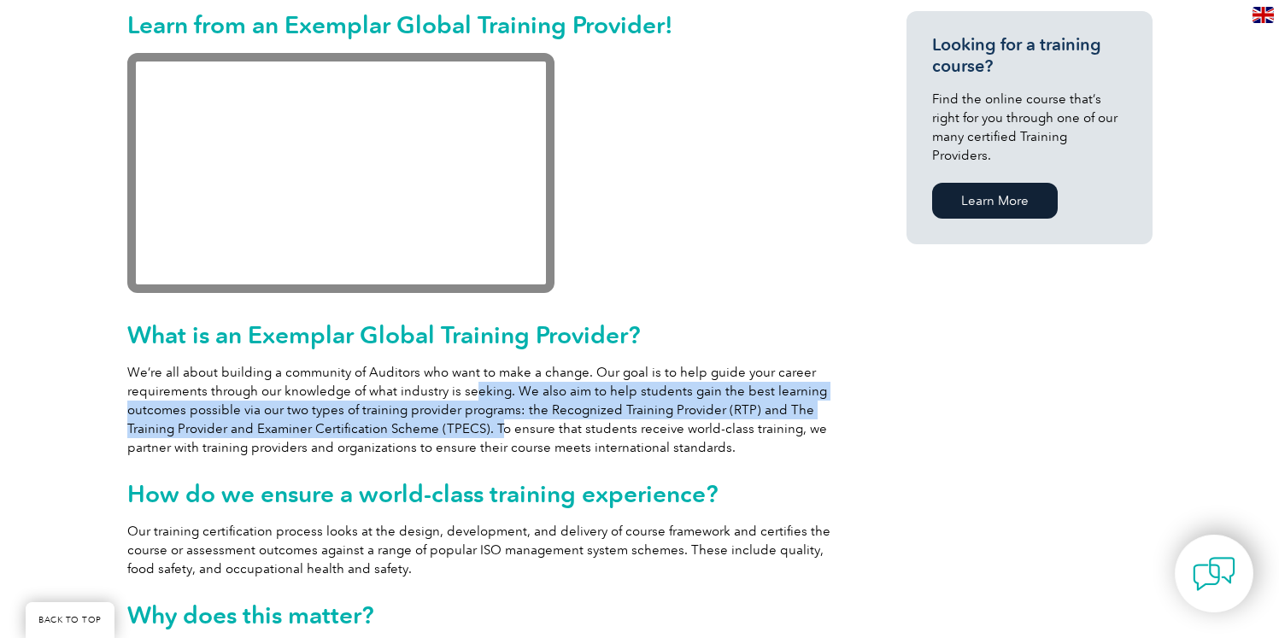
drag, startPoint x: 473, startPoint y: 391, endPoint x: 493, endPoint y: 427, distance: 41.7
click at [493, 427] on p "We’re all about building a community of Auditors who want to make a change. Our…" at bounding box center [486, 410] width 718 height 94
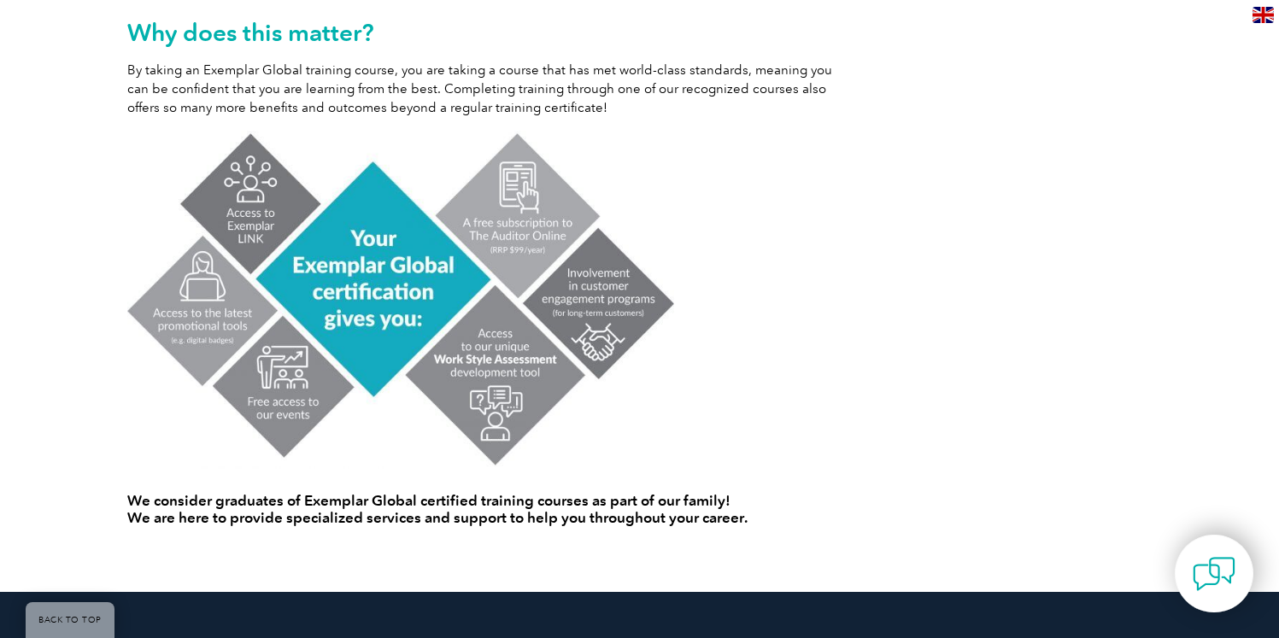
scroll to position [1294, 0]
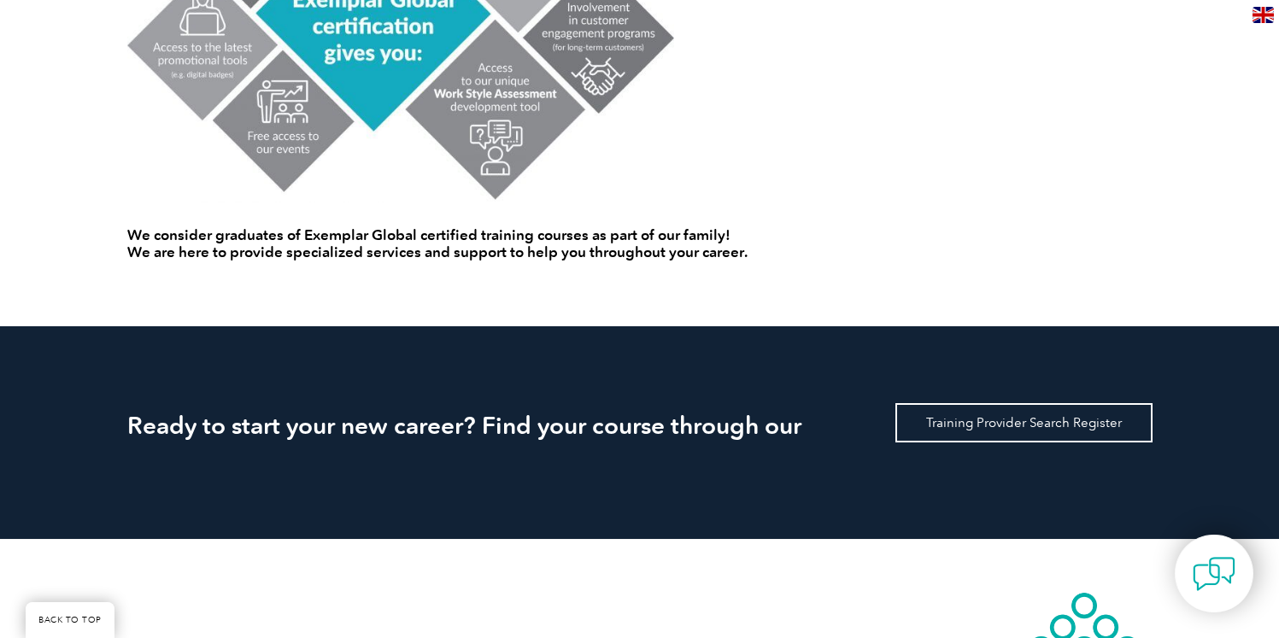
click at [1008, 432] on link "Training Provider Search Register" at bounding box center [1024, 422] width 257 height 39
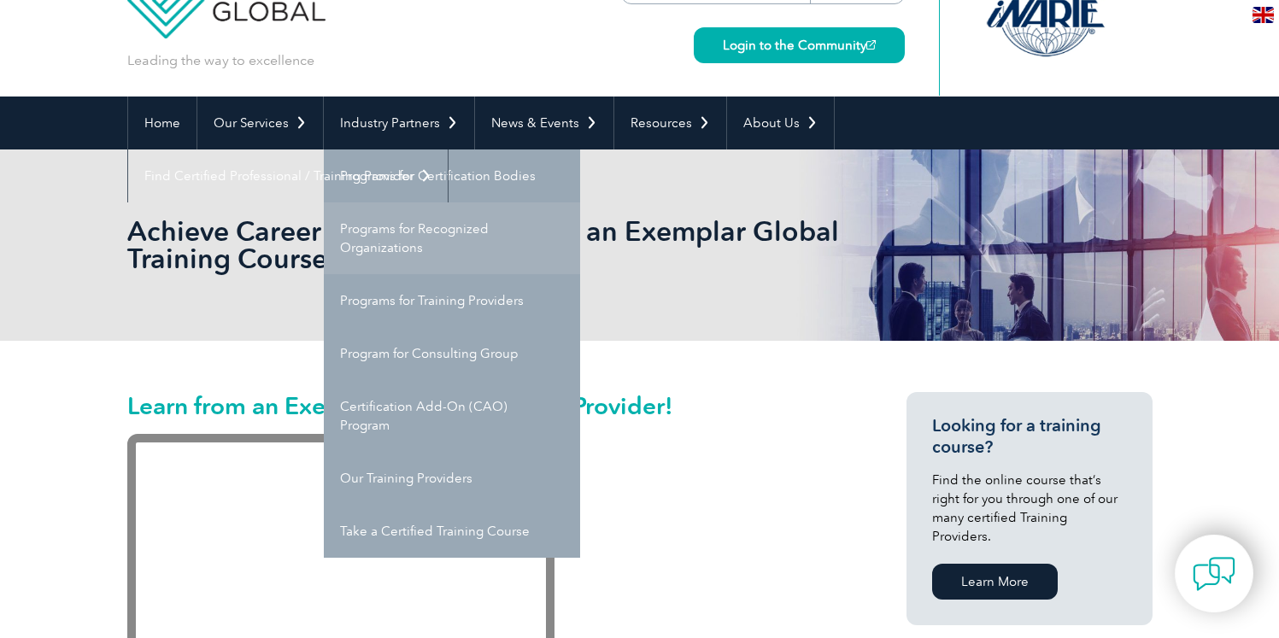
scroll to position [73, 0]
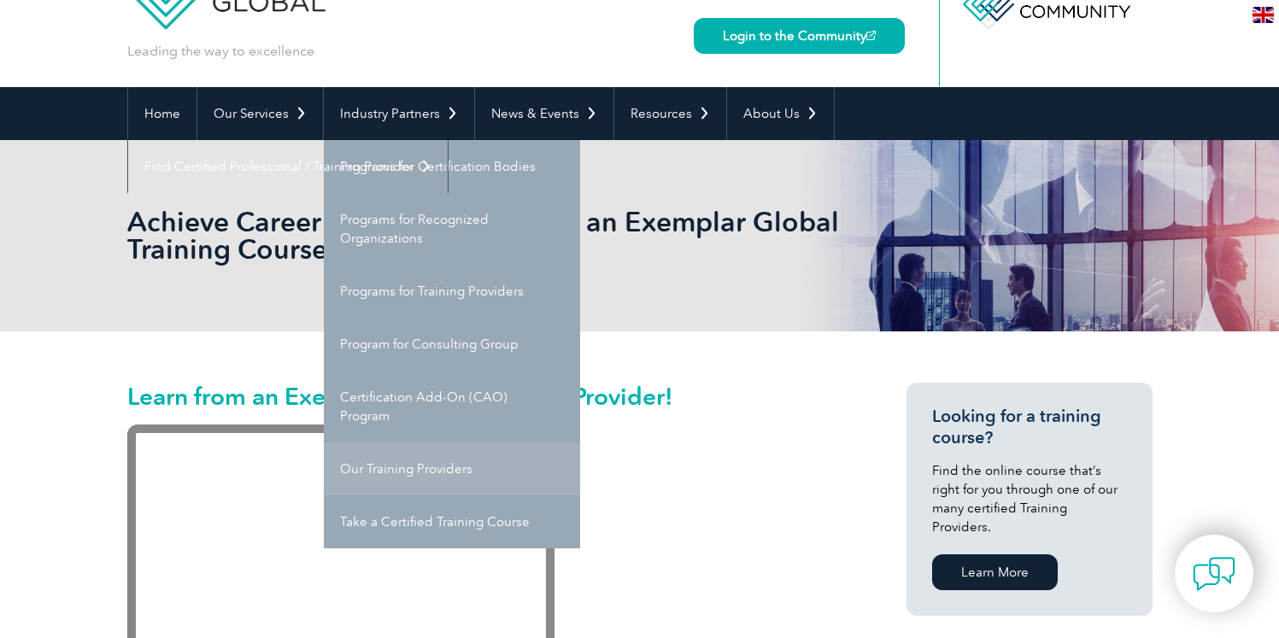
click at [445, 467] on link "Our Training Providers" at bounding box center [452, 469] width 256 height 53
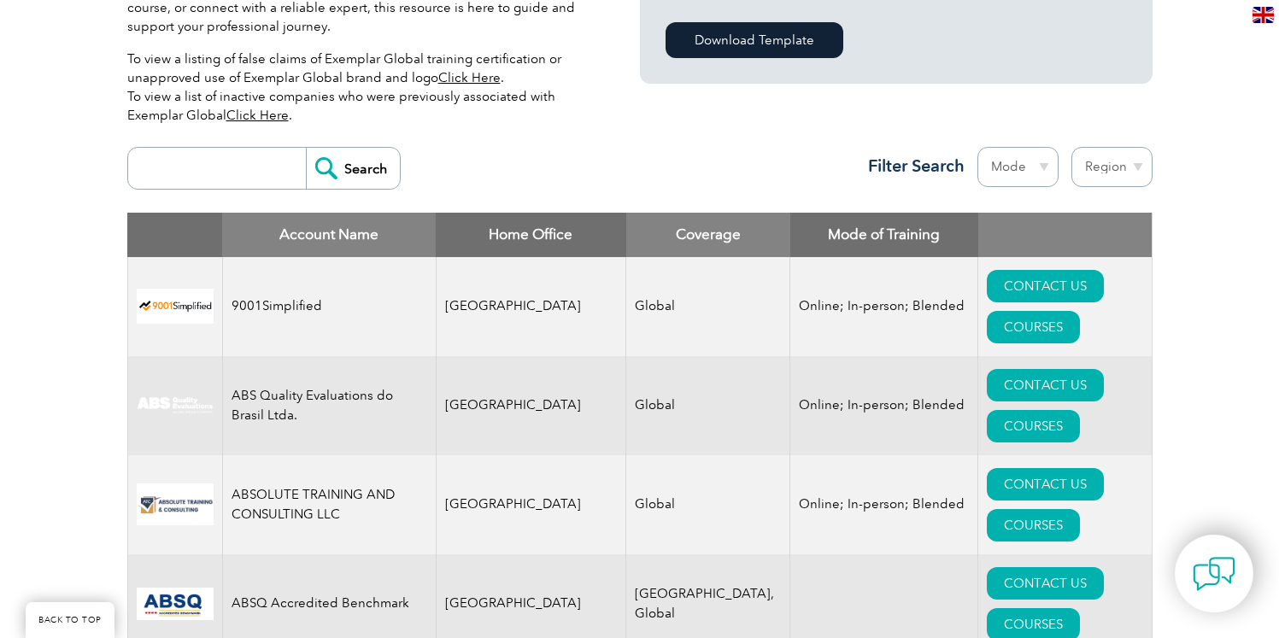
scroll to position [506, 0]
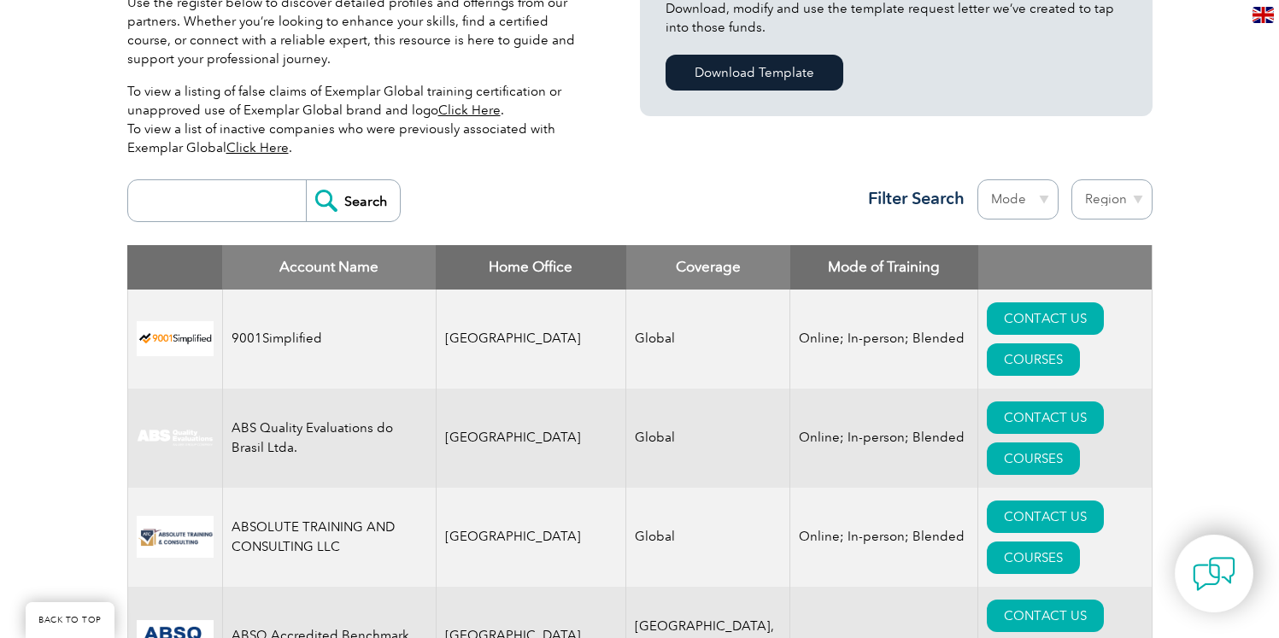
click at [189, 212] on input "search" at bounding box center [221, 200] width 169 height 41
type input "BSI"
click at [348, 202] on input "Search" at bounding box center [353, 200] width 94 height 41
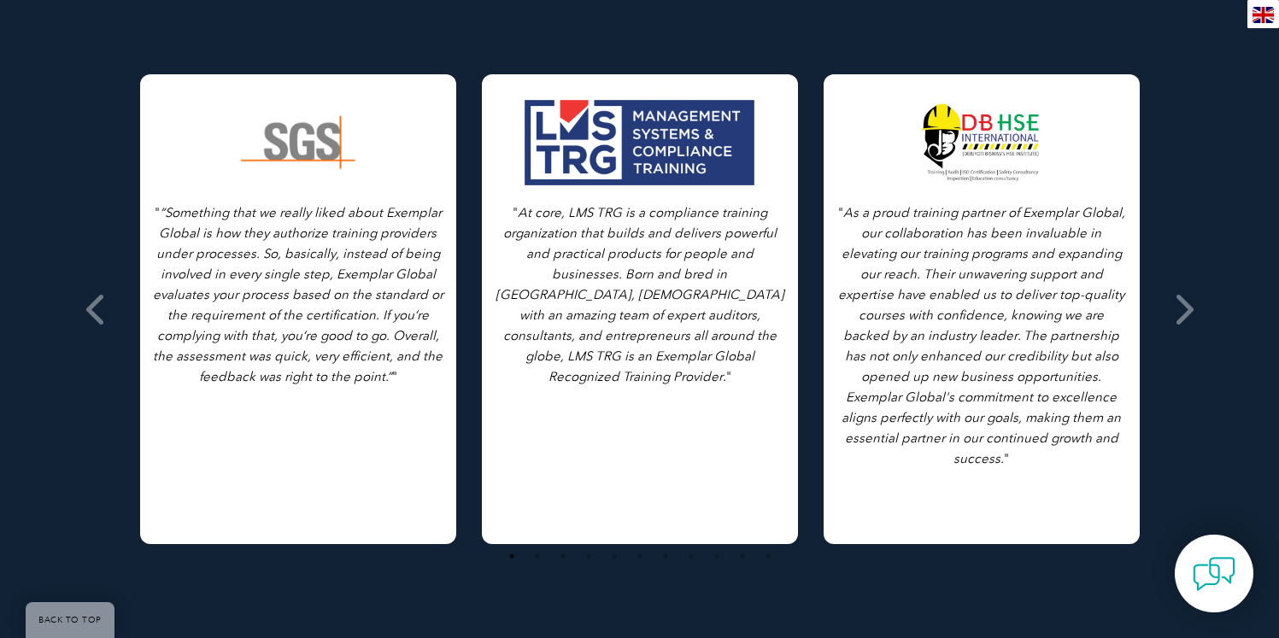
scroll to position [1085, 0]
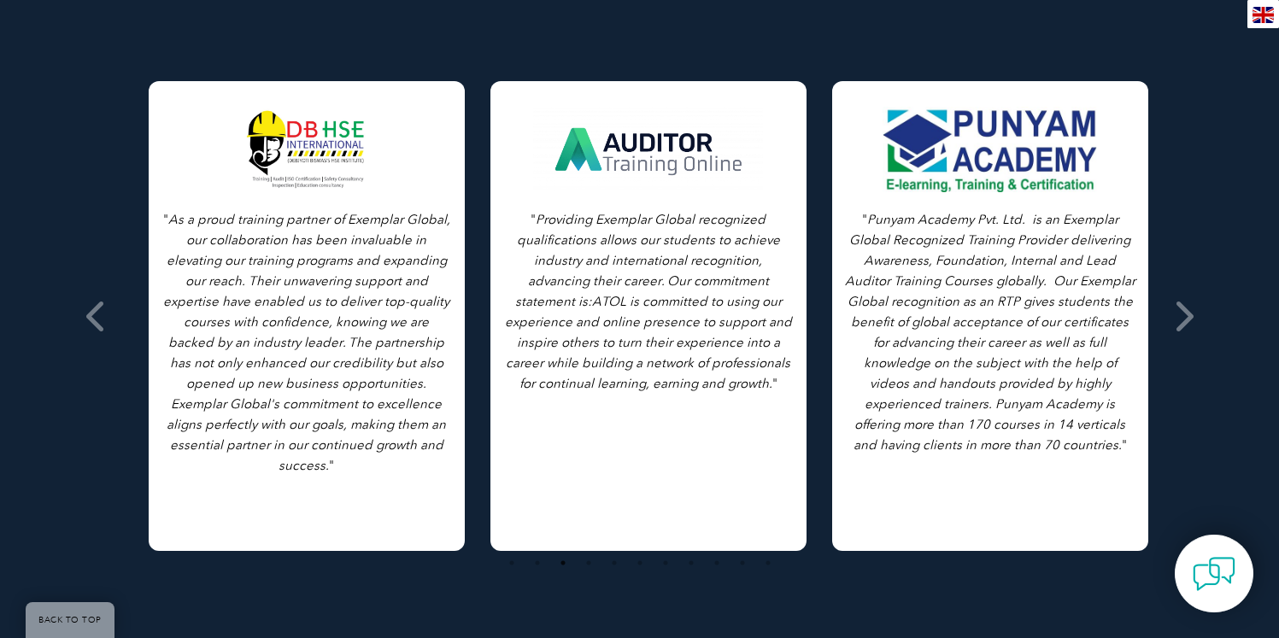
drag, startPoint x: 861, startPoint y: 238, endPoint x: 870, endPoint y: 232, distance: 10.4
click at [870, 232] on icon "Punyam Academy Pvt. Ltd. is an Exemplar Global Recognized Training Provider del…" at bounding box center [990, 332] width 291 height 241
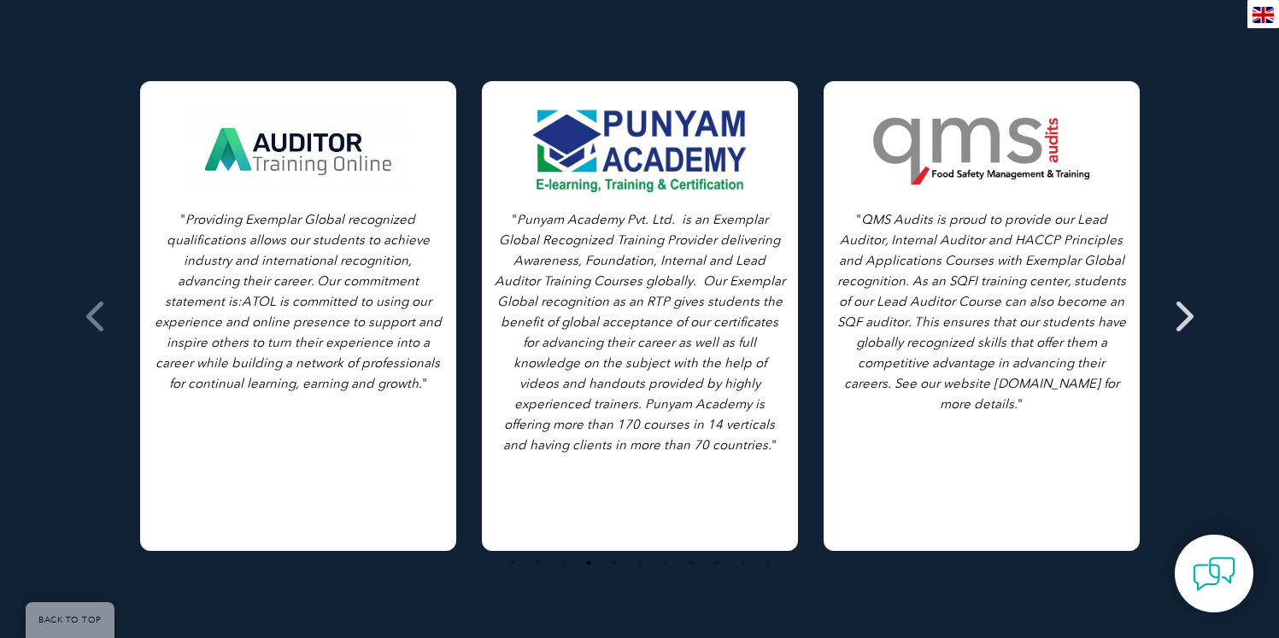
click at [1180, 316] on icon at bounding box center [1183, 316] width 21 height 0
click at [1185, 316] on icon at bounding box center [1183, 316] width 21 height 0
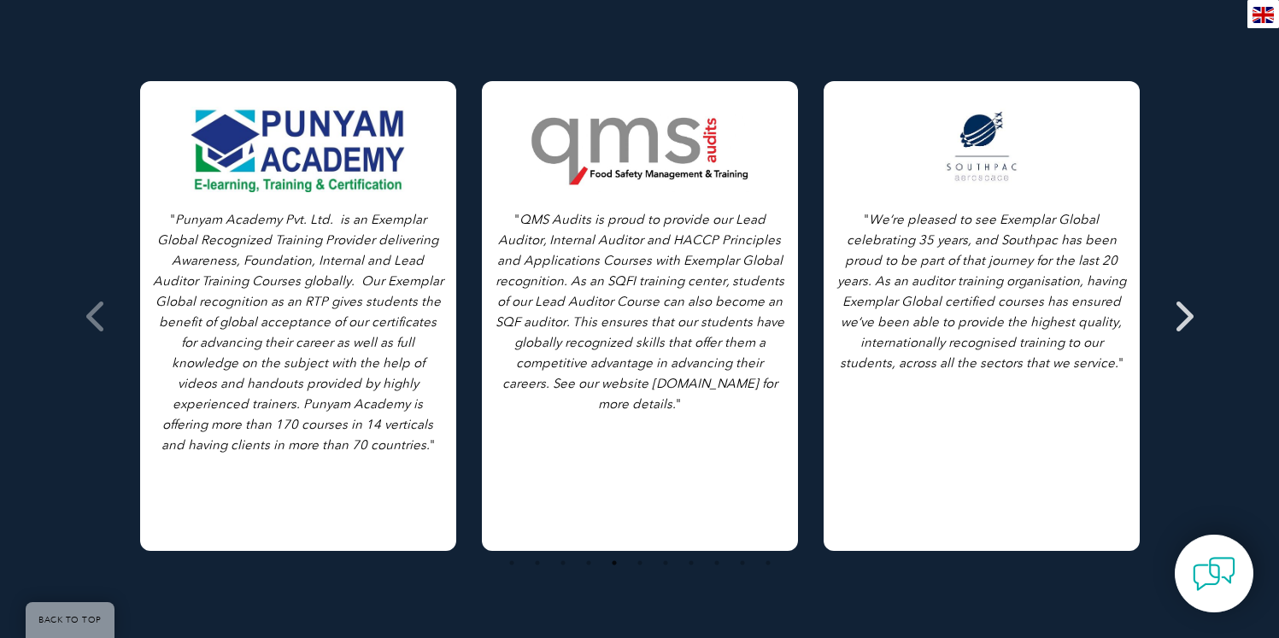
click at [1191, 316] on icon at bounding box center [1183, 316] width 21 height 0
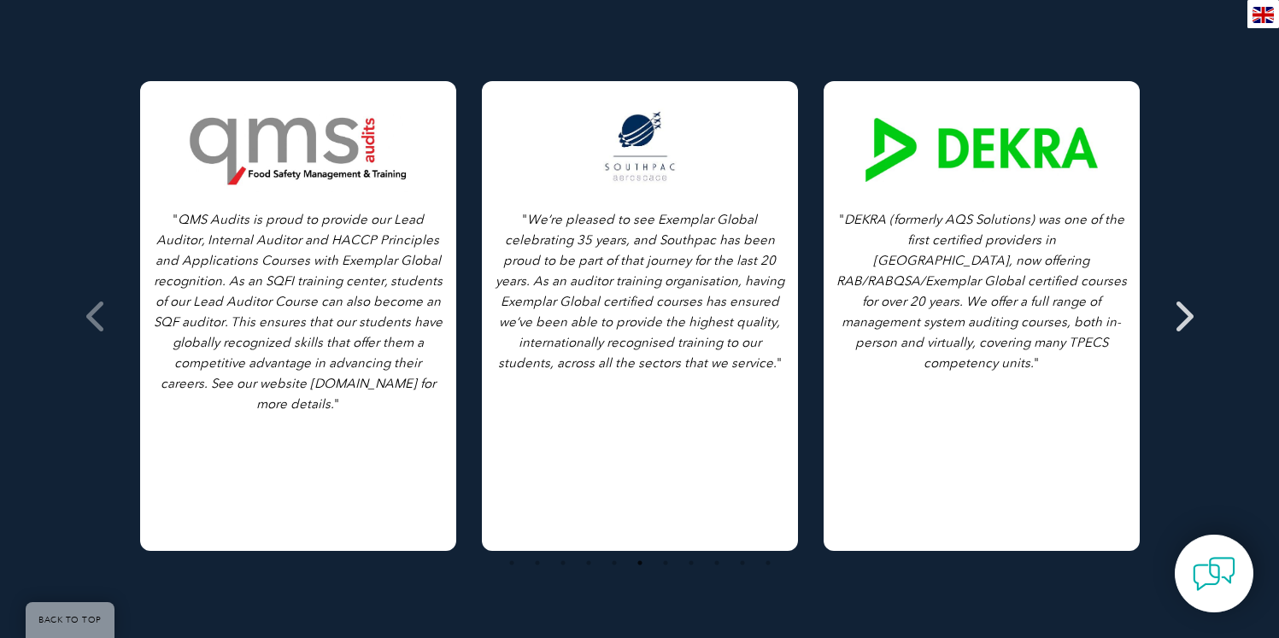
click at [1191, 316] on icon at bounding box center [1183, 316] width 21 height 0
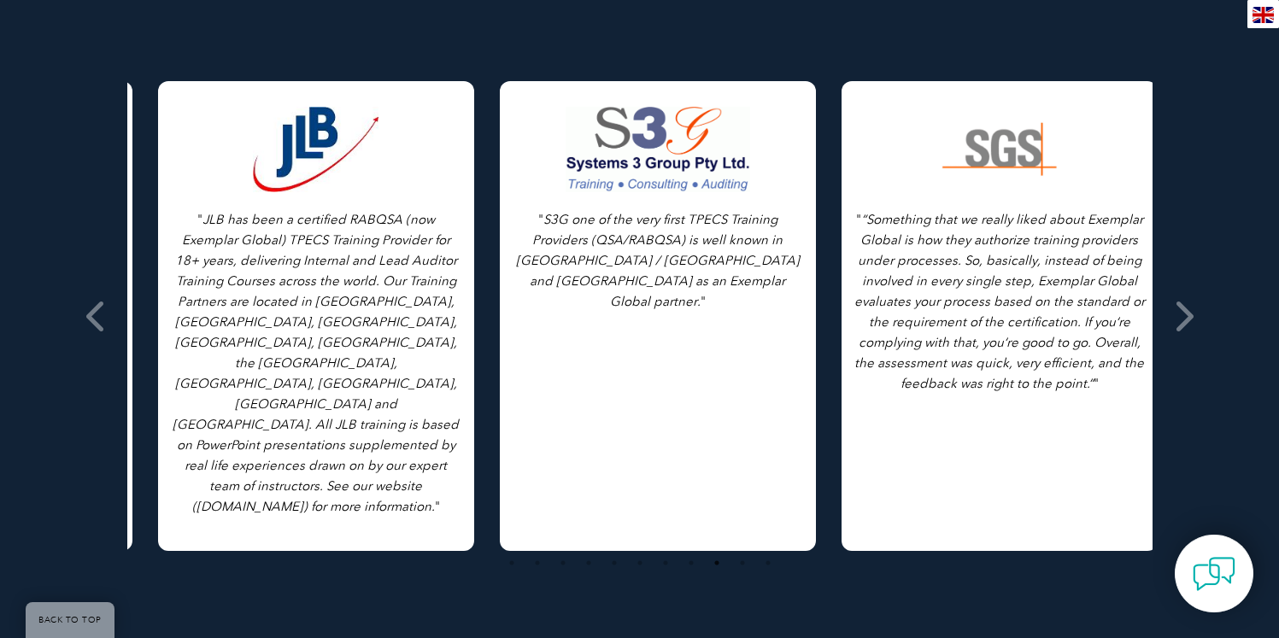
drag, startPoint x: 886, startPoint y: 178, endPoint x: 562, endPoint y: 186, distance: 324.0
click at [562, 186] on div at bounding box center [658, 149] width 232 height 85
